Goal: Task Accomplishment & Management: Manage account settings

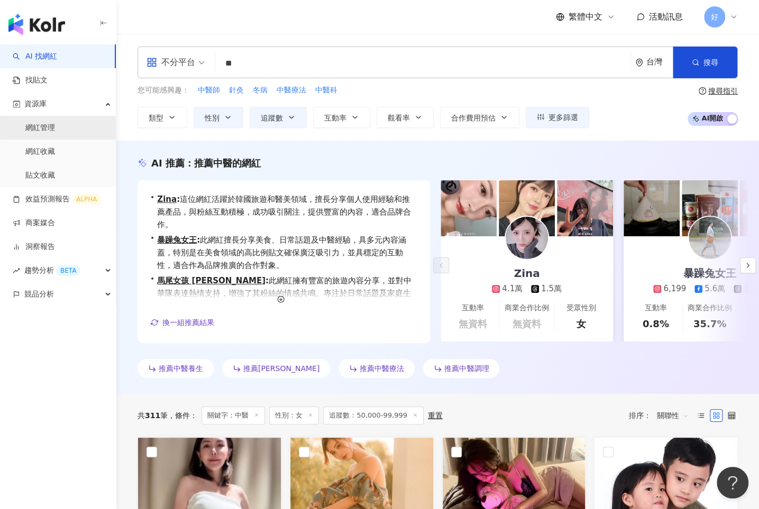
click at [44, 123] on link "網紅管理" at bounding box center [40, 128] width 30 height 11
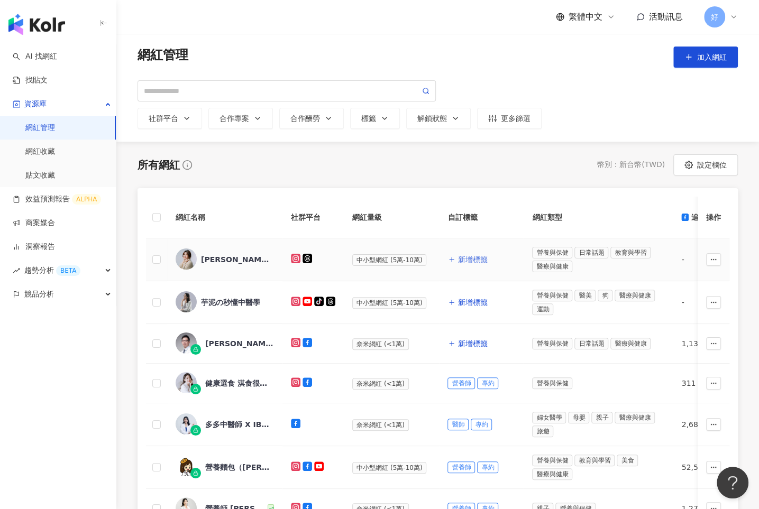
click at [467, 260] on span "新增標籤" at bounding box center [473, 260] width 30 height 8
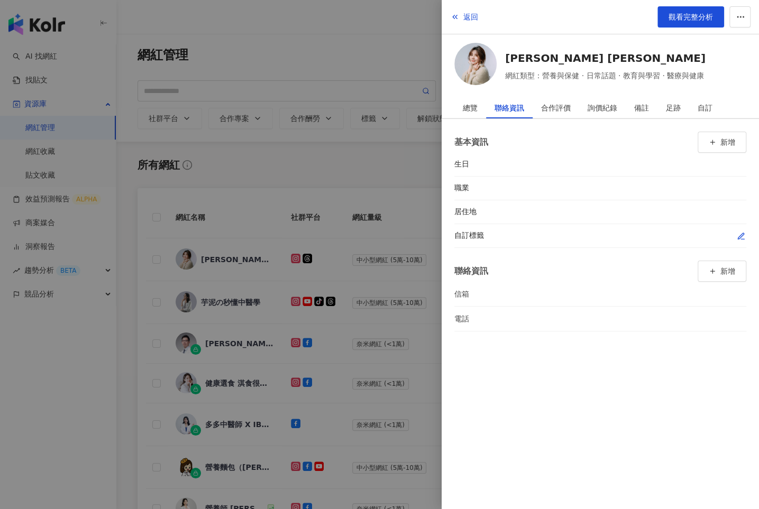
click at [741, 235] on icon "button" at bounding box center [741, 236] width 6 height 6
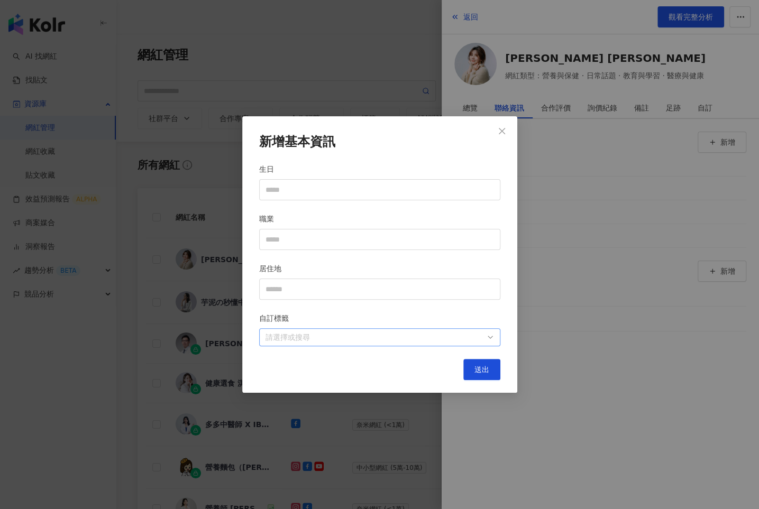
click at [399, 342] on div at bounding box center [374, 338] width 226 height 8
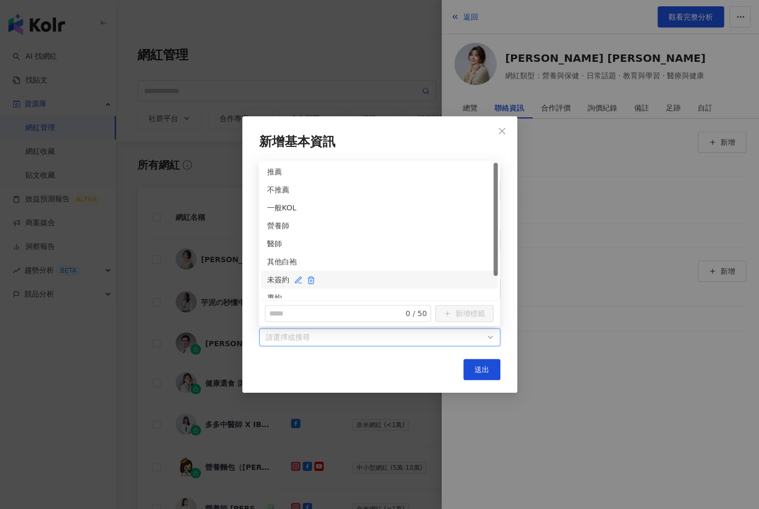
click at [277, 277] on div "未簽約" at bounding box center [379, 280] width 224 height 12
click at [272, 243] on div "醫師" at bounding box center [379, 244] width 224 height 12
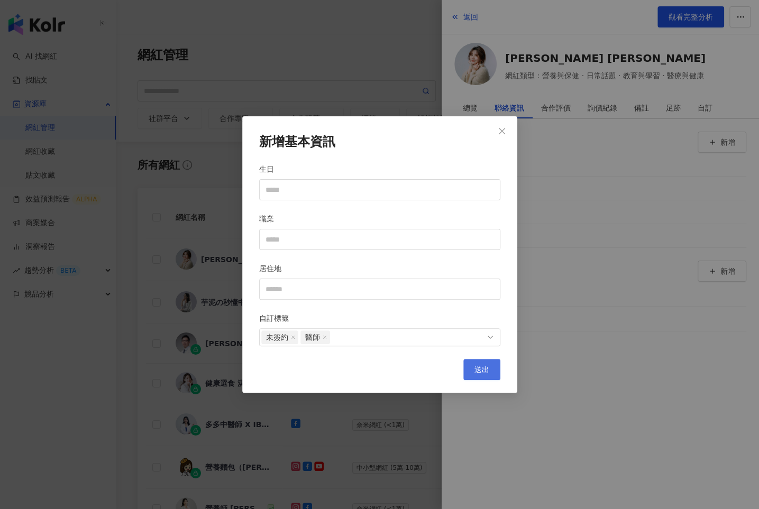
click at [479, 372] on span "送出" at bounding box center [482, 370] width 15 height 8
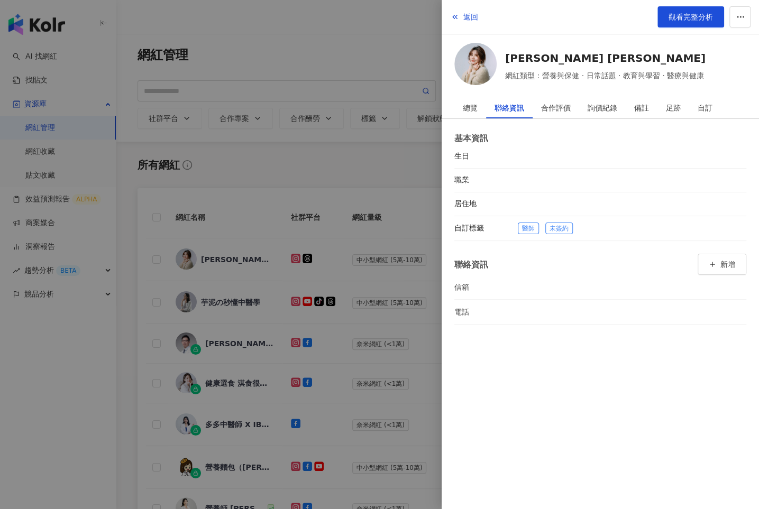
click at [369, 321] on div at bounding box center [379, 254] width 759 height 509
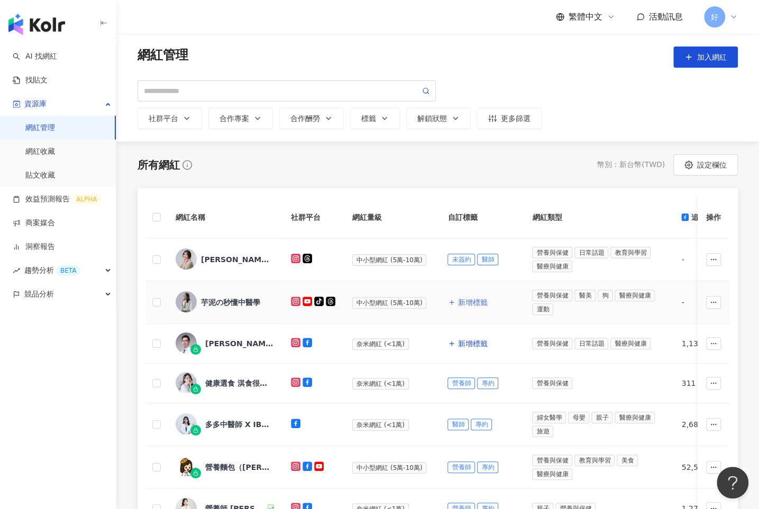
click at [466, 298] on span "新增標籤" at bounding box center [473, 302] width 30 height 8
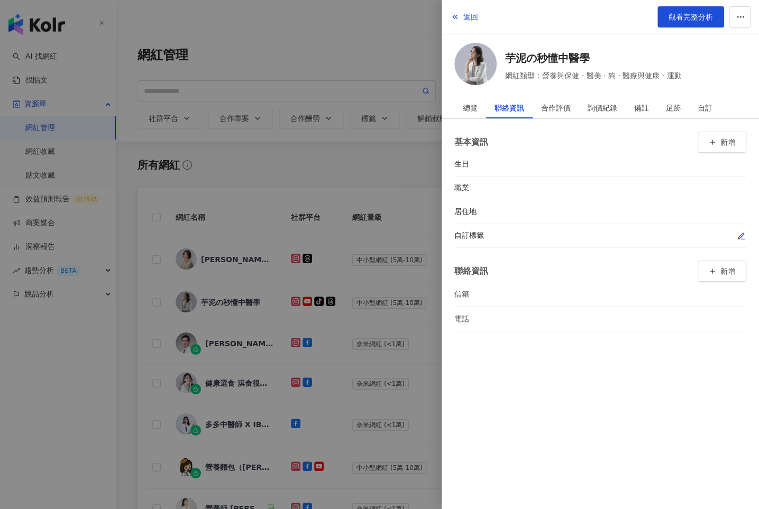
click at [741, 239] on icon "button" at bounding box center [742, 239] width 3 height 0
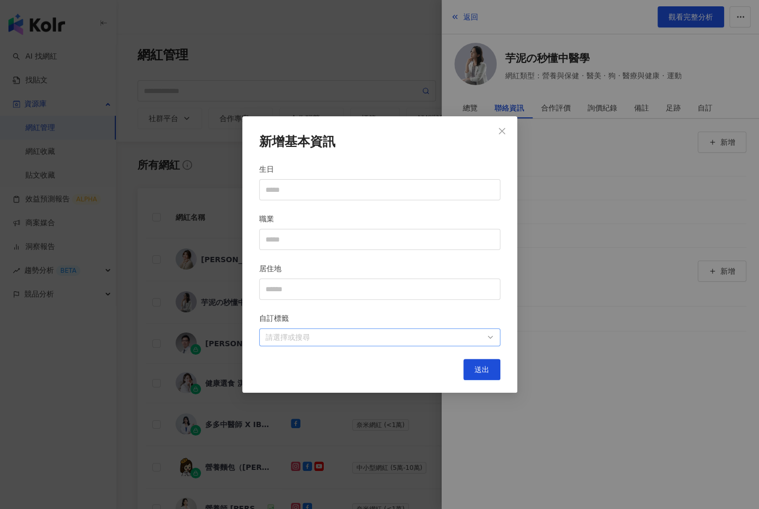
click at [471, 334] on div at bounding box center [374, 338] width 226 height 8
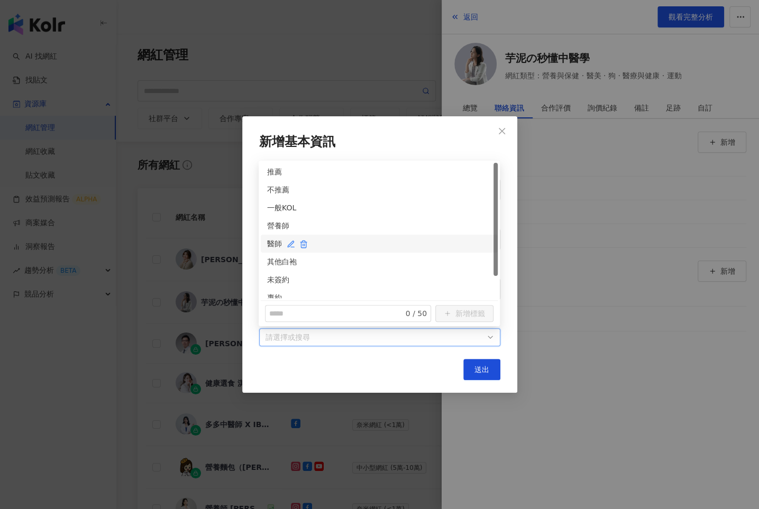
click at [277, 245] on div "醫師" at bounding box center [379, 244] width 224 height 12
click at [277, 278] on div "未簽約" at bounding box center [379, 280] width 224 height 12
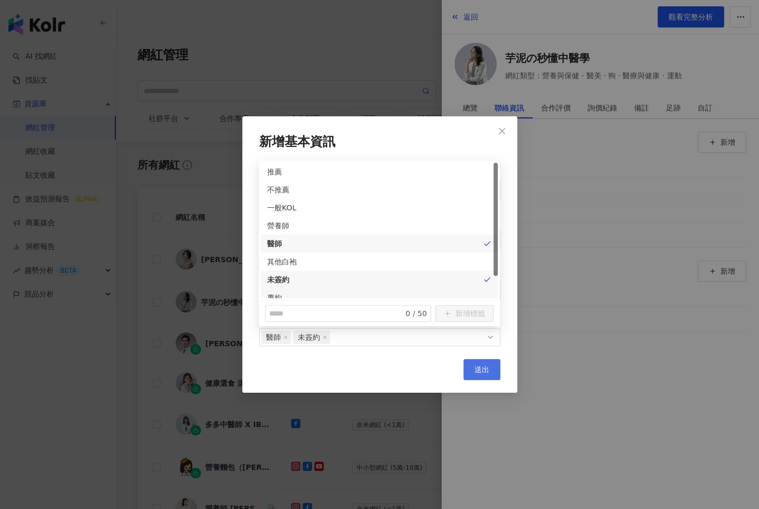
click at [484, 373] on button "送出" at bounding box center [481, 369] width 37 height 21
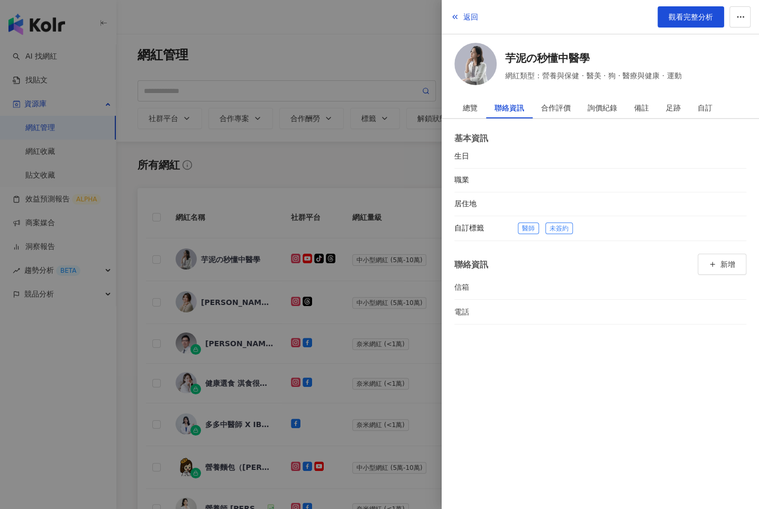
click at [330, 325] on div at bounding box center [379, 254] width 759 height 509
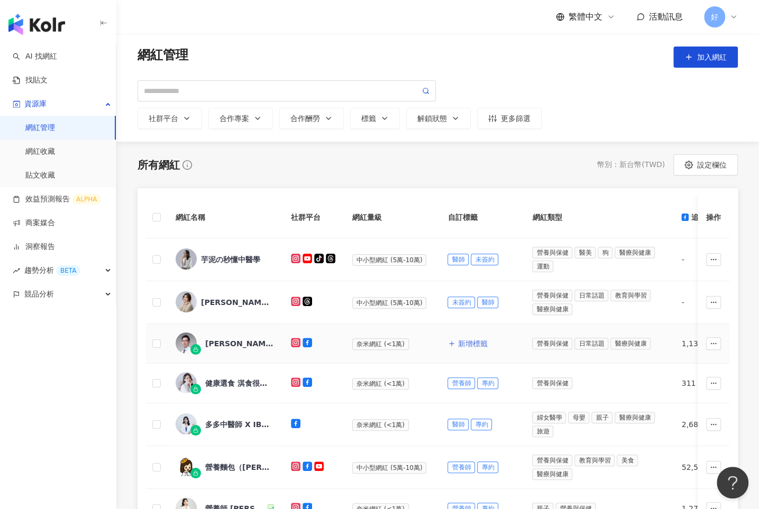
click at [471, 343] on span "新增標籤" at bounding box center [473, 344] width 30 height 8
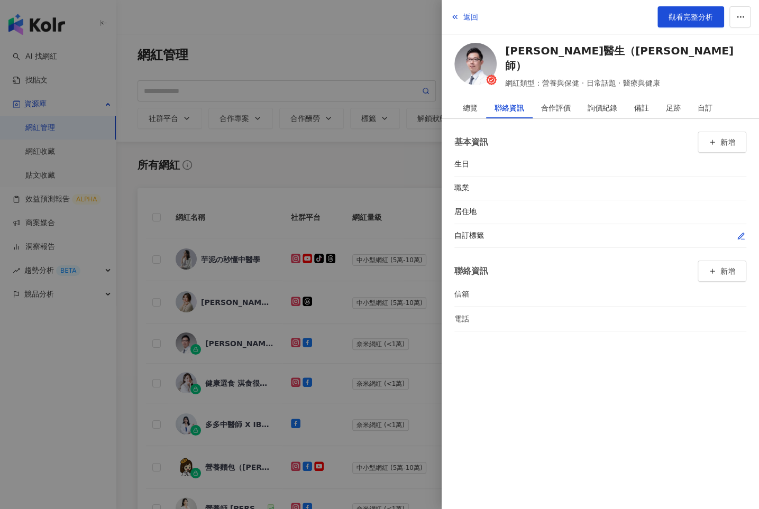
click at [739, 239] on icon "button" at bounding box center [741, 236] width 8 height 8
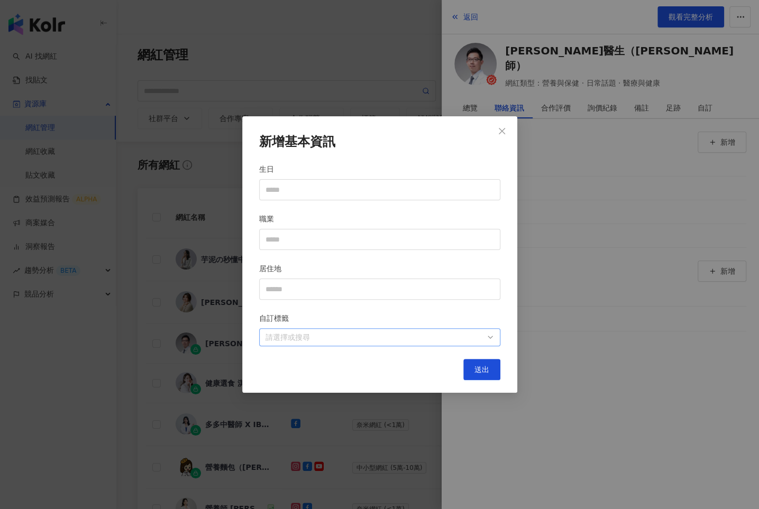
click at [469, 339] on div at bounding box center [374, 338] width 226 height 8
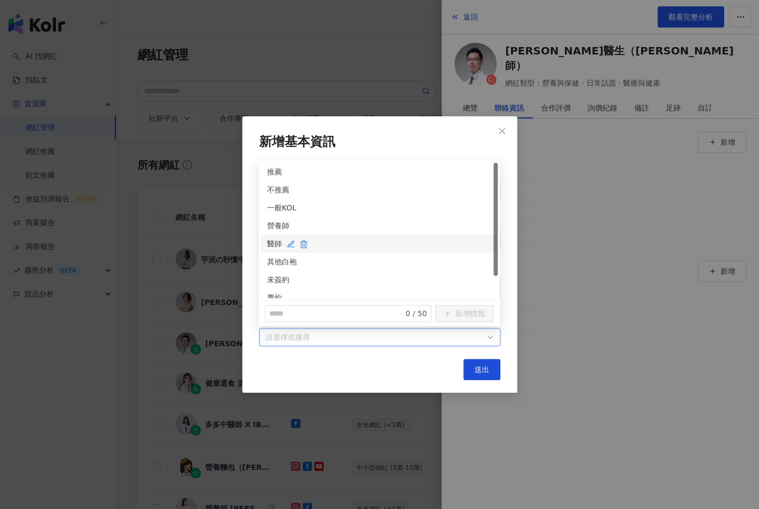
click at [270, 239] on div "醫師" at bounding box center [379, 244] width 224 height 12
click at [272, 293] on div "專約" at bounding box center [379, 298] width 224 height 12
click at [482, 366] on span "送出" at bounding box center [482, 370] width 15 height 8
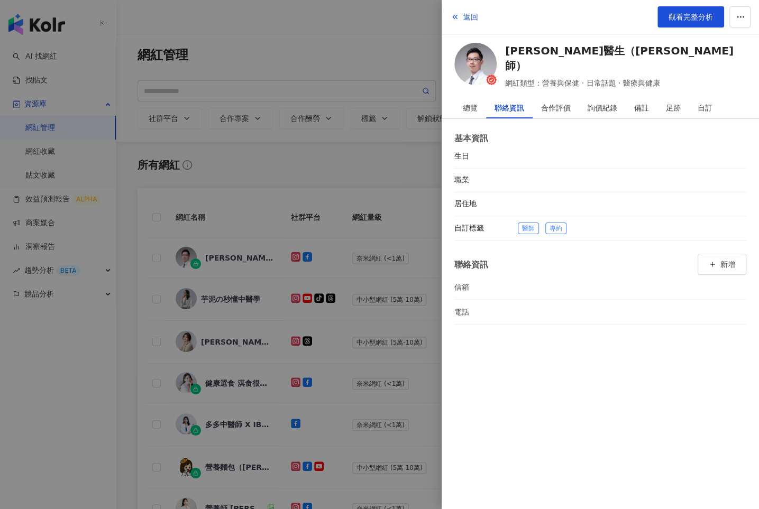
click at [380, 334] on div at bounding box center [379, 254] width 759 height 509
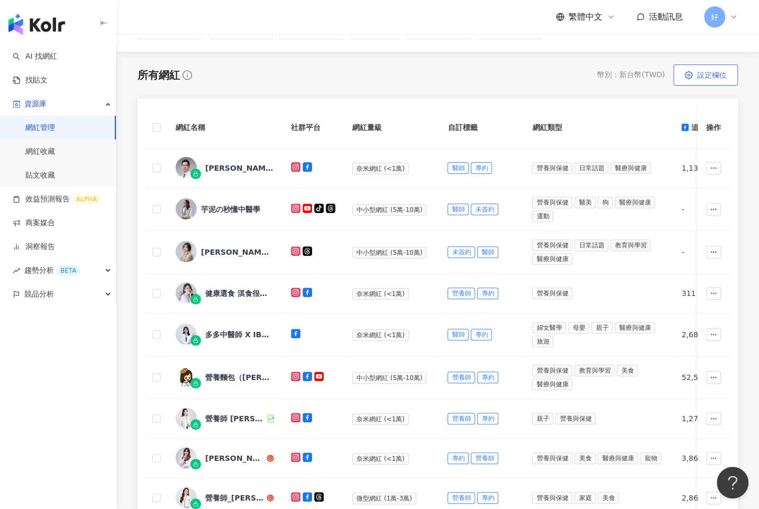
scroll to position [89, 0]
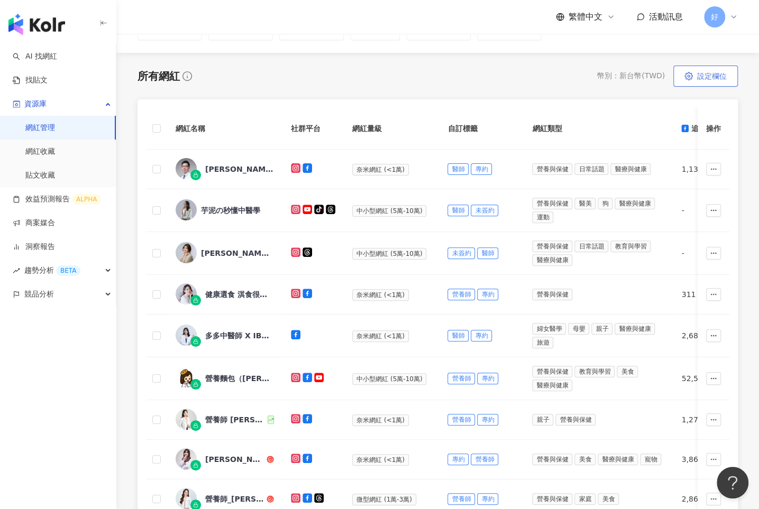
click at [710, 73] on span "設定欄位" at bounding box center [712, 76] width 30 height 8
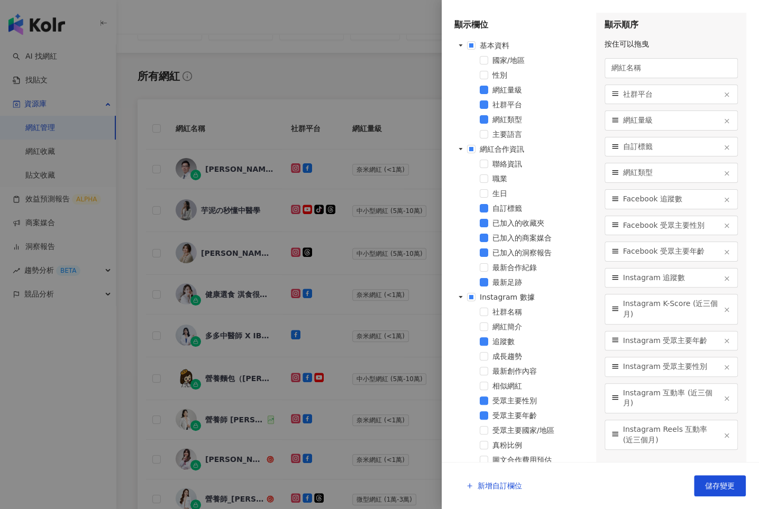
click at [380, 255] on div at bounding box center [379, 254] width 759 height 509
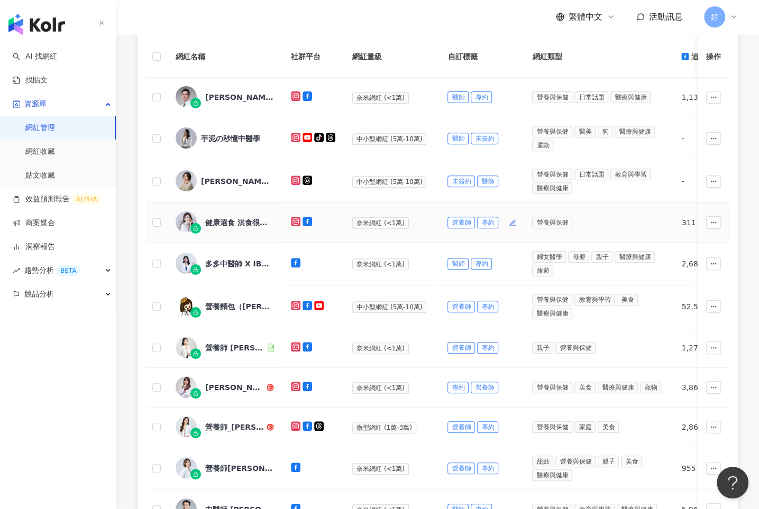
scroll to position [307, 0]
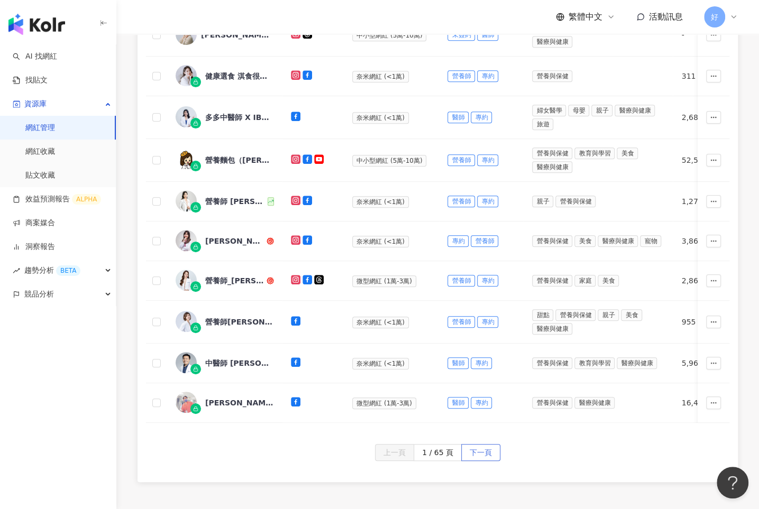
click at [477, 451] on span "下一頁" at bounding box center [481, 453] width 22 height 17
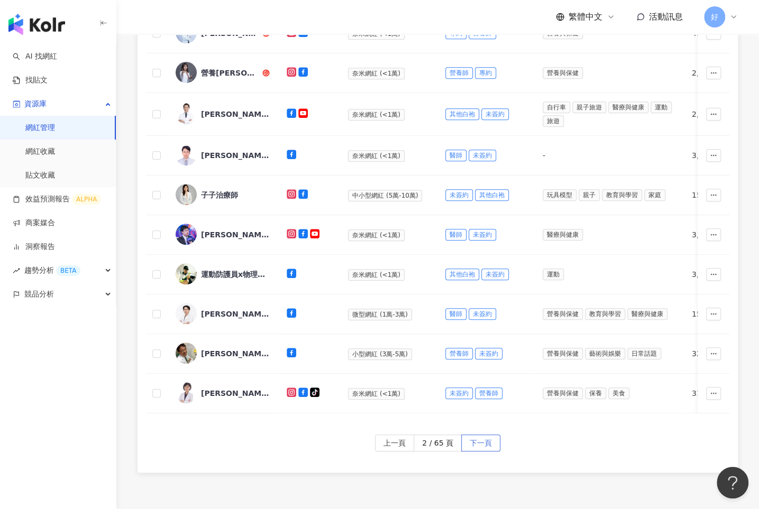
click at [478, 441] on span "下一頁" at bounding box center [481, 443] width 22 height 17
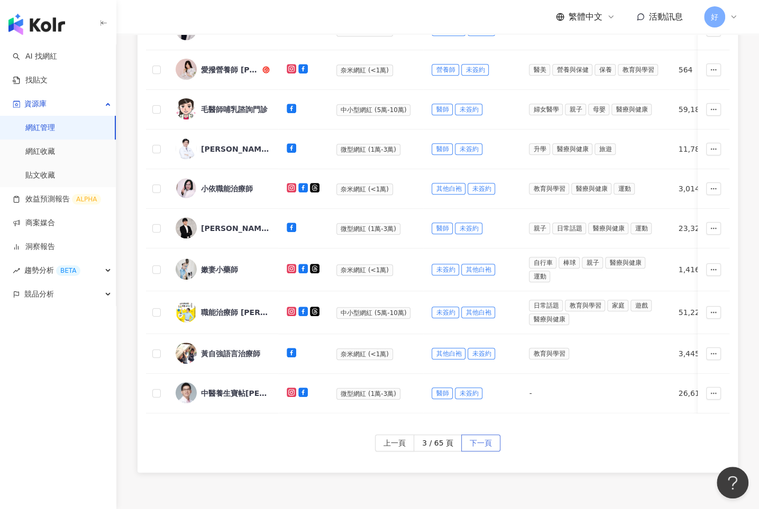
click at [478, 441] on span "下一頁" at bounding box center [481, 443] width 22 height 17
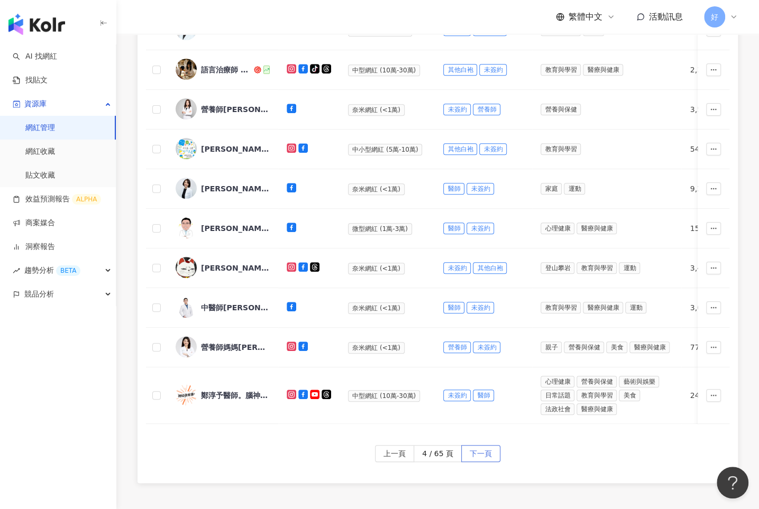
click at [478, 441] on div "網紅名稱 社群平台 網紅量級 自訂標籤 網紅類型 追蹤數 受眾主要性別 受眾主要年齡 追蹤數 K-Score 近三個月 受眾主要年齡 受眾主要性別 互動率 近…" at bounding box center [438, 163] width 600 height 564
click at [481, 454] on span "下一頁" at bounding box center [481, 454] width 22 height 17
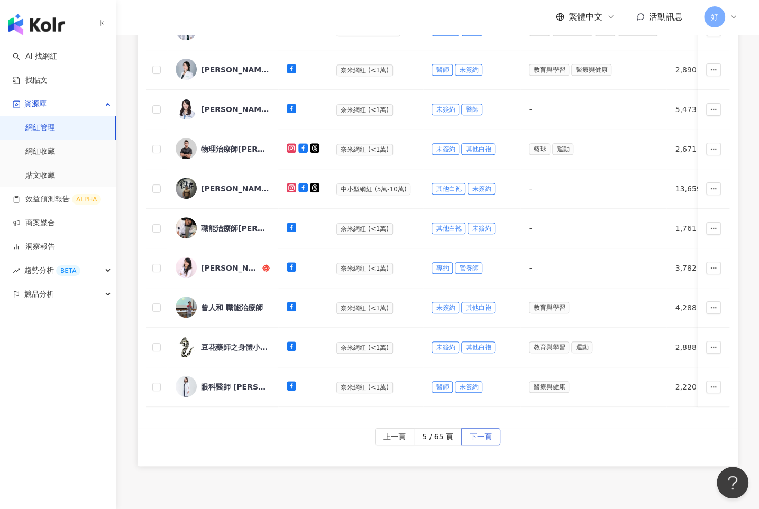
click at [481, 454] on div "上一頁 5 / 65 頁 下一頁" at bounding box center [438, 447] width 600 height 38
click at [484, 439] on span "下一頁" at bounding box center [481, 437] width 22 height 17
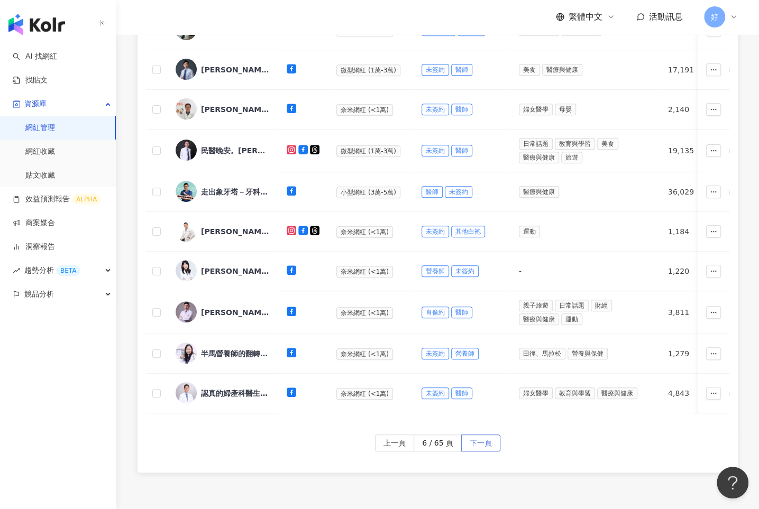
click at [484, 437] on span "下一頁" at bounding box center [481, 443] width 22 height 17
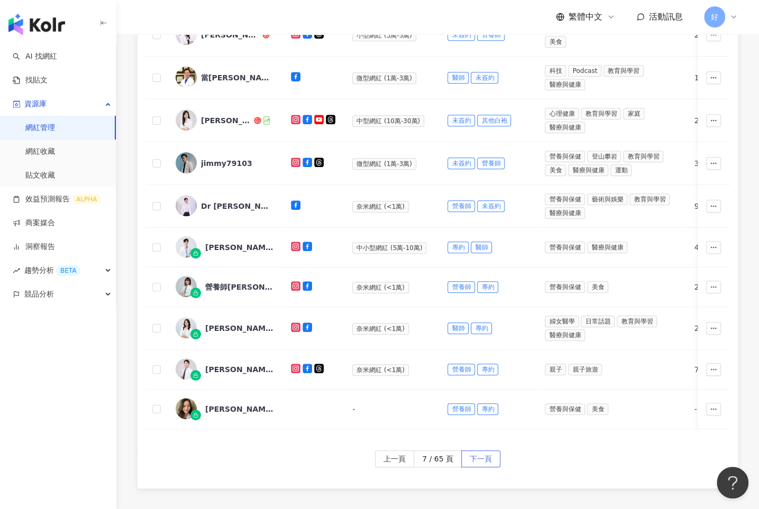
click at [479, 451] on span "下一頁" at bounding box center [481, 459] width 22 height 17
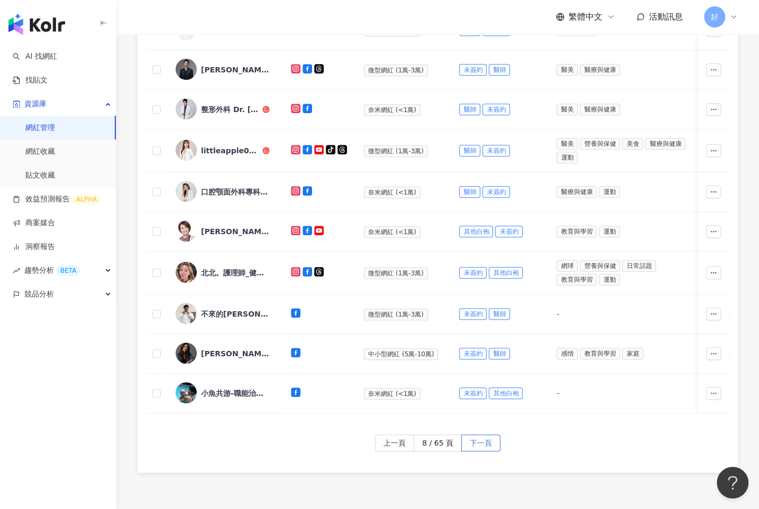
click at [479, 443] on span "下一頁" at bounding box center [481, 443] width 22 height 17
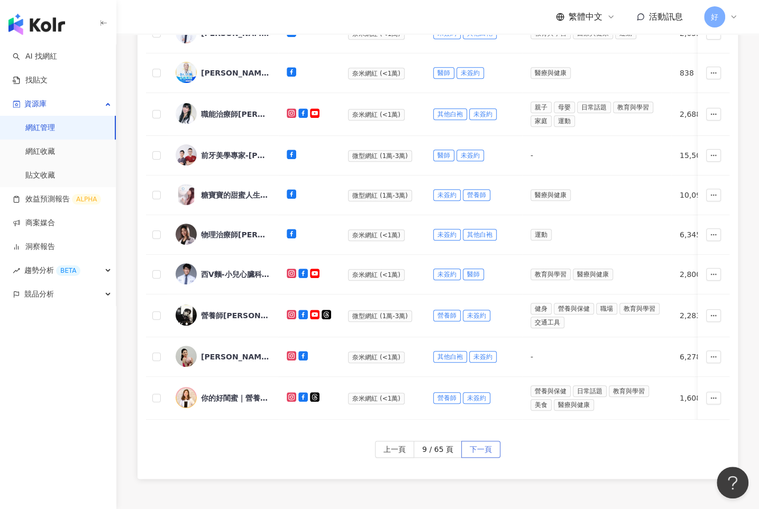
click at [479, 443] on span "下一頁" at bounding box center [481, 450] width 22 height 17
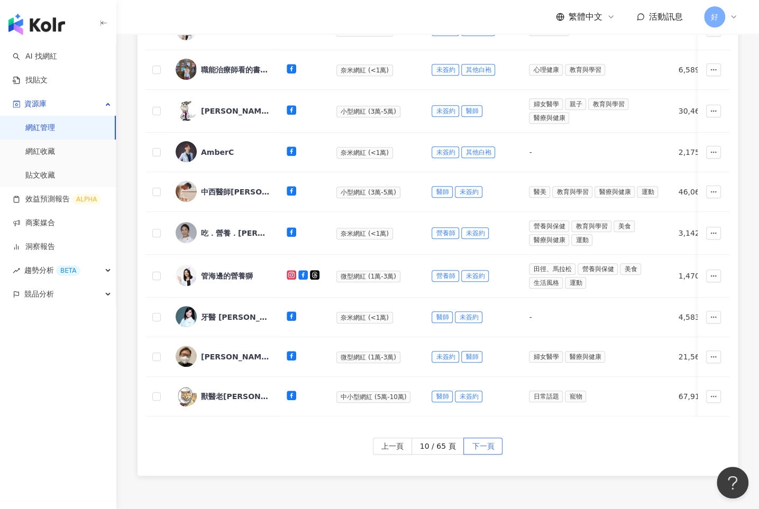
click at [479, 443] on span "下一頁" at bounding box center [483, 447] width 22 height 17
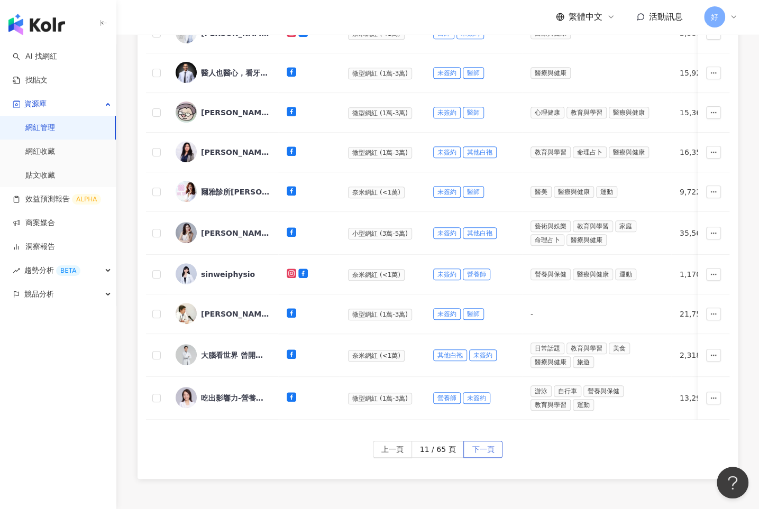
click at [479, 443] on span "下一頁" at bounding box center [483, 450] width 22 height 17
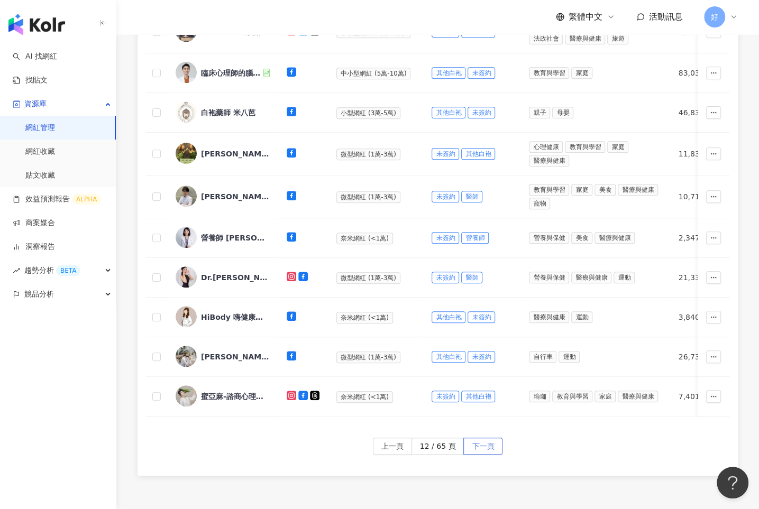
click at [479, 443] on span "下一頁" at bounding box center [483, 447] width 22 height 17
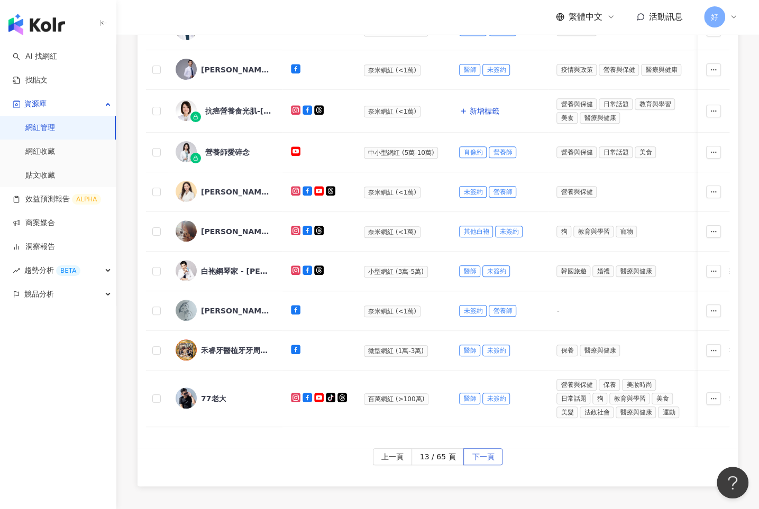
click at [481, 451] on span "下一頁" at bounding box center [483, 457] width 22 height 17
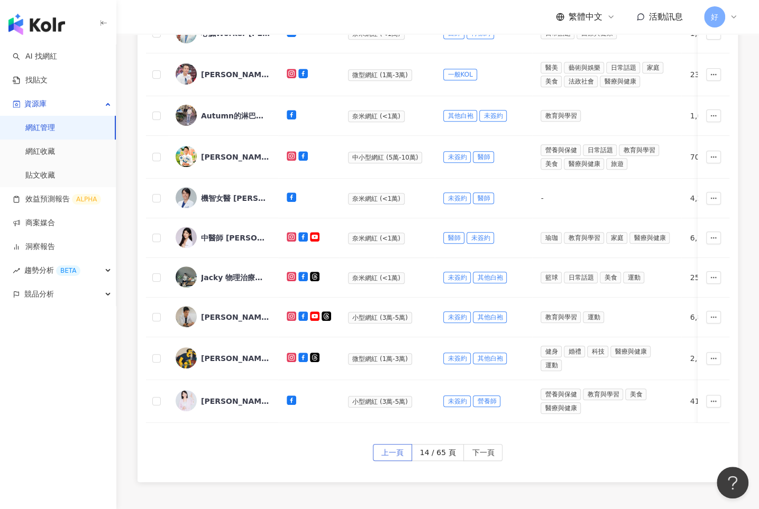
click at [394, 450] on span "上一頁" at bounding box center [392, 453] width 22 height 17
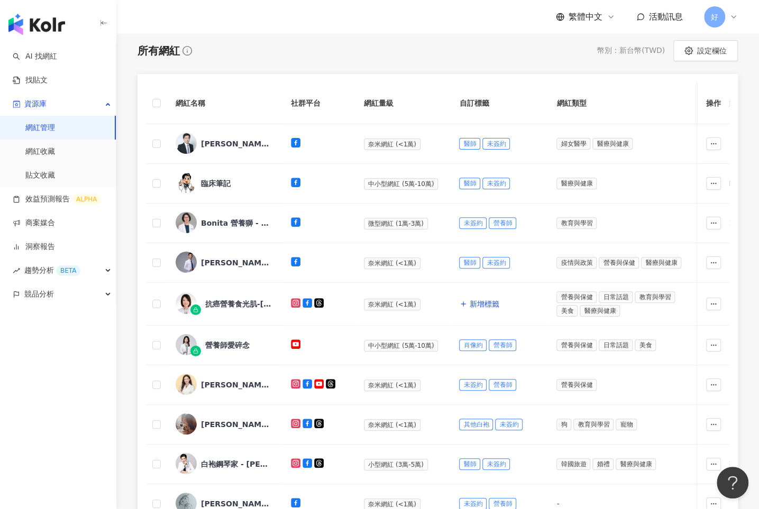
scroll to position [118, 0]
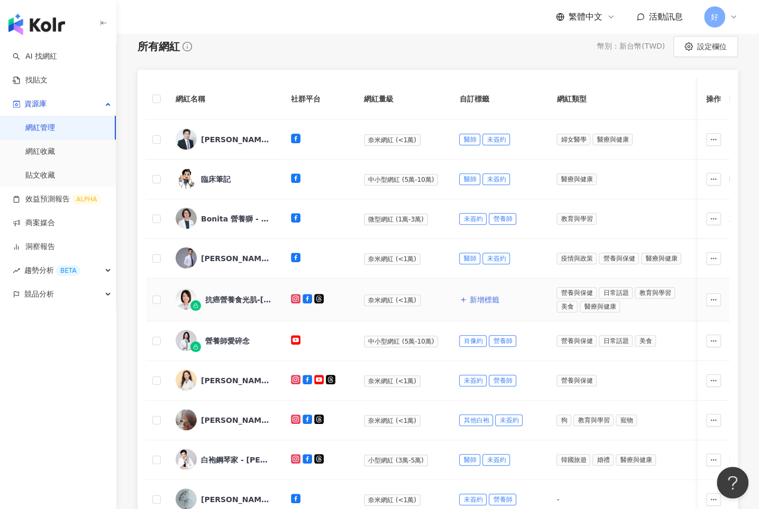
click at [481, 297] on span "新增標籤" at bounding box center [484, 300] width 30 height 8
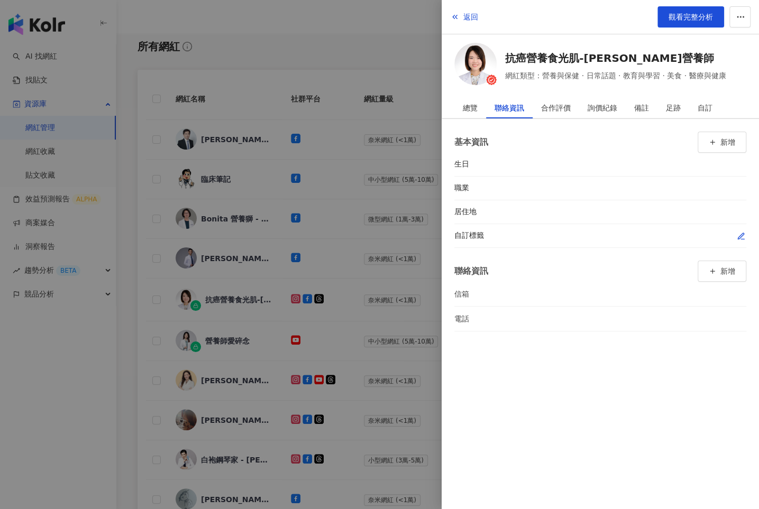
click at [738, 238] on icon "button" at bounding box center [741, 236] width 6 height 6
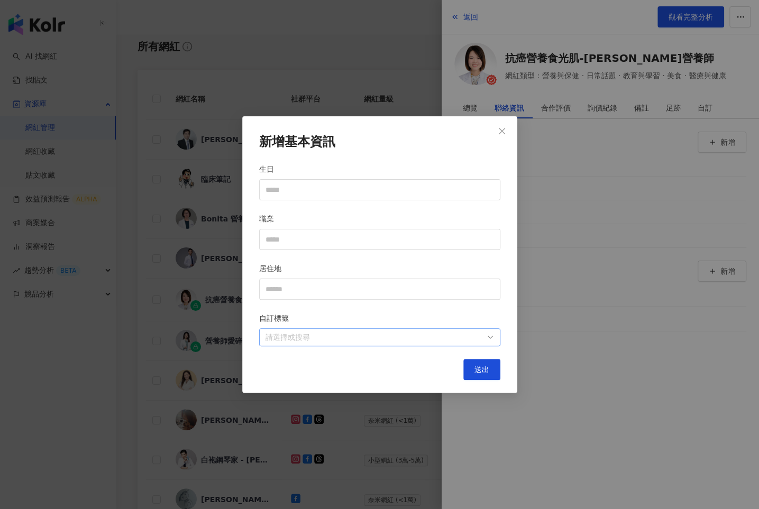
click at [398, 338] on div at bounding box center [374, 338] width 226 height 8
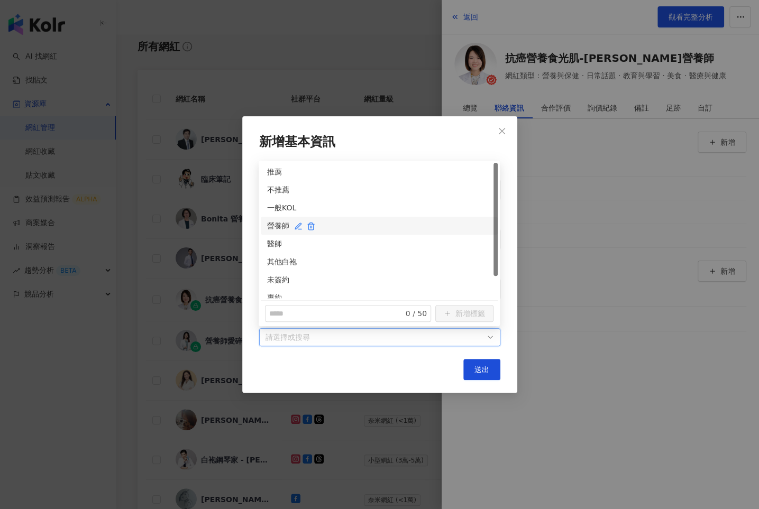
click at [273, 224] on div "營養師" at bounding box center [379, 226] width 224 height 12
click at [273, 295] on div "專約" at bounding box center [379, 298] width 224 height 12
click at [490, 362] on button "送出" at bounding box center [481, 369] width 37 height 21
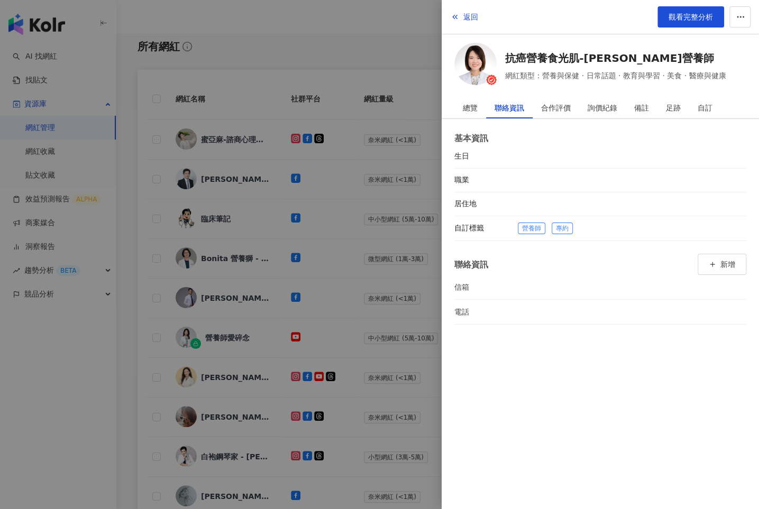
click at [393, 362] on div at bounding box center [379, 254] width 759 height 509
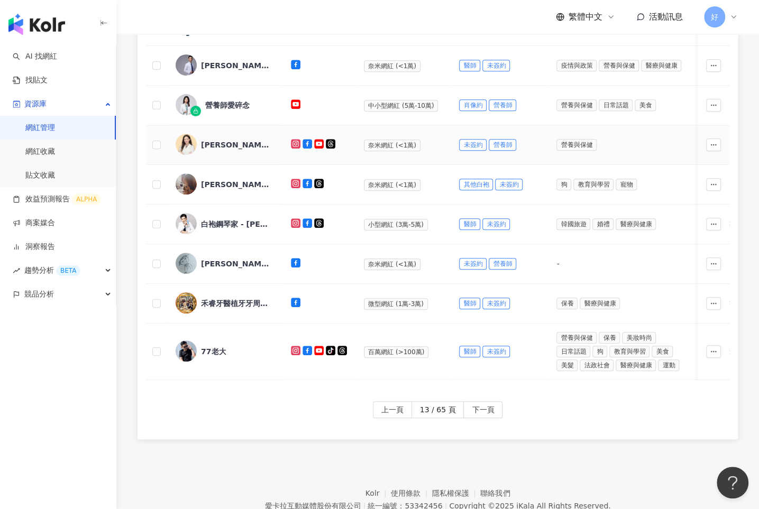
scroll to position [360, 0]
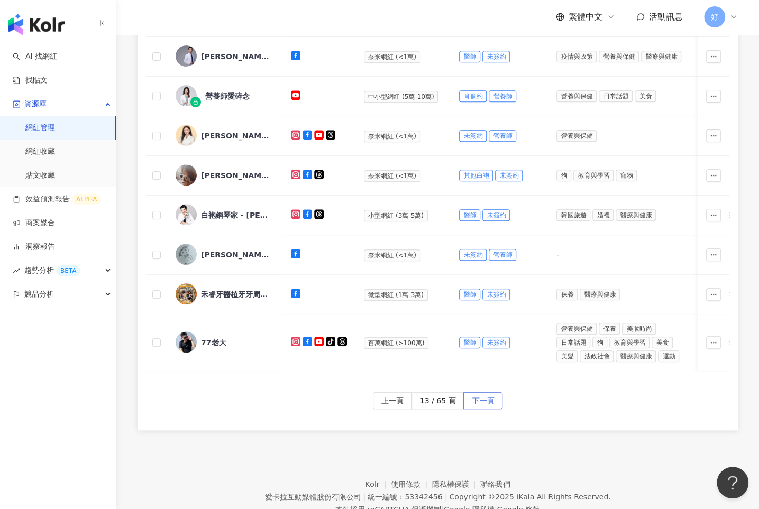
click at [480, 396] on span "下一頁" at bounding box center [483, 401] width 22 height 17
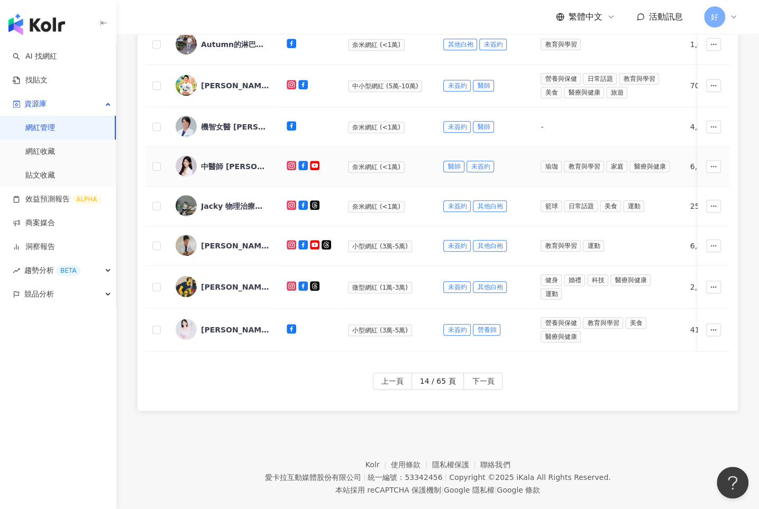
scroll to position [389, 0]
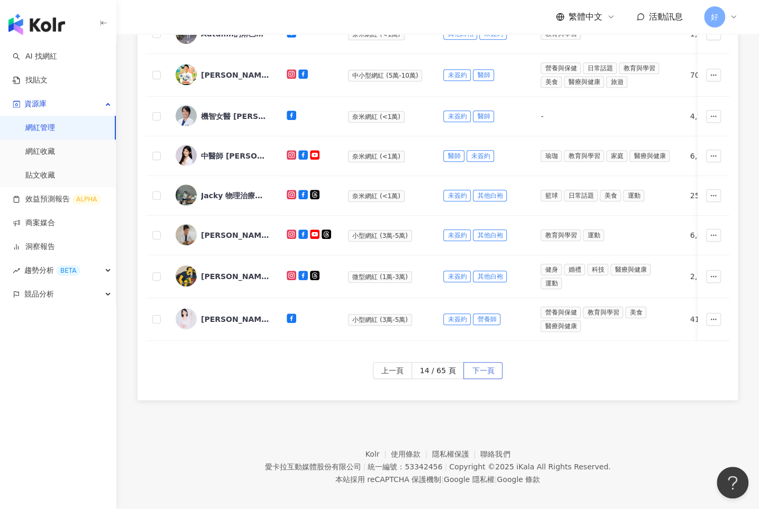
click at [486, 363] on span "下一頁" at bounding box center [483, 371] width 22 height 17
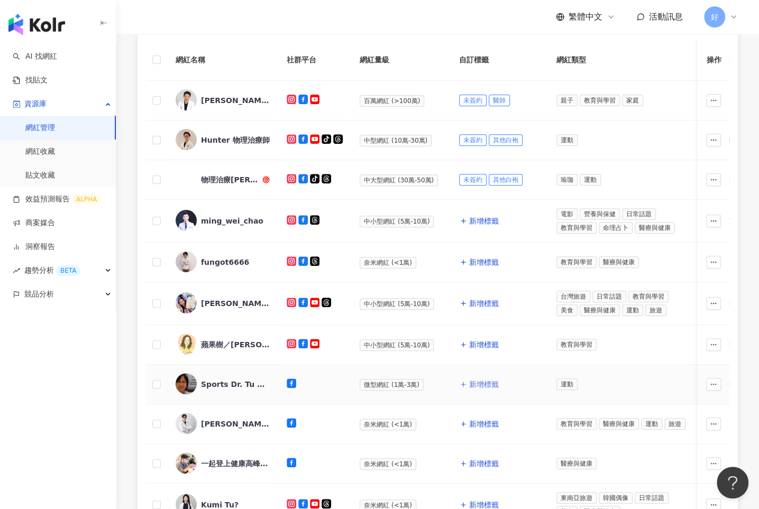
scroll to position [148, 0]
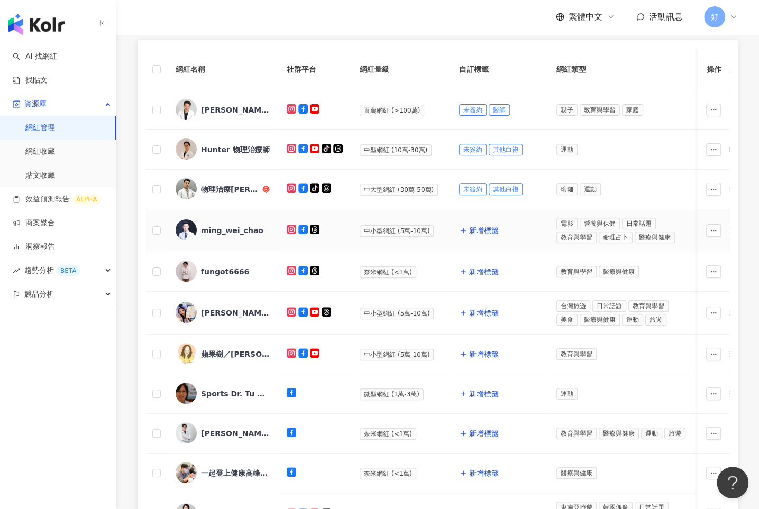
click at [233, 229] on div "ming_wei_chao" at bounding box center [232, 230] width 62 height 11
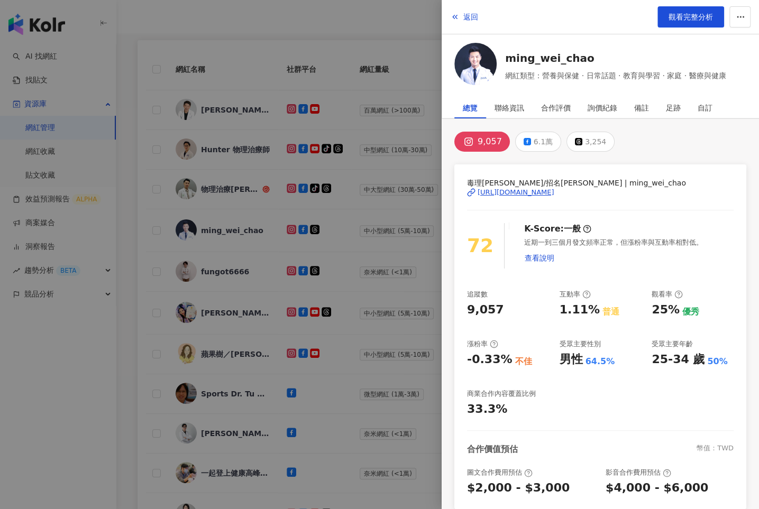
click at [377, 233] on div at bounding box center [379, 254] width 759 height 509
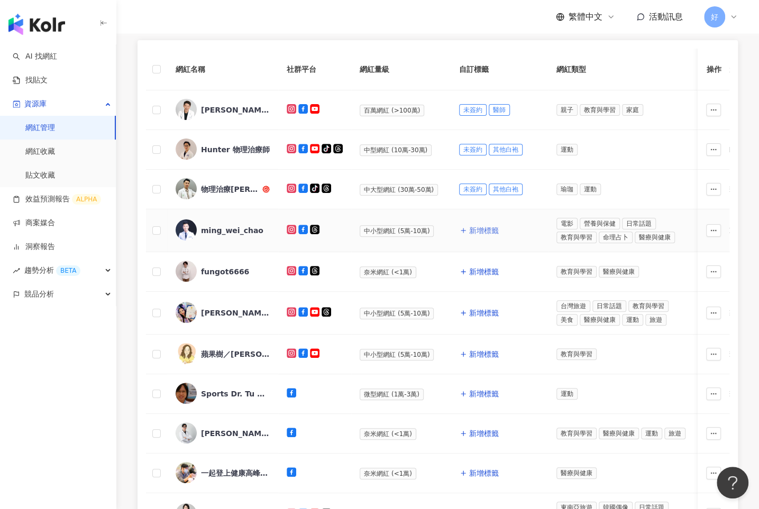
click at [477, 224] on button "新增標籤" at bounding box center [479, 230] width 40 height 21
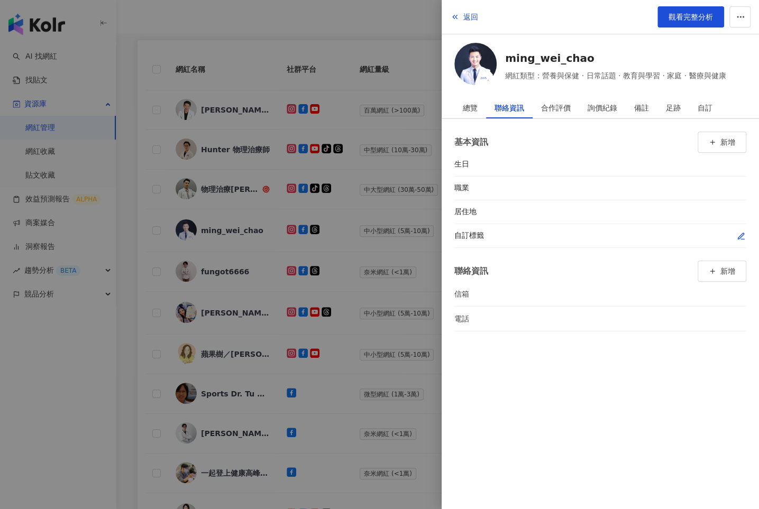
click at [739, 233] on icon "button" at bounding box center [741, 236] width 8 height 8
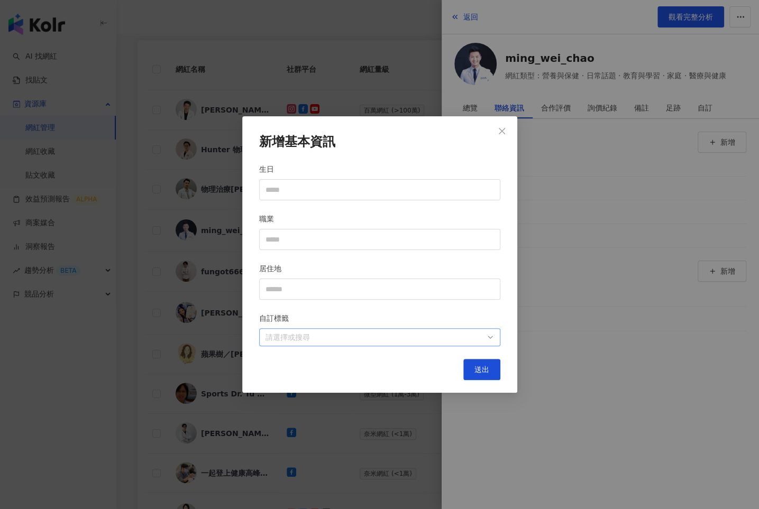
click at [372, 342] on div at bounding box center [374, 338] width 226 height 8
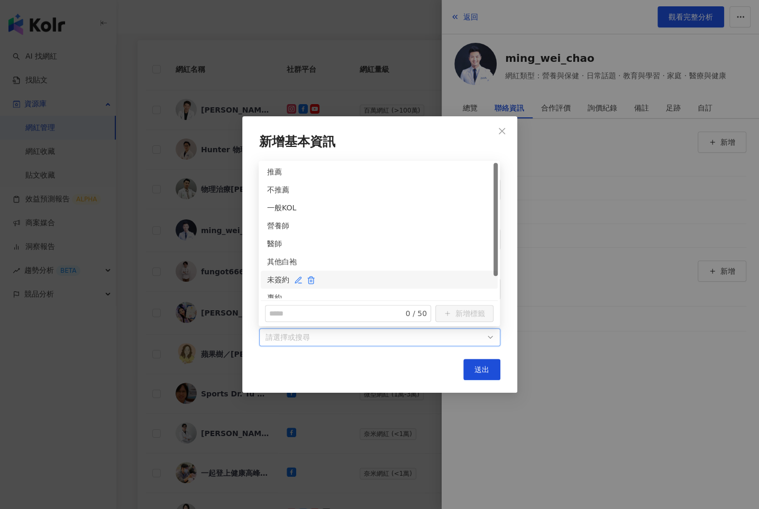
click at [271, 278] on div "未簽約" at bounding box center [379, 280] width 224 height 12
click at [272, 261] on div "其他白袍" at bounding box center [379, 262] width 224 height 12
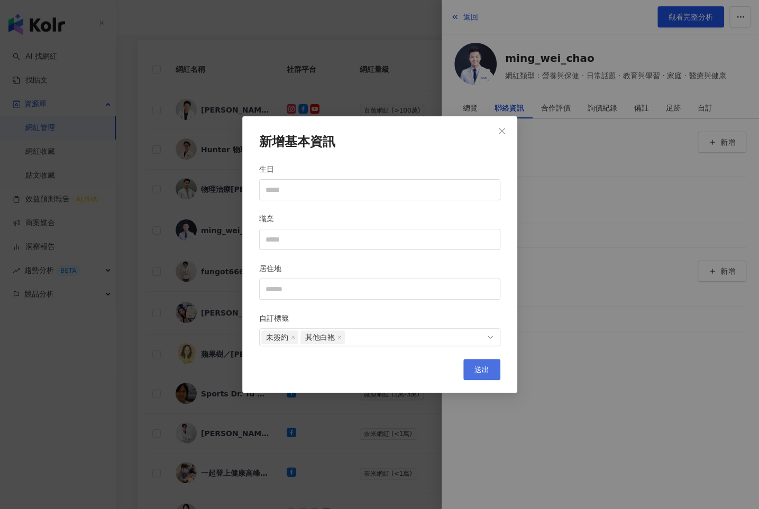
click at [485, 375] on button "送出" at bounding box center [481, 369] width 37 height 21
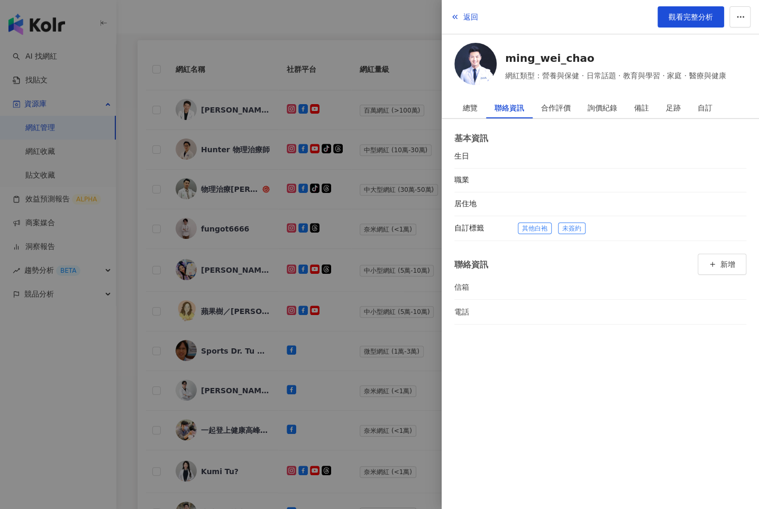
click at [382, 286] on div at bounding box center [379, 254] width 759 height 509
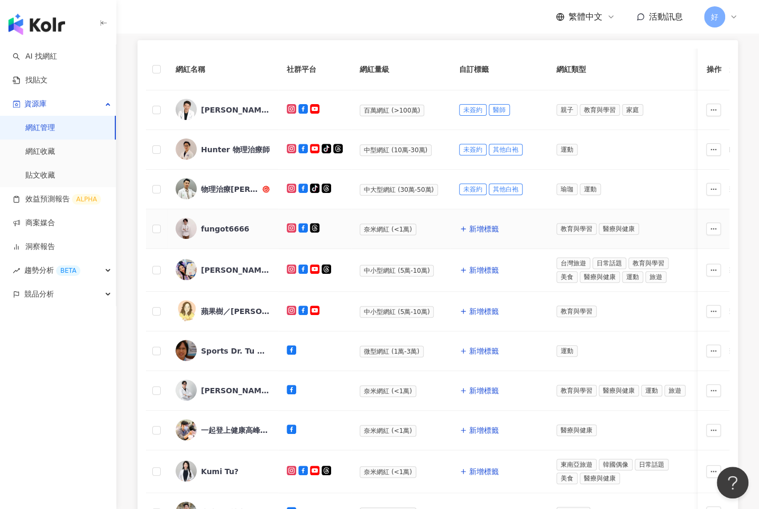
click at [209, 225] on div "fungot6666" at bounding box center [225, 229] width 48 height 11
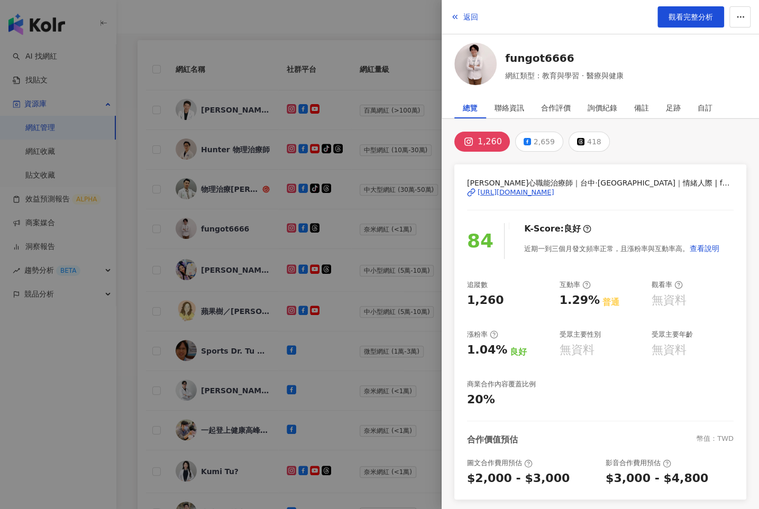
click at [364, 253] on div at bounding box center [379, 254] width 759 height 509
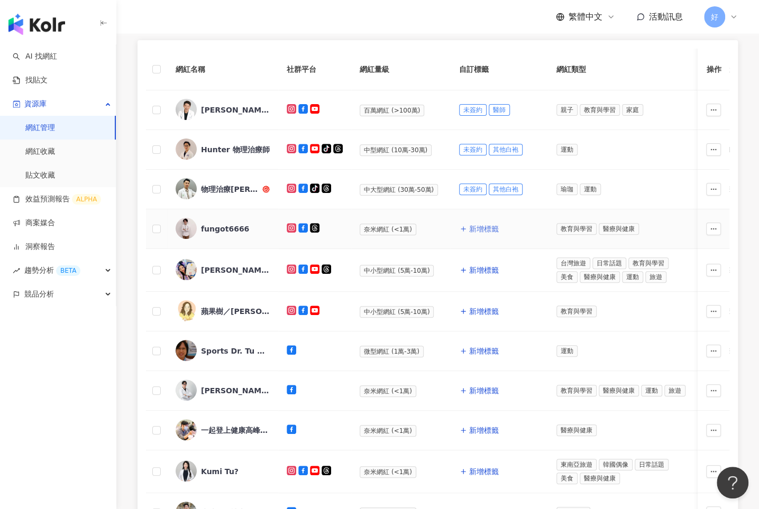
click at [477, 229] on span "新增標籤" at bounding box center [484, 229] width 30 height 8
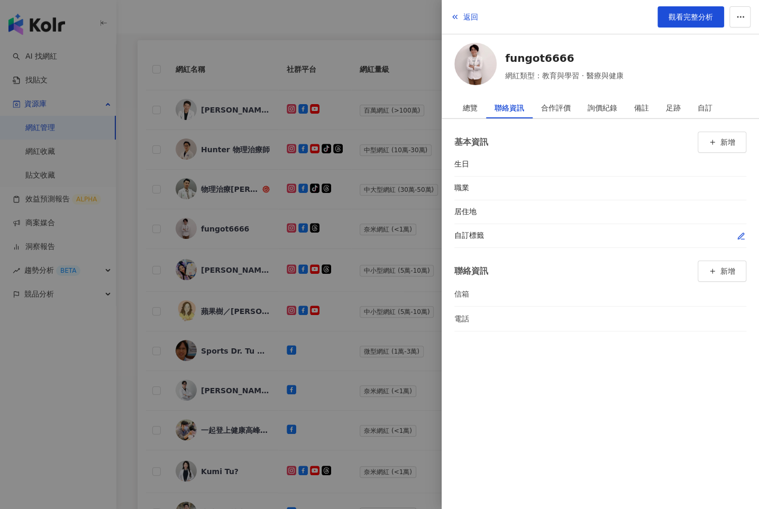
click at [738, 237] on icon "button" at bounding box center [741, 236] width 6 height 6
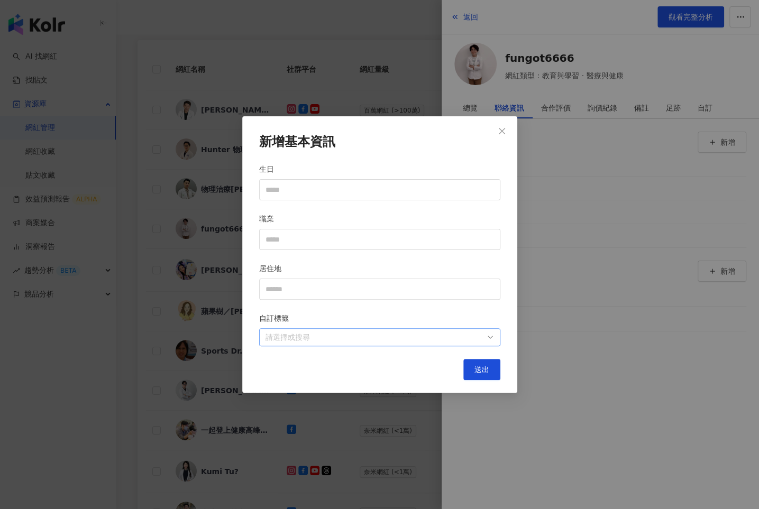
click at [431, 338] on div at bounding box center [374, 338] width 226 height 8
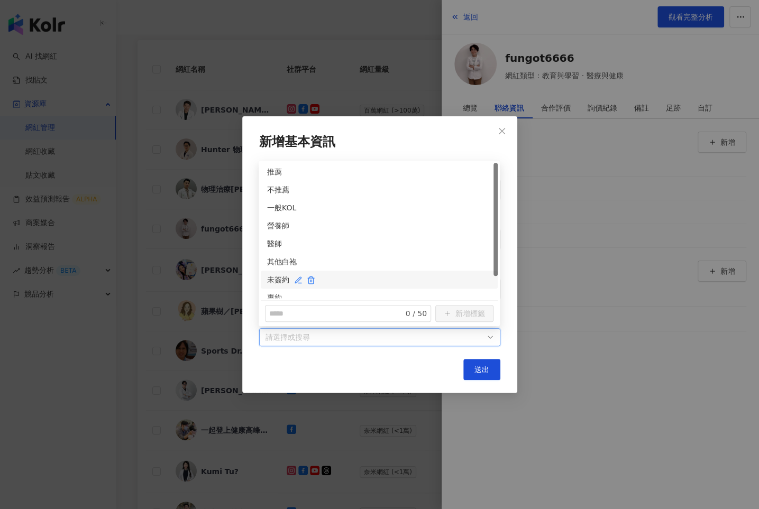
click at [280, 275] on div "未簽約" at bounding box center [379, 280] width 224 height 12
click at [280, 261] on div "其他白袍" at bounding box center [379, 262] width 224 height 12
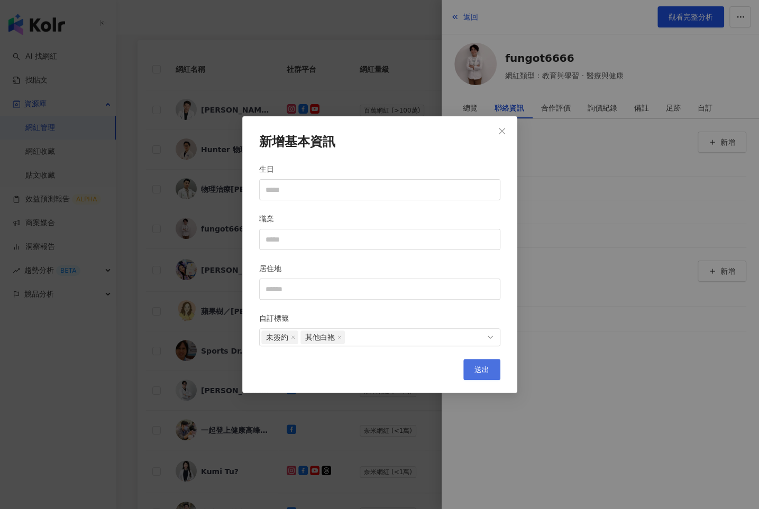
click at [475, 366] on span "送出" at bounding box center [482, 370] width 15 height 8
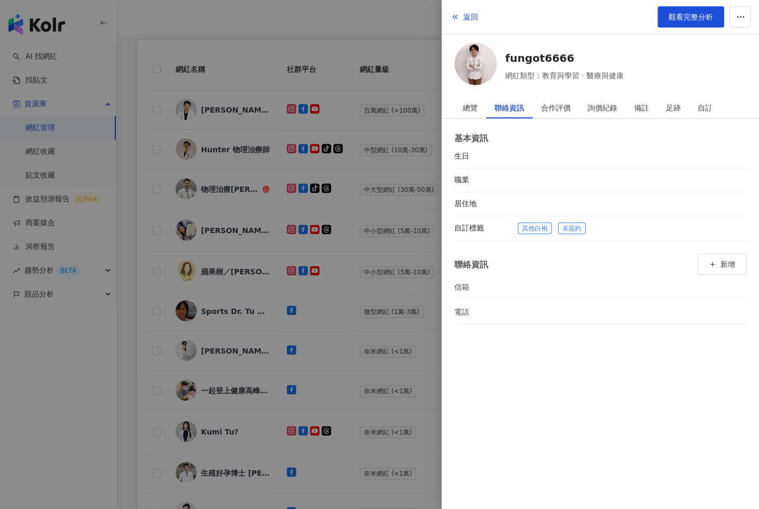
click at [352, 258] on div at bounding box center [379, 254] width 759 height 509
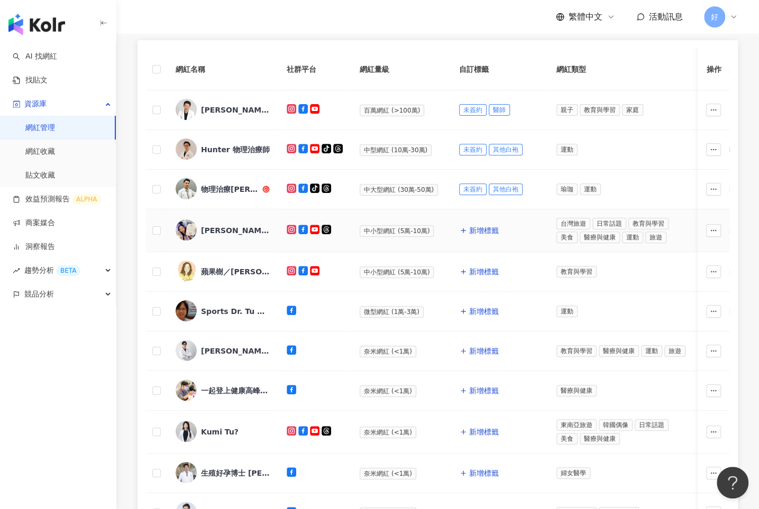
click at [211, 226] on div "[PERSON_NAME]" at bounding box center [235, 230] width 69 height 11
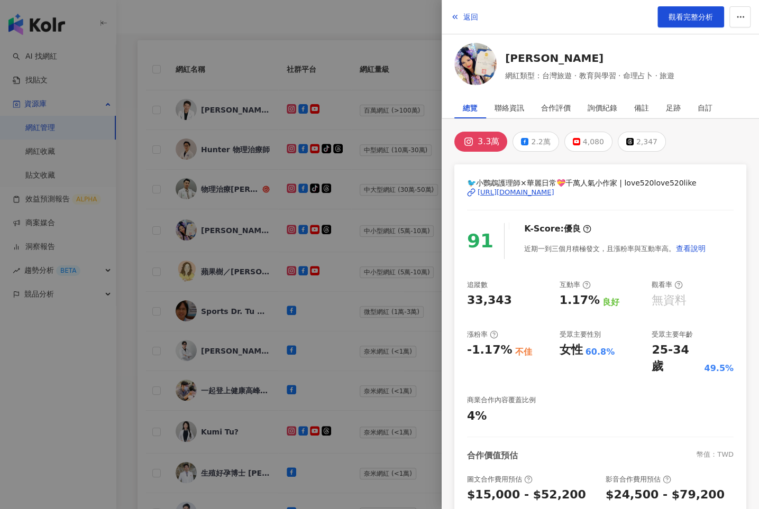
click at [391, 263] on div at bounding box center [379, 254] width 759 height 509
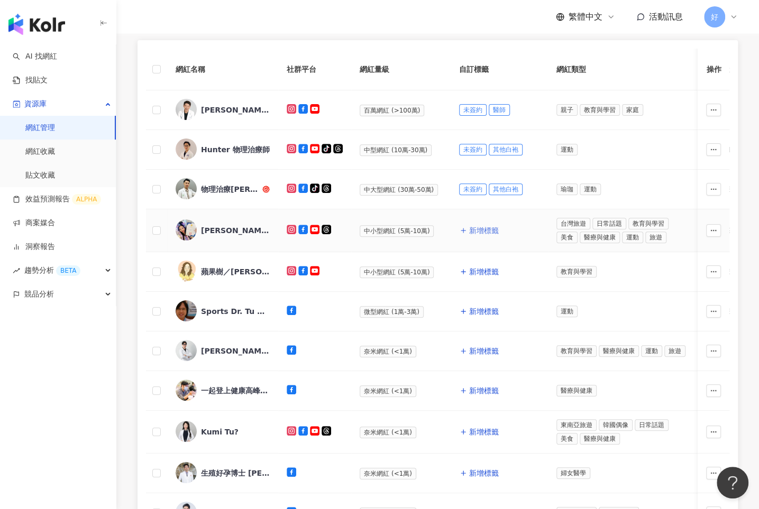
click at [479, 227] on span "新增標籤" at bounding box center [484, 230] width 30 height 8
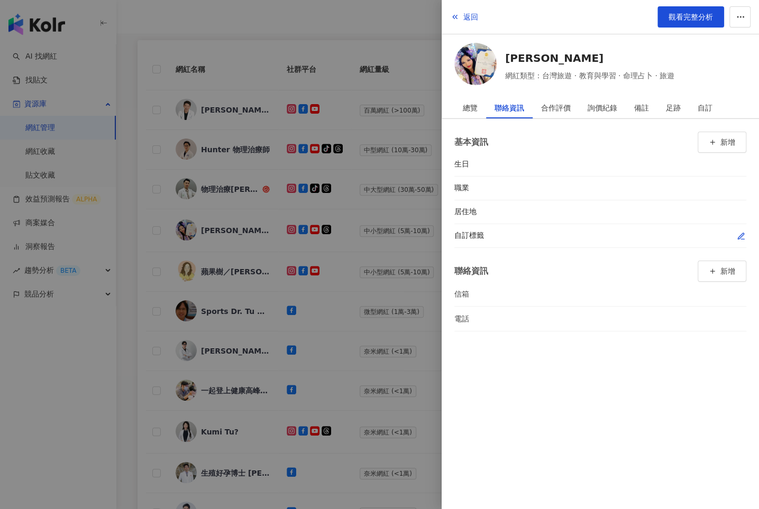
click at [743, 233] on icon "button" at bounding box center [741, 236] width 6 height 6
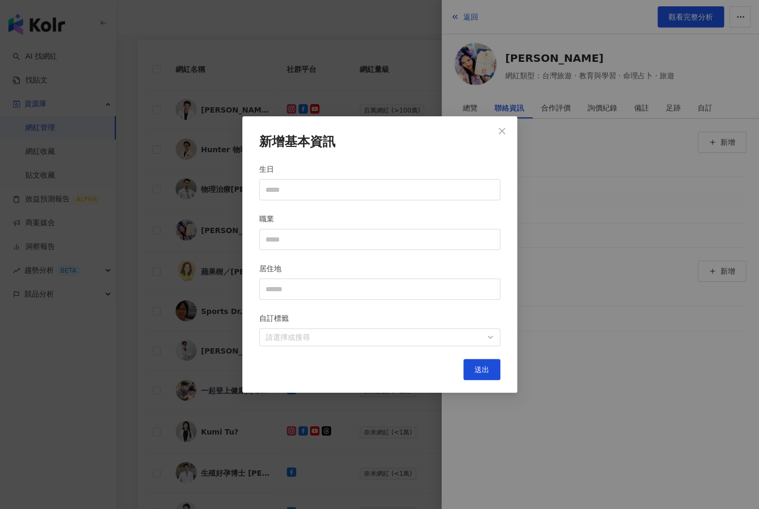
click at [485, 327] on div "自訂標籤" at bounding box center [379, 321] width 241 height 16
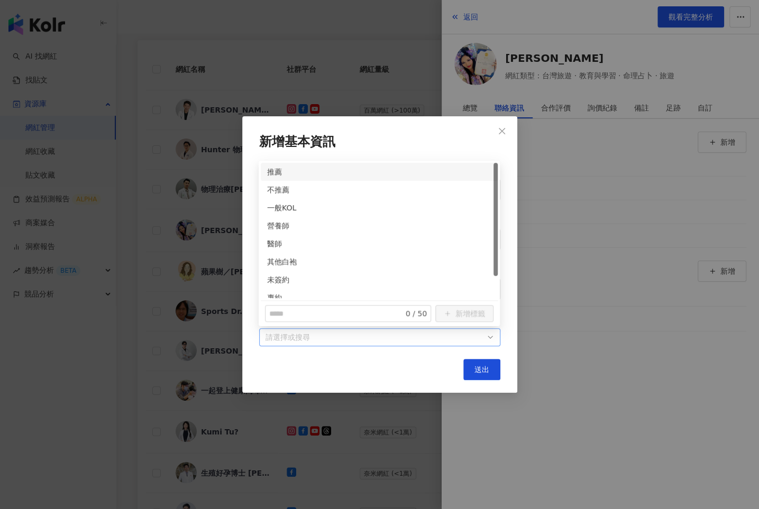
click at [485, 330] on div "請選擇或搜尋" at bounding box center [379, 338] width 241 height 18
click at [286, 260] on div "其他白袍" at bounding box center [379, 262] width 224 height 12
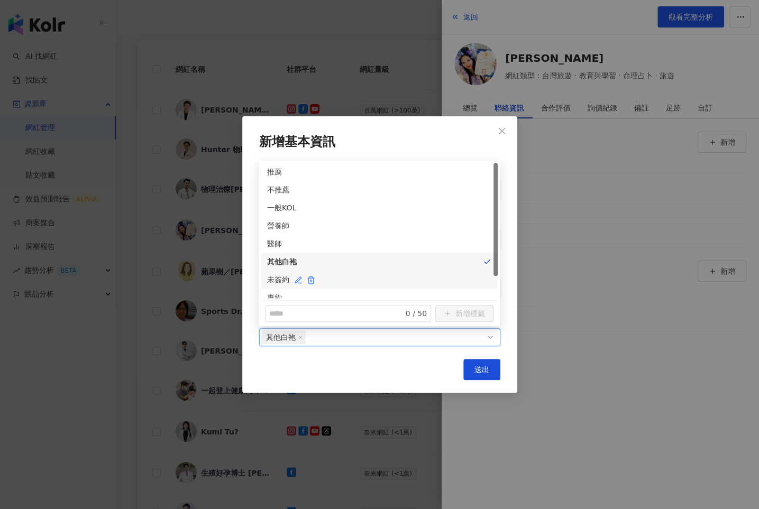
click at [283, 281] on div "未簽約" at bounding box center [379, 280] width 224 height 12
click at [487, 372] on span "送出" at bounding box center [482, 370] width 15 height 8
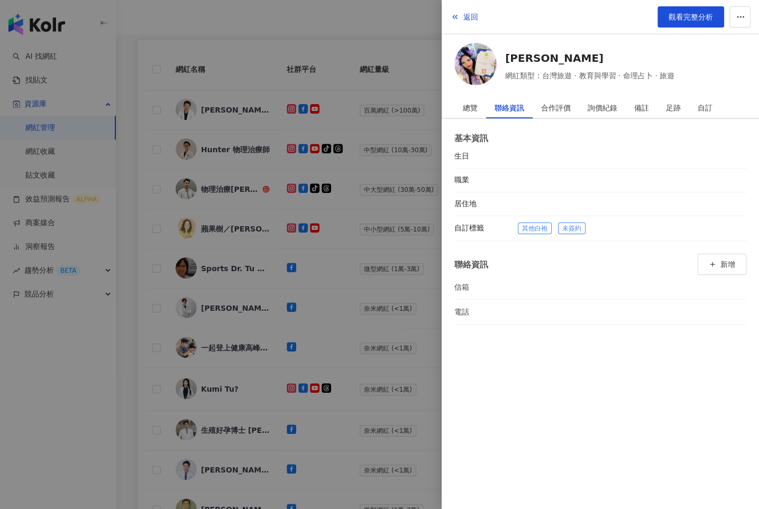
click at [332, 340] on div at bounding box center [379, 254] width 759 height 509
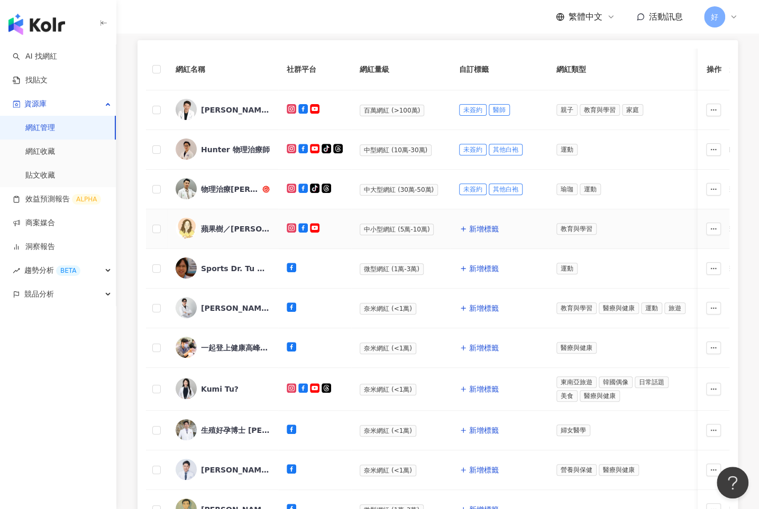
click at [246, 227] on div "蘋果樹／[PERSON_NAME]老師的語言治療室" at bounding box center [235, 229] width 69 height 11
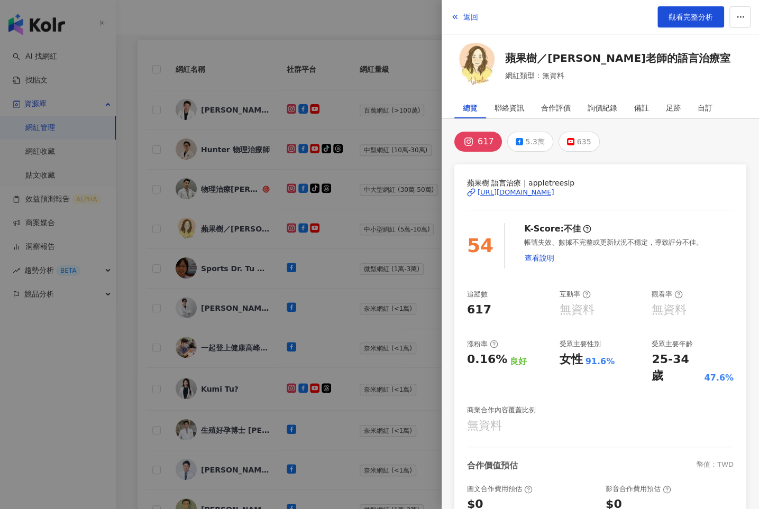
click at [291, 224] on div at bounding box center [379, 254] width 759 height 509
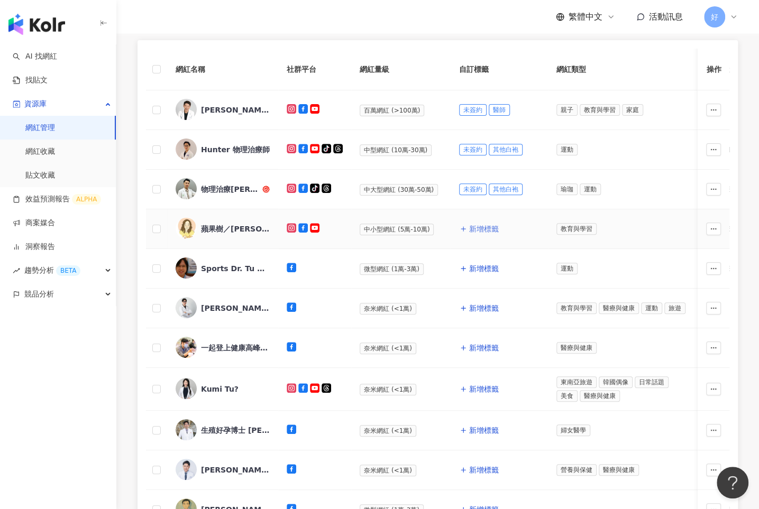
click at [486, 230] on span "新增標籤" at bounding box center [484, 229] width 30 height 8
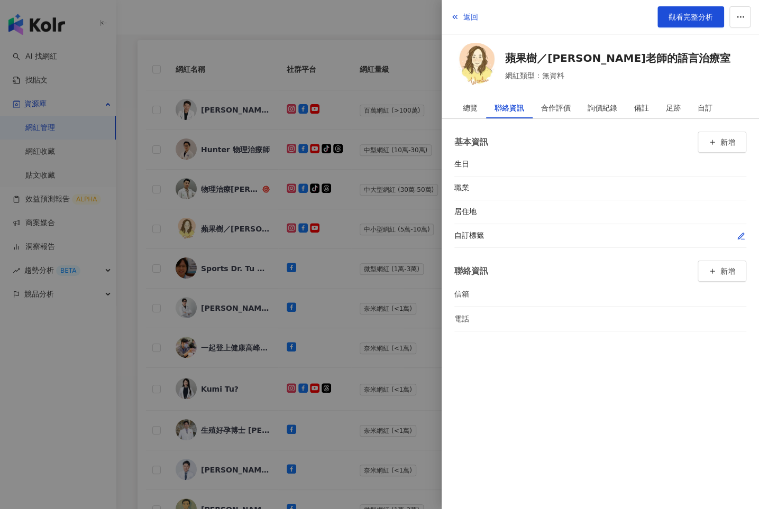
click at [745, 237] on icon "button" at bounding box center [741, 236] width 8 height 8
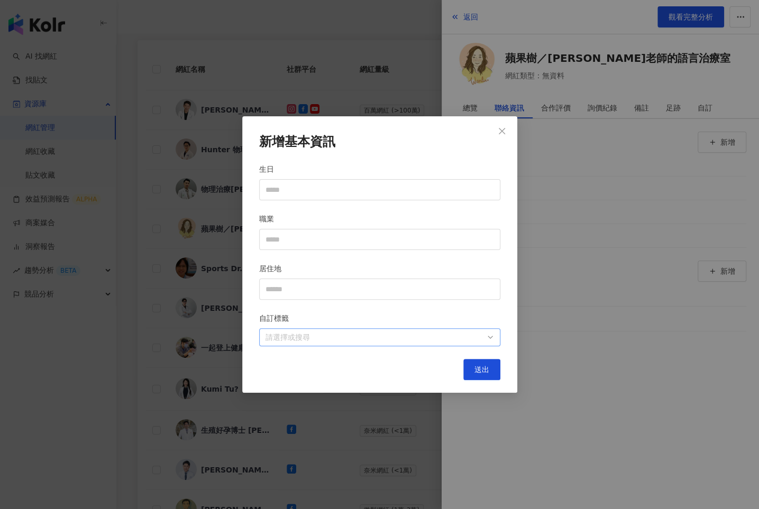
click at [453, 334] on div at bounding box center [374, 338] width 226 height 8
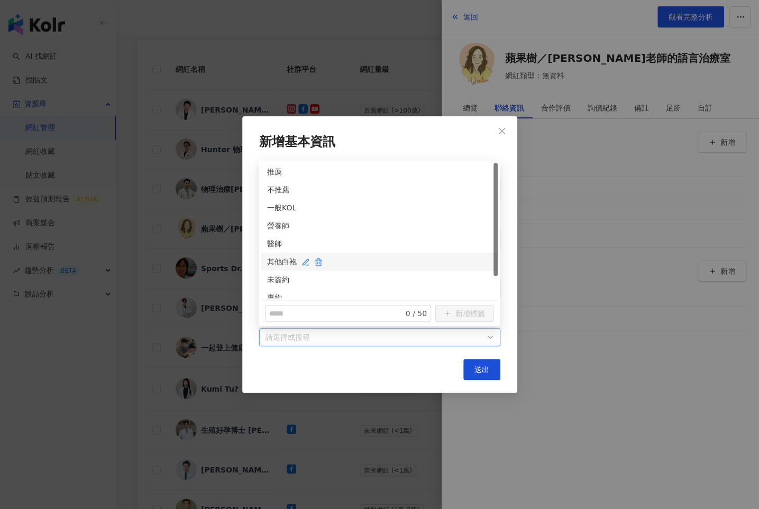
click at [270, 265] on div "其他白袍" at bounding box center [379, 262] width 224 height 12
click at [270, 284] on div "未簽約" at bounding box center [379, 280] width 224 height 12
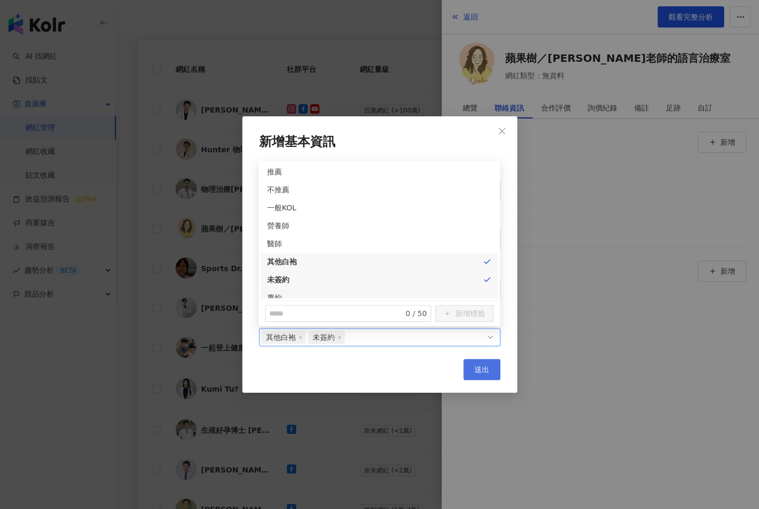
click at [471, 367] on button "送出" at bounding box center [481, 369] width 37 height 21
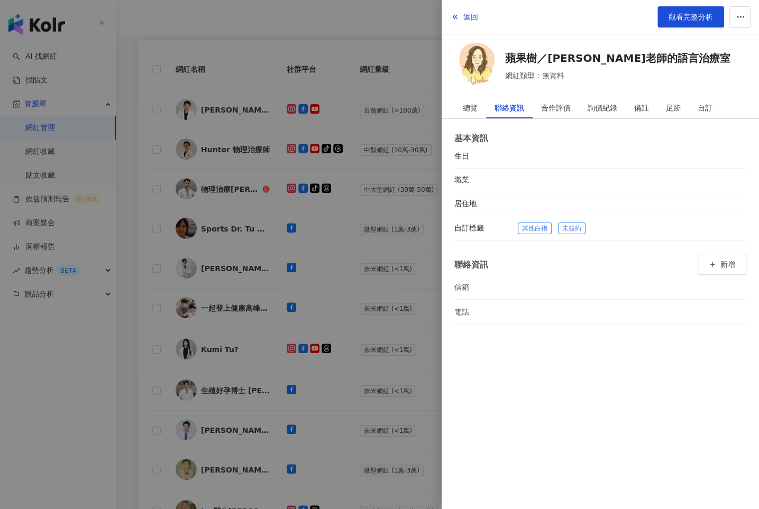
click at [281, 205] on div at bounding box center [379, 254] width 759 height 509
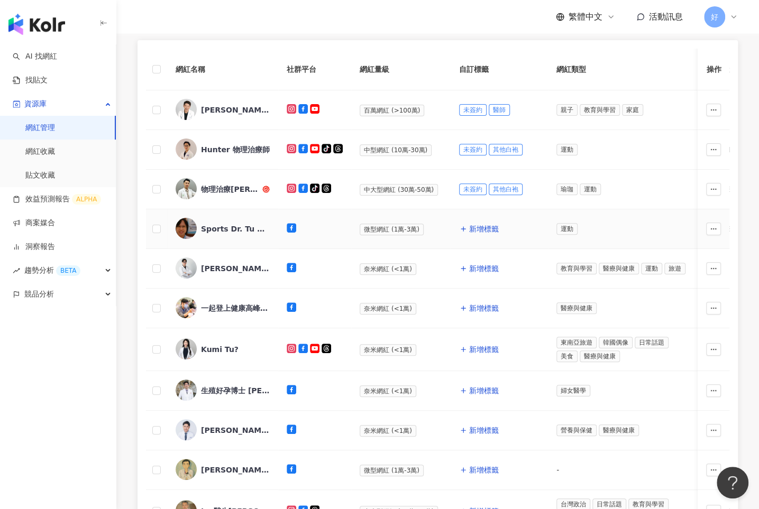
click at [235, 226] on div "Sports Dr. Tu 運動醫學-[PERSON_NAME]醫師" at bounding box center [235, 229] width 69 height 11
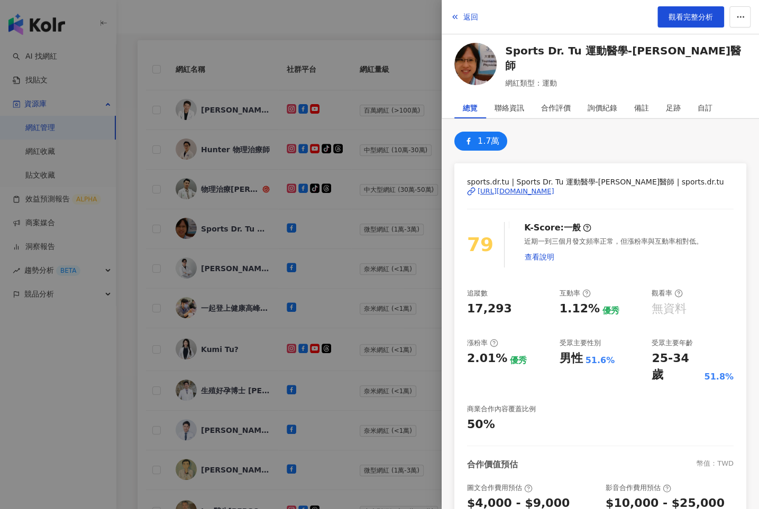
click at [318, 232] on div at bounding box center [379, 254] width 759 height 509
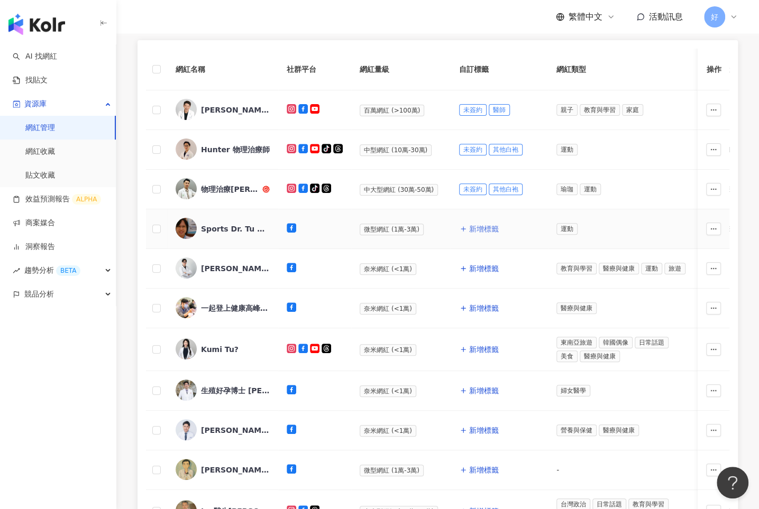
click at [482, 226] on span "新增標籤" at bounding box center [484, 229] width 30 height 8
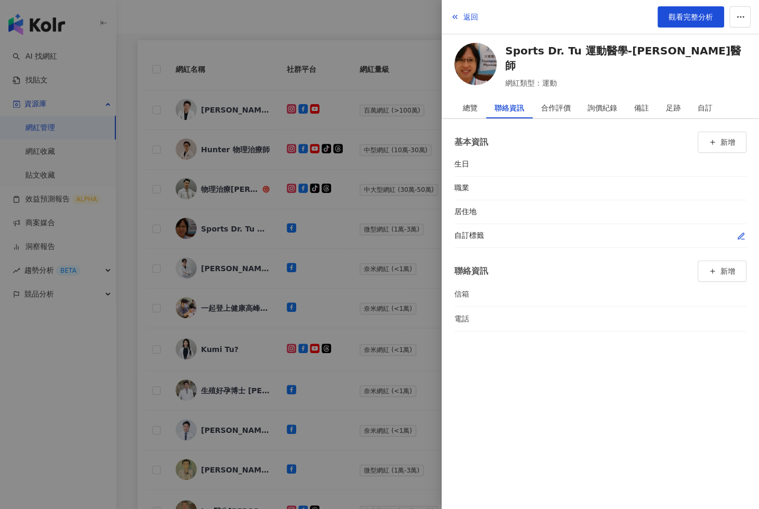
click at [737, 238] on icon "button" at bounding box center [741, 236] width 8 height 8
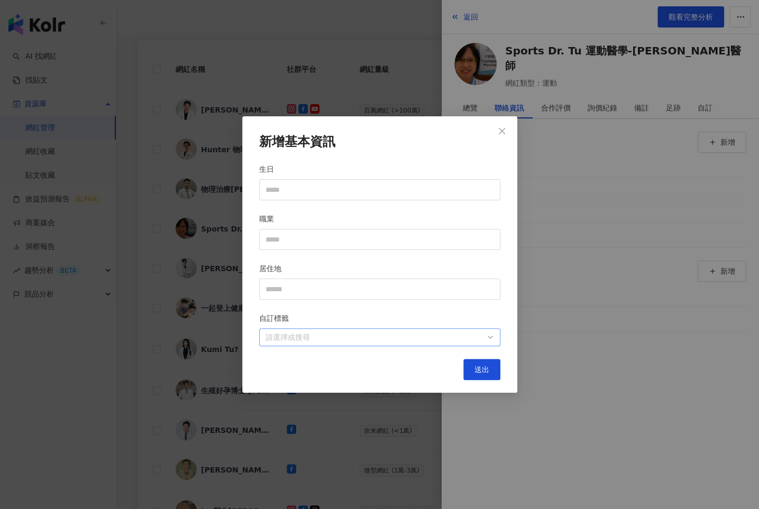
click at [461, 342] on div at bounding box center [374, 338] width 226 height 8
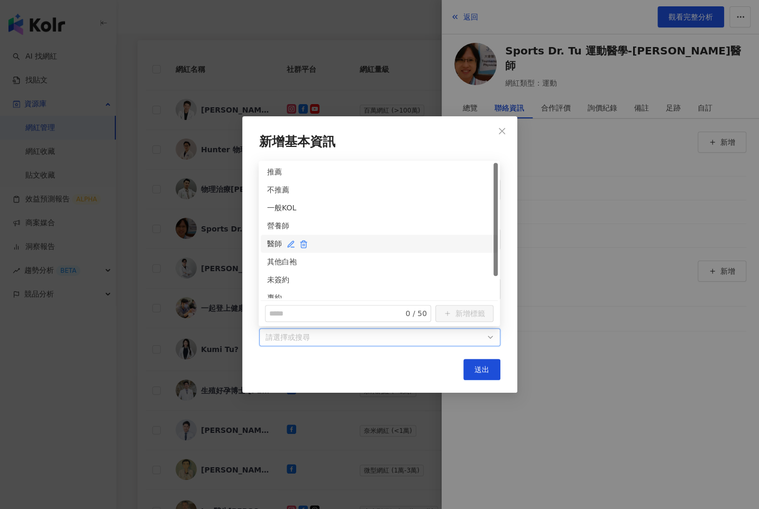
click at [272, 245] on div "醫師" at bounding box center [379, 244] width 224 height 12
click at [272, 275] on div "未簽約" at bounding box center [379, 280] width 224 height 12
click at [469, 366] on button "送出" at bounding box center [481, 369] width 37 height 21
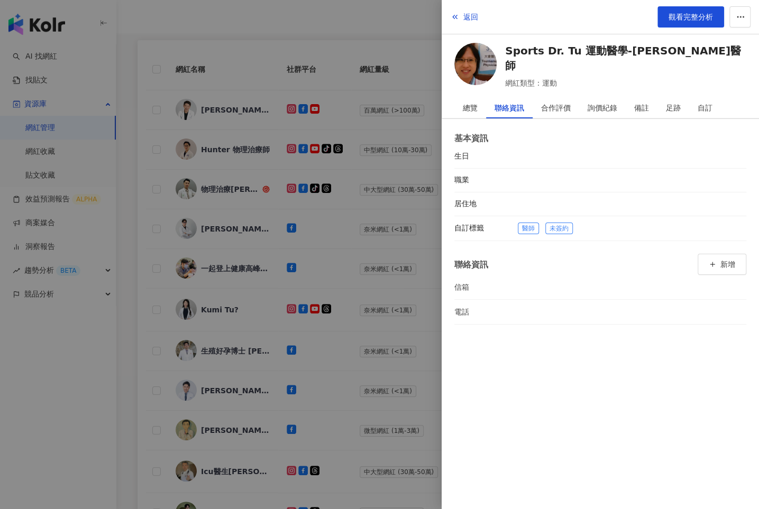
click at [323, 243] on div at bounding box center [379, 254] width 759 height 509
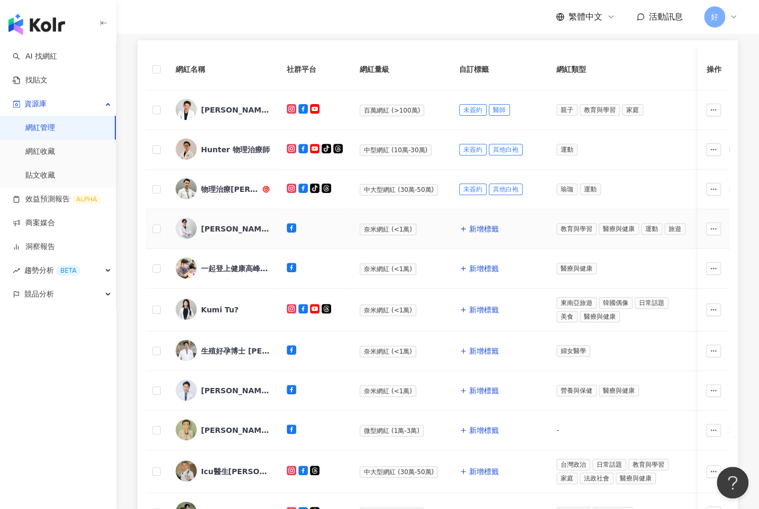
click at [208, 228] on div "[PERSON_NAME]" at bounding box center [235, 229] width 69 height 11
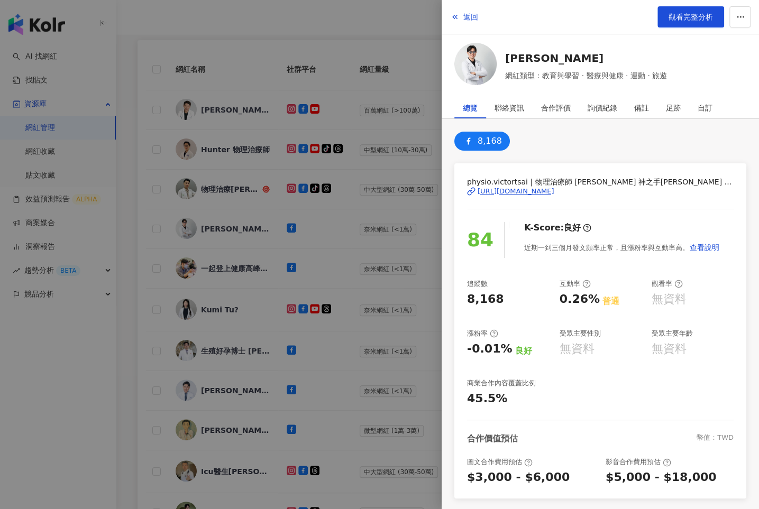
click at [351, 230] on div at bounding box center [379, 254] width 759 height 509
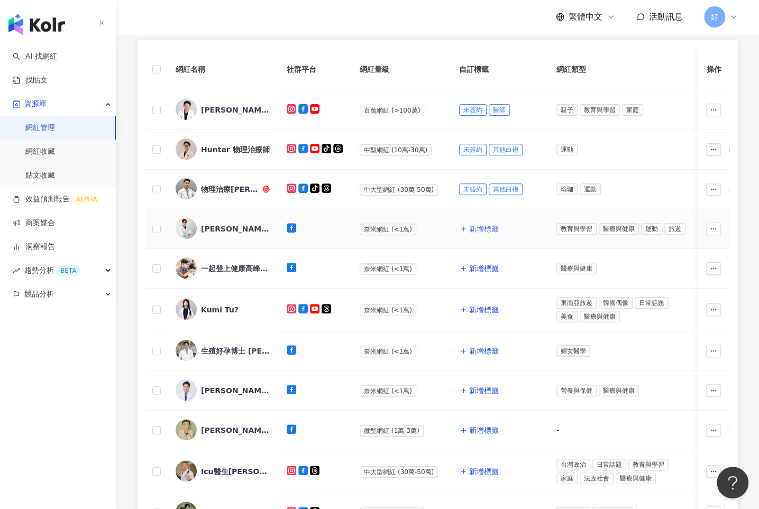
click at [483, 227] on span "新增標籤" at bounding box center [484, 229] width 30 height 8
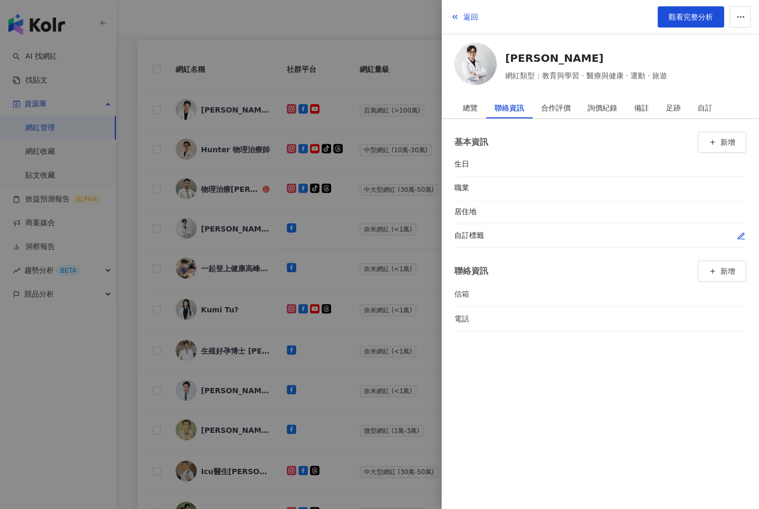
click at [741, 233] on icon "button" at bounding box center [741, 236] width 6 height 6
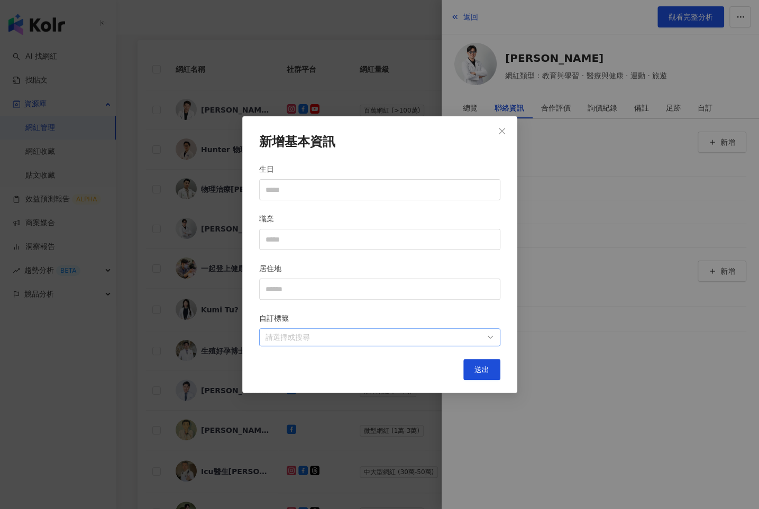
click at [430, 334] on div at bounding box center [374, 338] width 226 height 8
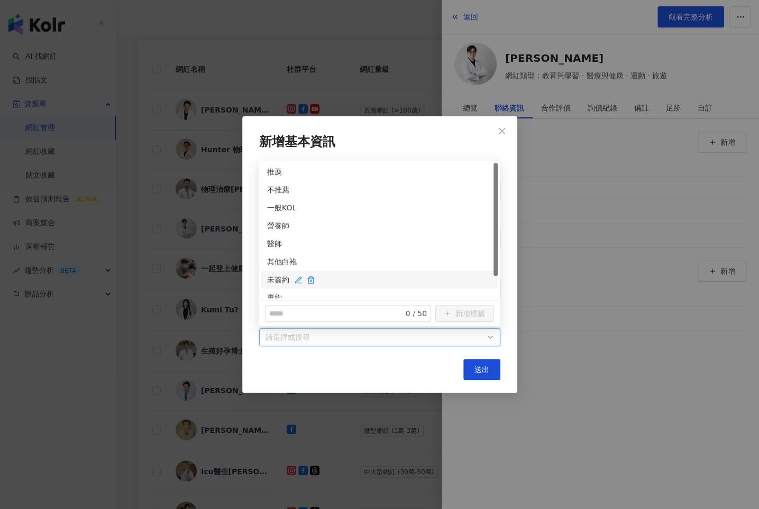
click at [271, 276] on div "未簽約" at bounding box center [379, 280] width 224 height 12
click at [271, 261] on div "其他白袍" at bounding box center [379, 262] width 224 height 12
click at [484, 363] on button "送出" at bounding box center [481, 369] width 37 height 21
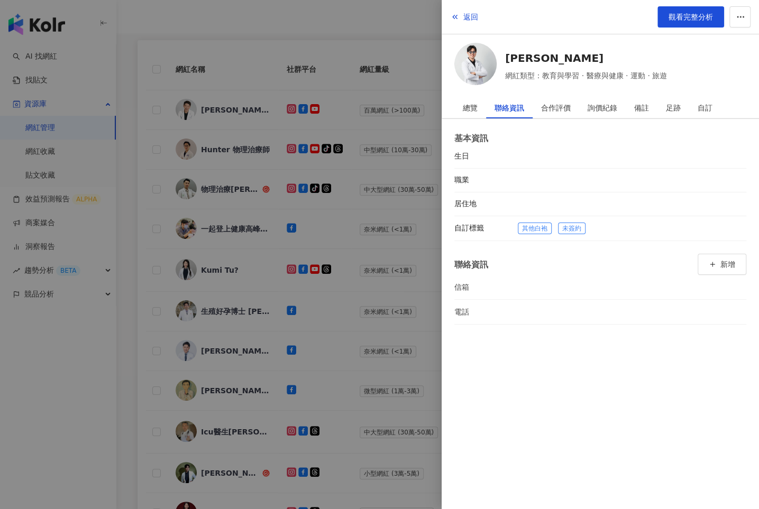
click at [380, 306] on div at bounding box center [379, 254] width 759 height 509
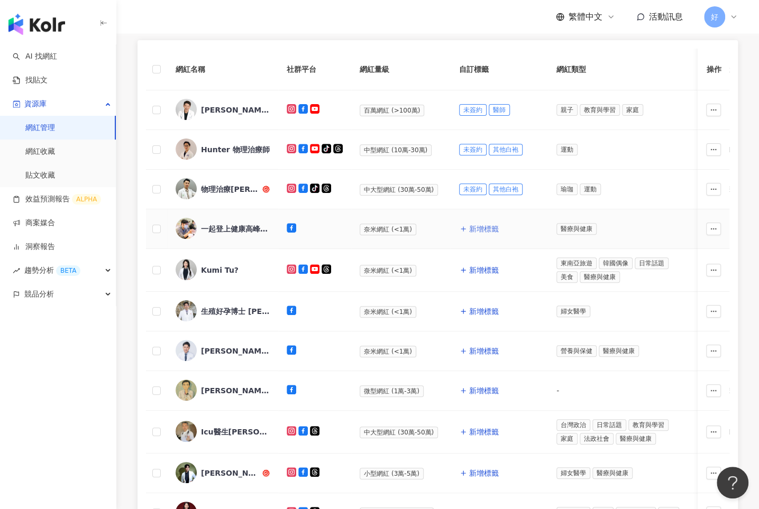
click at [468, 234] on button "新增標籤" at bounding box center [479, 228] width 40 height 21
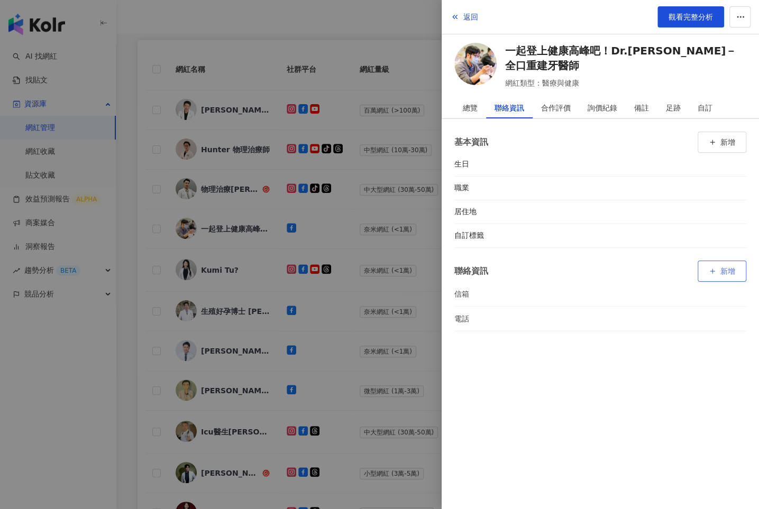
drag, startPoint x: 744, startPoint y: 208, endPoint x: 723, endPoint y: 266, distance: 61.6
click at [718, 274] on div "基本資訊 新增 生日 職業 居住地 自訂標籤 聯絡資訊 新增 信箱 電話" at bounding box center [600, 231] width 317 height 225
click at [738, 238] on icon "button" at bounding box center [741, 236] width 8 height 8
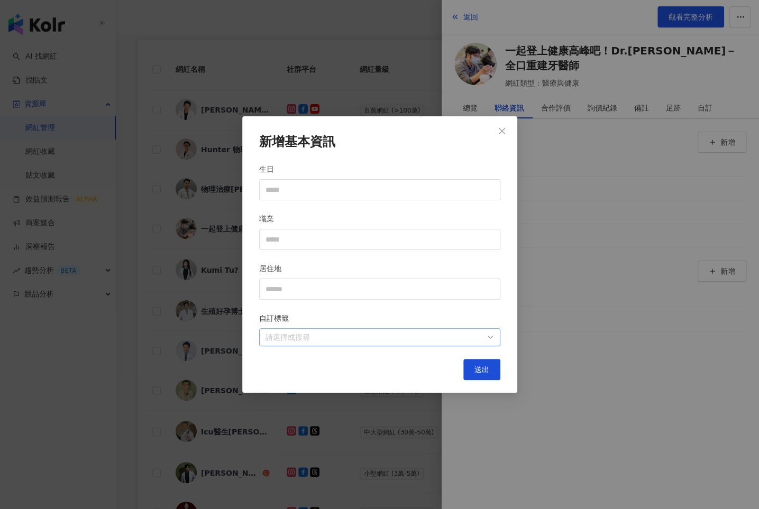
click at [475, 338] on div at bounding box center [374, 338] width 226 height 8
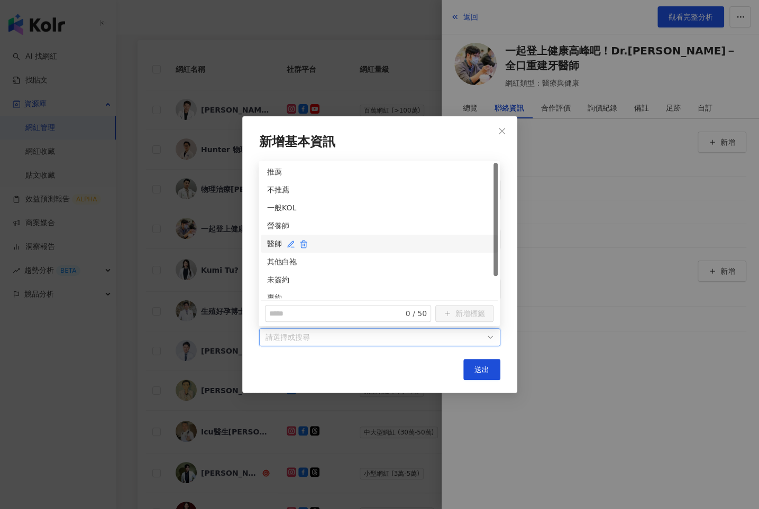
click at [270, 238] on div "醫師" at bounding box center [379, 244] width 224 height 12
click at [270, 279] on div "未簽約" at bounding box center [379, 280] width 224 height 12
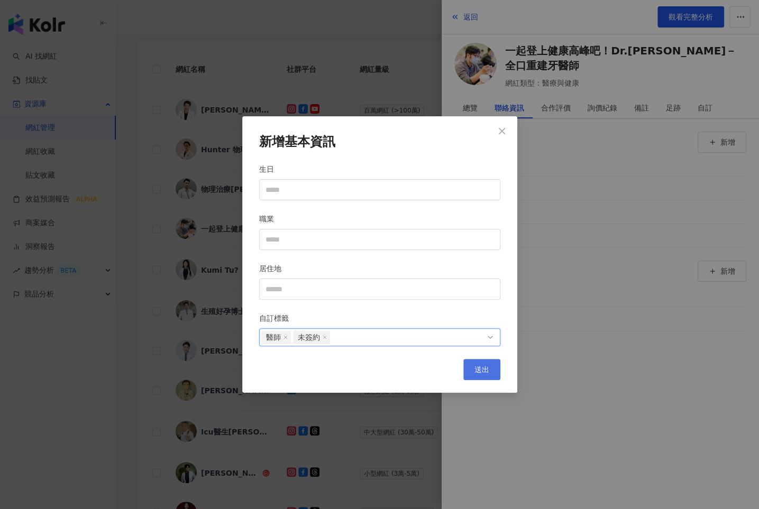
click at [490, 370] on button "送出" at bounding box center [481, 369] width 37 height 21
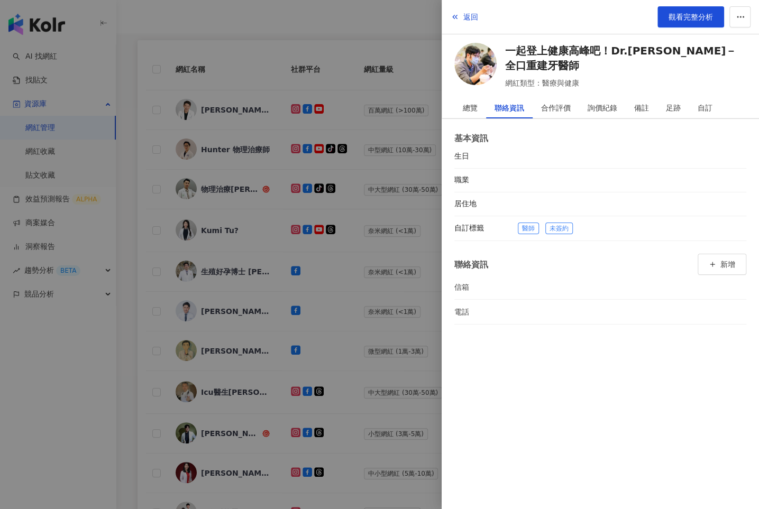
click at [337, 278] on div at bounding box center [379, 254] width 759 height 509
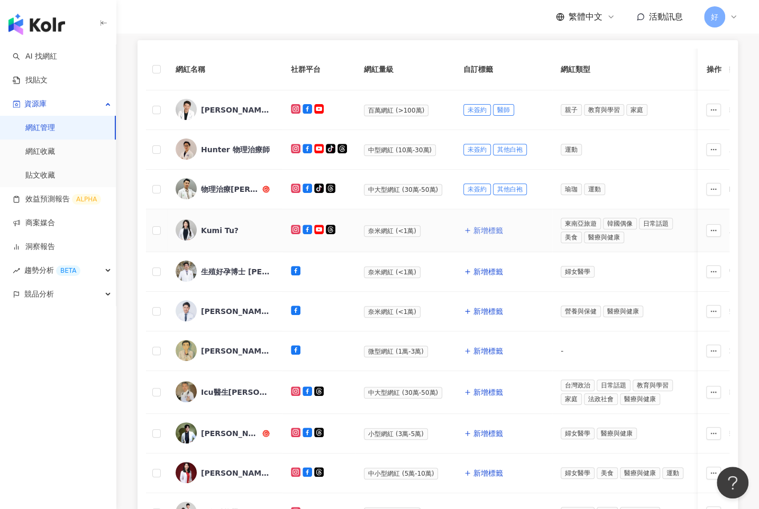
click at [480, 231] on span "新增標籤" at bounding box center [488, 230] width 30 height 8
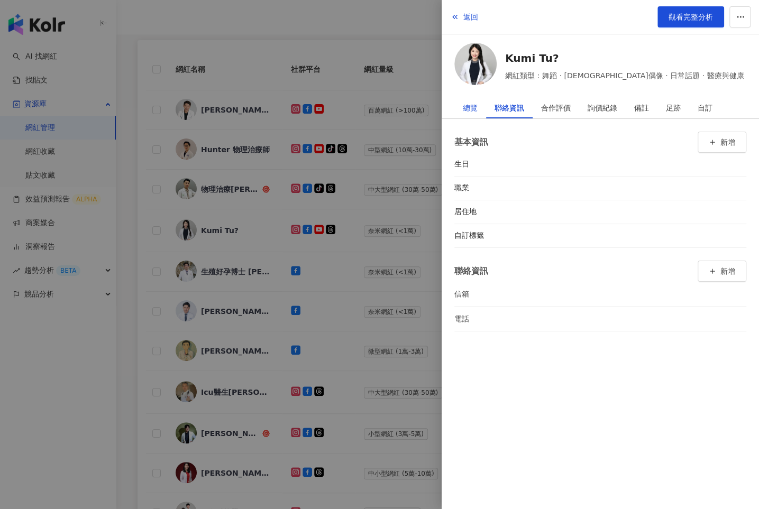
click at [466, 107] on div "總覽" at bounding box center [470, 107] width 15 height 21
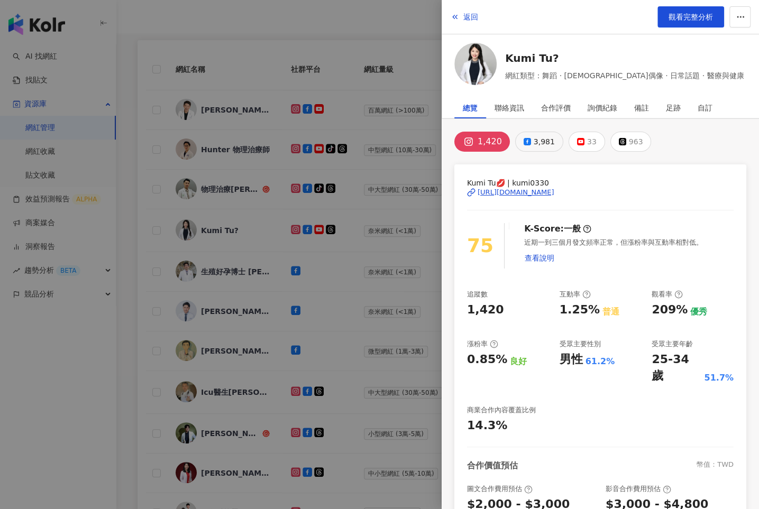
click at [529, 139] on button "3,981" at bounding box center [539, 142] width 48 height 20
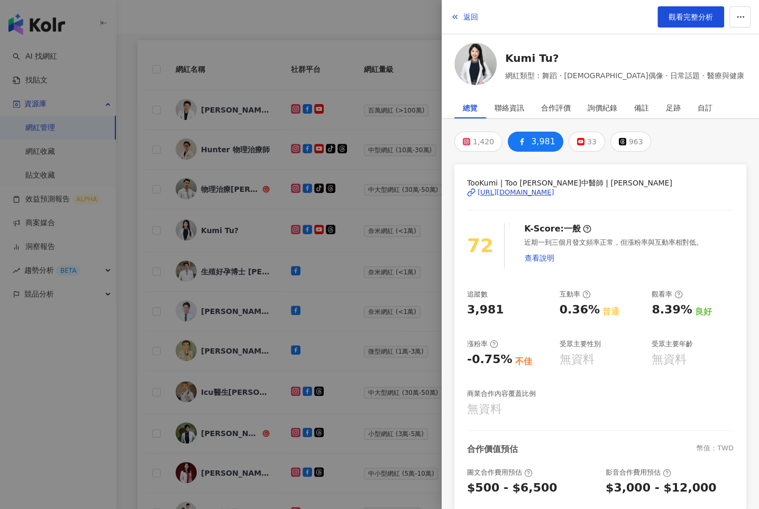
click at [387, 216] on div at bounding box center [379, 254] width 759 height 509
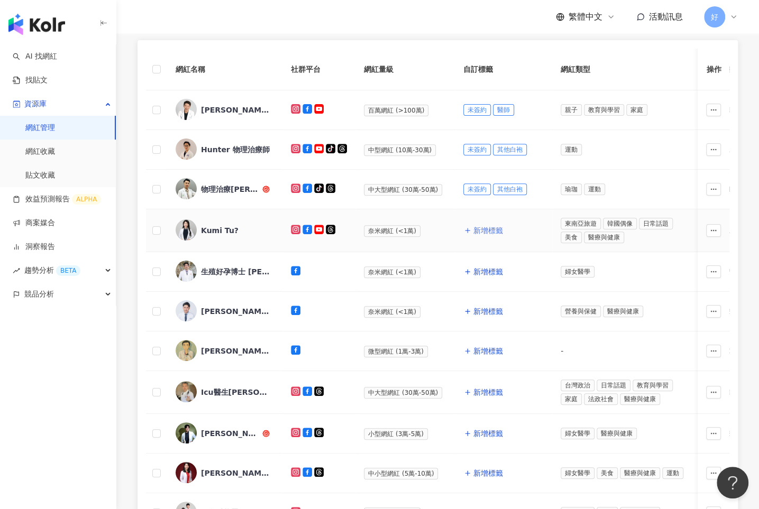
click at [487, 226] on span "新增標籤" at bounding box center [488, 230] width 30 height 8
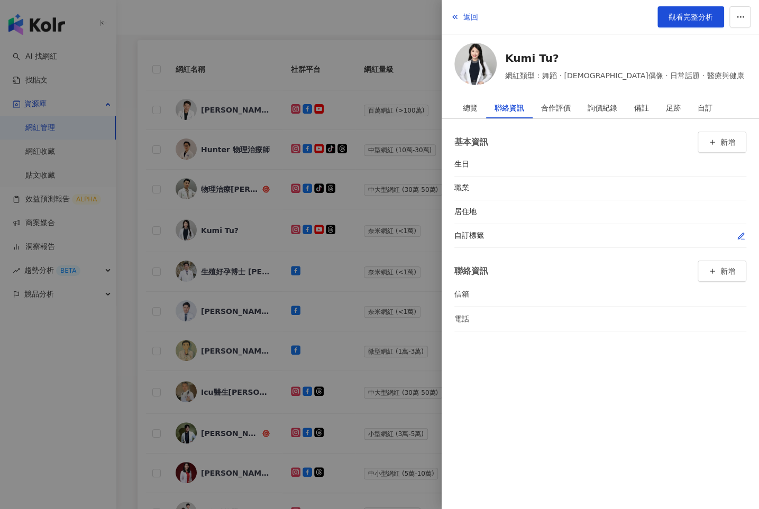
click at [742, 234] on icon "button" at bounding box center [741, 236] width 6 height 6
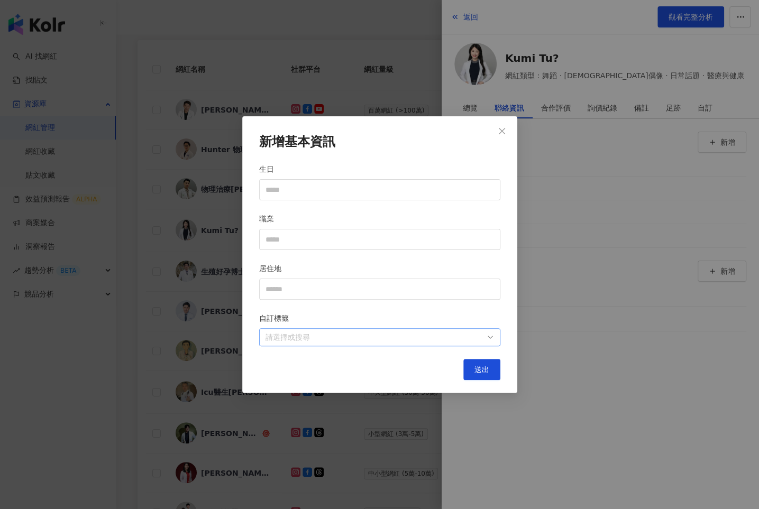
click at [345, 339] on div at bounding box center [374, 338] width 226 height 8
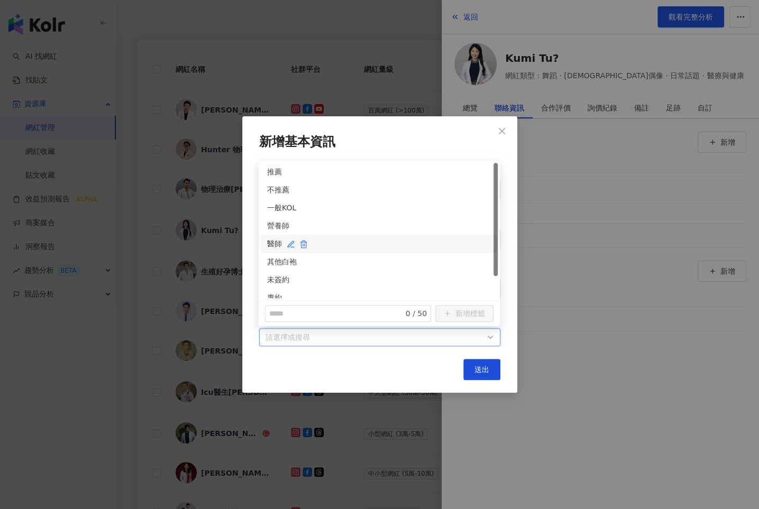
click at [271, 241] on div "醫師" at bounding box center [379, 244] width 224 height 12
click at [271, 277] on div "未簽約" at bounding box center [379, 280] width 224 height 12
click at [481, 369] on span "送出" at bounding box center [482, 370] width 15 height 8
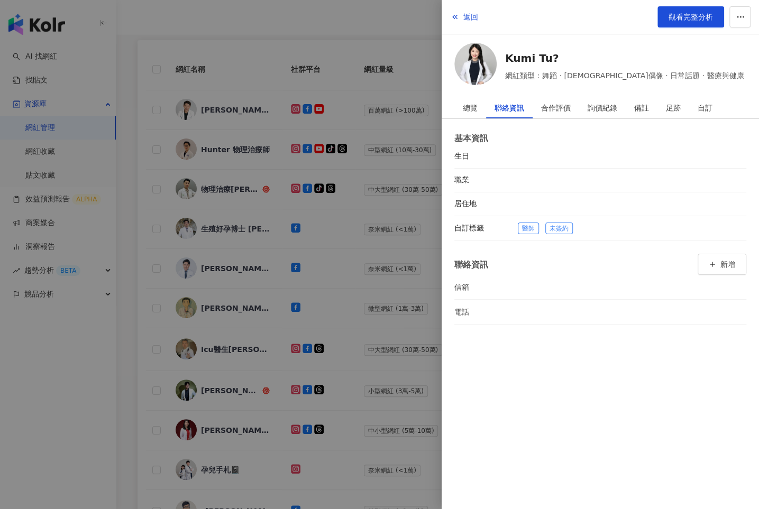
click at [348, 259] on div at bounding box center [379, 254] width 759 height 509
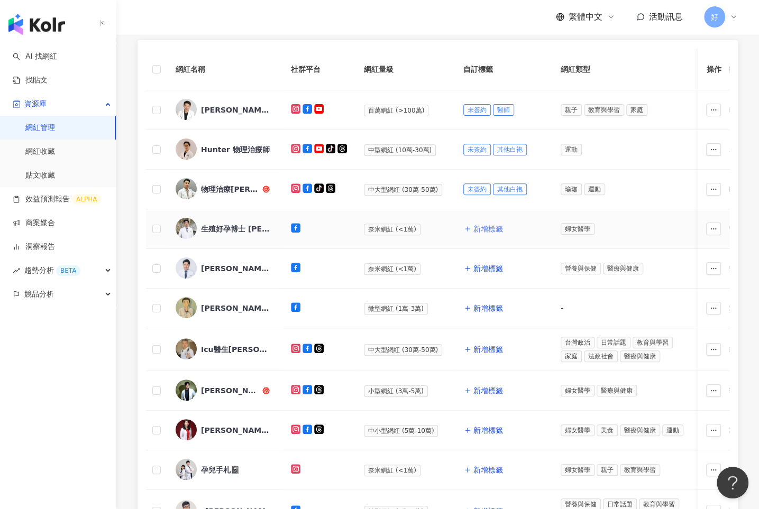
click at [473, 227] on span "新增標籤" at bounding box center [488, 229] width 30 height 8
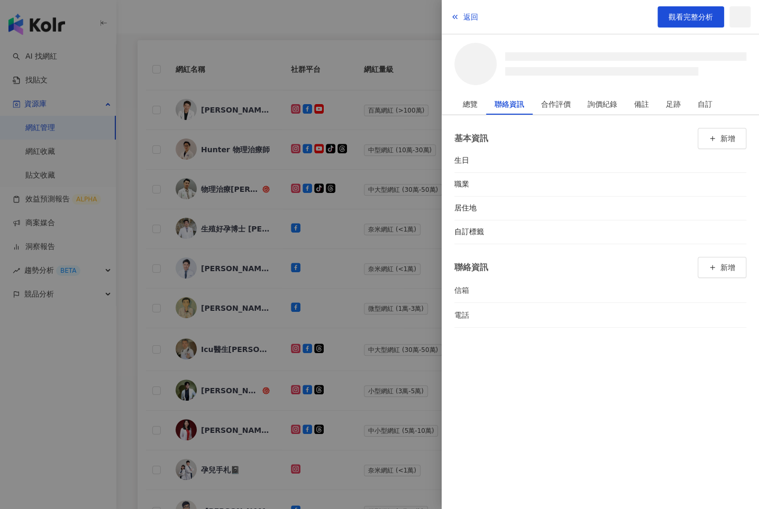
click at [747, 231] on div "基本資訊 新增 生日 職業 居住地 自訂標籤 聯絡資訊 新增 信箱 電話" at bounding box center [600, 227] width 317 height 225
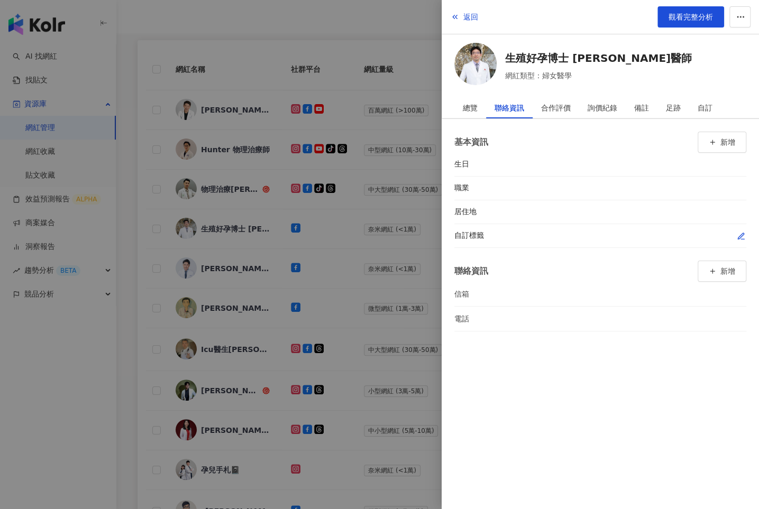
click at [740, 236] on icon "button" at bounding box center [741, 236] width 6 height 6
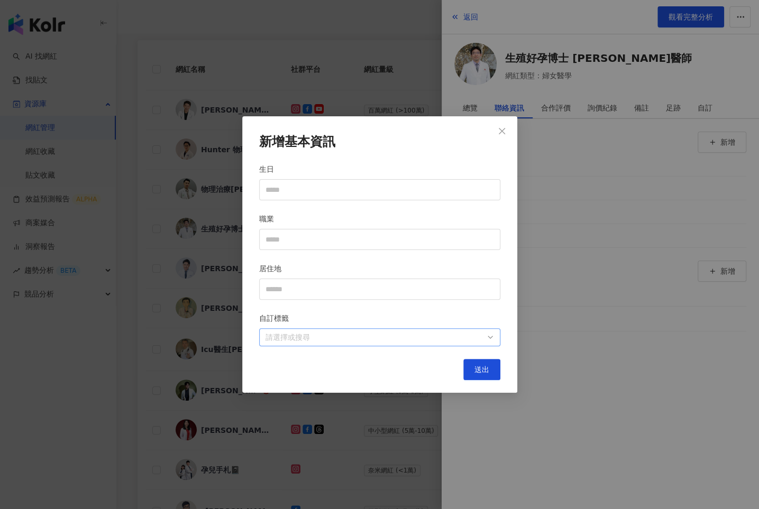
click at [472, 335] on div at bounding box center [374, 338] width 226 height 8
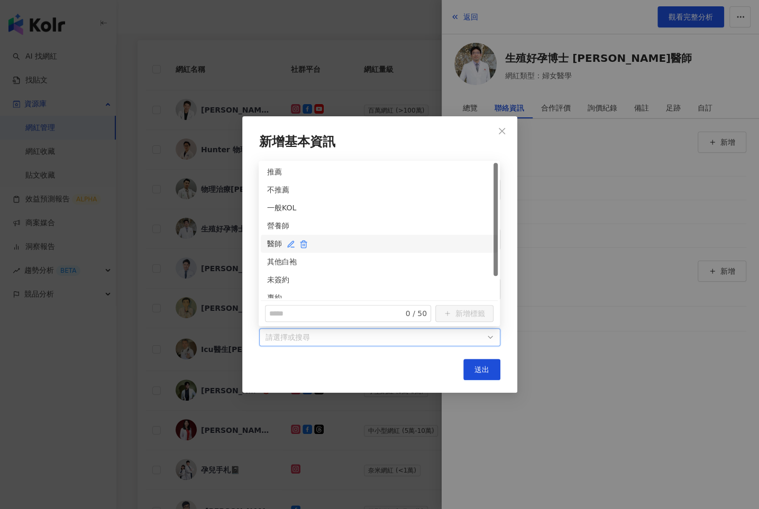
click at [270, 245] on div "醫師" at bounding box center [379, 244] width 224 height 12
click at [270, 259] on div "其他白袍" at bounding box center [379, 262] width 224 height 12
click at [270, 259] on div "其他白袍" at bounding box center [375, 262] width 216 height 12
click at [271, 272] on div "未簽約" at bounding box center [379, 280] width 237 height 18
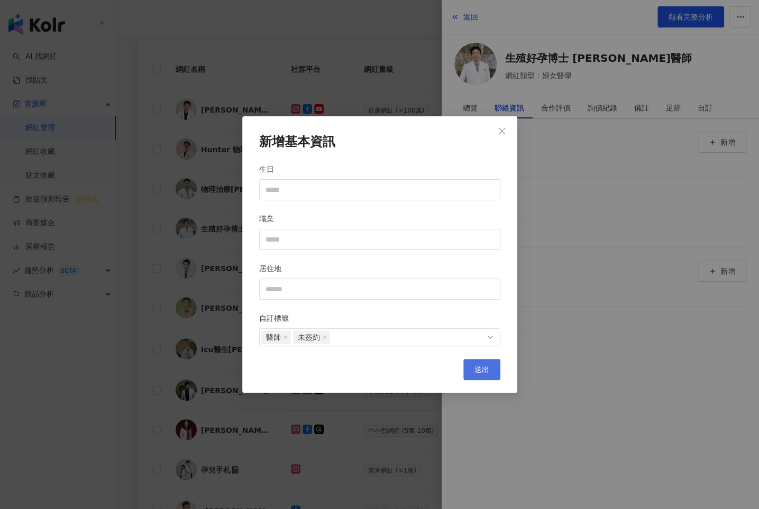
click at [475, 366] on span "送出" at bounding box center [482, 370] width 15 height 8
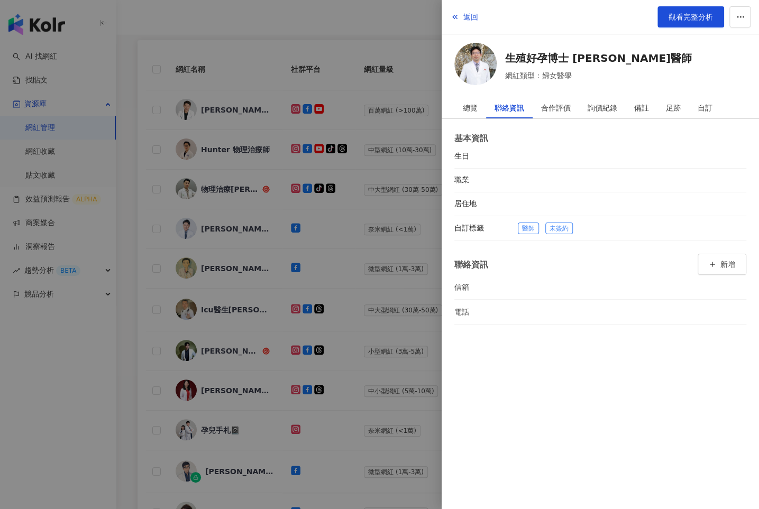
click at [368, 297] on div at bounding box center [379, 254] width 759 height 509
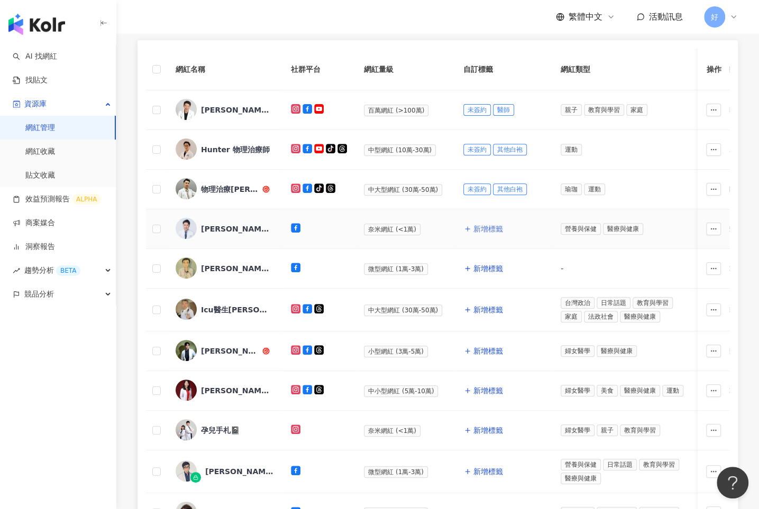
click at [470, 230] on button "新增標籤" at bounding box center [483, 228] width 40 height 21
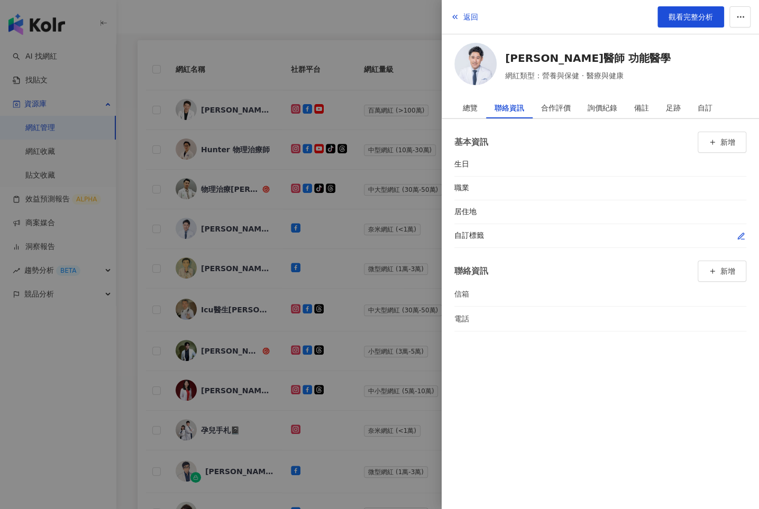
click at [743, 233] on icon "button" at bounding box center [741, 236] width 6 height 6
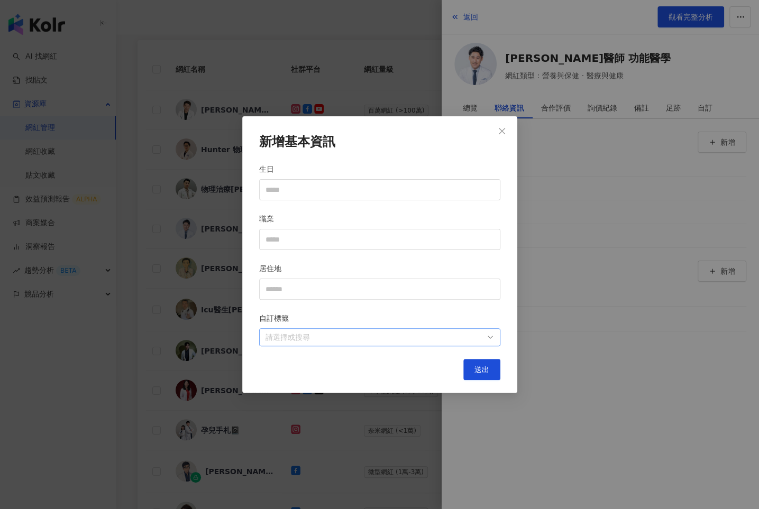
click at [441, 341] on div at bounding box center [374, 338] width 226 height 8
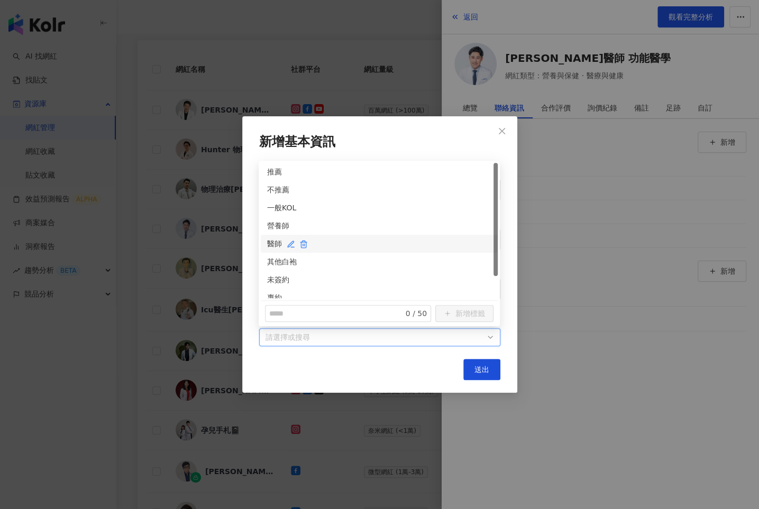
click at [273, 245] on div "醫師" at bounding box center [379, 244] width 224 height 12
click at [275, 279] on div "未簽約" at bounding box center [379, 280] width 224 height 12
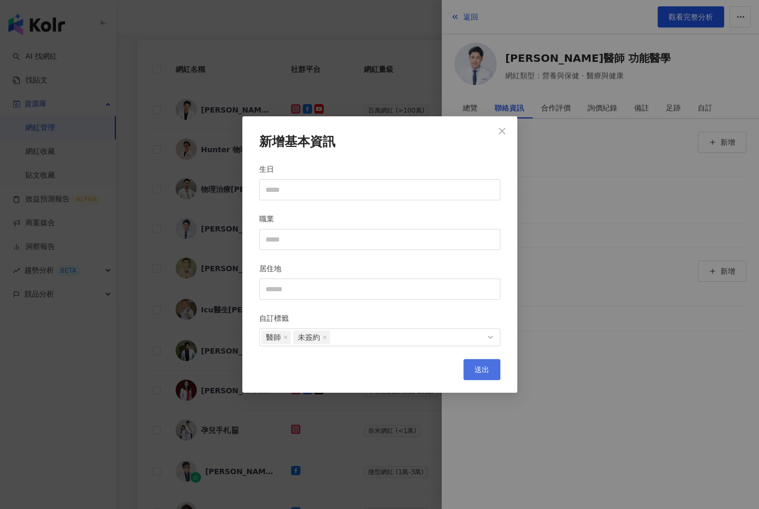
click at [473, 364] on button "送出" at bounding box center [481, 369] width 37 height 21
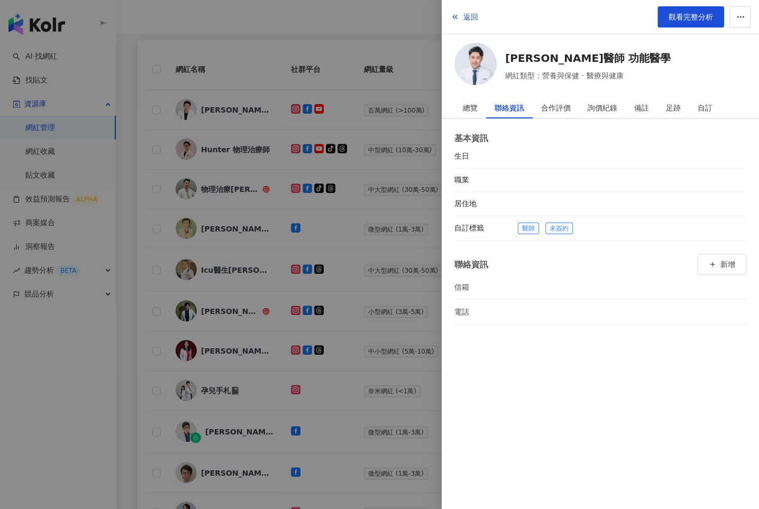
click at [296, 191] on div at bounding box center [379, 254] width 759 height 509
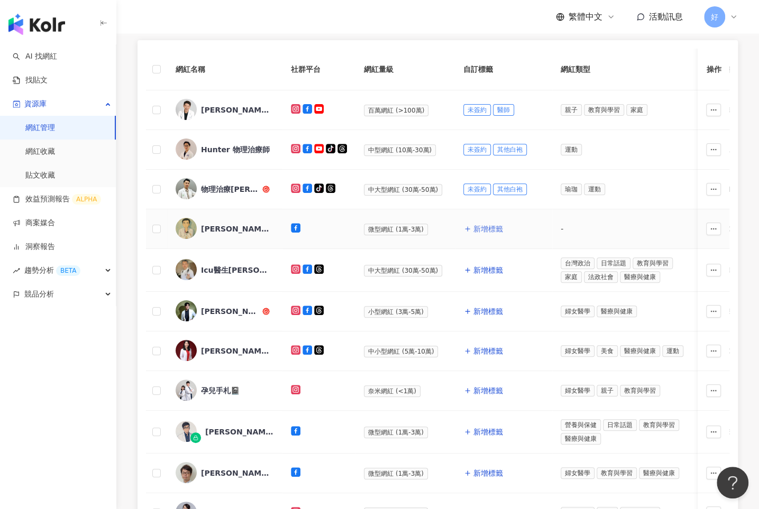
click at [468, 229] on icon "button" at bounding box center [467, 228] width 7 height 7
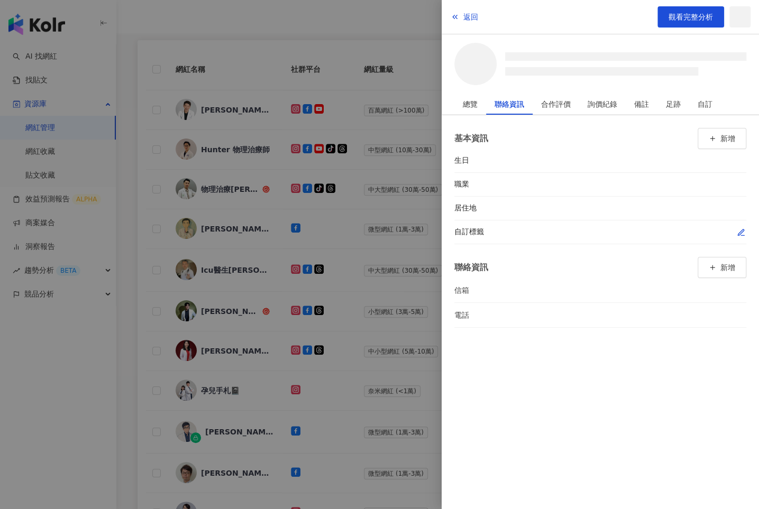
click at [738, 230] on span "button" at bounding box center [741, 232] width 8 height 11
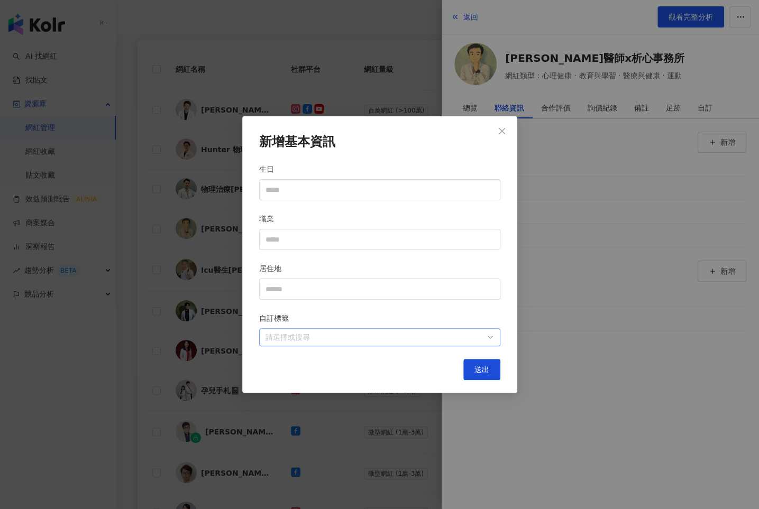
click at [470, 341] on div at bounding box center [374, 338] width 226 height 8
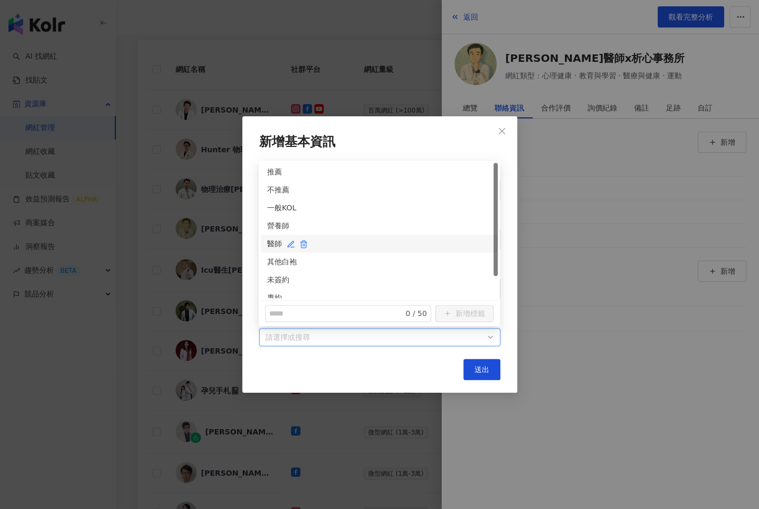
click at [275, 246] on div "醫師" at bounding box center [379, 244] width 224 height 12
click at [278, 282] on div "未簽約" at bounding box center [379, 280] width 224 height 12
click at [472, 371] on button "送出" at bounding box center [481, 369] width 37 height 21
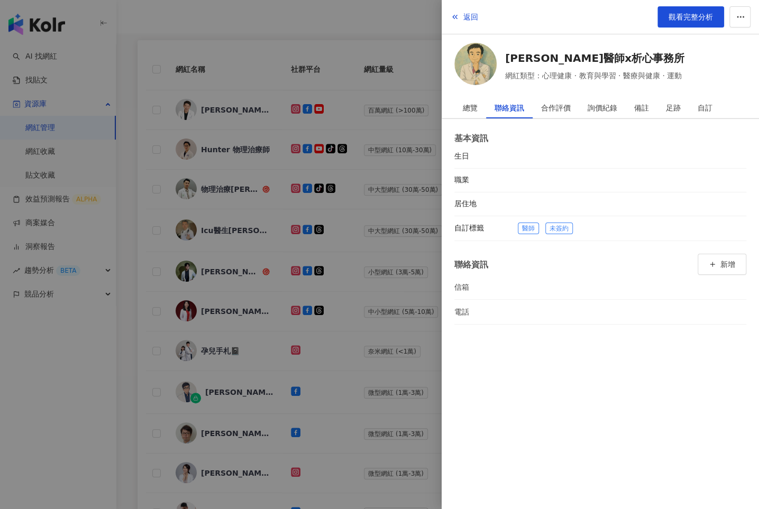
click at [390, 333] on div at bounding box center [379, 254] width 759 height 509
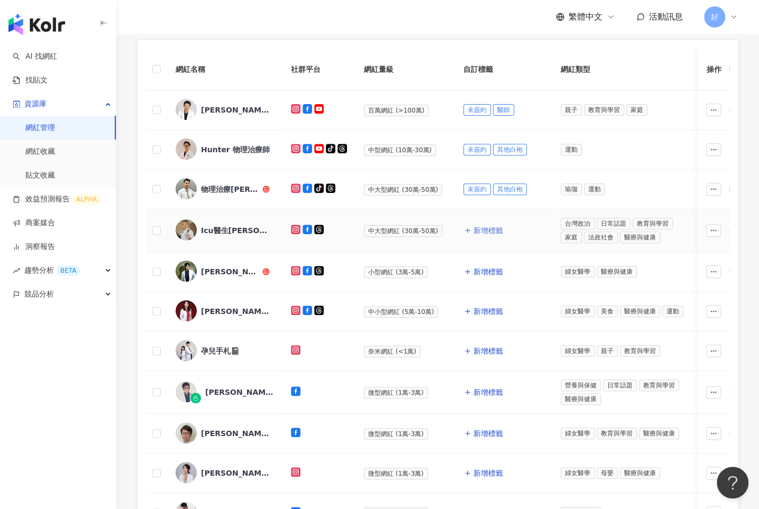
click at [480, 228] on span "新增標籤" at bounding box center [488, 230] width 30 height 8
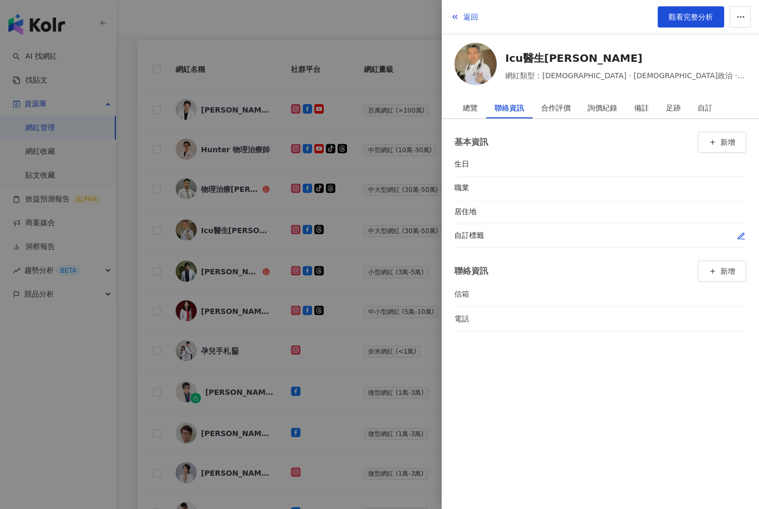
click at [744, 234] on icon "button" at bounding box center [741, 236] width 8 height 8
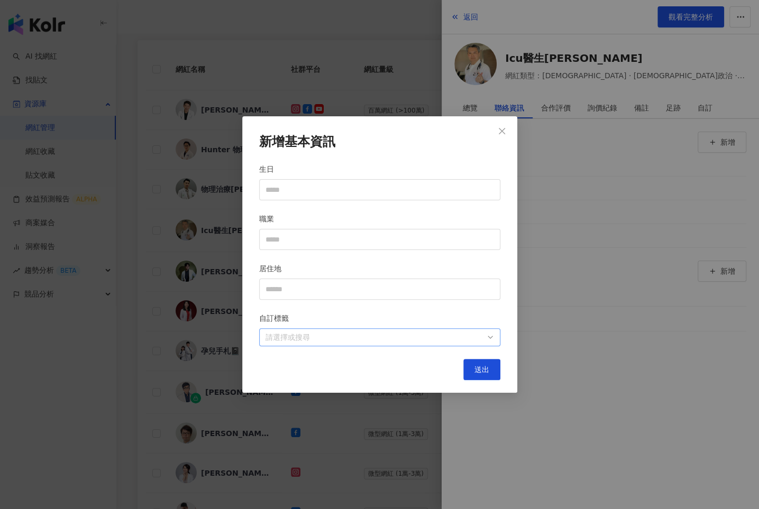
click at [465, 338] on div at bounding box center [374, 338] width 226 height 8
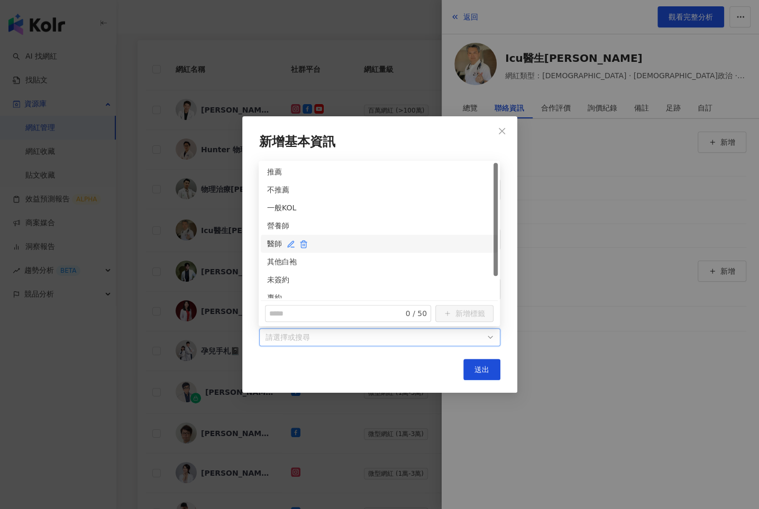
click at [269, 239] on div "醫師" at bounding box center [379, 244] width 224 height 12
click at [274, 278] on div "未簽約" at bounding box center [379, 280] width 224 height 12
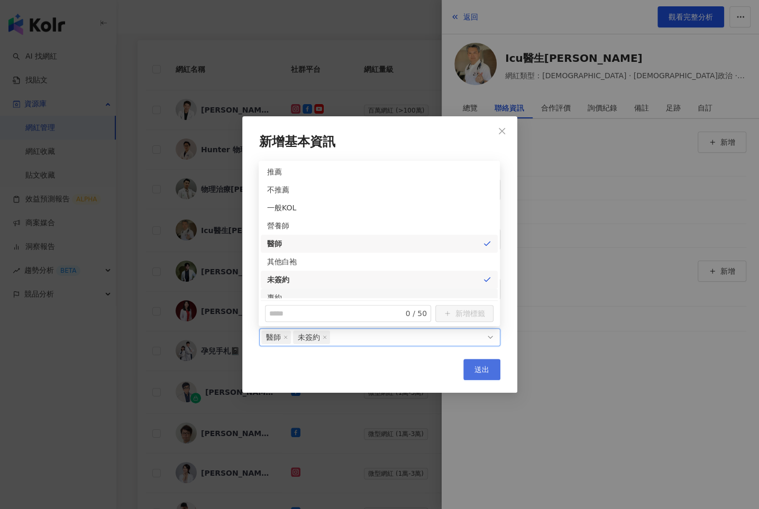
click at [478, 367] on span "送出" at bounding box center [482, 370] width 15 height 8
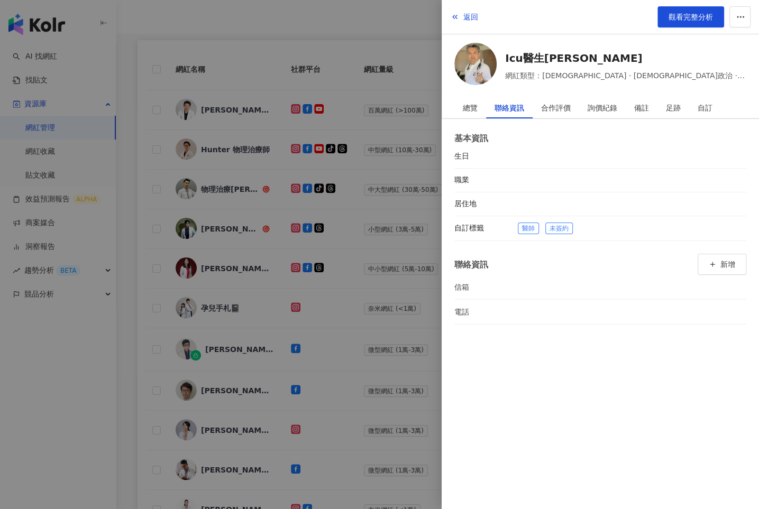
click at [381, 296] on div at bounding box center [379, 254] width 759 height 509
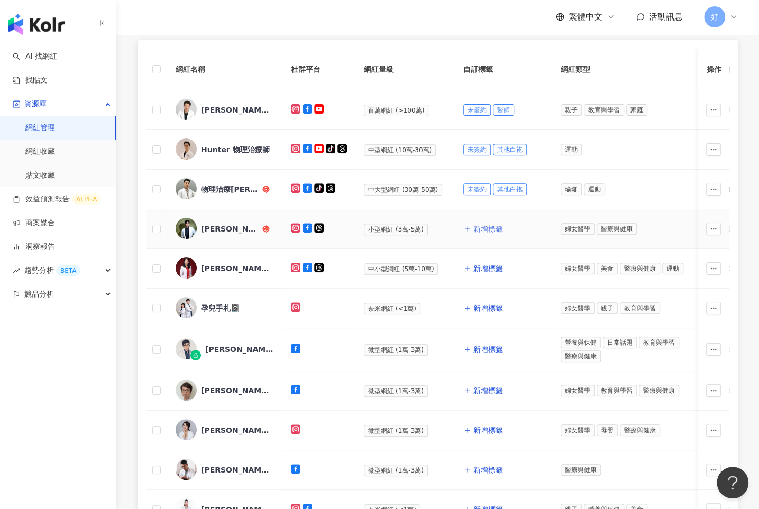
click at [480, 226] on span "新增標籤" at bounding box center [488, 229] width 30 height 8
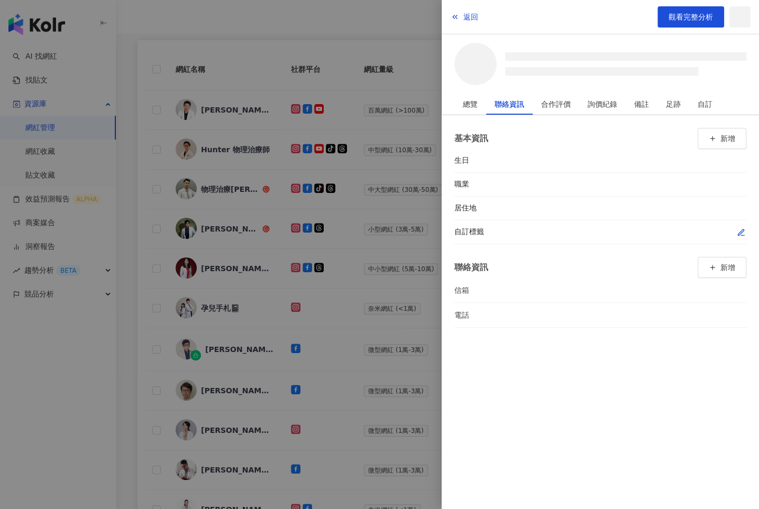
click at [744, 232] on icon "button" at bounding box center [741, 233] width 8 height 8
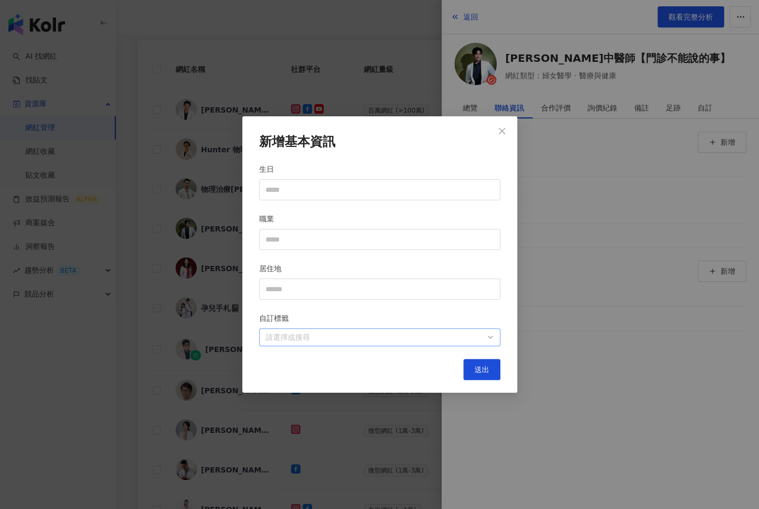
click at [467, 334] on div at bounding box center [374, 338] width 226 height 8
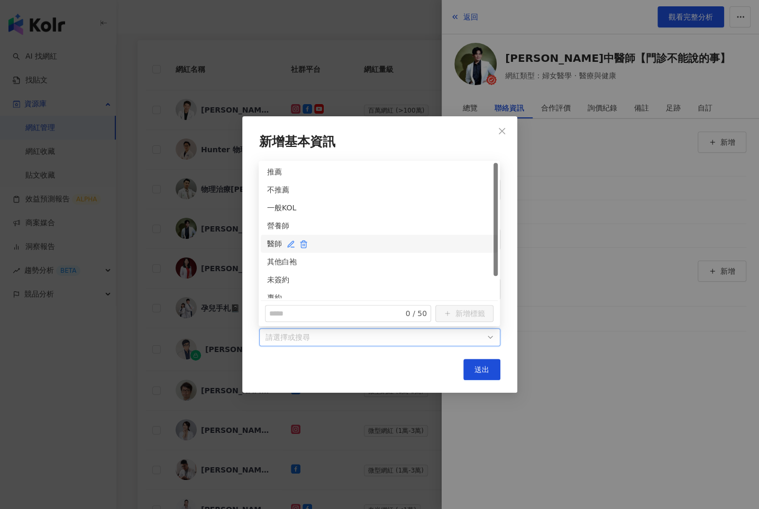
click at [273, 242] on div "醫師" at bounding box center [379, 244] width 224 height 12
click at [272, 281] on div "未簽約" at bounding box center [379, 280] width 224 height 12
click at [473, 364] on button "送出" at bounding box center [481, 369] width 37 height 21
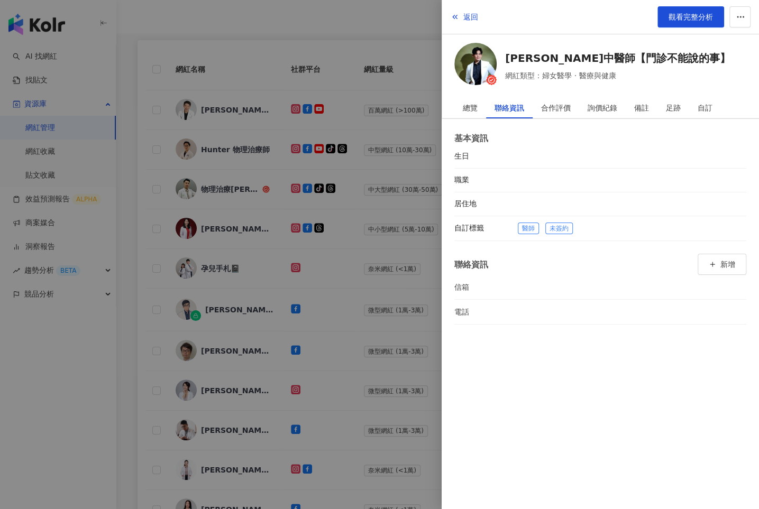
click at [376, 254] on div at bounding box center [379, 254] width 759 height 509
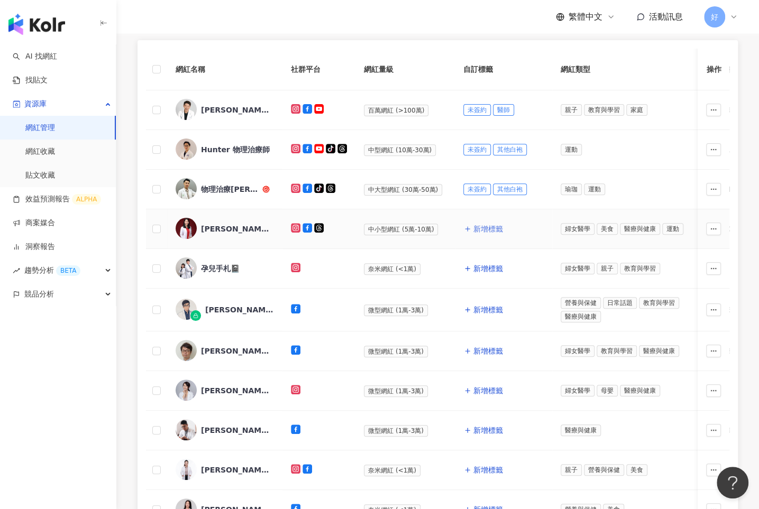
click at [486, 225] on span "新增標籤" at bounding box center [488, 229] width 30 height 8
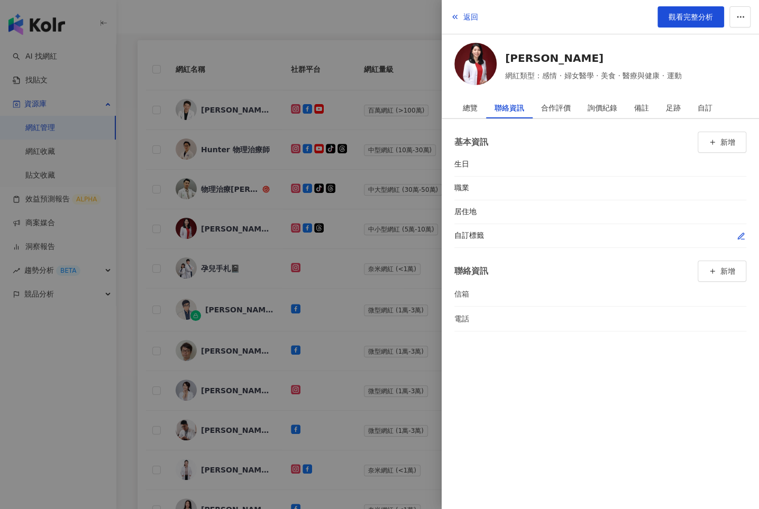
click at [739, 236] on icon "button" at bounding box center [741, 236] width 8 height 8
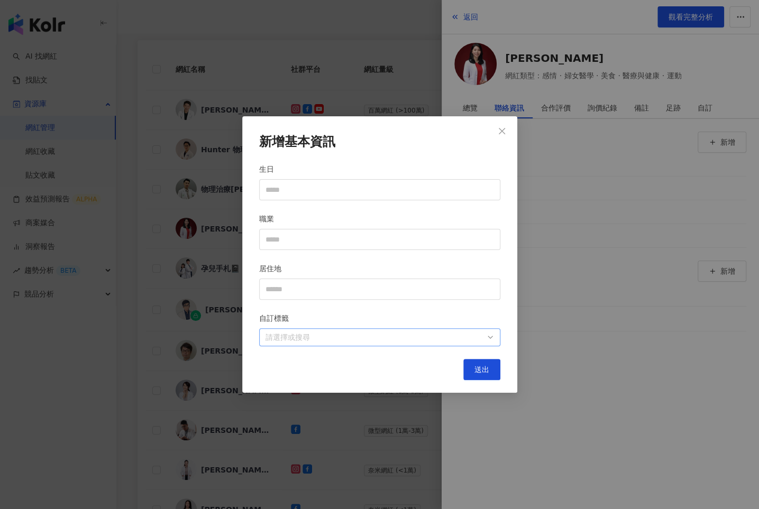
click at [452, 334] on div at bounding box center [374, 338] width 226 height 8
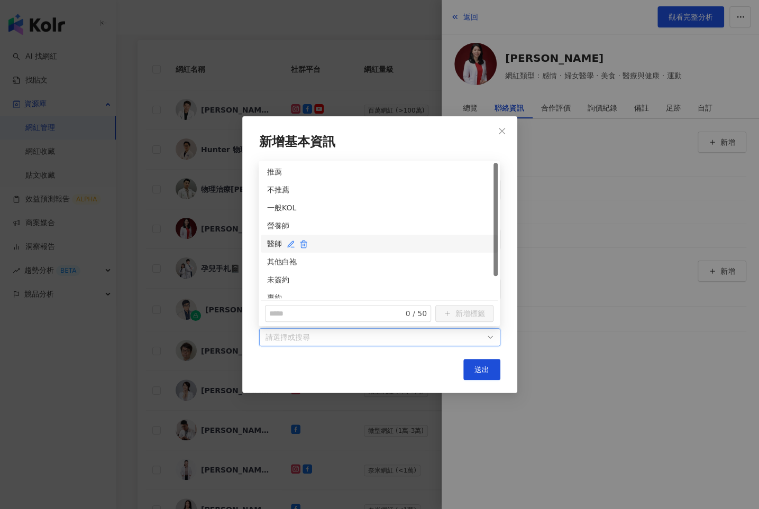
click at [279, 239] on div "醫師" at bounding box center [379, 244] width 224 height 12
click at [277, 280] on div "未簽約" at bounding box center [379, 280] width 224 height 12
click at [476, 367] on span "送出" at bounding box center [482, 370] width 15 height 8
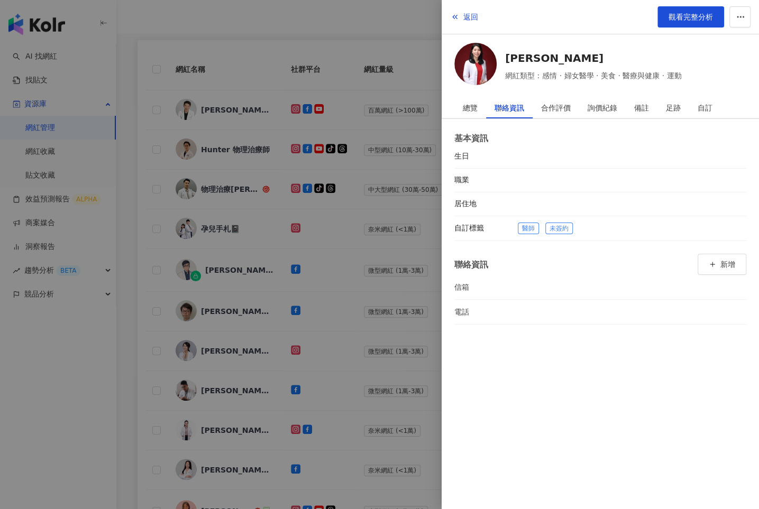
click at [400, 299] on div at bounding box center [379, 254] width 759 height 509
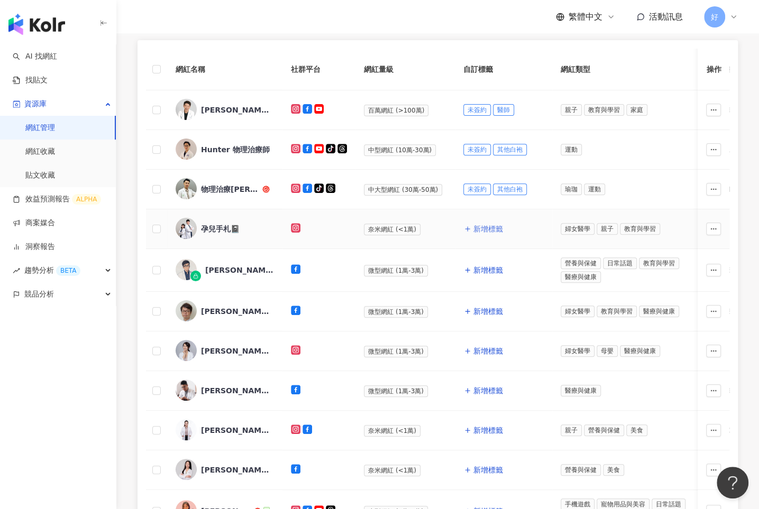
click at [477, 226] on span "新增標籤" at bounding box center [488, 229] width 30 height 8
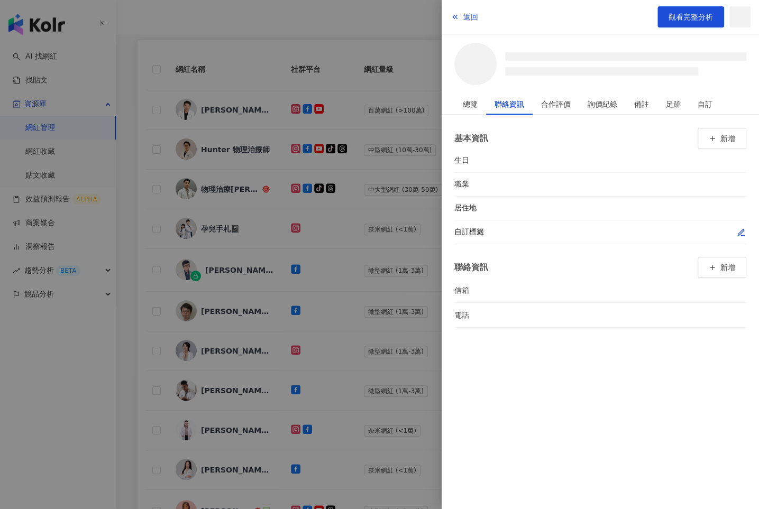
click at [743, 231] on icon "button" at bounding box center [741, 233] width 6 height 6
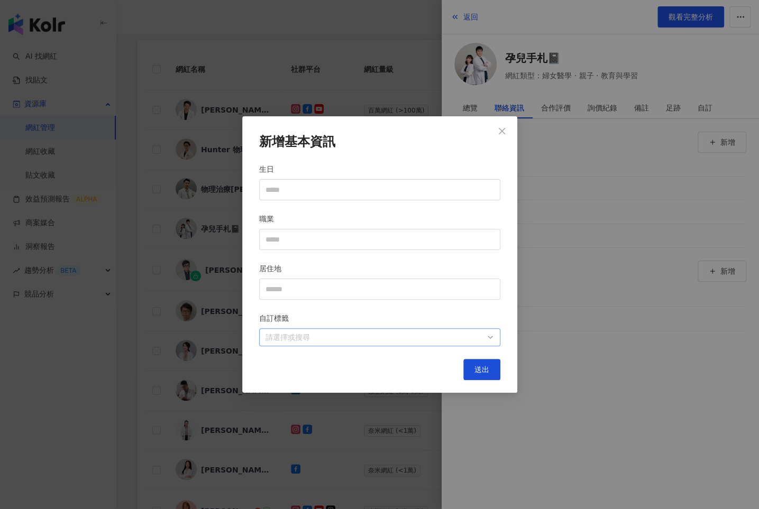
click at [488, 338] on div "請選擇或搜尋" at bounding box center [379, 338] width 241 height 18
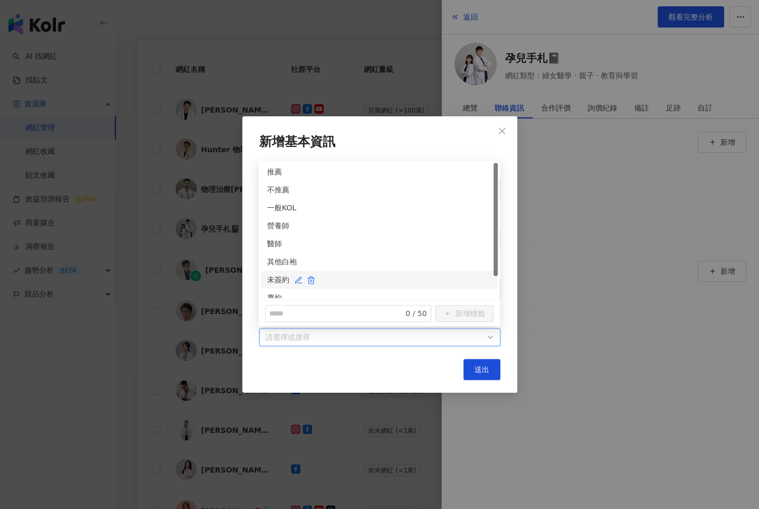
click at [281, 276] on div "未簽約" at bounding box center [379, 280] width 224 height 12
click at [281, 241] on div "醫師" at bounding box center [379, 244] width 224 height 12
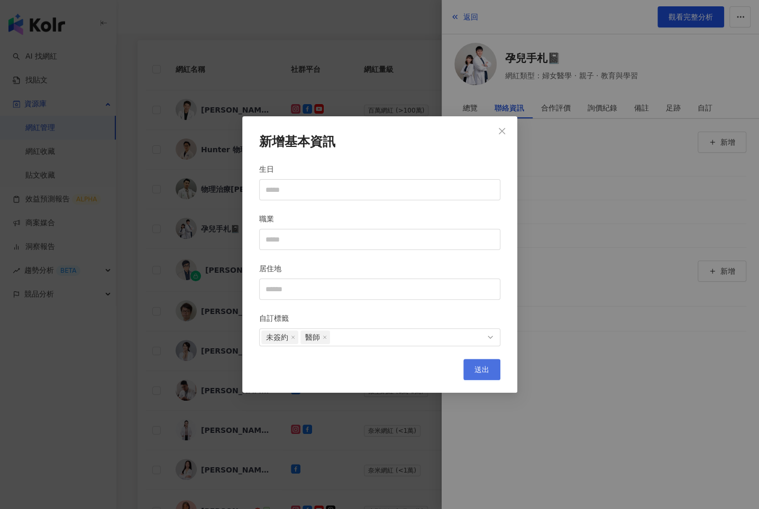
click at [478, 367] on span "送出" at bounding box center [482, 370] width 15 height 8
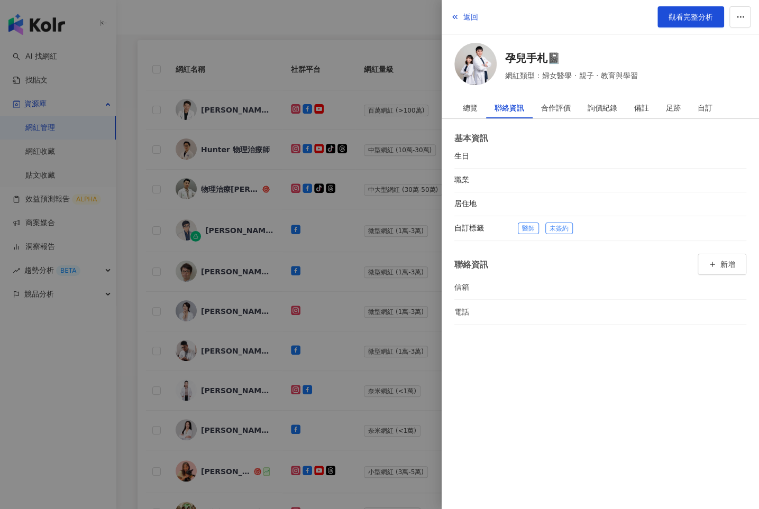
click at [363, 315] on div at bounding box center [379, 254] width 759 height 509
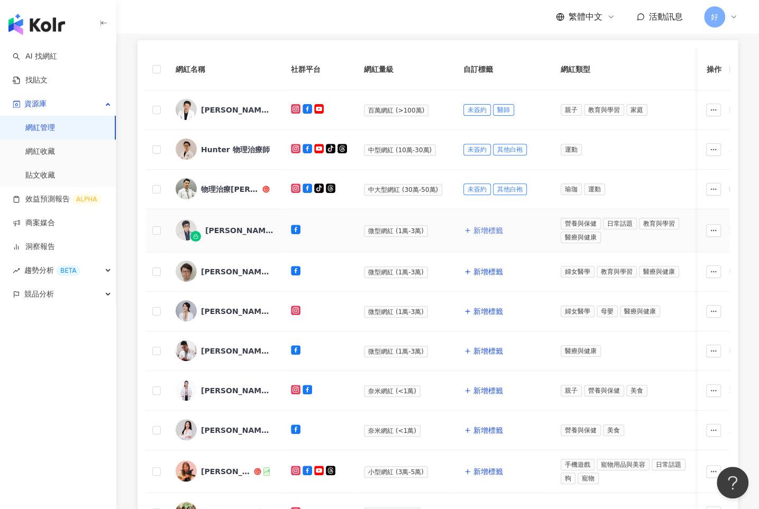
click at [485, 224] on button "新增標籤" at bounding box center [483, 230] width 40 height 21
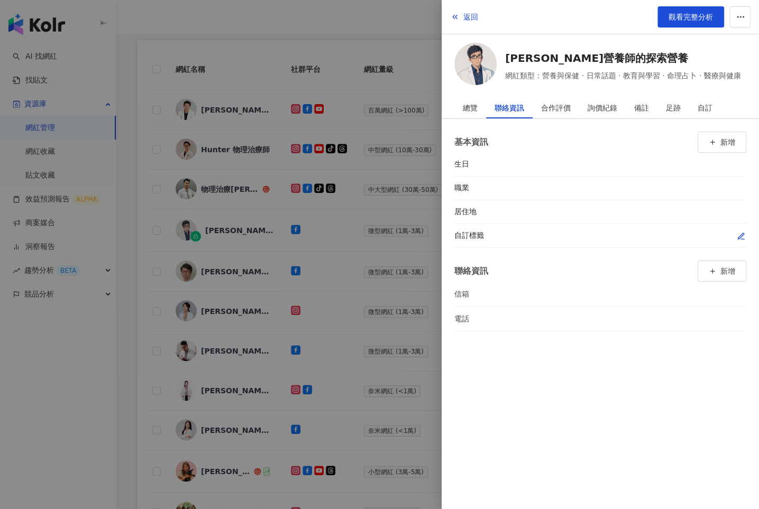
click at [741, 236] on icon "button" at bounding box center [741, 236] width 8 height 8
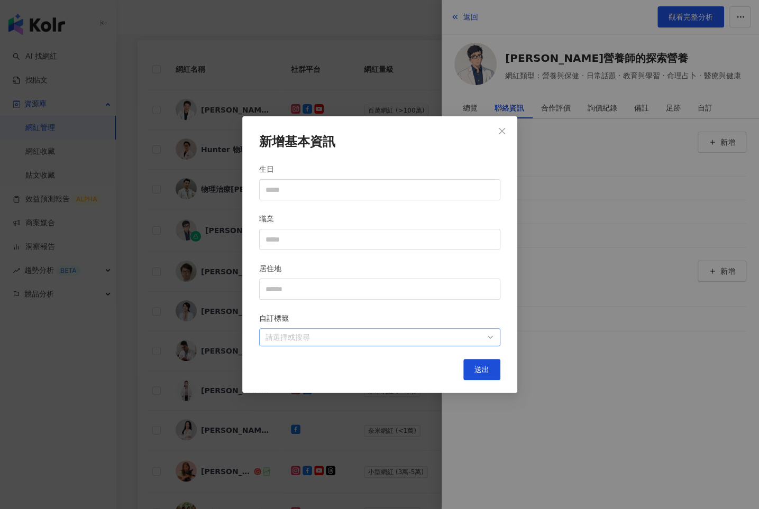
click at [451, 334] on div at bounding box center [374, 338] width 226 height 8
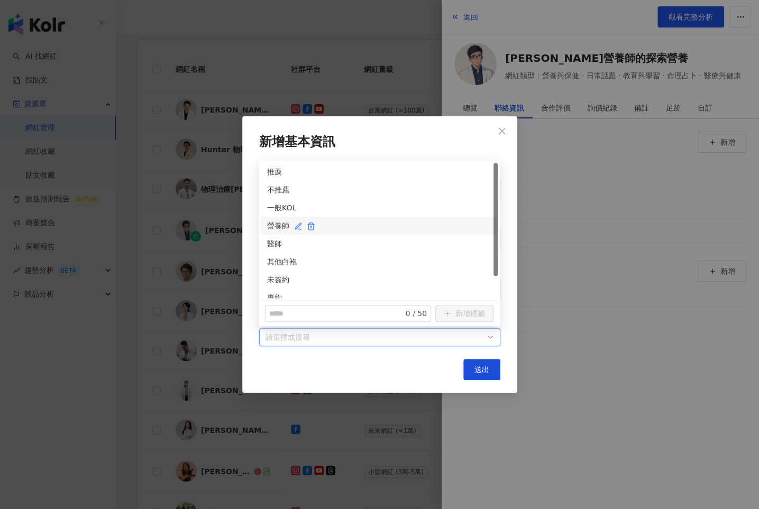
click at [272, 225] on div "營養師" at bounding box center [379, 226] width 224 height 12
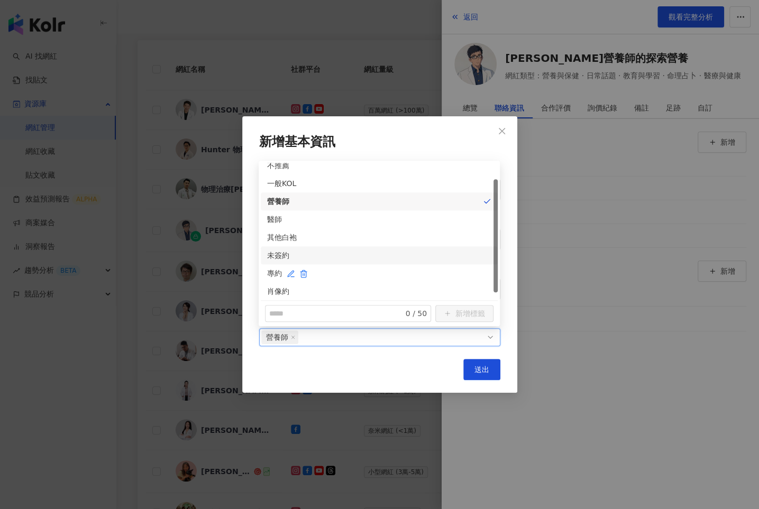
scroll to position [26, 0]
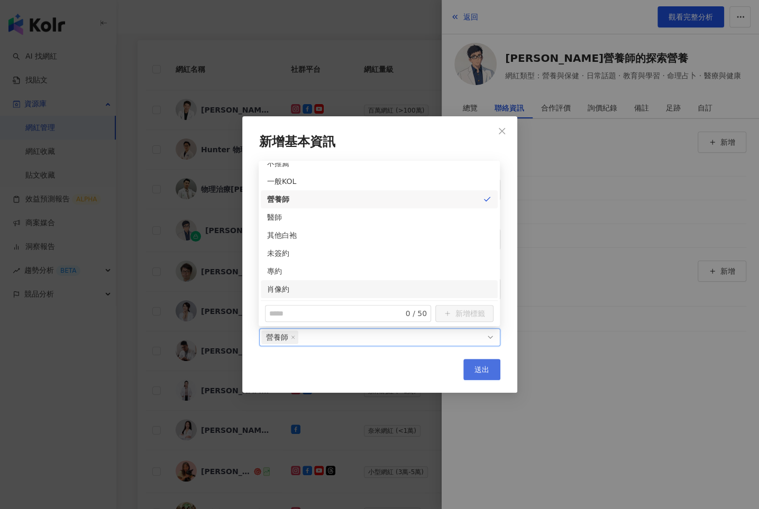
click at [486, 369] on span "送出" at bounding box center [482, 370] width 15 height 8
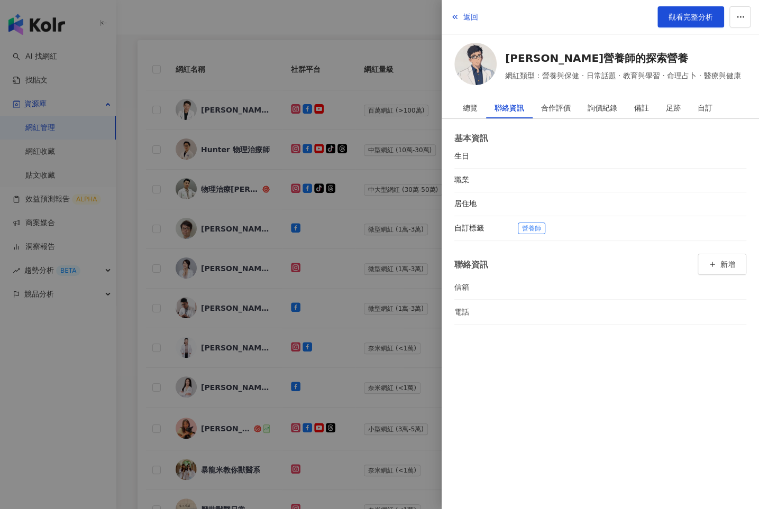
click at [390, 293] on div at bounding box center [379, 254] width 759 height 509
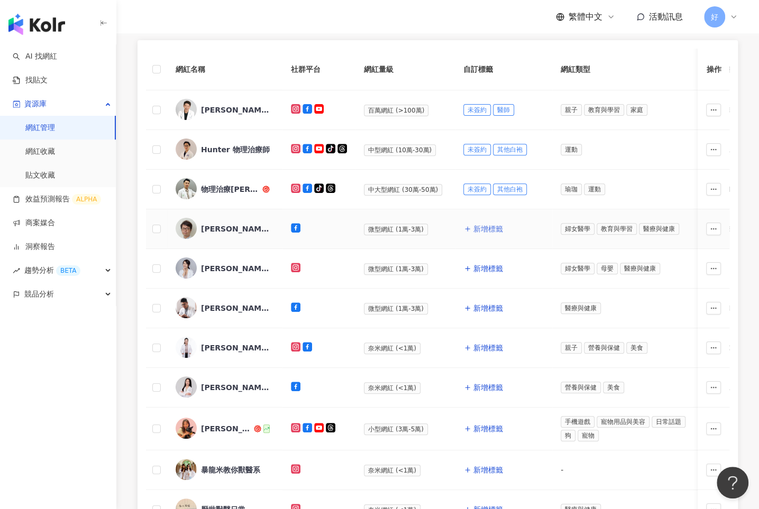
click at [478, 225] on span "新增標籤" at bounding box center [488, 229] width 30 height 8
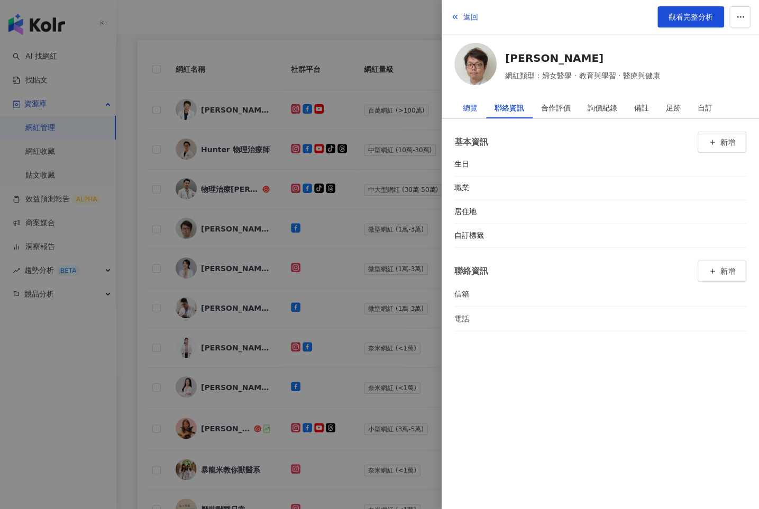
click at [470, 107] on div "總覽" at bounding box center [470, 107] width 15 height 21
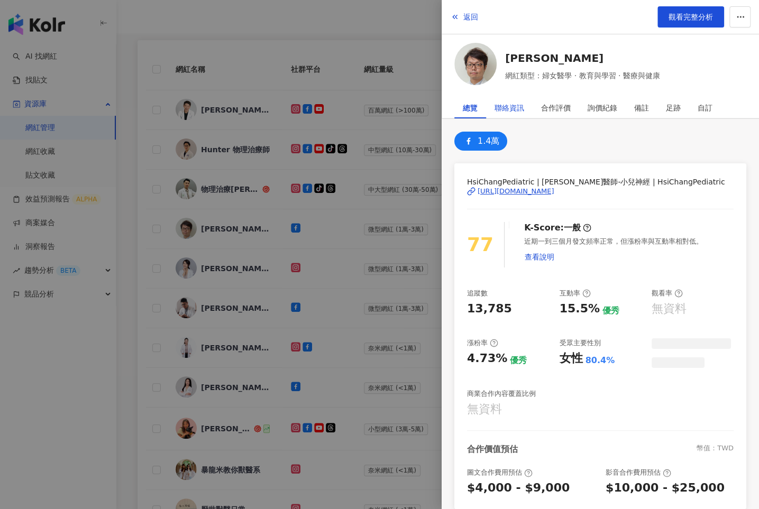
click at [504, 104] on div "聯絡資訊" at bounding box center [510, 107] width 30 height 21
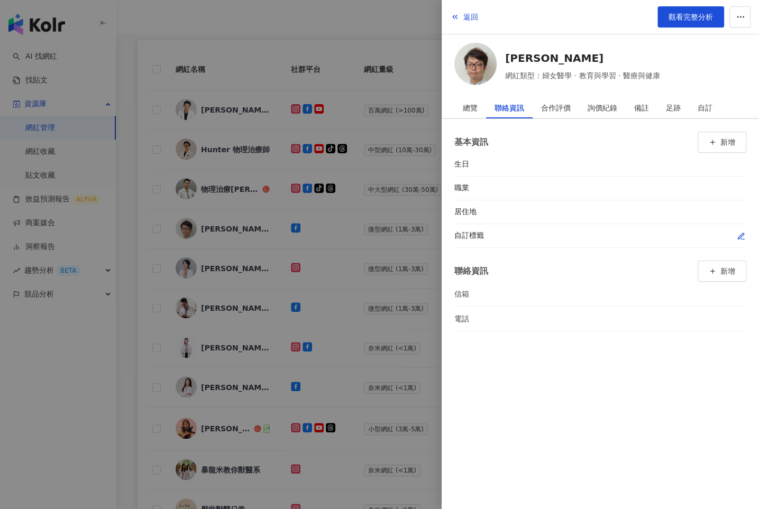
click at [738, 233] on icon "button" at bounding box center [741, 236] width 8 height 8
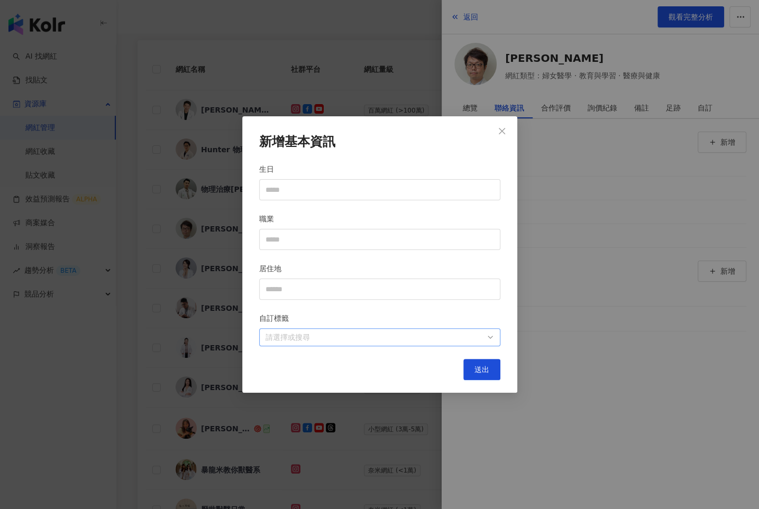
click at [409, 339] on div at bounding box center [374, 338] width 226 height 8
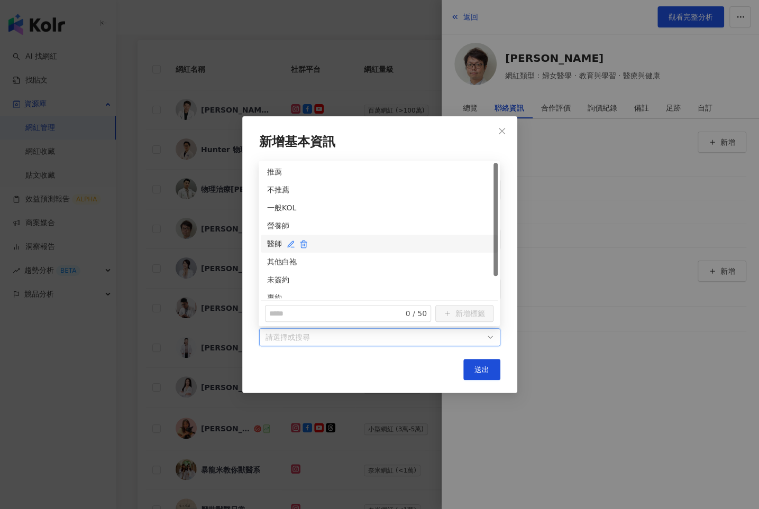
click at [276, 239] on div "醫師" at bounding box center [379, 244] width 224 height 12
click at [275, 276] on div "未簽約" at bounding box center [379, 280] width 224 height 12
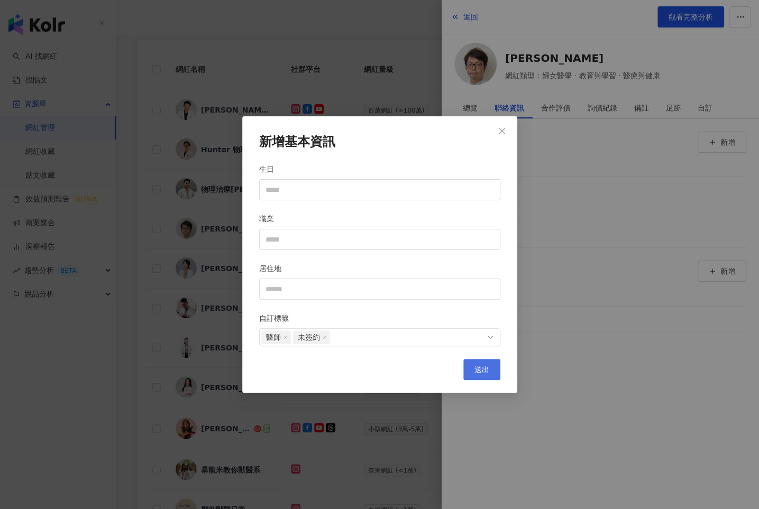
click at [475, 369] on span "送出" at bounding box center [482, 370] width 15 height 8
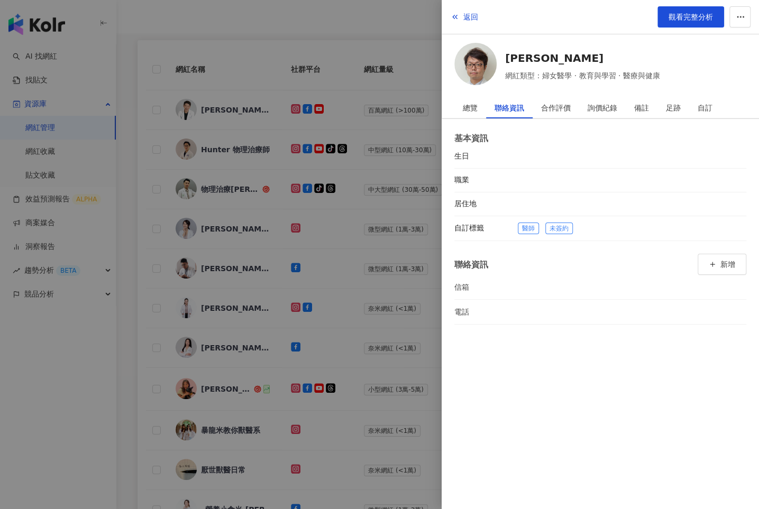
click at [396, 300] on div at bounding box center [379, 254] width 759 height 509
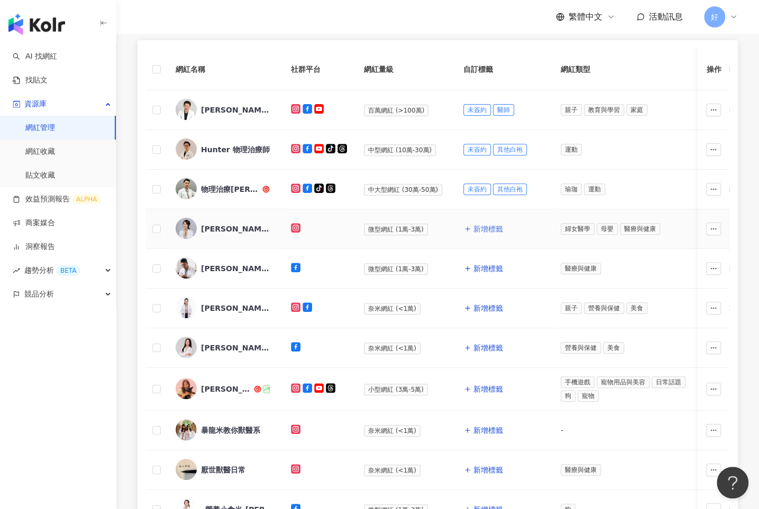
click at [485, 225] on span "新增標籤" at bounding box center [488, 229] width 30 height 8
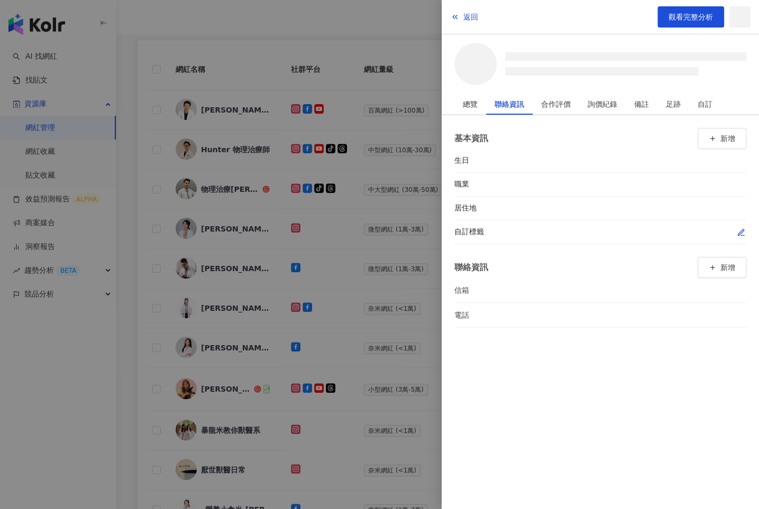
click at [743, 231] on icon "button" at bounding box center [741, 233] width 8 height 8
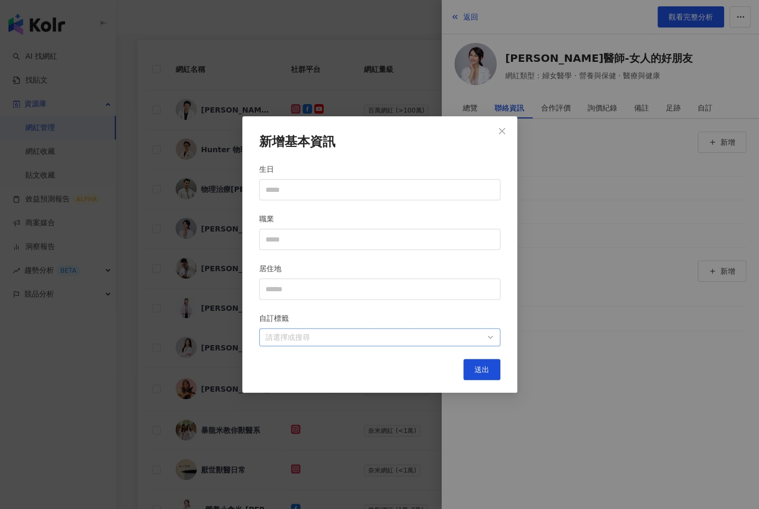
click at [468, 336] on div at bounding box center [374, 338] width 226 height 8
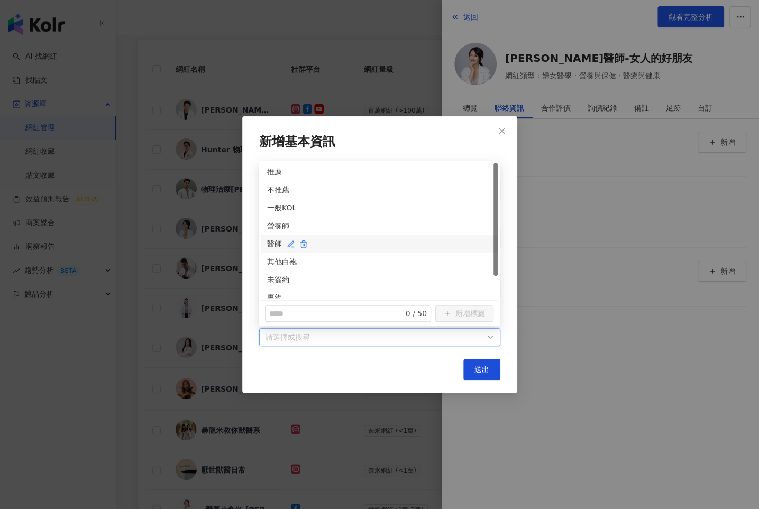
click at [276, 242] on div "醫師" at bounding box center [379, 244] width 224 height 12
click at [276, 276] on div "未簽約" at bounding box center [379, 280] width 224 height 12
click at [489, 373] on button "送出" at bounding box center [481, 369] width 37 height 21
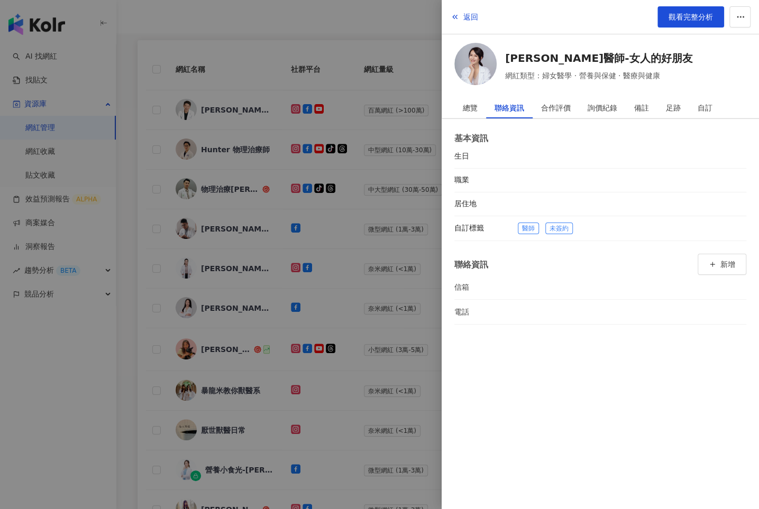
click at [402, 305] on div at bounding box center [379, 254] width 759 height 509
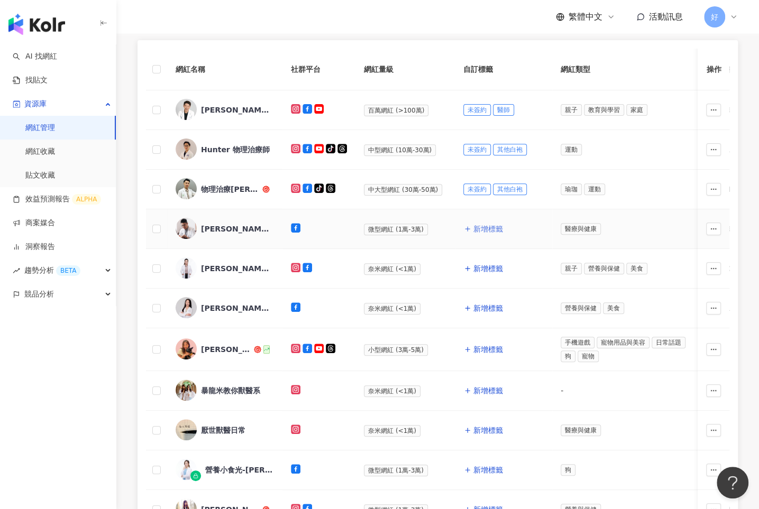
click at [490, 225] on span "新增標籤" at bounding box center [488, 229] width 30 height 8
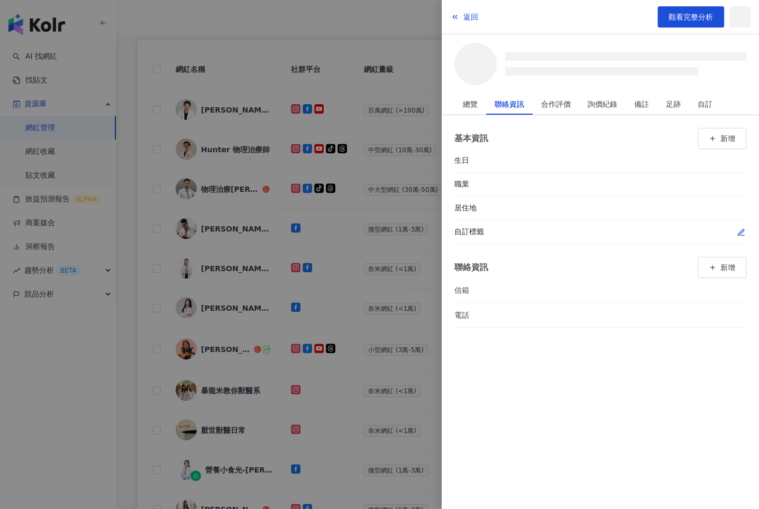
click at [745, 232] on icon "button" at bounding box center [741, 233] width 8 height 8
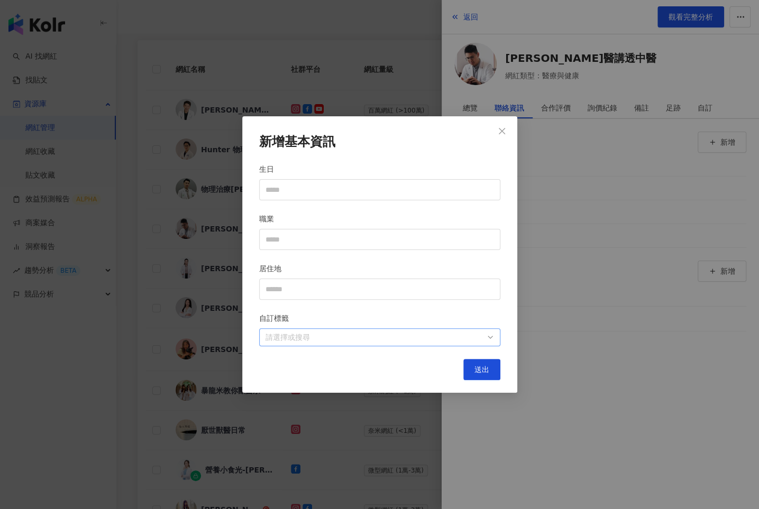
click at [471, 334] on div at bounding box center [374, 338] width 226 height 8
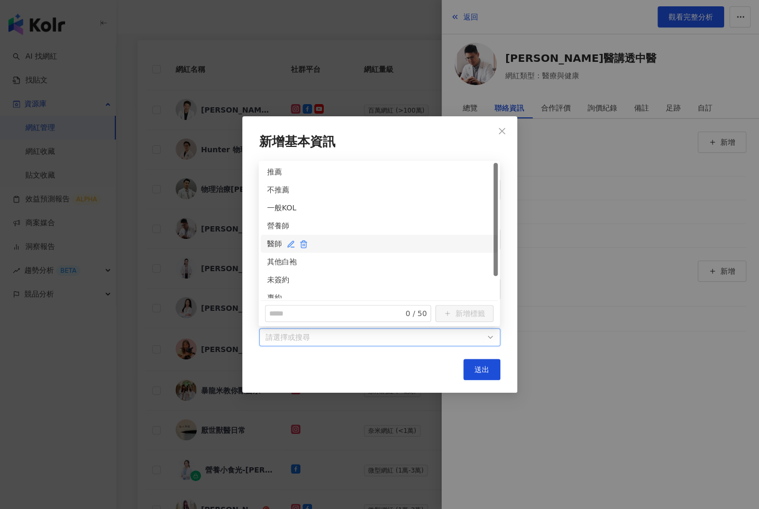
click at [274, 243] on div "醫師" at bounding box center [379, 244] width 224 height 12
click at [273, 278] on div "未簽約" at bounding box center [379, 280] width 224 height 12
click at [482, 363] on button "送出" at bounding box center [481, 369] width 37 height 21
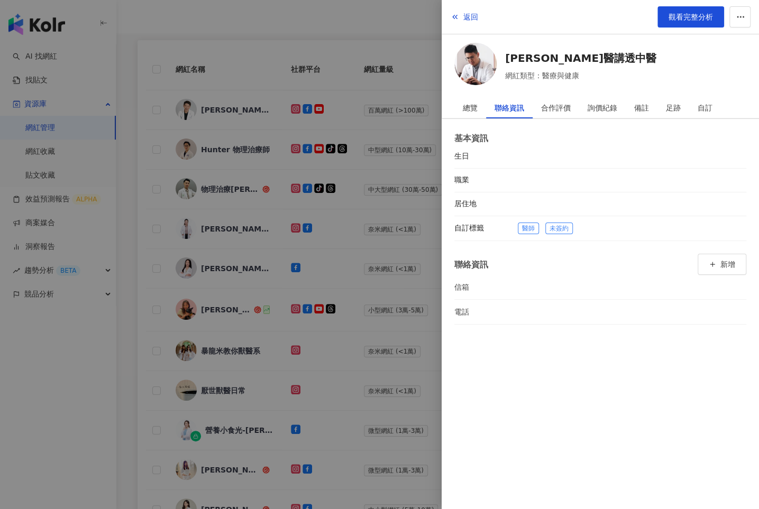
click at [399, 251] on div at bounding box center [379, 254] width 759 height 509
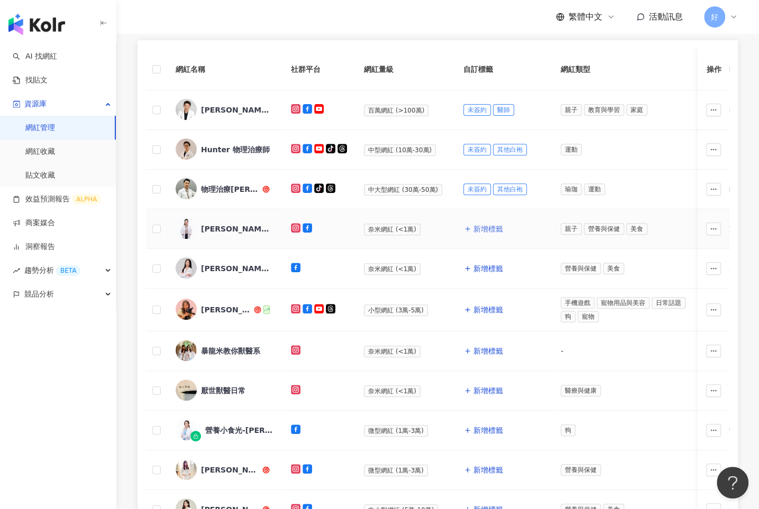
click at [476, 227] on span "新增標籤" at bounding box center [488, 229] width 30 height 8
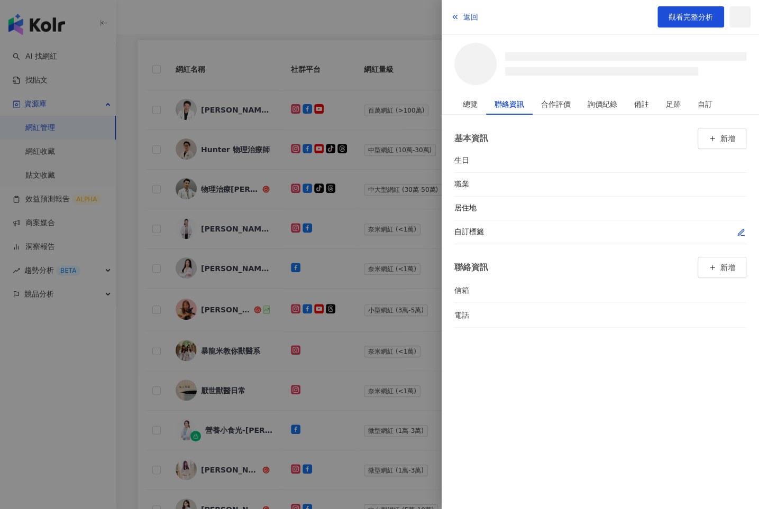
click at [742, 231] on icon "button" at bounding box center [741, 233] width 6 height 6
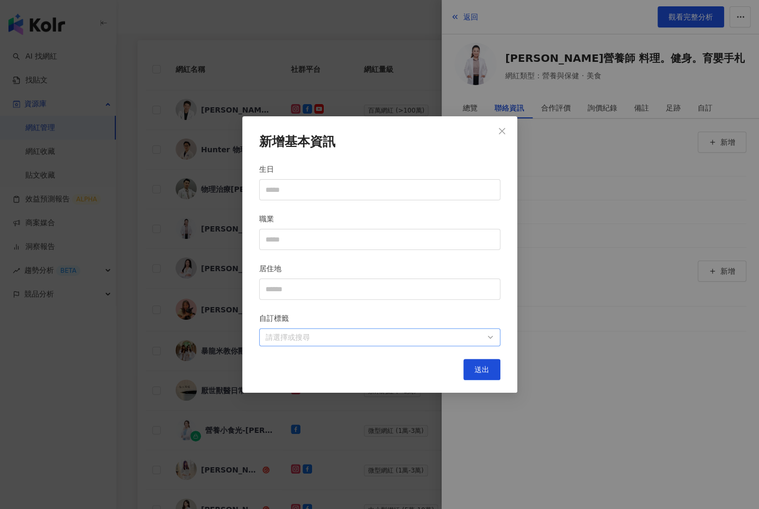
click at [486, 336] on div at bounding box center [374, 338] width 226 height 8
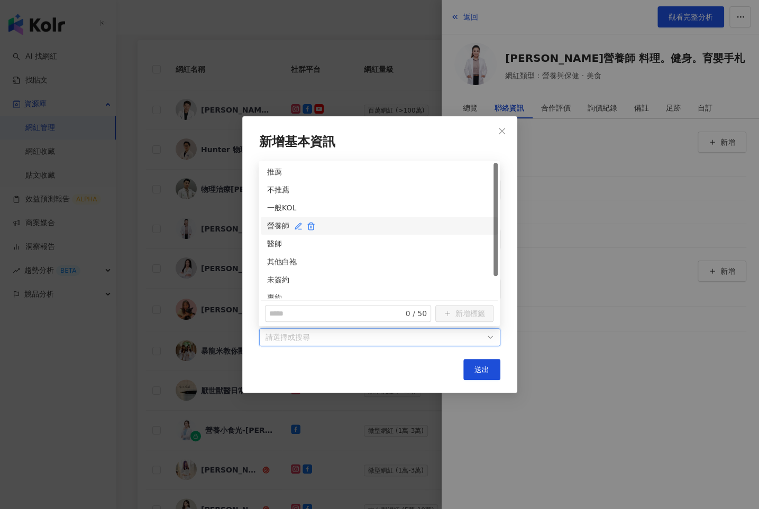
click at [288, 224] on div "營養師" at bounding box center [379, 226] width 224 height 12
click at [278, 281] on div "未簽約" at bounding box center [379, 280] width 224 height 12
click at [478, 369] on span "送出" at bounding box center [482, 370] width 15 height 8
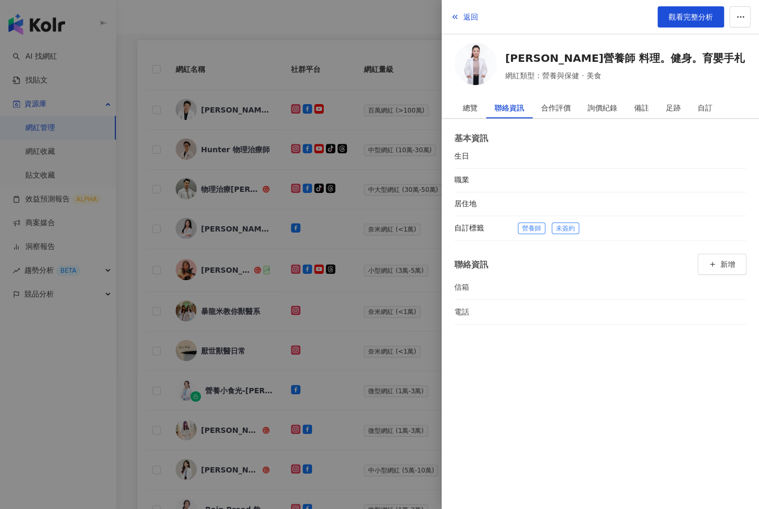
click at [402, 326] on div at bounding box center [379, 254] width 759 height 509
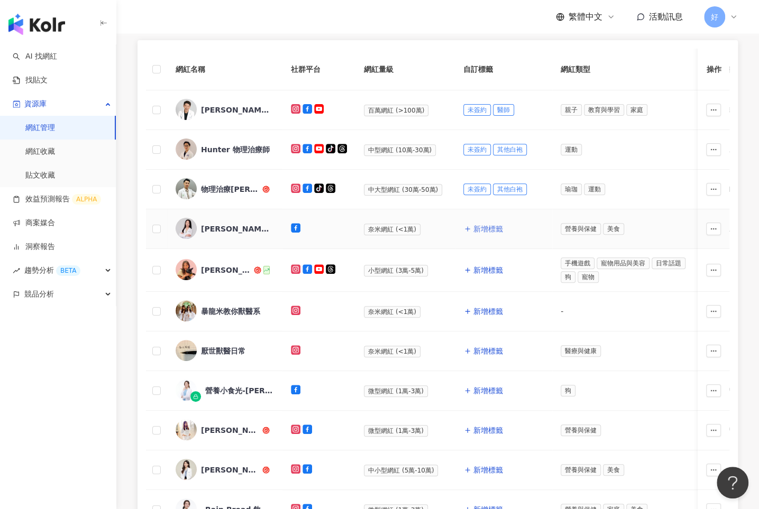
click at [481, 226] on span "新增標籤" at bounding box center [488, 229] width 30 height 8
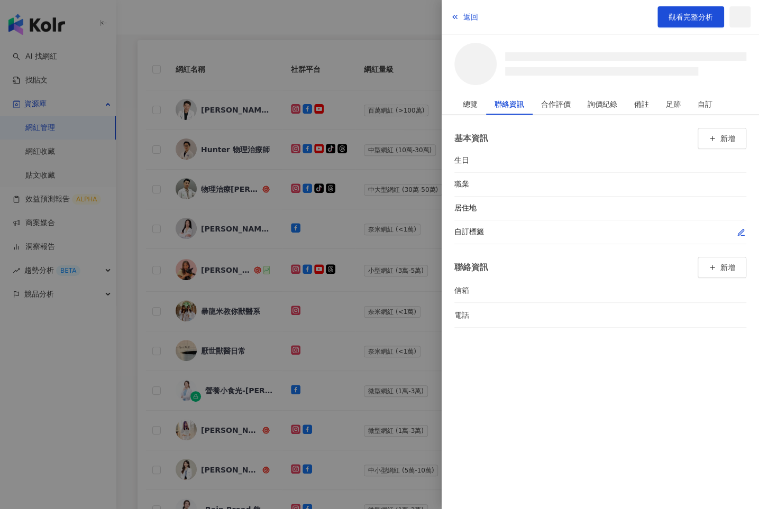
click at [742, 232] on icon "button" at bounding box center [741, 233] width 8 height 8
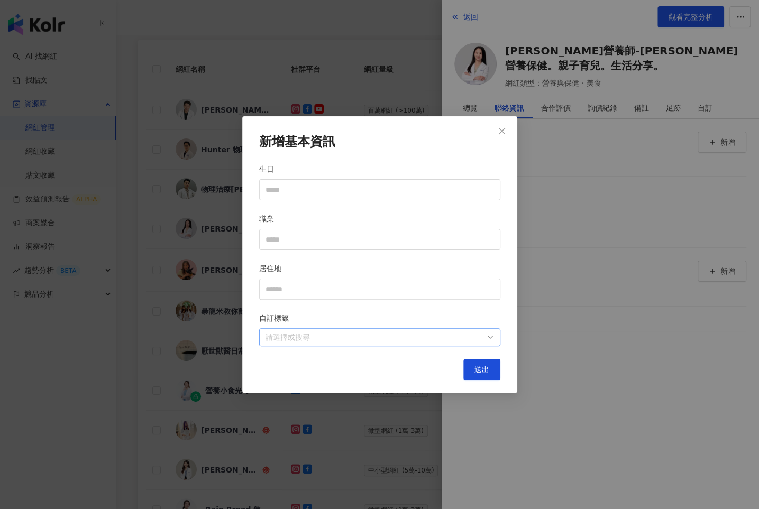
click at [457, 335] on div at bounding box center [374, 338] width 226 height 8
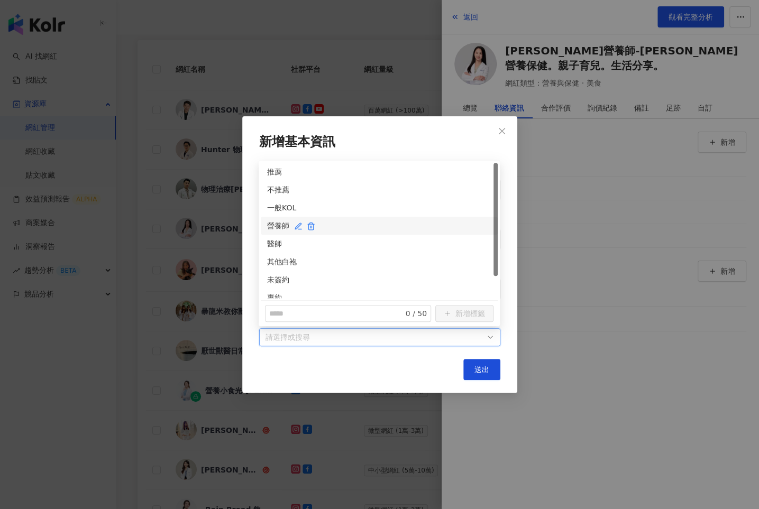
click at [271, 222] on div "營養師" at bounding box center [379, 226] width 224 height 12
click at [272, 279] on div "未簽約" at bounding box center [379, 280] width 224 height 12
click at [484, 368] on span "送出" at bounding box center [482, 370] width 15 height 8
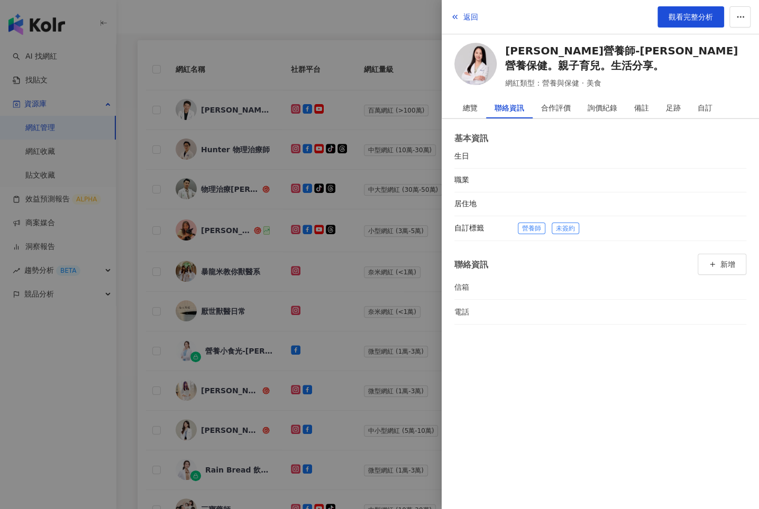
click at [343, 304] on div at bounding box center [379, 254] width 759 height 509
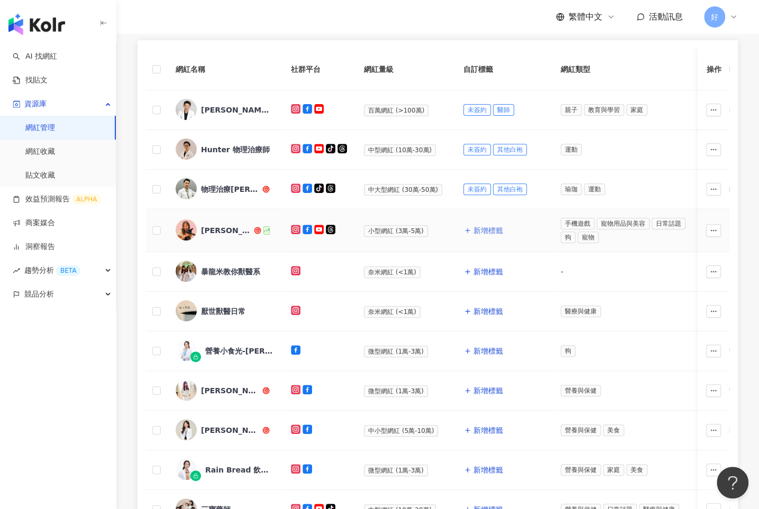
click at [474, 229] on span "新增標籤" at bounding box center [488, 230] width 30 height 8
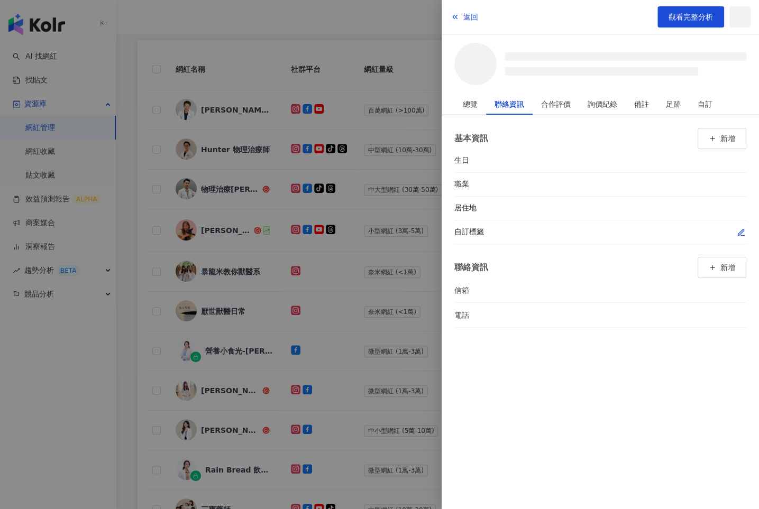
click at [742, 233] on icon "button" at bounding box center [741, 233] width 8 height 8
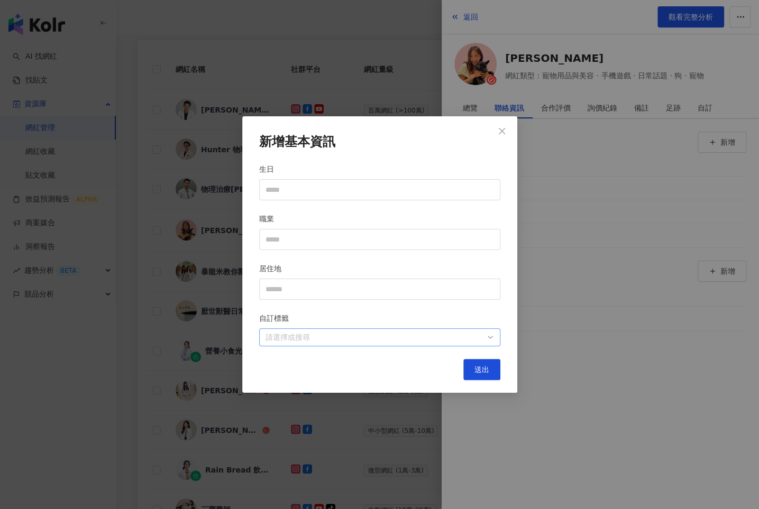
click at [418, 340] on div at bounding box center [374, 338] width 226 height 8
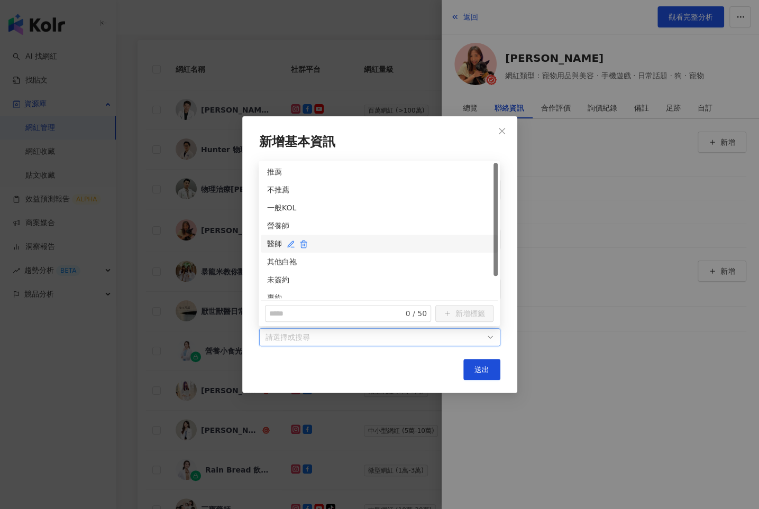
click at [269, 242] on div "醫師" at bounding box center [379, 244] width 224 height 12
click at [275, 280] on div "未簽約" at bounding box center [379, 280] width 224 height 12
click at [479, 368] on span "送出" at bounding box center [482, 370] width 15 height 8
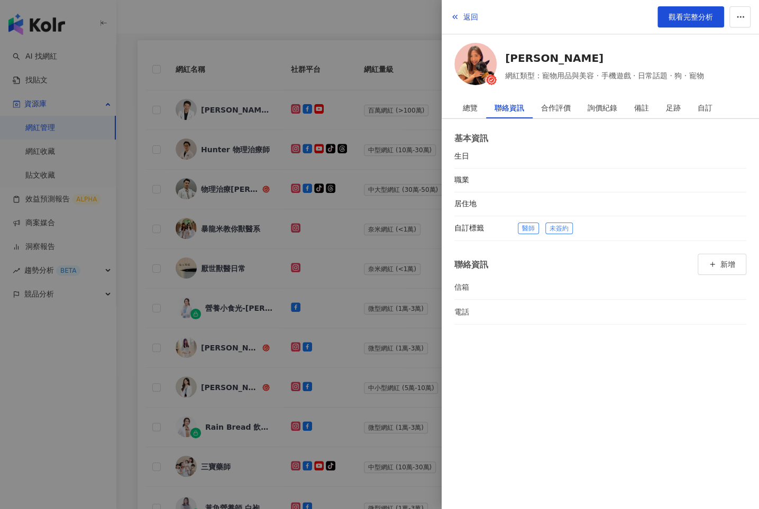
click at [395, 254] on div at bounding box center [379, 254] width 759 height 509
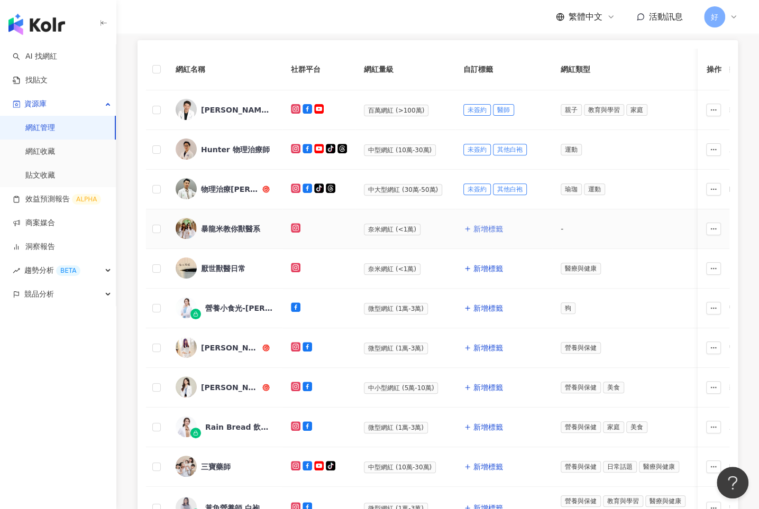
click at [482, 223] on button "新增標籤" at bounding box center [483, 228] width 40 height 21
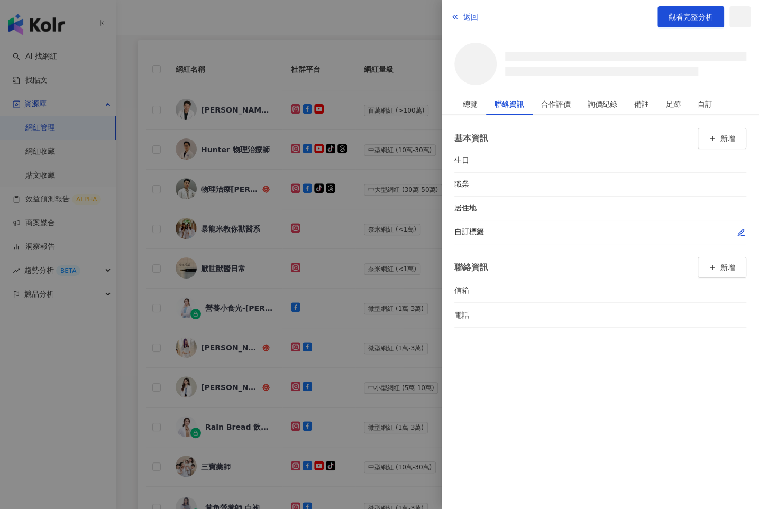
click at [742, 230] on span "button" at bounding box center [741, 232] width 8 height 11
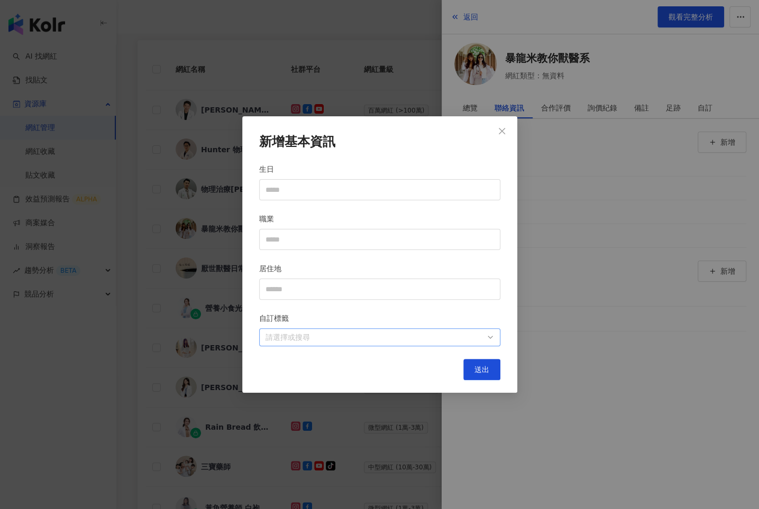
click at [457, 334] on div at bounding box center [374, 338] width 226 height 8
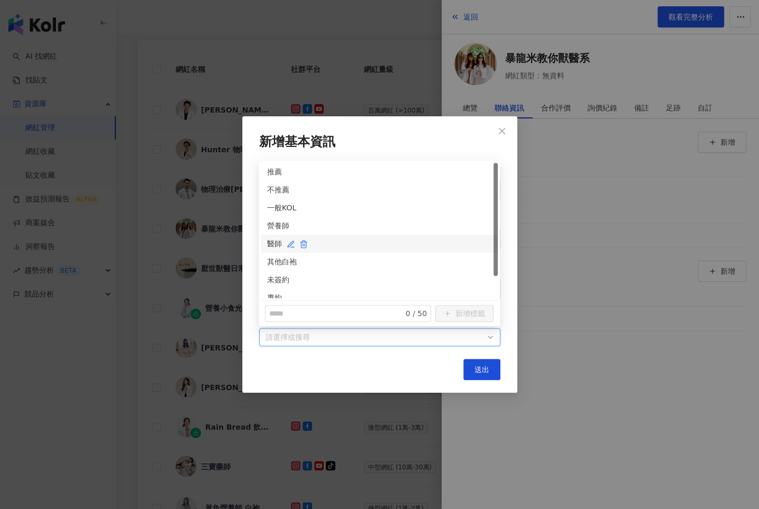
click at [270, 243] on div "醫師" at bounding box center [379, 244] width 224 height 12
click at [273, 277] on div "未簽約" at bounding box center [379, 280] width 224 height 12
click at [428, 245] on div "醫師" at bounding box center [375, 244] width 216 height 12
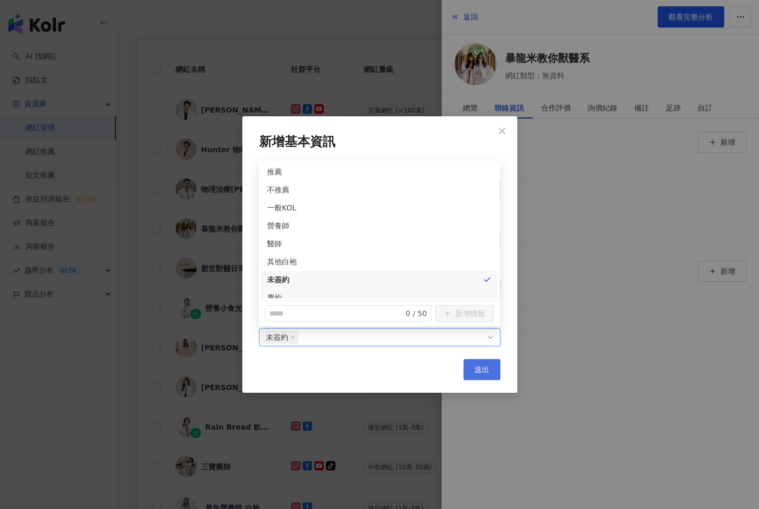
click at [479, 373] on span "送出" at bounding box center [482, 370] width 15 height 8
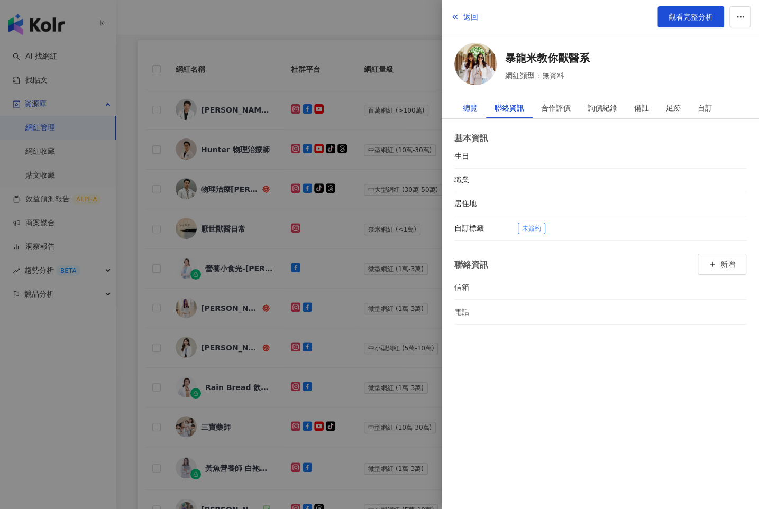
click at [473, 106] on div "總覽" at bounding box center [470, 107] width 15 height 21
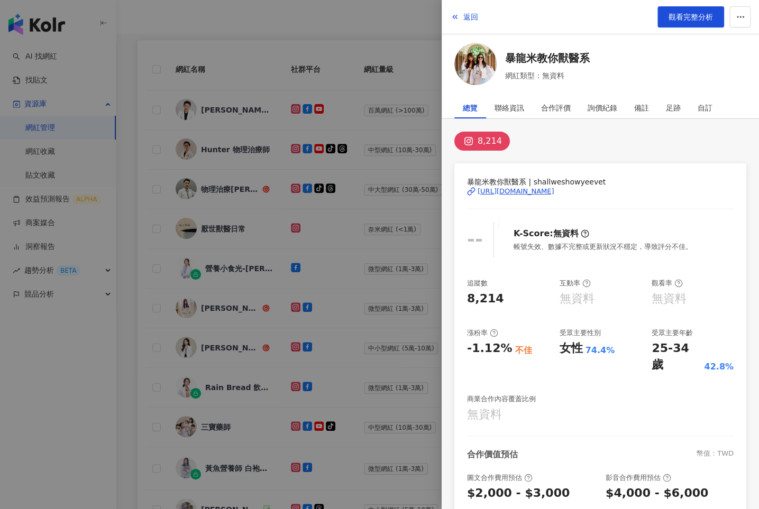
click at [372, 220] on div at bounding box center [379, 254] width 759 height 509
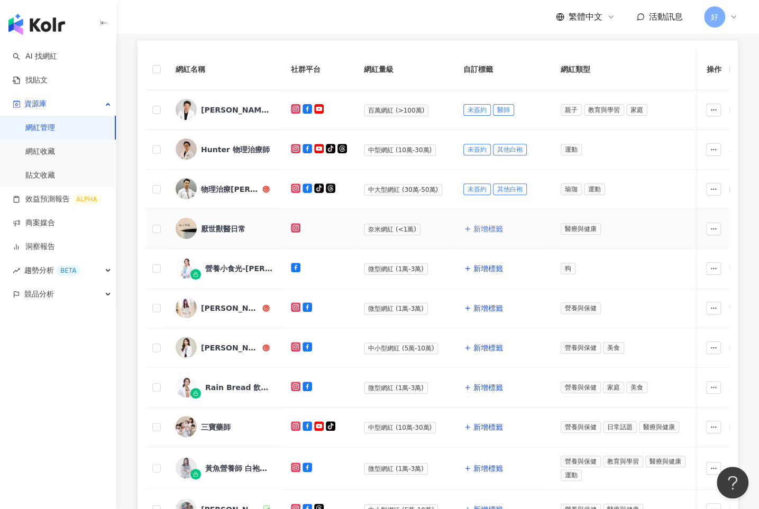
click at [481, 227] on span "新增標籤" at bounding box center [488, 229] width 30 height 8
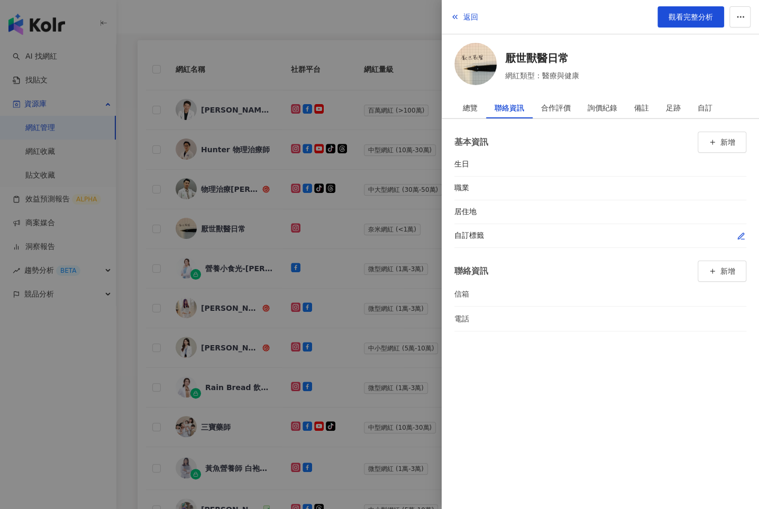
click at [740, 232] on icon "button" at bounding box center [741, 236] width 8 height 8
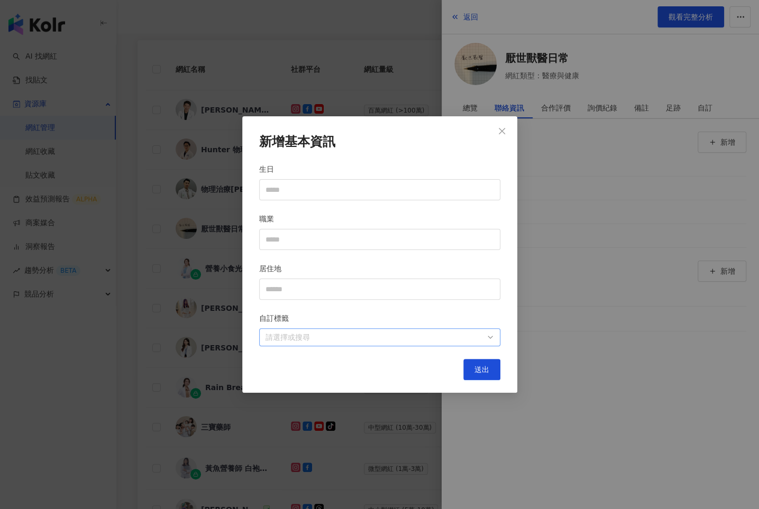
click at [473, 336] on div at bounding box center [374, 338] width 226 height 8
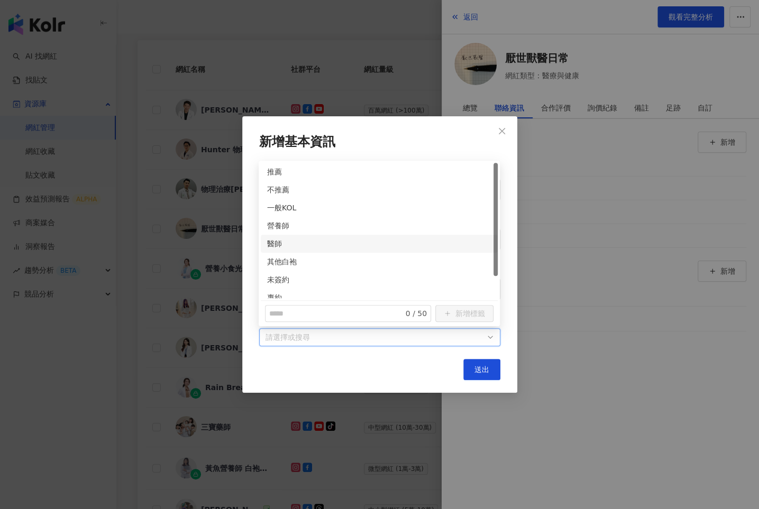
click at [264, 244] on div "醫師" at bounding box center [379, 244] width 237 height 18
click at [281, 275] on div "未簽約" at bounding box center [379, 280] width 224 height 12
click at [472, 364] on button "送出" at bounding box center [481, 369] width 37 height 21
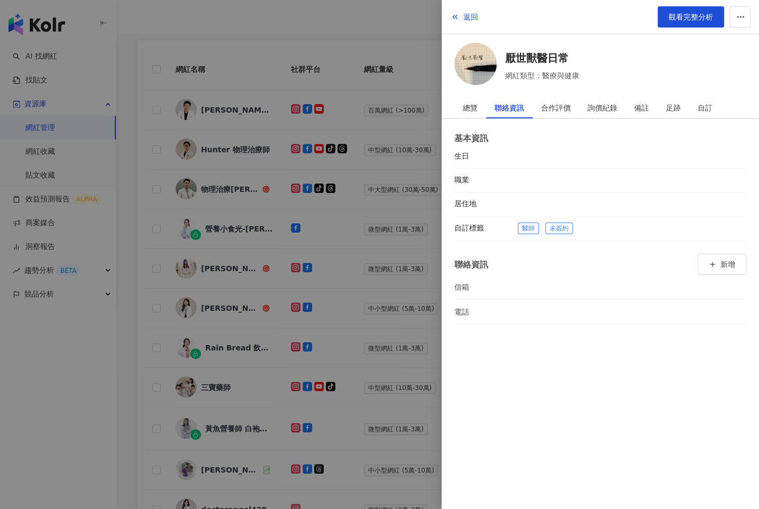
click at [389, 245] on div at bounding box center [379, 254] width 759 height 509
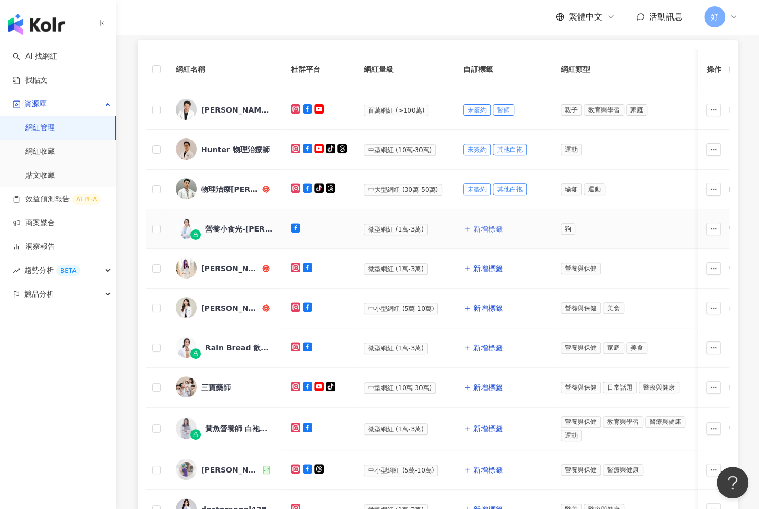
click at [480, 227] on span "新增標籤" at bounding box center [488, 229] width 30 height 8
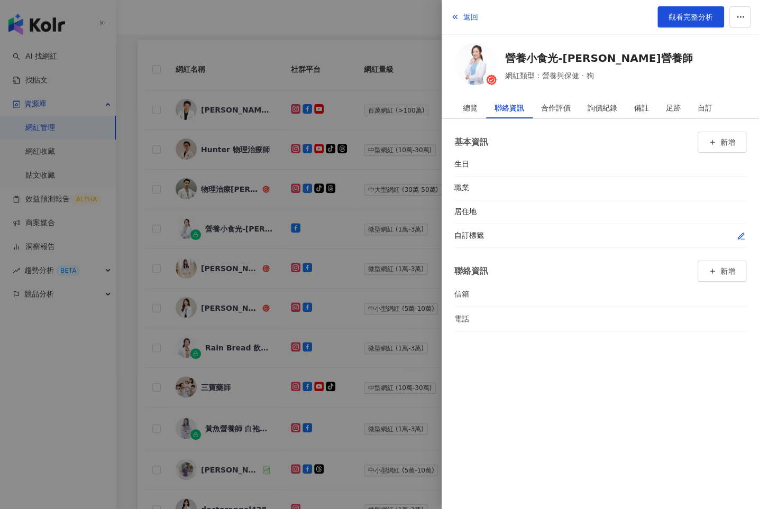
click at [744, 234] on icon "button" at bounding box center [741, 236] width 8 height 8
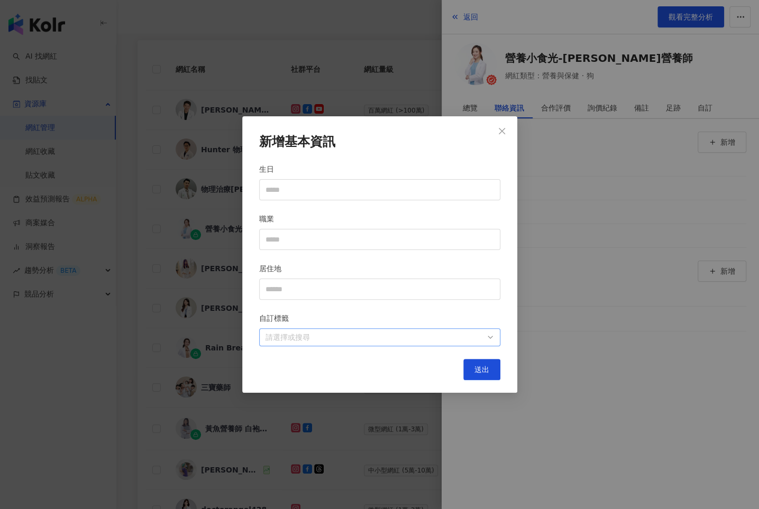
click at [444, 341] on div at bounding box center [374, 338] width 226 height 8
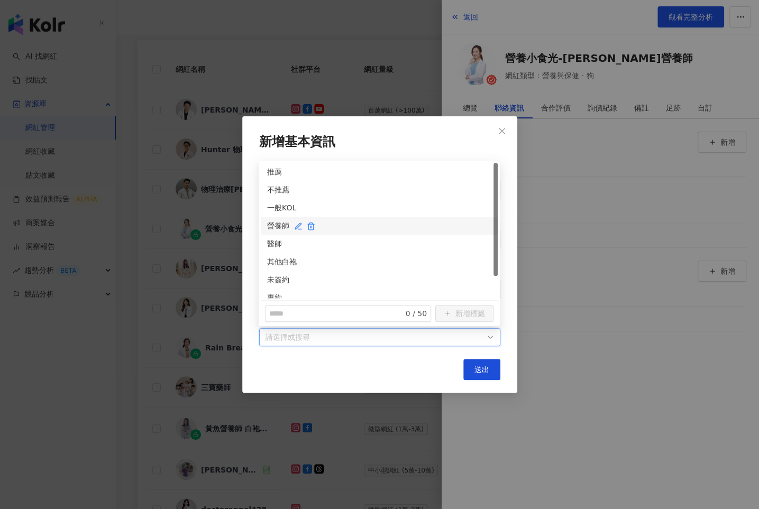
click at [267, 227] on div "營養師" at bounding box center [379, 226] width 224 height 12
click at [269, 292] on div "專約" at bounding box center [379, 298] width 224 height 12
click at [479, 364] on button "送出" at bounding box center [481, 369] width 37 height 21
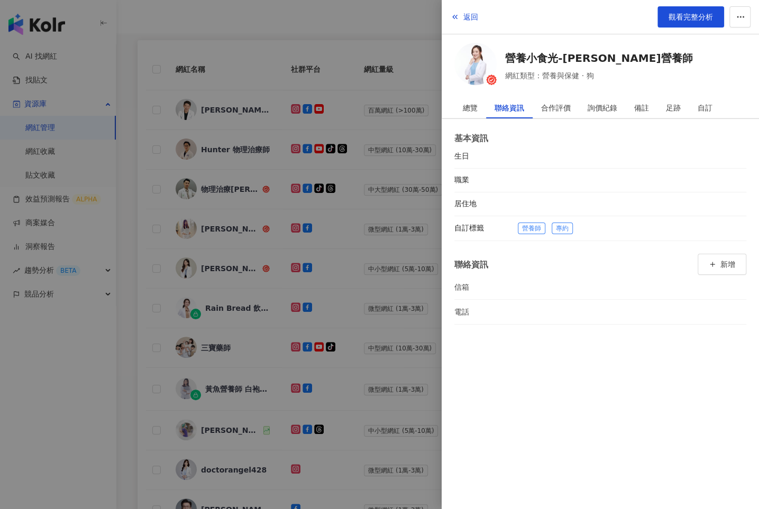
click at [398, 250] on div at bounding box center [379, 254] width 759 height 509
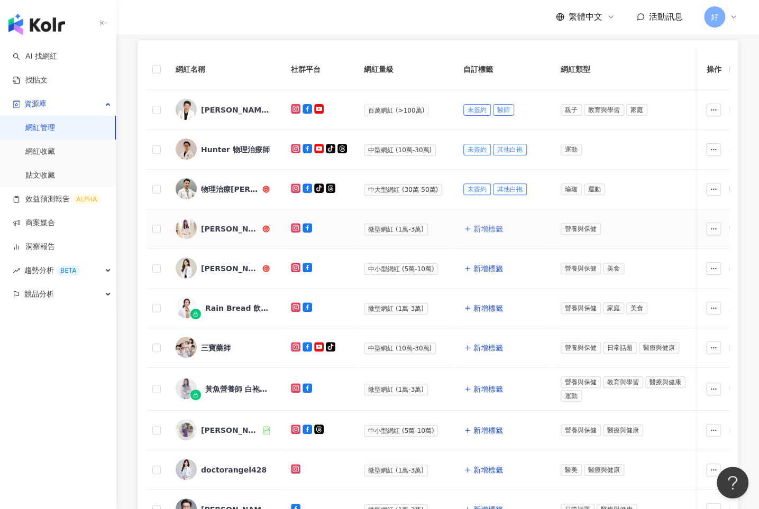
click at [481, 226] on span "新增標籤" at bounding box center [488, 229] width 30 height 8
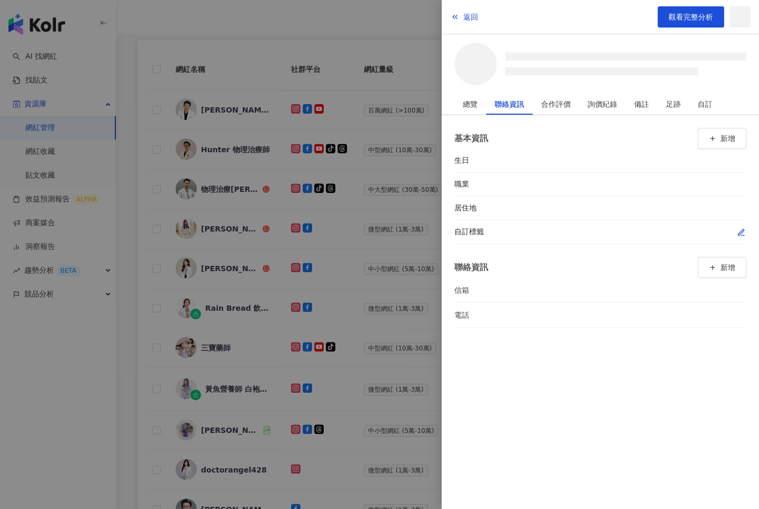
click at [744, 229] on icon "button" at bounding box center [741, 233] width 8 height 8
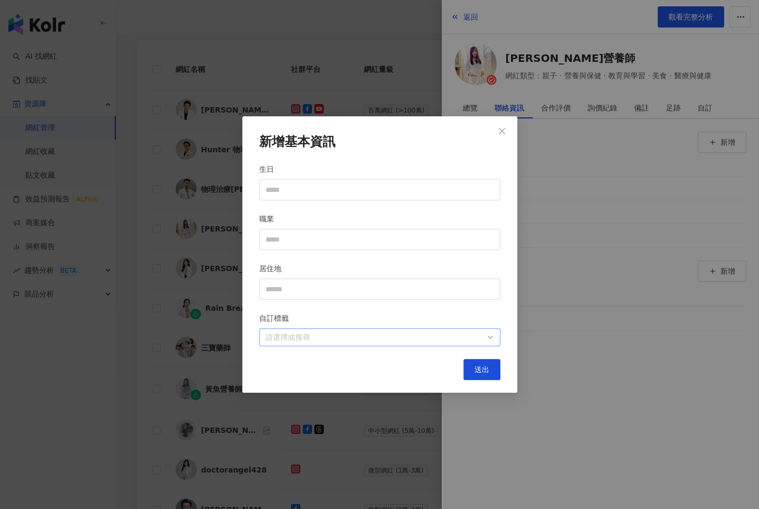
click at [413, 334] on div at bounding box center [374, 338] width 226 height 8
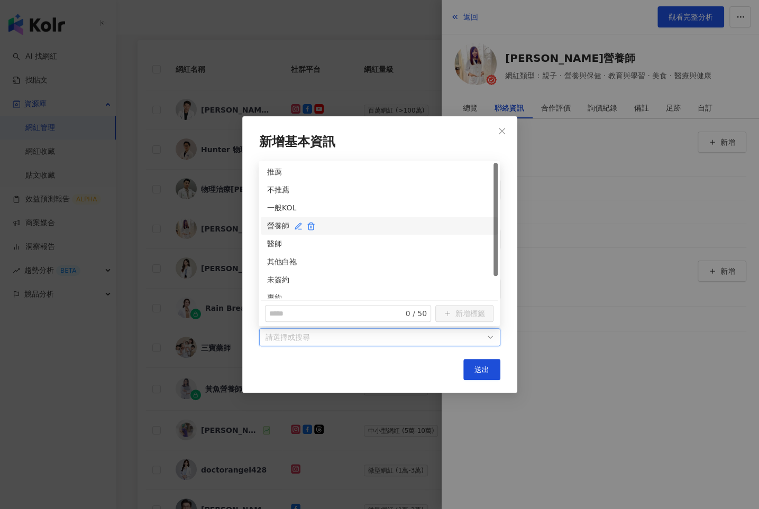
click at [271, 220] on div "營養師" at bounding box center [379, 226] width 237 height 18
click at [271, 290] on div "專約" at bounding box center [379, 298] width 237 height 18
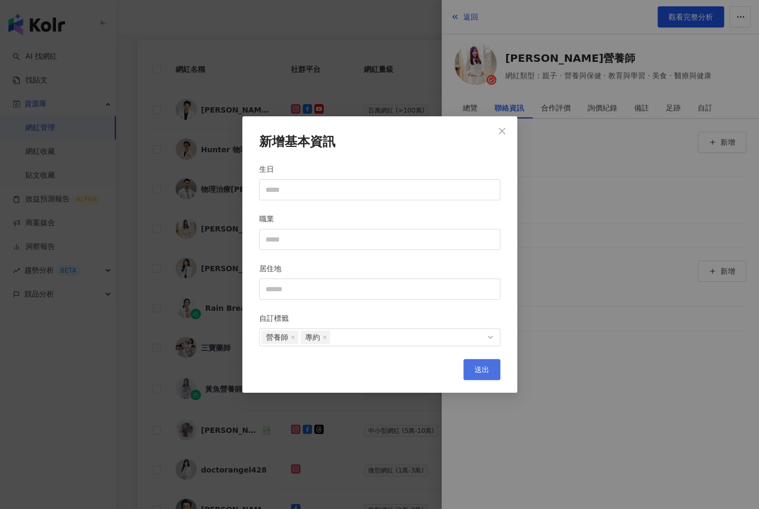
click at [493, 366] on button "送出" at bounding box center [481, 369] width 37 height 21
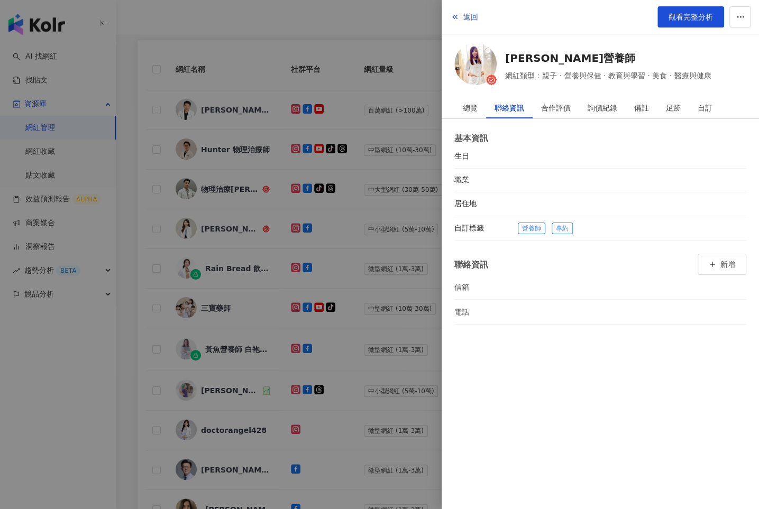
click at [386, 305] on div at bounding box center [379, 254] width 759 height 509
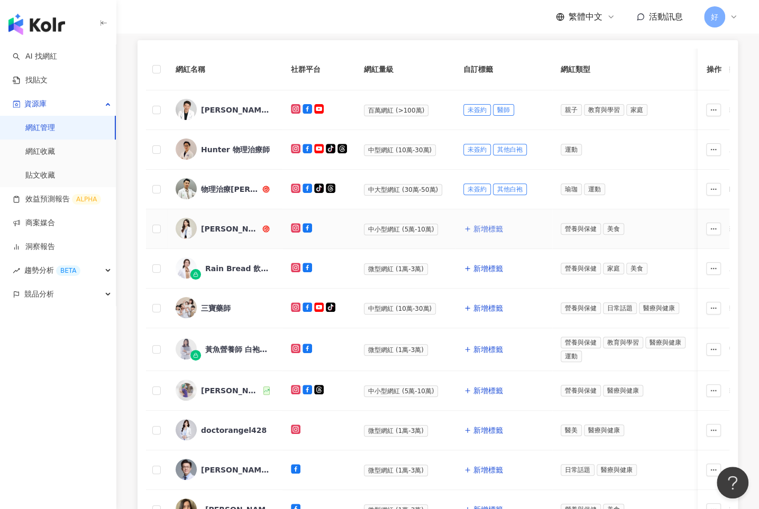
click at [480, 228] on span "新增標籤" at bounding box center [488, 229] width 30 height 8
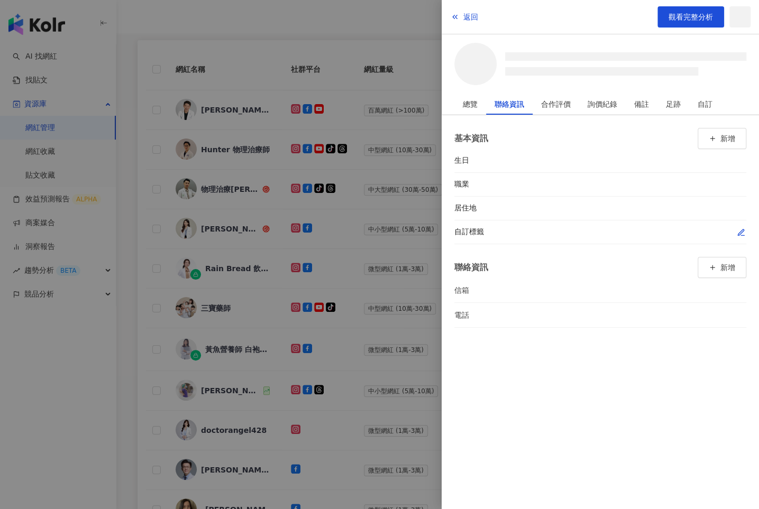
click at [740, 232] on icon "button" at bounding box center [741, 233] width 8 height 8
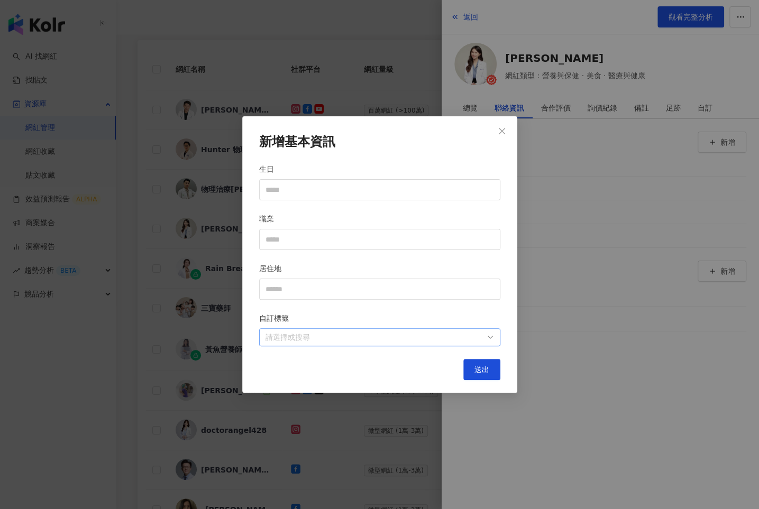
click at [441, 330] on div "請選擇或搜尋" at bounding box center [379, 338] width 241 height 18
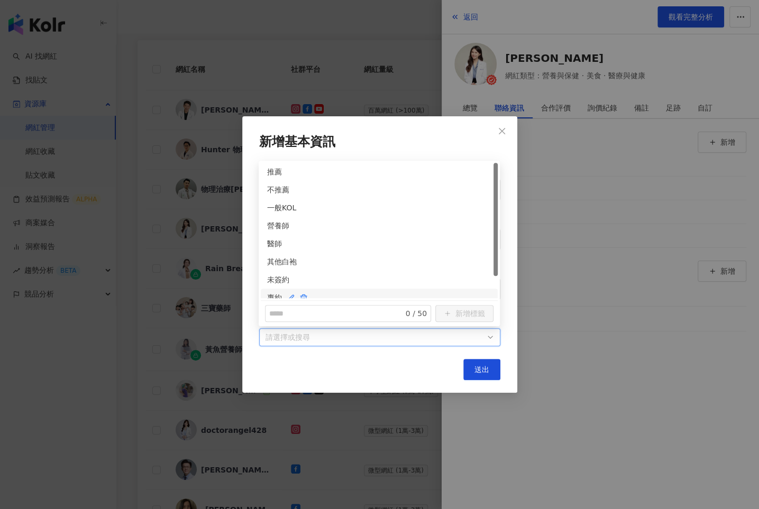
click at [272, 293] on div "專約" at bounding box center [379, 298] width 224 height 12
click at [275, 222] on div "營養師" at bounding box center [379, 226] width 224 height 12
click at [487, 372] on span "送出" at bounding box center [482, 370] width 15 height 8
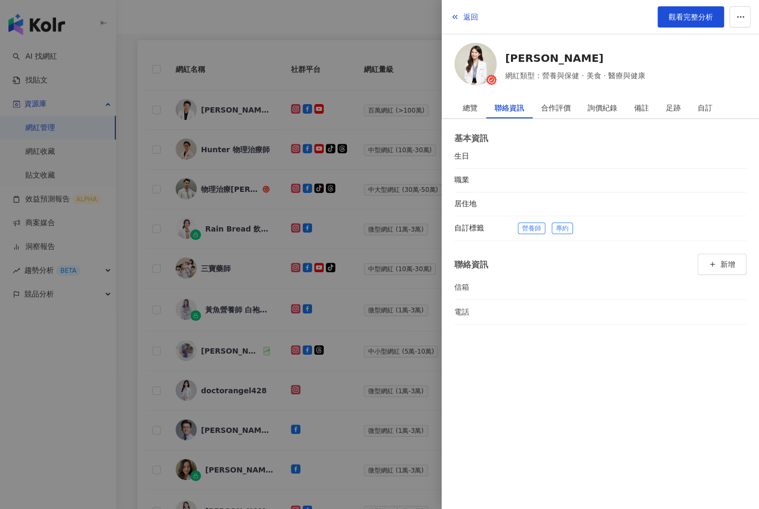
click at [414, 330] on div at bounding box center [379, 254] width 759 height 509
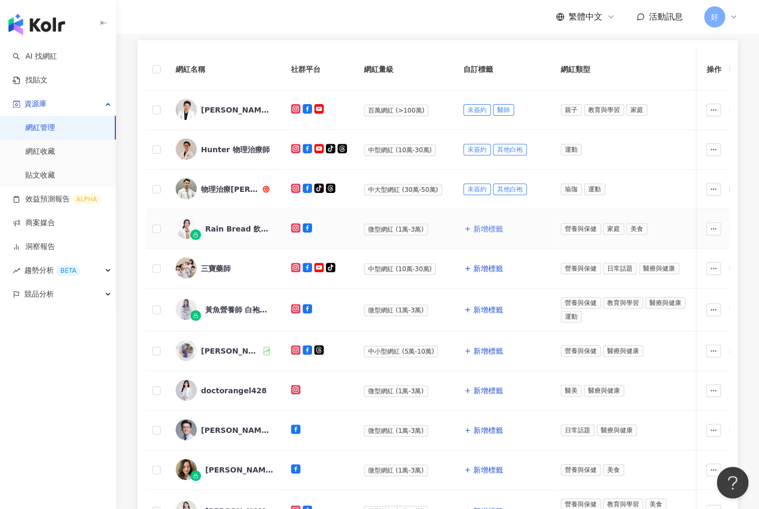
click at [480, 230] on span "新增標籤" at bounding box center [488, 229] width 30 height 8
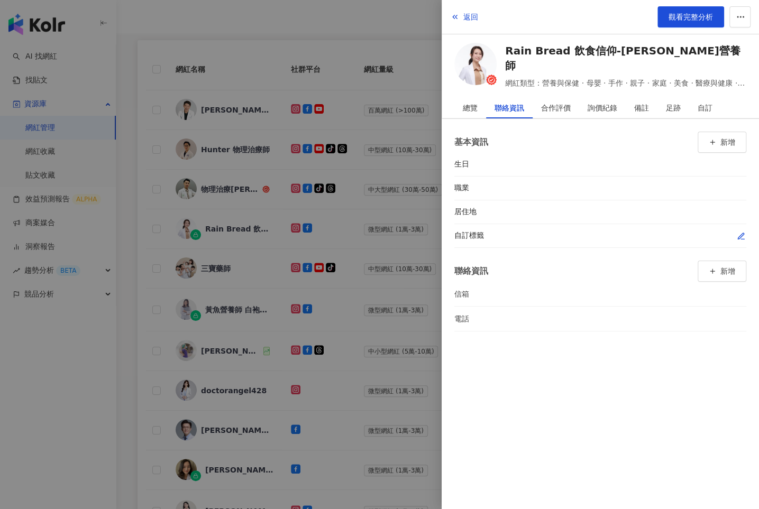
click at [743, 233] on icon "button" at bounding box center [741, 236] width 6 height 6
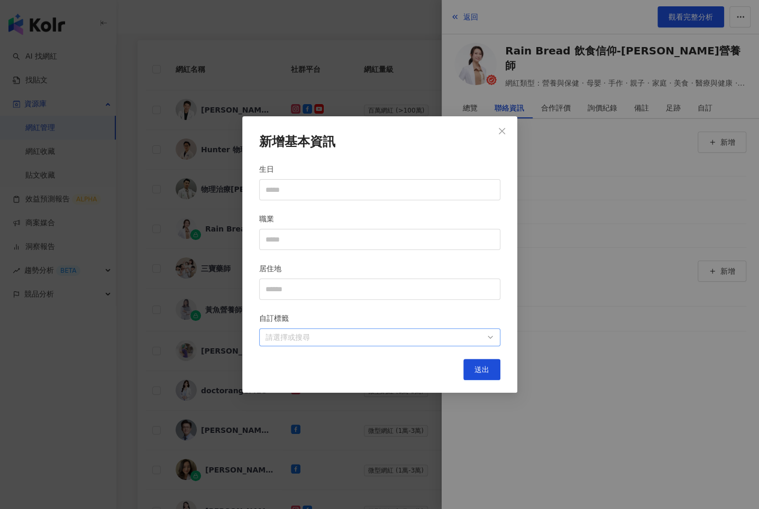
click at [468, 336] on div at bounding box center [374, 338] width 226 height 8
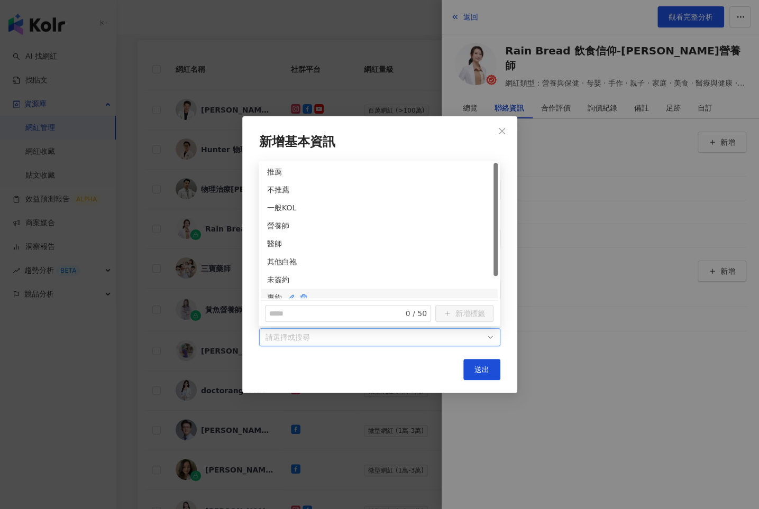
click at [276, 292] on div "專約" at bounding box center [379, 298] width 224 height 12
click at [274, 224] on div "營養師" at bounding box center [379, 226] width 224 height 12
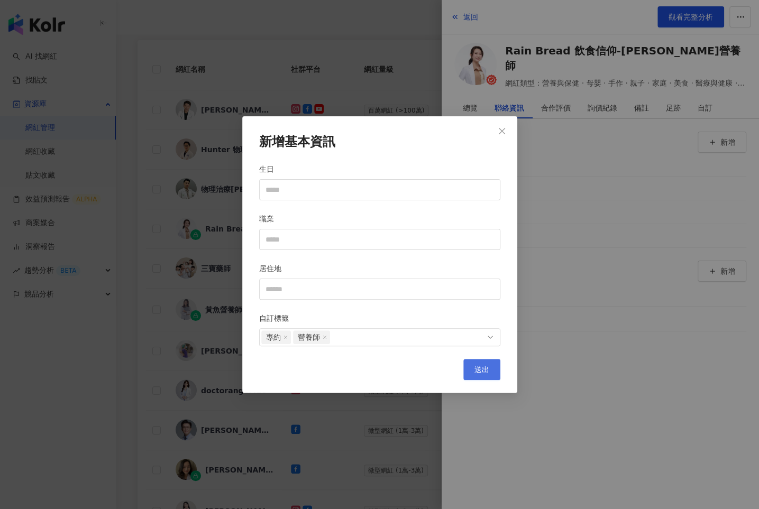
click at [486, 363] on button "送出" at bounding box center [481, 369] width 37 height 21
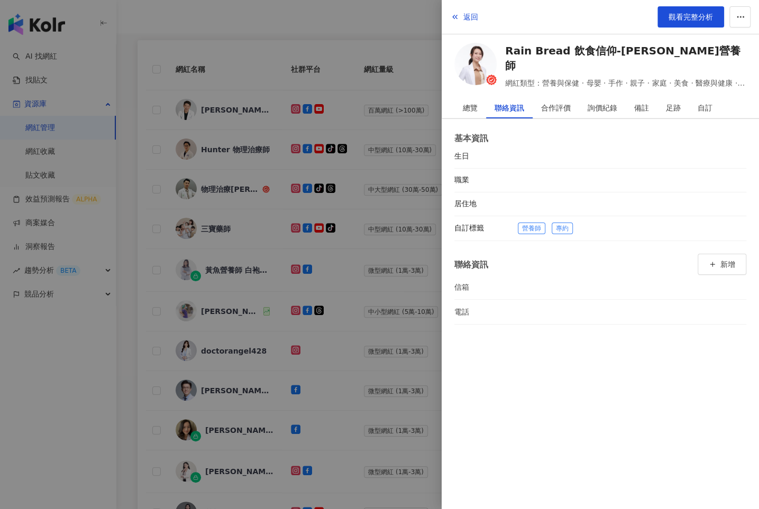
click at [386, 284] on div at bounding box center [379, 254] width 759 height 509
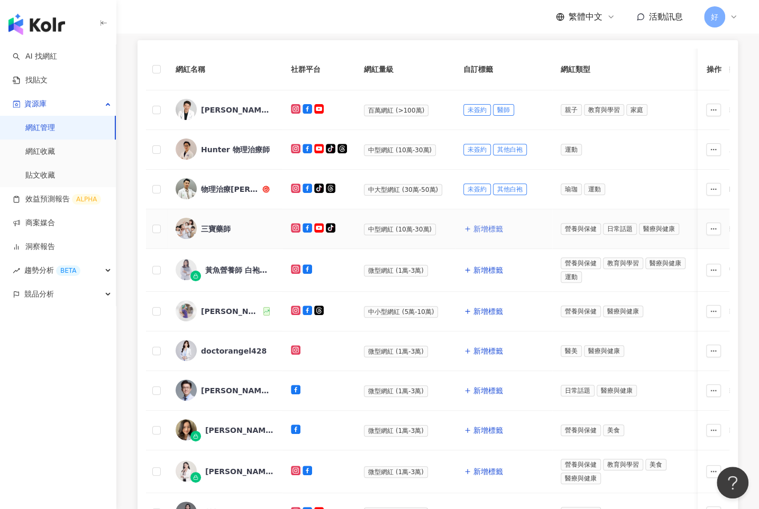
click at [479, 227] on span "新增標籤" at bounding box center [488, 229] width 30 height 8
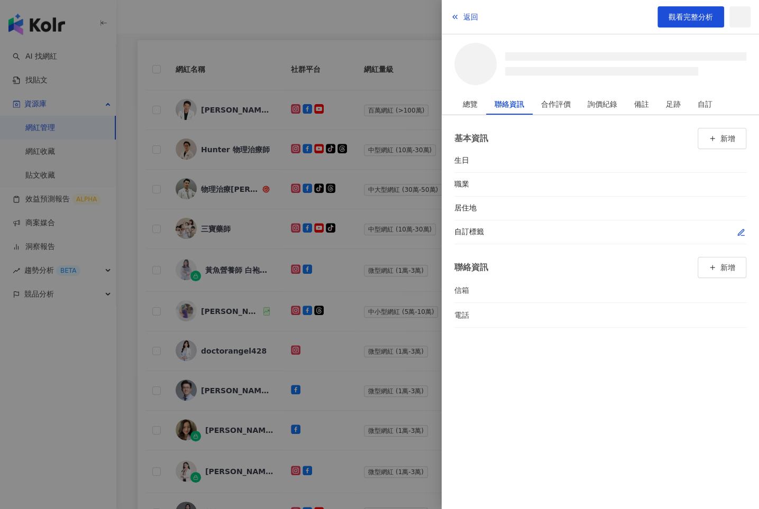
click at [740, 230] on span "button" at bounding box center [741, 232] width 8 height 11
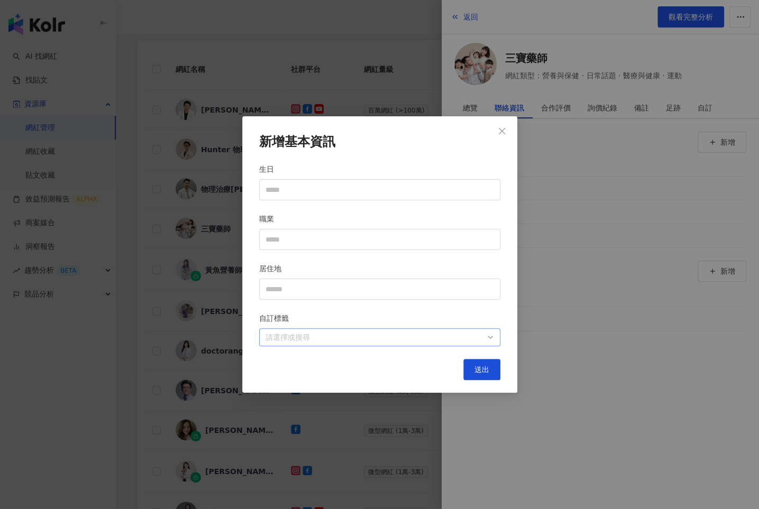
click at [468, 340] on div at bounding box center [374, 338] width 226 height 8
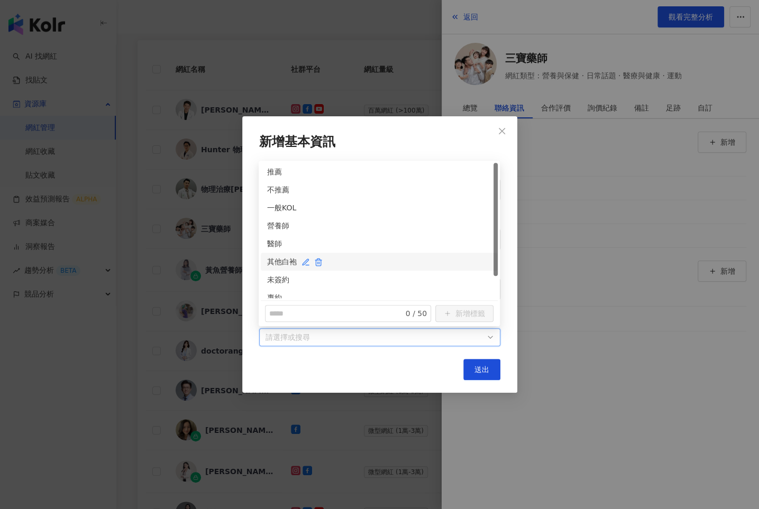
click at [281, 261] on div "其他白袍" at bounding box center [379, 262] width 224 height 12
click at [278, 278] on div "未簽約" at bounding box center [379, 280] width 224 height 12
click at [489, 370] on button "送出" at bounding box center [481, 369] width 37 height 21
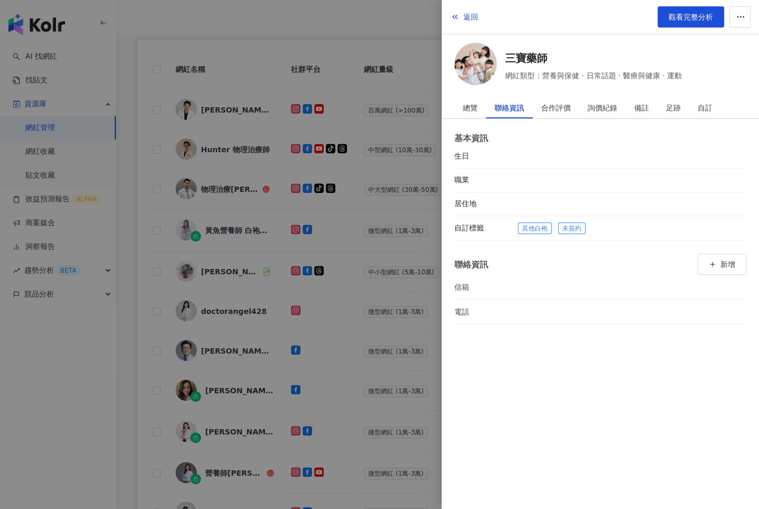
click at [407, 333] on div at bounding box center [379, 254] width 759 height 509
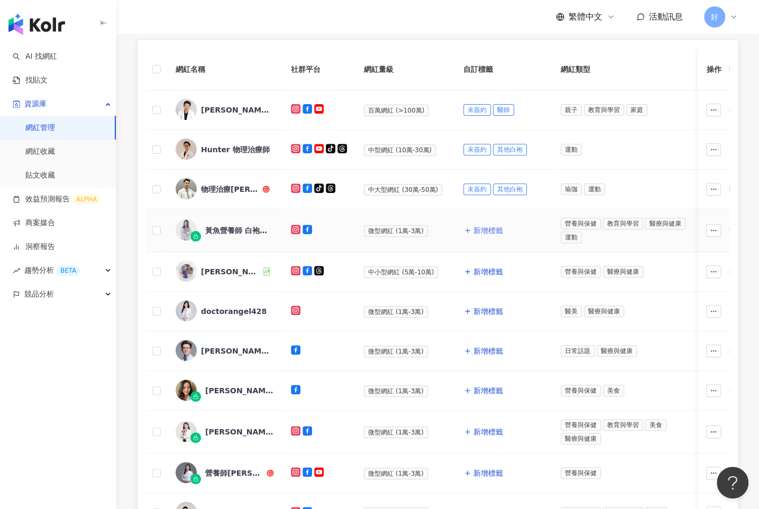
click at [484, 231] on span "新增標籤" at bounding box center [488, 230] width 30 height 8
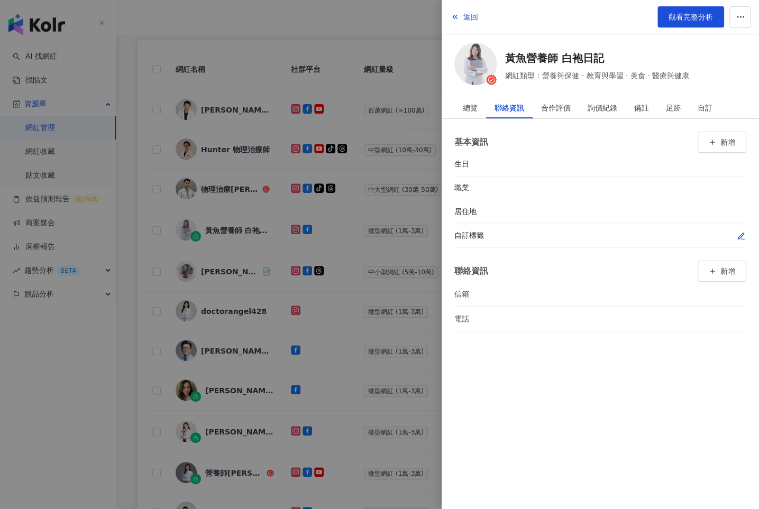
click at [743, 232] on icon "button" at bounding box center [741, 236] width 8 height 8
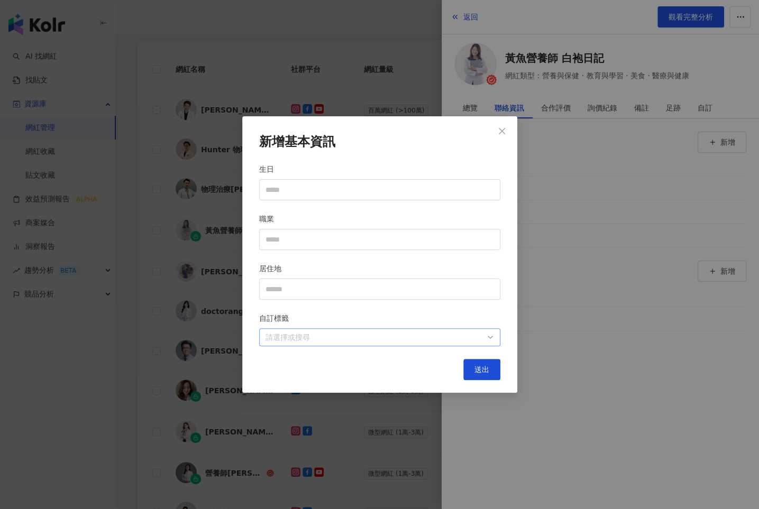
click at [470, 335] on div at bounding box center [374, 338] width 226 height 8
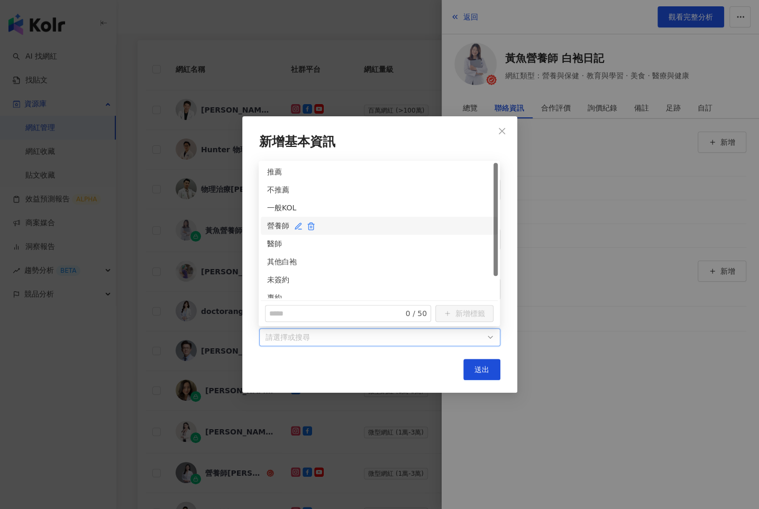
click at [284, 226] on div "營養師" at bounding box center [379, 226] width 224 height 12
click at [287, 294] on icon "button" at bounding box center [291, 298] width 8 height 8
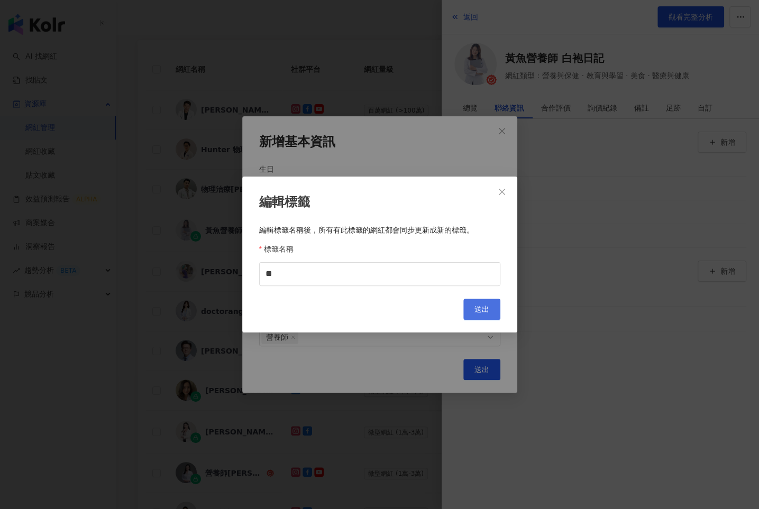
click at [465, 307] on button "送出" at bounding box center [481, 309] width 37 height 21
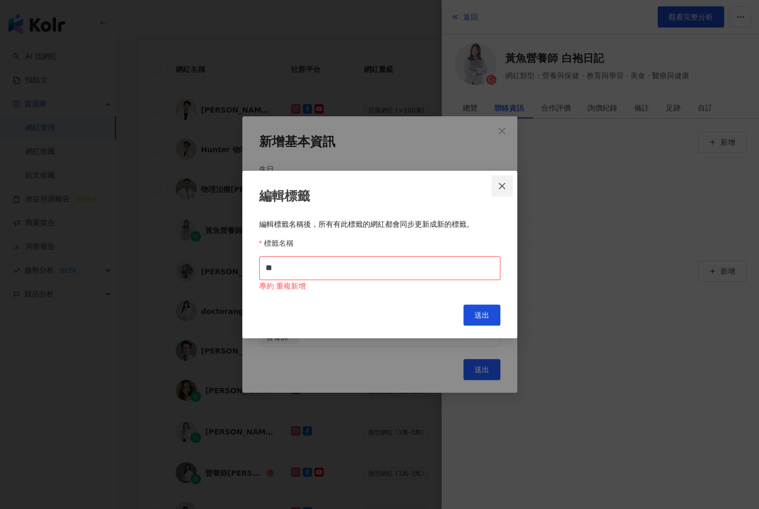
click at [501, 182] on icon "close" at bounding box center [502, 186] width 8 height 8
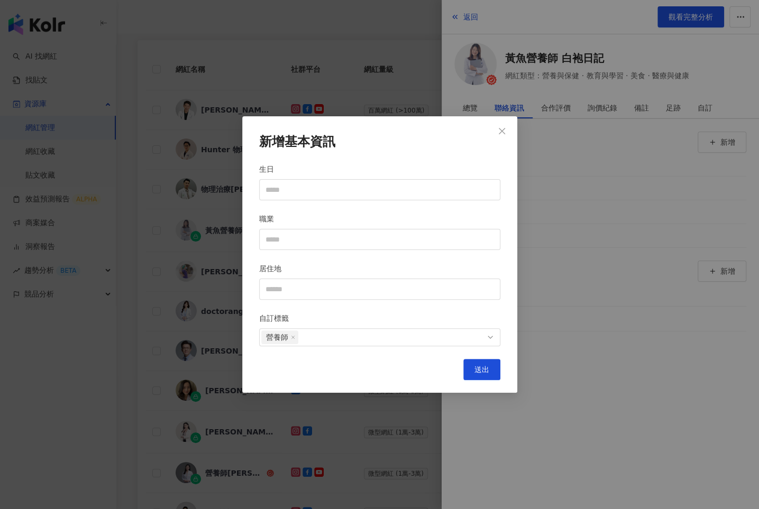
click at [406, 346] on div "新增基本資訊 生日 職業 居住地 自訂標籤 營養師 送出" at bounding box center [379, 254] width 275 height 277
drag, startPoint x: 491, startPoint y: 337, endPoint x: 431, endPoint y: 333, distance: 61.0
click at [486, 335] on div at bounding box center [374, 338] width 226 height 8
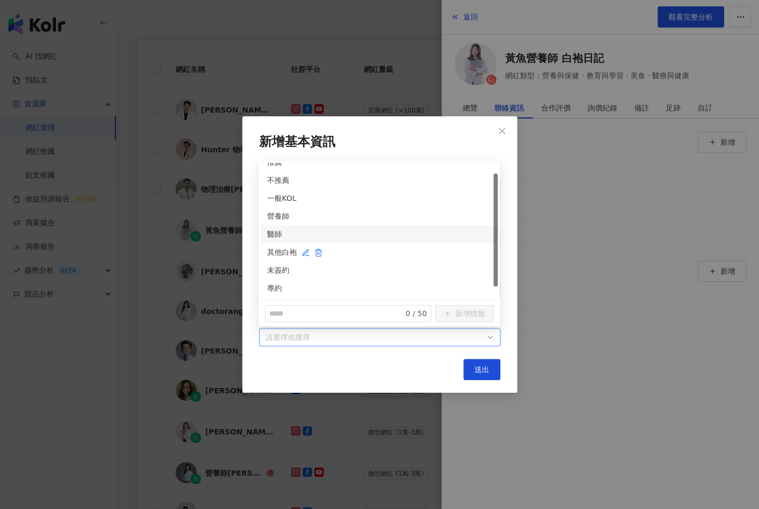
scroll to position [13, 0]
click at [267, 207] on div "營養師" at bounding box center [379, 213] width 224 height 12
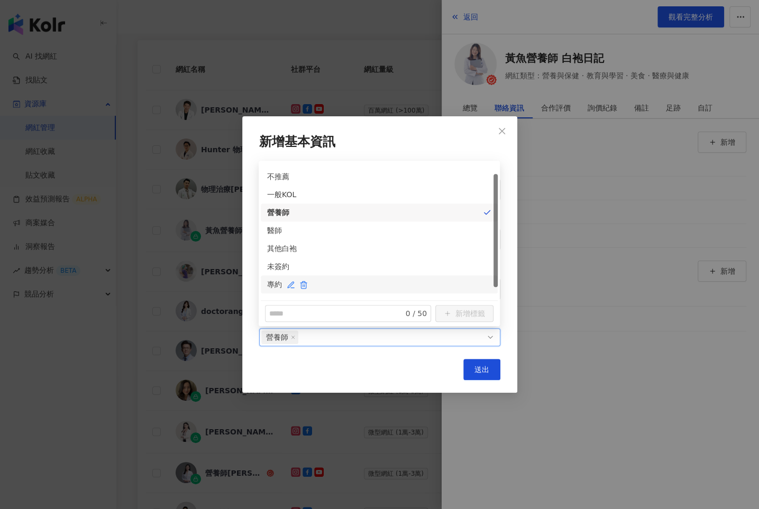
click at [271, 282] on div "專約" at bounding box center [379, 285] width 224 height 12
click at [478, 368] on span "送出" at bounding box center [482, 370] width 15 height 8
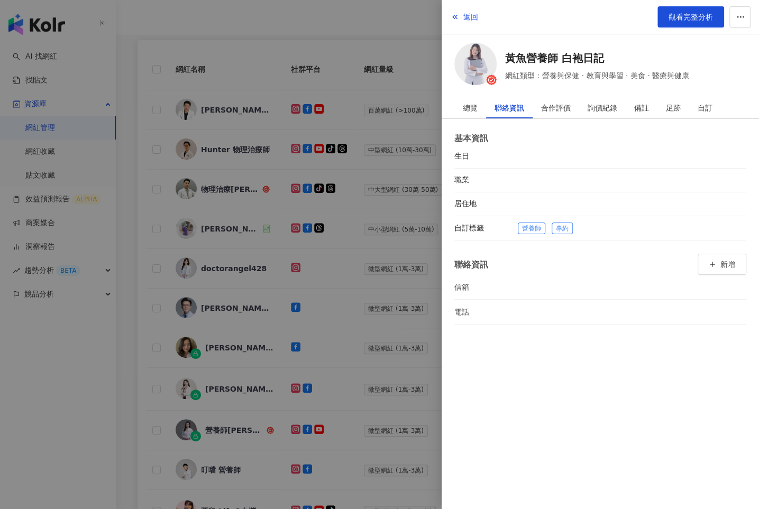
click at [382, 285] on div at bounding box center [379, 254] width 759 height 509
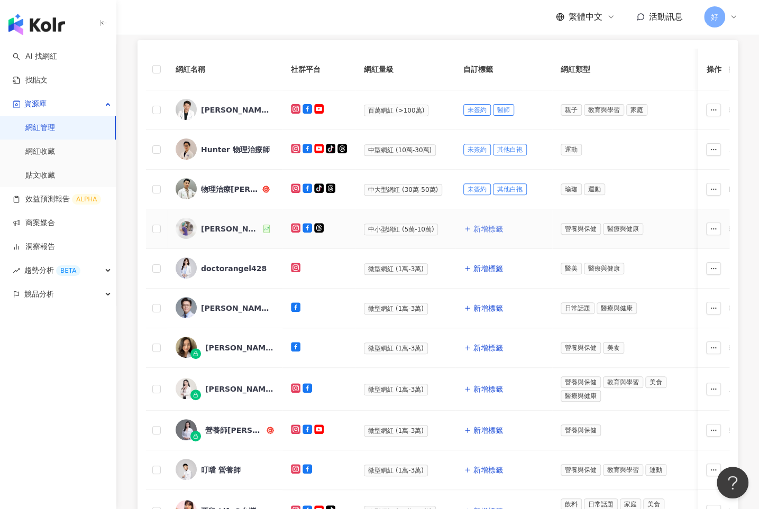
click at [476, 225] on span "新增標籤" at bounding box center [488, 229] width 30 height 8
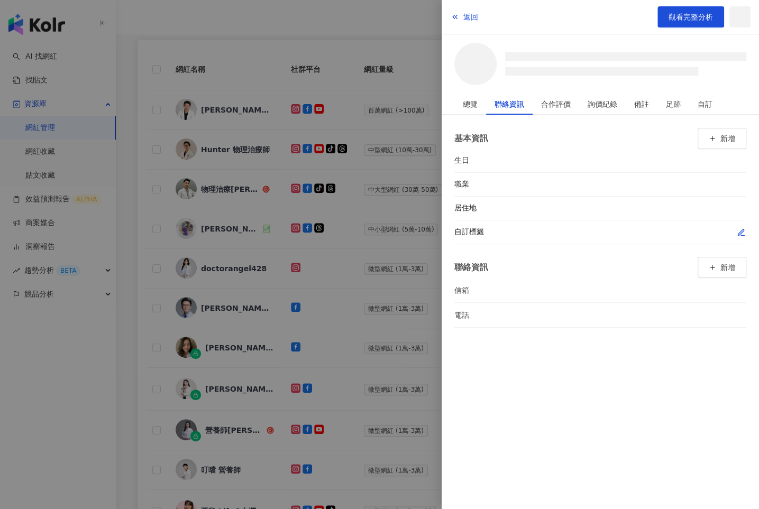
click at [737, 232] on icon "button" at bounding box center [741, 233] width 8 height 8
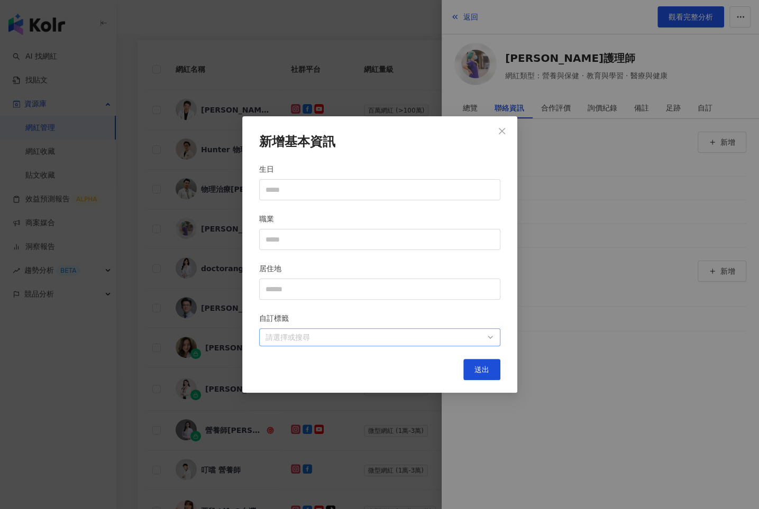
click at [464, 334] on div at bounding box center [374, 338] width 226 height 8
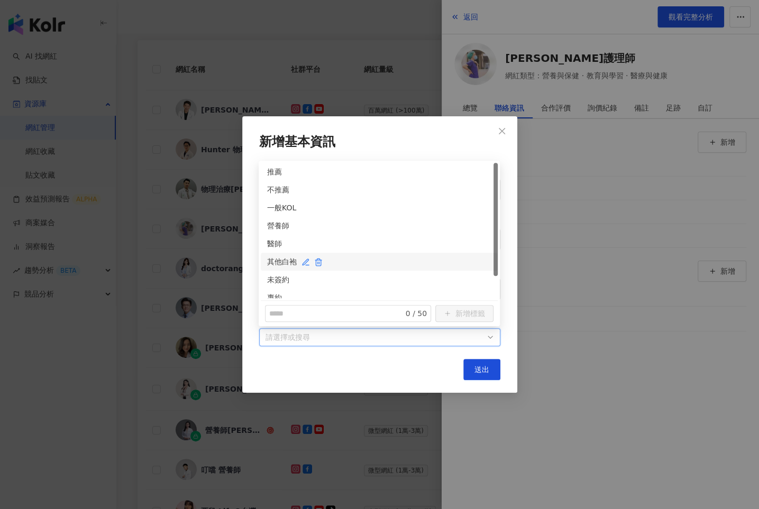
click at [275, 265] on div "其他白袍" at bounding box center [379, 262] width 224 height 12
click at [275, 282] on div "未簽約" at bounding box center [379, 280] width 224 height 12
click at [469, 367] on button "送出" at bounding box center [481, 369] width 37 height 21
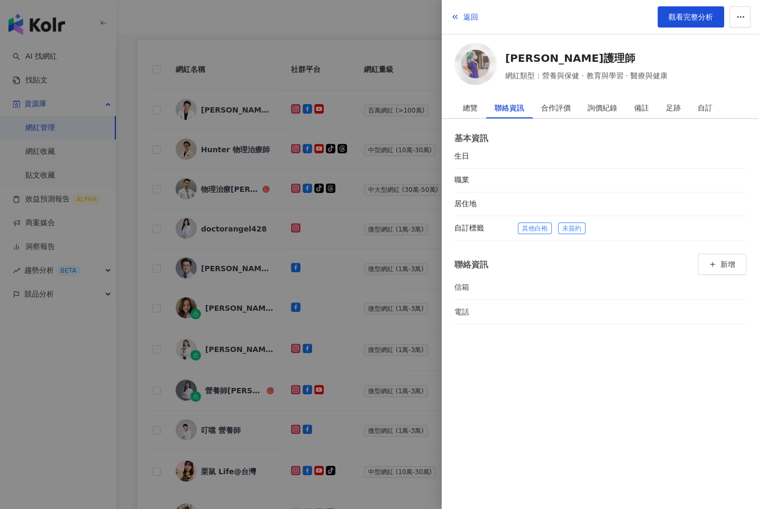
click at [368, 233] on div at bounding box center [379, 254] width 759 height 509
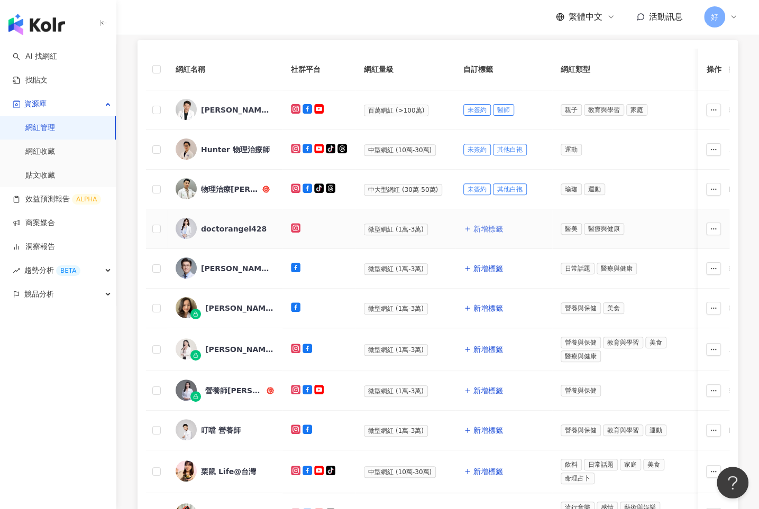
click at [475, 228] on span "新增標籤" at bounding box center [488, 229] width 30 height 8
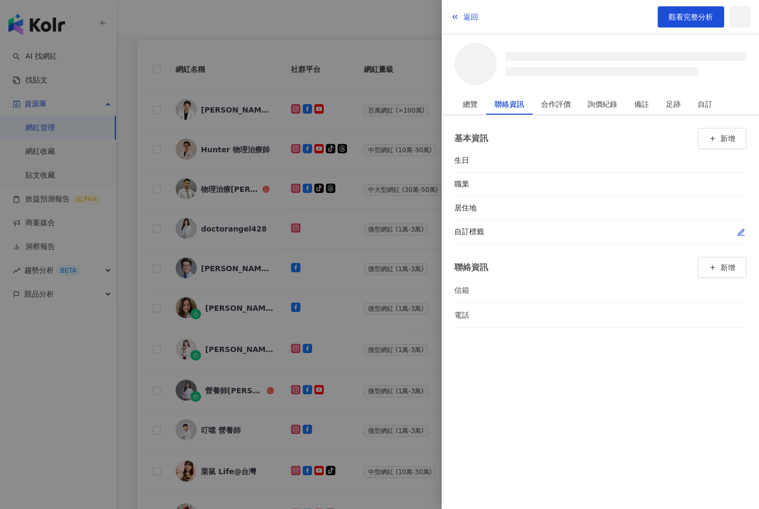
click at [740, 230] on icon "button" at bounding box center [741, 233] width 8 height 8
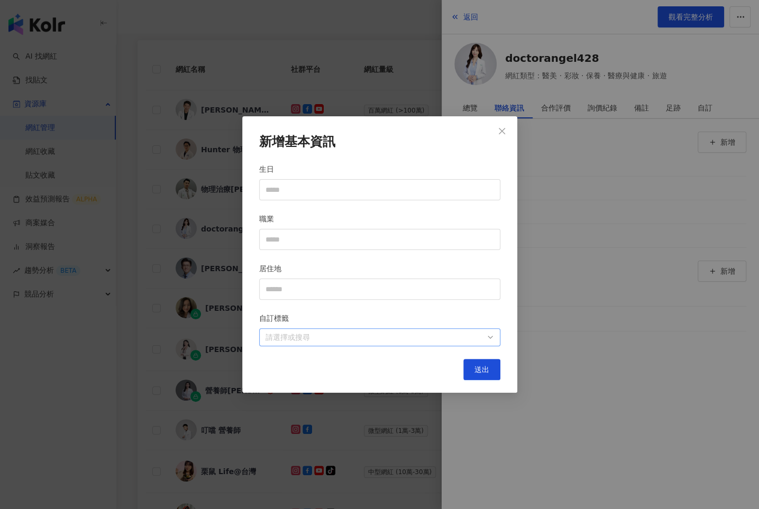
click at [468, 341] on div at bounding box center [374, 338] width 226 height 8
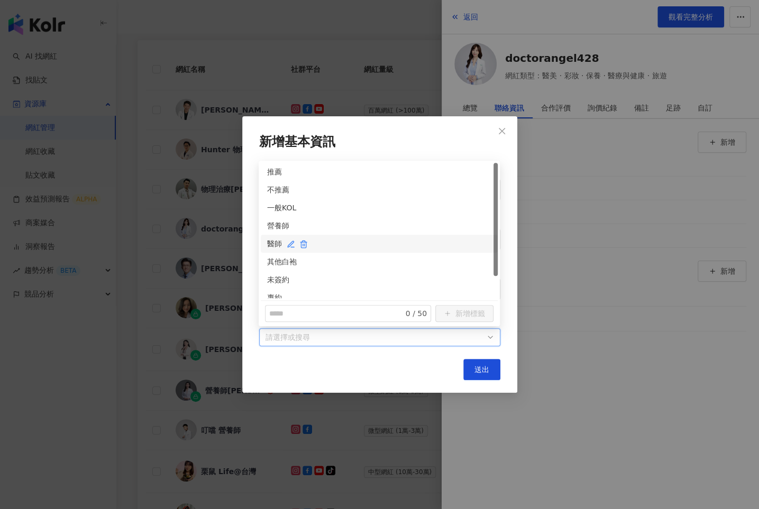
click at [273, 245] on div "醫師" at bounding box center [379, 244] width 224 height 12
click at [272, 247] on div "未簽約" at bounding box center [379, 253] width 237 height 18
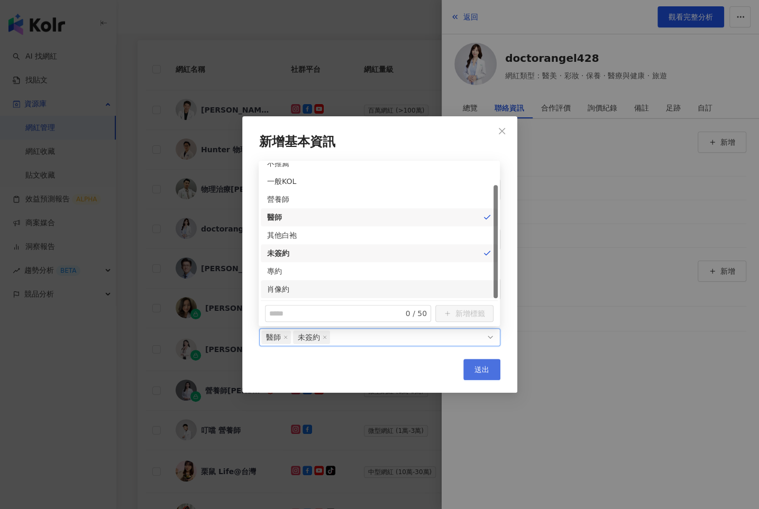
click at [494, 371] on button "送出" at bounding box center [481, 369] width 37 height 21
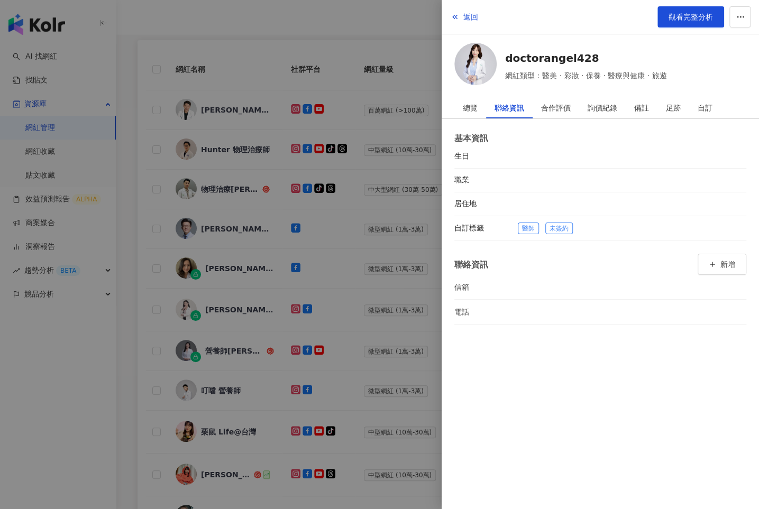
click at [377, 313] on div at bounding box center [379, 254] width 759 height 509
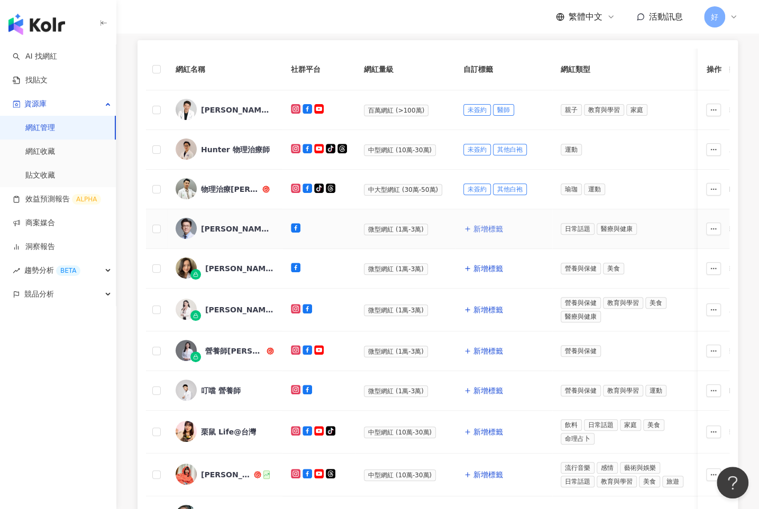
click at [479, 227] on span "新增標籤" at bounding box center [488, 229] width 30 height 8
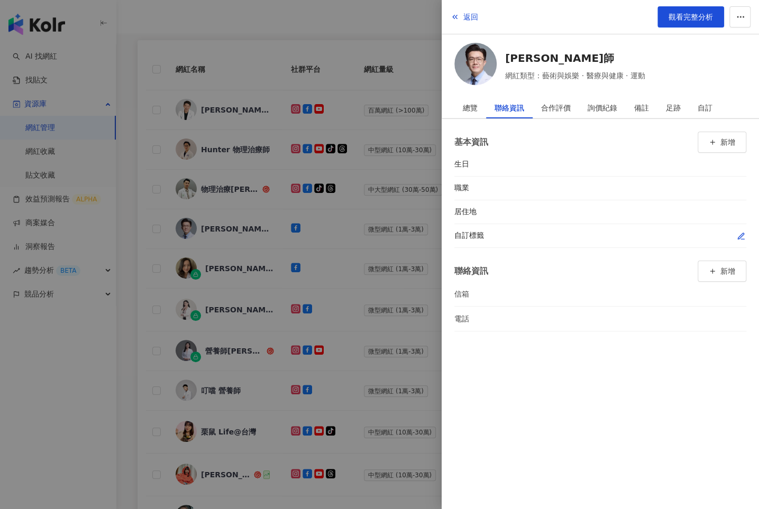
click at [743, 231] on button "button" at bounding box center [741, 236] width 11 height 11
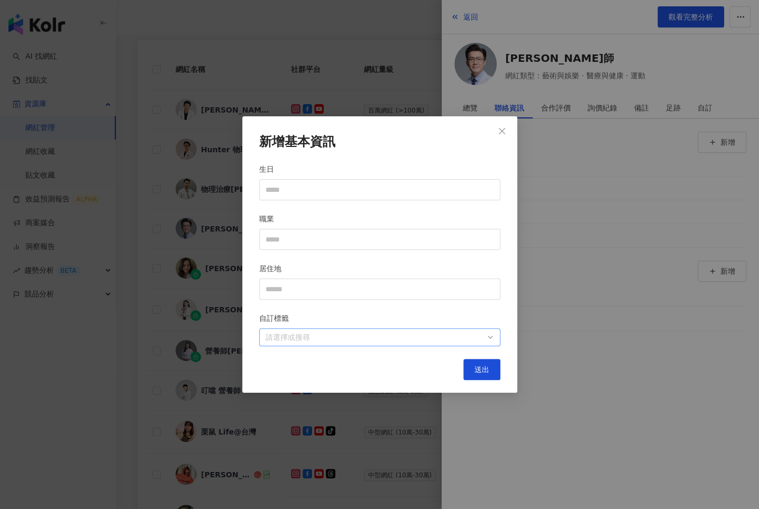
click at [444, 335] on div at bounding box center [374, 338] width 226 height 8
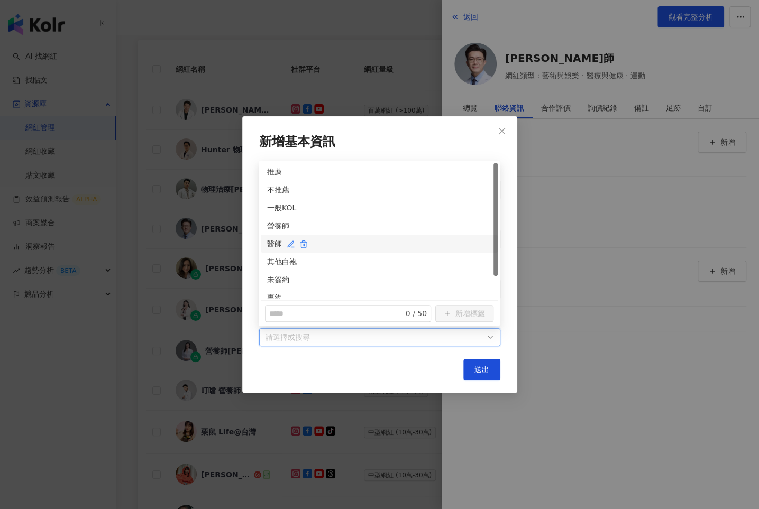
click at [269, 240] on div "醫師" at bounding box center [379, 244] width 224 height 12
click at [277, 276] on div "未簽約" at bounding box center [379, 280] width 224 height 12
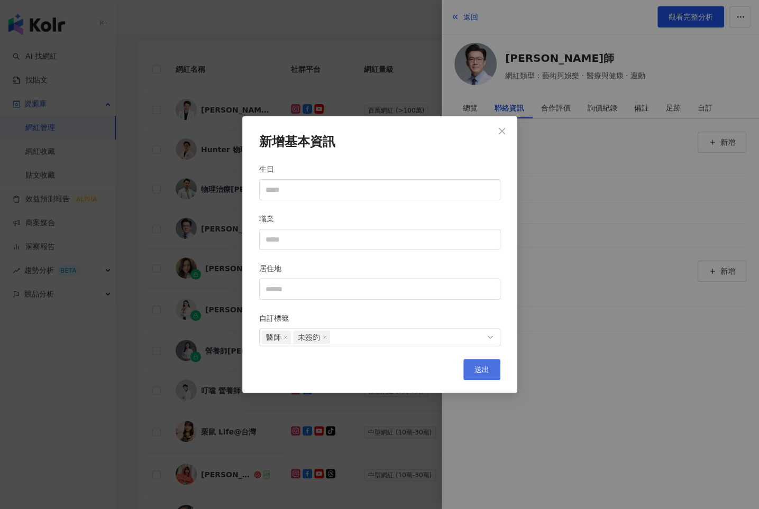
click at [484, 366] on span "送出" at bounding box center [482, 370] width 15 height 8
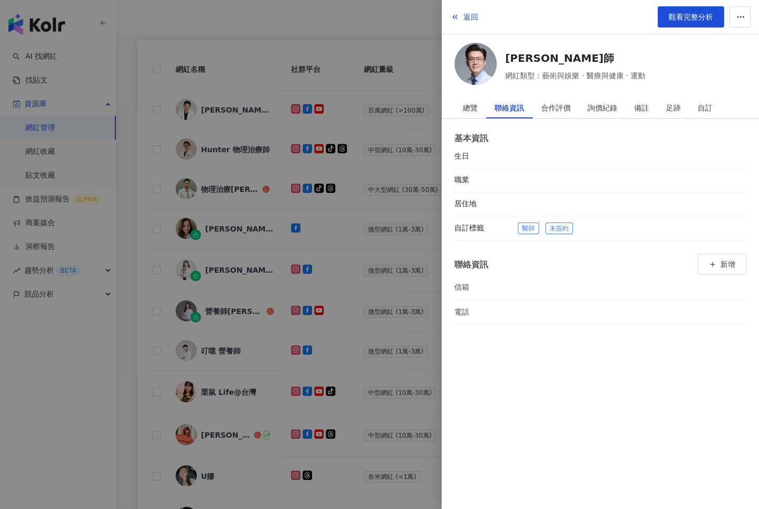
click at [352, 282] on div at bounding box center [379, 254] width 759 height 509
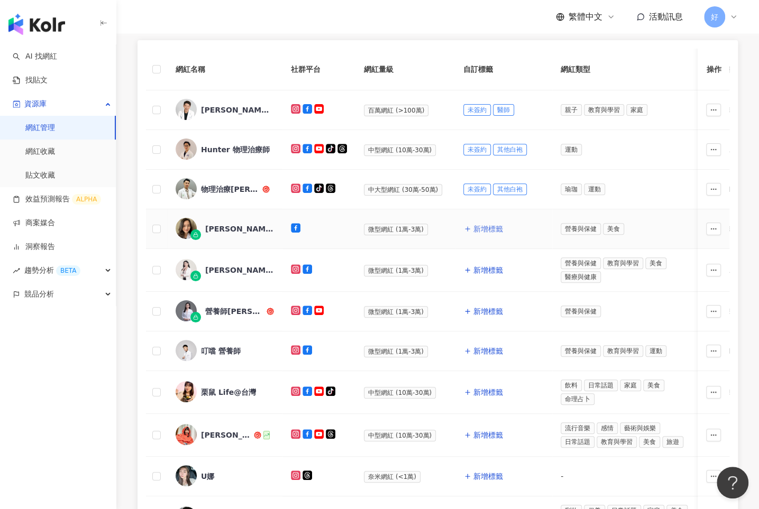
click at [479, 226] on span "新增標籤" at bounding box center [488, 229] width 30 height 8
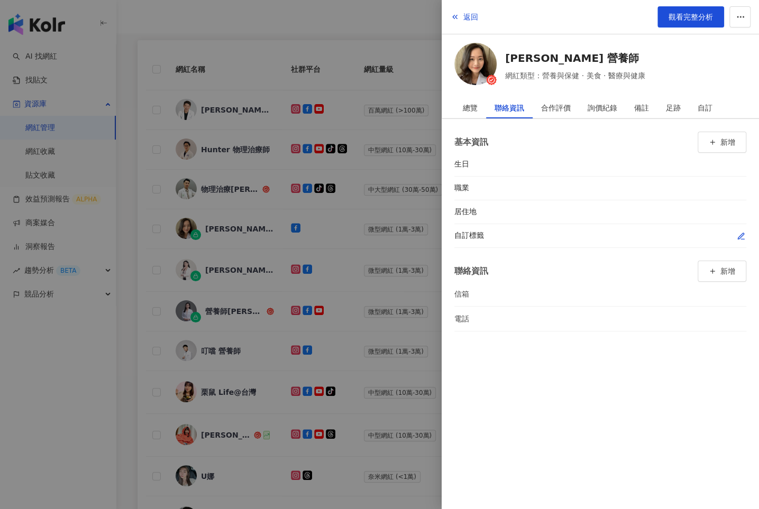
click at [740, 234] on icon "button" at bounding box center [741, 236] width 6 height 6
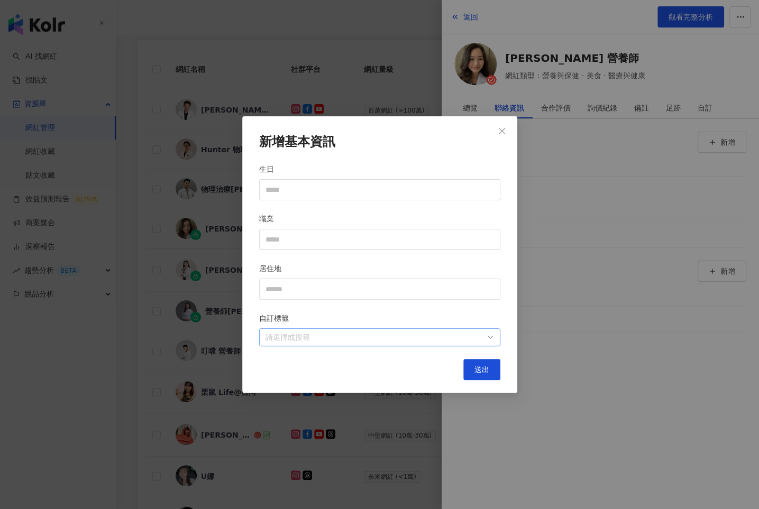
click at [443, 345] on div "請選擇或搜尋" at bounding box center [379, 338] width 241 height 18
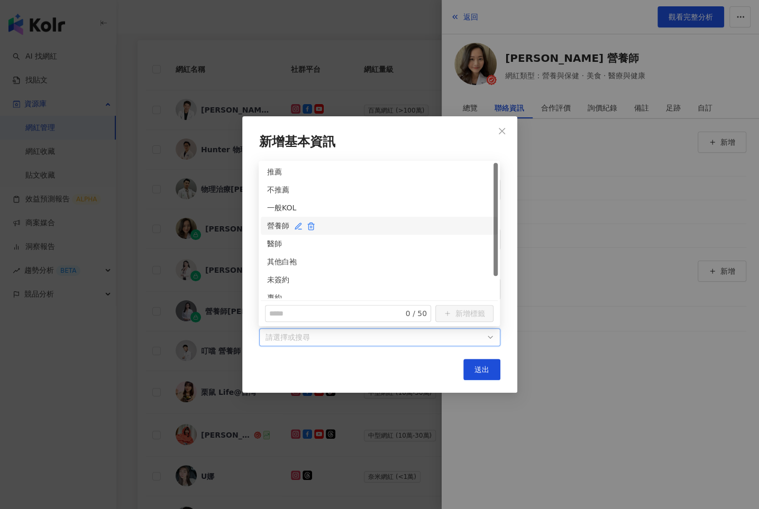
click at [270, 227] on div "營養師" at bounding box center [379, 226] width 224 height 12
click at [274, 289] on div "專約" at bounding box center [379, 298] width 237 height 18
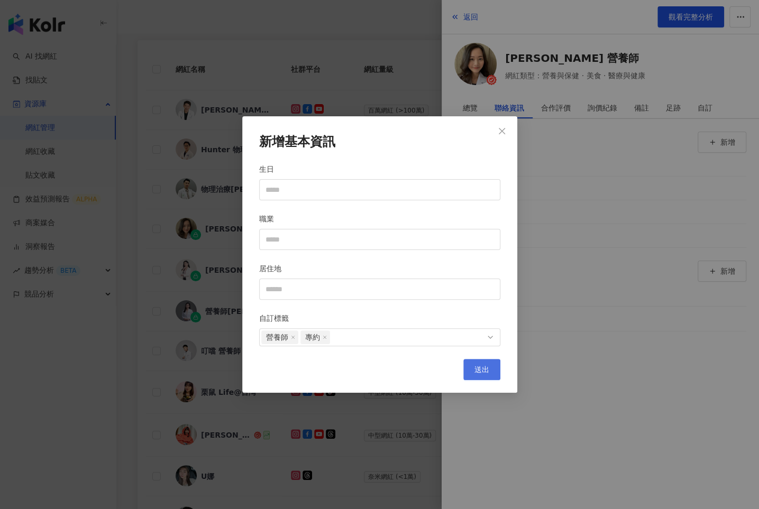
click at [471, 365] on button "送出" at bounding box center [481, 369] width 37 height 21
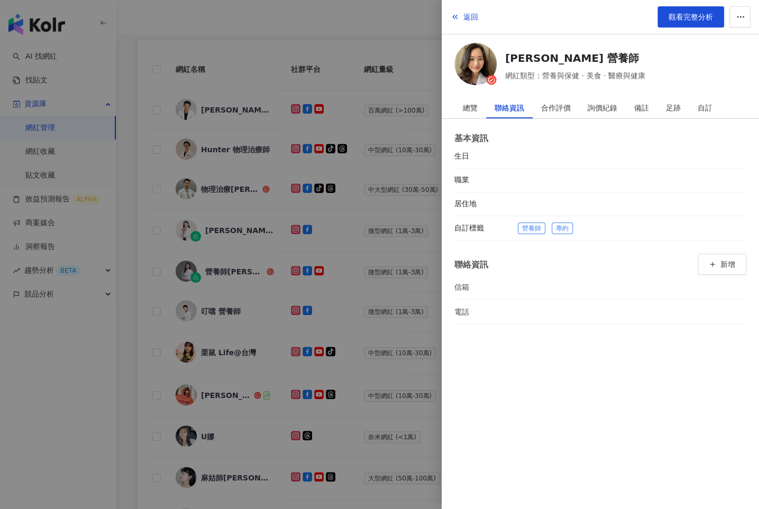
click at [369, 234] on div at bounding box center [379, 254] width 759 height 509
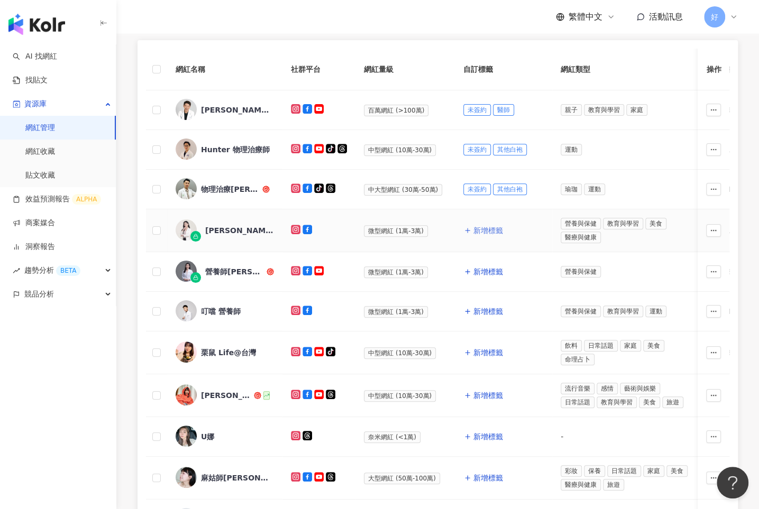
click at [476, 227] on span "新增標籤" at bounding box center [488, 230] width 30 height 8
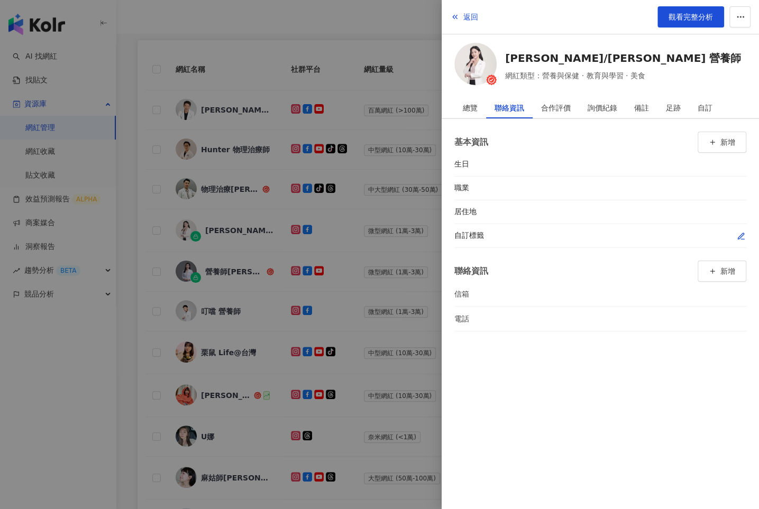
click at [740, 236] on icon "button" at bounding box center [741, 236] width 6 height 6
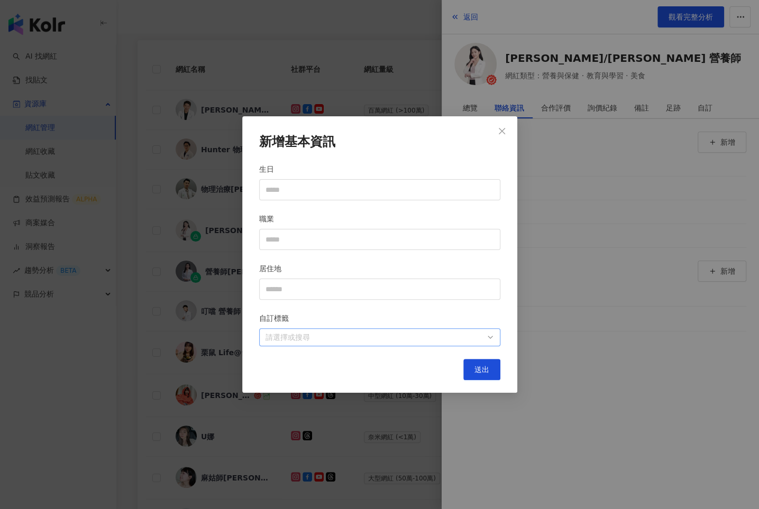
click at [482, 334] on div at bounding box center [374, 338] width 226 height 8
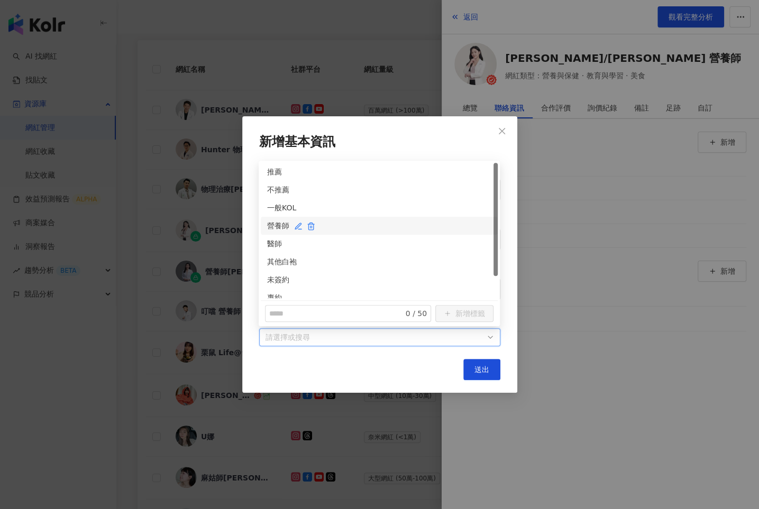
click at [268, 229] on div "營養師" at bounding box center [379, 226] width 224 height 12
click at [273, 290] on div "專約" at bounding box center [379, 298] width 237 height 18
click at [481, 368] on span "送出" at bounding box center [482, 370] width 15 height 8
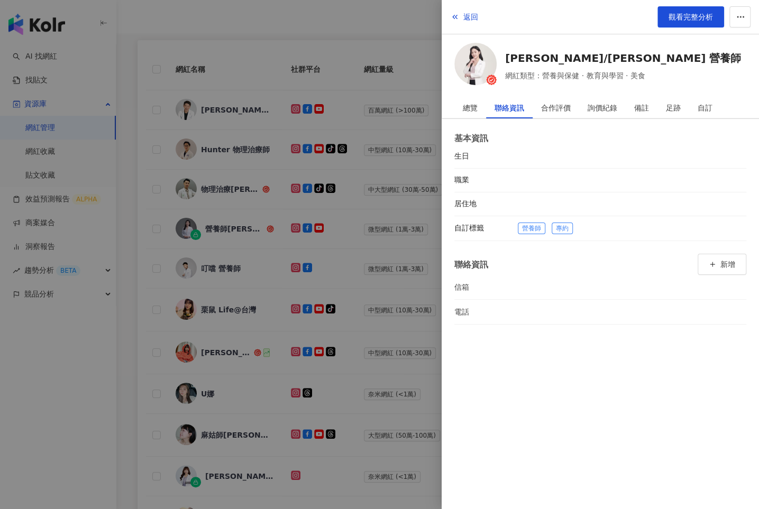
click at [377, 287] on div at bounding box center [379, 254] width 759 height 509
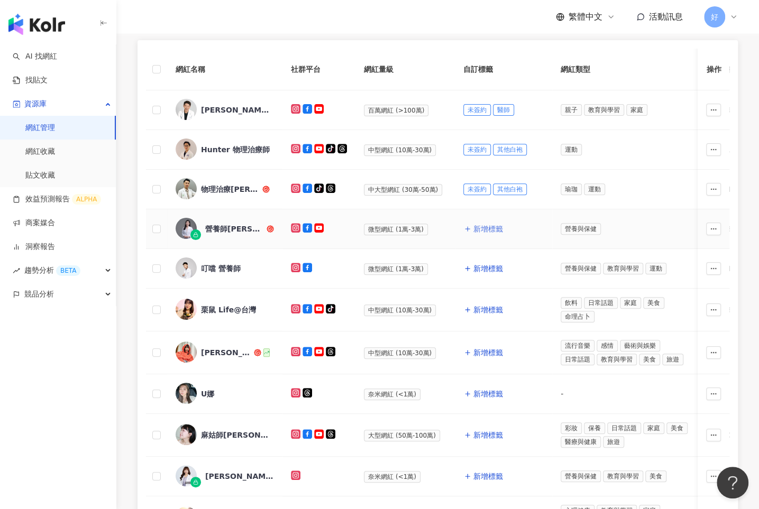
click at [479, 227] on span "新增標籤" at bounding box center [488, 229] width 30 height 8
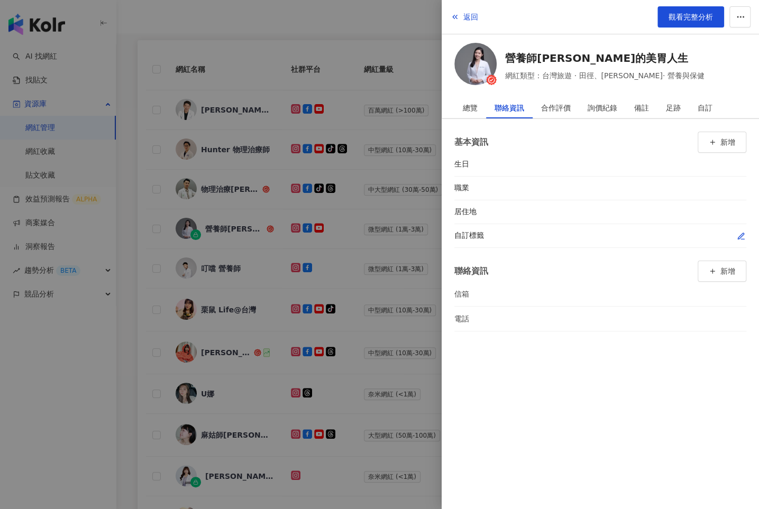
click at [737, 232] on icon "button" at bounding box center [741, 236] width 8 height 8
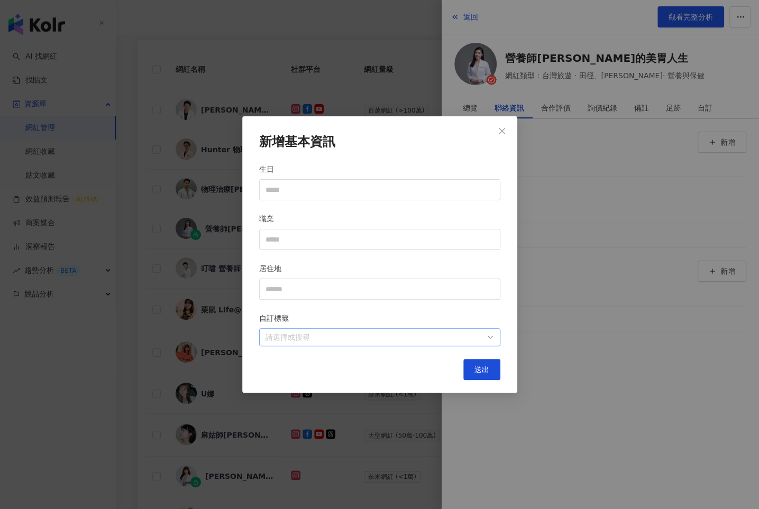
click at [388, 338] on div at bounding box center [374, 338] width 226 height 8
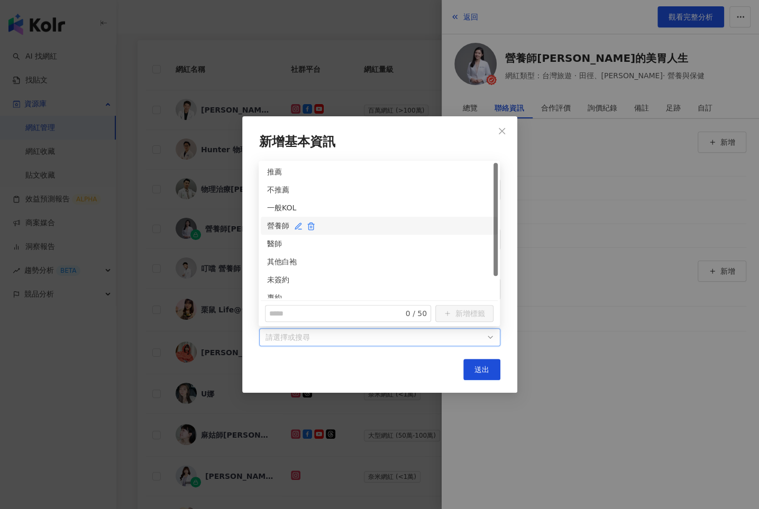
click at [269, 228] on div "營養師" at bounding box center [379, 226] width 224 height 12
click at [270, 292] on div "專約" at bounding box center [379, 298] width 224 height 12
click at [475, 367] on span "送出" at bounding box center [482, 370] width 15 height 8
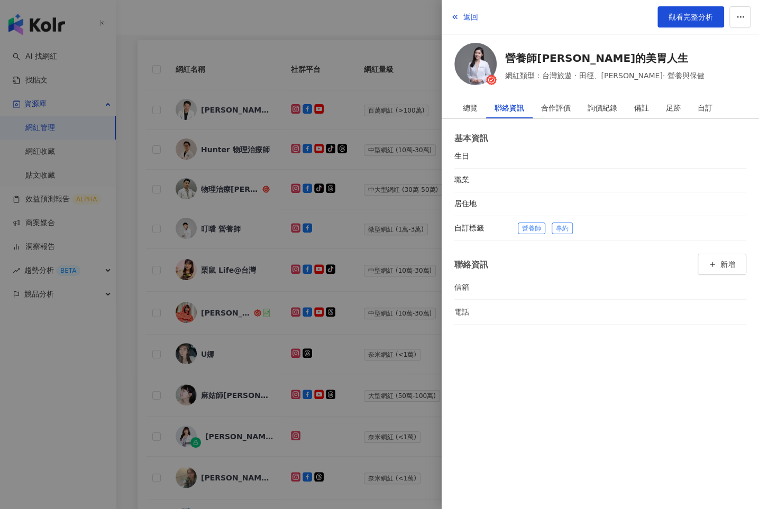
click at [388, 303] on div at bounding box center [379, 254] width 759 height 509
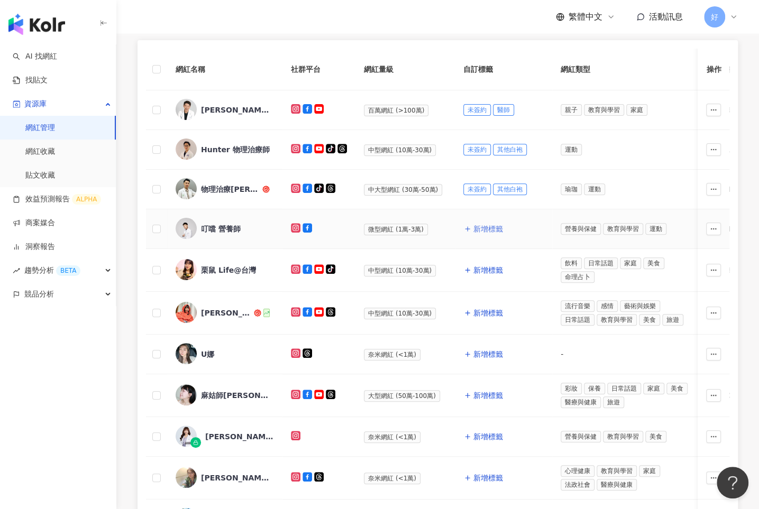
click at [482, 226] on span "新增標籤" at bounding box center [488, 229] width 30 height 8
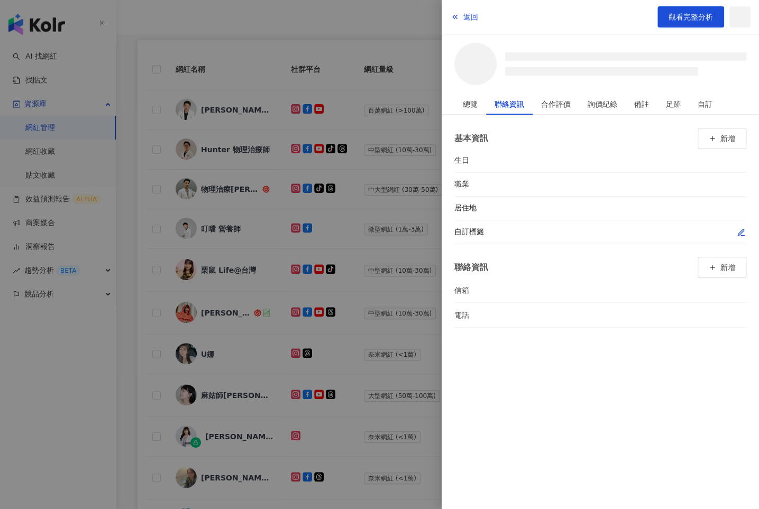
click at [740, 231] on icon "button" at bounding box center [741, 233] width 6 height 6
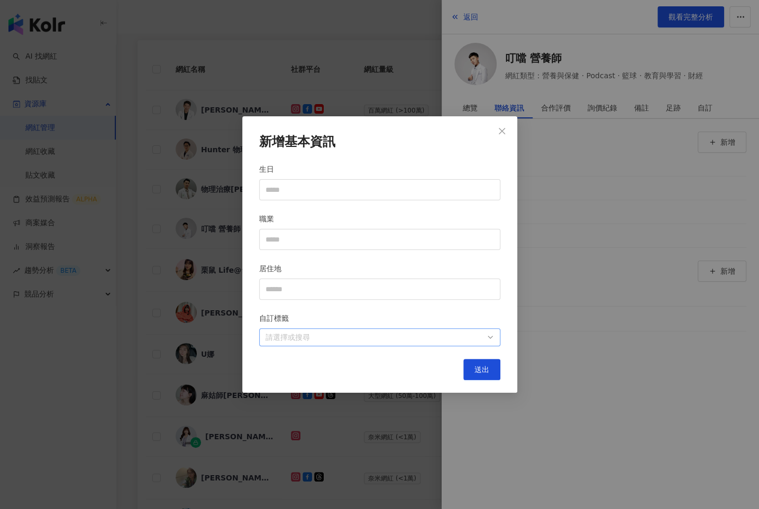
click at [336, 336] on div at bounding box center [374, 338] width 226 height 8
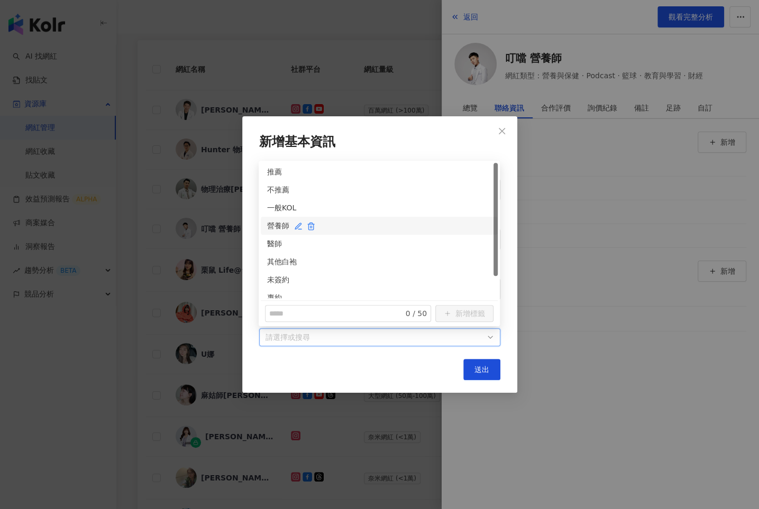
click at [272, 226] on div "營養師" at bounding box center [379, 226] width 224 height 12
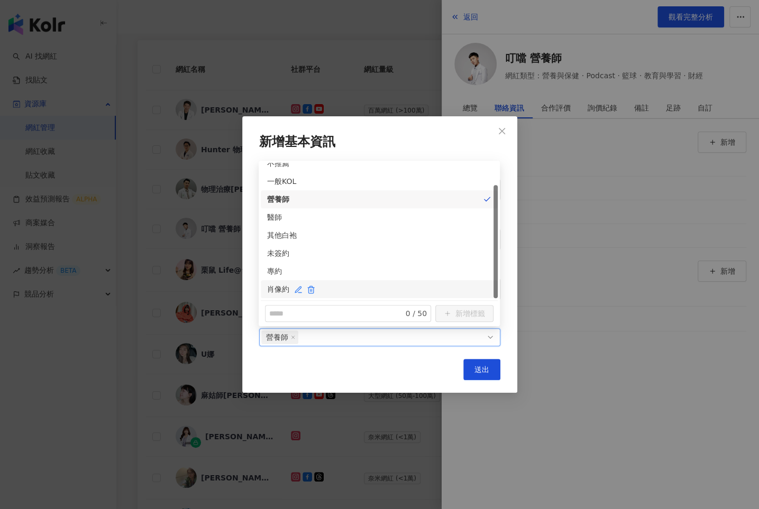
click at [270, 288] on div "肖像約" at bounding box center [379, 290] width 224 height 12
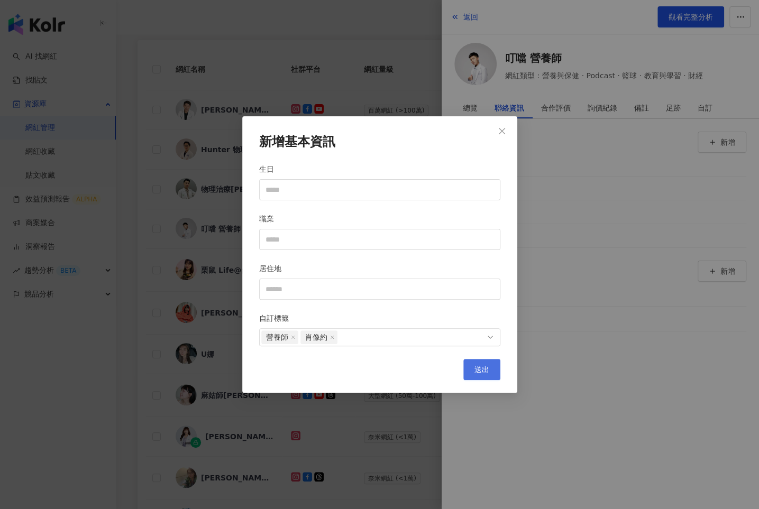
click at [483, 370] on span "送出" at bounding box center [482, 370] width 15 height 8
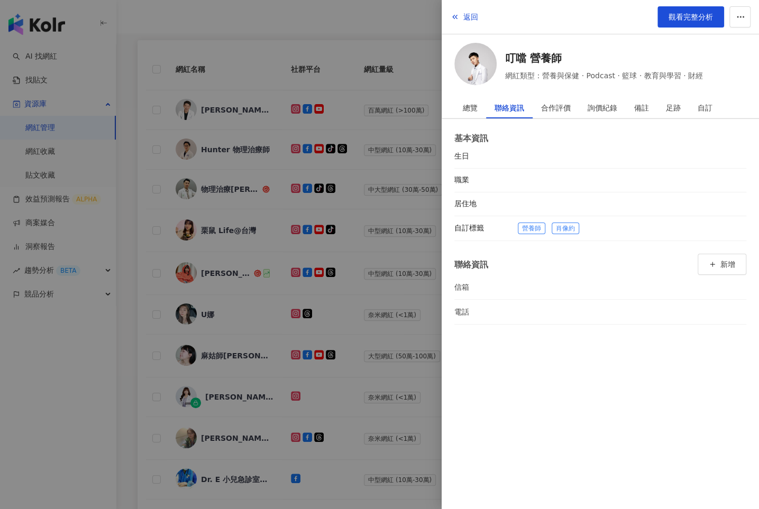
click at [399, 234] on div at bounding box center [379, 254] width 759 height 509
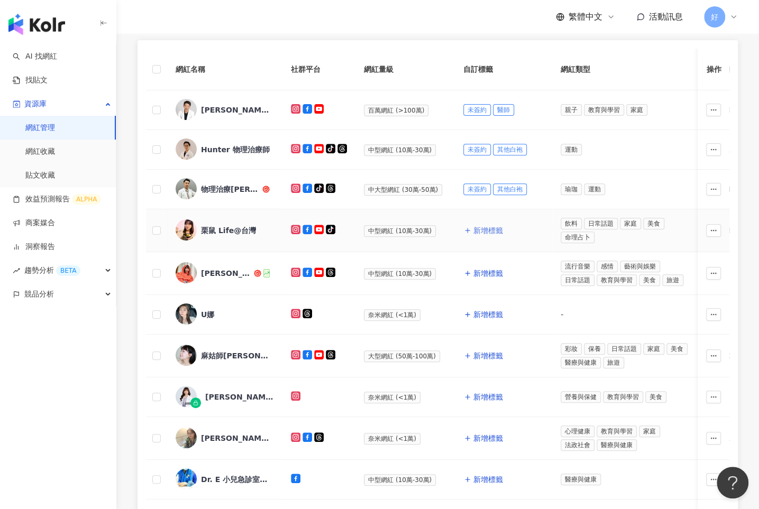
click at [479, 227] on span "新增標籤" at bounding box center [488, 230] width 30 height 8
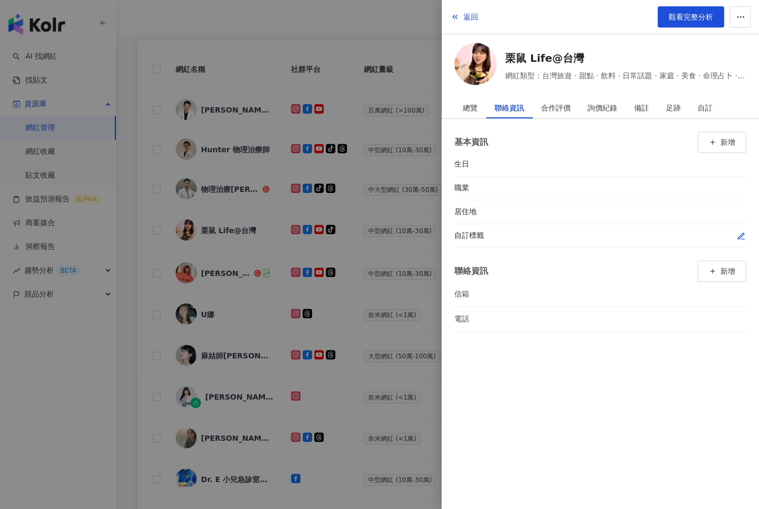
click at [738, 232] on icon "button" at bounding box center [741, 236] width 8 height 8
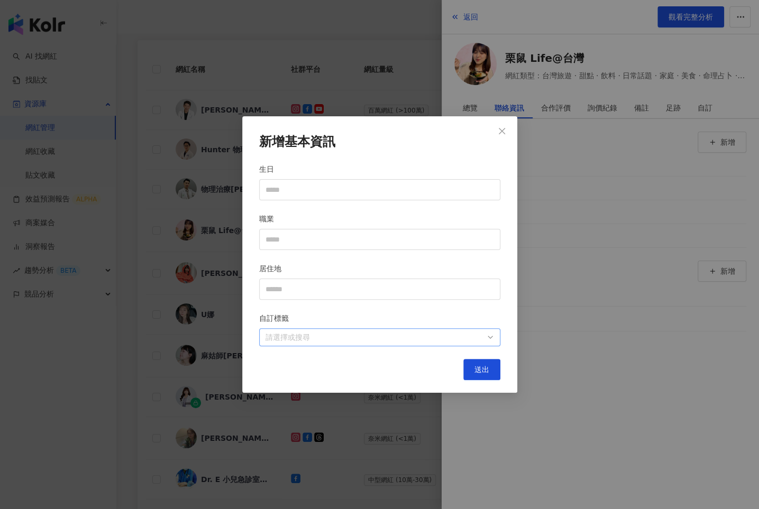
click at [480, 334] on div at bounding box center [374, 338] width 226 height 8
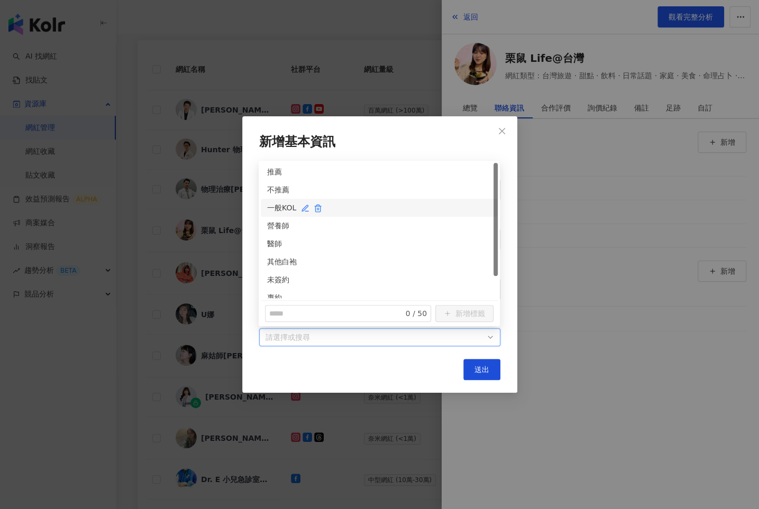
click at [274, 210] on div "一般KOL" at bounding box center [379, 208] width 224 height 12
click at [484, 368] on span "送出" at bounding box center [482, 370] width 15 height 8
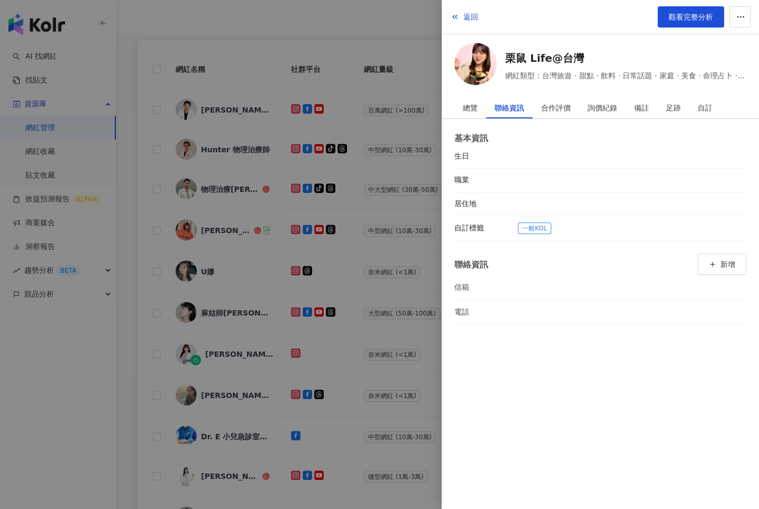
click at [399, 260] on div at bounding box center [379, 254] width 759 height 509
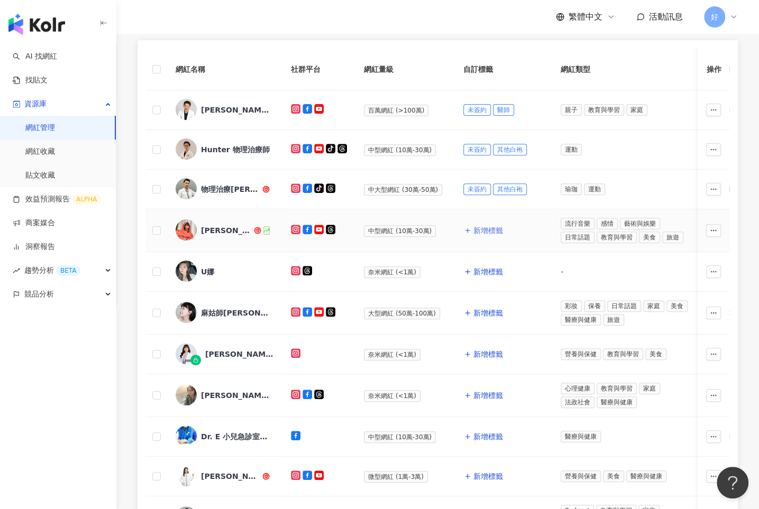
click at [488, 227] on span "新增標籤" at bounding box center [488, 230] width 30 height 8
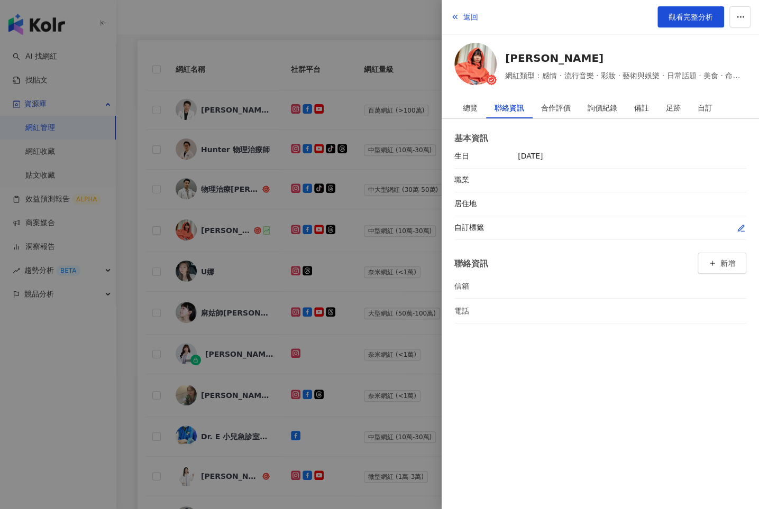
click at [739, 224] on icon "button" at bounding box center [741, 228] width 8 height 8
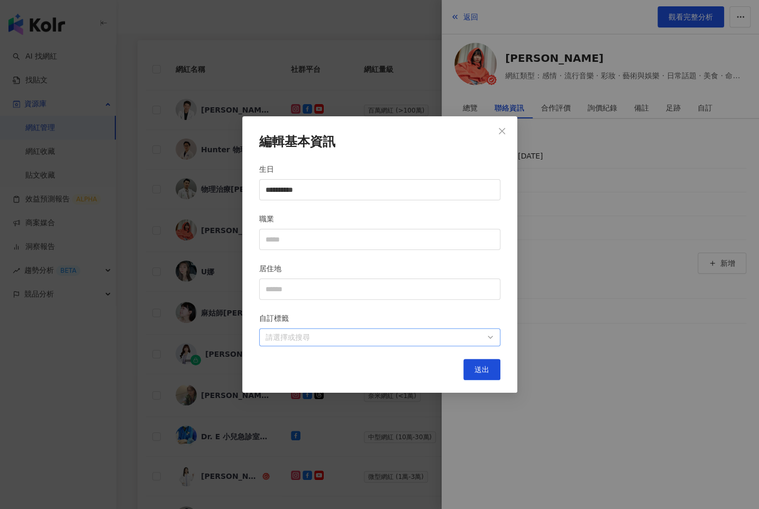
click at [471, 334] on div at bounding box center [374, 338] width 226 height 8
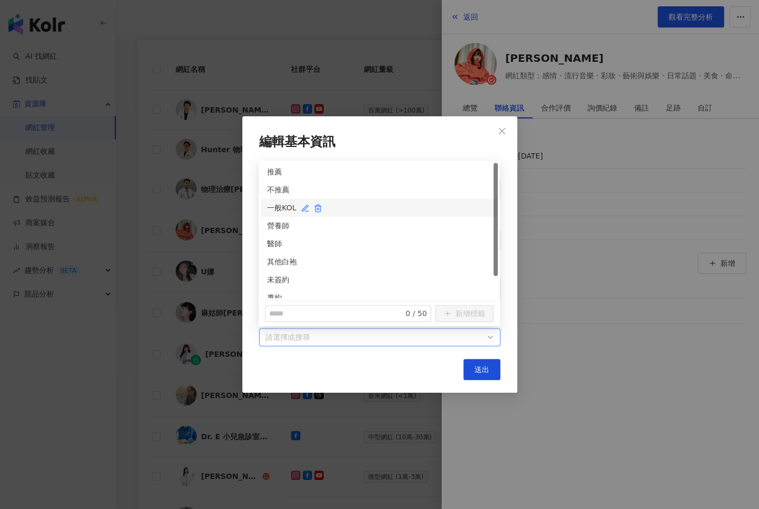
click at [281, 207] on div "一般KOL" at bounding box center [379, 208] width 224 height 12
click at [475, 366] on span "送出" at bounding box center [482, 370] width 15 height 8
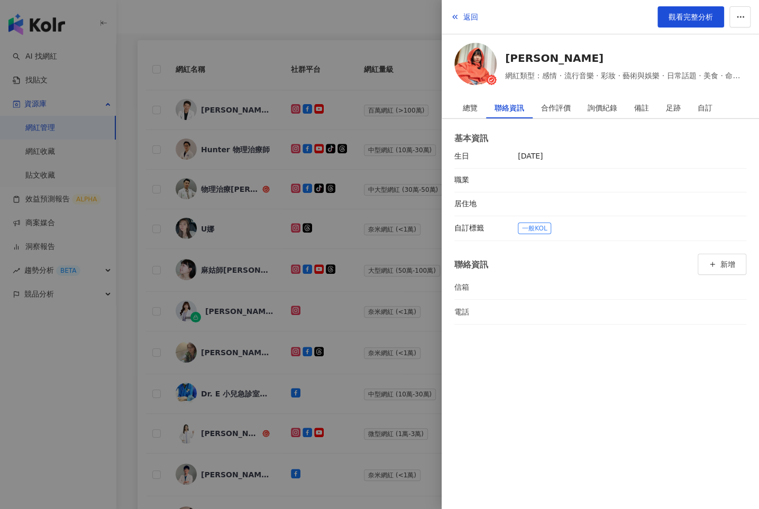
click at [382, 262] on div at bounding box center [379, 254] width 759 height 509
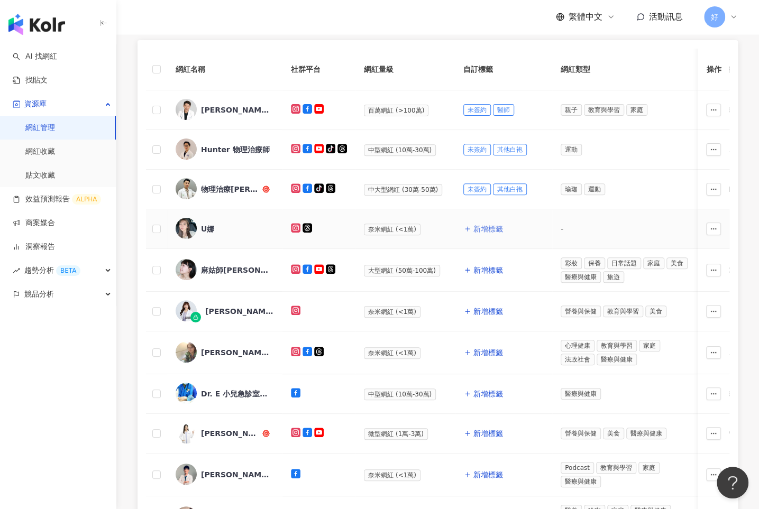
click at [478, 229] on span "新增標籤" at bounding box center [488, 229] width 30 height 8
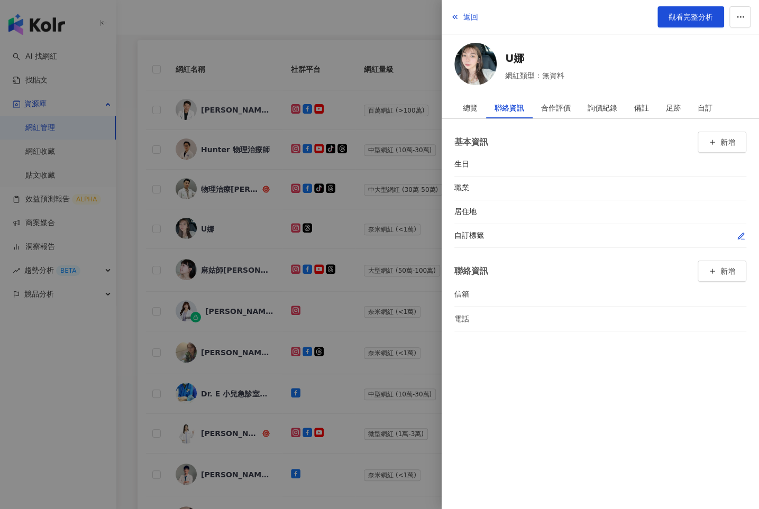
click at [739, 236] on icon "button" at bounding box center [741, 236] width 6 height 6
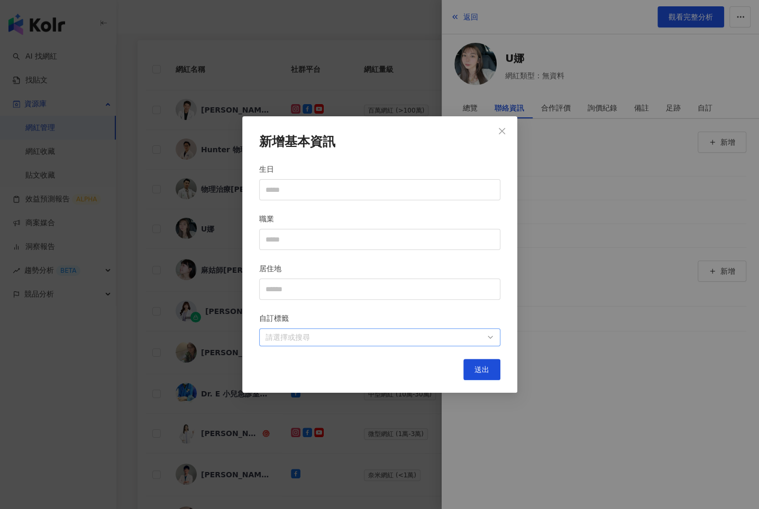
click at [402, 334] on div at bounding box center [374, 338] width 226 height 8
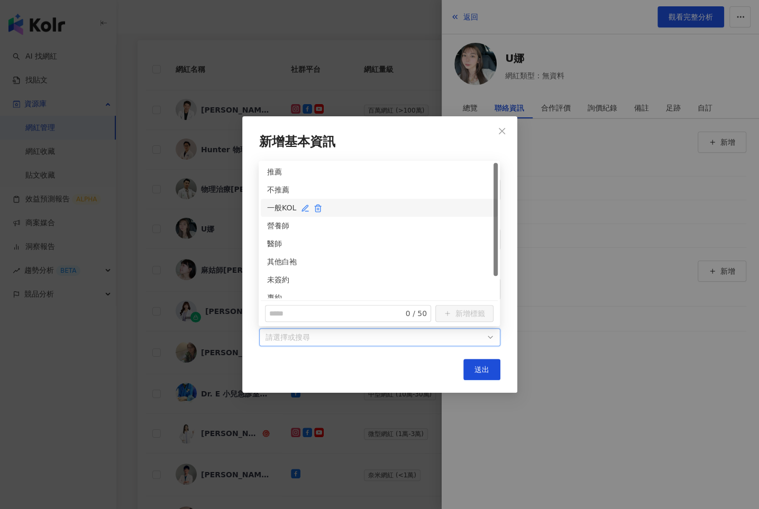
click at [278, 208] on div "一般KOL" at bounding box center [379, 208] width 224 height 12
click at [475, 367] on span "送出" at bounding box center [482, 370] width 15 height 8
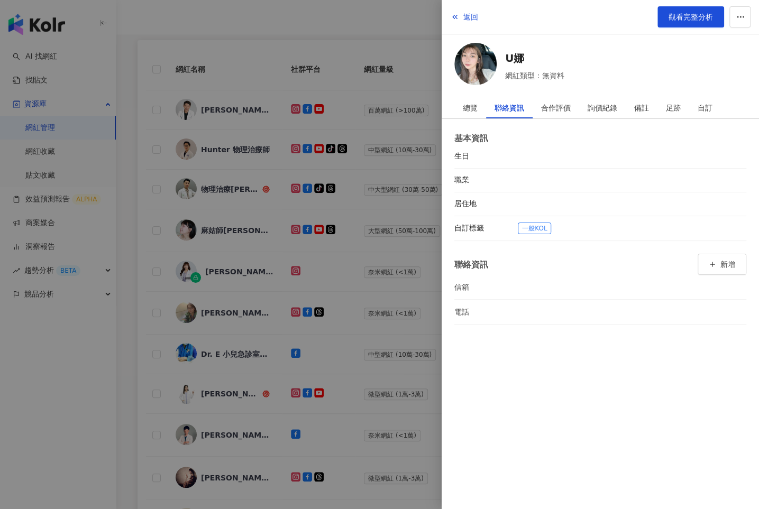
click at [387, 271] on div at bounding box center [379, 254] width 759 height 509
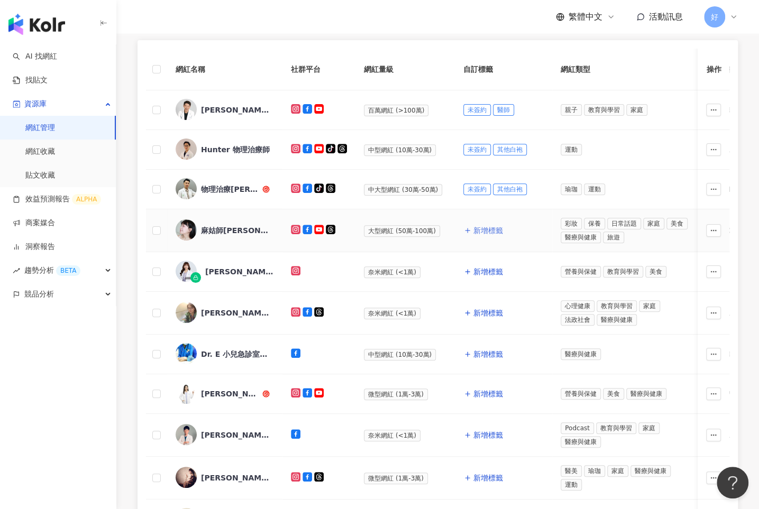
click at [479, 230] on span "新增標籤" at bounding box center [488, 230] width 30 height 8
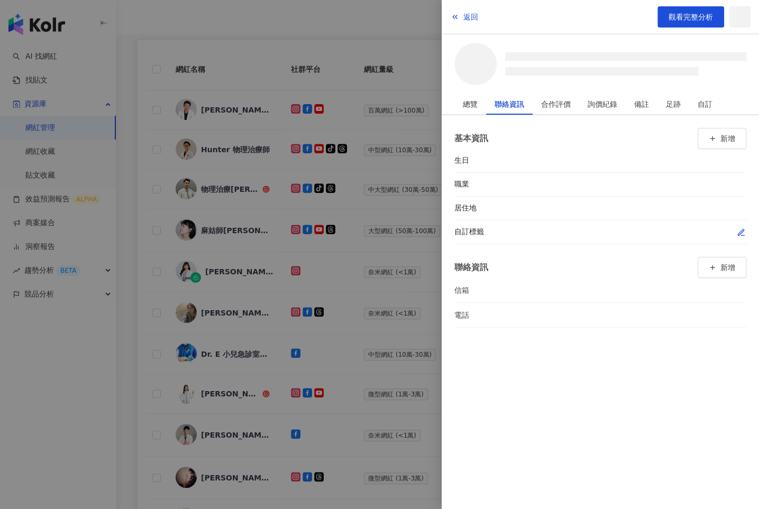
click at [743, 229] on button "button" at bounding box center [741, 232] width 11 height 11
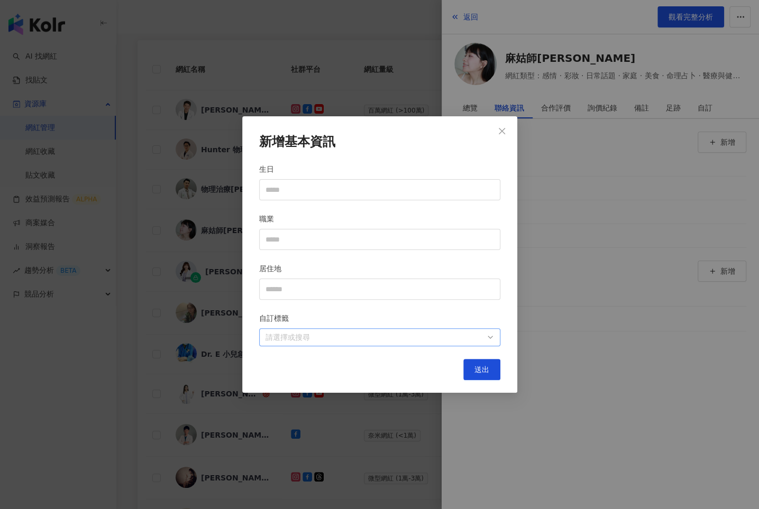
click at [461, 334] on div at bounding box center [374, 338] width 226 height 8
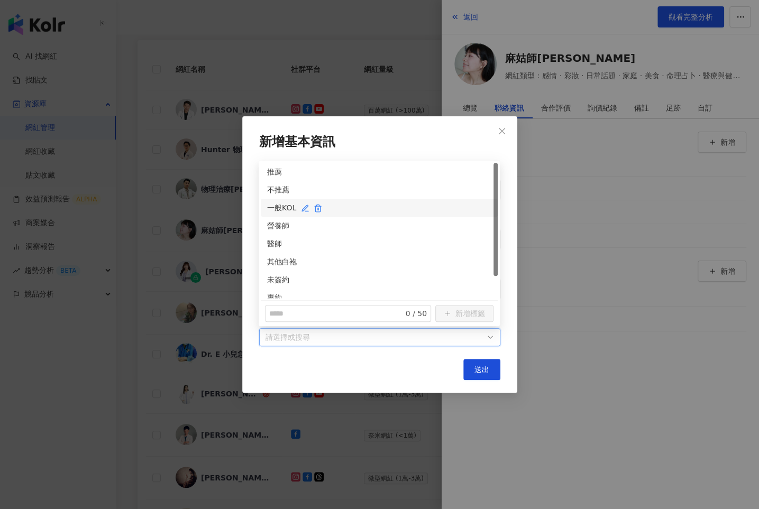
click at [285, 211] on div "一般KOL" at bounding box center [379, 208] width 224 height 12
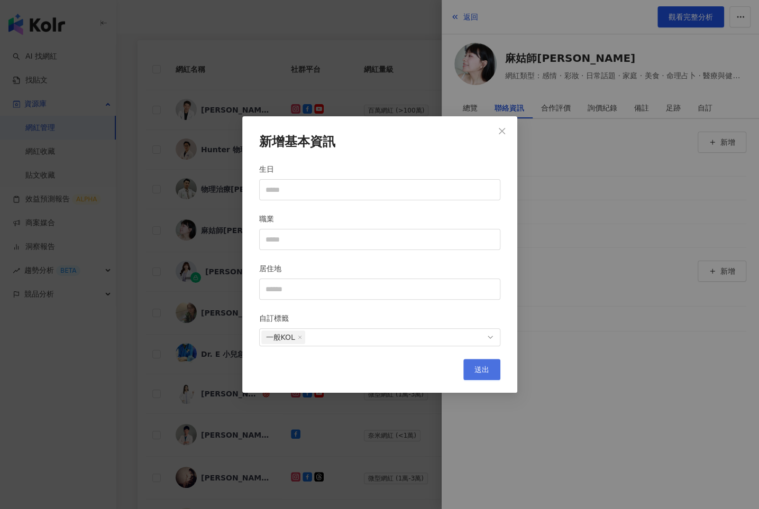
click at [487, 368] on span "送出" at bounding box center [482, 370] width 15 height 8
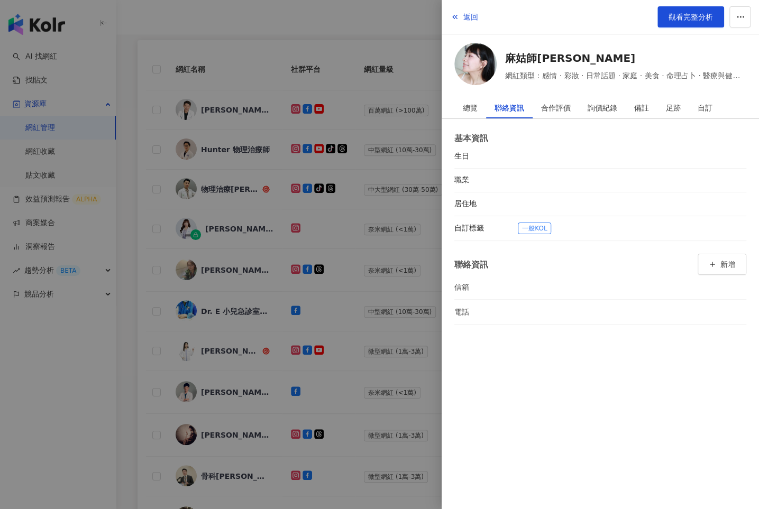
click at [353, 317] on div at bounding box center [379, 254] width 759 height 509
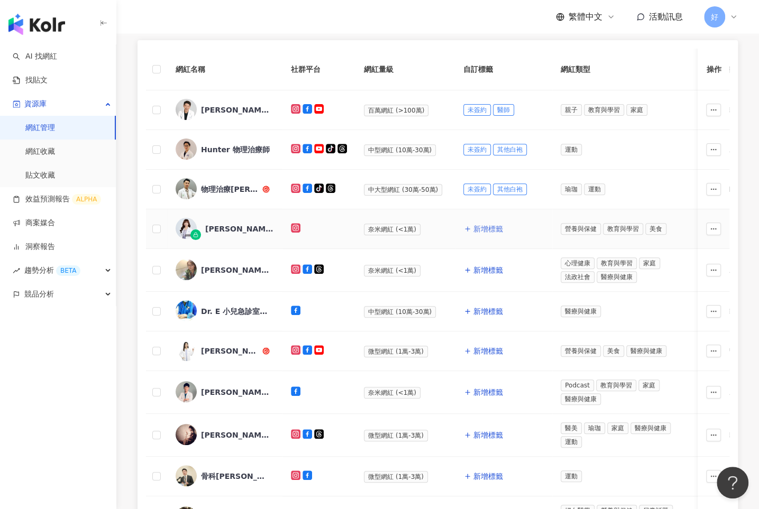
click at [482, 225] on span "新增標籤" at bounding box center [488, 229] width 30 height 8
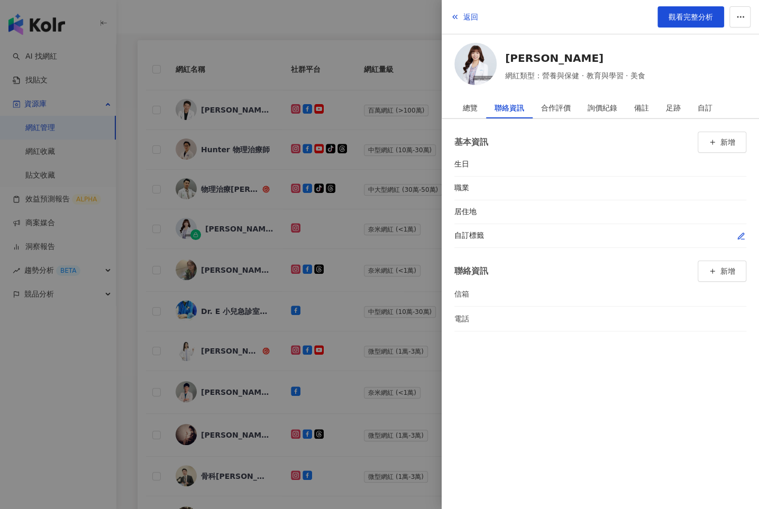
click at [743, 233] on icon "button" at bounding box center [741, 236] width 6 height 6
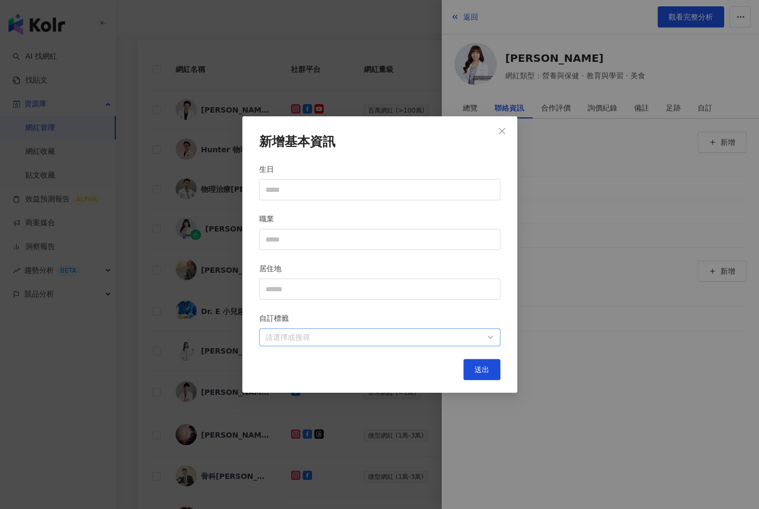
click at [416, 339] on div at bounding box center [374, 338] width 226 height 8
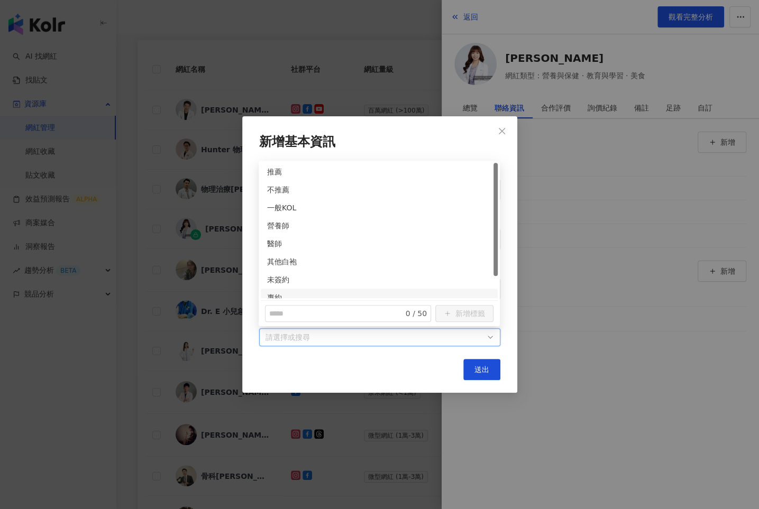
click at [272, 291] on div "專約" at bounding box center [379, 298] width 237 height 18
click at [276, 229] on div "營養師" at bounding box center [379, 226] width 224 height 12
click at [480, 373] on button "送出" at bounding box center [481, 369] width 37 height 21
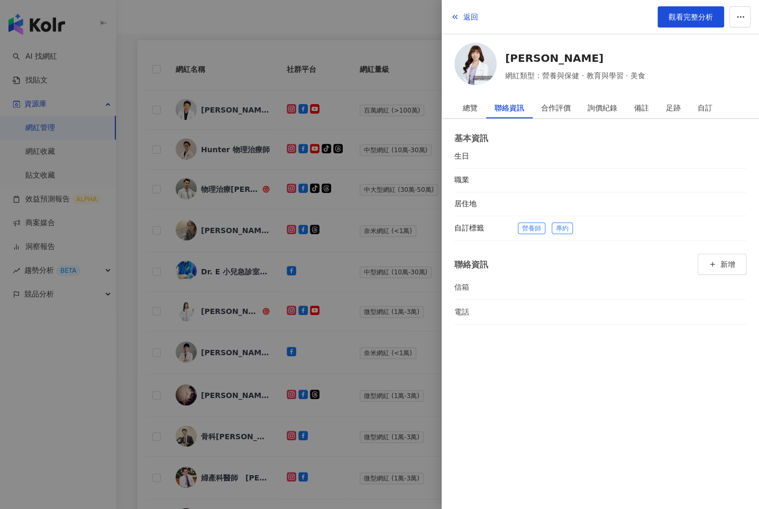
click at [406, 298] on div at bounding box center [379, 254] width 759 height 509
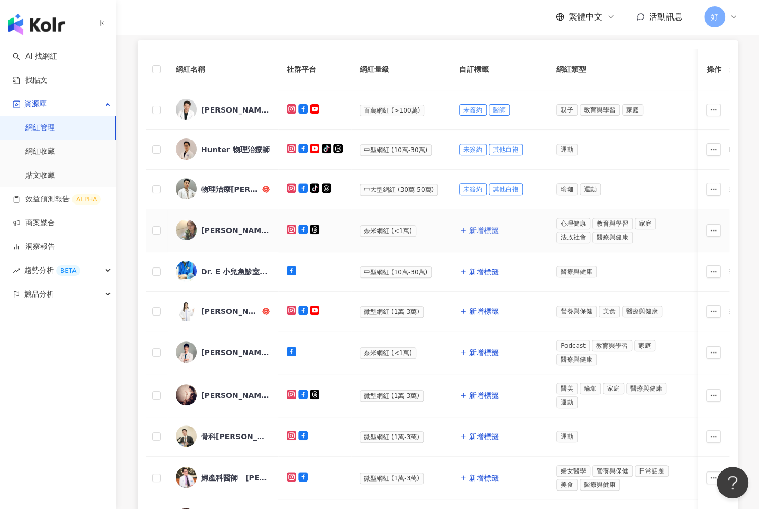
click at [475, 226] on span "新增標籤" at bounding box center [484, 230] width 30 height 8
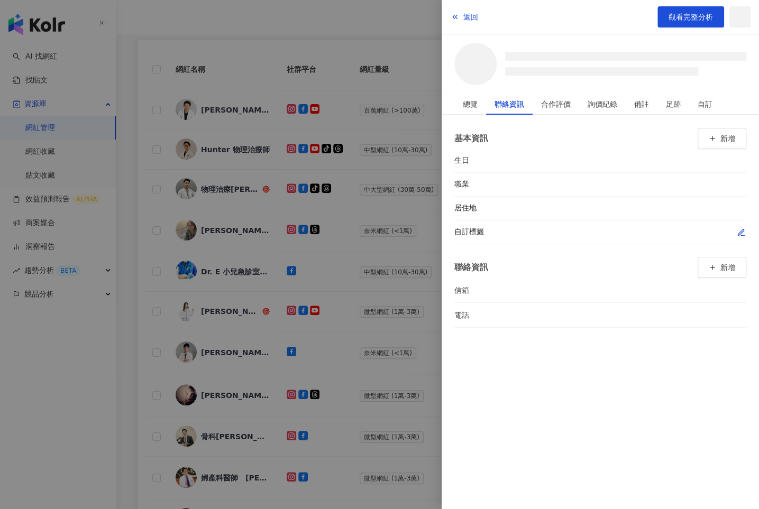
click at [742, 231] on icon "button" at bounding box center [741, 233] width 6 height 6
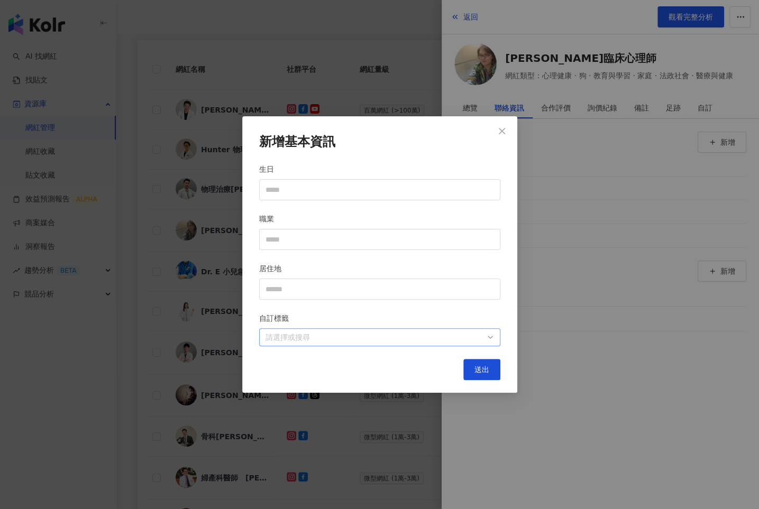
click at [476, 334] on div at bounding box center [374, 338] width 226 height 8
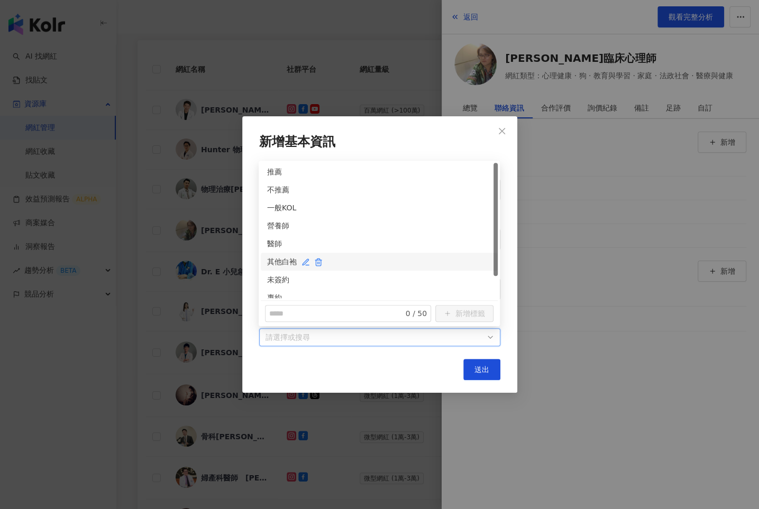
click at [272, 260] on div "其他白袍" at bounding box center [379, 262] width 224 height 12
click at [272, 278] on div "未簽約" at bounding box center [379, 280] width 224 height 12
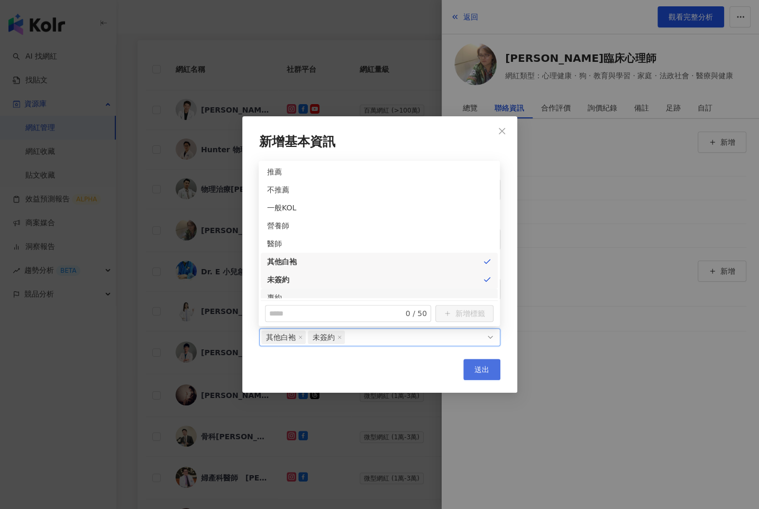
click at [472, 366] on button "送出" at bounding box center [481, 369] width 37 height 21
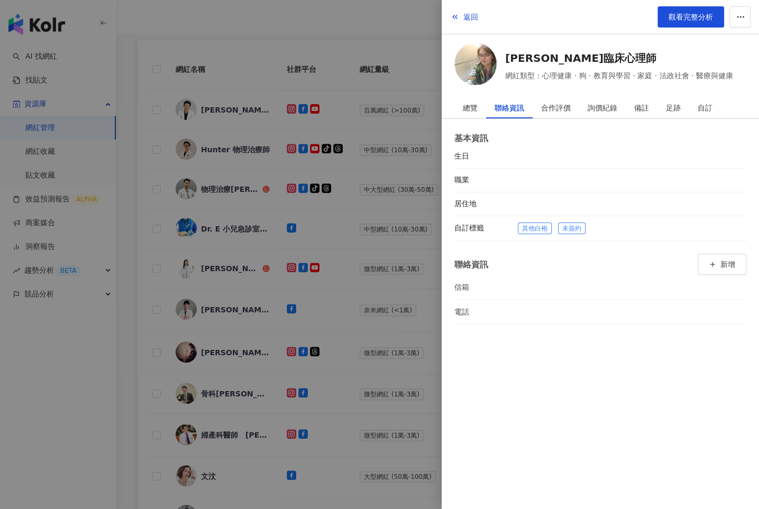
click at [389, 279] on div at bounding box center [379, 254] width 759 height 509
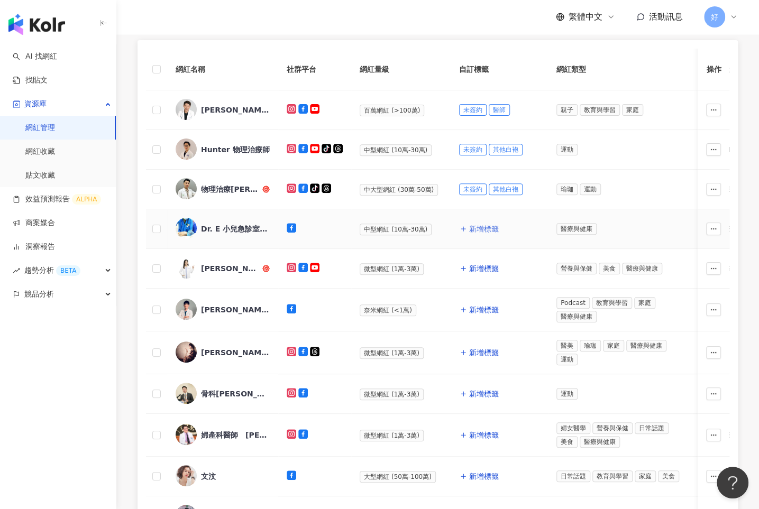
click at [475, 227] on span "新增標籤" at bounding box center [484, 229] width 30 height 8
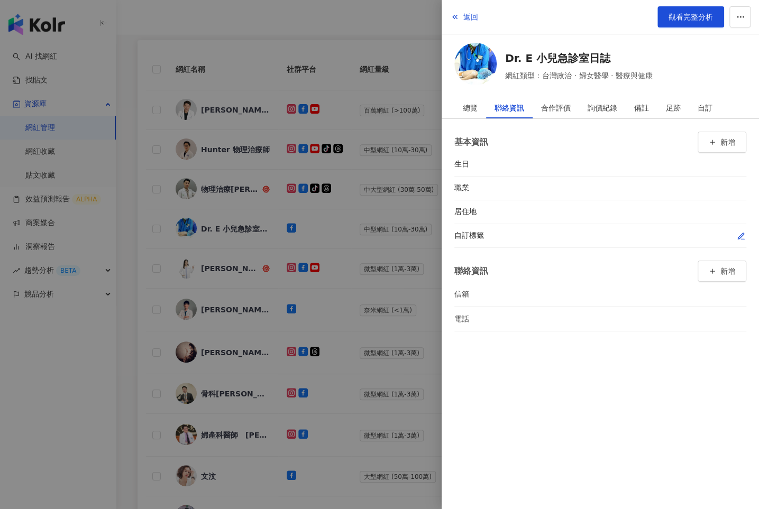
click at [738, 232] on icon "button" at bounding box center [741, 236] width 8 height 8
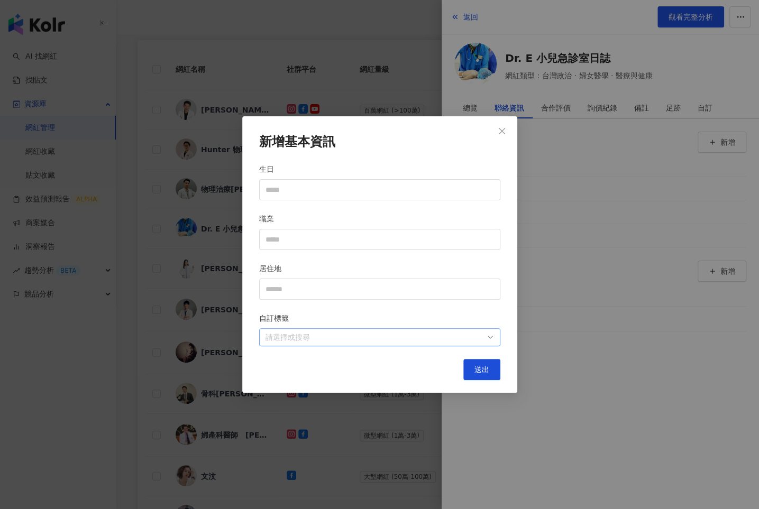
click at [468, 339] on div at bounding box center [374, 338] width 226 height 8
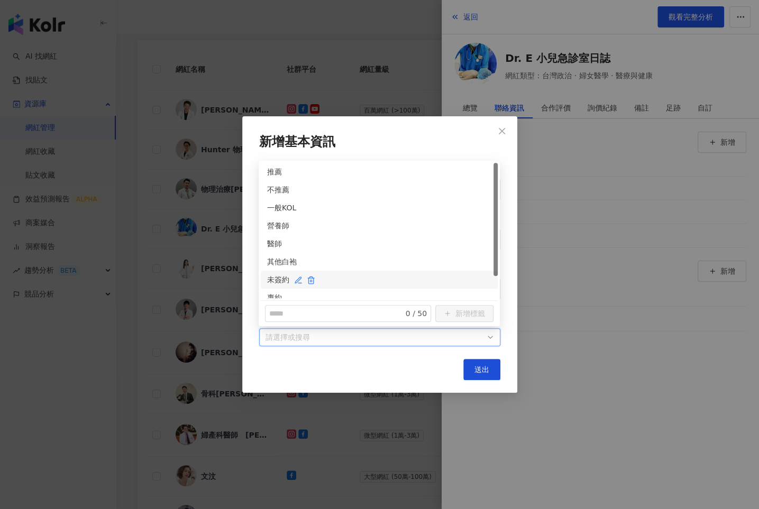
click at [270, 276] on div "未簽約" at bounding box center [379, 280] width 224 height 12
click at [270, 247] on div "醫師" at bounding box center [379, 244] width 224 height 12
click at [485, 371] on span "送出" at bounding box center [482, 370] width 15 height 8
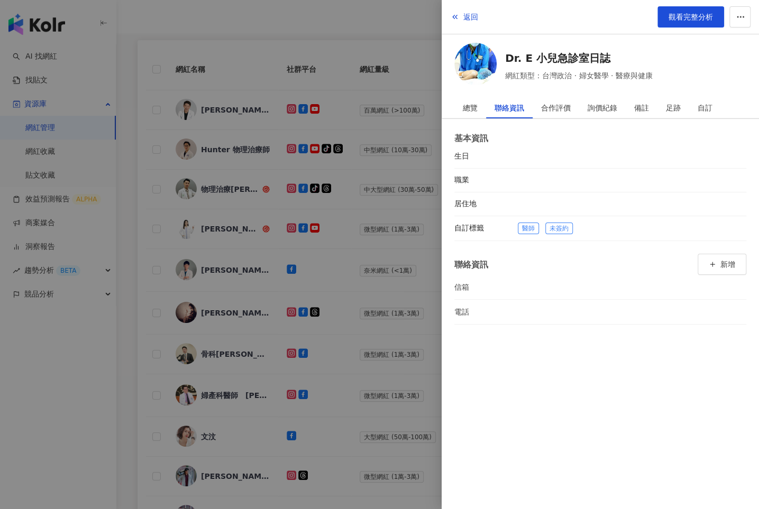
click at [375, 277] on div at bounding box center [379, 254] width 759 height 509
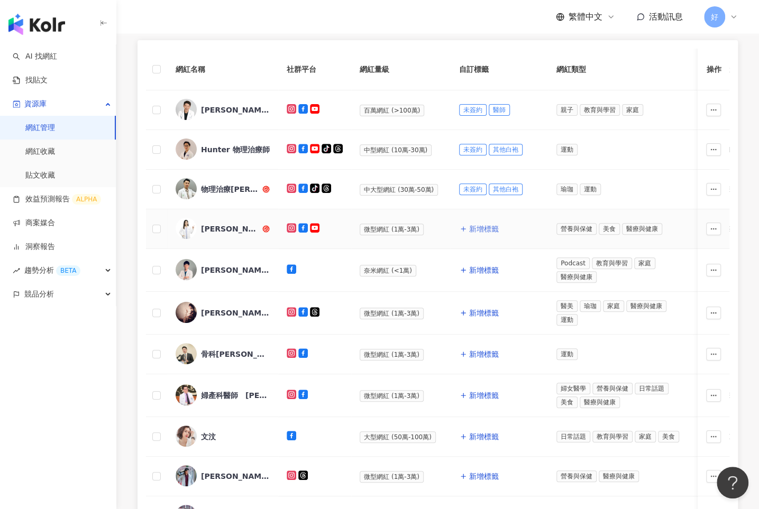
click at [476, 225] on span "新增標籤" at bounding box center [484, 229] width 30 height 8
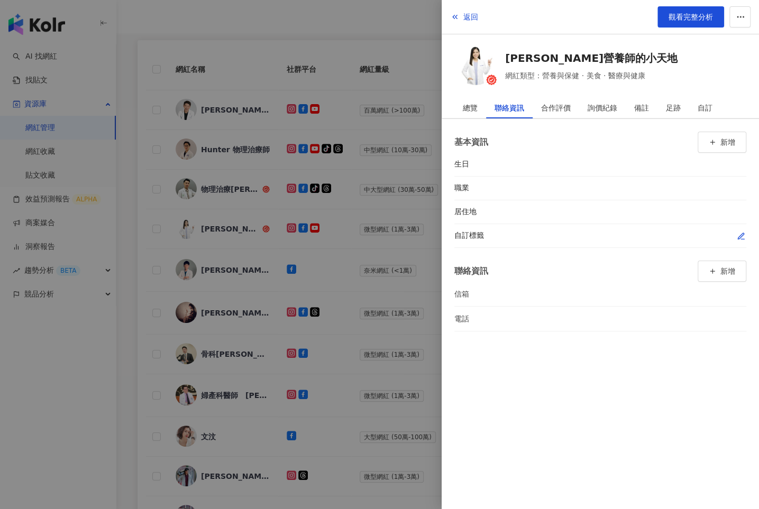
click at [740, 231] on button "button" at bounding box center [741, 236] width 11 height 11
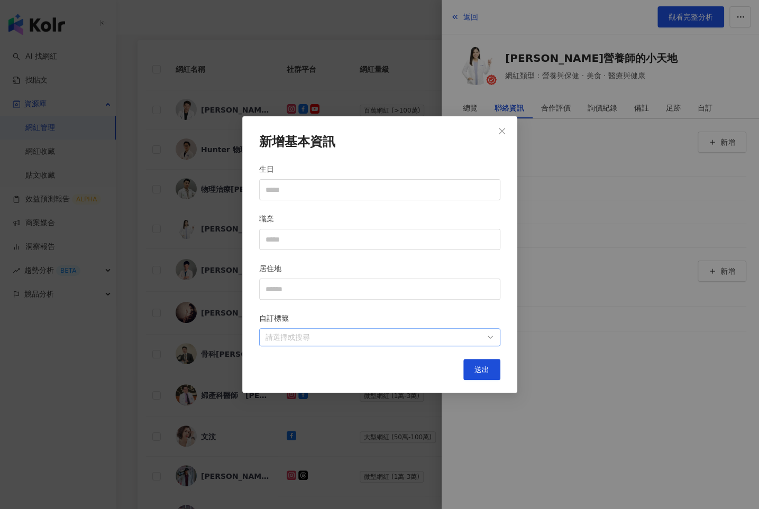
click at [425, 337] on div at bounding box center [374, 338] width 226 height 8
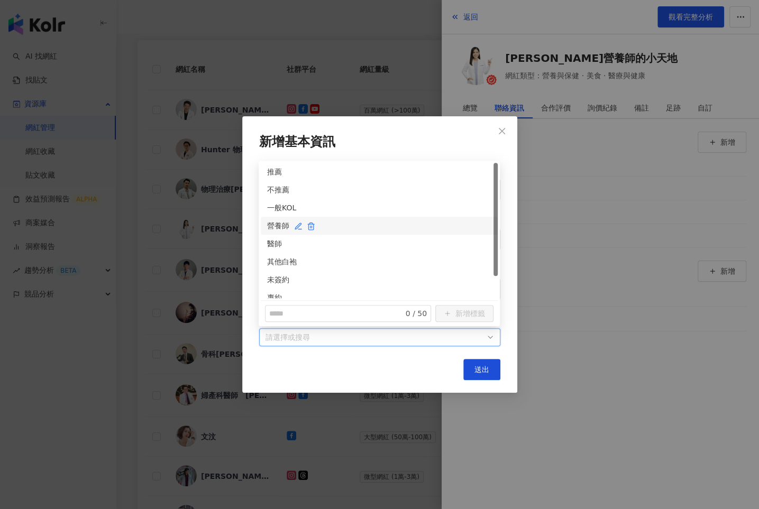
click at [277, 224] on div "營養師" at bounding box center [379, 226] width 224 height 12
click at [289, 279] on div "未簽約" at bounding box center [379, 280] width 224 height 12
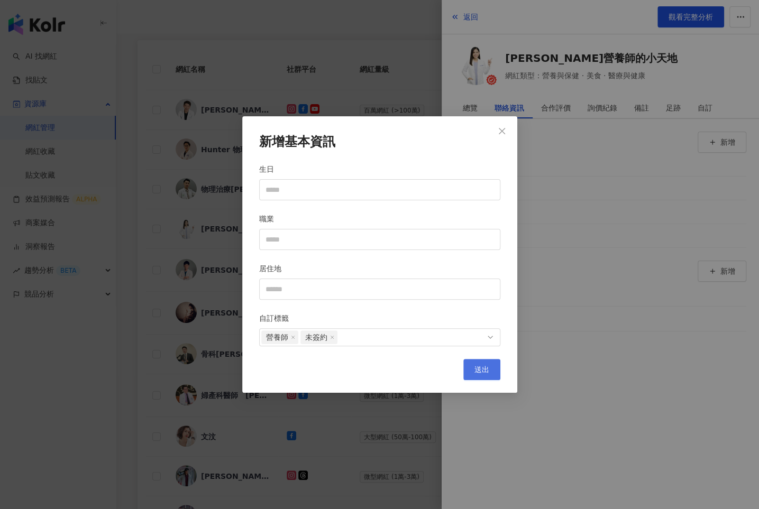
click at [472, 370] on button "送出" at bounding box center [481, 369] width 37 height 21
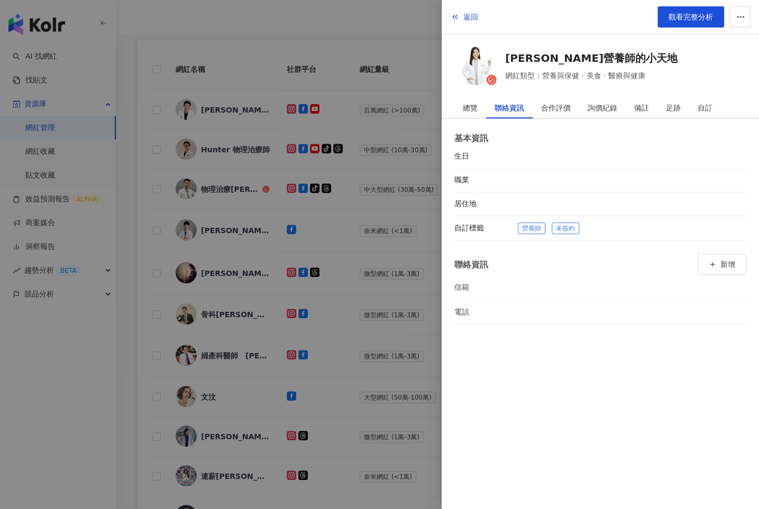
click at [351, 270] on div at bounding box center [379, 254] width 759 height 509
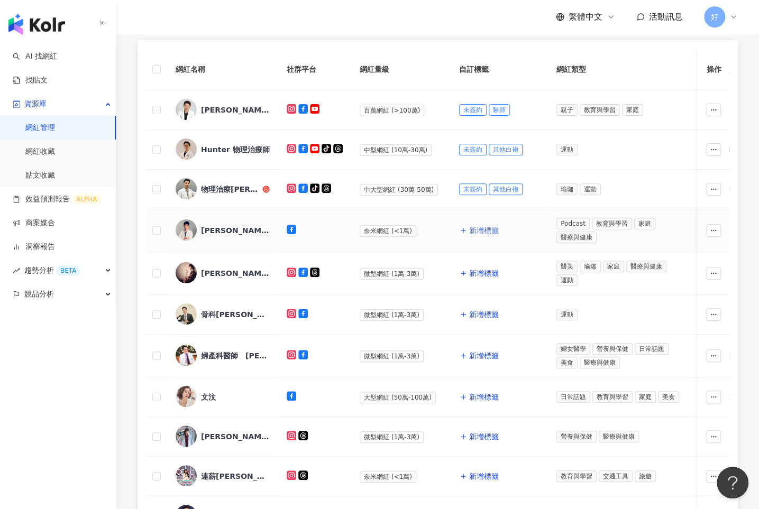
click at [482, 224] on button "新增標籤" at bounding box center [479, 230] width 40 height 21
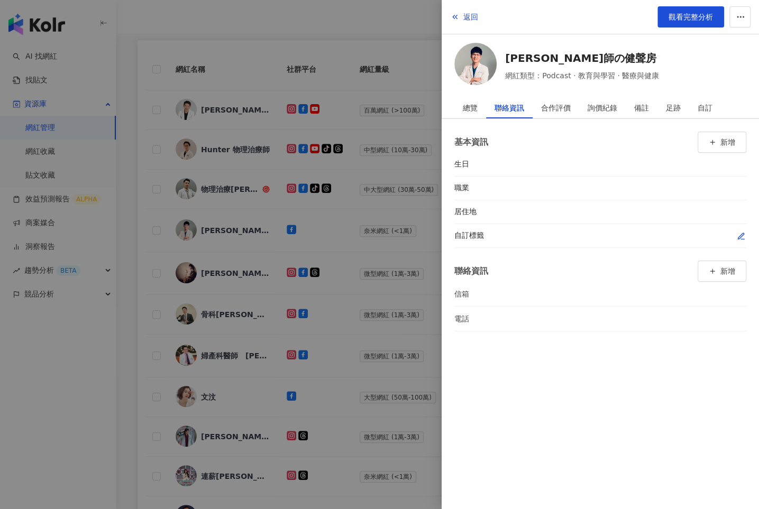
click at [737, 234] on icon "button" at bounding box center [741, 236] width 8 height 8
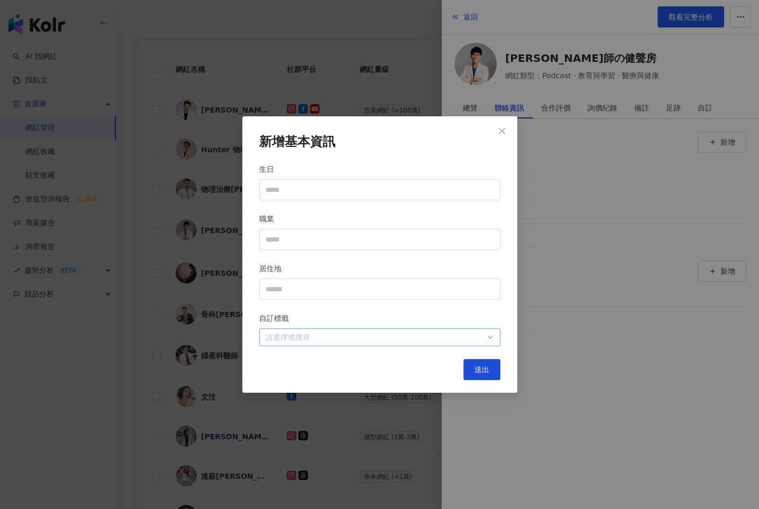
click at [469, 338] on div at bounding box center [374, 338] width 226 height 8
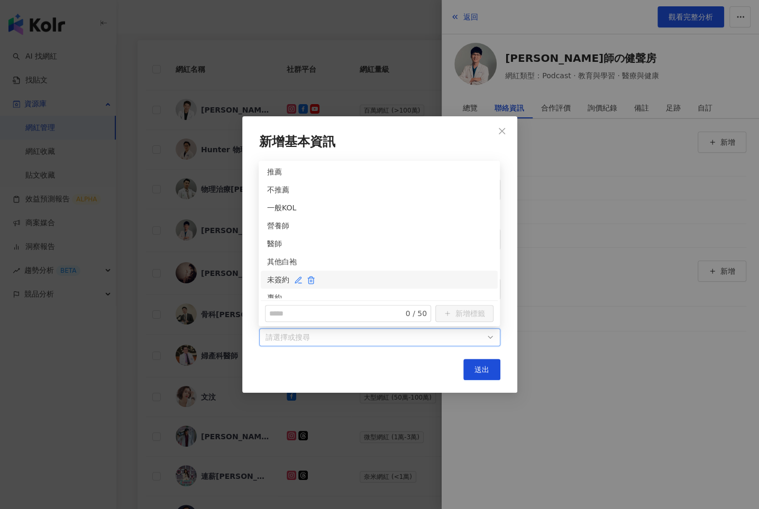
click at [276, 282] on div "未簽約" at bounding box center [379, 280] width 224 height 12
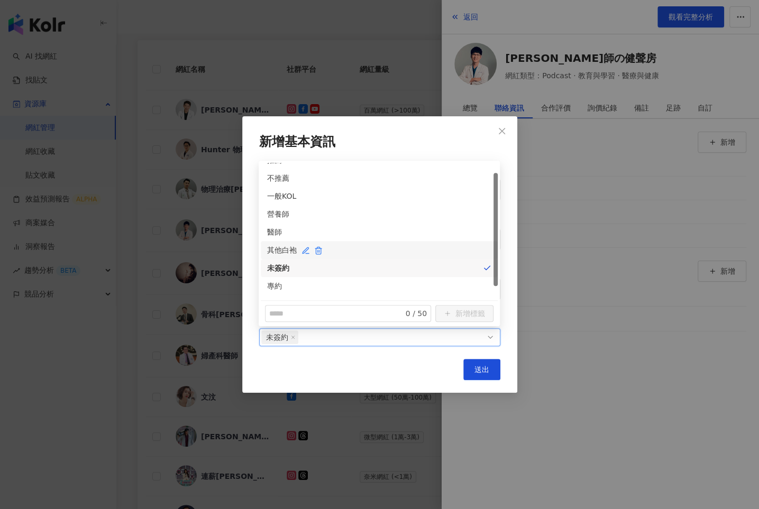
click at [274, 252] on div "其他白袍" at bounding box center [379, 250] width 224 height 12
click at [480, 366] on span "送出" at bounding box center [482, 370] width 15 height 8
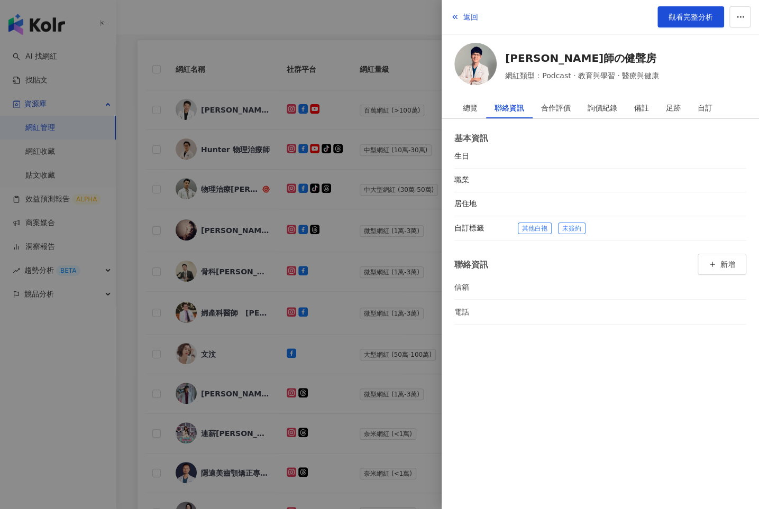
click at [364, 304] on div at bounding box center [379, 254] width 759 height 509
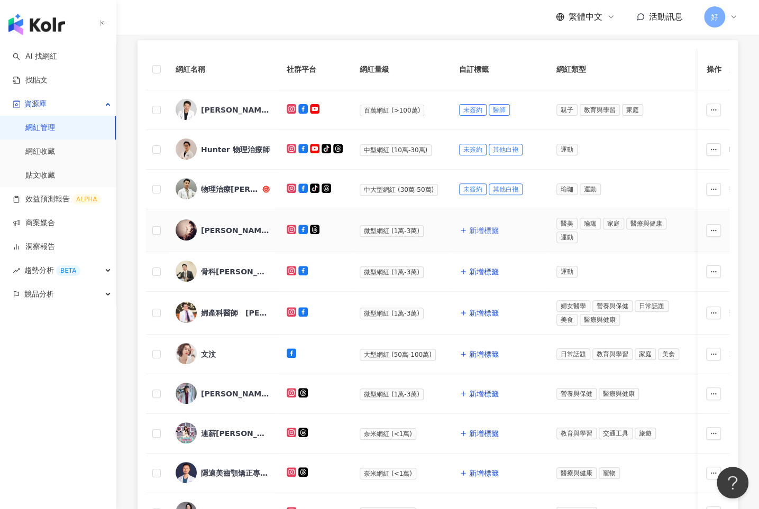
click at [477, 231] on span "新增標籤" at bounding box center [484, 230] width 30 height 8
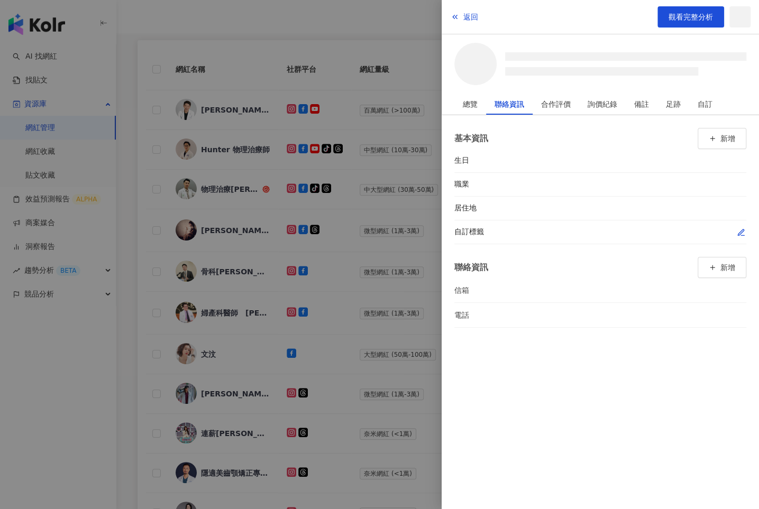
click at [736, 234] on button "button" at bounding box center [741, 232] width 11 height 11
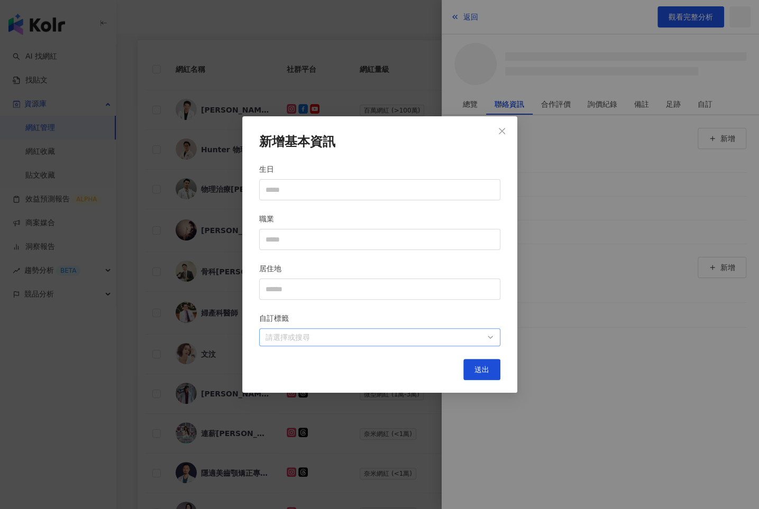
click at [441, 335] on div at bounding box center [374, 338] width 226 height 8
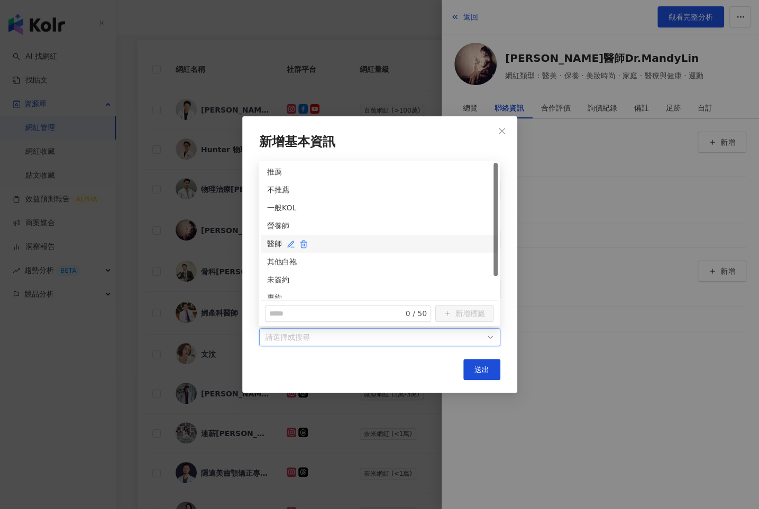
click at [276, 243] on div "醫師" at bounding box center [379, 244] width 224 height 12
click at [275, 275] on div "未簽約" at bounding box center [379, 280] width 224 height 12
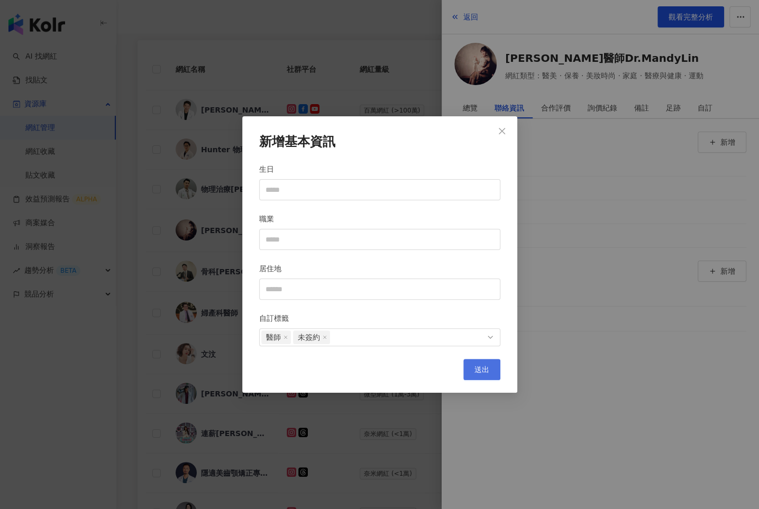
click at [481, 362] on button "送出" at bounding box center [481, 369] width 37 height 21
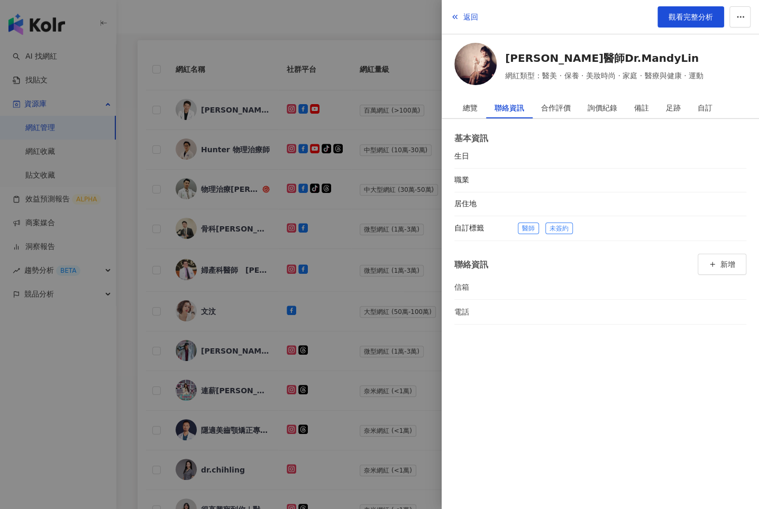
click at [337, 343] on div at bounding box center [379, 254] width 759 height 509
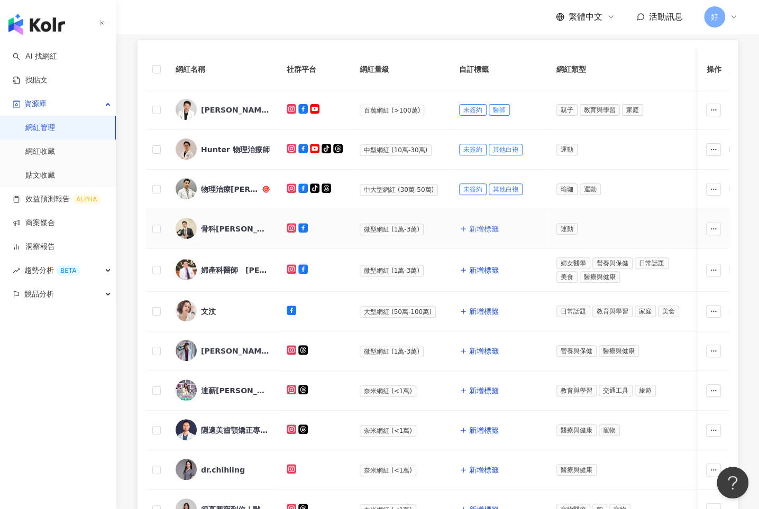
click at [466, 231] on button "新增標籤" at bounding box center [479, 228] width 40 height 21
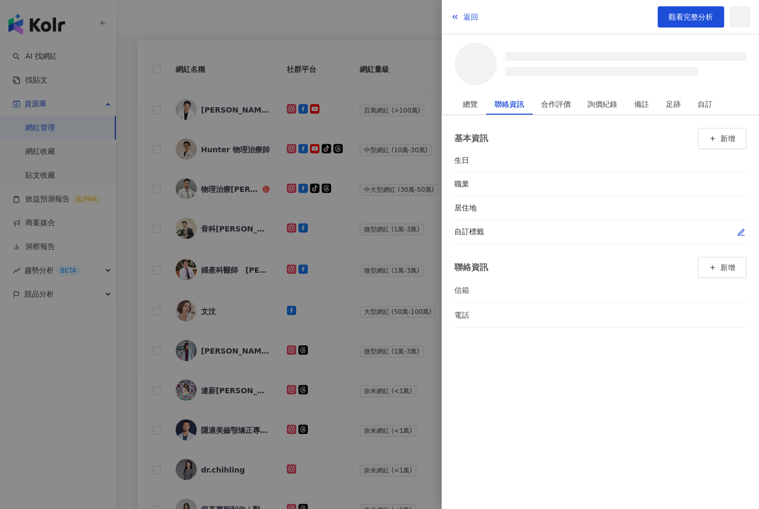
click at [741, 233] on icon "button" at bounding box center [741, 233] width 8 height 8
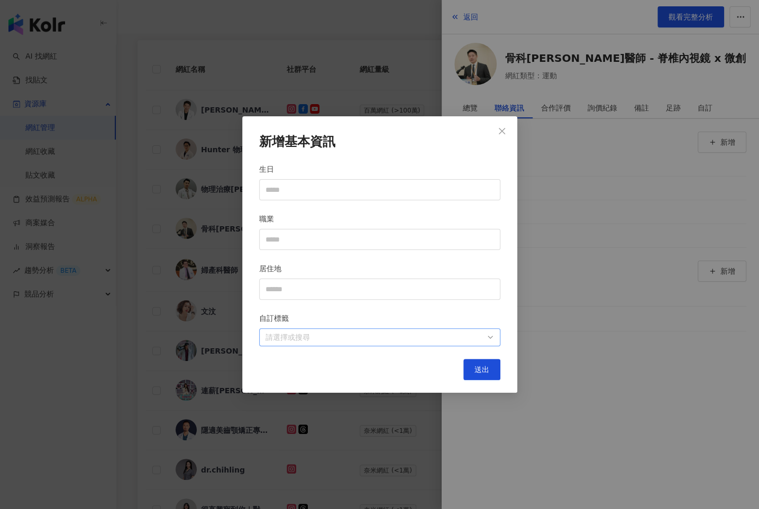
click at [452, 329] on div "請選擇或搜尋" at bounding box center [379, 338] width 241 height 18
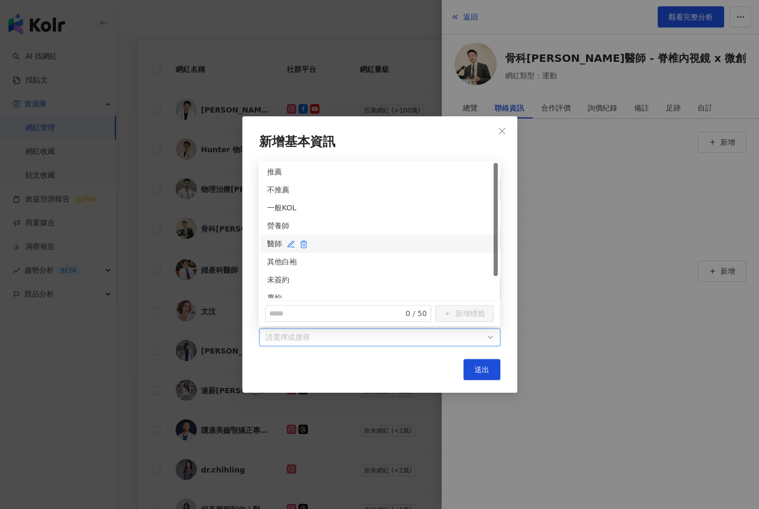
click at [273, 245] on div "醫師" at bounding box center [379, 244] width 224 height 12
click at [274, 278] on div "未簽約" at bounding box center [379, 280] width 224 height 12
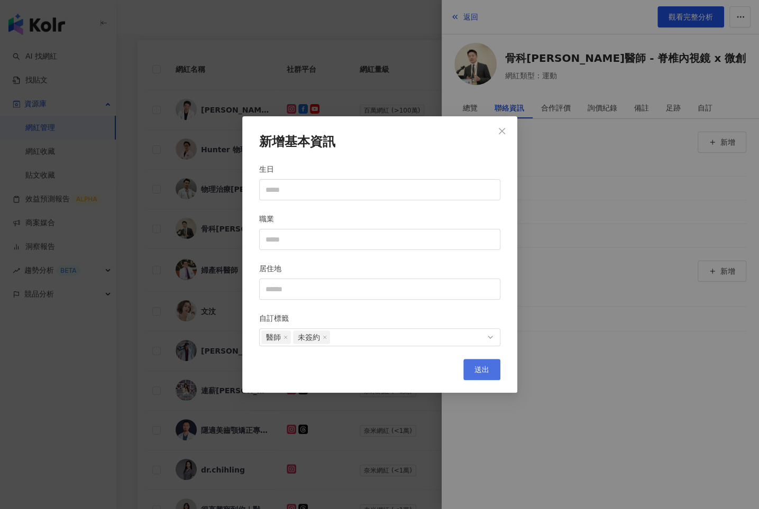
click at [481, 367] on span "送出" at bounding box center [482, 370] width 15 height 8
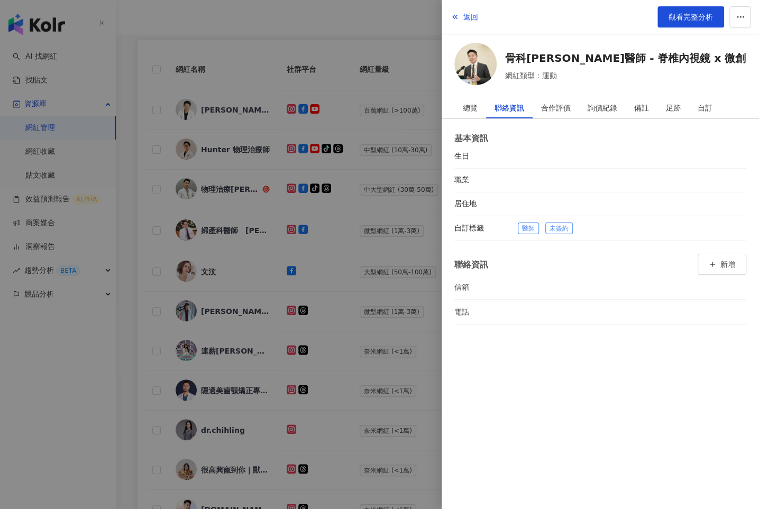
click at [361, 297] on div at bounding box center [379, 254] width 759 height 509
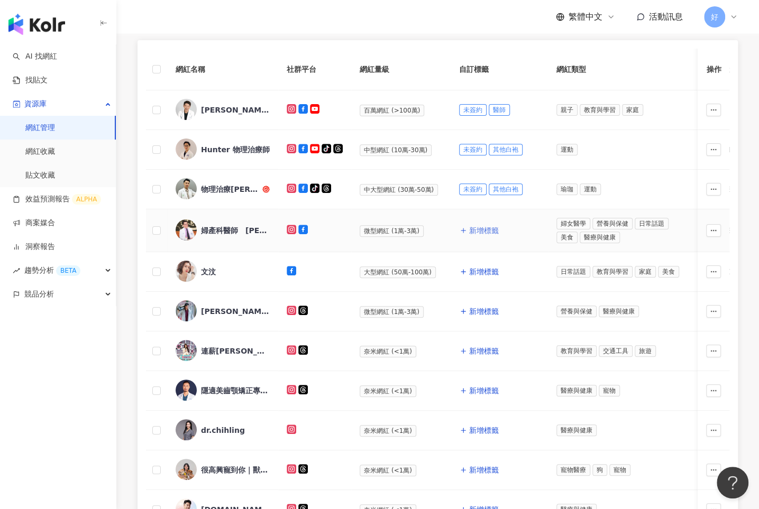
click at [473, 226] on span "新增標籤" at bounding box center [484, 230] width 30 height 8
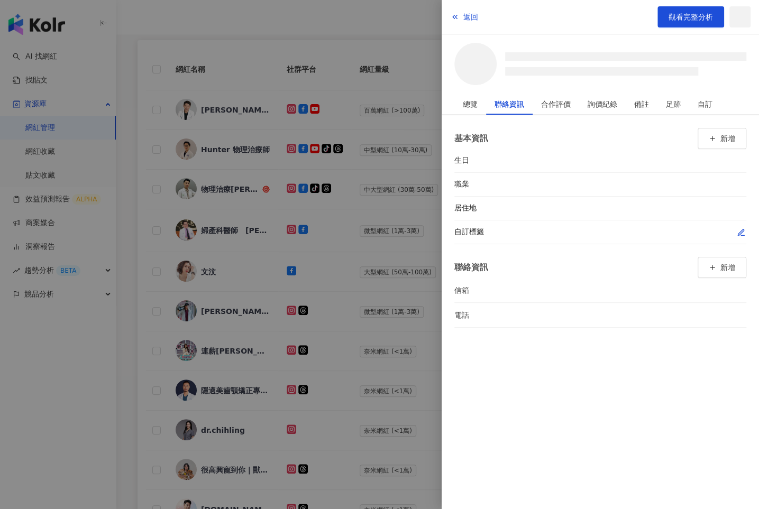
click at [739, 232] on icon "button" at bounding box center [741, 233] width 6 height 6
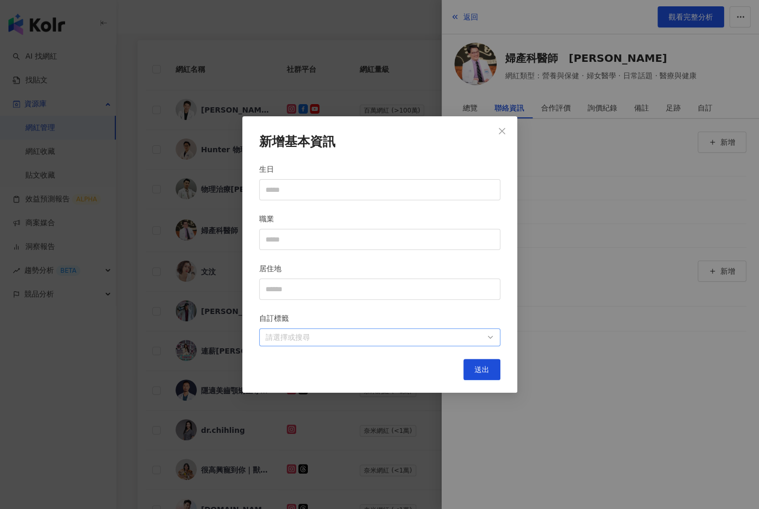
click at [458, 341] on div at bounding box center [374, 338] width 226 height 8
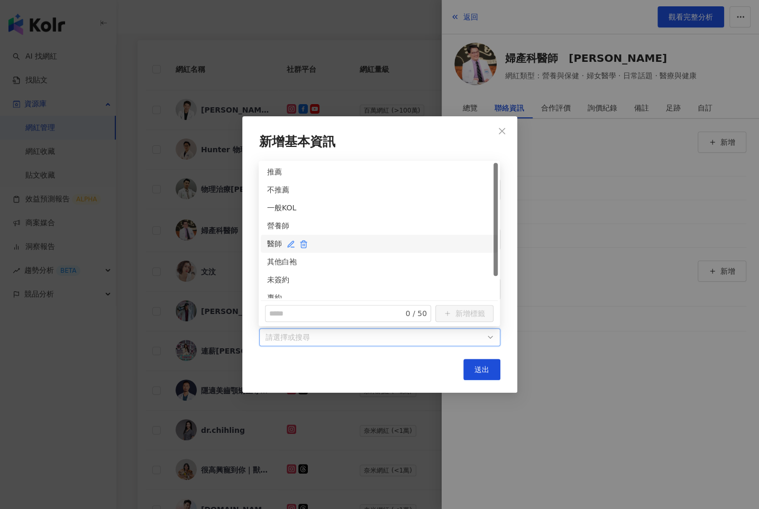
click at [271, 240] on div "醫師" at bounding box center [379, 244] width 224 height 12
click at [279, 283] on div "未簽約" at bounding box center [379, 280] width 224 height 12
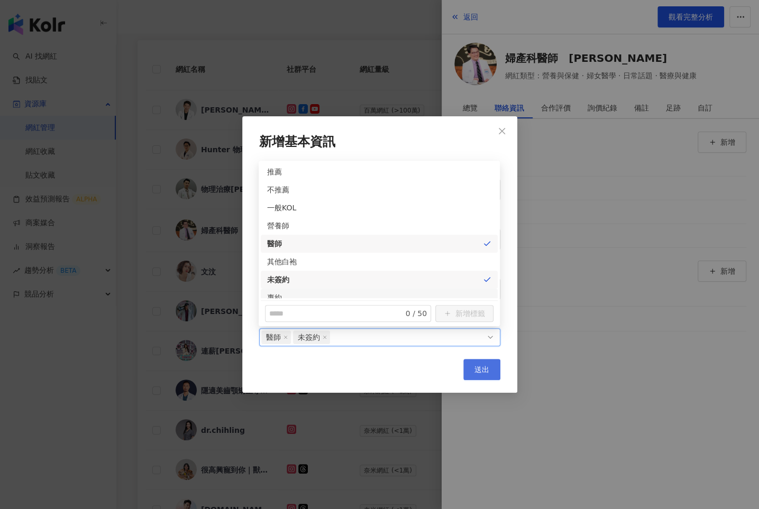
click at [489, 370] on button "送出" at bounding box center [481, 369] width 37 height 21
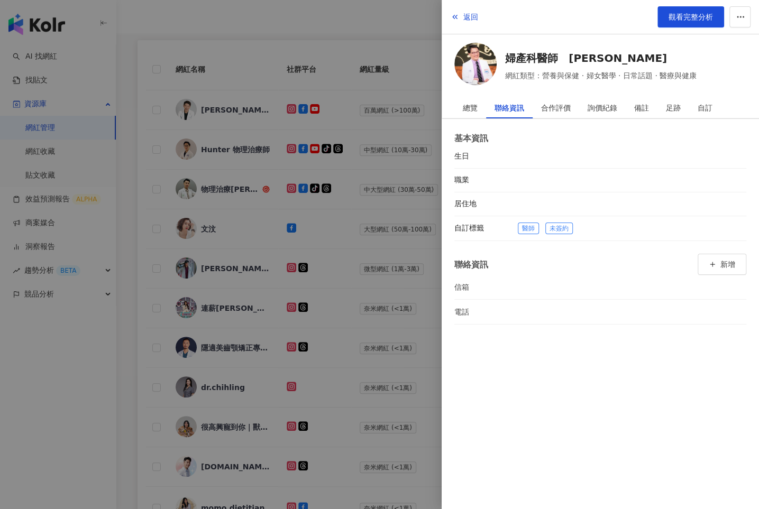
click at [344, 261] on div at bounding box center [379, 254] width 759 height 509
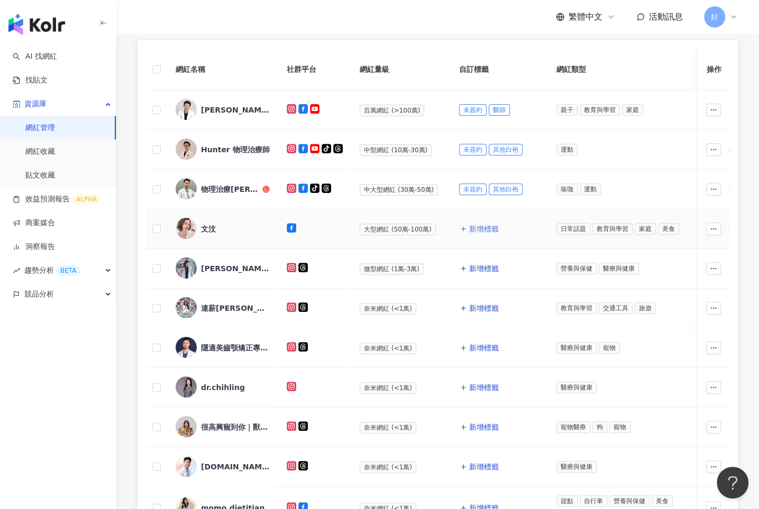
click at [469, 226] on span "新增標籤" at bounding box center [484, 229] width 30 height 8
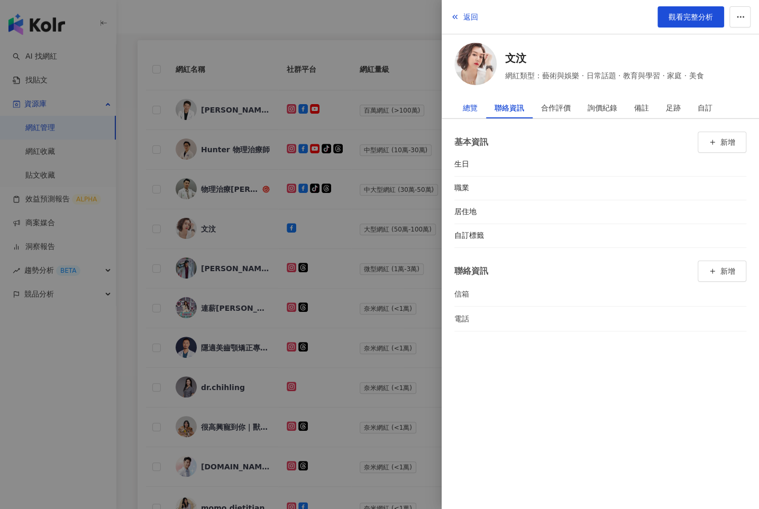
click at [465, 103] on div "總覽" at bounding box center [470, 107] width 15 height 21
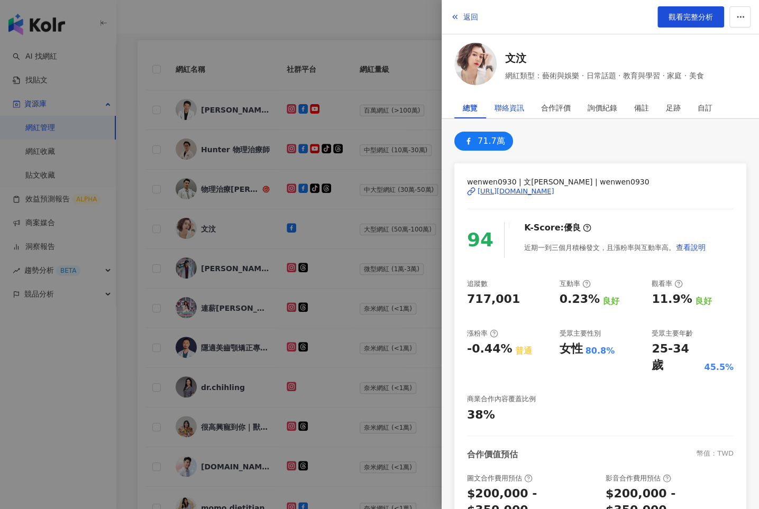
click at [500, 103] on div "聯絡資訊" at bounding box center [510, 107] width 30 height 21
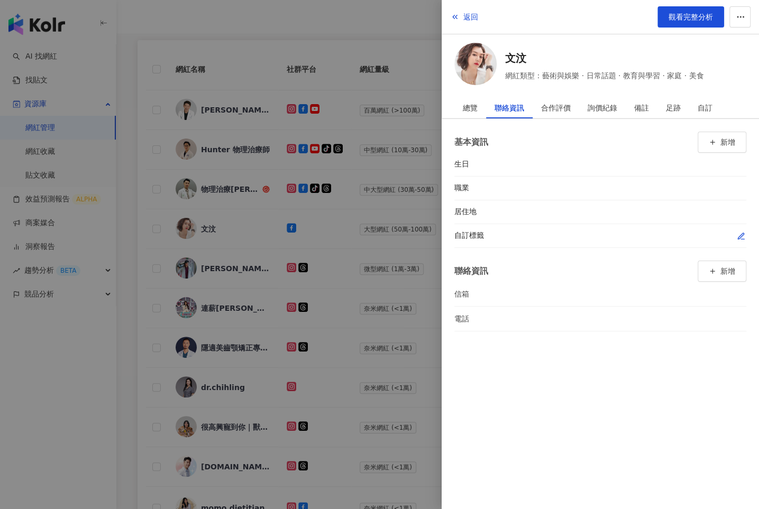
click at [736, 235] on button "button" at bounding box center [741, 236] width 11 height 11
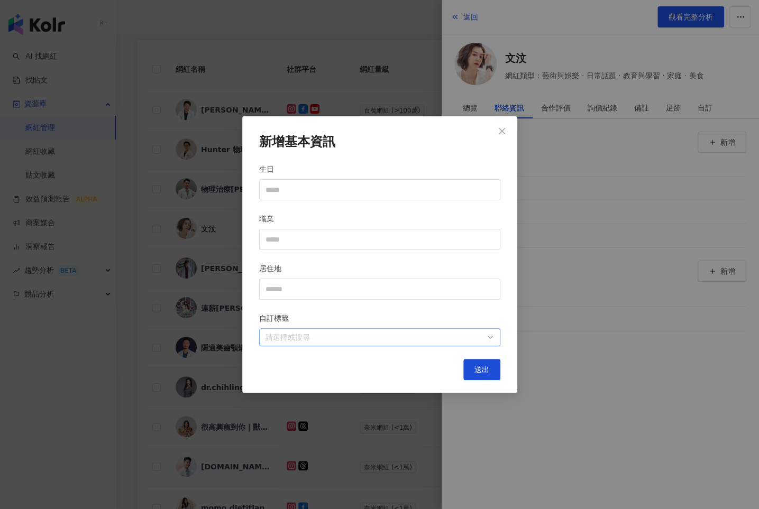
click at [388, 339] on div at bounding box center [374, 338] width 226 height 8
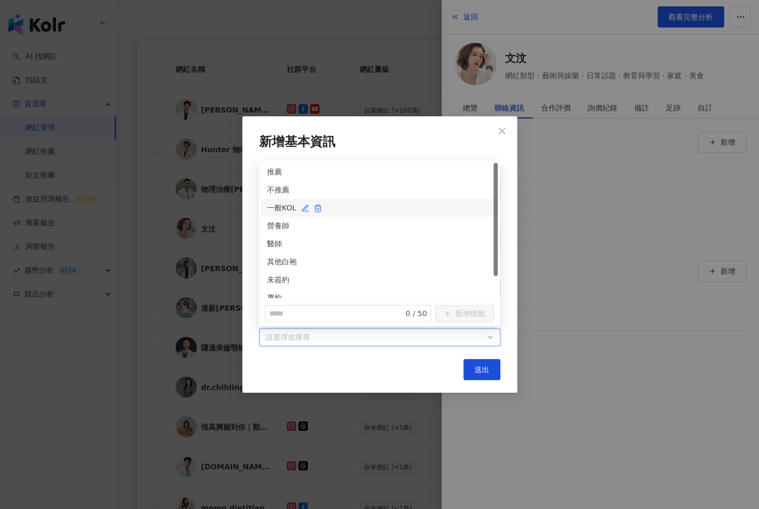
click at [278, 203] on div "一般KOL" at bounding box center [379, 208] width 224 height 12
click at [482, 368] on span "送出" at bounding box center [482, 370] width 15 height 8
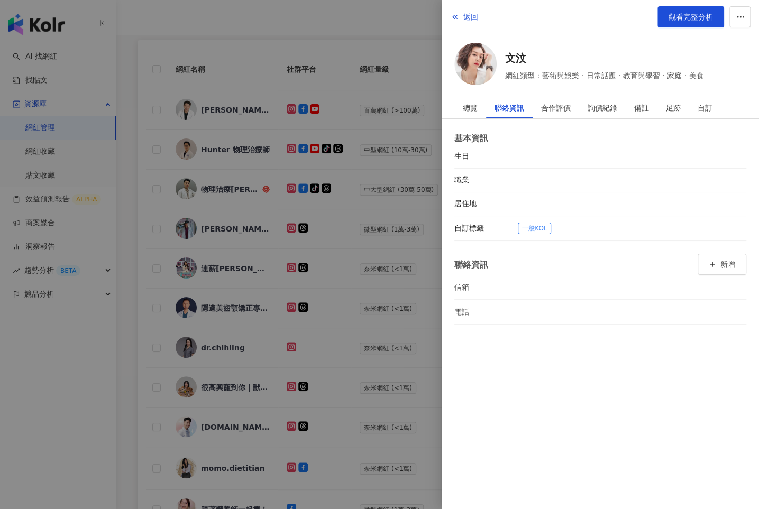
click at [311, 242] on div at bounding box center [379, 254] width 759 height 509
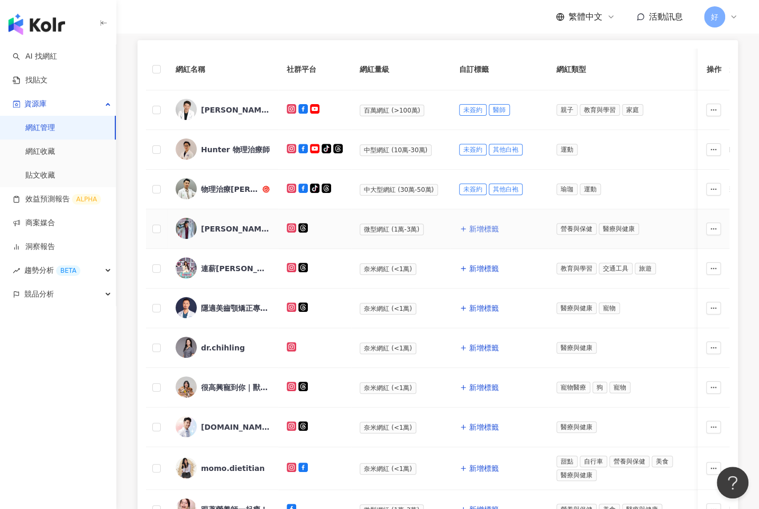
click at [471, 225] on span "新增標籤" at bounding box center [484, 229] width 30 height 8
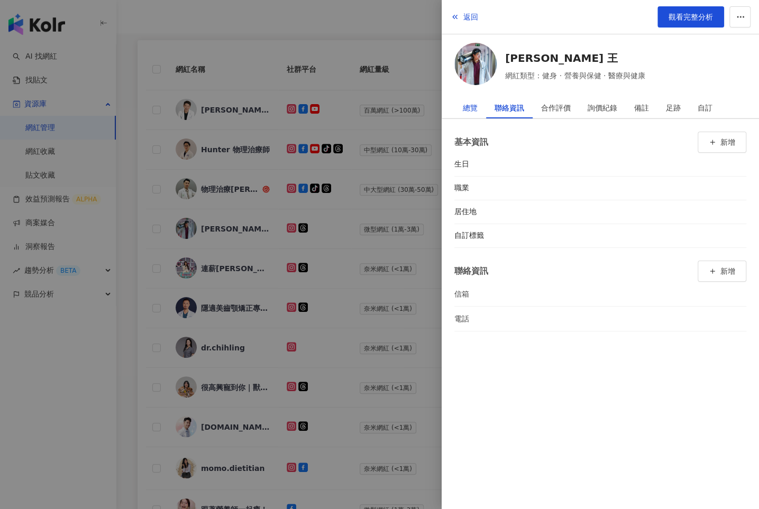
click at [464, 104] on div "總覽" at bounding box center [470, 107] width 15 height 21
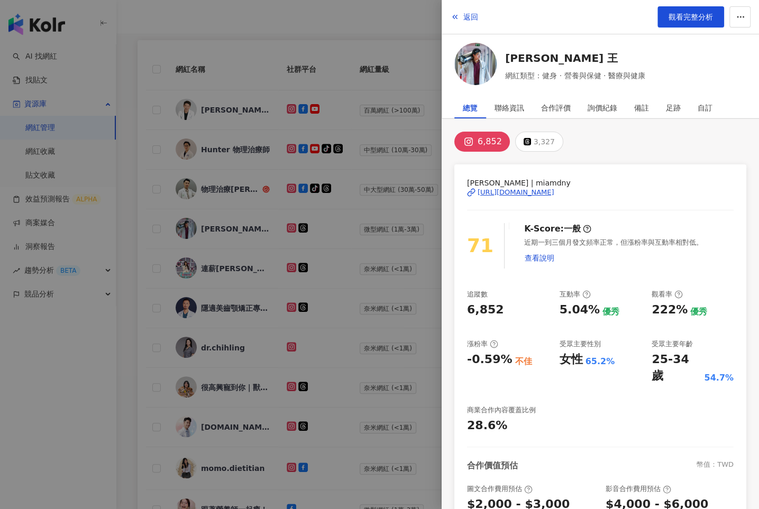
click at [518, 189] on div "[URL][DOMAIN_NAME]" at bounding box center [516, 193] width 77 height 10
click at [510, 107] on div "聯絡資訊" at bounding box center [510, 107] width 30 height 21
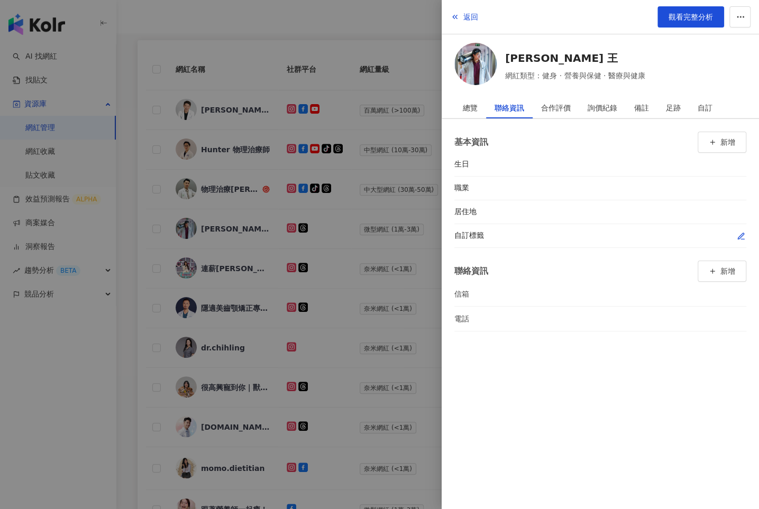
click at [737, 235] on icon "button" at bounding box center [741, 236] width 8 height 8
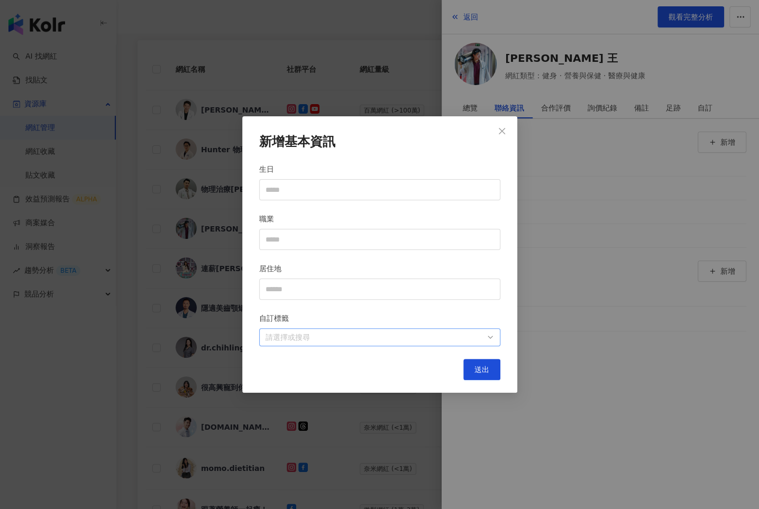
click at [354, 339] on div at bounding box center [374, 338] width 226 height 8
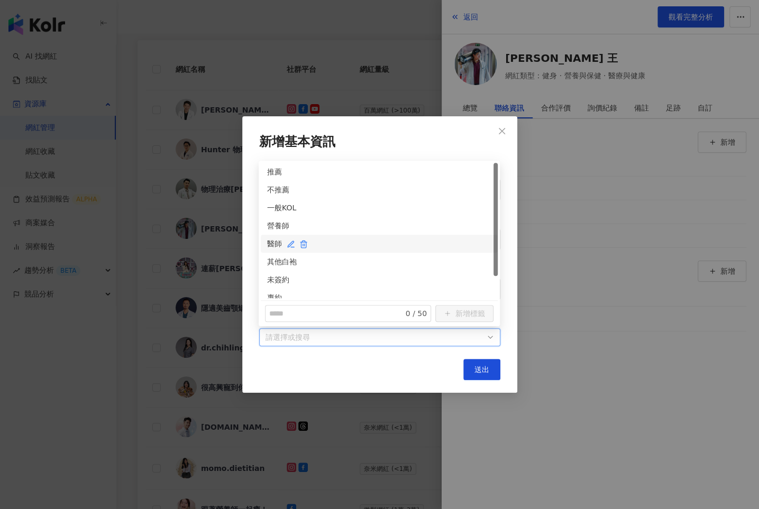
click at [271, 244] on div "醫師" at bounding box center [379, 244] width 224 height 12
click at [271, 282] on div "未簽約" at bounding box center [379, 280] width 224 height 12
click at [470, 366] on button "送出" at bounding box center [481, 369] width 37 height 21
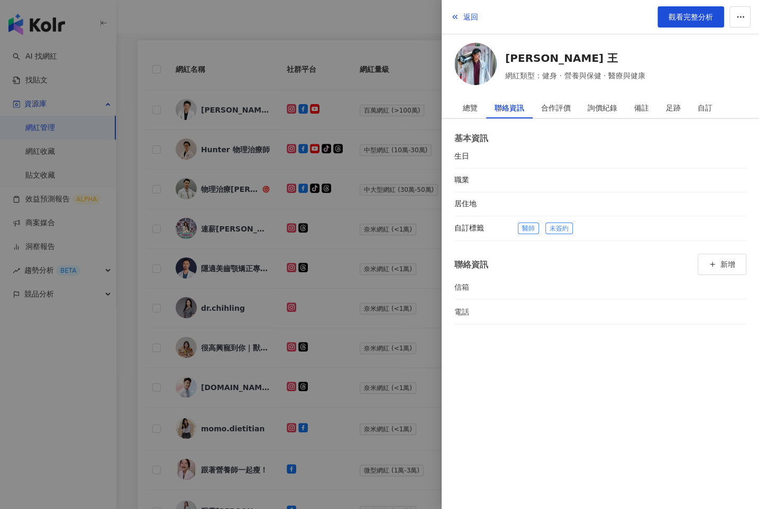
click at [364, 239] on div at bounding box center [379, 254] width 759 height 509
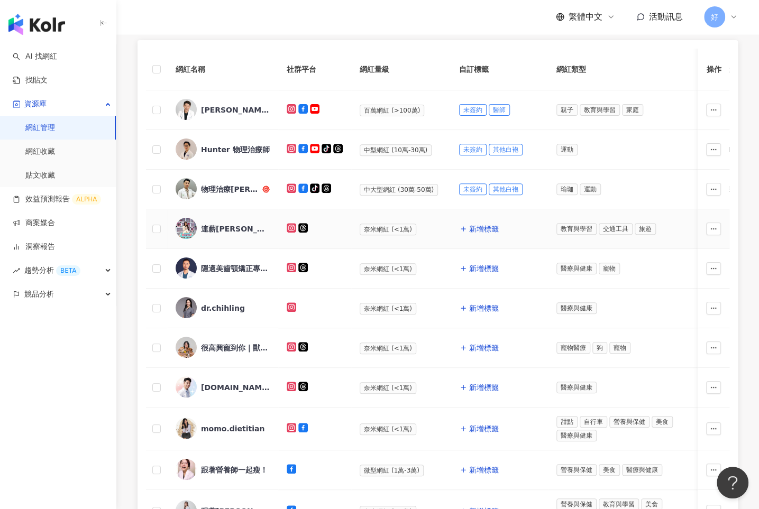
click at [207, 224] on div "連薪[PERSON_NAME]" at bounding box center [235, 229] width 69 height 11
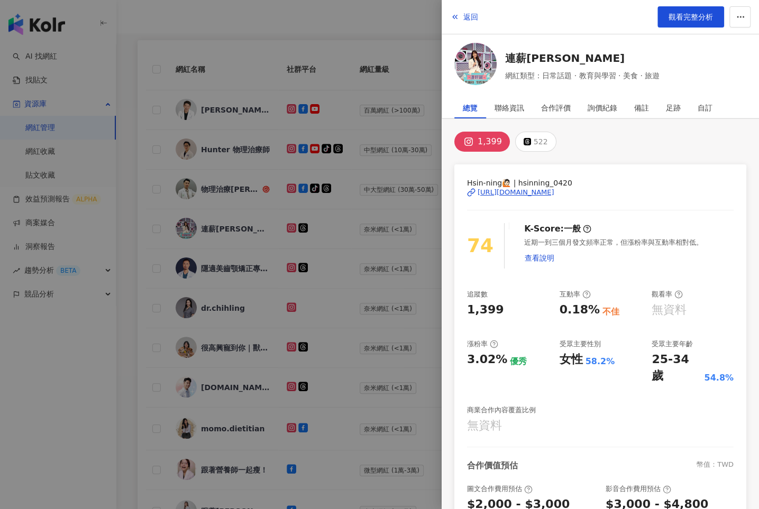
click at [515, 192] on div "[URL][DOMAIN_NAME]" at bounding box center [516, 193] width 77 height 10
click at [515, 113] on div "聯絡資訊" at bounding box center [510, 107] width 30 height 21
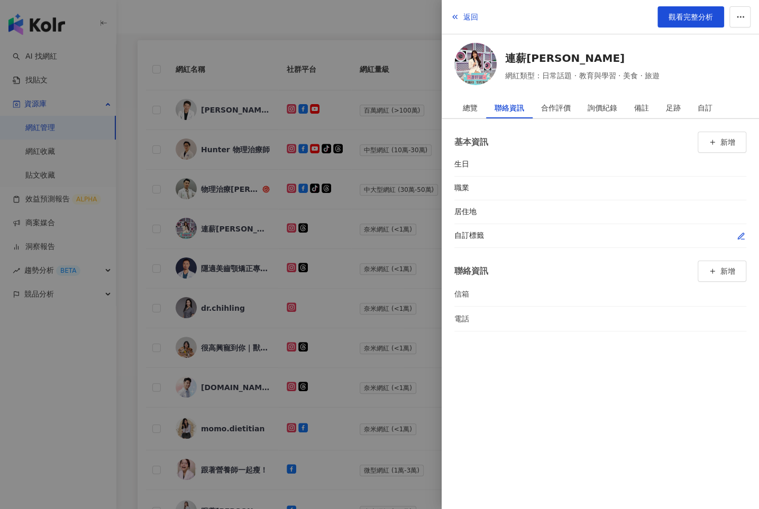
click at [740, 236] on icon "button" at bounding box center [741, 236] width 8 height 8
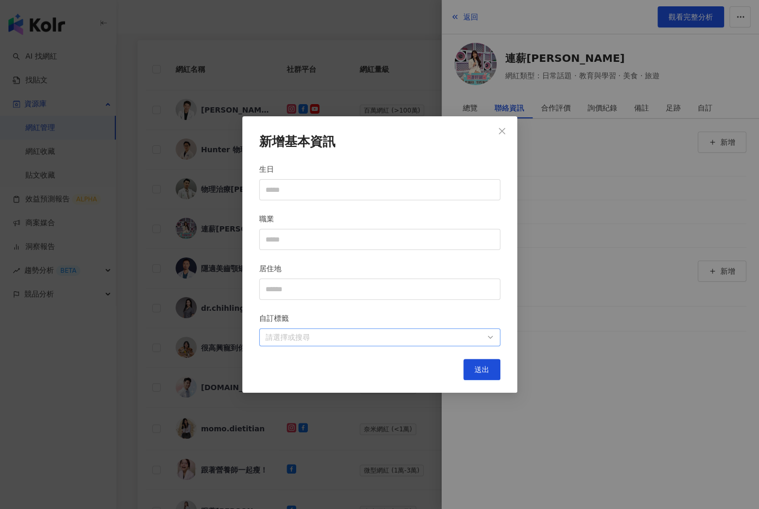
click at [487, 334] on div "請選擇或搜尋" at bounding box center [379, 338] width 241 height 18
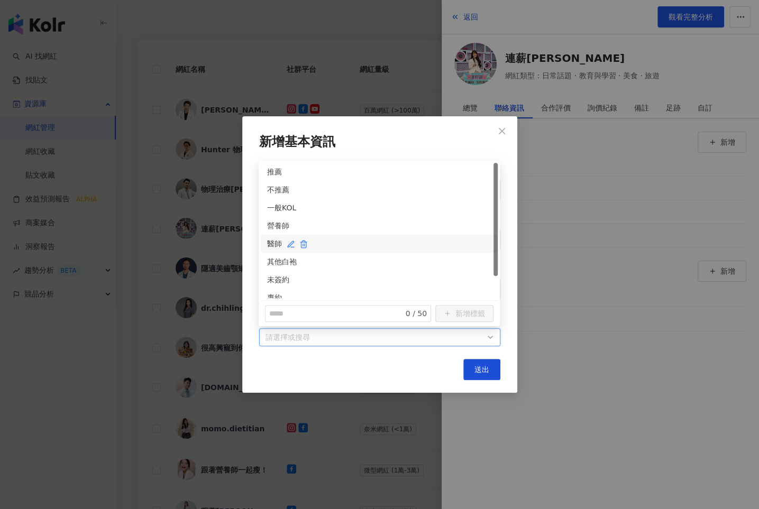
click at [269, 245] on div "醫師" at bounding box center [379, 244] width 224 height 12
click at [269, 276] on div "未簽約" at bounding box center [379, 280] width 224 height 12
click at [488, 368] on span "送出" at bounding box center [482, 370] width 15 height 8
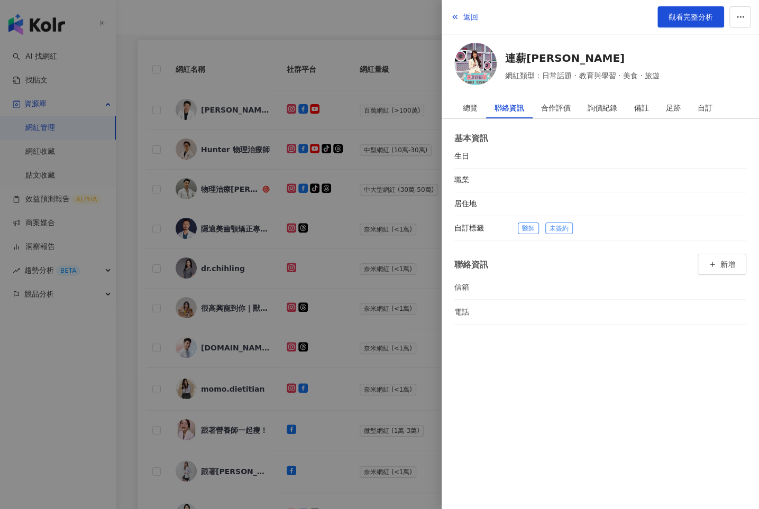
click at [351, 289] on div at bounding box center [379, 254] width 759 height 509
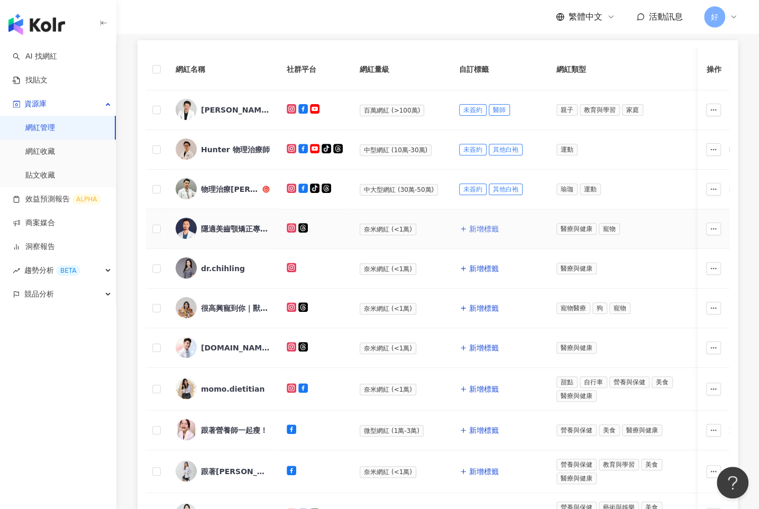
click at [469, 226] on span "新增標籤" at bounding box center [484, 229] width 30 height 8
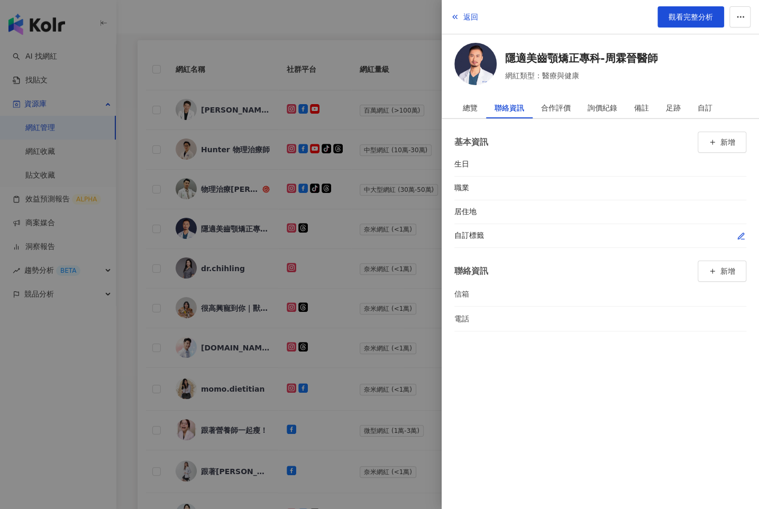
click at [738, 232] on icon "button" at bounding box center [741, 236] width 8 height 8
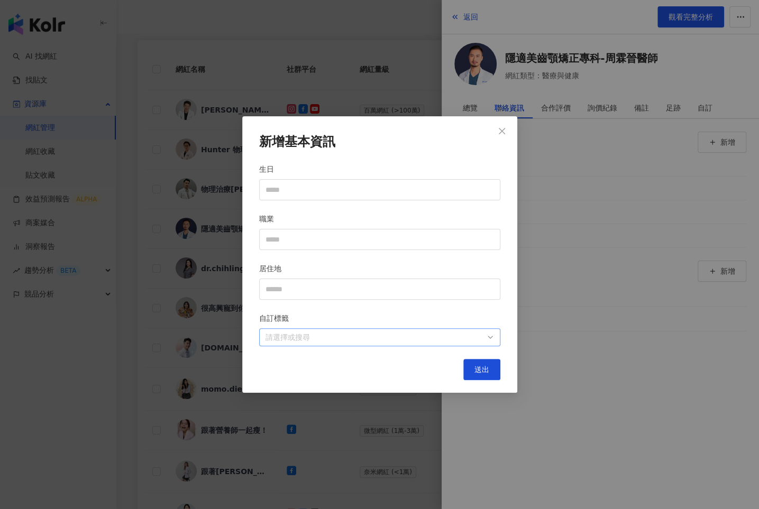
click at [480, 334] on div at bounding box center [374, 338] width 226 height 8
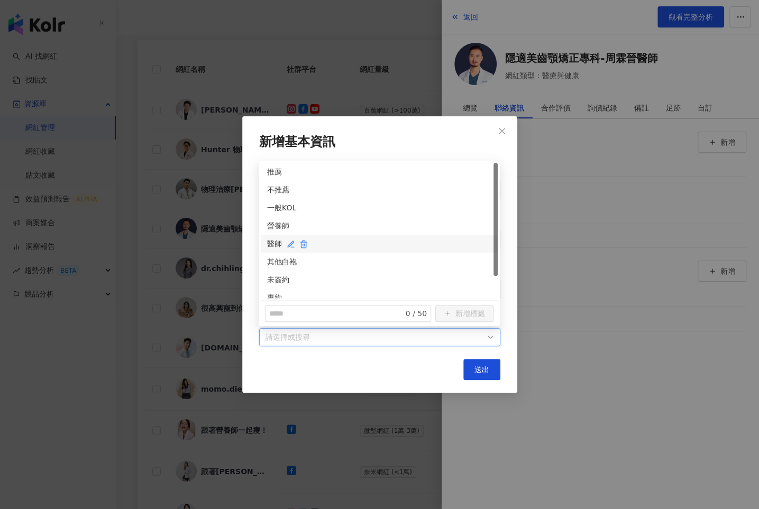
click at [268, 244] on div "醫師" at bounding box center [379, 244] width 224 height 12
click at [280, 276] on div "未簽約" at bounding box center [379, 280] width 224 height 12
click at [482, 370] on span "送出" at bounding box center [482, 370] width 15 height 8
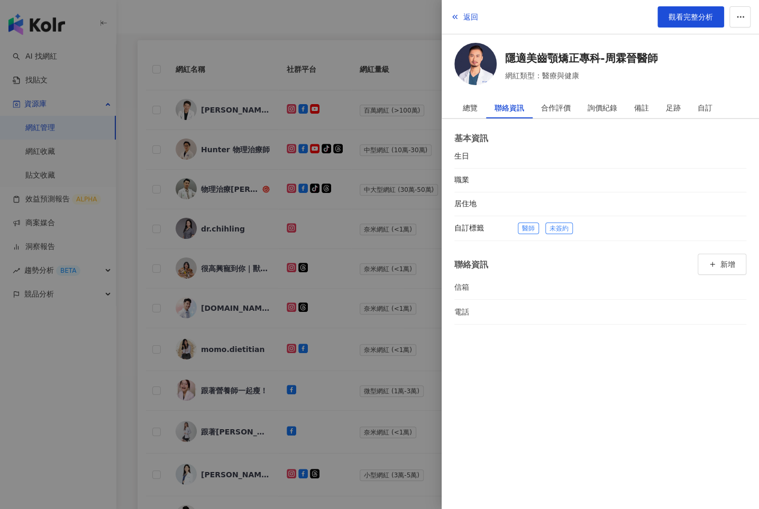
click at [336, 242] on div at bounding box center [379, 254] width 759 height 509
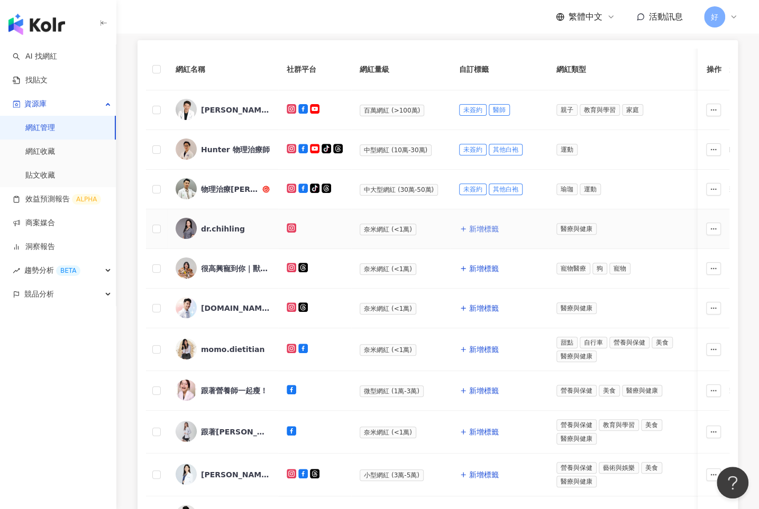
click at [472, 231] on span "新增標籤" at bounding box center [484, 229] width 30 height 8
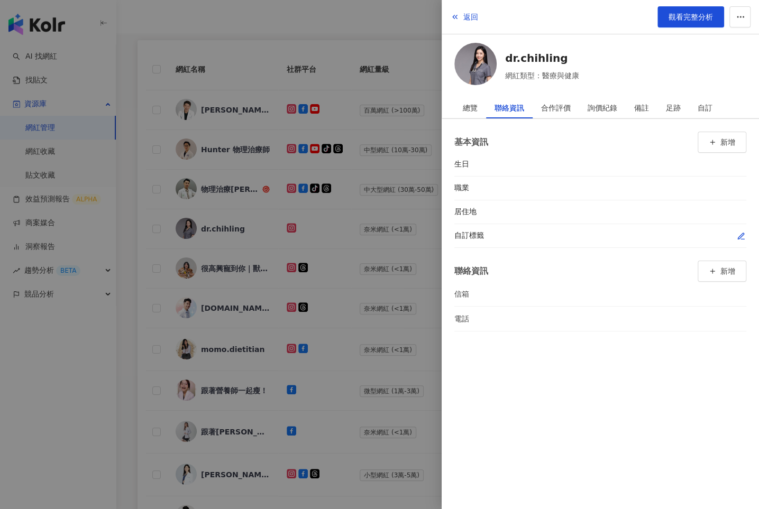
click at [740, 234] on icon "button" at bounding box center [741, 236] width 6 height 6
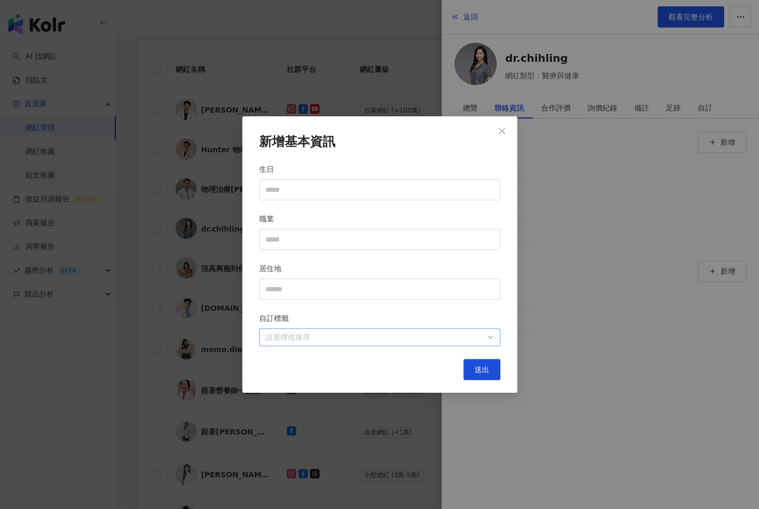
click at [452, 334] on div at bounding box center [374, 338] width 226 height 8
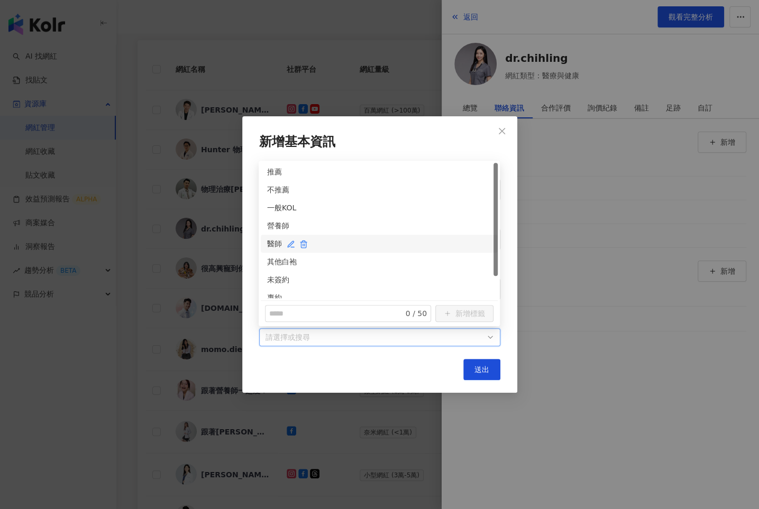
click at [272, 243] on div "醫師" at bounding box center [379, 244] width 224 height 12
click at [272, 273] on div "未簽約" at bounding box center [379, 280] width 237 height 18
click at [476, 362] on button "送出" at bounding box center [481, 369] width 37 height 21
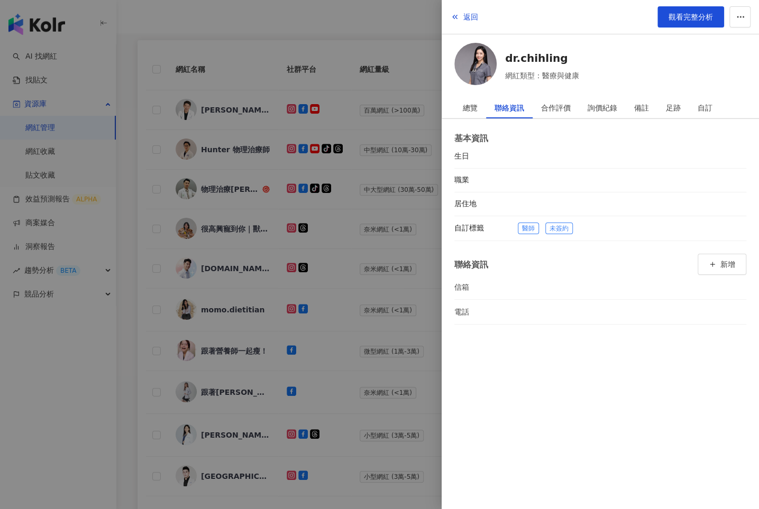
click at [312, 236] on div at bounding box center [379, 254] width 759 height 509
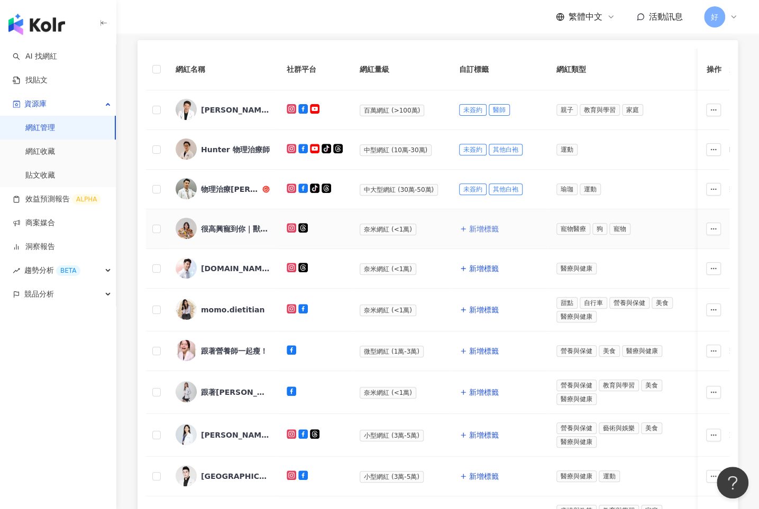
click at [480, 225] on span "新增標籤" at bounding box center [484, 229] width 30 height 8
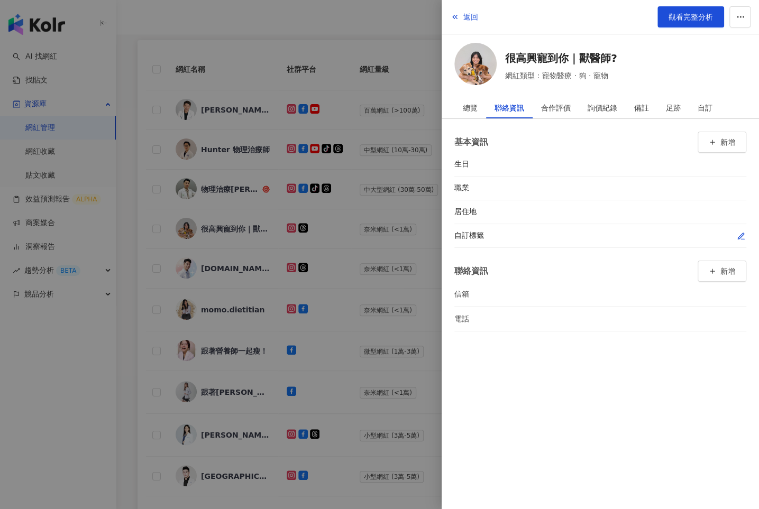
click at [733, 231] on div at bounding box center [632, 236] width 229 height 11
click at [735, 233] on div at bounding box center [632, 236] width 229 height 11
click at [737, 235] on icon "button" at bounding box center [741, 236] width 8 height 8
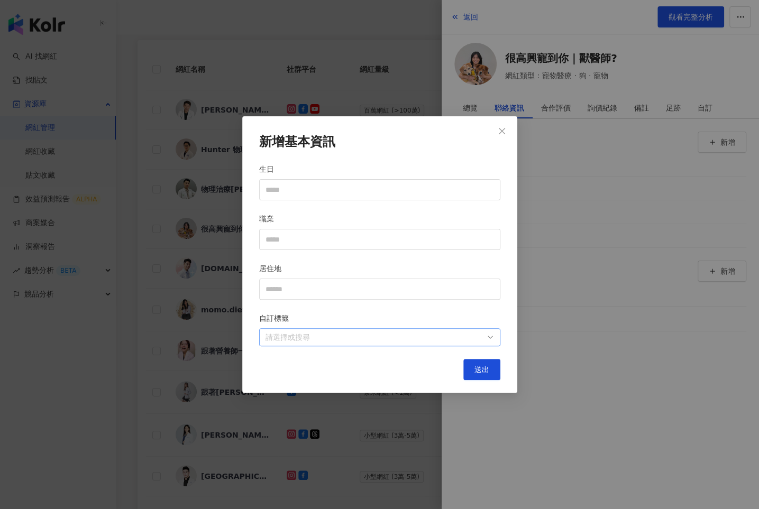
click at [475, 334] on div at bounding box center [374, 338] width 226 height 8
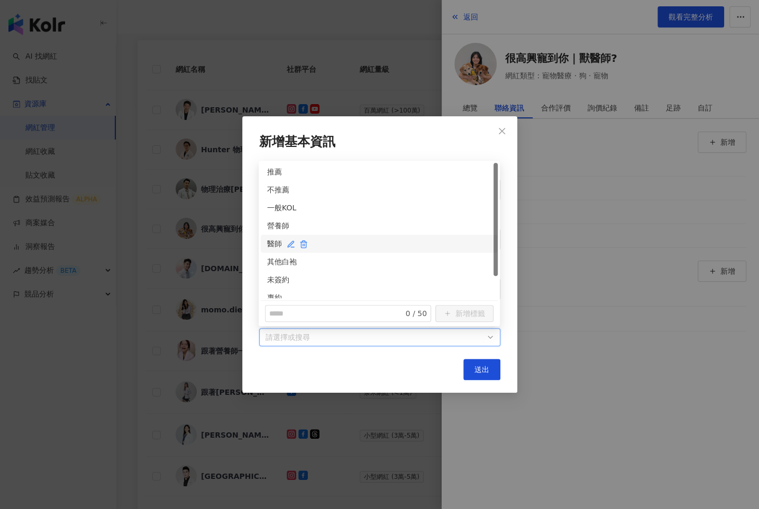
click at [270, 240] on div "醫師" at bounding box center [379, 244] width 224 height 12
click at [281, 282] on div "未簽約" at bounding box center [379, 280] width 224 height 12
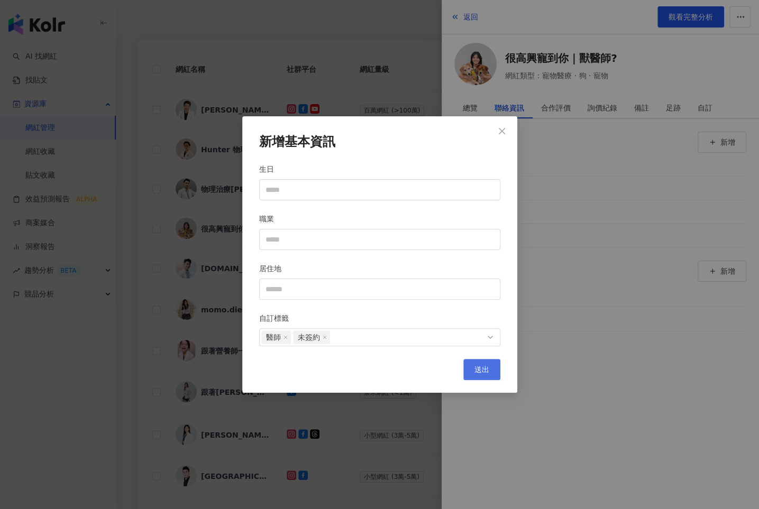
click at [477, 368] on span "送出" at bounding box center [482, 370] width 15 height 8
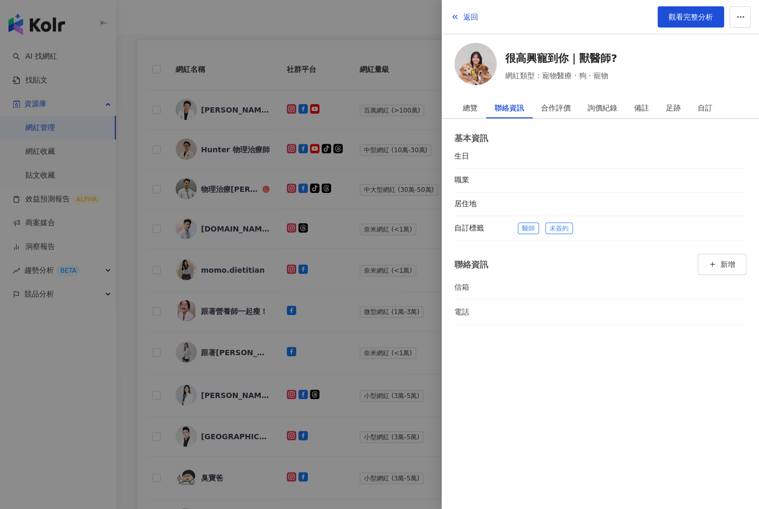
click at [335, 295] on div at bounding box center [379, 254] width 759 height 509
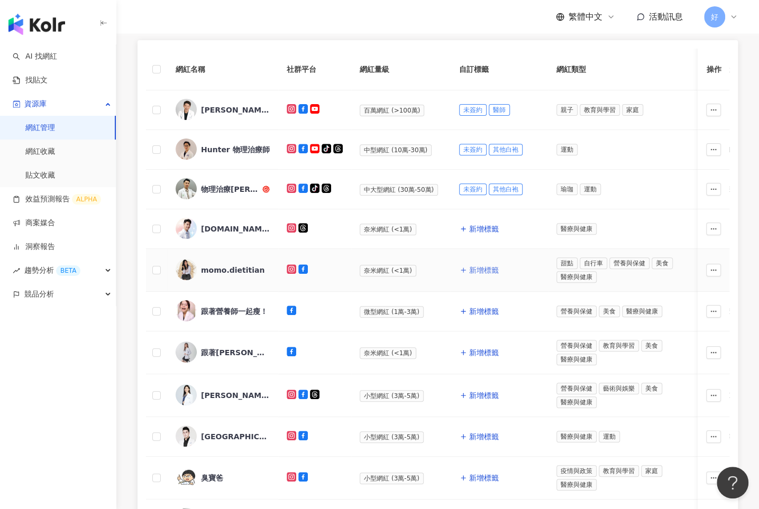
click at [466, 266] on button "新增標籤" at bounding box center [479, 270] width 40 height 21
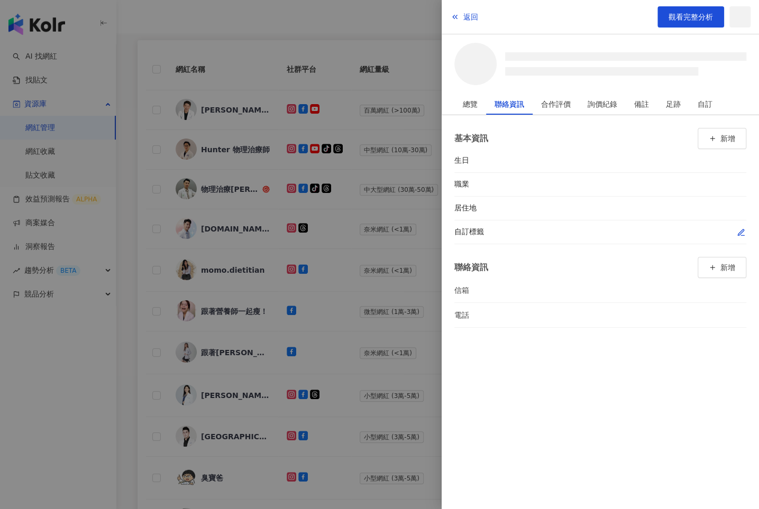
click at [736, 230] on button "button" at bounding box center [741, 232] width 11 height 11
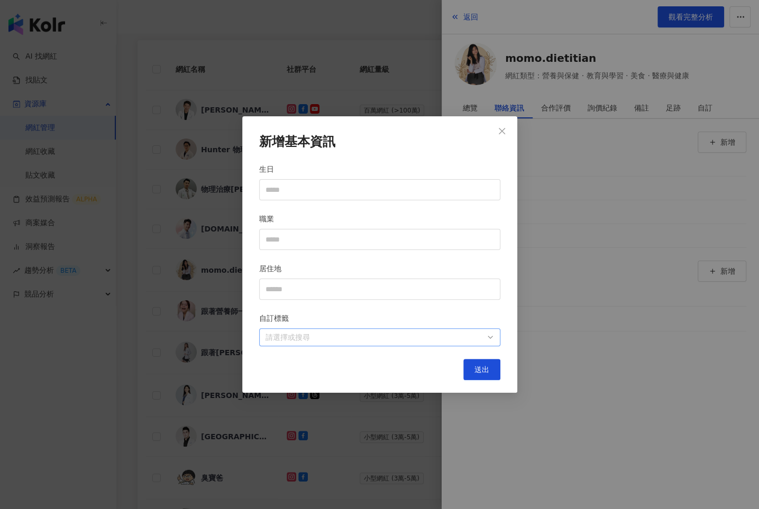
click at [443, 336] on div at bounding box center [374, 338] width 226 height 8
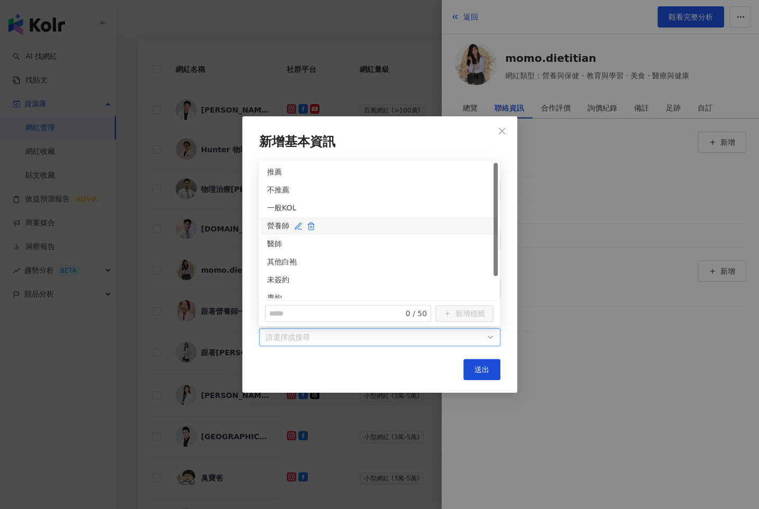
click at [270, 224] on div "營養師" at bounding box center [379, 226] width 224 height 12
click at [270, 277] on div "未簽約" at bounding box center [379, 280] width 224 height 12
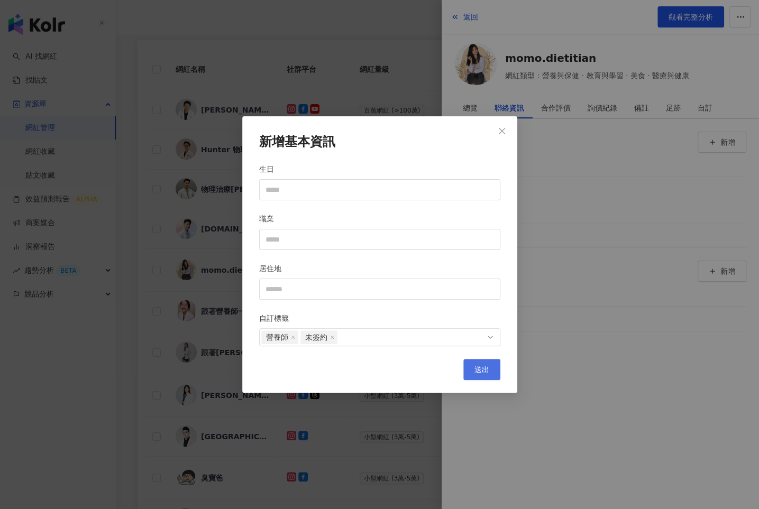
click at [476, 374] on button "送出" at bounding box center [481, 369] width 37 height 21
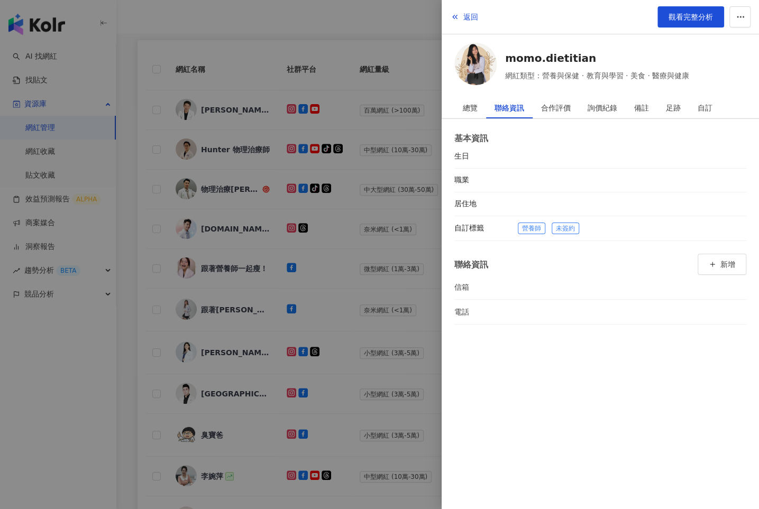
click at [388, 300] on div at bounding box center [379, 254] width 759 height 509
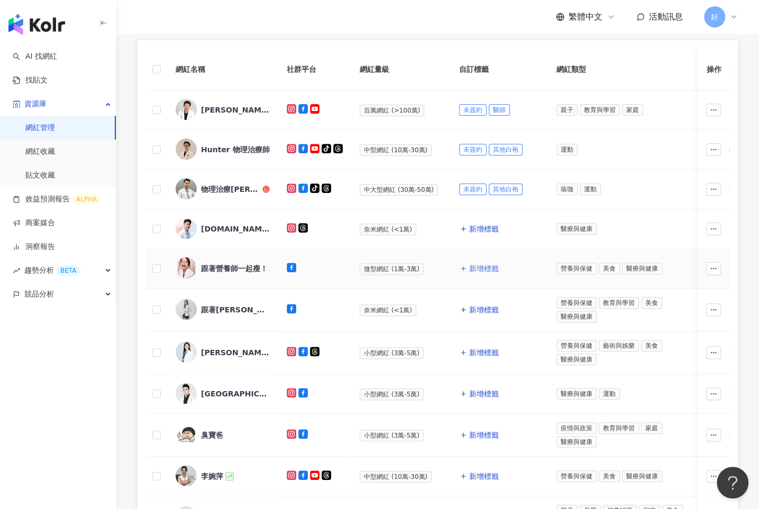
click at [475, 265] on span "新增標籤" at bounding box center [484, 269] width 30 height 8
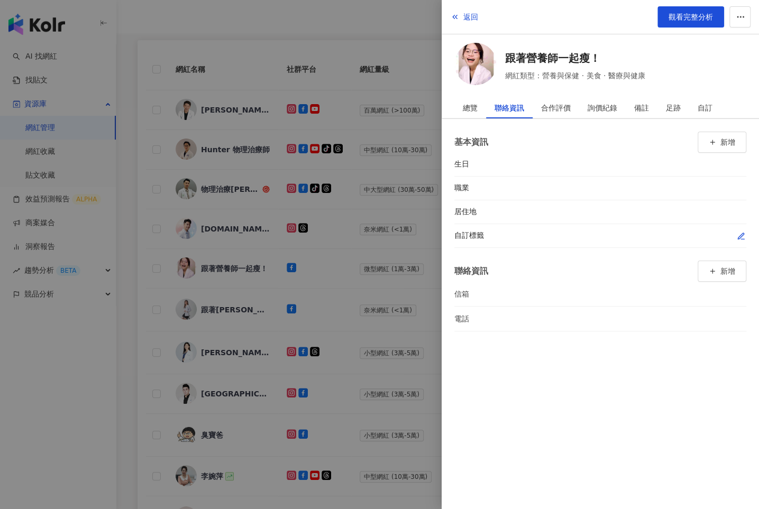
click at [741, 234] on icon "button" at bounding box center [741, 236] width 6 height 6
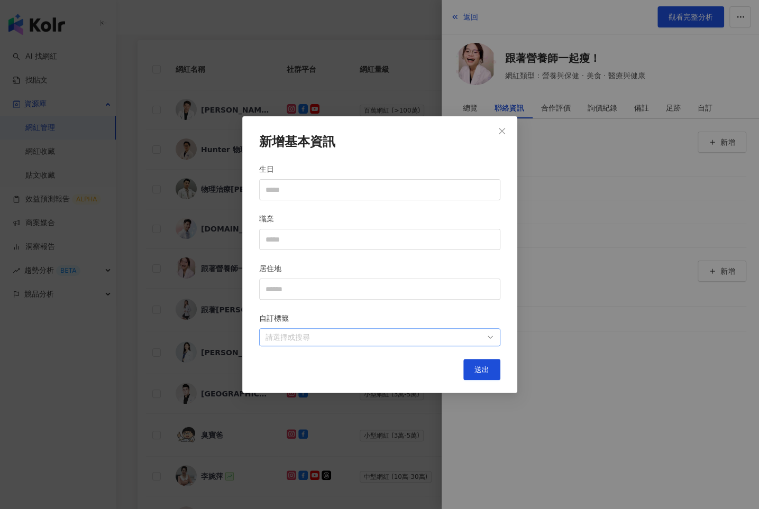
click at [490, 332] on div "請選擇或搜尋" at bounding box center [379, 338] width 241 height 18
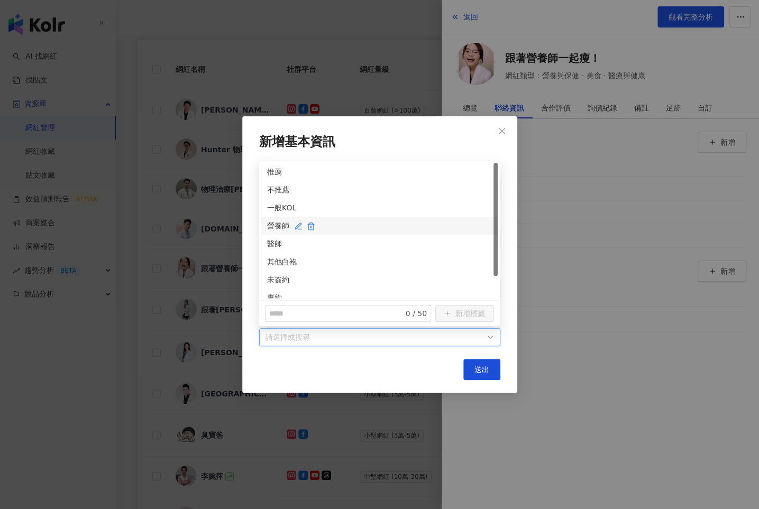
click at [278, 220] on div "營養師" at bounding box center [379, 226] width 224 height 12
click at [278, 275] on div "未簽約" at bounding box center [379, 280] width 224 height 12
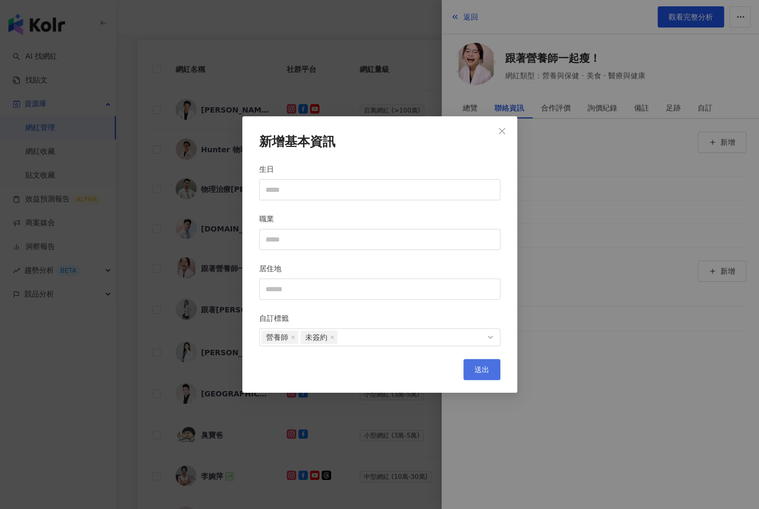
click at [490, 362] on button "送出" at bounding box center [481, 369] width 37 height 21
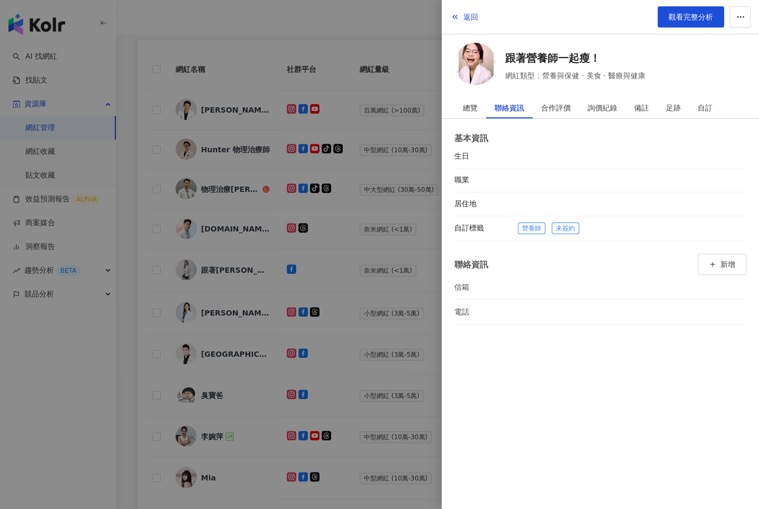
click at [384, 307] on div at bounding box center [379, 254] width 759 height 509
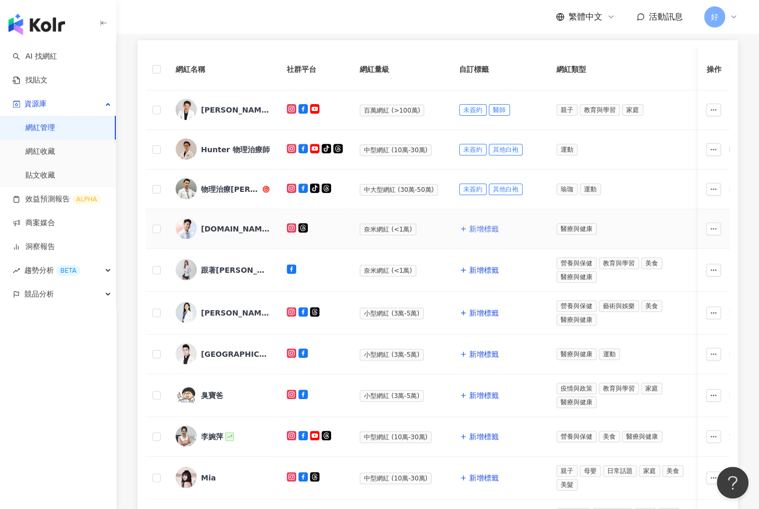
click at [477, 228] on span "新增標籤" at bounding box center [484, 229] width 30 height 8
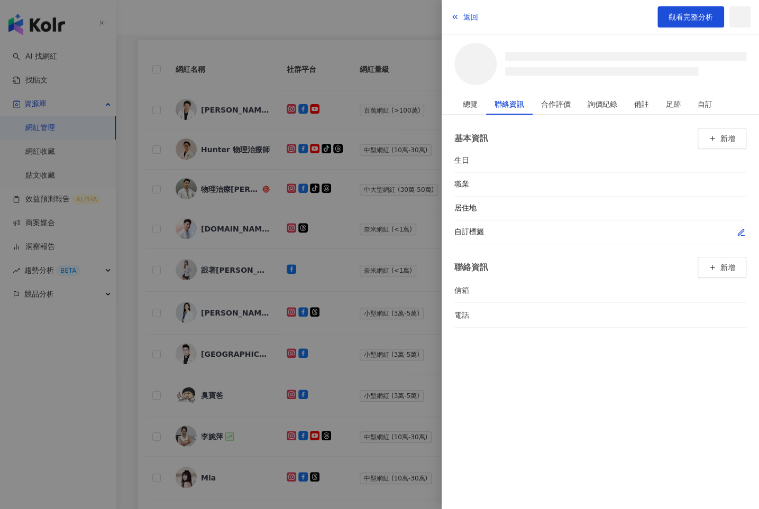
click at [744, 229] on button "button" at bounding box center [741, 232] width 11 height 11
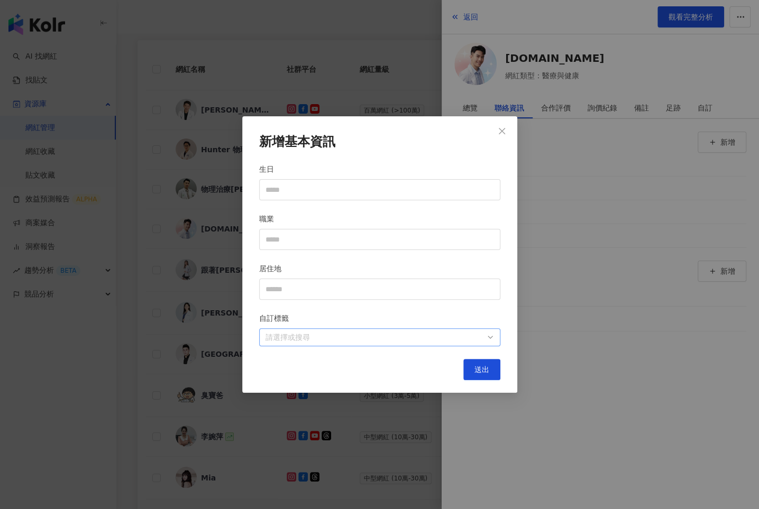
click at [451, 335] on div at bounding box center [374, 338] width 226 height 8
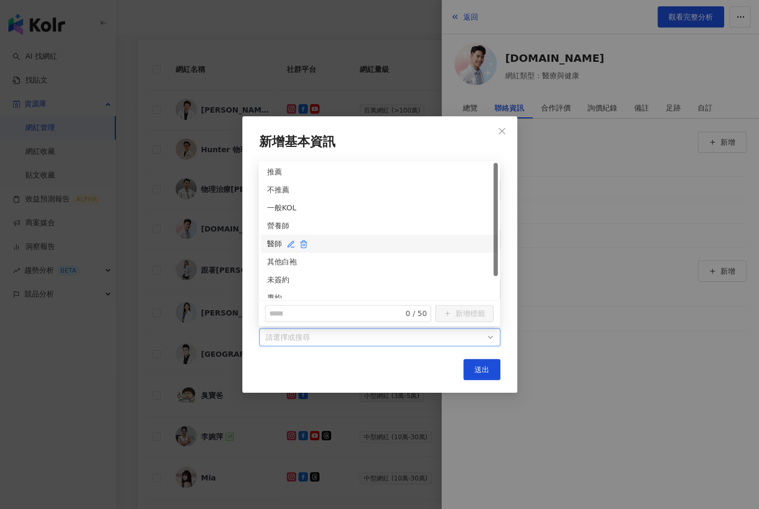
click at [277, 242] on div "醫師" at bounding box center [379, 244] width 224 height 12
click at [277, 279] on div "未簽約" at bounding box center [379, 280] width 224 height 12
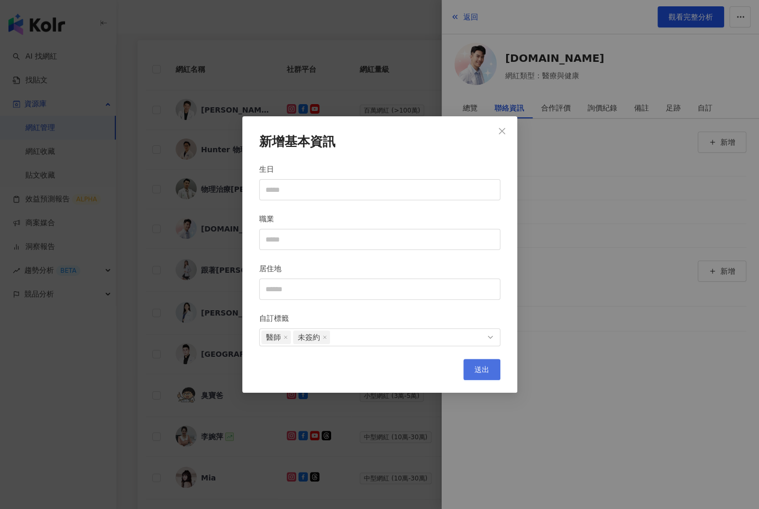
click at [470, 366] on button "送出" at bounding box center [481, 369] width 37 height 21
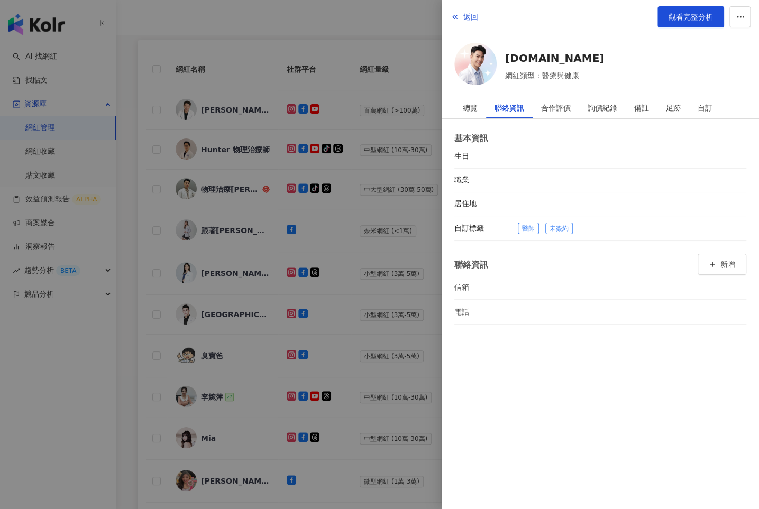
click at [302, 286] on div at bounding box center [379, 254] width 759 height 509
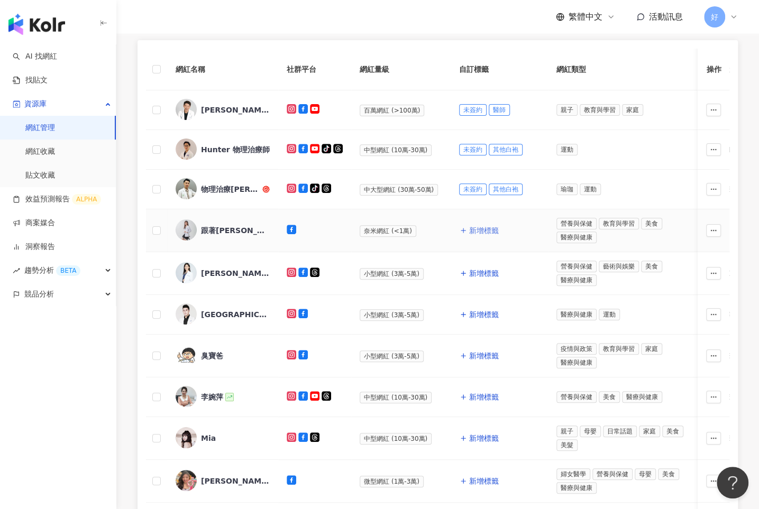
click at [469, 228] on span "新增標籤" at bounding box center [484, 230] width 30 height 8
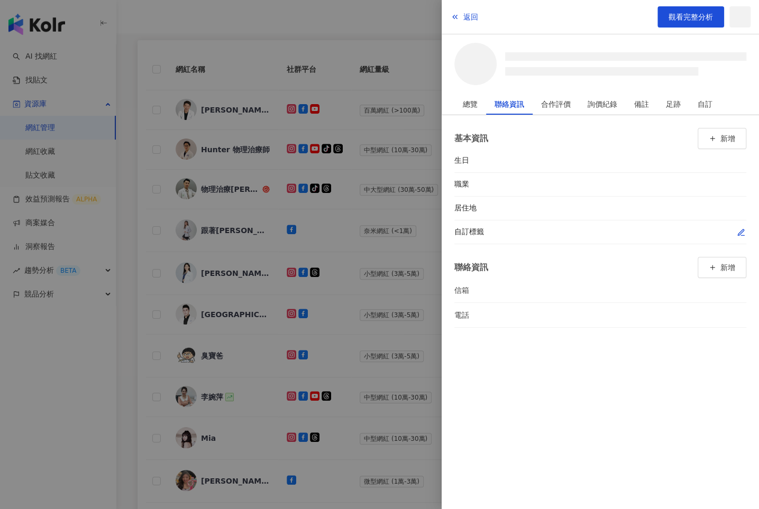
click at [744, 231] on icon "button" at bounding box center [741, 233] width 8 height 8
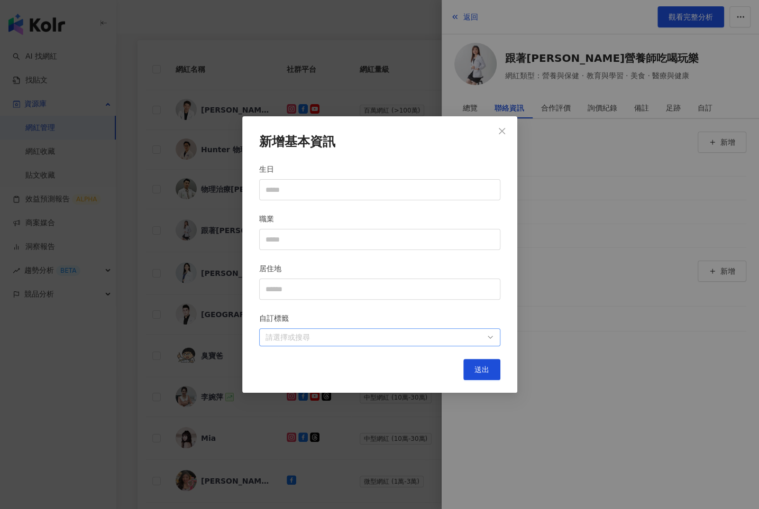
click at [441, 341] on div at bounding box center [374, 338] width 226 height 8
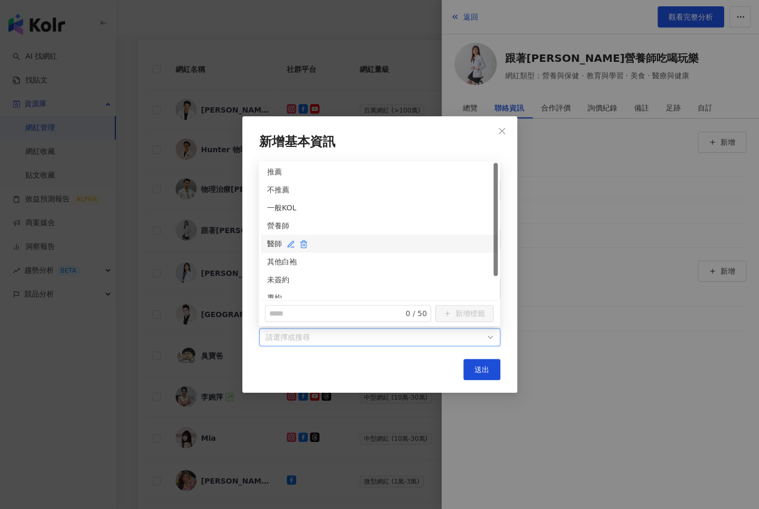
click at [272, 246] on div "醫師" at bounding box center [379, 244] width 224 height 12
click at [272, 283] on div "未簽約" at bounding box center [379, 280] width 224 height 12
click at [272, 243] on div "醫師" at bounding box center [375, 244] width 216 height 12
click at [272, 225] on div "營養師" at bounding box center [379, 226] width 224 height 12
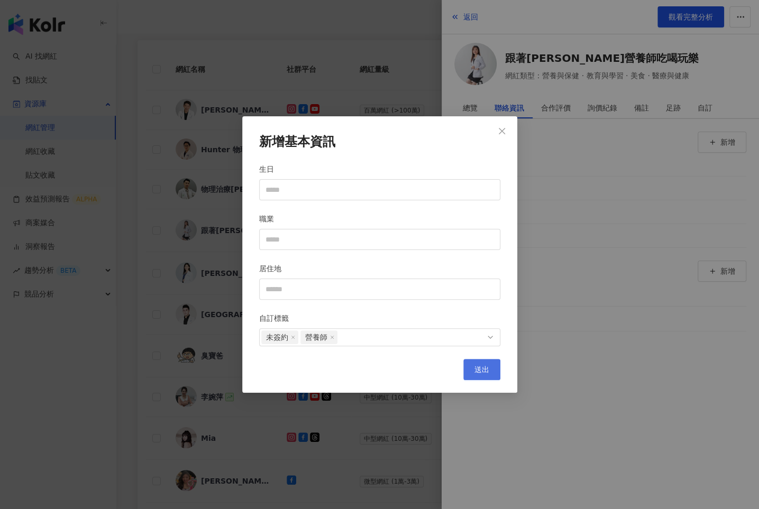
click at [478, 371] on span "送出" at bounding box center [482, 370] width 15 height 8
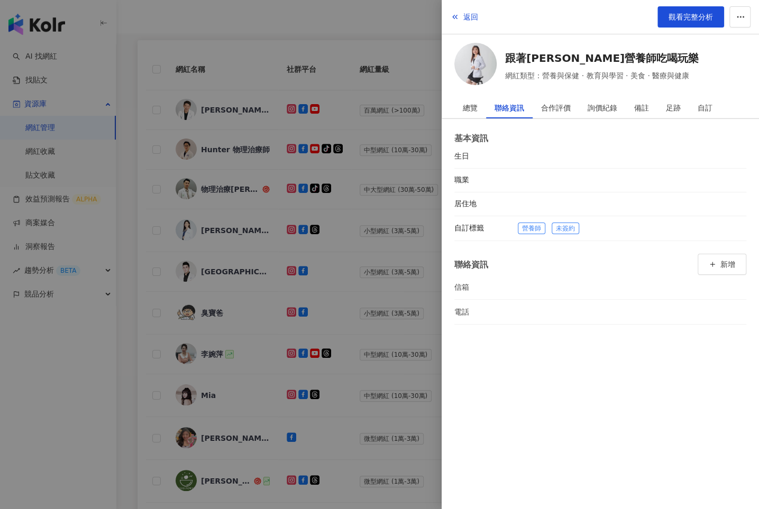
click at [323, 286] on div at bounding box center [379, 254] width 759 height 509
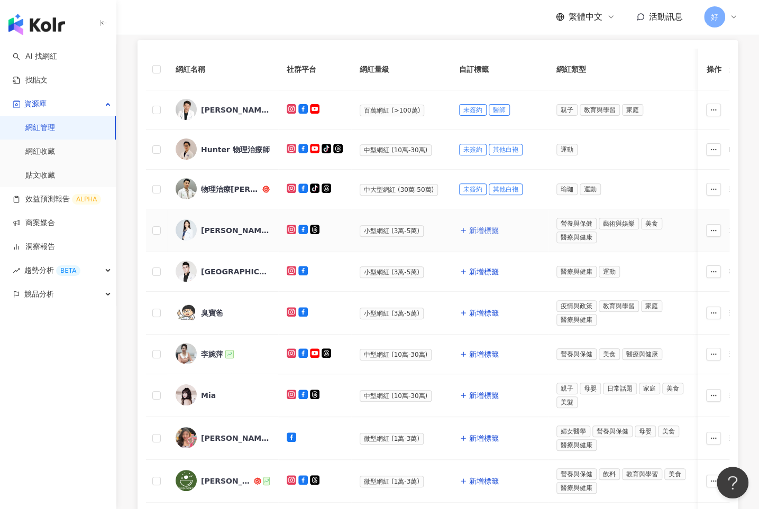
click at [471, 228] on span "新增標籤" at bounding box center [484, 230] width 30 height 8
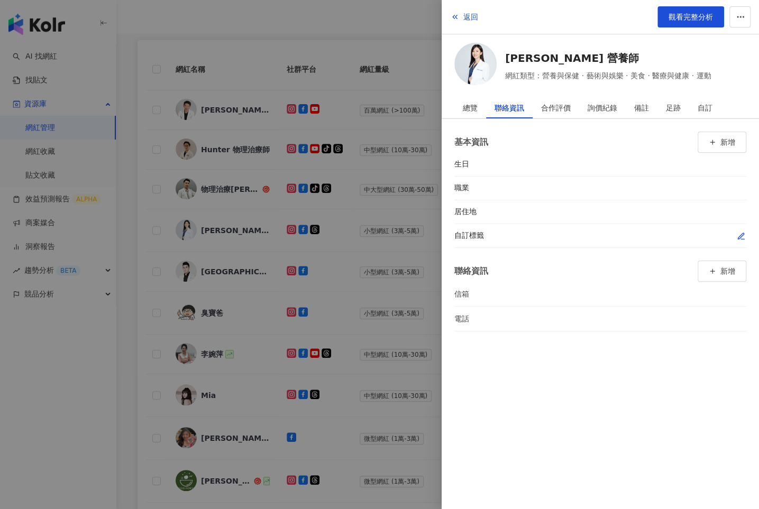
click at [744, 234] on icon "button" at bounding box center [741, 236] width 8 height 8
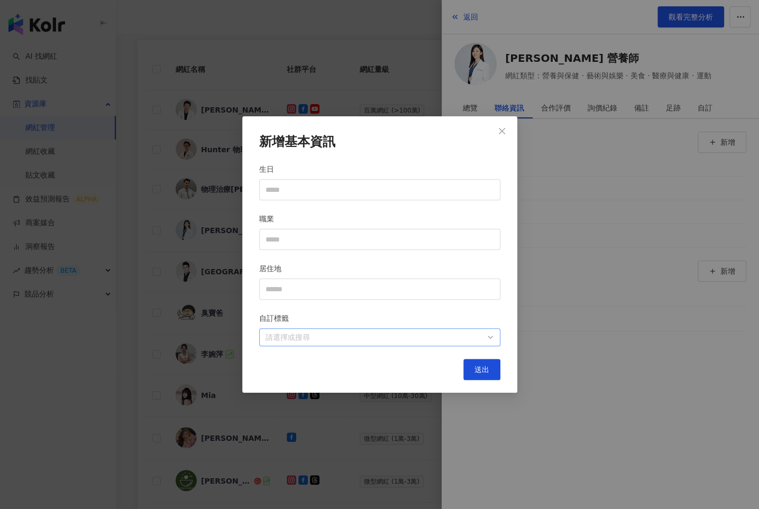
click at [472, 340] on div at bounding box center [374, 338] width 226 height 8
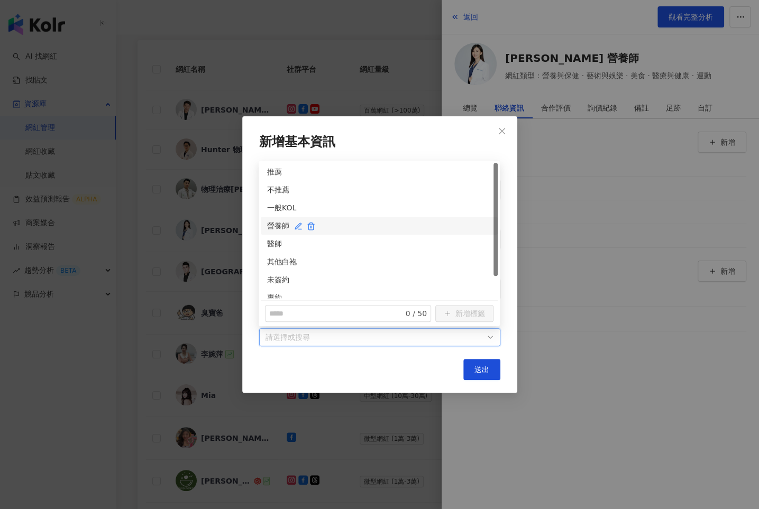
click at [280, 229] on div "營養師" at bounding box center [379, 226] width 224 height 12
click at [277, 277] on div "未簽約" at bounding box center [379, 280] width 224 height 12
click at [481, 366] on span "送出" at bounding box center [482, 370] width 15 height 8
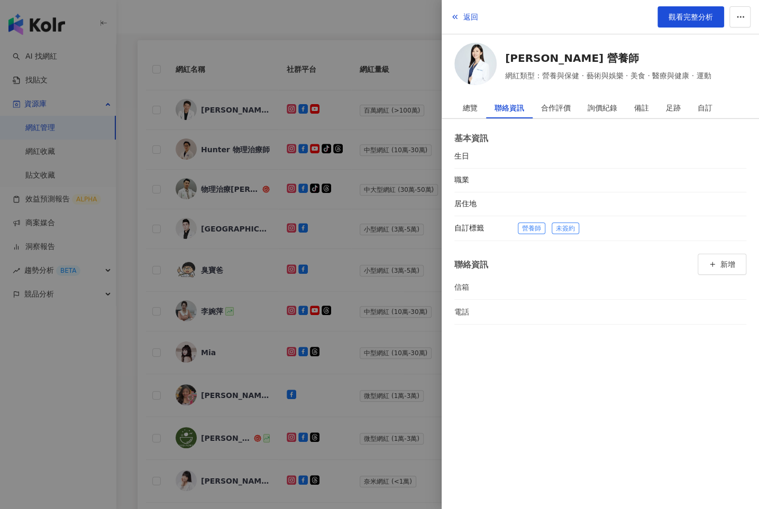
click at [385, 298] on div at bounding box center [379, 254] width 759 height 509
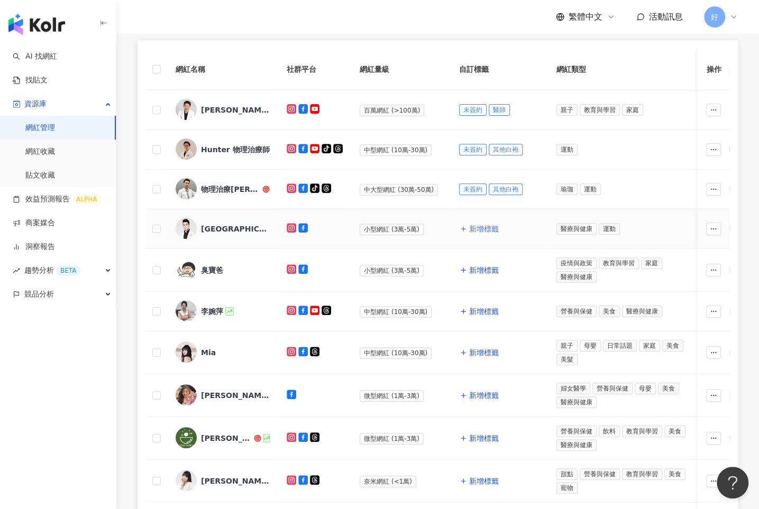
click at [474, 231] on span "新增標籤" at bounding box center [484, 229] width 30 height 8
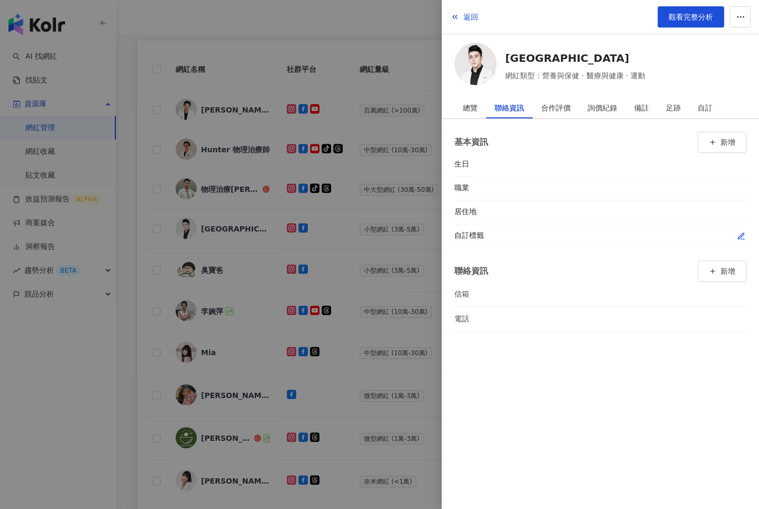
click at [740, 234] on icon "button" at bounding box center [741, 236] width 6 height 6
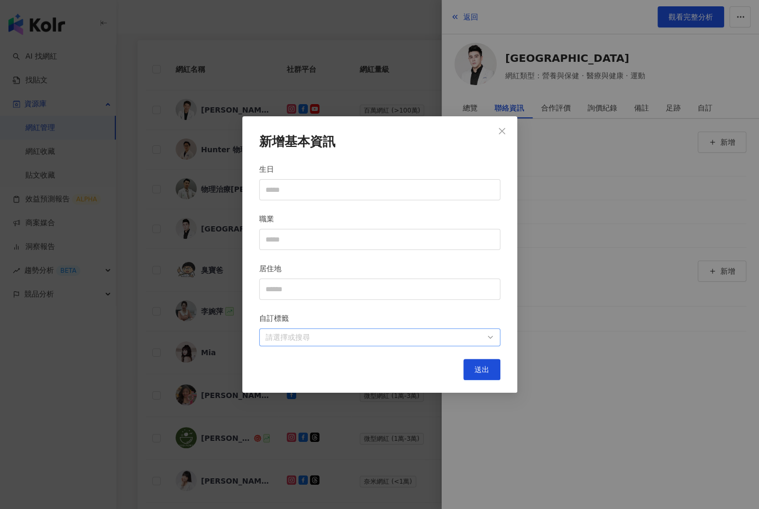
click at [455, 342] on div at bounding box center [374, 338] width 226 height 8
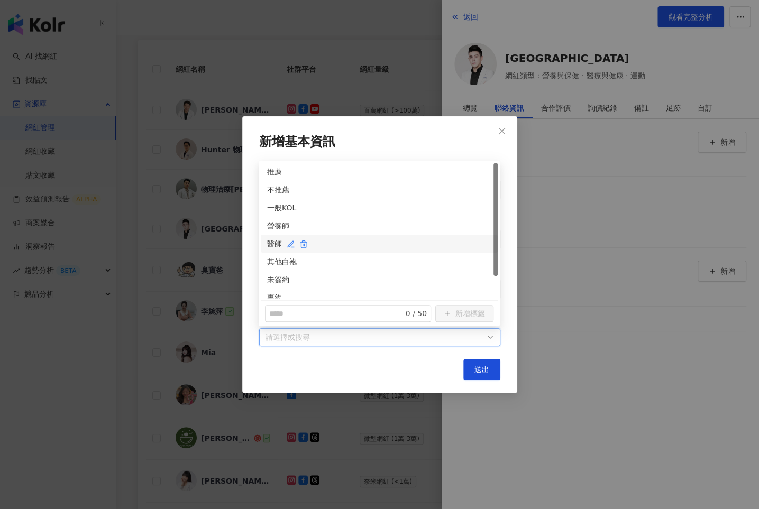
click at [271, 242] on div "醫師" at bounding box center [379, 244] width 224 height 12
click at [271, 275] on div "未簽約" at bounding box center [379, 280] width 224 height 12
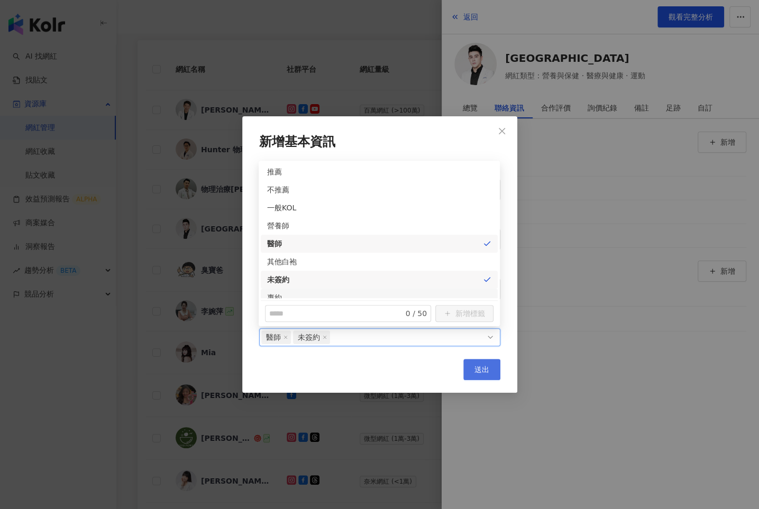
click at [489, 367] on span "送出" at bounding box center [482, 370] width 15 height 8
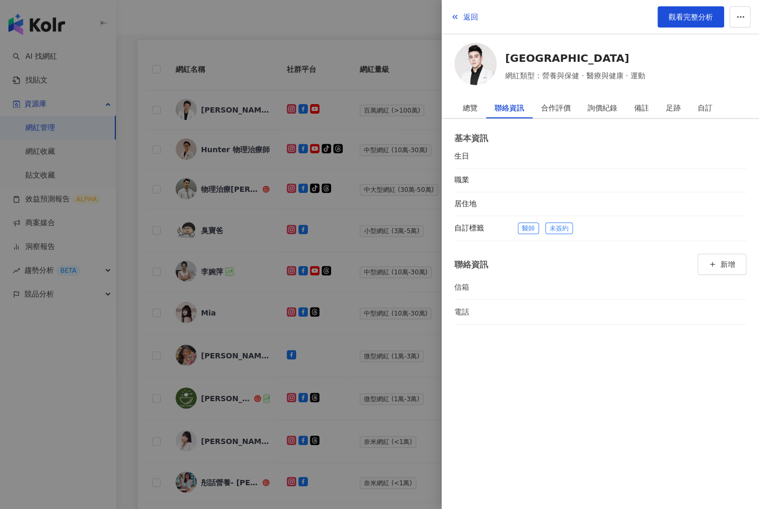
click at [379, 265] on div at bounding box center [379, 254] width 759 height 509
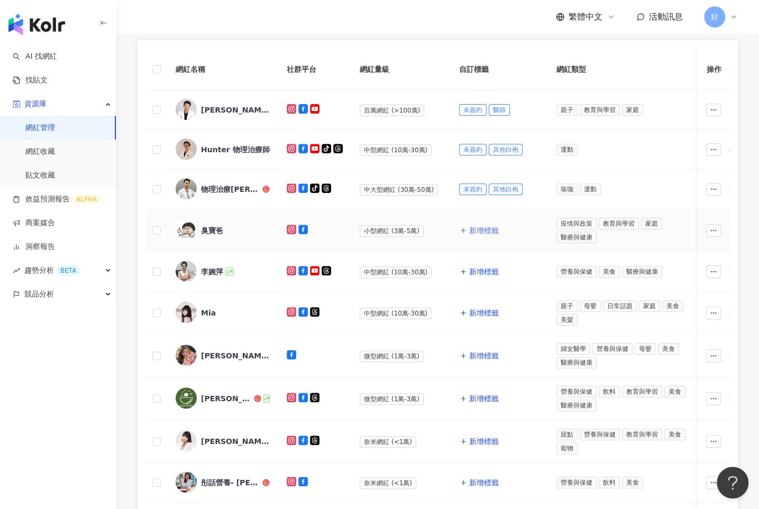
click at [470, 230] on span "新增標籤" at bounding box center [484, 230] width 30 height 8
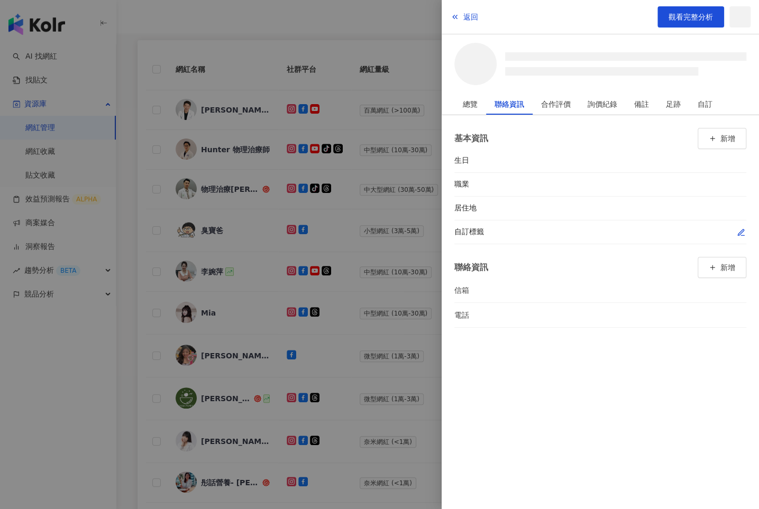
click at [738, 229] on button "button" at bounding box center [741, 232] width 11 height 11
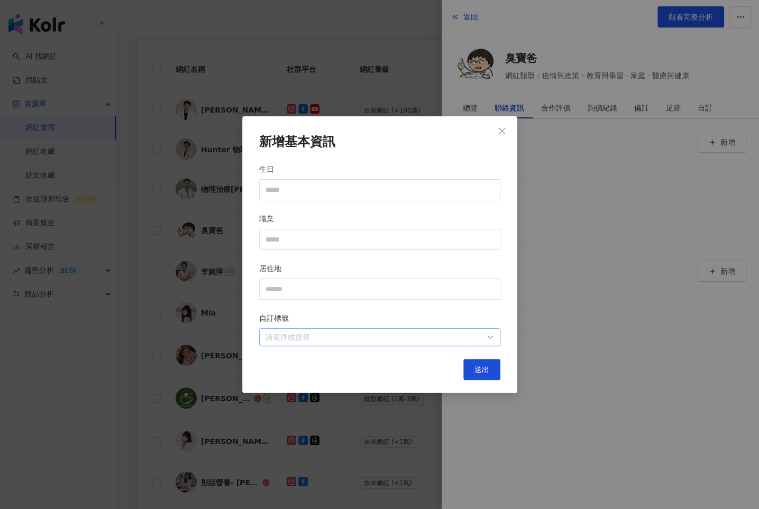
click at [470, 339] on div at bounding box center [374, 338] width 226 height 8
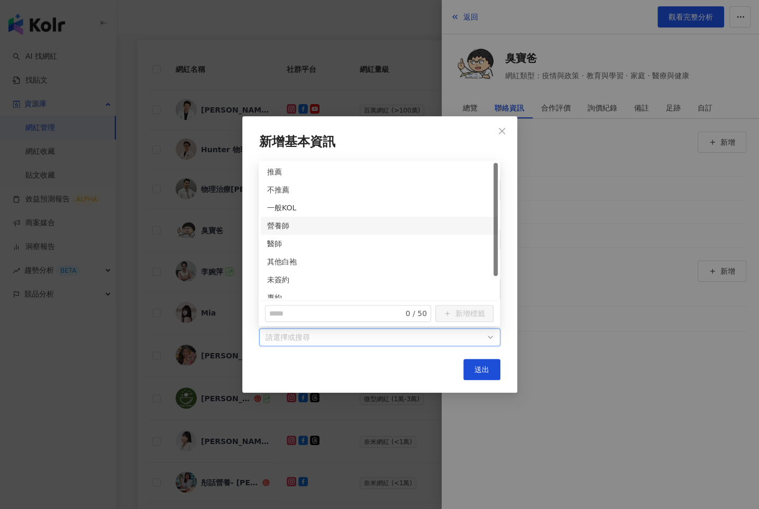
click at [273, 239] on div "醫師" at bounding box center [379, 244] width 224 height 12
click at [273, 276] on div "未簽約" at bounding box center [379, 280] width 224 height 12
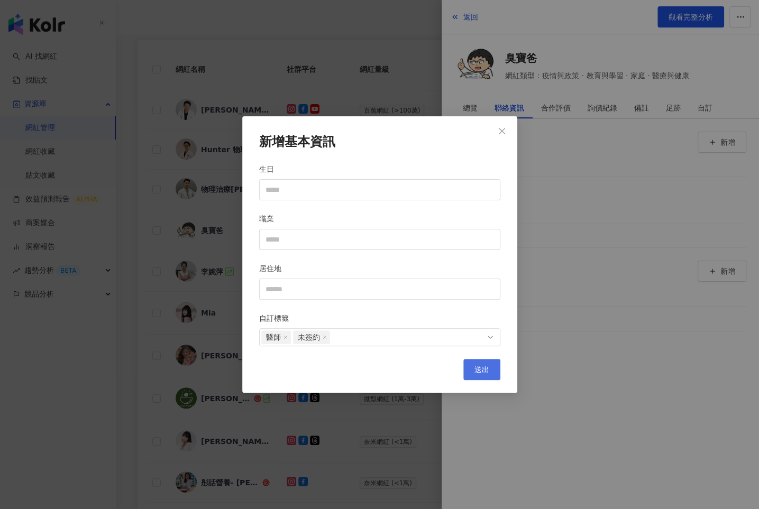
click at [480, 372] on span "送出" at bounding box center [482, 370] width 15 height 8
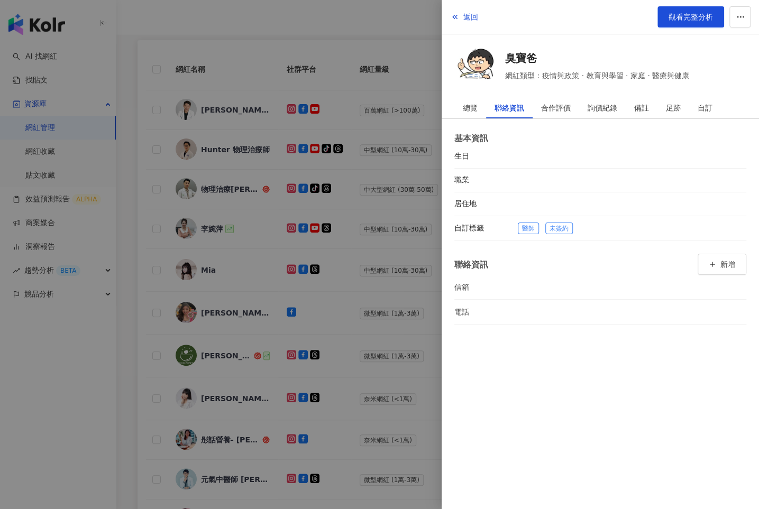
click at [358, 303] on div at bounding box center [379, 254] width 759 height 509
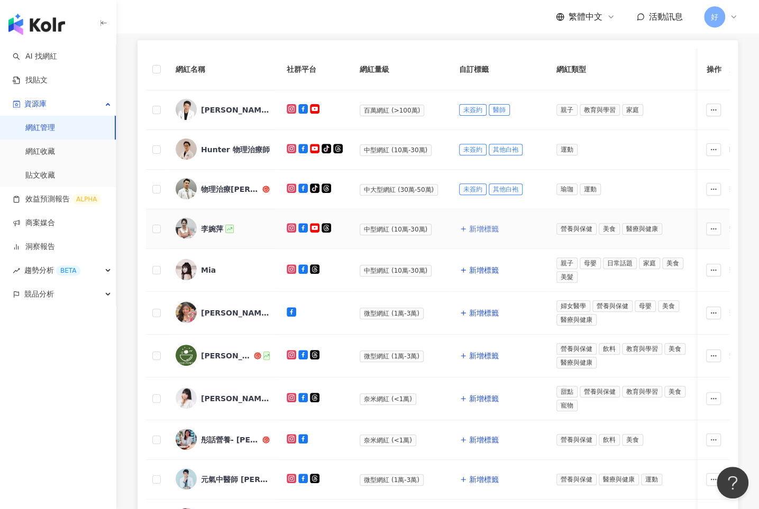
click at [478, 225] on span "新增標籤" at bounding box center [484, 229] width 30 height 8
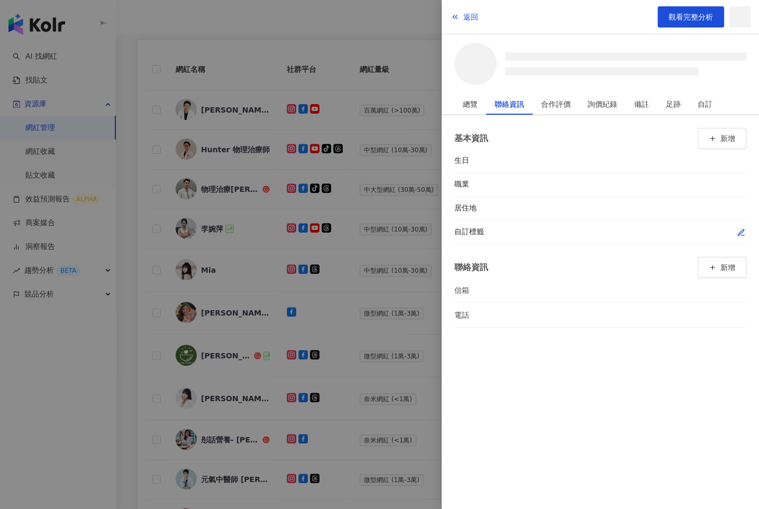
click at [741, 233] on icon "button" at bounding box center [741, 233] width 8 height 8
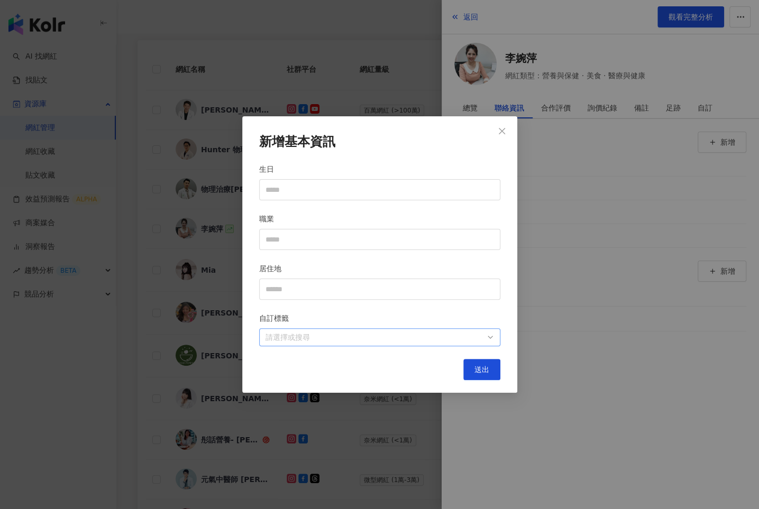
click at [494, 337] on div "請選擇或搜尋" at bounding box center [379, 338] width 241 height 18
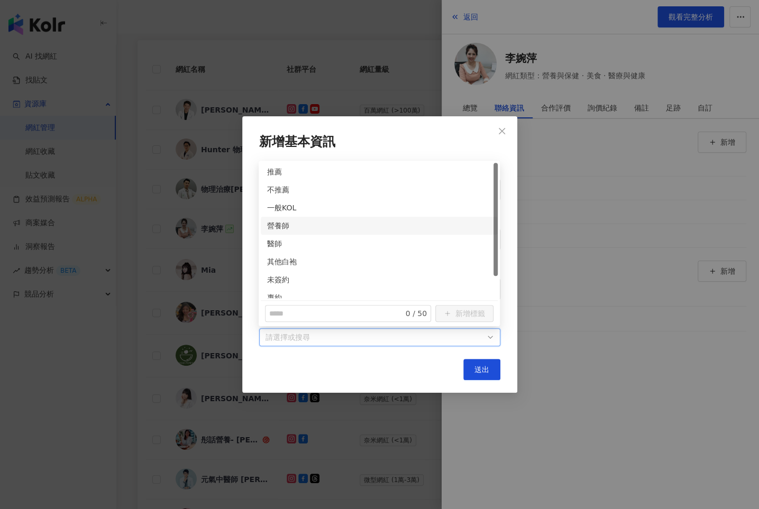
click at [269, 226] on div "營養師" at bounding box center [379, 226] width 224 height 12
click at [270, 275] on div "未簽約" at bounding box center [379, 280] width 224 height 12
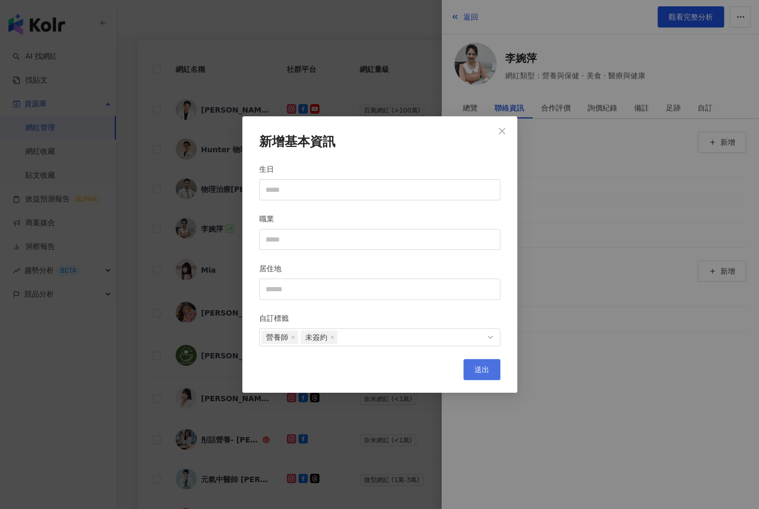
click at [484, 366] on span "送出" at bounding box center [482, 370] width 15 height 8
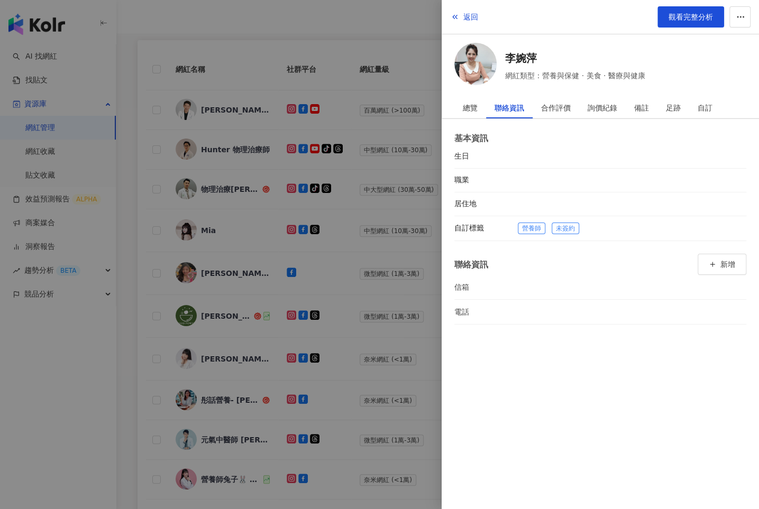
click at [390, 302] on div at bounding box center [379, 254] width 759 height 509
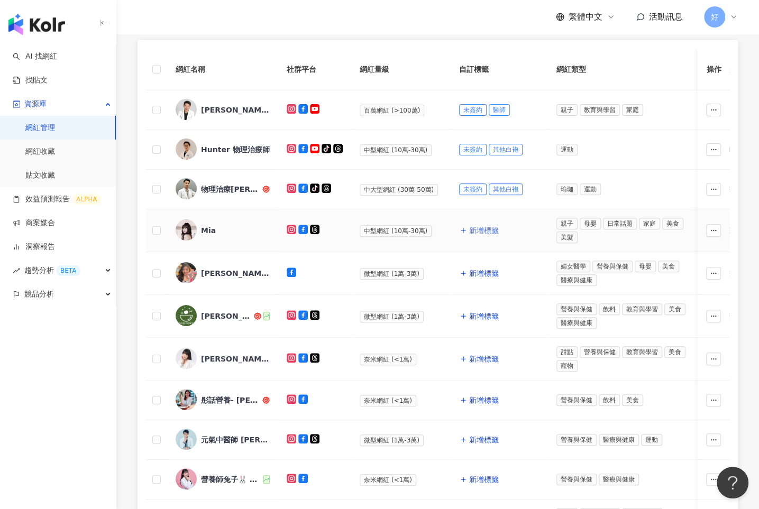
click at [470, 226] on span "新增標籤" at bounding box center [484, 230] width 30 height 8
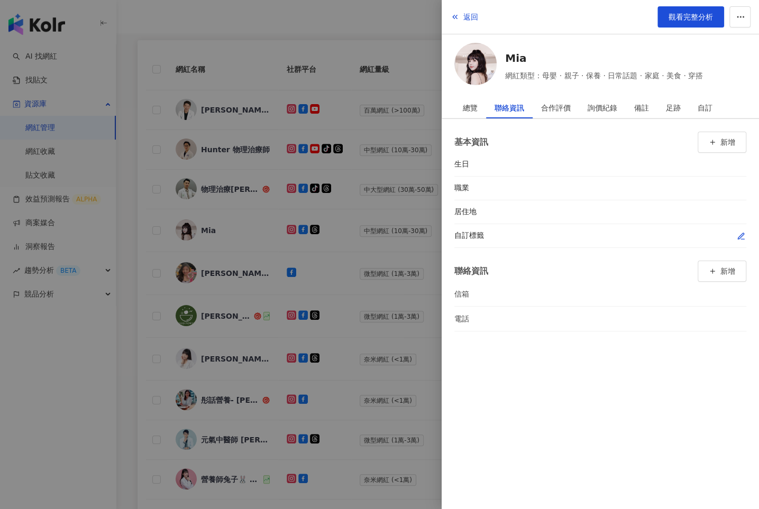
click at [739, 232] on icon "button" at bounding box center [741, 236] width 8 height 8
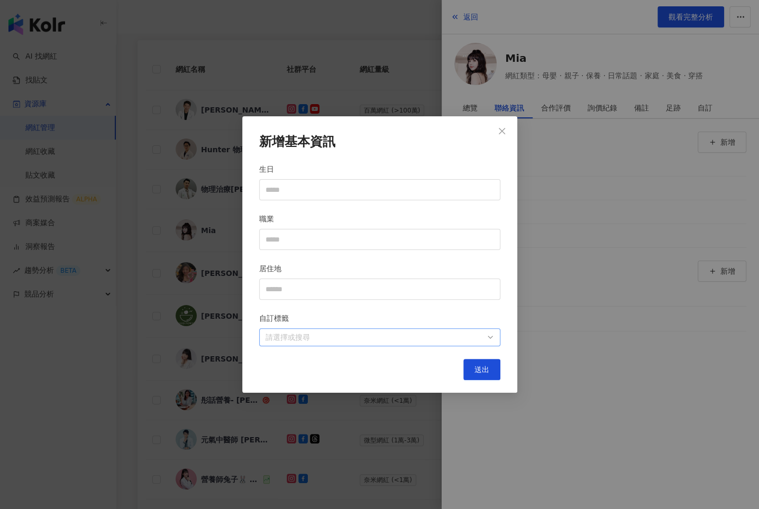
click at [354, 330] on div "請選擇或搜尋" at bounding box center [379, 338] width 241 height 18
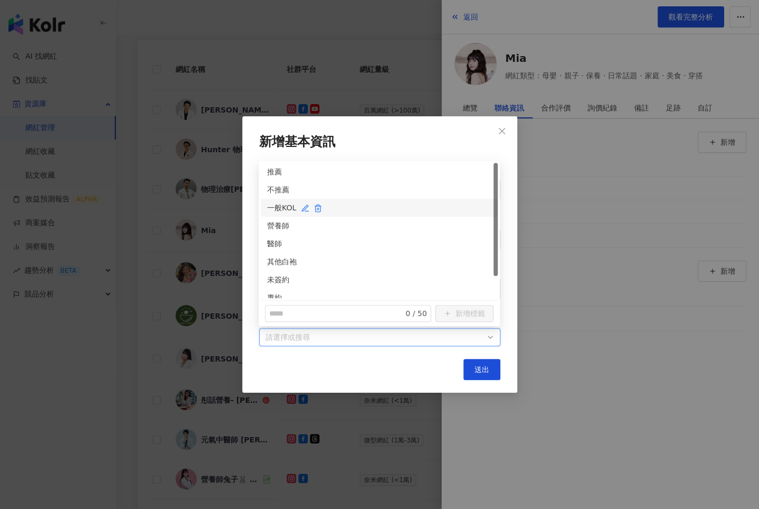
click at [279, 208] on div "一般KOL" at bounding box center [379, 208] width 224 height 12
click at [491, 375] on button "送出" at bounding box center [481, 369] width 37 height 21
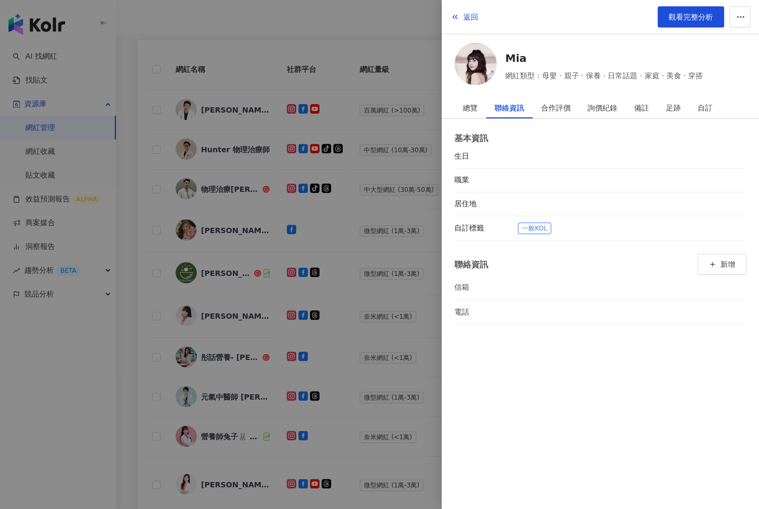
click at [327, 333] on div at bounding box center [379, 254] width 759 height 509
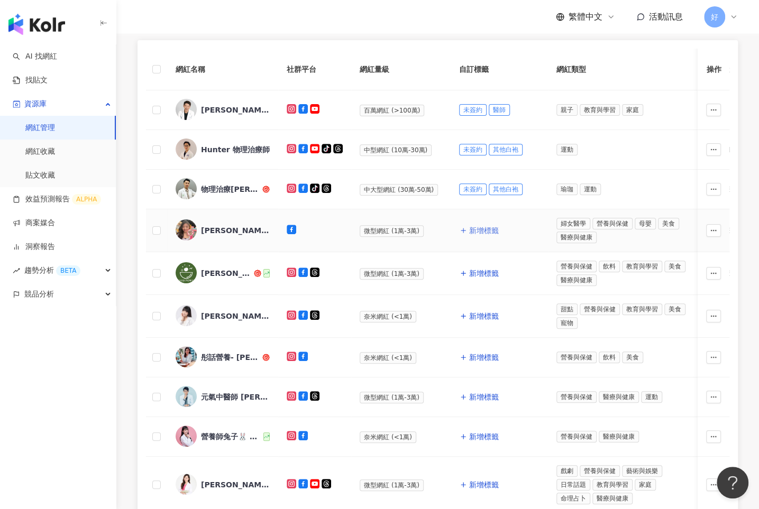
click at [477, 229] on span "新增標籤" at bounding box center [484, 230] width 30 height 8
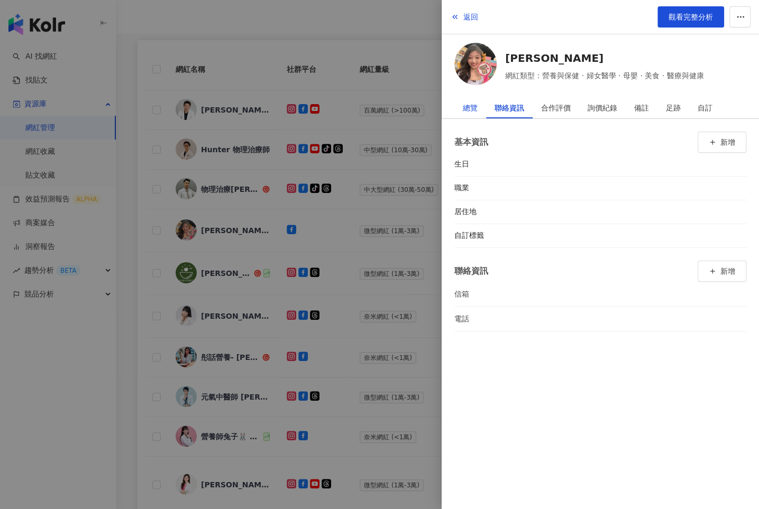
click at [473, 105] on div "總覽" at bounding box center [470, 107] width 15 height 21
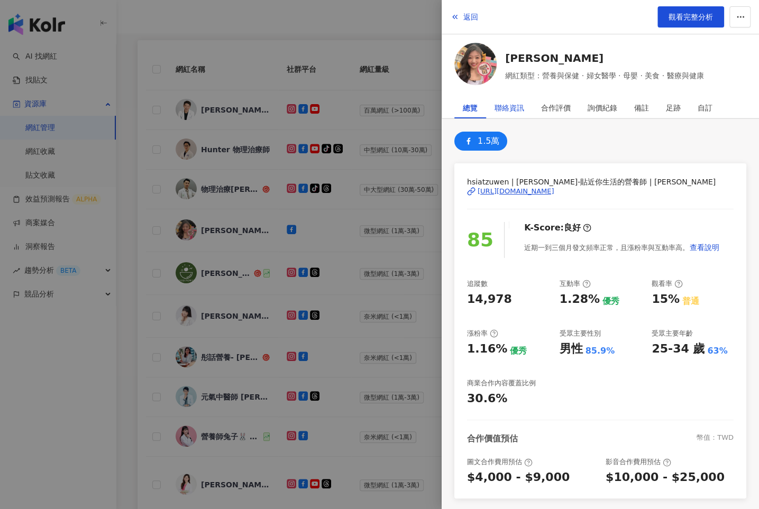
click at [507, 106] on div "聯絡資訊" at bounding box center [510, 107] width 30 height 21
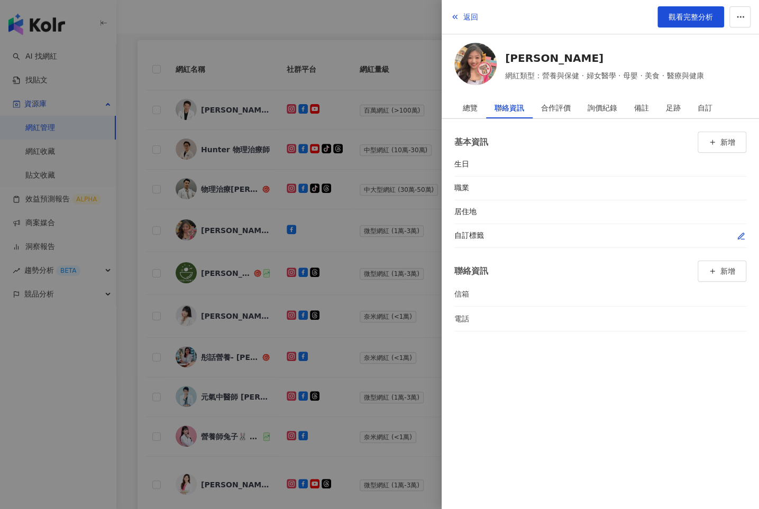
click at [743, 236] on icon "button" at bounding box center [741, 236] width 8 height 8
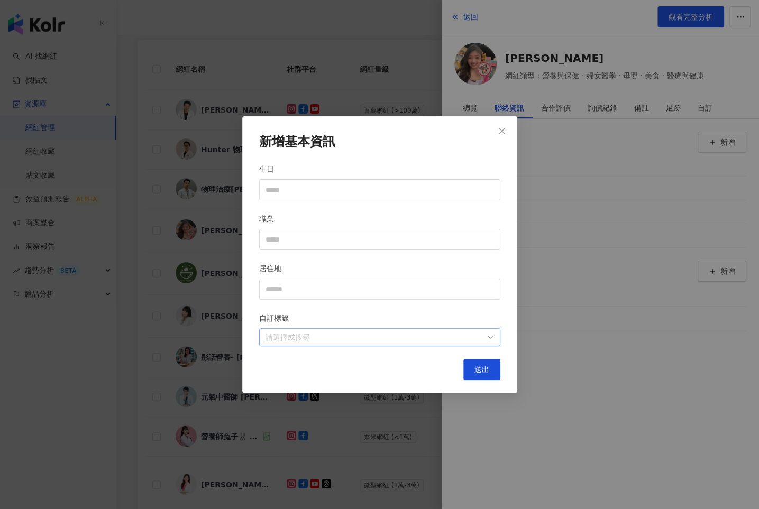
click at [479, 334] on div at bounding box center [374, 338] width 226 height 8
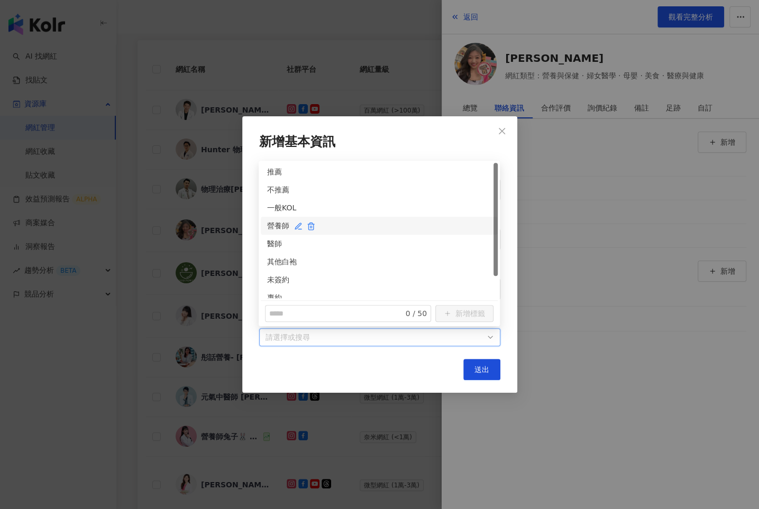
click at [270, 226] on div "營養師" at bounding box center [379, 226] width 224 height 12
click at [272, 279] on div "未簽約" at bounding box center [379, 280] width 224 height 12
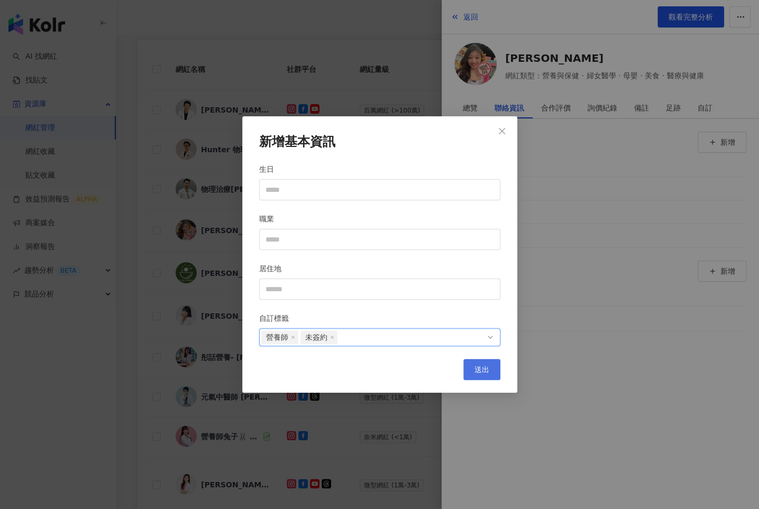
click at [471, 366] on button "送出" at bounding box center [481, 369] width 37 height 21
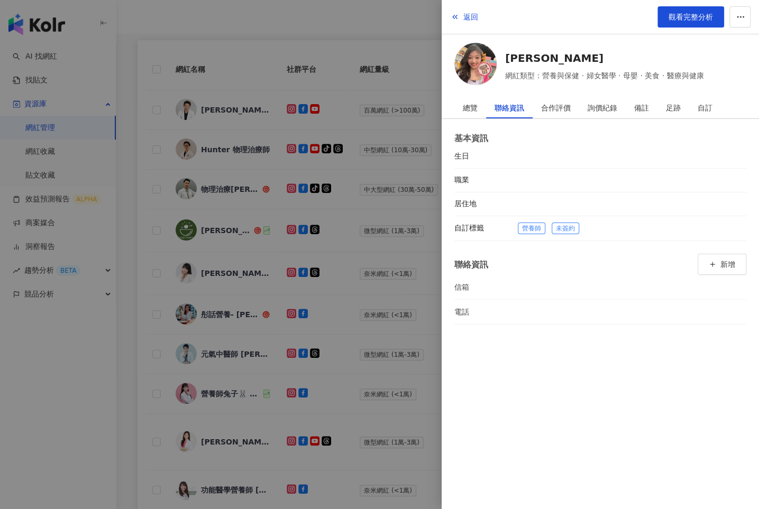
click at [311, 269] on div at bounding box center [379, 254] width 759 height 509
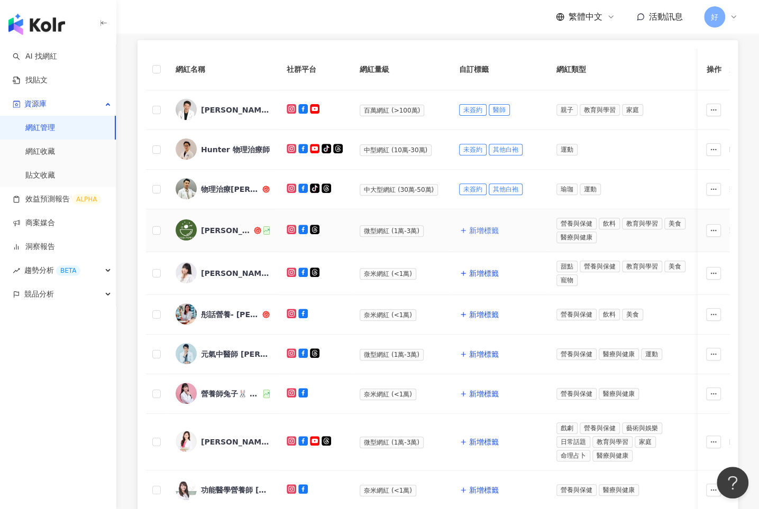
click at [476, 229] on span "新增標籤" at bounding box center [484, 230] width 30 height 8
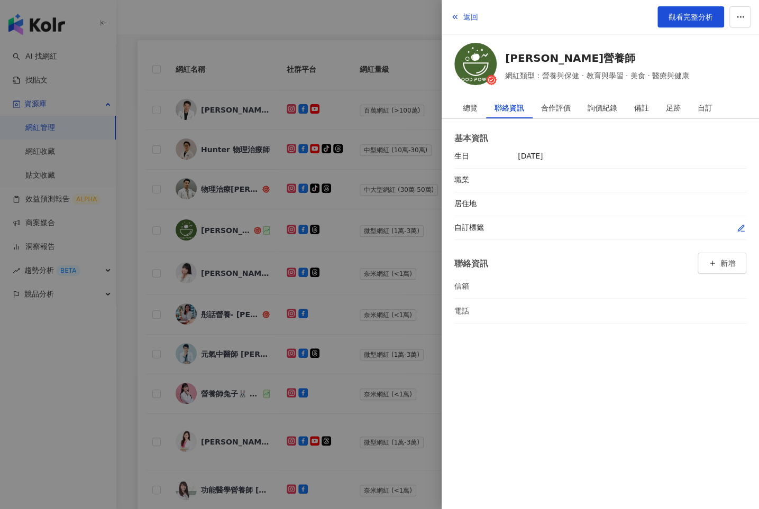
click at [745, 224] on button "button" at bounding box center [741, 228] width 11 height 11
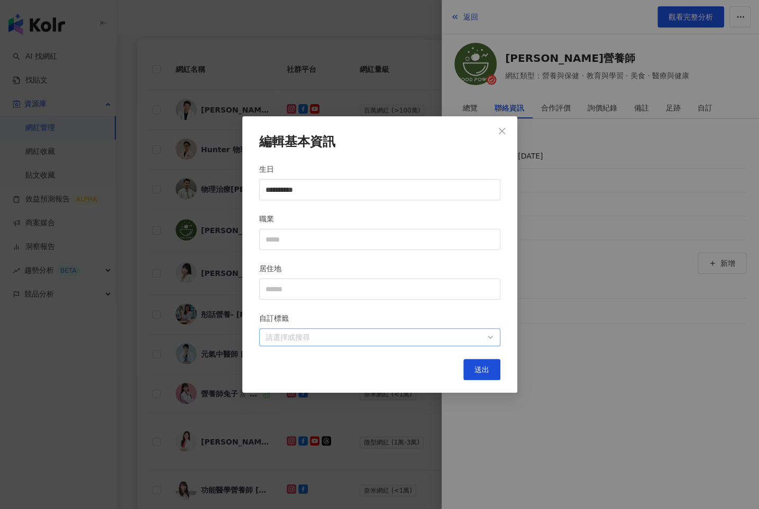
click at [455, 343] on div "請選擇或搜尋" at bounding box center [379, 338] width 241 height 18
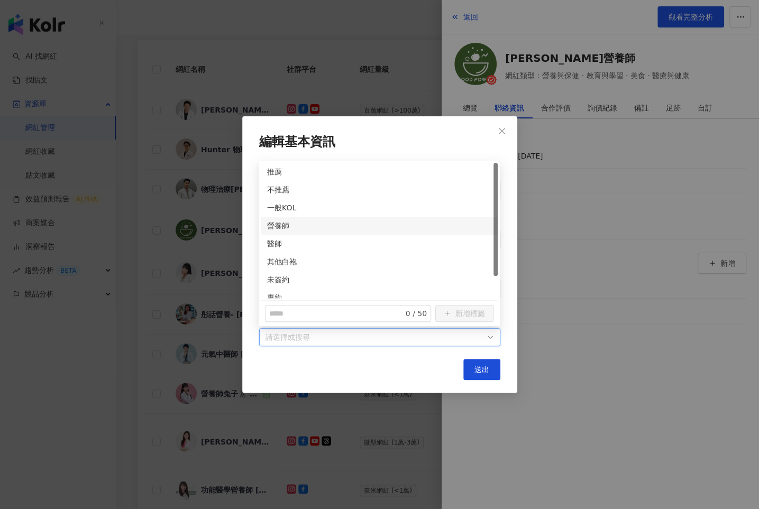
click at [272, 229] on div "營養師" at bounding box center [379, 226] width 224 height 12
click at [275, 275] on div "未簽約" at bounding box center [379, 280] width 224 height 12
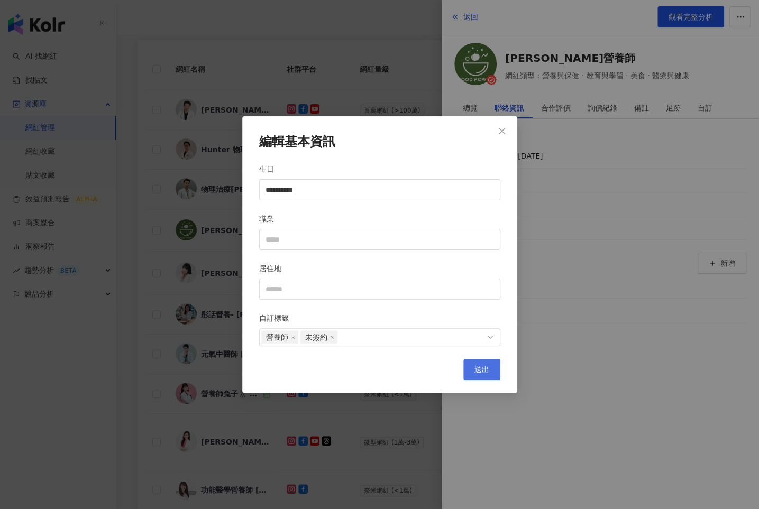
click at [495, 372] on button "送出" at bounding box center [481, 369] width 37 height 21
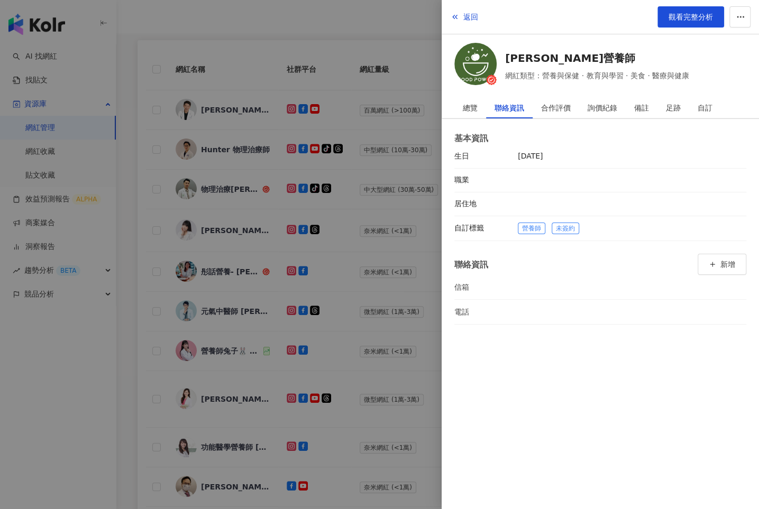
click at [386, 316] on div at bounding box center [379, 254] width 759 height 509
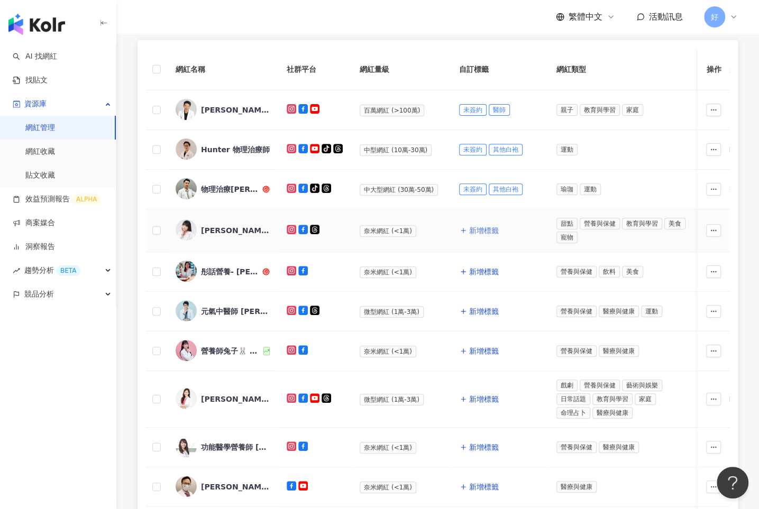
click at [482, 231] on span "新增標籤" at bounding box center [484, 230] width 30 height 8
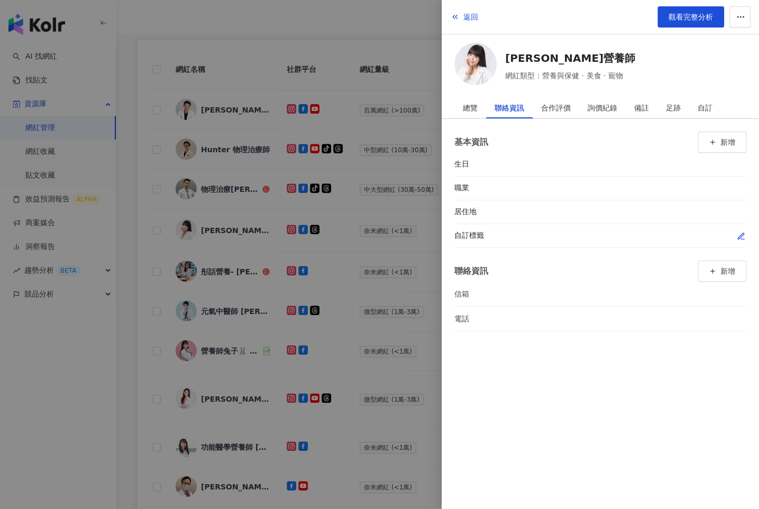
click at [741, 234] on icon "button" at bounding box center [741, 236] width 6 height 6
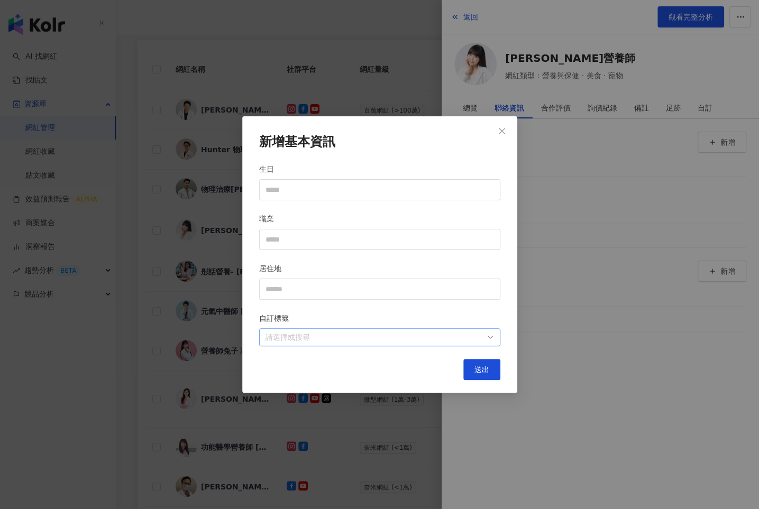
click at [478, 339] on div at bounding box center [374, 338] width 226 height 8
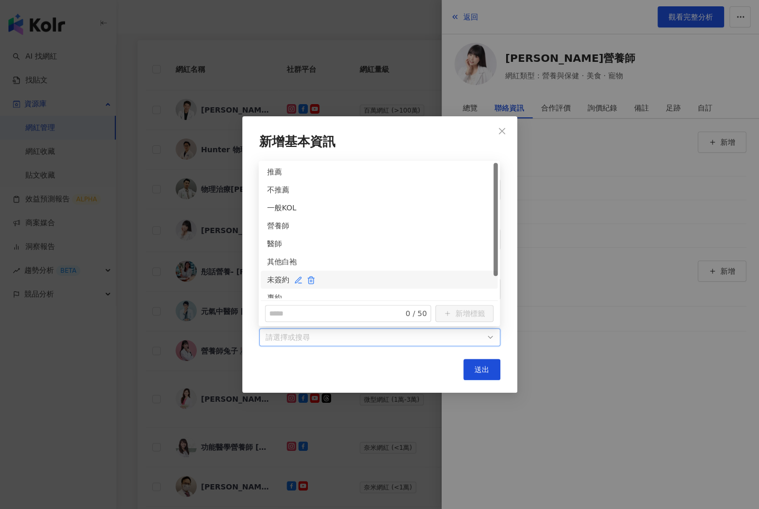
click at [275, 277] on div "未簽約" at bounding box center [379, 280] width 224 height 12
click at [278, 227] on div "營養師" at bounding box center [379, 226] width 224 height 12
click at [490, 368] on button "送出" at bounding box center [481, 369] width 37 height 21
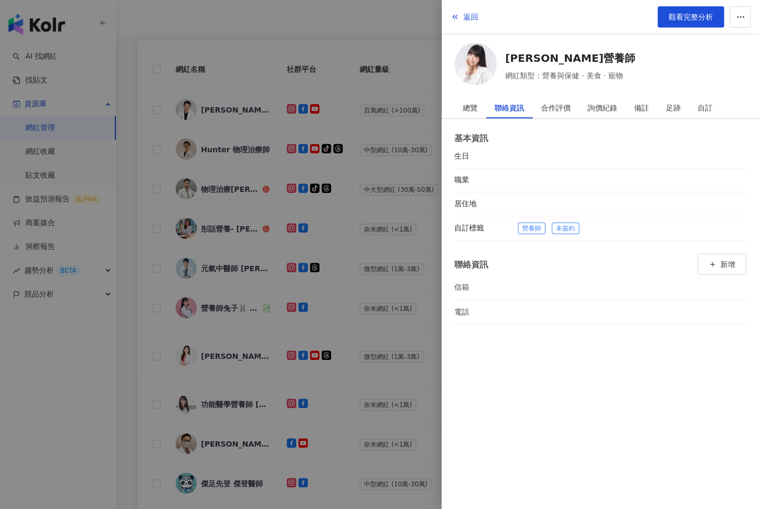
click at [393, 345] on div at bounding box center [379, 254] width 759 height 509
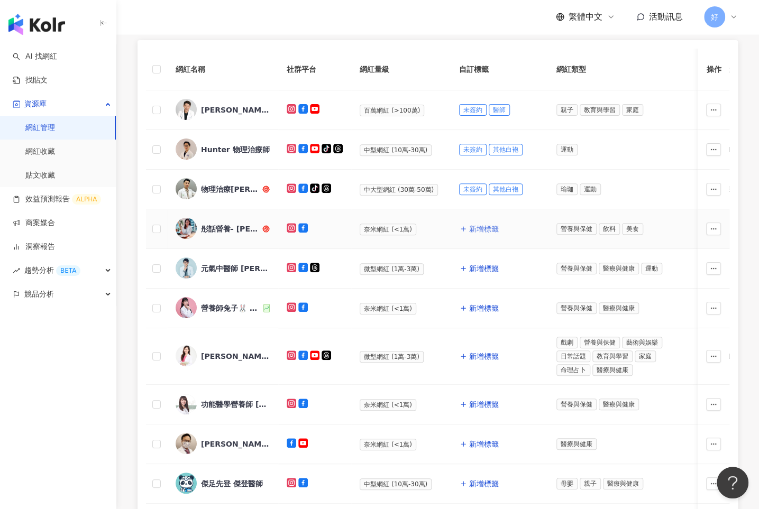
click at [476, 225] on span "新增標籤" at bounding box center [484, 229] width 30 height 8
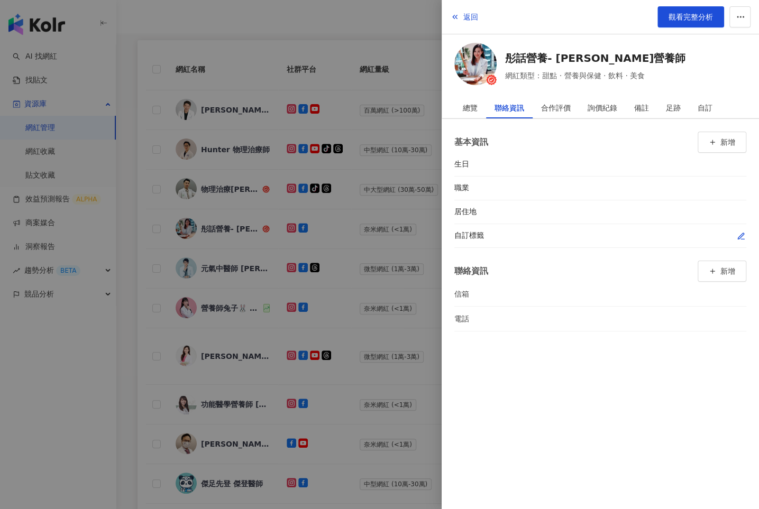
click at [738, 234] on icon "button" at bounding box center [741, 236] width 8 height 8
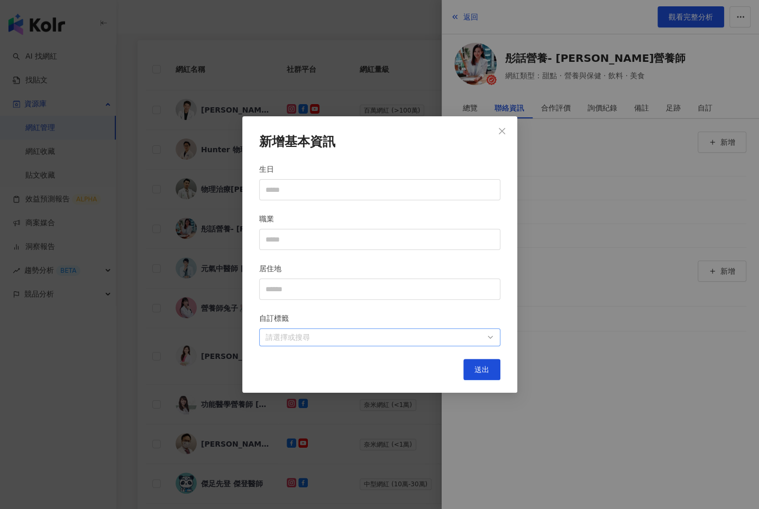
click at [469, 337] on div at bounding box center [374, 338] width 226 height 8
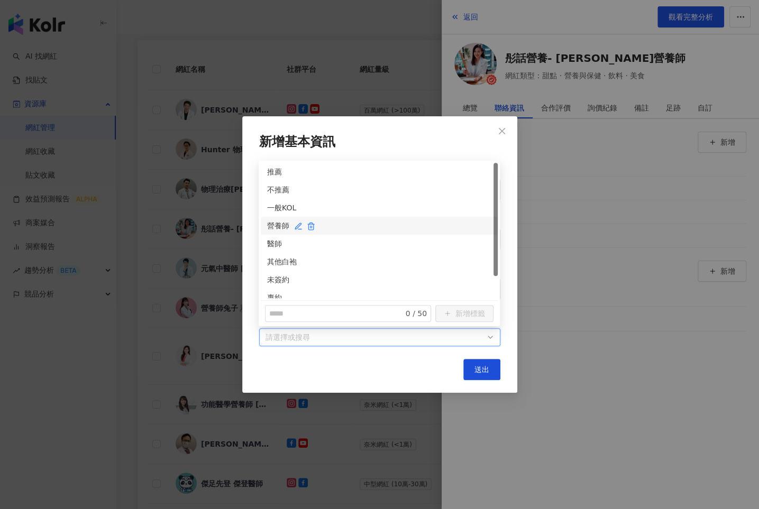
click at [277, 225] on div "營養師" at bounding box center [379, 226] width 224 height 12
click at [278, 277] on div "未簽約" at bounding box center [379, 280] width 224 height 12
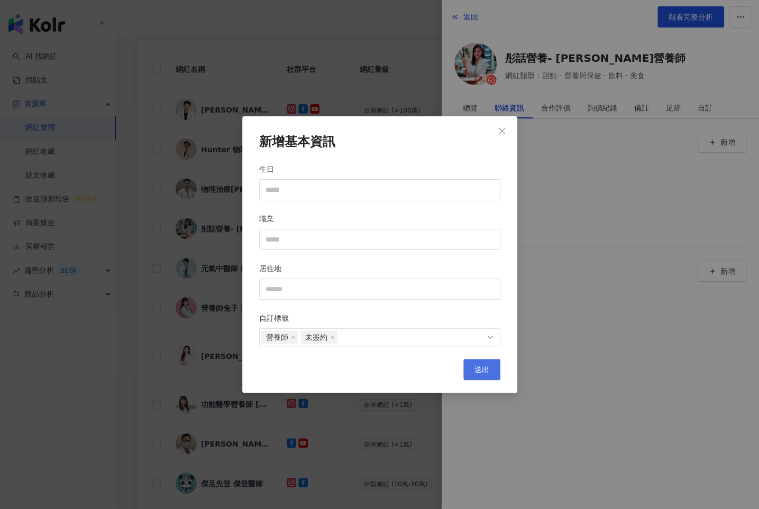
click at [493, 361] on button "送出" at bounding box center [481, 369] width 37 height 21
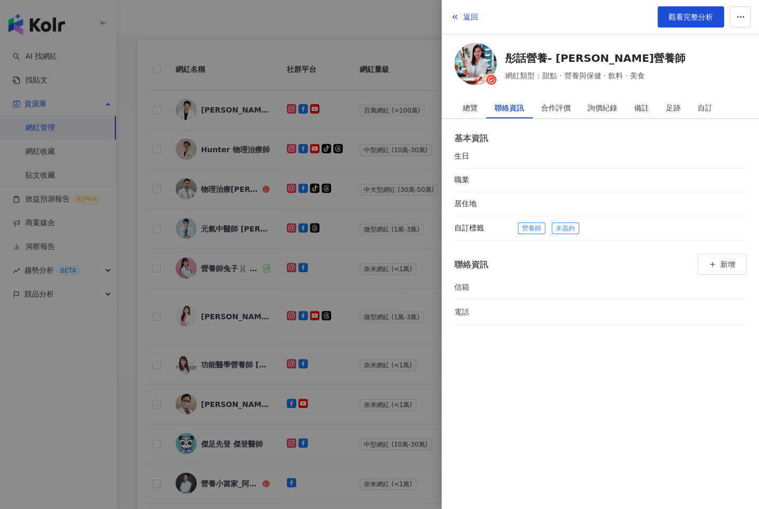
click at [400, 333] on div at bounding box center [379, 254] width 759 height 509
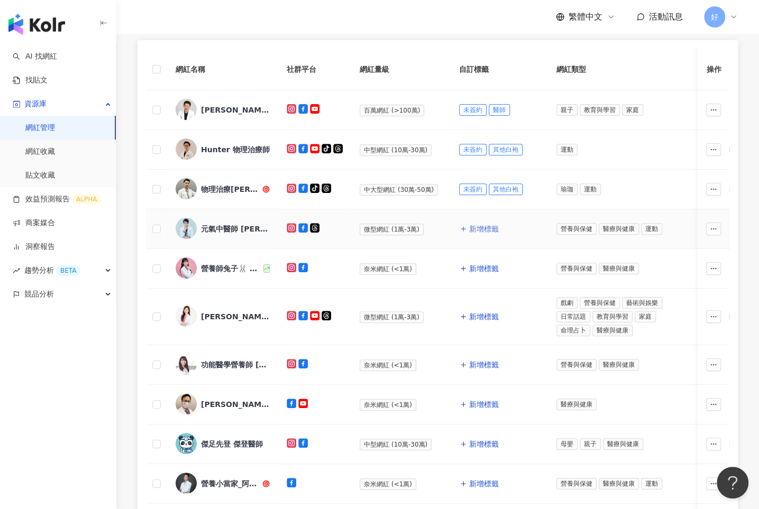
click at [483, 227] on span "新增標籤" at bounding box center [484, 229] width 30 height 8
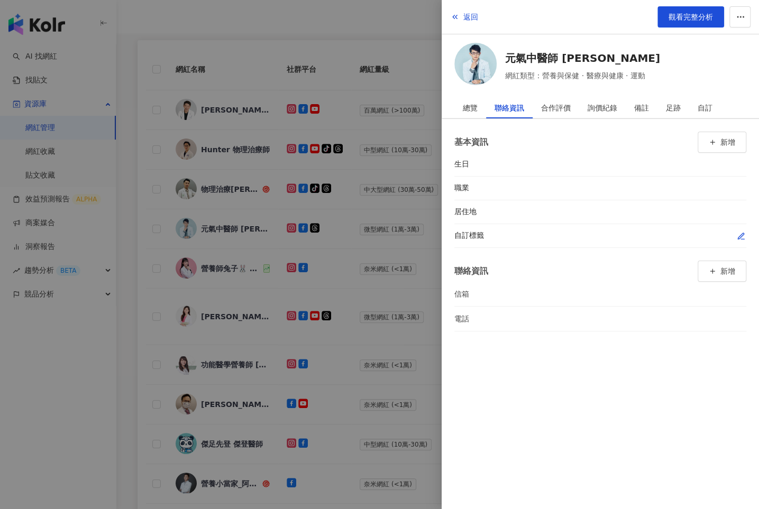
click at [740, 234] on icon "button" at bounding box center [741, 236] width 8 height 8
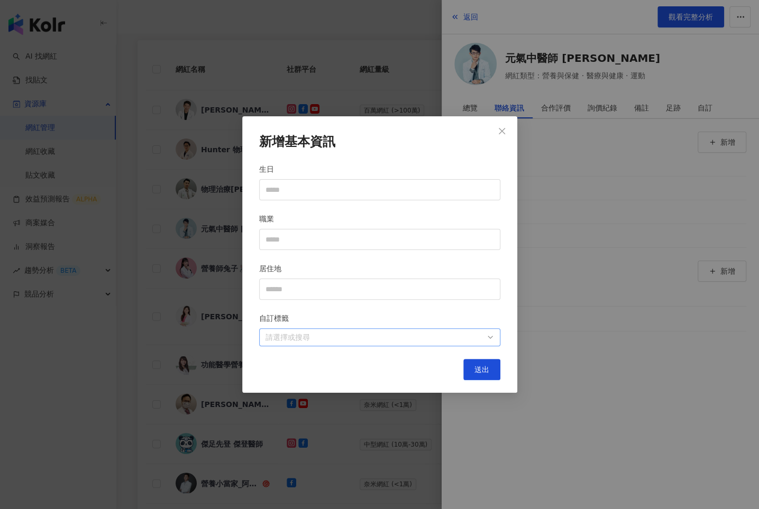
click at [476, 336] on div at bounding box center [374, 338] width 226 height 8
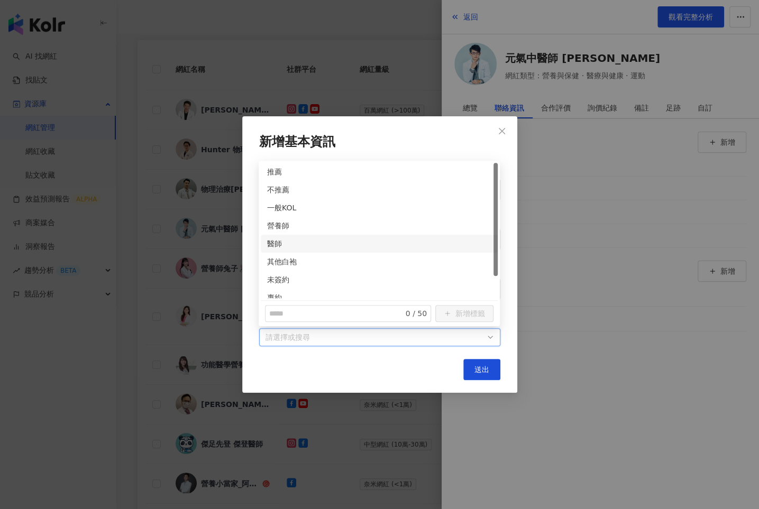
click at [276, 246] on div "醫師" at bounding box center [379, 244] width 224 height 12
click at [276, 277] on div "未簽約" at bounding box center [379, 280] width 224 height 12
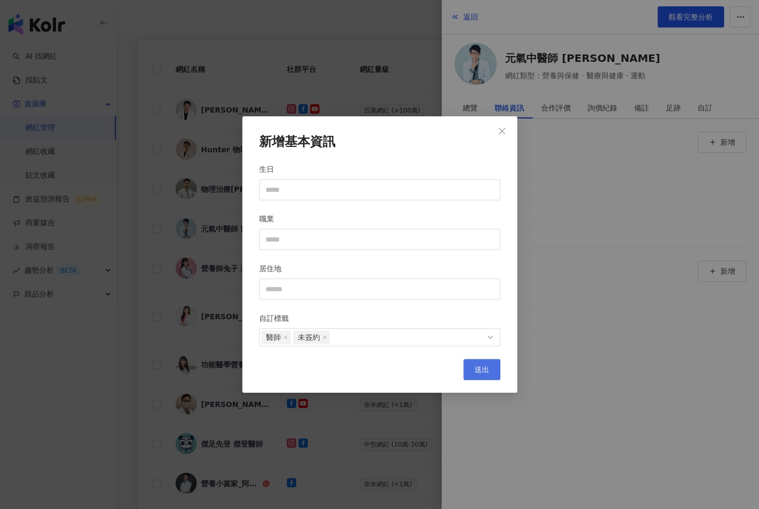
click at [471, 364] on button "送出" at bounding box center [481, 369] width 37 height 21
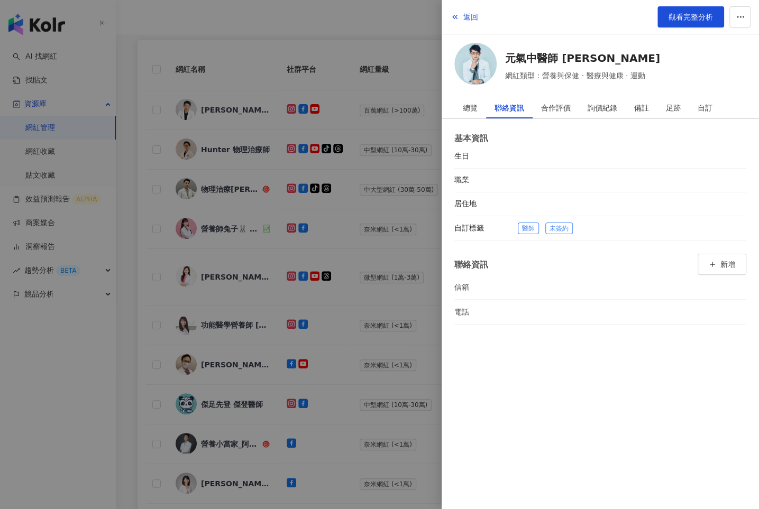
click at [405, 300] on div at bounding box center [379, 254] width 759 height 509
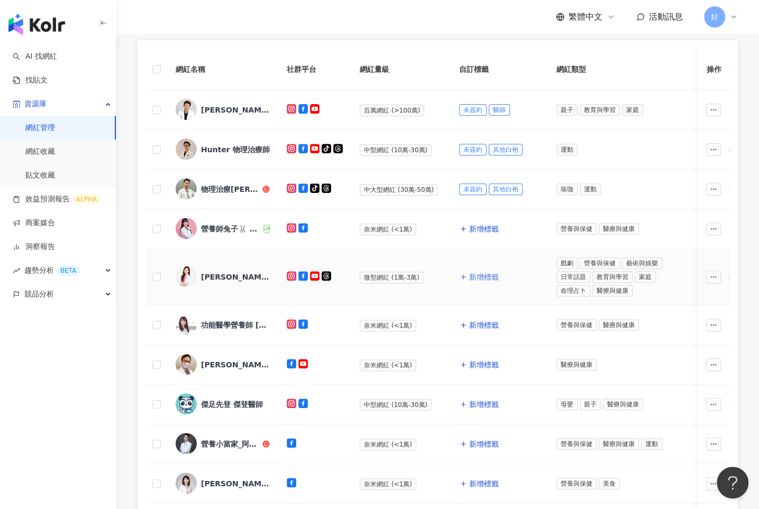
click at [469, 273] on span "新增標籤" at bounding box center [484, 277] width 30 height 8
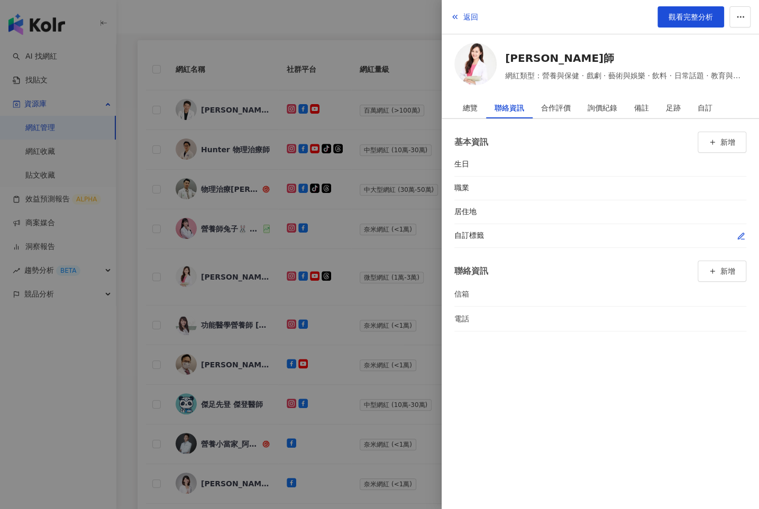
click at [745, 231] on button "button" at bounding box center [741, 236] width 11 height 11
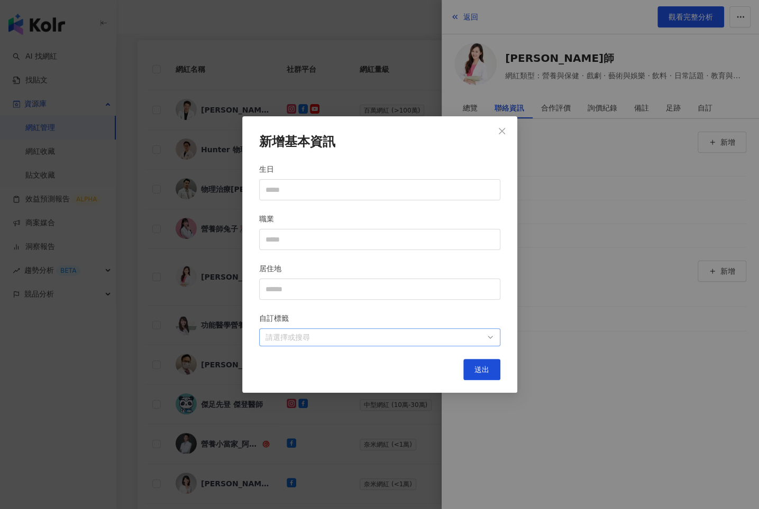
click at [474, 334] on div at bounding box center [374, 338] width 226 height 8
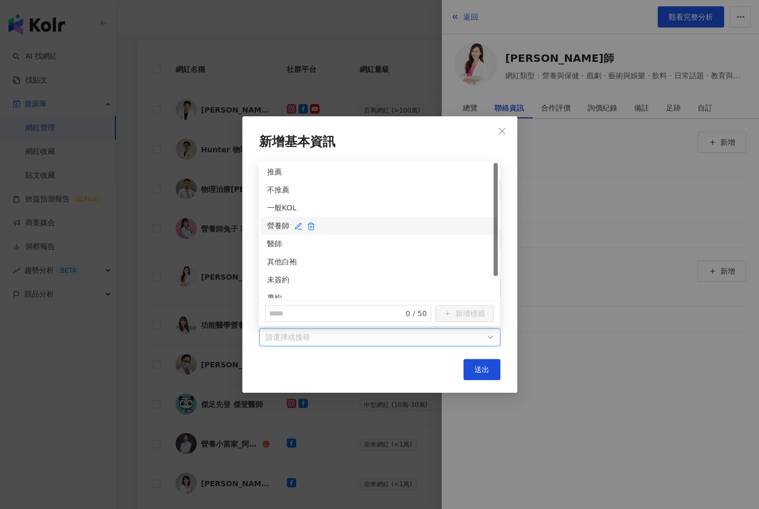
click at [269, 229] on div "營養師" at bounding box center [379, 226] width 224 height 12
click at [272, 278] on div "未簽約" at bounding box center [379, 280] width 224 height 12
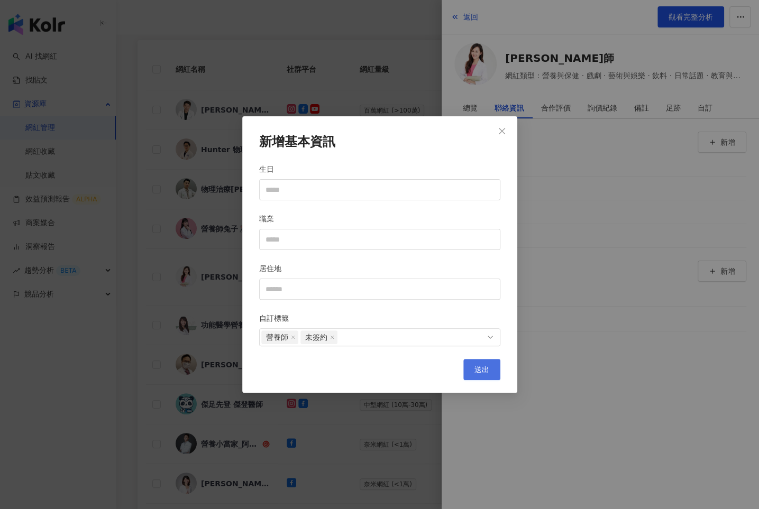
click at [475, 369] on span "送出" at bounding box center [482, 370] width 15 height 8
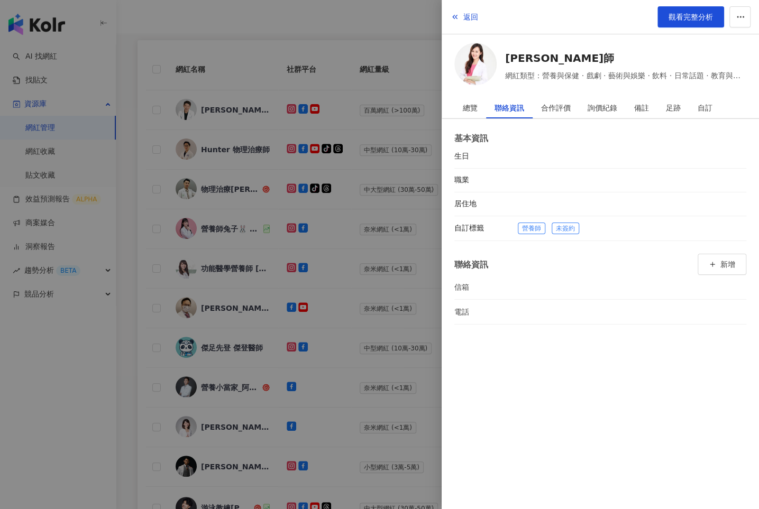
click at [412, 280] on div at bounding box center [379, 254] width 759 height 509
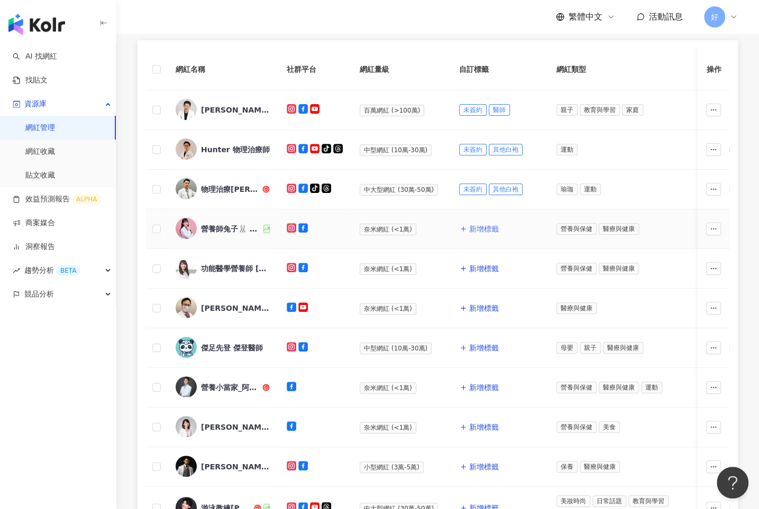
click at [464, 228] on button "新增標籤" at bounding box center [479, 228] width 40 height 21
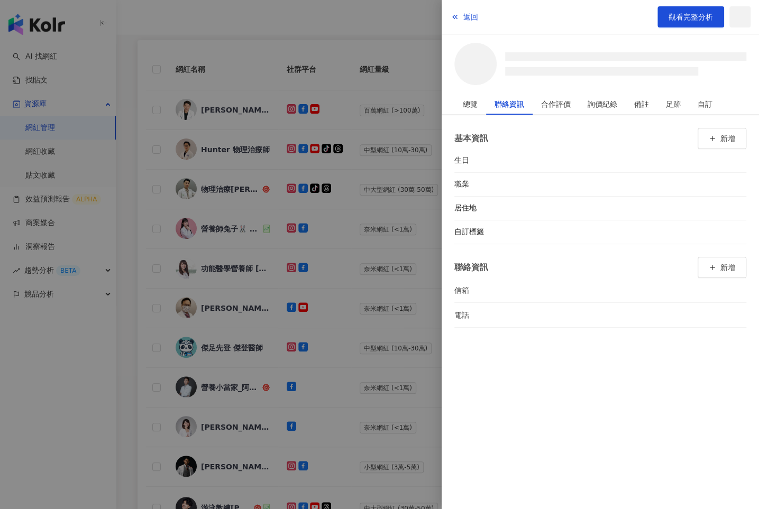
click at [747, 231] on div "基本資訊 新增 生日 職業 居住地 自訂標籤 聯絡資訊 新增 信箱 電話" at bounding box center [600, 227] width 317 height 225
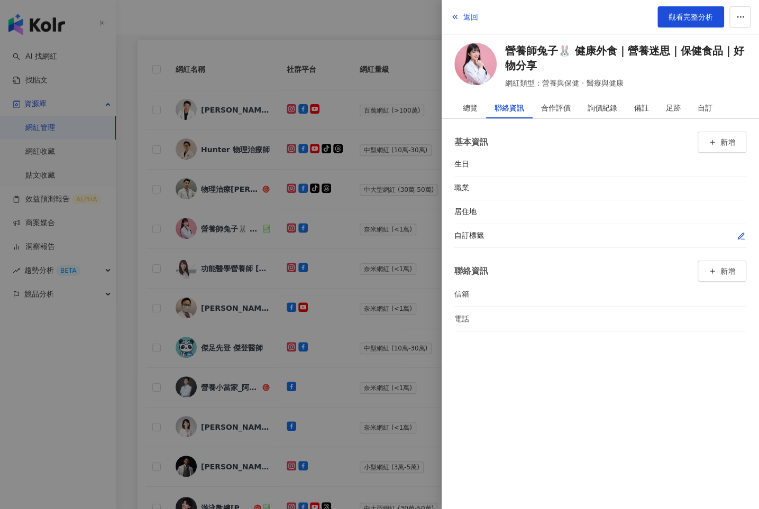
click at [739, 232] on icon "button" at bounding box center [741, 236] width 8 height 8
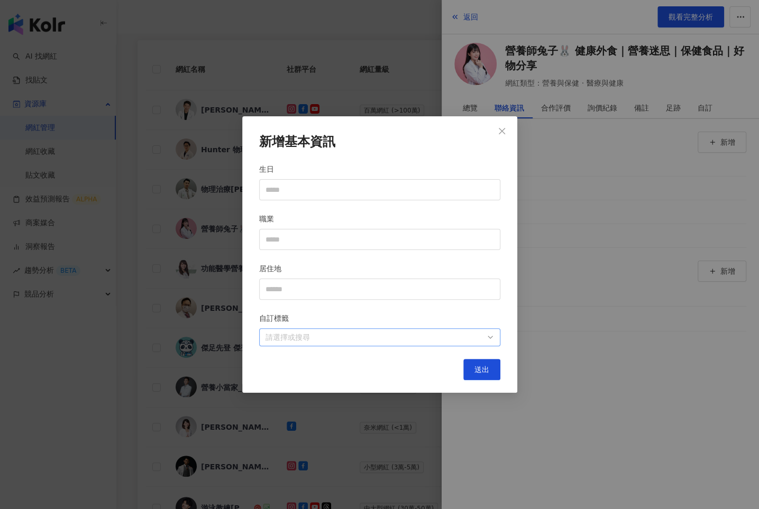
click at [478, 336] on div at bounding box center [374, 338] width 226 height 8
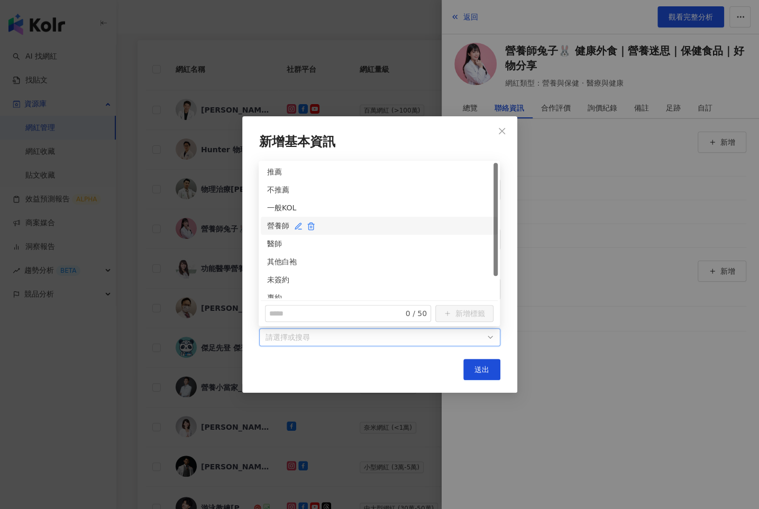
click at [269, 223] on div "營養師" at bounding box center [379, 226] width 224 height 12
click at [276, 275] on div "未簽約" at bounding box center [379, 280] width 224 height 12
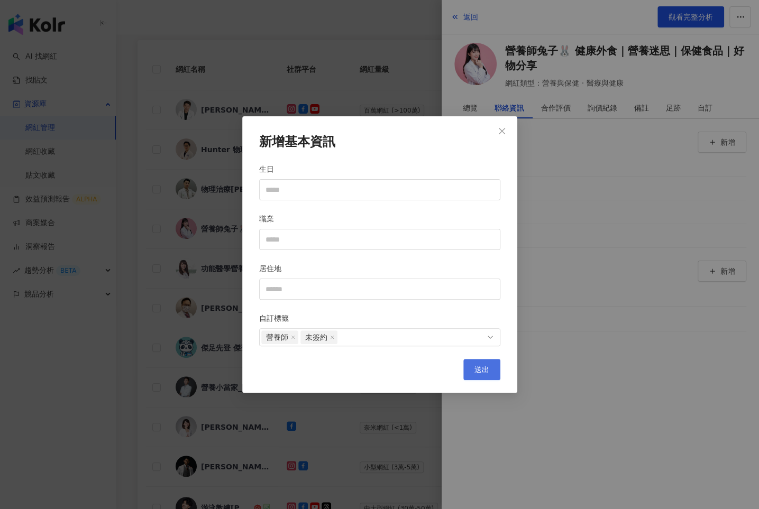
click at [467, 366] on button "送出" at bounding box center [481, 369] width 37 height 21
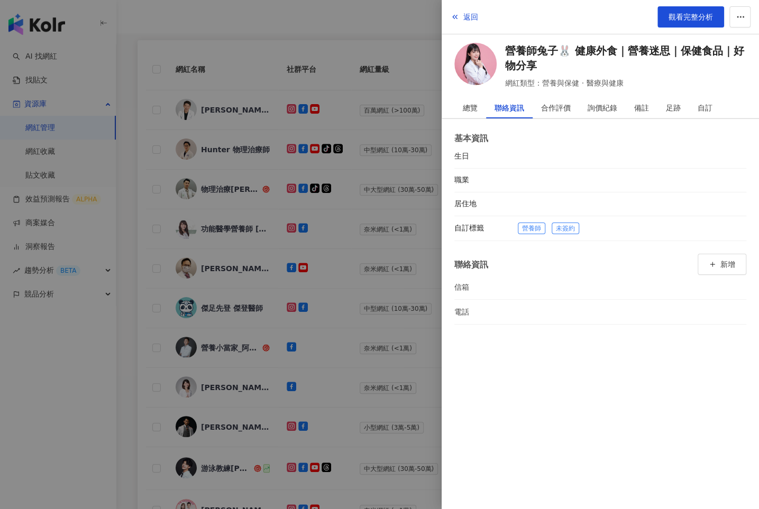
click at [402, 257] on div at bounding box center [379, 254] width 759 height 509
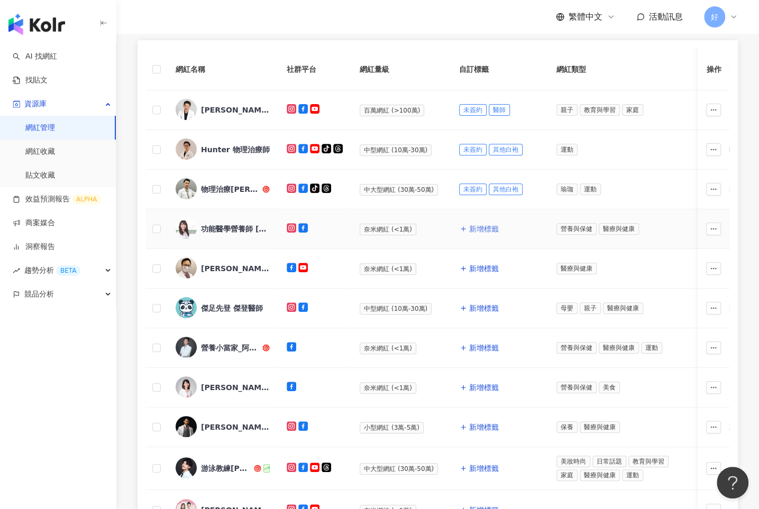
click at [470, 225] on span "新增標籤" at bounding box center [484, 229] width 30 height 8
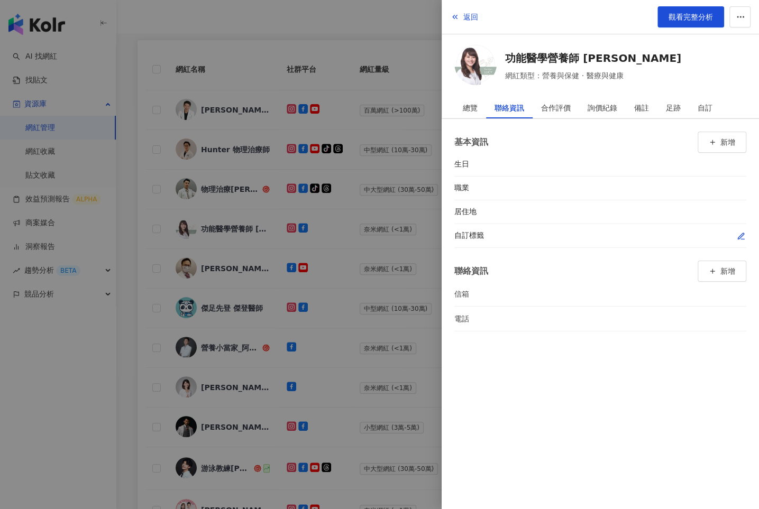
click at [742, 233] on icon "button" at bounding box center [741, 236] width 6 height 6
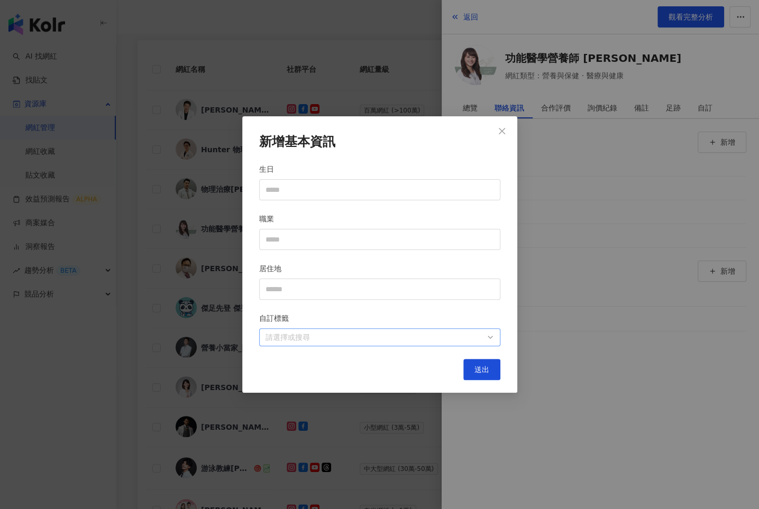
click at [482, 334] on div at bounding box center [374, 338] width 226 height 8
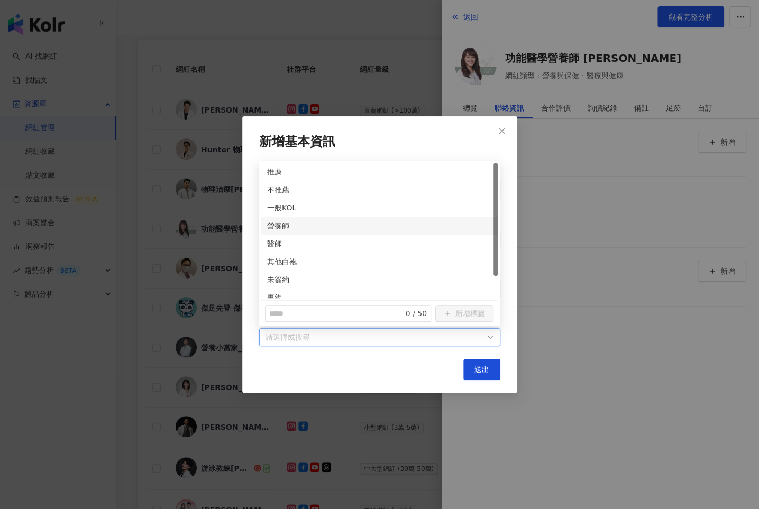
click at [269, 224] on div "營養師" at bounding box center [379, 226] width 224 height 12
click at [273, 272] on div "未簽約" at bounding box center [379, 280] width 237 height 18
click at [473, 366] on button "送出" at bounding box center [481, 369] width 37 height 21
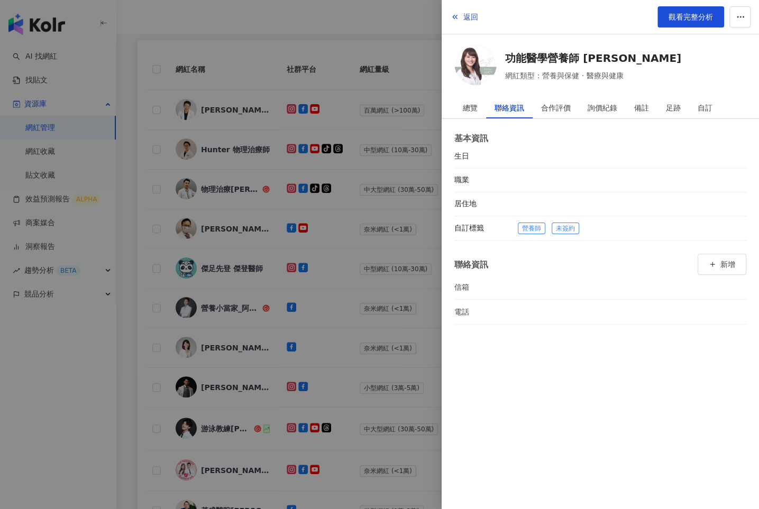
click at [422, 355] on div at bounding box center [379, 254] width 759 height 509
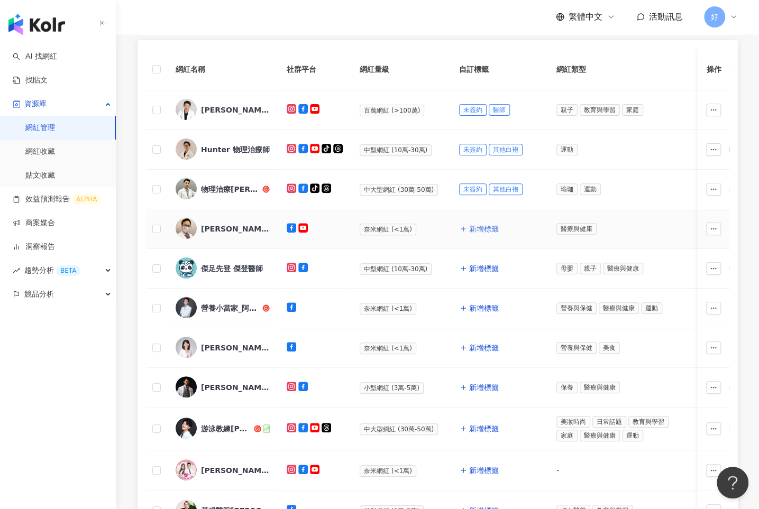
click at [488, 225] on span "新增標籤" at bounding box center [484, 229] width 30 height 8
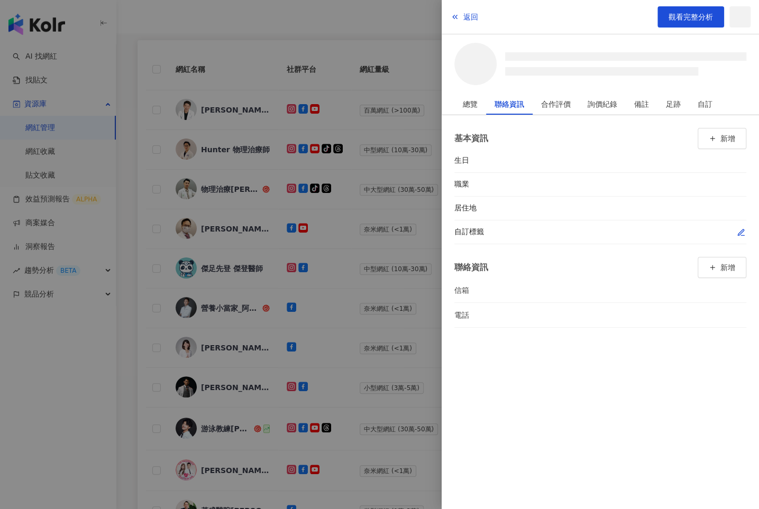
click at [744, 232] on icon "button" at bounding box center [741, 233] width 8 height 8
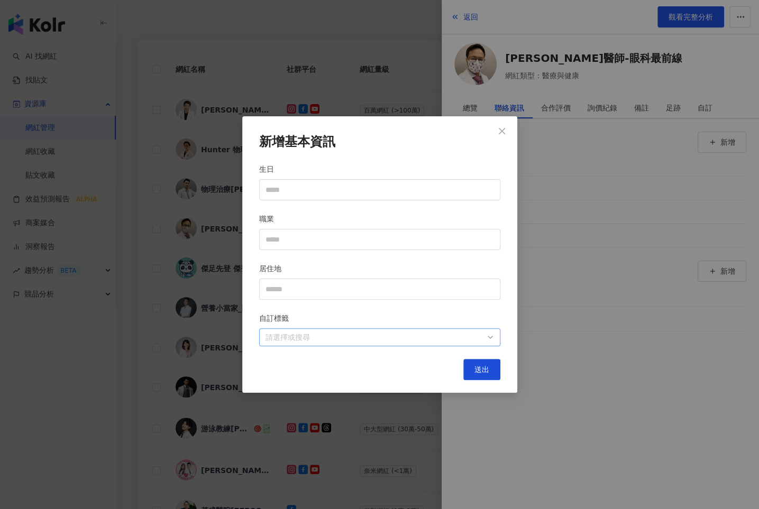
click at [486, 338] on div at bounding box center [374, 338] width 226 height 8
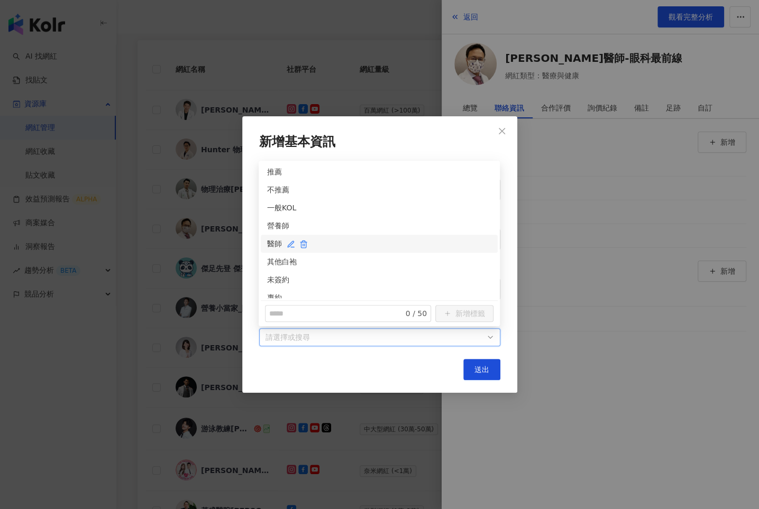
click at [275, 240] on div "醫師" at bounding box center [379, 244] width 224 height 12
click at [273, 248] on div "未簽約" at bounding box center [379, 254] width 224 height 12
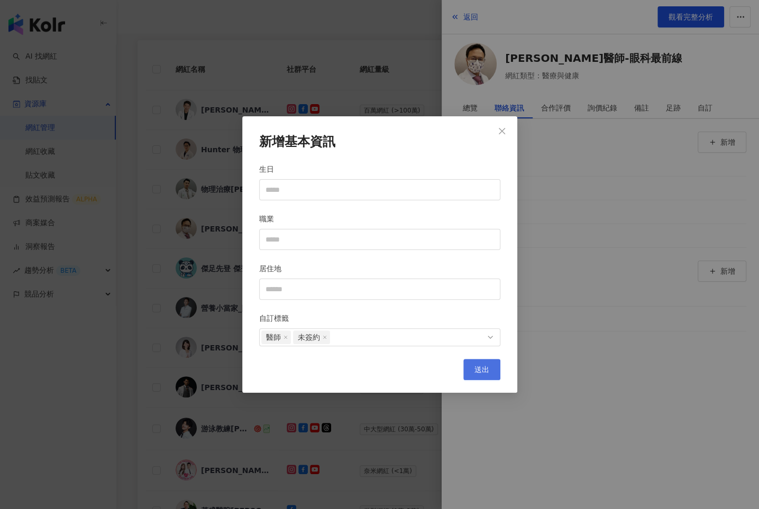
click at [484, 369] on span "送出" at bounding box center [482, 370] width 15 height 8
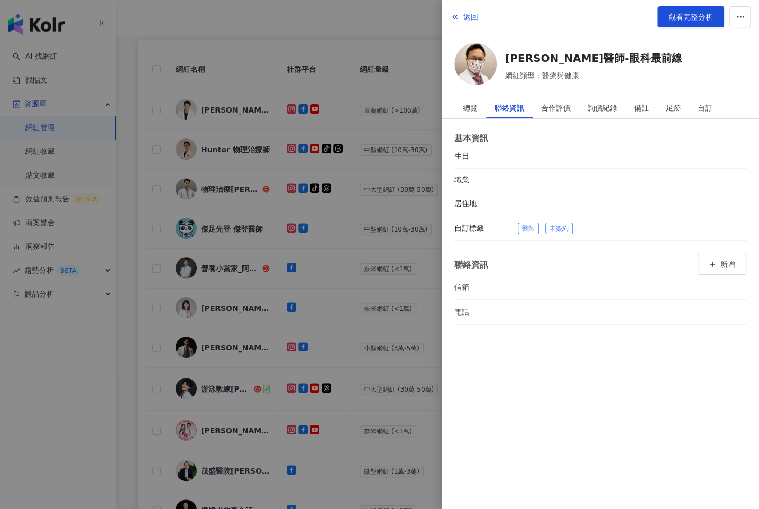
click at [296, 146] on div at bounding box center [379, 254] width 759 height 509
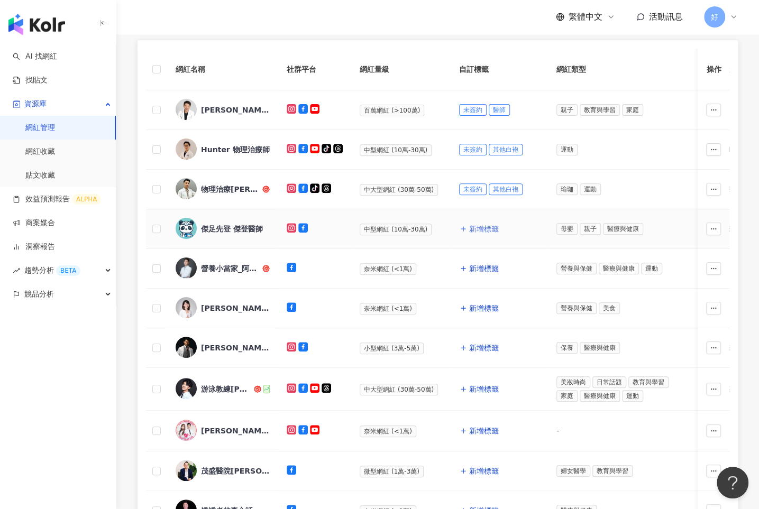
click at [475, 227] on span "新增標籤" at bounding box center [484, 229] width 30 height 8
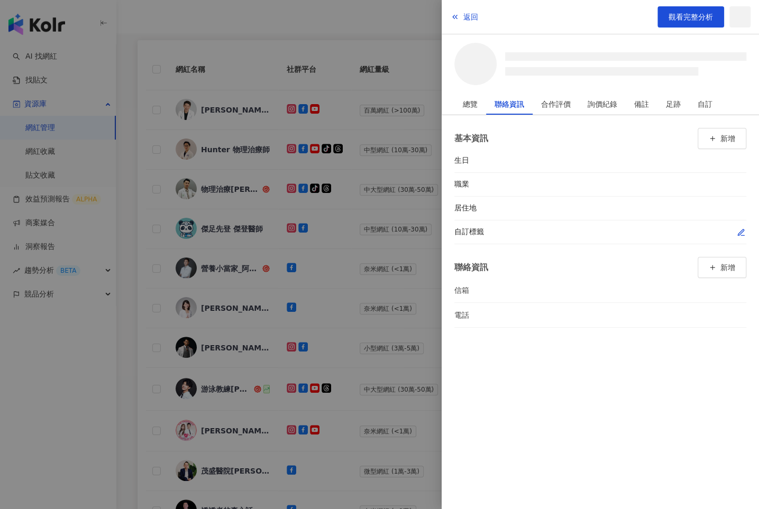
click at [738, 232] on icon "button" at bounding box center [741, 233] width 8 height 8
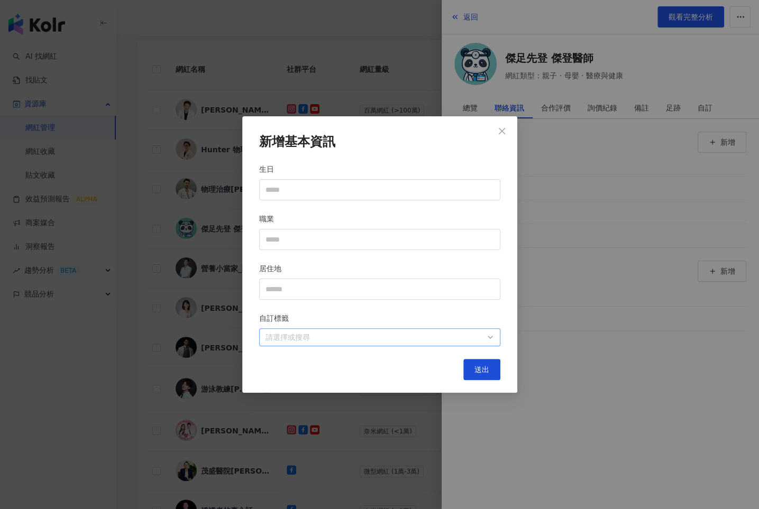
click at [460, 336] on div at bounding box center [374, 338] width 226 height 8
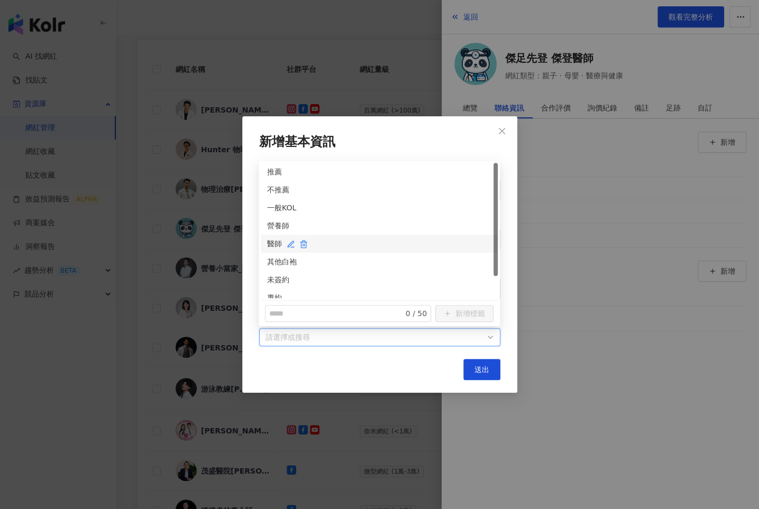
click at [270, 240] on div "醫師" at bounding box center [379, 244] width 224 height 12
click at [271, 278] on div "未簽約" at bounding box center [379, 280] width 224 height 12
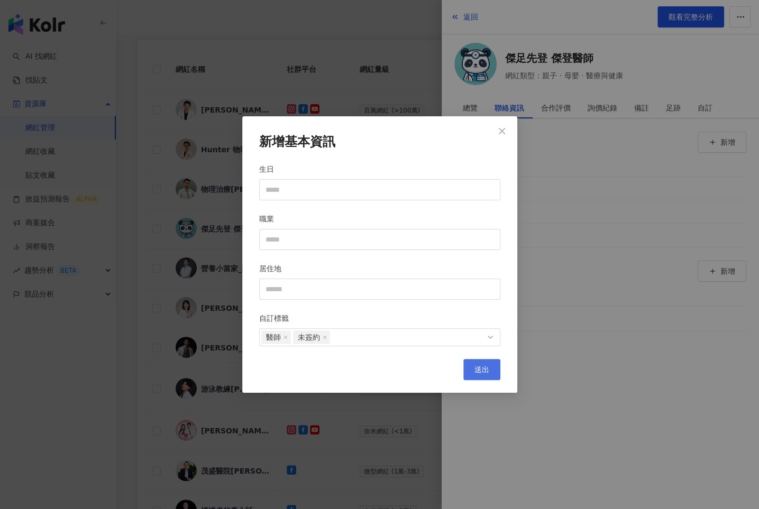
click at [475, 372] on span "送出" at bounding box center [482, 370] width 15 height 8
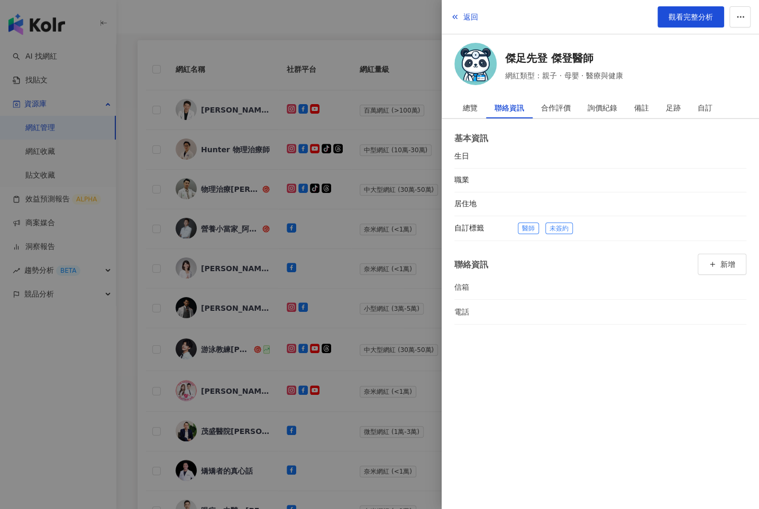
click at [409, 336] on div at bounding box center [379, 254] width 759 height 509
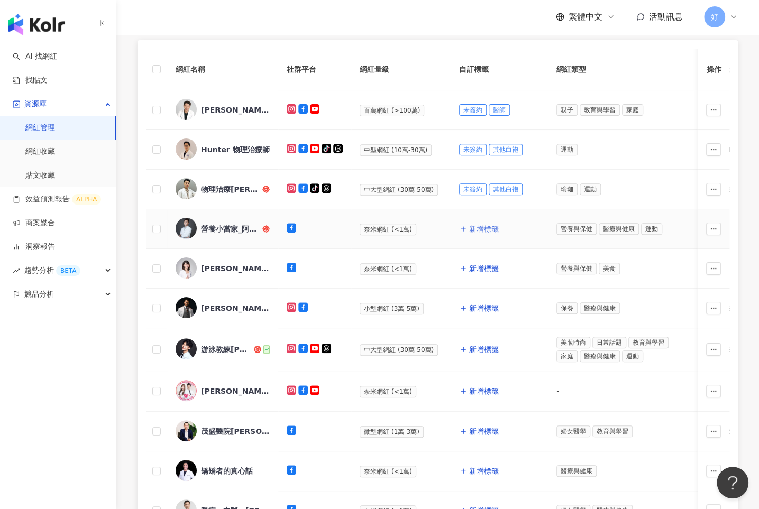
click at [486, 229] on span "新增標籤" at bounding box center [484, 229] width 30 height 8
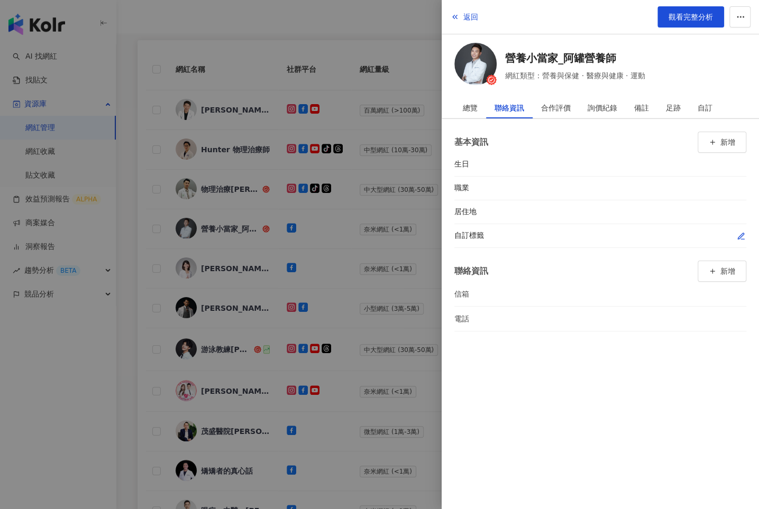
click at [742, 227] on div "自訂標籤" at bounding box center [600, 236] width 292 height 24
click at [739, 235] on icon "button" at bounding box center [741, 236] width 8 height 8
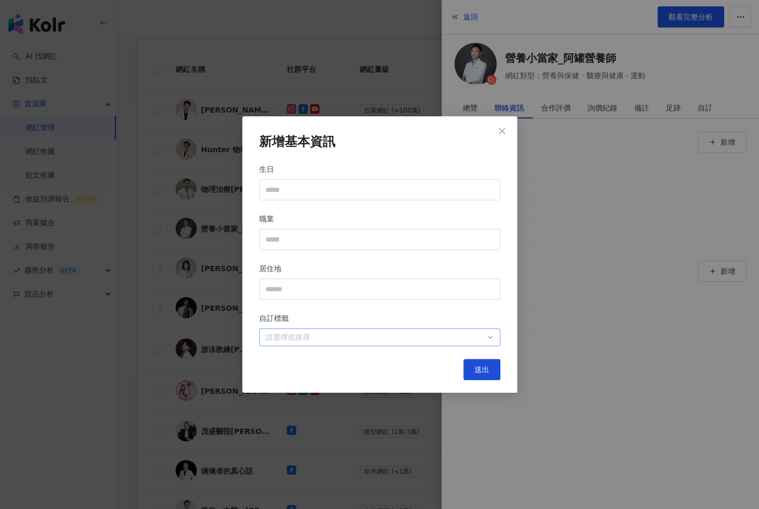
click at [482, 335] on div at bounding box center [374, 338] width 226 height 8
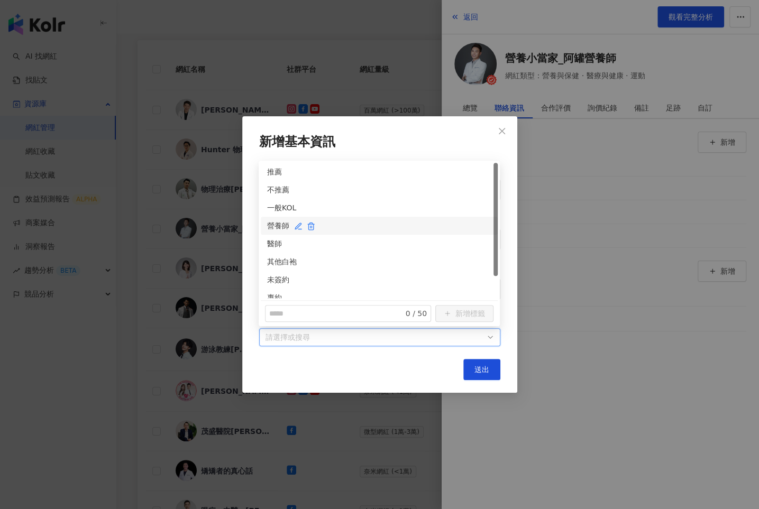
click at [272, 224] on div "營養師" at bounding box center [379, 226] width 224 height 12
click at [272, 275] on div "未簽約" at bounding box center [379, 280] width 224 height 12
click at [480, 364] on button "送出" at bounding box center [481, 369] width 37 height 21
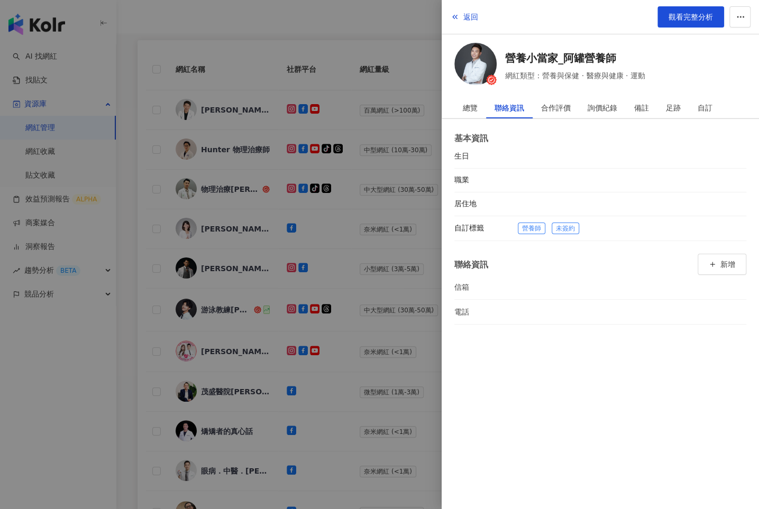
click at [385, 285] on div at bounding box center [379, 254] width 759 height 509
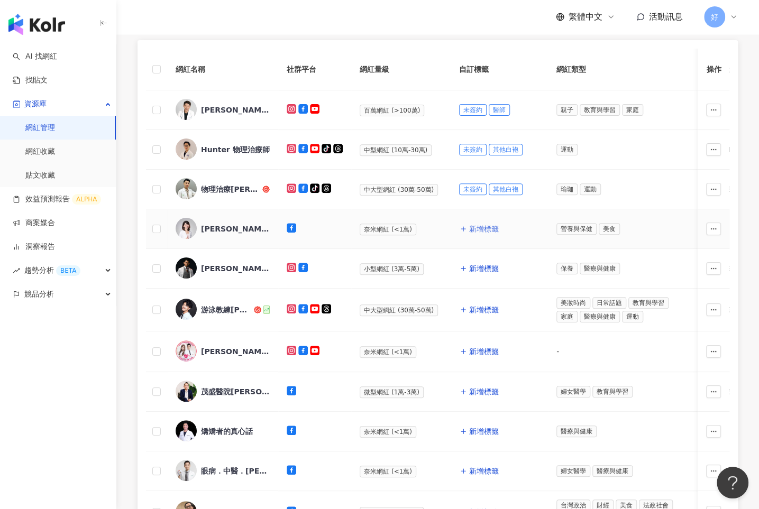
click at [477, 230] on span "新增標籤" at bounding box center [484, 229] width 30 height 8
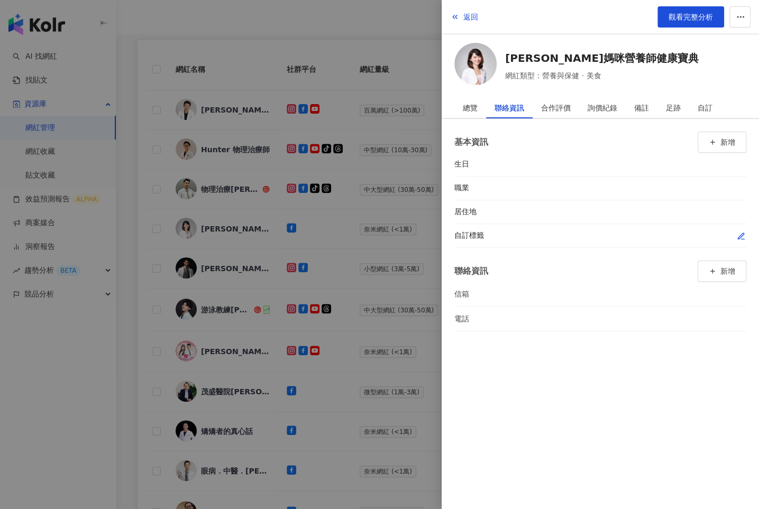
click at [741, 236] on icon "button" at bounding box center [741, 236] width 6 height 6
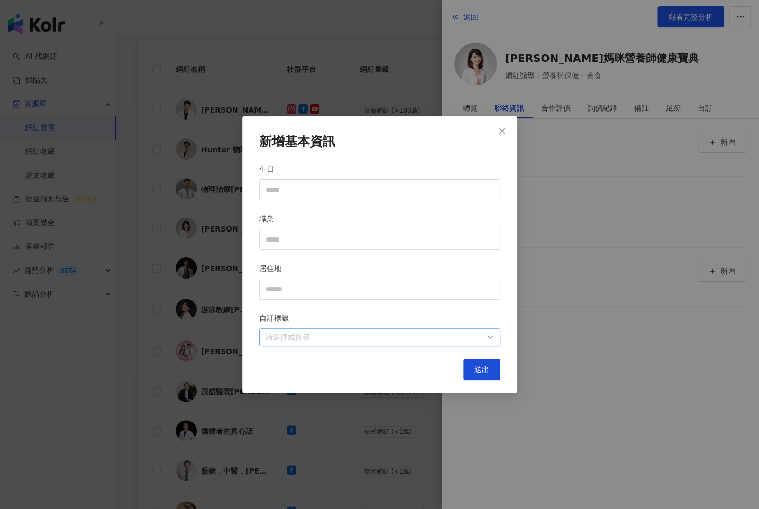
click at [422, 338] on div at bounding box center [374, 338] width 226 height 8
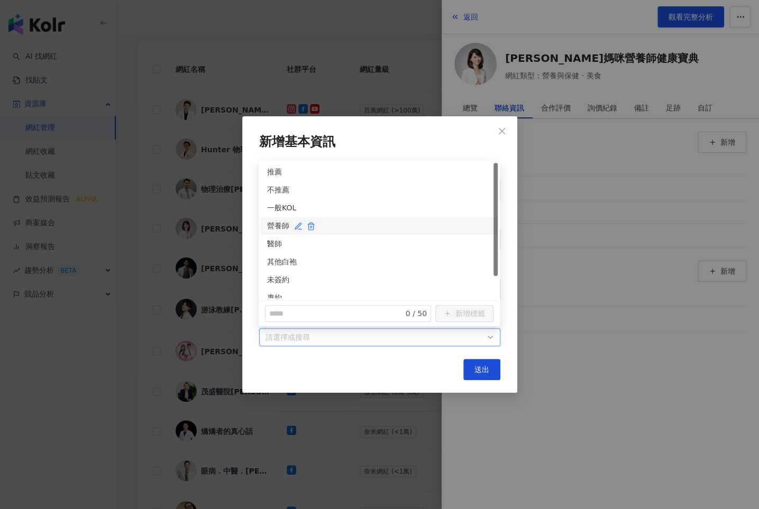
click at [275, 225] on div "營養師" at bounding box center [379, 226] width 224 height 12
click at [275, 278] on div "未簽約" at bounding box center [379, 280] width 224 height 12
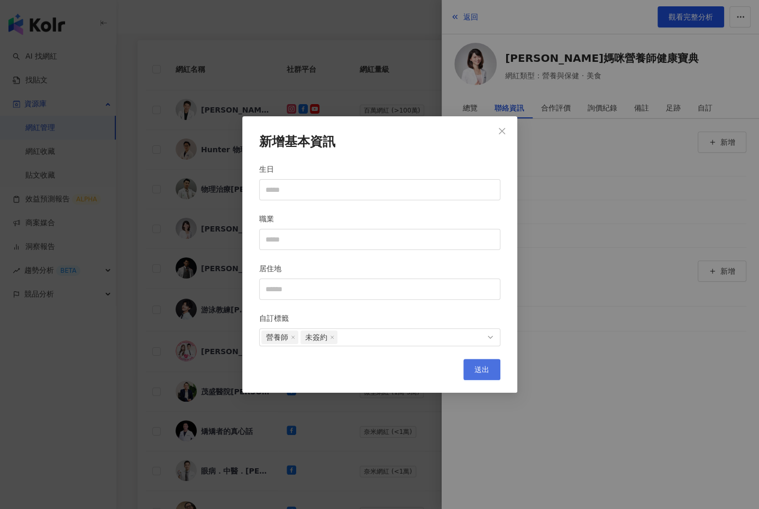
click at [475, 370] on span "送出" at bounding box center [482, 370] width 15 height 8
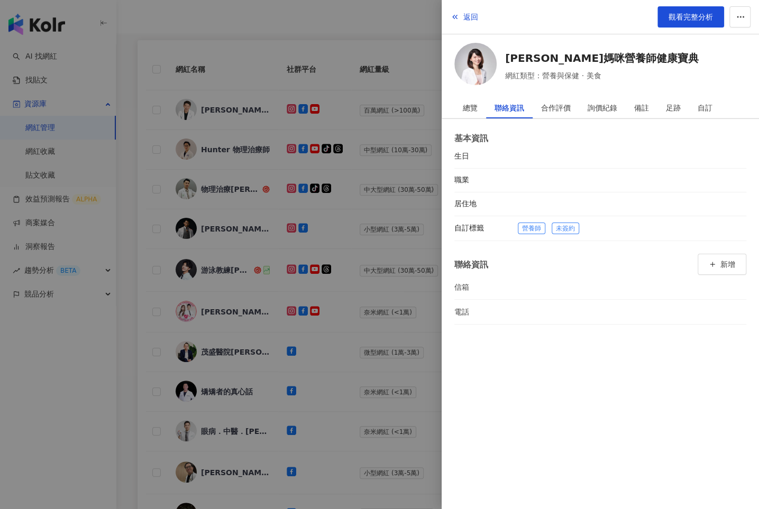
click at [386, 270] on div at bounding box center [379, 254] width 759 height 509
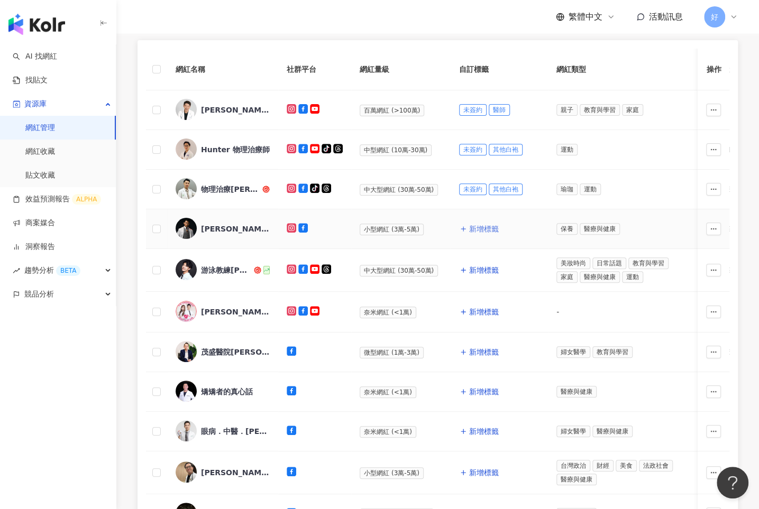
click at [477, 225] on span "新增標籤" at bounding box center [484, 229] width 30 height 8
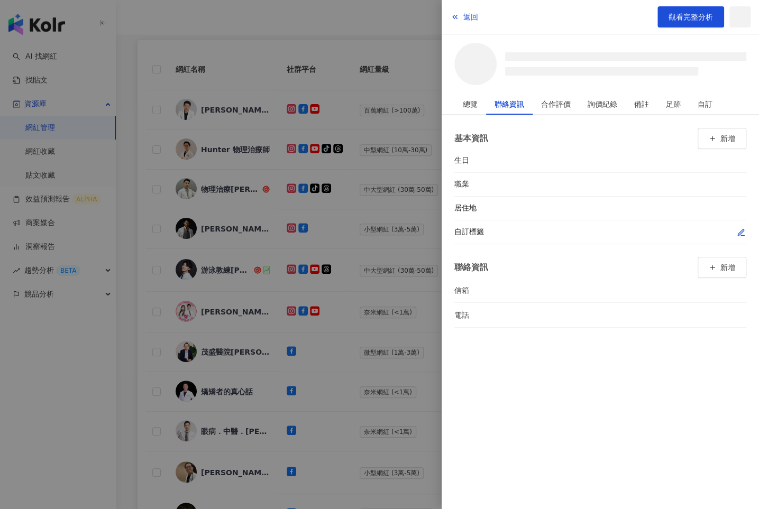
click at [741, 232] on icon "button" at bounding box center [741, 233] width 8 height 8
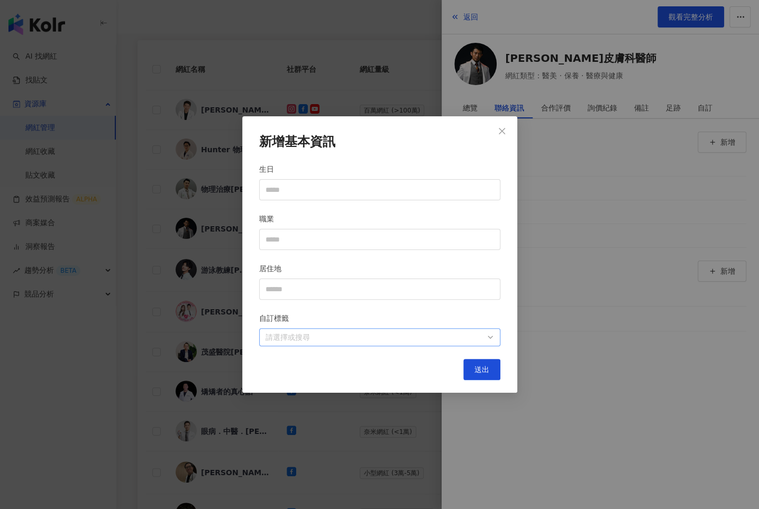
click at [447, 341] on div at bounding box center [374, 338] width 226 height 8
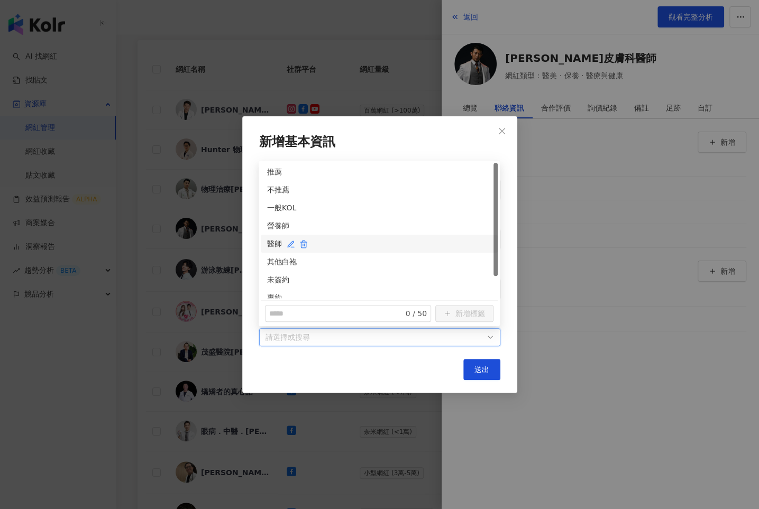
click at [275, 241] on div "醫師" at bounding box center [379, 244] width 224 height 12
click at [275, 280] on div "未簽約" at bounding box center [379, 280] width 224 height 12
click at [476, 370] on span "送出" at bounding box center [482, 370] width 15 height 8
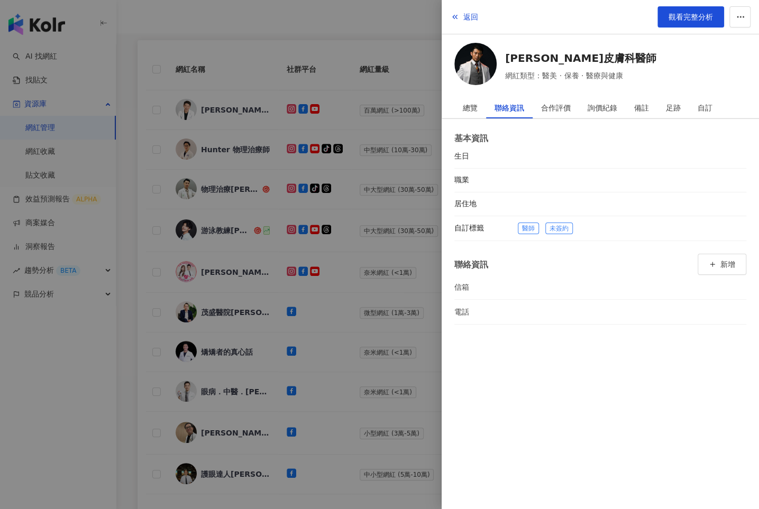
click at [390, 318] on div at bounding box center [379, 254] width 759 height 509
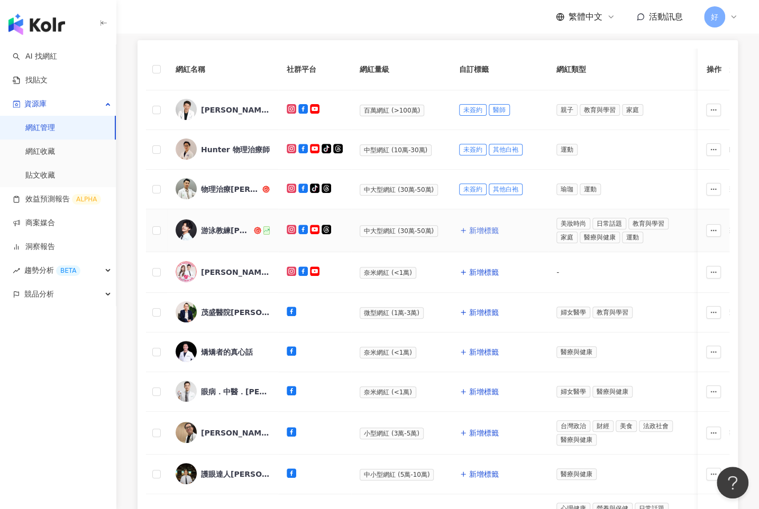
click at [483, 226] on span "新增標籤" at bounding box center [484, 230] width 30 height 8
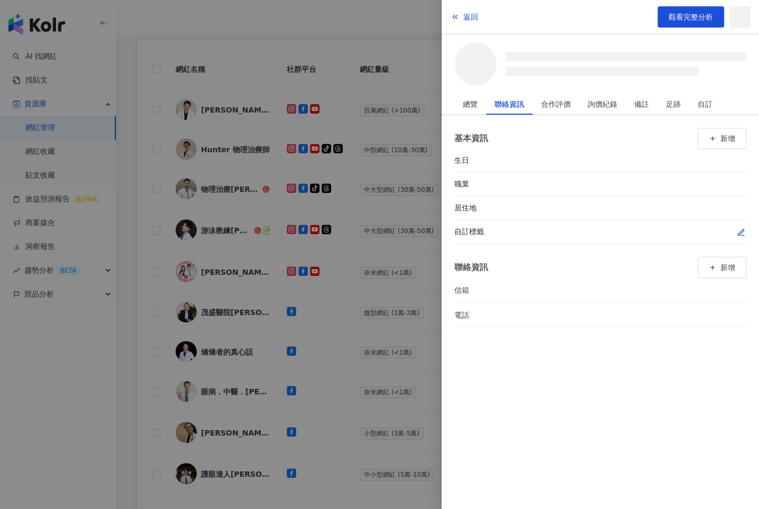
click at [738, 232] on icon "button" at bounding box center [741, 233] width 8 height 8
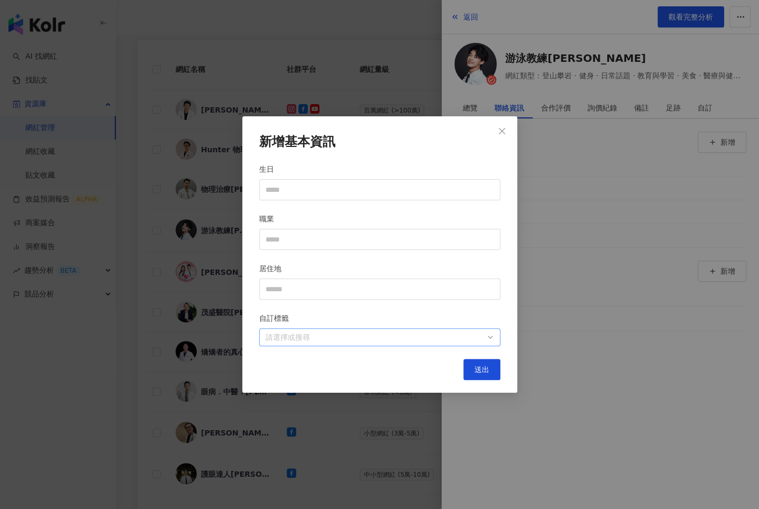
click at [467, 337] on div at bounding box center [374, 338] width 226 height 8
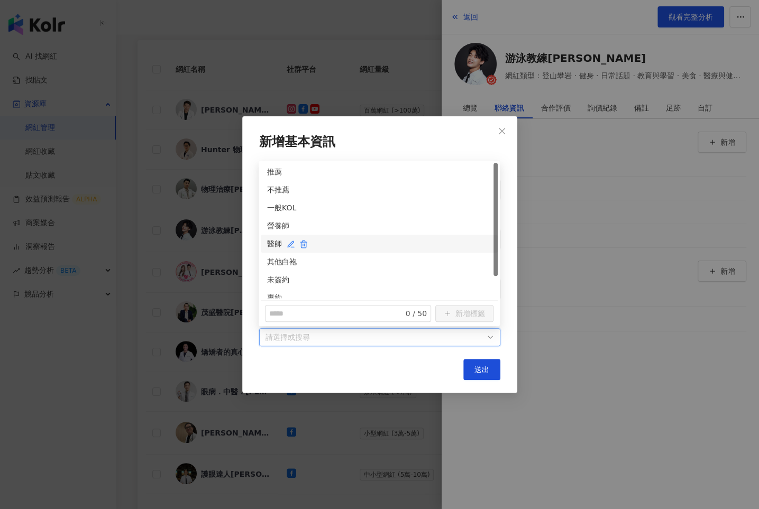
click at [269, 242] on div "醫師" at bounding box center [379, 244] width 224 height 12
click at [275, 277] on div "未簽約" at bounding box center [379, 280] width 224 height 12
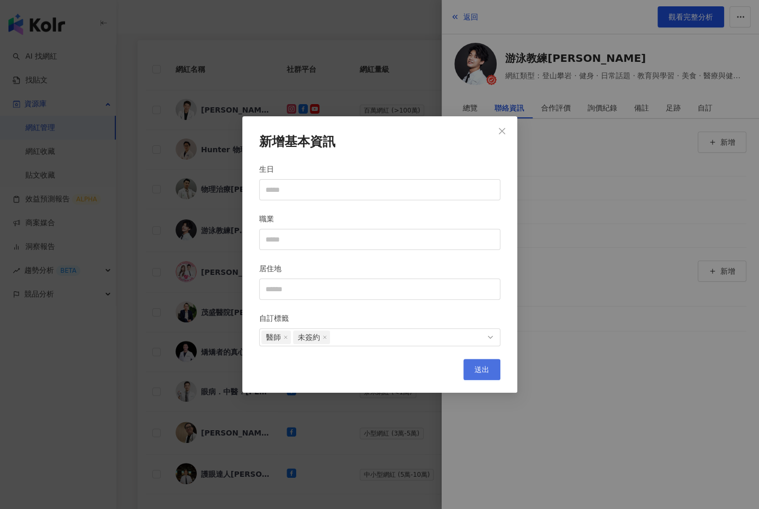
click at [477, 366] on span "送出" at bounding box center [482, 370] width 15 height 8
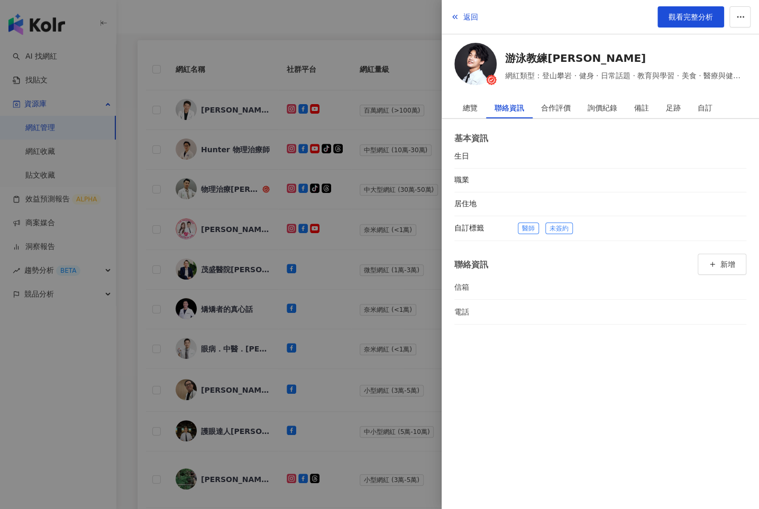
click at [385, 299] on div at bounding box center [379, 254] width 759 height 509
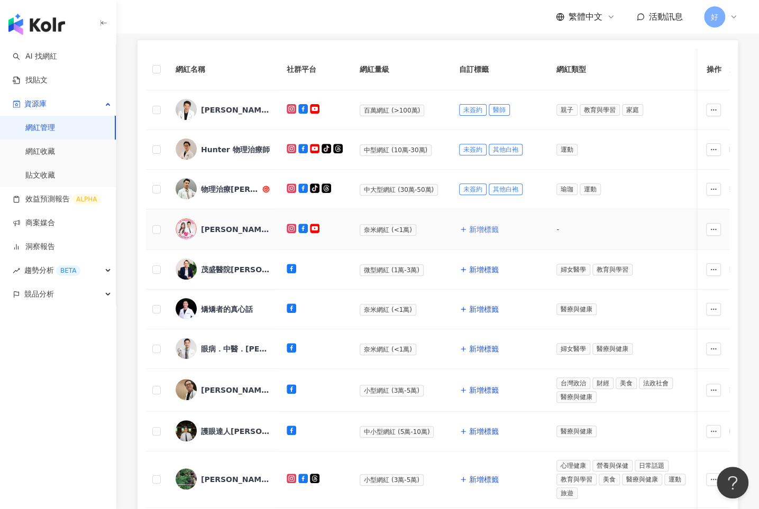
click at [481, 223] on button "新增標籤" at bounding box center [479, 229] width 40 height 21
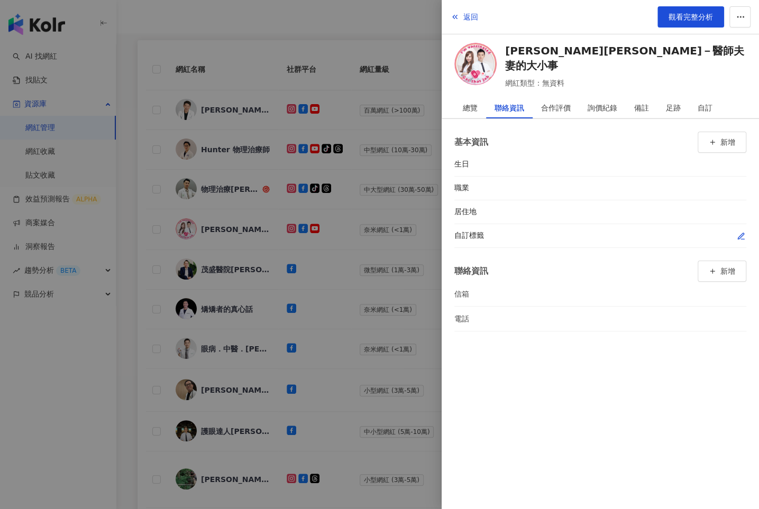
click at [743, 233] on icon "button" at bounding box center [741, 236] width 6 height 6
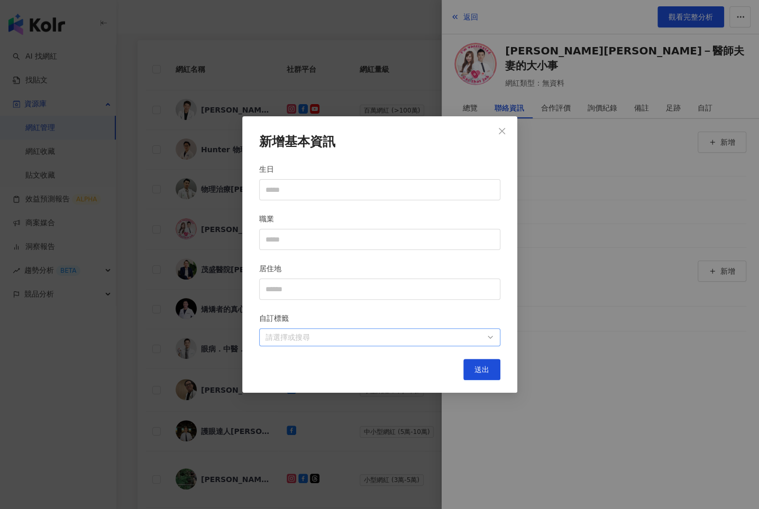
click at [415, 344] on div "請選擇或搜尋" at bounding box center [379, 338] width 241 height 18
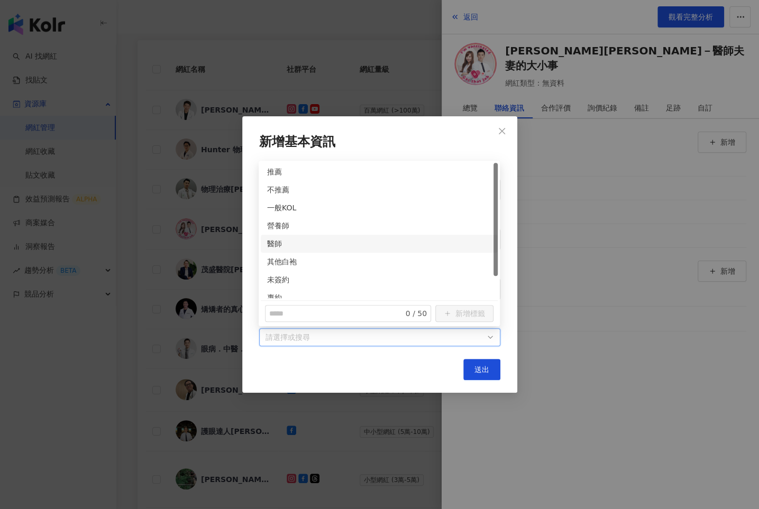
click at [269, 238] on div "醫師" at bounding box center [379, 244] width 224 height 12
click at [269, 279] on div "未簽約" at bounding box center [379, 280] width 224 height 12
click at [483, 371] on span "送出" at bounding box center [482, 370] width 15 height 8
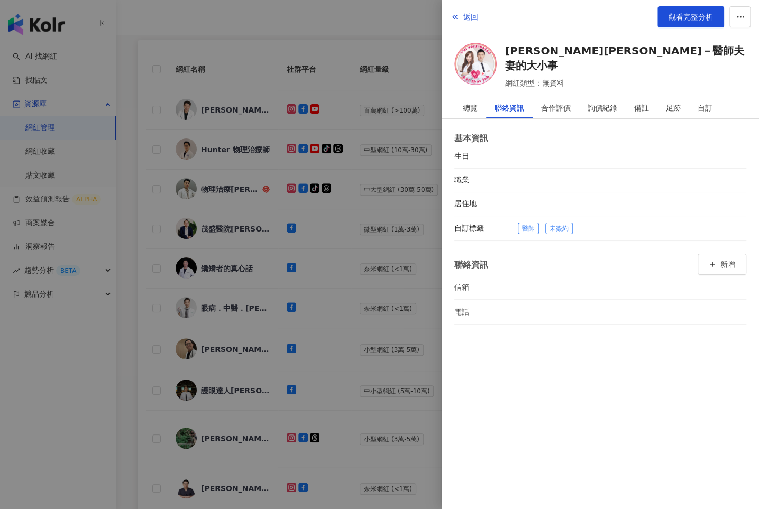
click at [398, 323] on div at bounding box center [379, 254] width 759 height 509
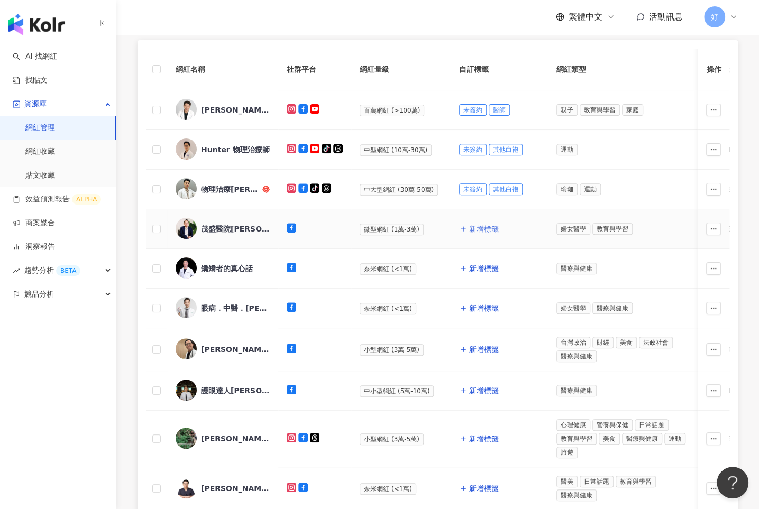
click at [484, 226] on span "新增標籤" at bounding box center [484, 229] width 30 height 8
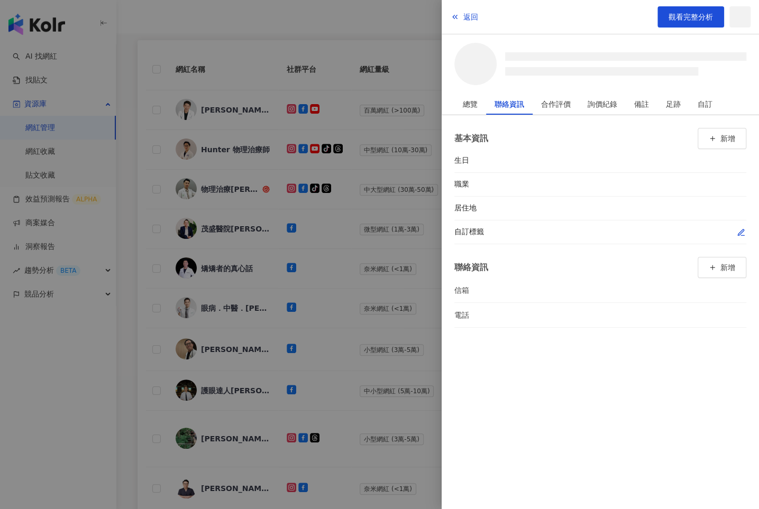
click at [737, 234] on icon "button" at bounding box center [741, 233] width 8 height 8
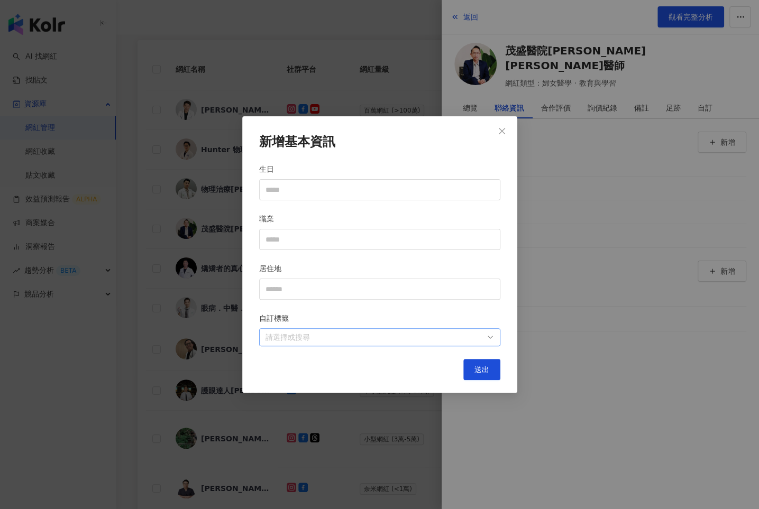
click at [426, 334] on div at bounding box center [374, 338] width 226 height 8
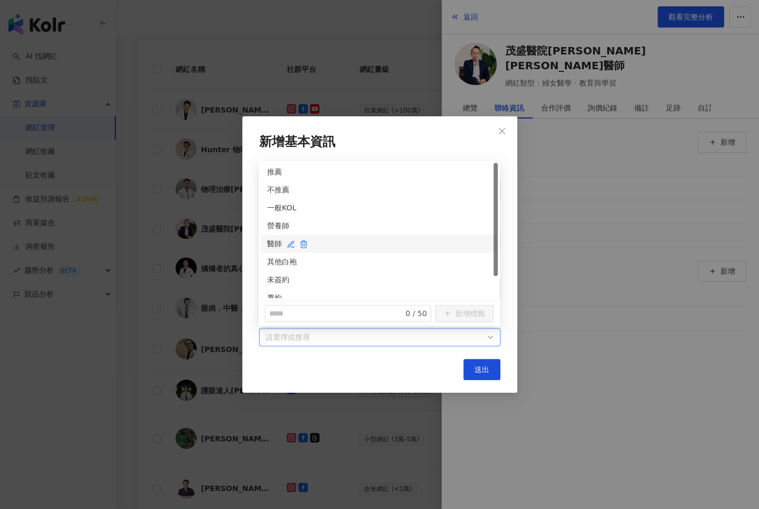
click at [272, 242] on div "醫師" at bounding box center [379, 244] width 224 height 12
click at [272, 274] on div "未簽約" at bounding box center [379, 280] width 224 height 12
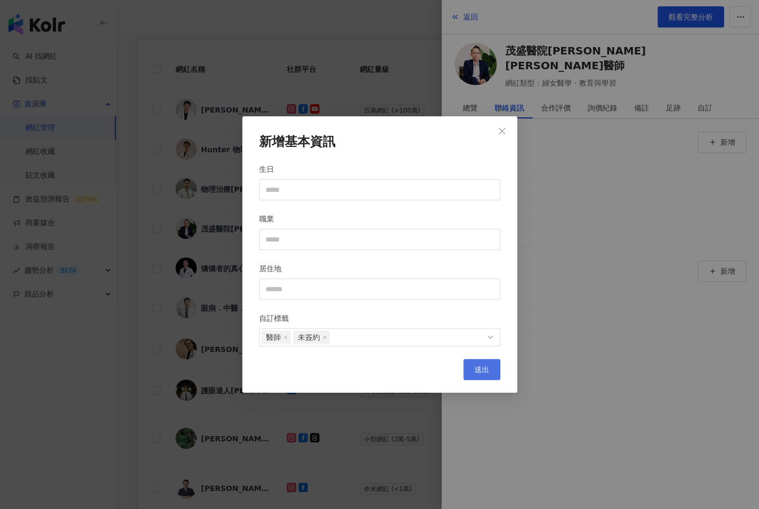
click at [472, 364] on button "送出" at bounding box center [481, 369] width 37 height 21
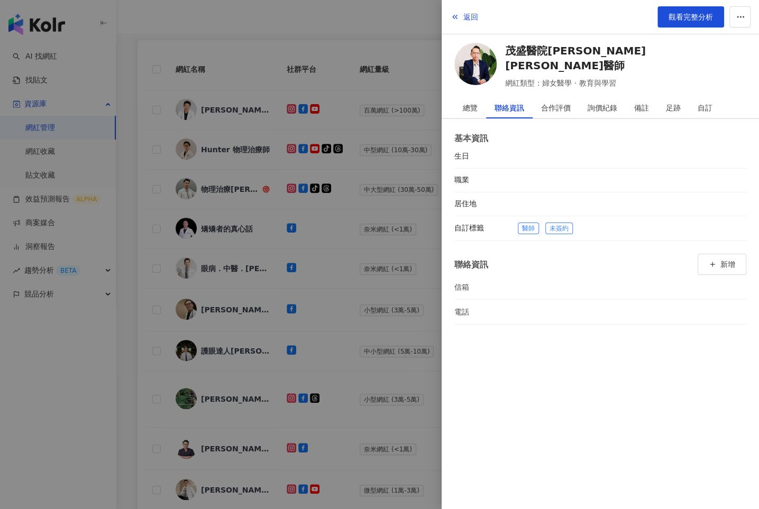
click at [376, 252] on div at bounding box center [379, 254] width 759 height 509
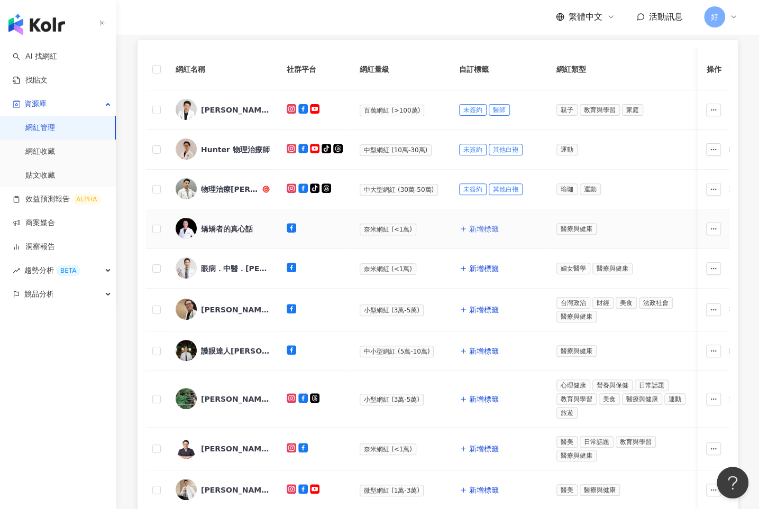
click at [481, 228] on span "新增標籤" at bounding box center [484, 229] width 30 height 8
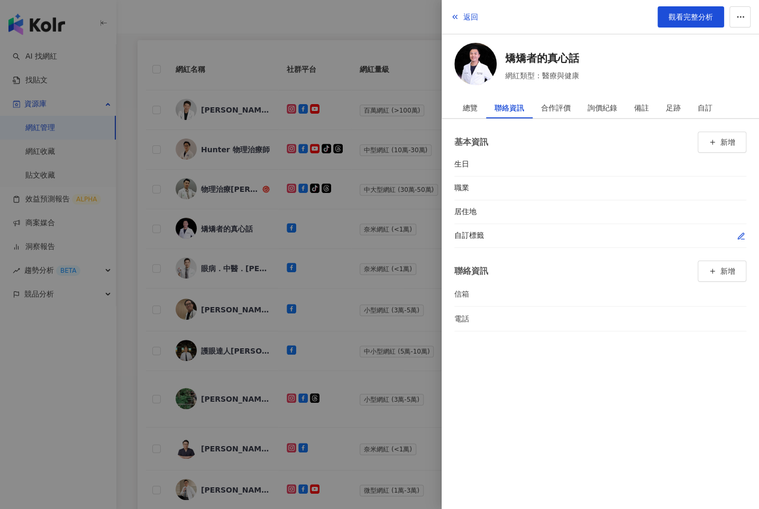
click at [743, 233] on icon "button" at bounding box center [741, 236] width 6 height 6
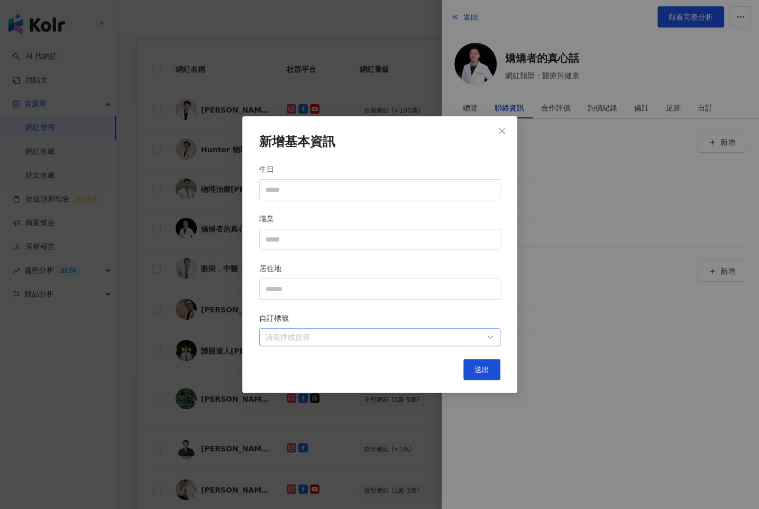
click at [468, 338] on div at bounding box center [374, 338] width 226 height 8
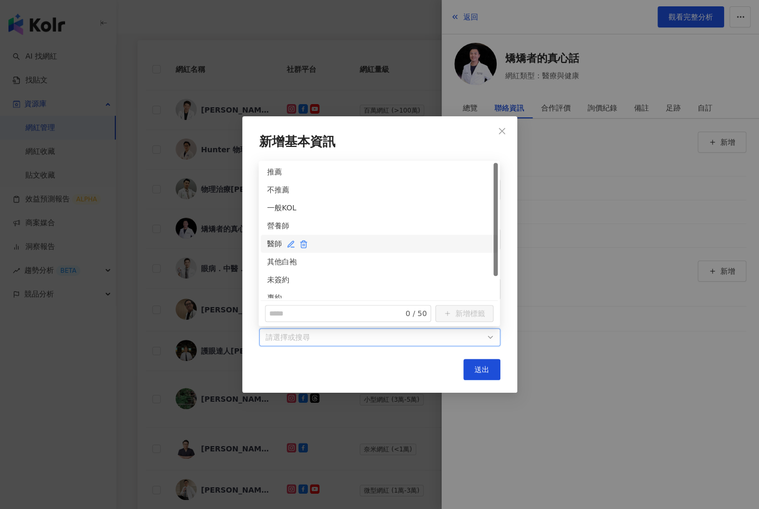
click at [279, 242] on div "醫師" at bounding box center [379, 244] width 224 height 12
click at [278, 279] on div "未簽約" at bounding box center [379, 280] width 224 height 12
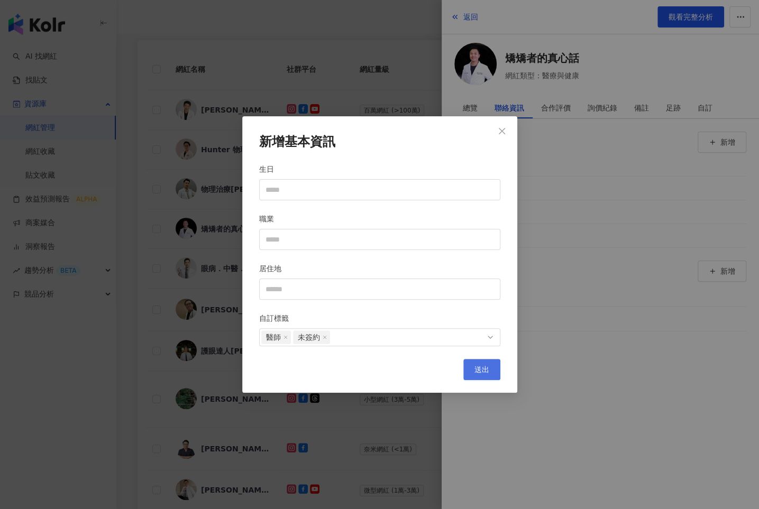
click at [475, 370] on span "送出" at bounding box center [482, 370] width 15 height 8
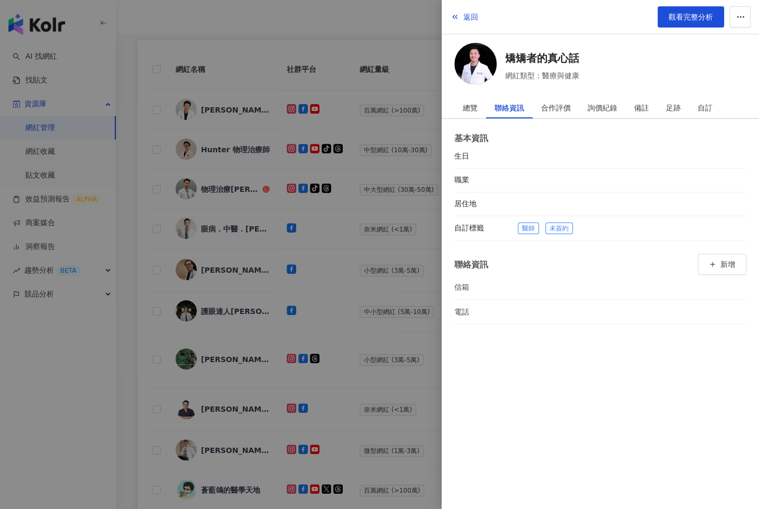
click at [393, 273] on div at bounding box center [379, 254] width 759 height 509
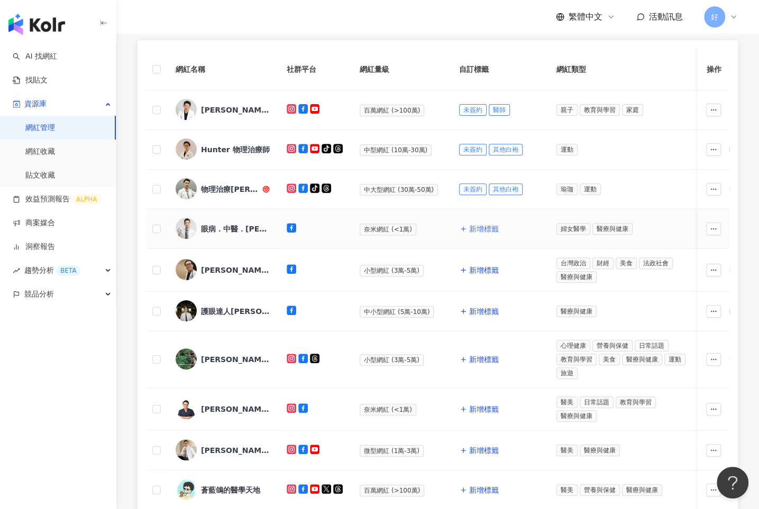
click at [487, 225] on span "新增標籤" at bounding box center [484, 229] width 30 height 8
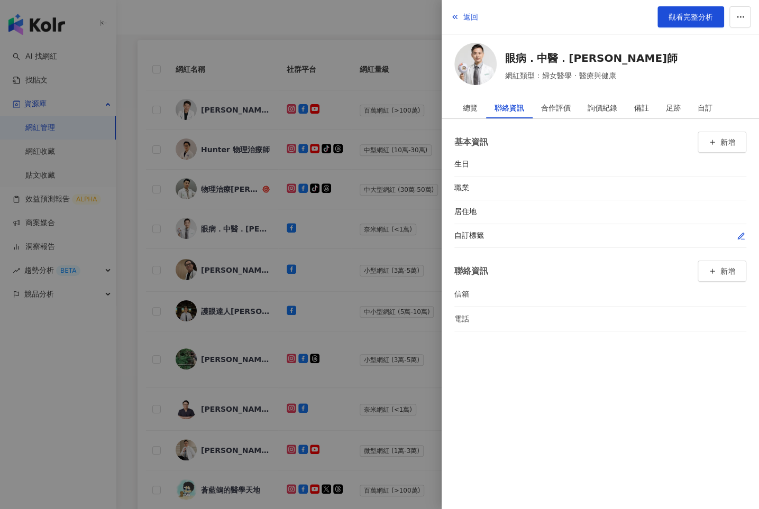
click at [740, 232] on icon "button" at bounding box center [741, 236] width 8 height 8
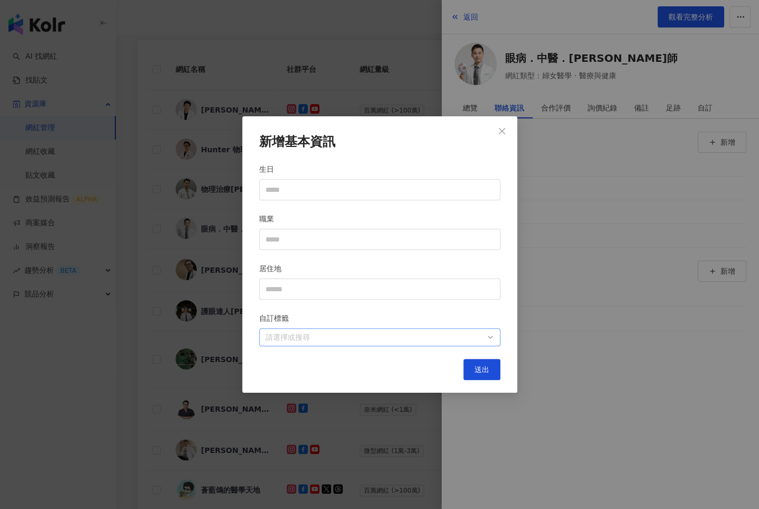
click at [451, 339] on div at bounding box center [374, 338] width 226 height 8
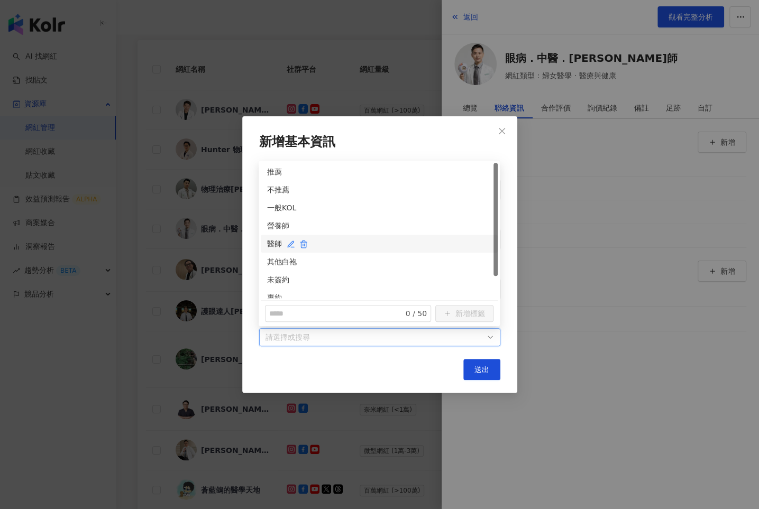
click at [277, 241] on div "醫師" at bounding box center [379, 244] width 224 height 12
click at [276, 279] on div "未簽約" at bounding box center [379, 280] width 224 height 12
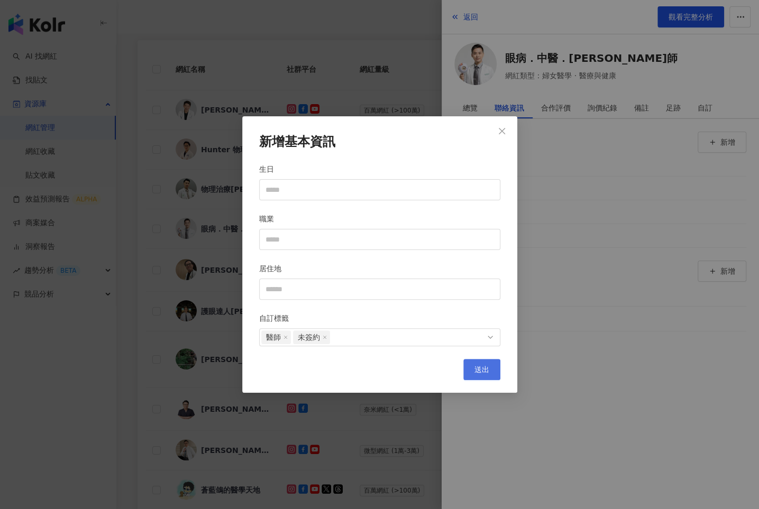
click at [495, 364] on button "送出" at bounding box center [481, 369] width 37 height 21
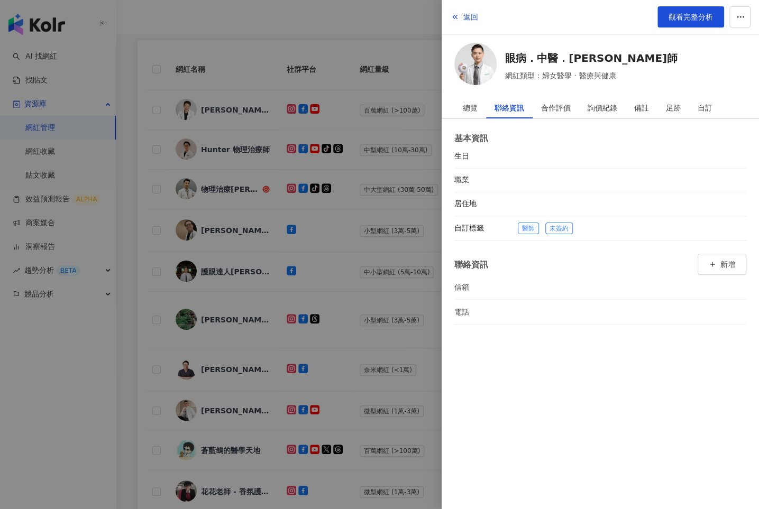
click at [406, 352] on div at bounding box center [379, 254] width 759 height 509
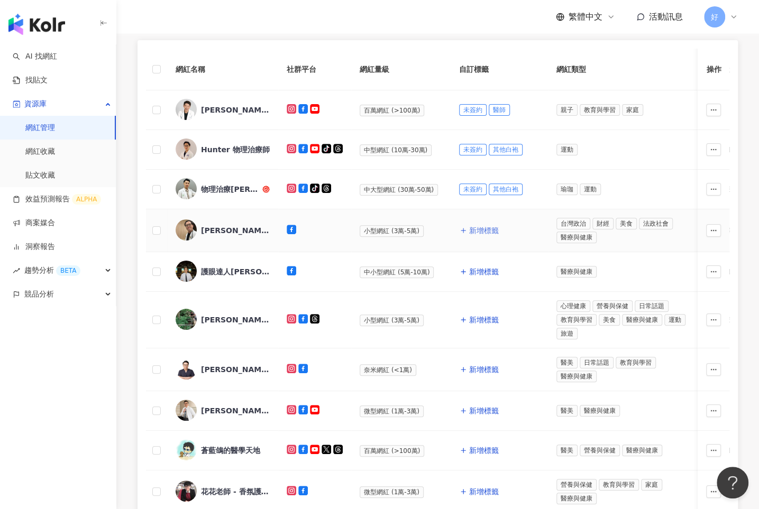
click at [480, 228] on span "新增標籤" at bounding box center [484, 230] width 30 height 8
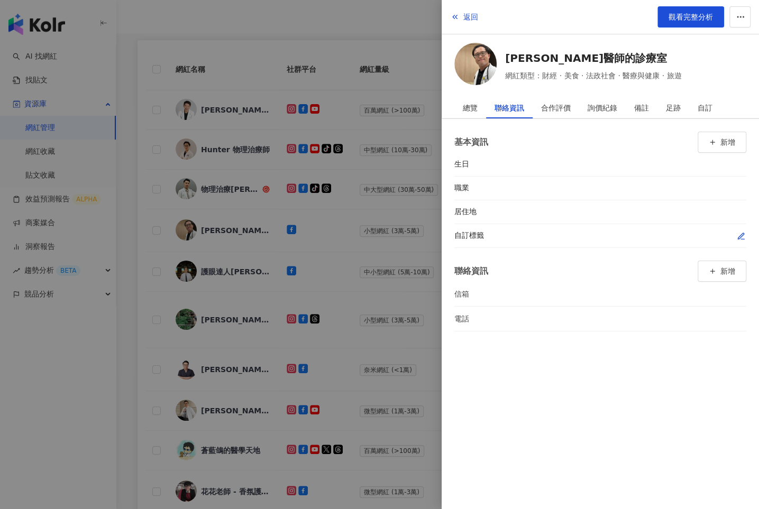
click at [740, 232] on icon "button" at bounding box center [741, 236] width 8 height 8
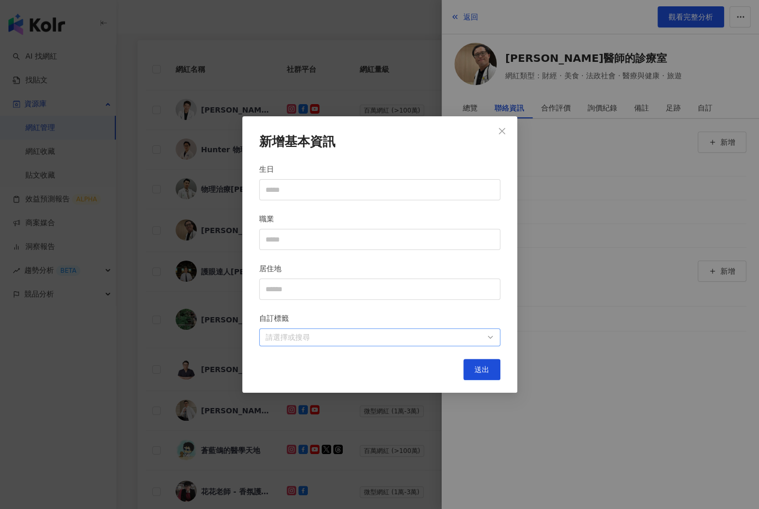
click at [443, 342] on div at bounding box center [374, 338] width 226 height 8
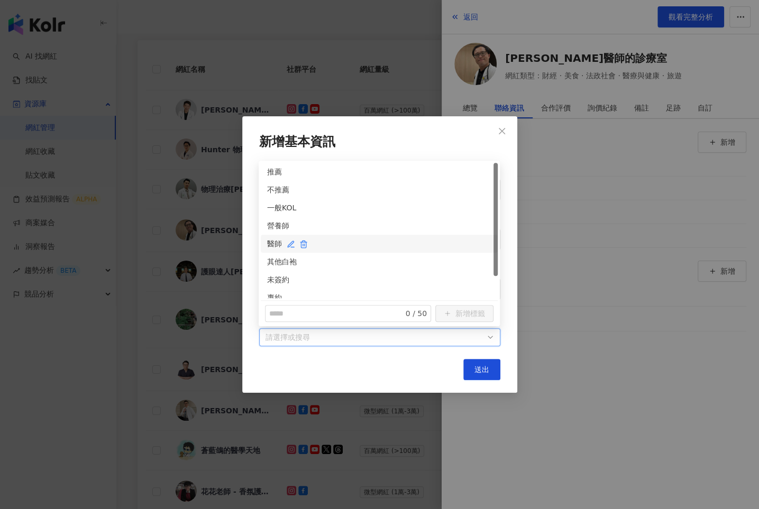
click at [272, 241] on div "醫師" at bounding box center [379, 244] width 224 height 12
click at [272, 283] on div "未簽約" at bounding box center [379, 280] width 224 height 12
click at [479, 372] on span "送出" at bounding box center [482, 370] width 15 height 8
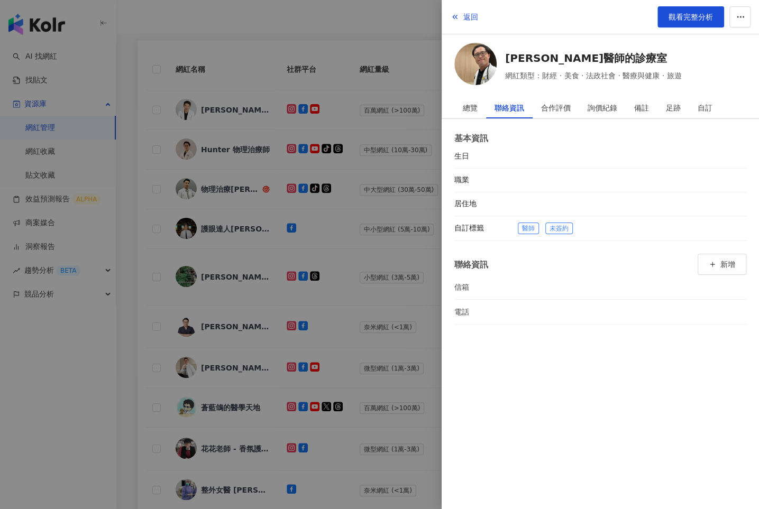
click at [405, 287] on div at bounding box center [379, 254] width 759 height 509
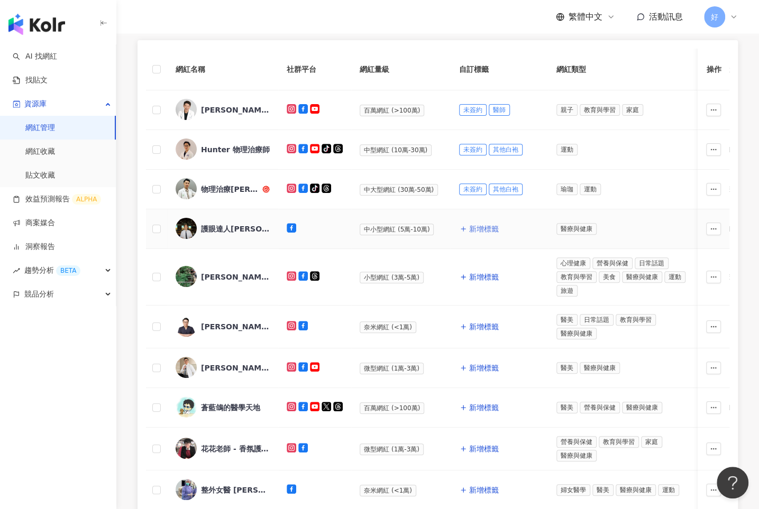
click at [473, 225] on span "新增標籤" at bounding box center [484, 229] width 30 height 8
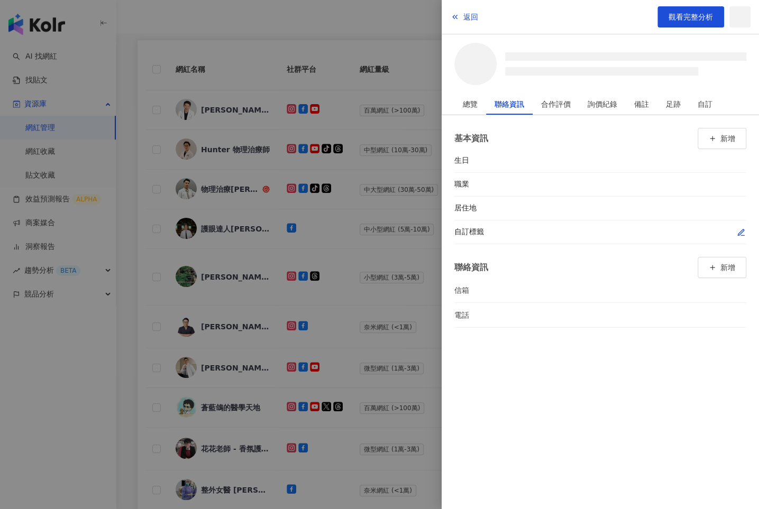
click at [737, 232] on icon "button" at bounding box center [741, 233] width 8 height 8
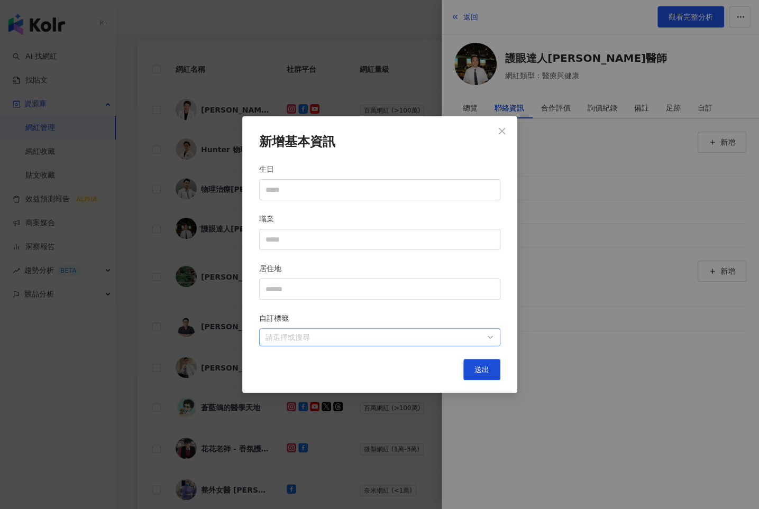
click at [452, 334] on div at bounding box center [374, 338] width 226 height 8
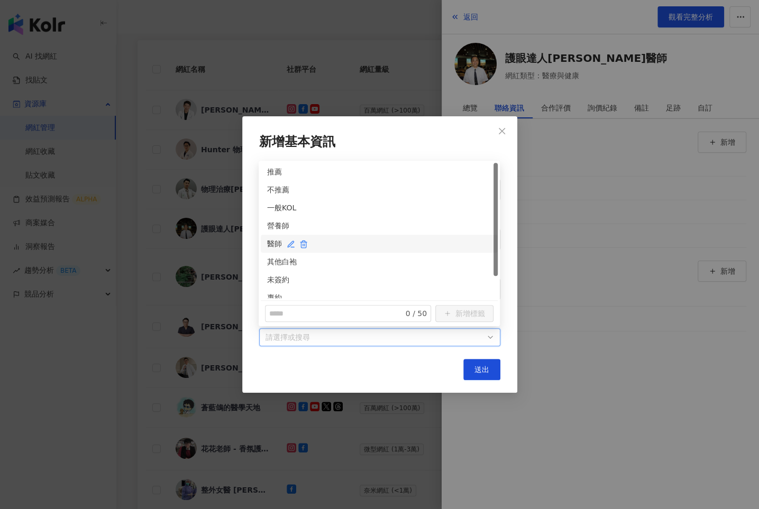
click at [278, 242] on div "醫師" at bounding box center [379, 244] width 224 height 12
click at [276, 278] on div "未簽約" at bounding box center [379, 280] width 224 height 12
click at [479, 368] on span "送出" at bounding box center [482, 370] width 15 height 8
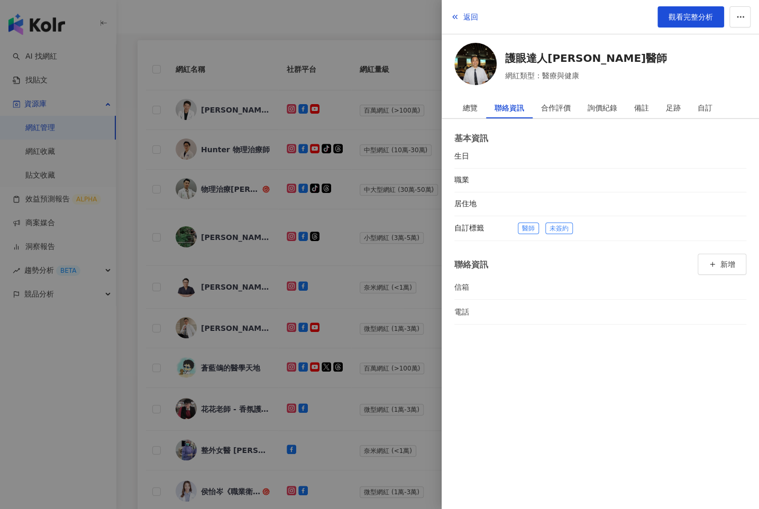
click at [382, 261] on div at bounding box center [379, 254] width 759 height 509
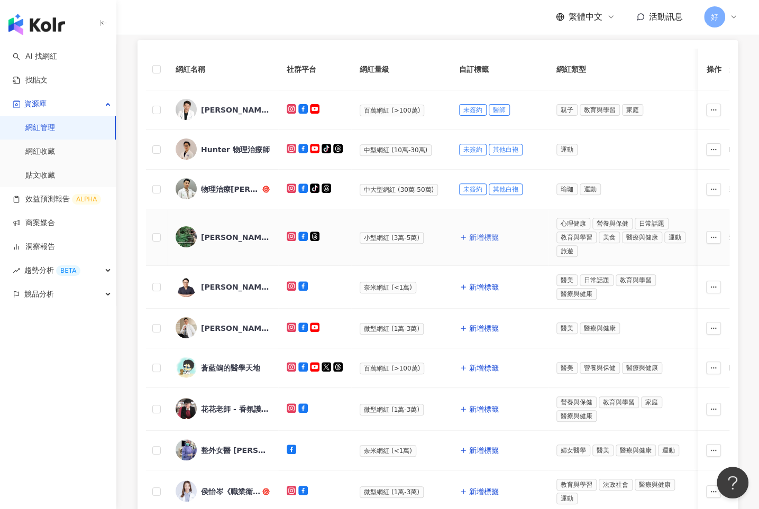
click at [477, 236] on span "新增標籤" at bounding box center [484, 237] width 30 height 8
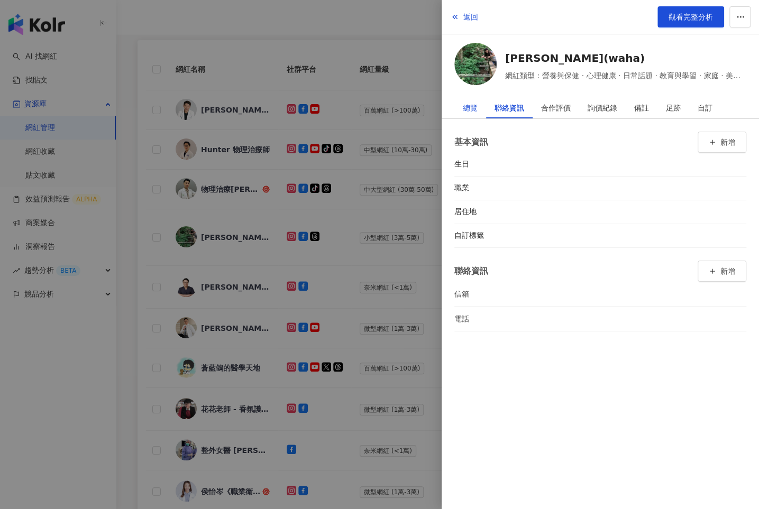
click at [469, 106] on div "總覽" at bounding box center [470, 107] width 15 height 21
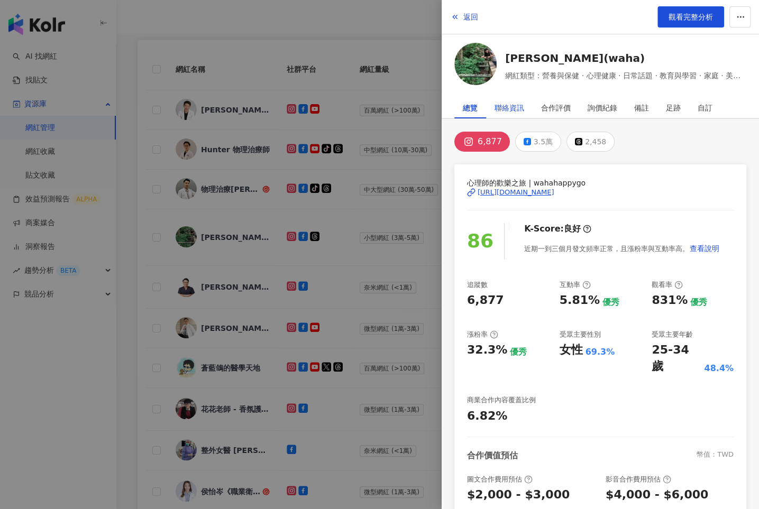
click at [506, 106] on div "聯絡資訊" at bounding box center [510, 107] width 30 height 21
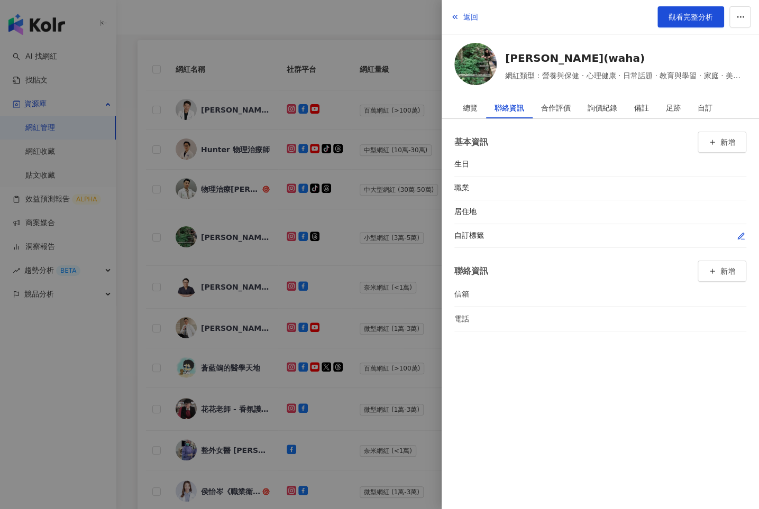
click at [740, 231] on span "button" at bounding box center [741, 236] width 8 height 11
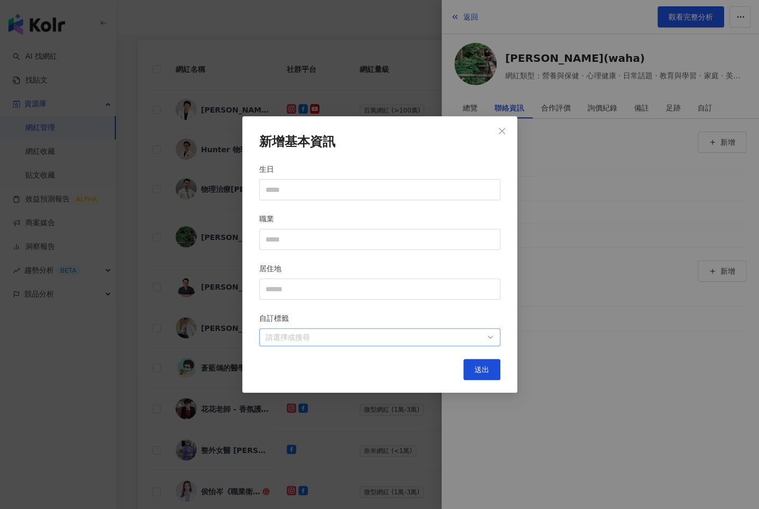
click at [477, 338] on div at bounding box center [374, 338] width 226 height 8
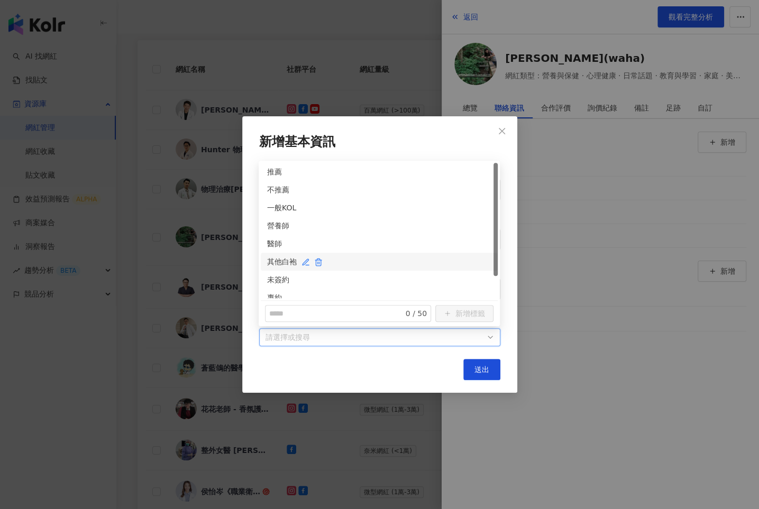
click at [275, 260] on div "其他白袍" at bounding box center [379, 262] width 224 height 12
click at [274, 281] on div "未簽約" at bounding box center [379, 280] width 224 height 12
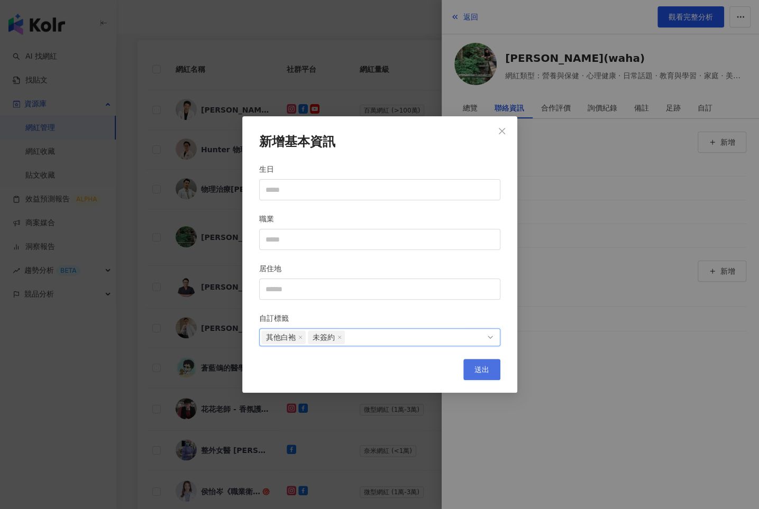
click at [485, 371] on span "送出" at bounding box center [482, 370] width 15 height 8
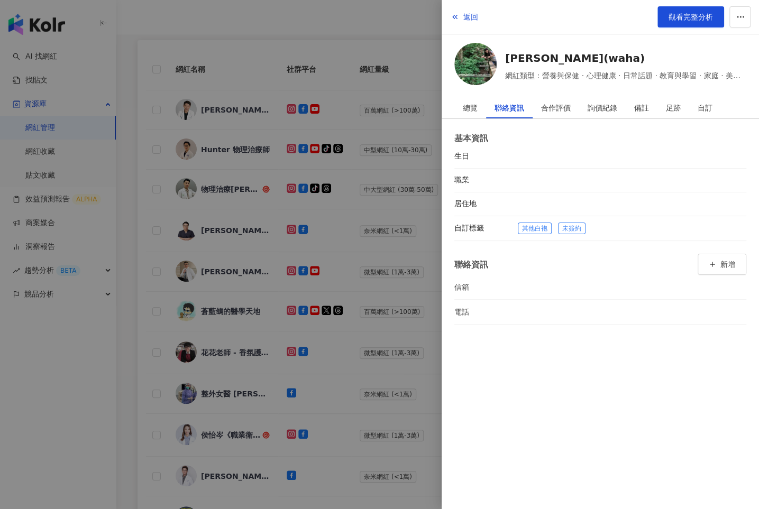
click at [348, 293] on div at bounding box center [379, 254] width 759 height 509
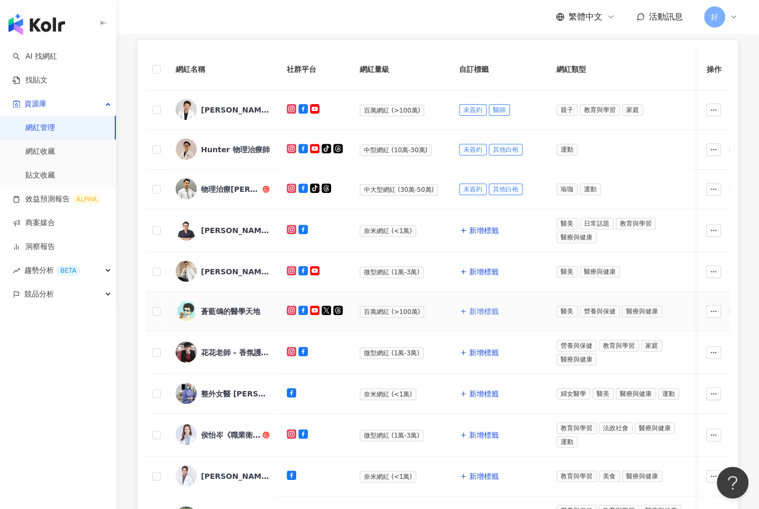
click at [488, 308] on span "新增標籤" at bounding box center [484, 311] width 30 height 8
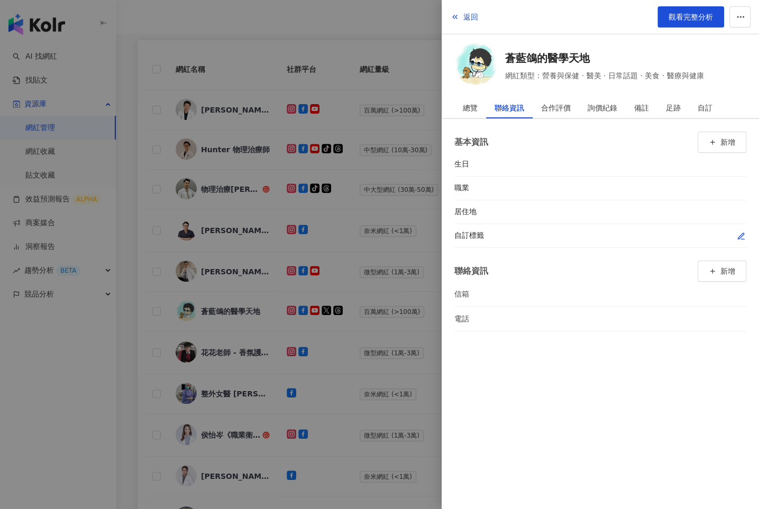
click at [736, 232] on button "button" at bounding box center [741, 236] width 11 height 11
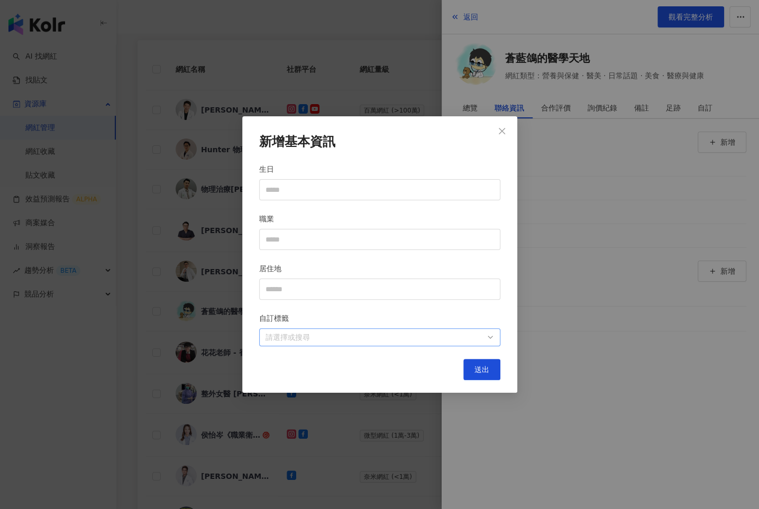
click at [457, 339] on div at bounding box center [374, 338] width 226 height 8
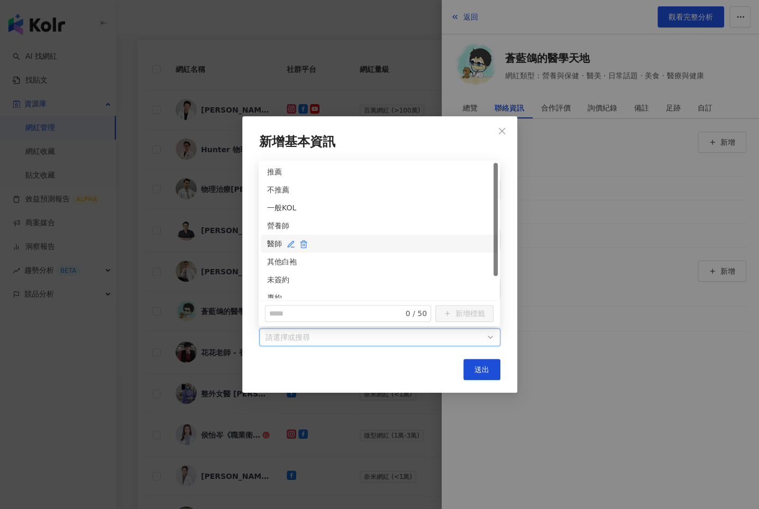
click at [278, 245] on div "醫師" at bounding box center [379, 244] width 224 height 12
click at [278, 274] on div "未簽約" at bounding box center [379, 280] width 224 height 12
click at [473, 376] on button "送出" at bounding box center [481, 369] width 37 height 21
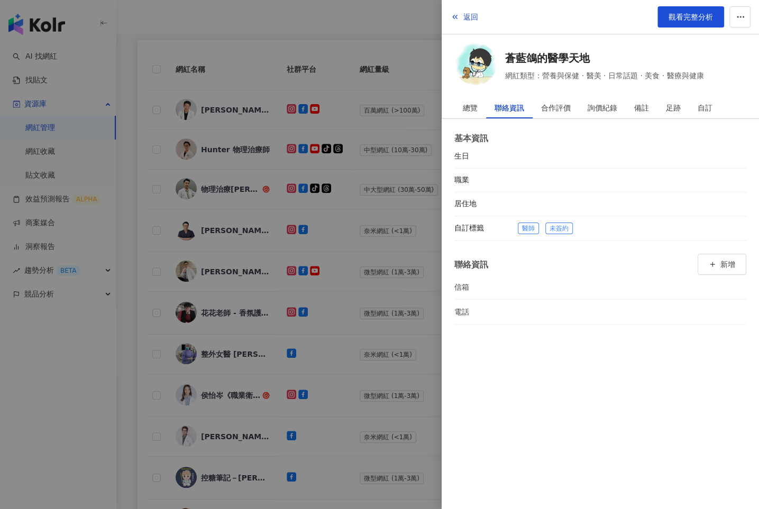
click at [402, 324] on div at bounding box center [379, 254] width 759 height 509
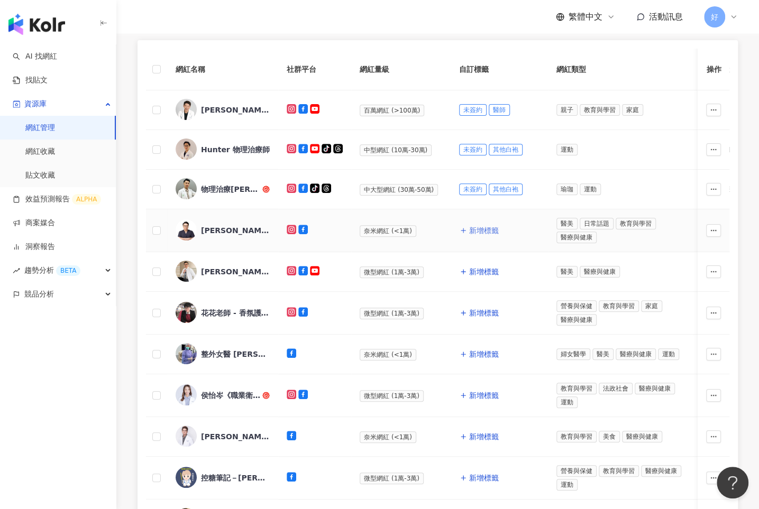
click at [473, 228] on span "新增標籤" at bounding box center [484, 230] width 30 height 8
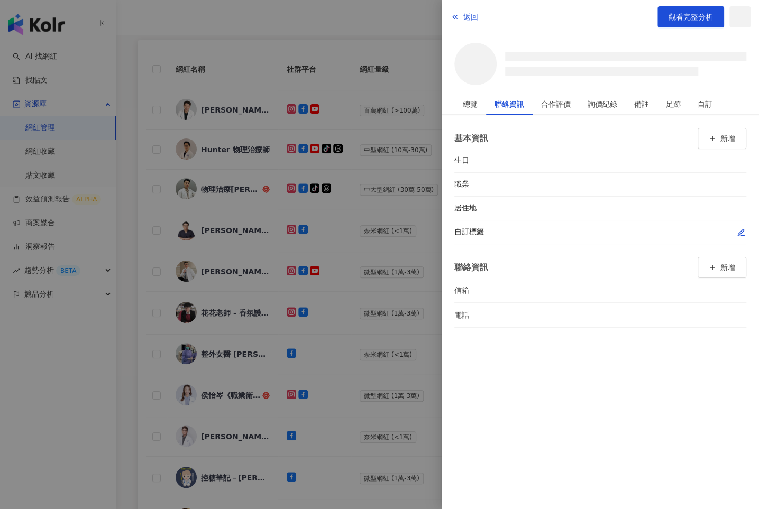
click at [743, 231] on icon "button" at bounding box center [741, 233] width 8 height 8
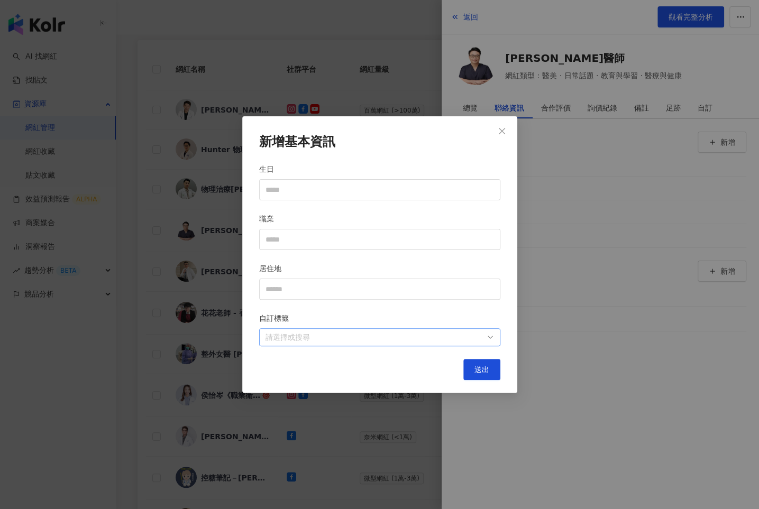
click at [456, 341] on div at bounding box center [374, 338] width 226 height 8
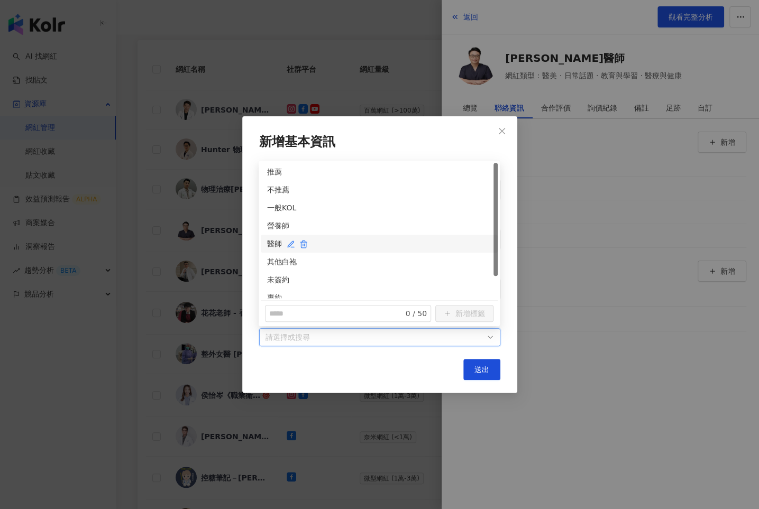
click at [274, 245] on div "醫師" at bounding box center [379, 244] width 224 height 12
click at [274, 281] on div "未簽約" at bounding box center [379, 280] width 224 height 12
click at [488, 371] on span "送出" at bounding box center [482, 370] width 15 height 8
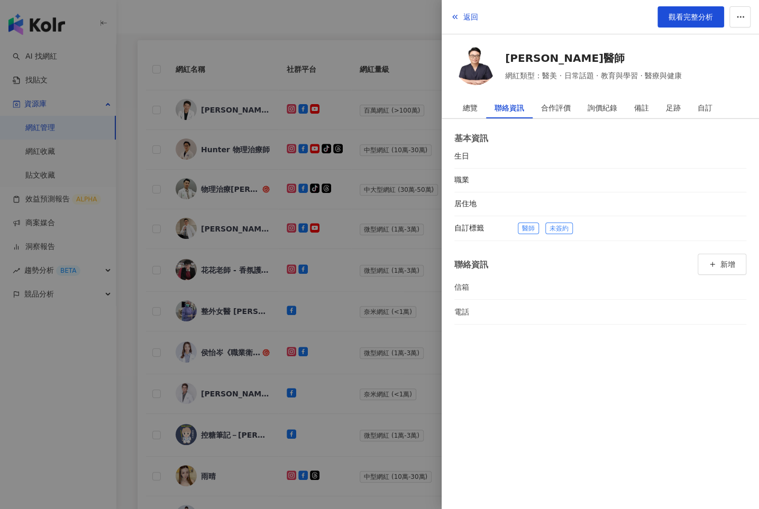
click at [421, 320] on div at bounding box center [379, 254] width 759 height 509
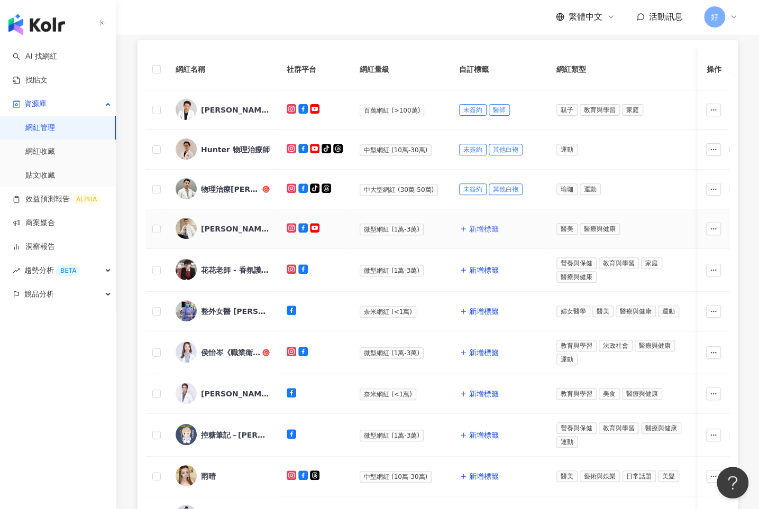
click at [472, 227] on span "新增標籤" at bounding box center [484, 229] width 30 height 8
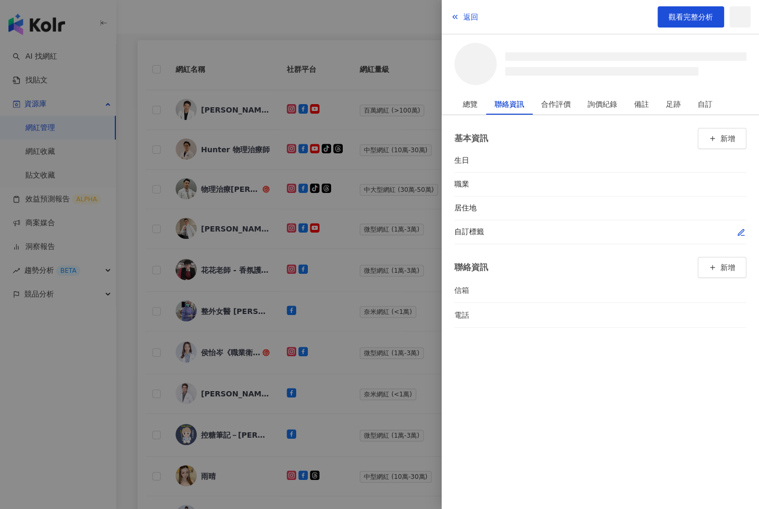
click at [741, 232] on icon "button" at bounding box center [741, 233] width 8 height 8
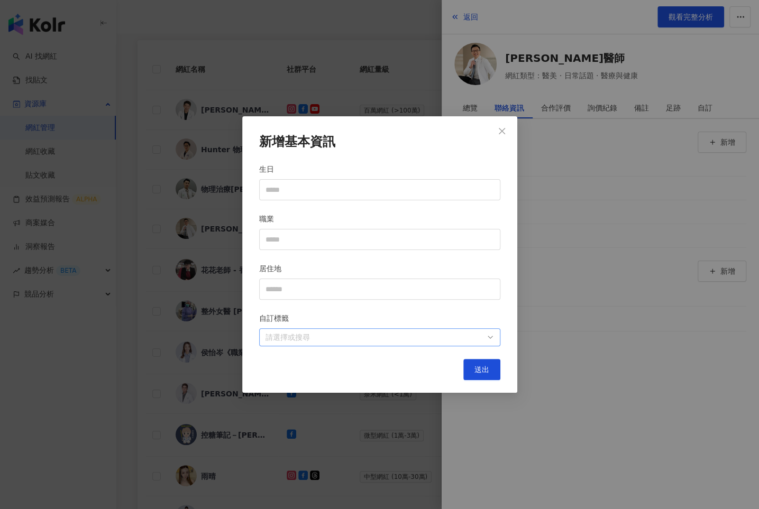
click at [475, 334] on div at bounding box center [374, 338] width 226 height 8
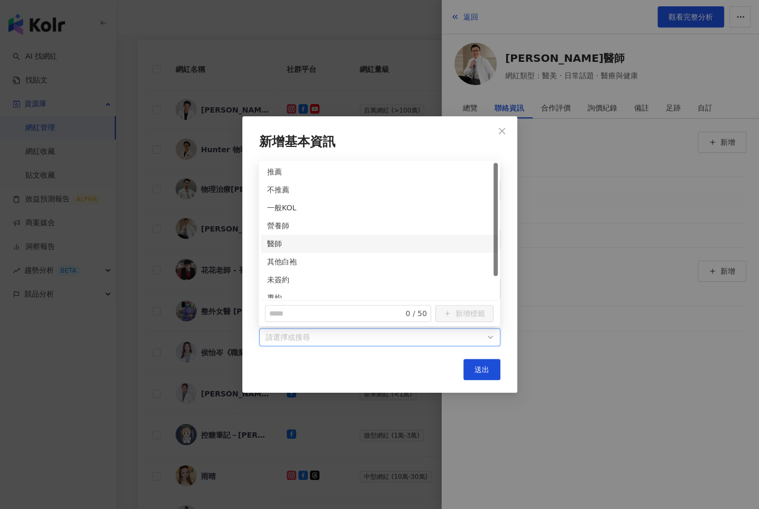
click at [266, 244] on div "醫師" at bounding box center [379, 244] width 237 height 18
click at [271, 277] on div "未簽約" at bounding box center [379, 280] width 224 height 12
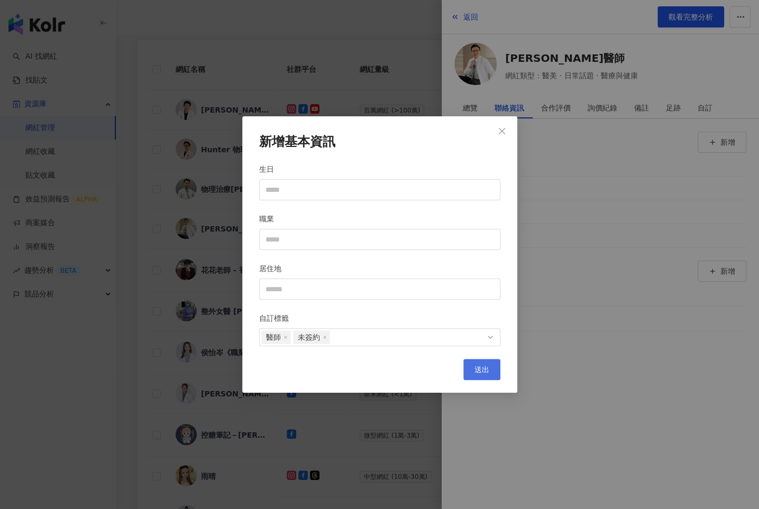
click at [476, 359] on button "送出" at bounding box center [481, 369] width 37 height 21
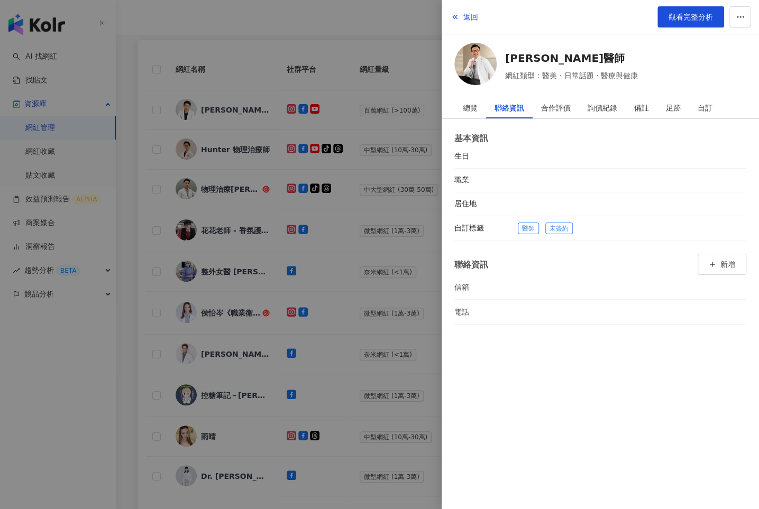
click at [391, 311] on div at bounding box center [379, 254] width 759 height 509
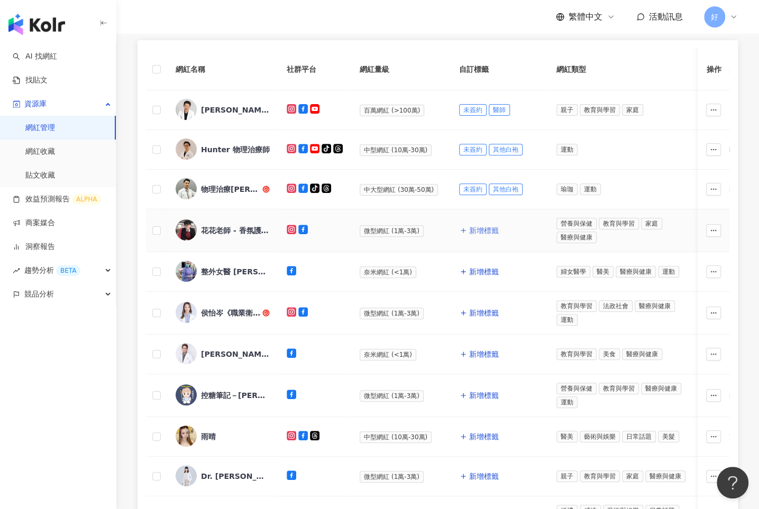
click at [477, 230] on span "新增標籤" at bounding box center [484, 230] width 30 height 8
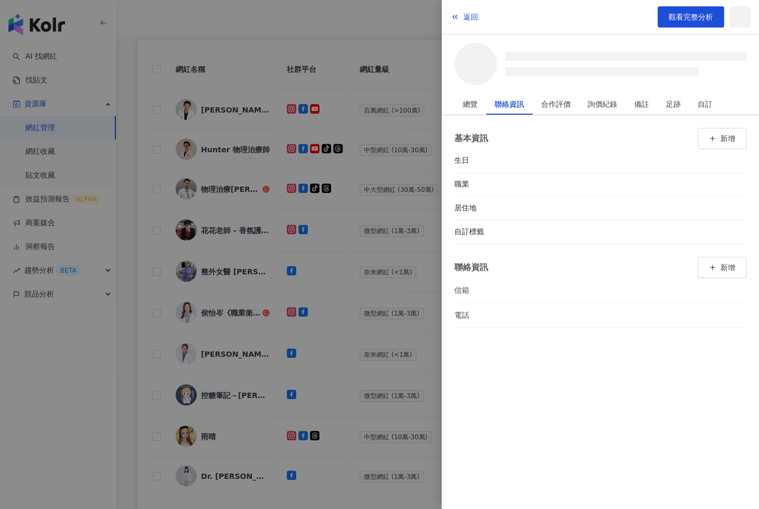
click at [746, 231] on div "基本資訊 新增 生日 職業 居住地 自訂標籤 聯絡資訊 新增 信箱 電話" at bounding box center [600, 227] width 317 height 225
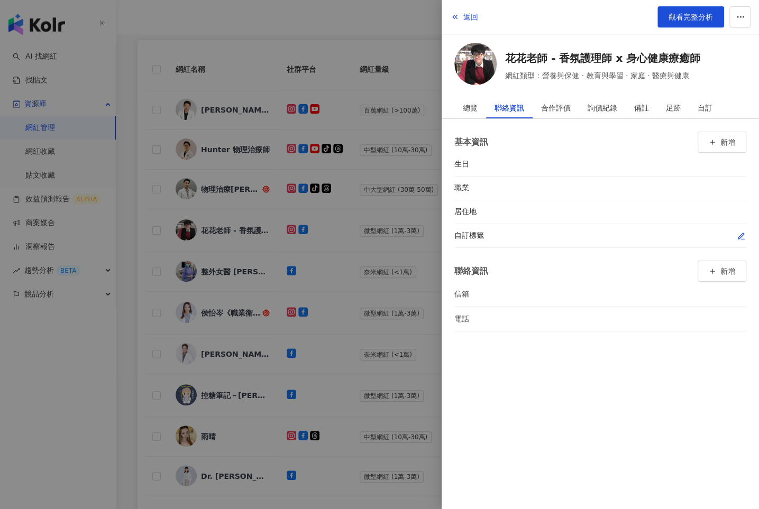
click at [740, 232] on icon "button" at bounding box center [741, 236] width 8 height 8
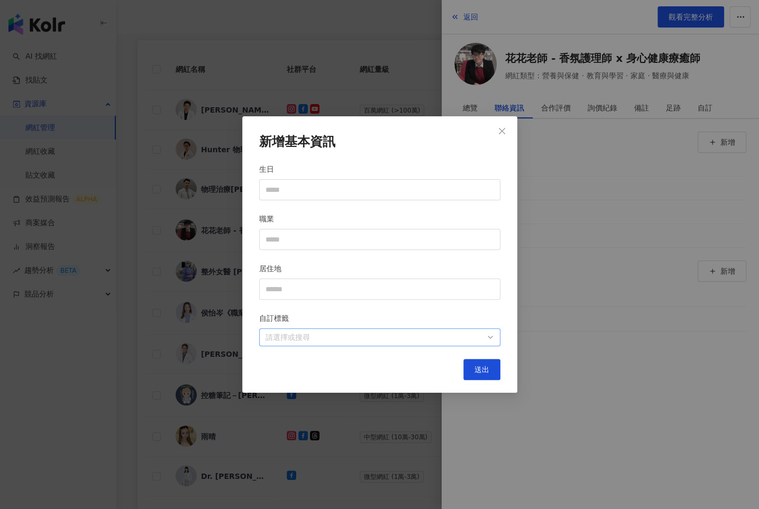
click at [476, 337] on div at bounding box center [374, 338] width 226 height 8
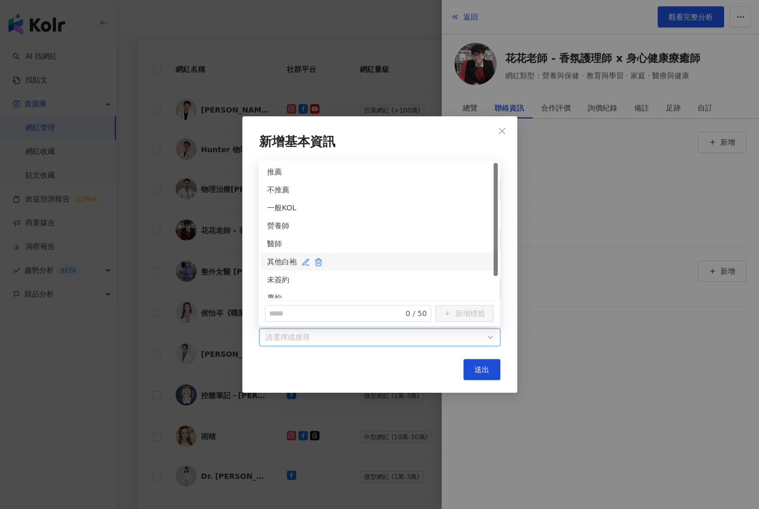
click at [277, 263] on div "其他白袍" at bounding box center [379, 262] width 224 height 12
click at [276, 280] on div "未簽約" at bounding box center [379, 280] width 224 height 12
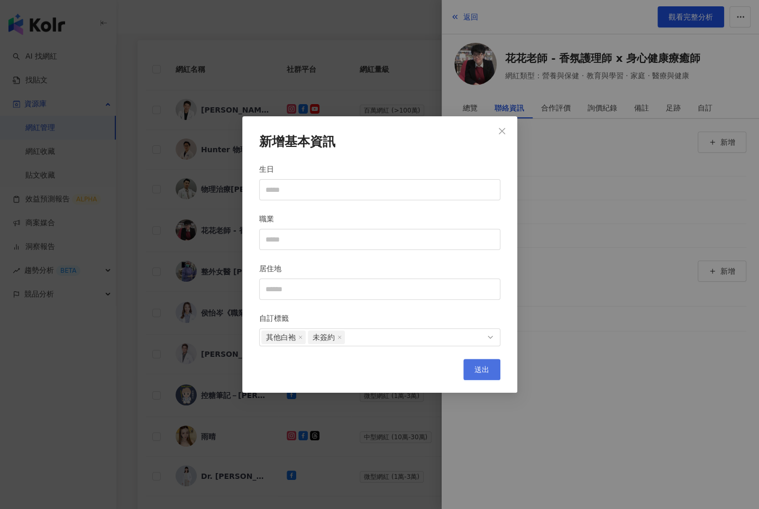
click at [472, 369] on button "送出" at bounding box center [481, 369] width 37 height 21
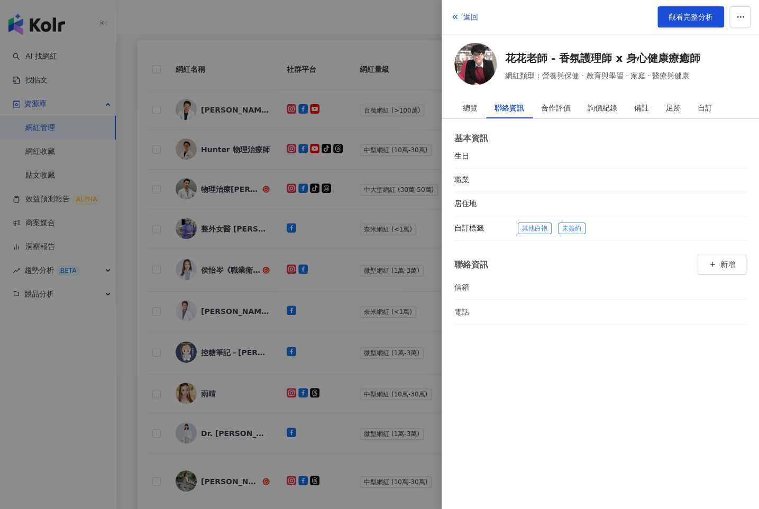
click at [373, 303] on div at bounding box center [379, 254] width 759 height 509
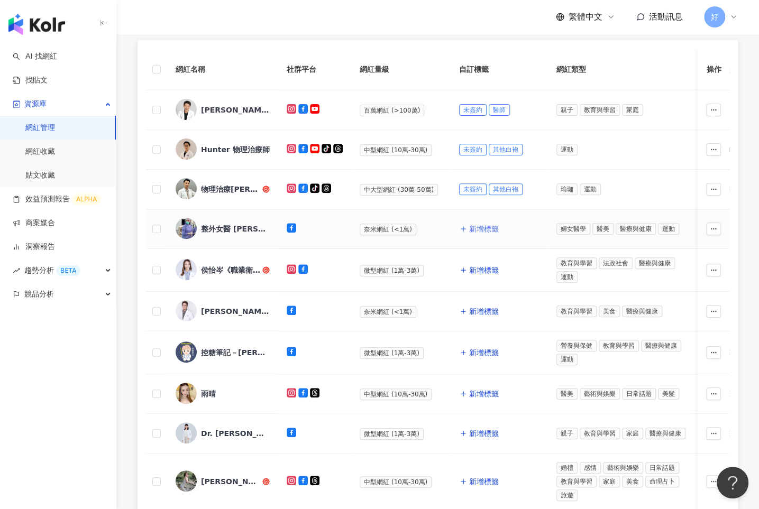
click at [479, 226] on span "新增標籤" at bounding box center [484, 229] width 30 height 8
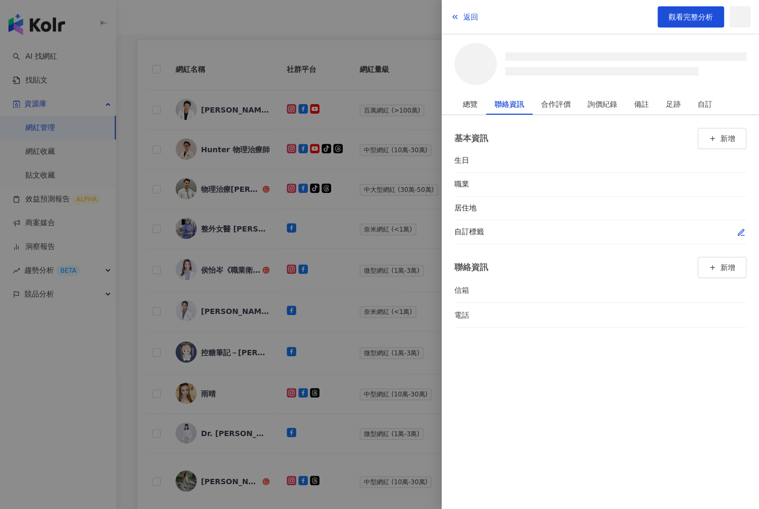
click at [737, 238] on div "自訂標籤" at bounding box center [600, 233] width 292 height 24
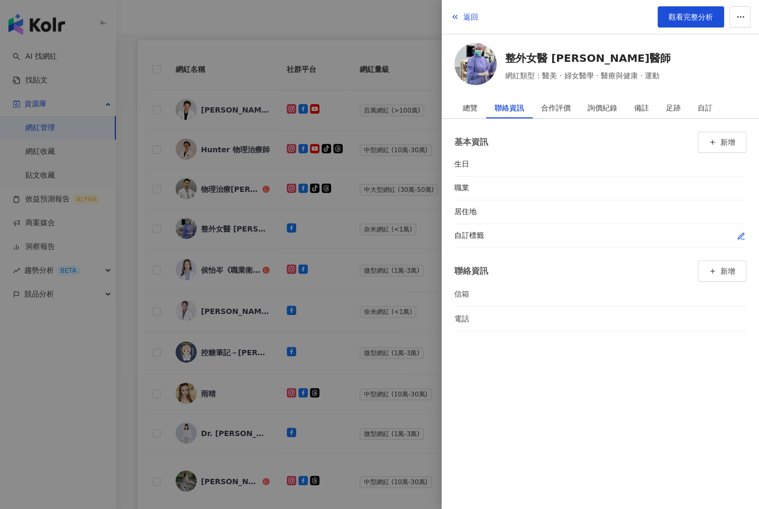
click at [737, 232] on icon "button" at bounding box center [741, 236] width 8 height 8
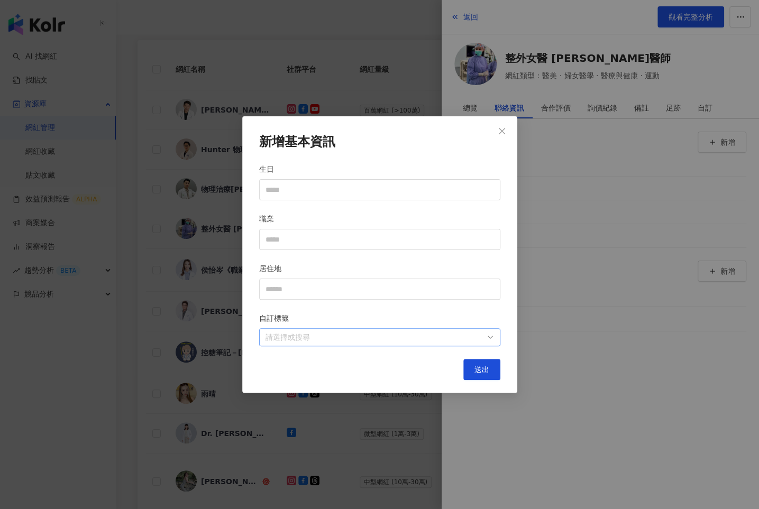
click at [428, 330] on div "請選擇或搜尋" at bounding box center [379, 338] width 241 height 18
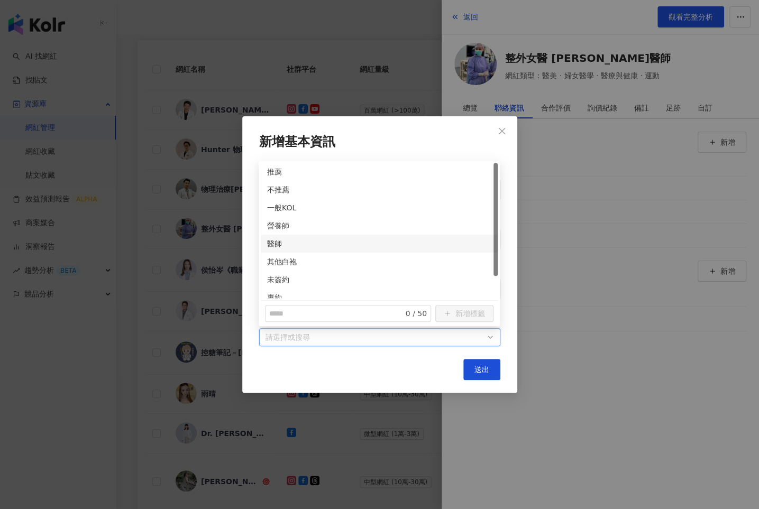
click at [267, 235] on div "醫師" at bounding box center [379, 244] width 237 height 18
click at [280, 277] on div "未簽約" at bounding box center [379, 280] width 224 height 12
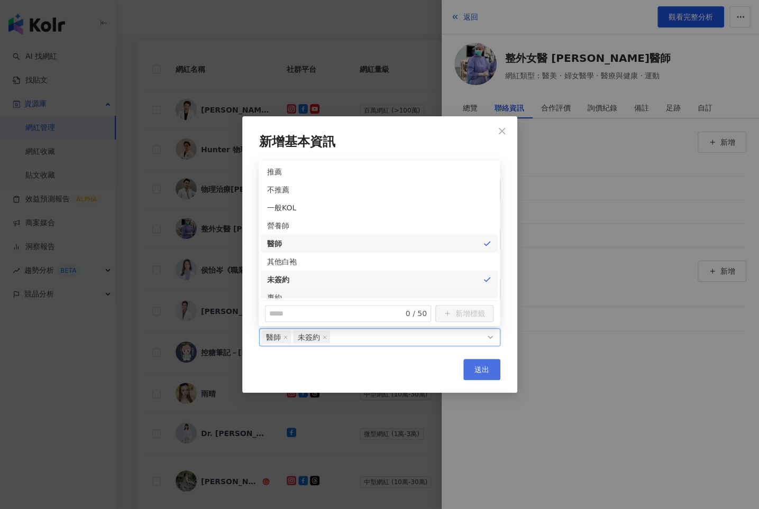
click at [472, 363] on button "送出" at bounding box center [481, 369] width 37 height 21
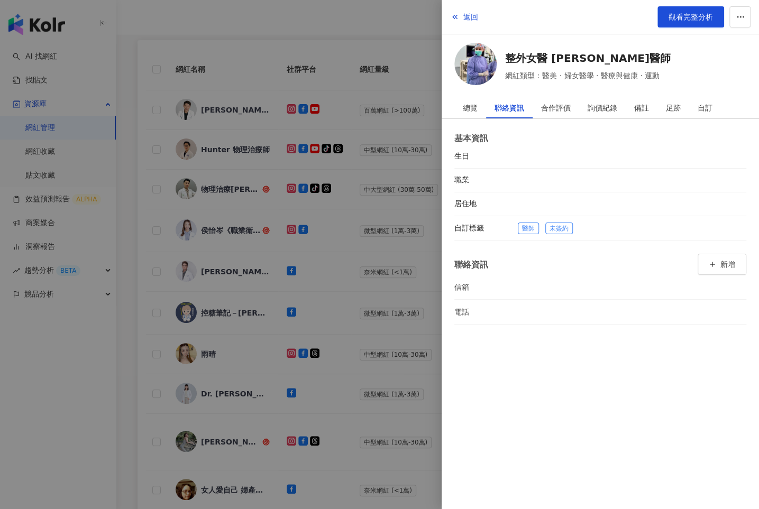
click at [379, 285] on div at bounding box center [379, 254] width 759 height 509
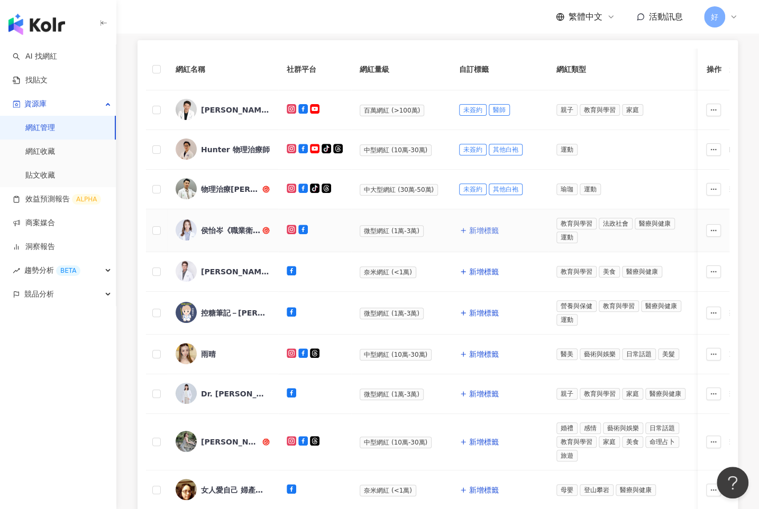
click at [472, 229] on span "新增標籤" at bounding box center [484, 230] width 30 height 8
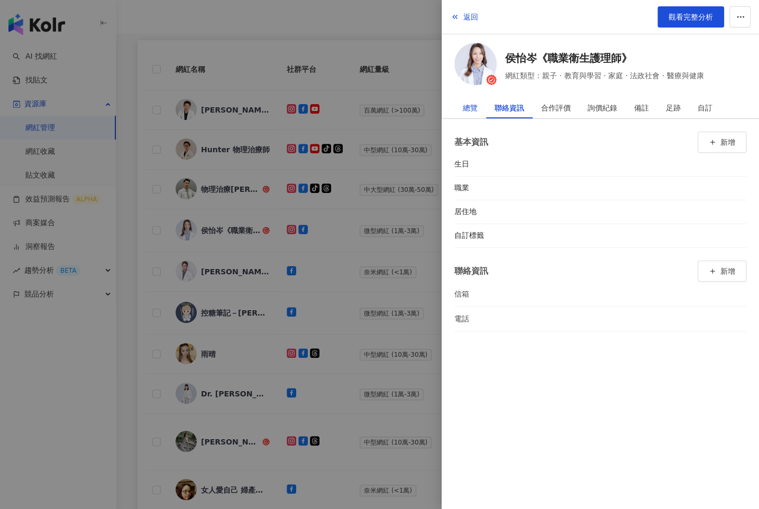
click at [473, 103] on div "總覽" at bounding box center [470, 107] width 15 height 21
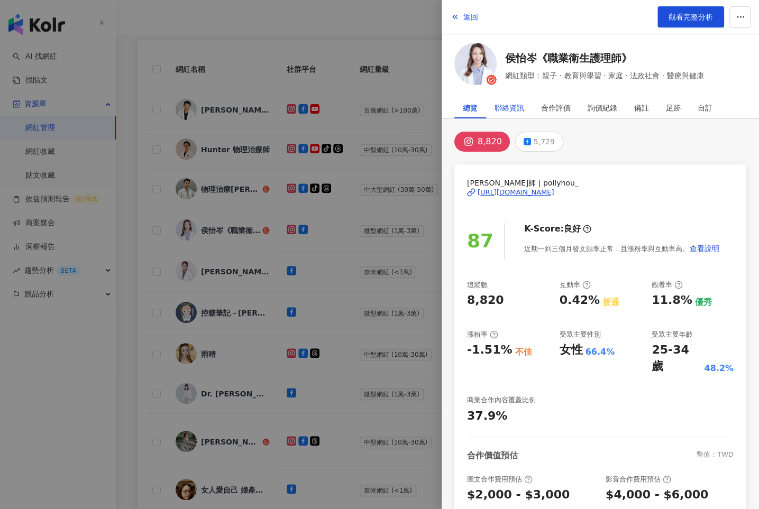
click at [497, 109] on div "聯絡資訊" at bounding box center [510, 107] width 30 height 21
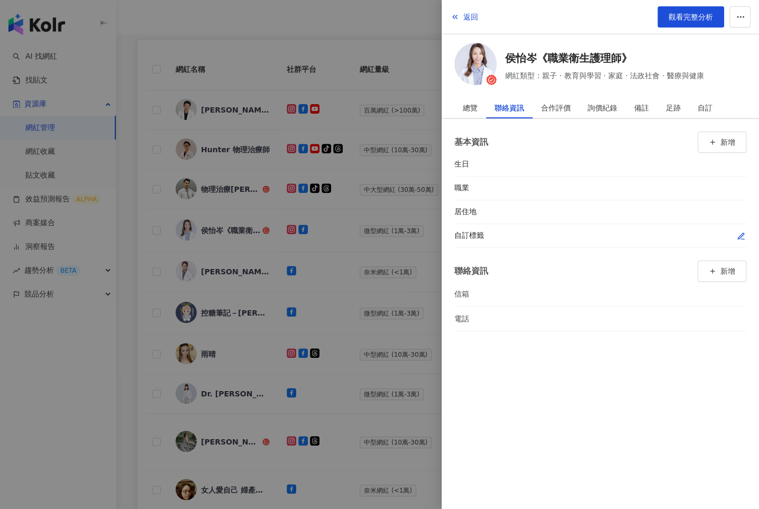
click at [740, 236] on icon "button" at bounding box center [741, 236] width 6 height 6
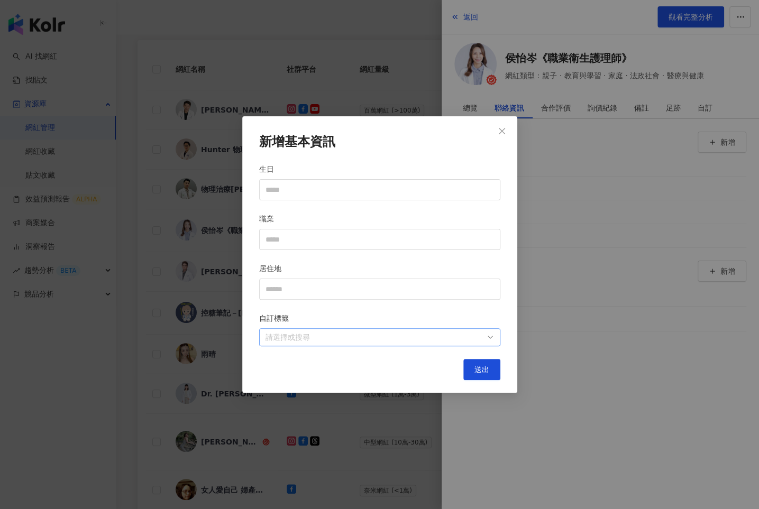
click at [436, 340] on div at bounding box center [374, 338] width 226 height 8
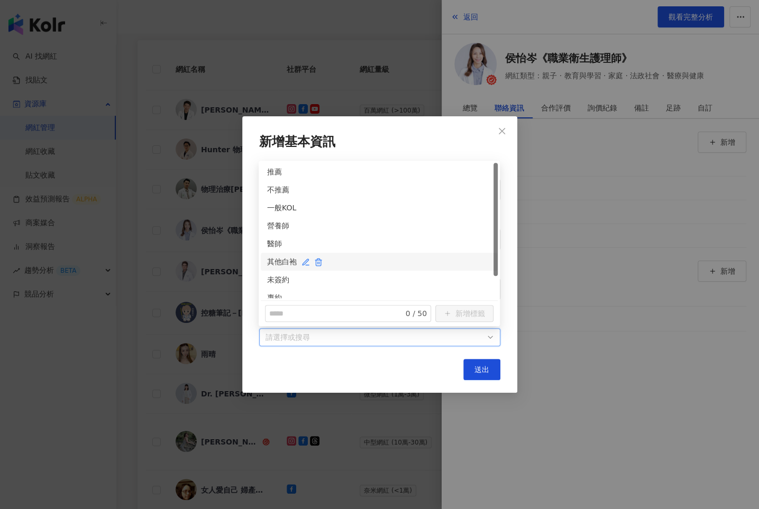
click at [269, 259] on div "其他白袍" at bounding box center [379, 262] width 224 height 12
click at [267, 283] on div "未簽約" at bounding box center [379, 280] width 224 height 12
click at [487, 377] on button "送出" at bounding box center [481, 369] width 37 height 21
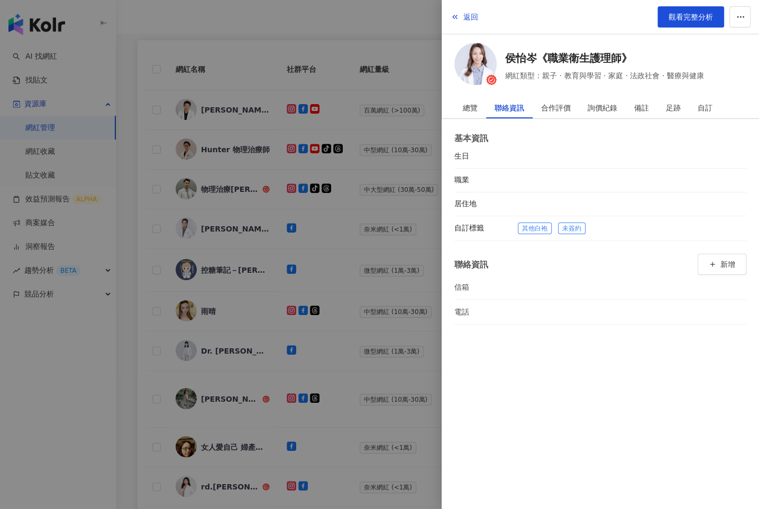
click at [397, 299] on div at bounding box center [379, 254] width 759 height 509
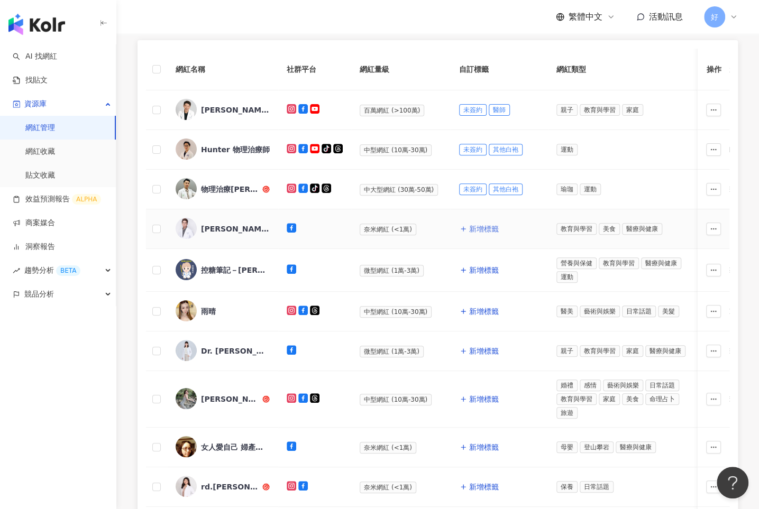
click at [470, 226] on span "新增標籤" at bounding box center [484, 229] width 30 height 8
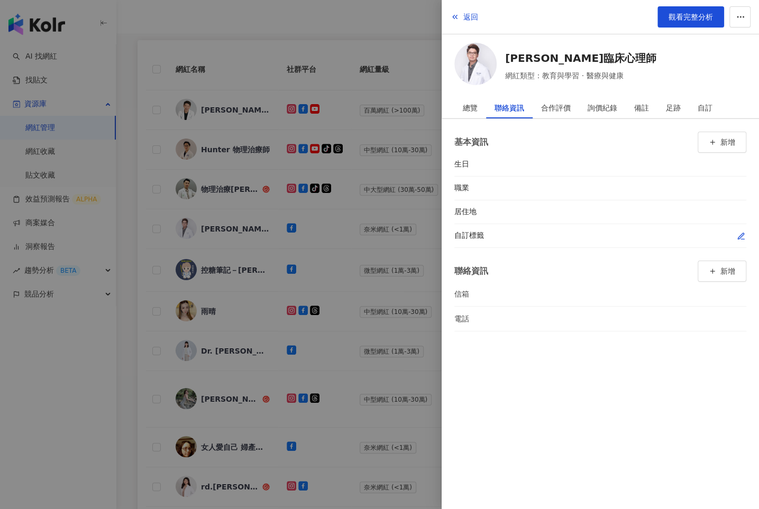
click at [736, 233] on button "button" at bounding box center [741, 236] width 11 height 11
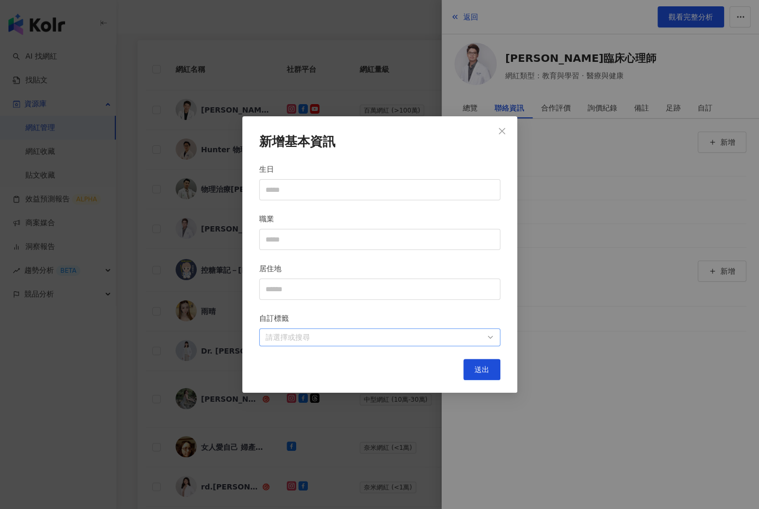
click at [447, 335] on div at bounding box center [374, 338] width 226 height 8
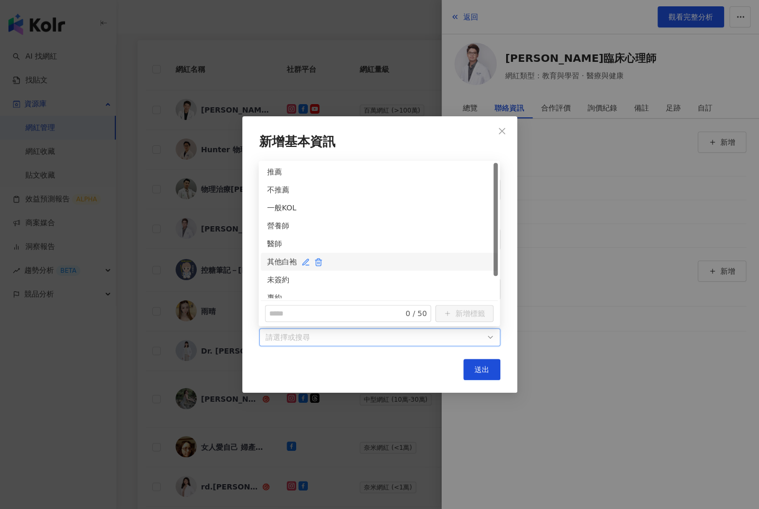
click at [271, 261] on div "其他白袍" at bounding box center [379, 262] width 224 height 12
click at [271, 278] on div "未簽約" at bounding box center [379, 280] width 224 height 12
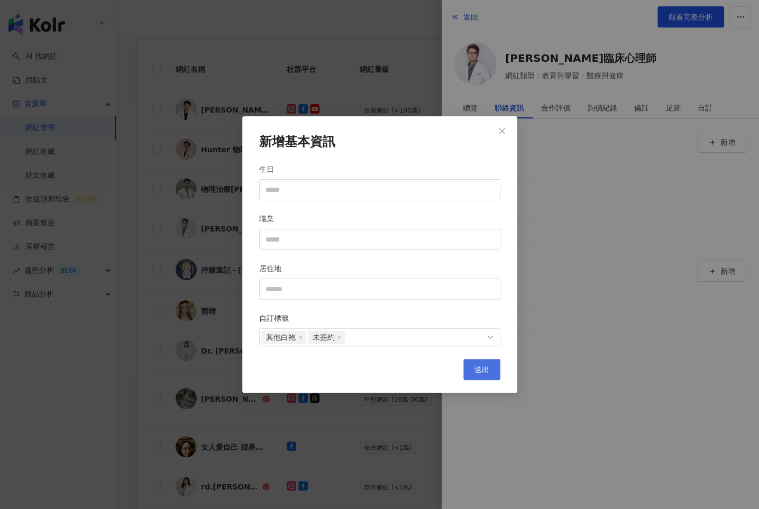
click at [486, 366] on span "送出" at bounding box center [482, 370] width 15 height 8
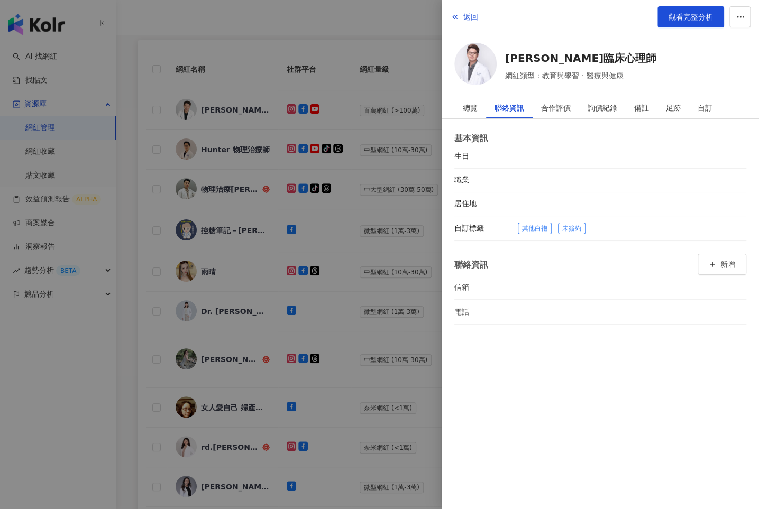
click at [406, 258] on div at bounding box center [379, 254] width 759 height 509
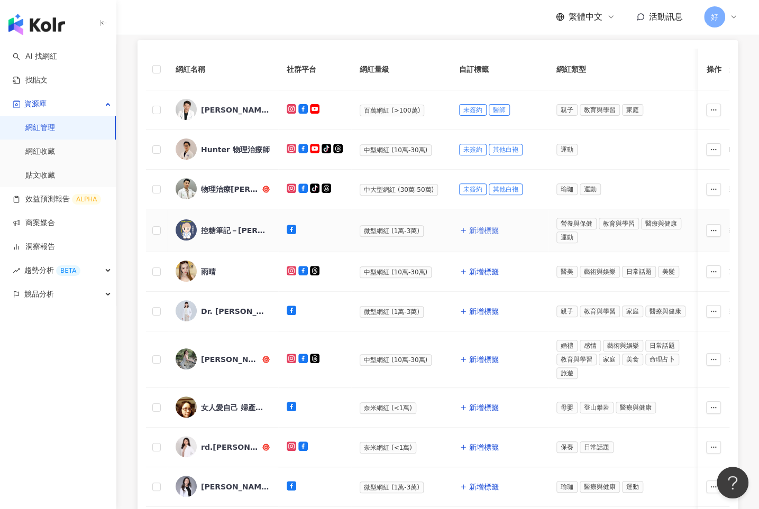
click at [476, 230] on span "新增標籤" at bounding box center [484, 230] width 30 height 8
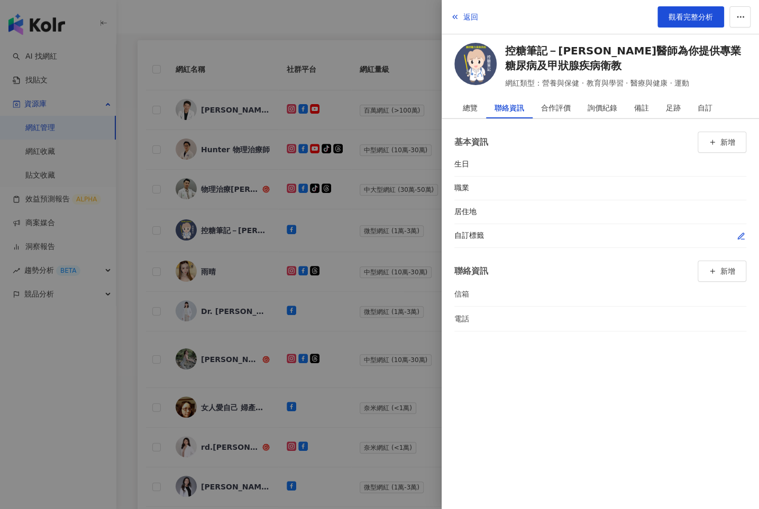
click at [738, 235] on icon "button" at bounding box center [741, 236] width 8 height 8
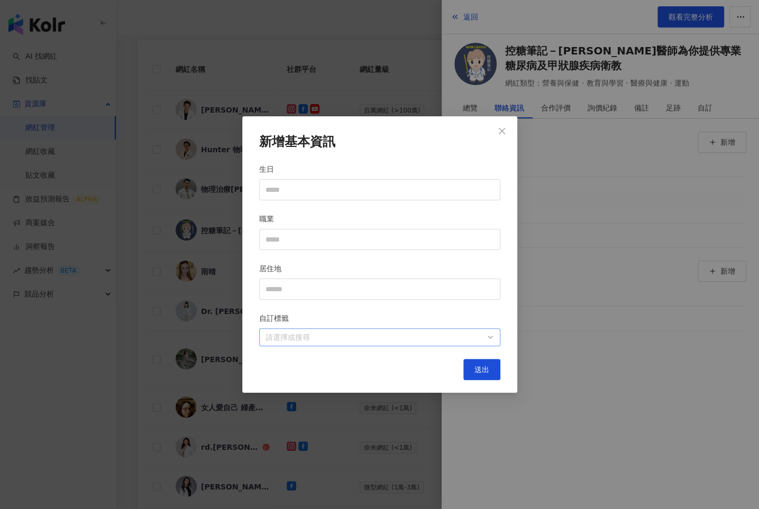
click at [470, 342] on div at bounding box center [374, 338] width 226 height 8
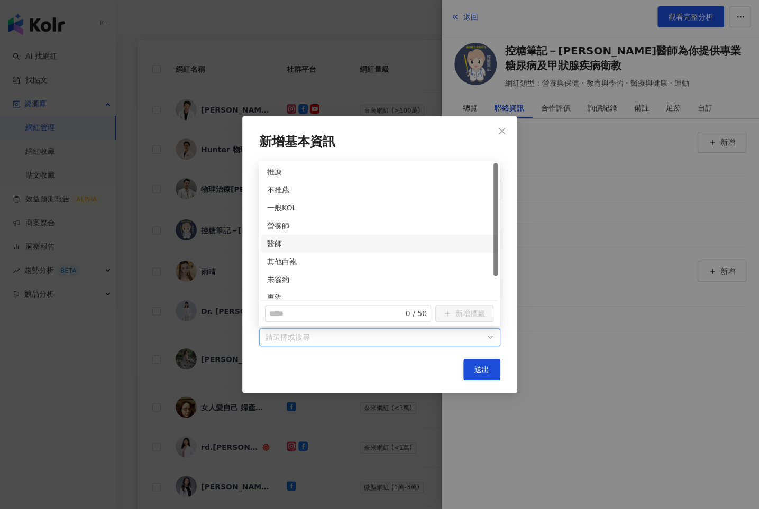
click at [268, 244] on div "醫師" at bounding box center [379, 244] width 224 height 12
click at [268, 279] on div "未簽約" at bounding box center [379, 280] width 224 height 12
click at [475, 367] on span "送出" at bounding box center [482, 370] width 15 height 8
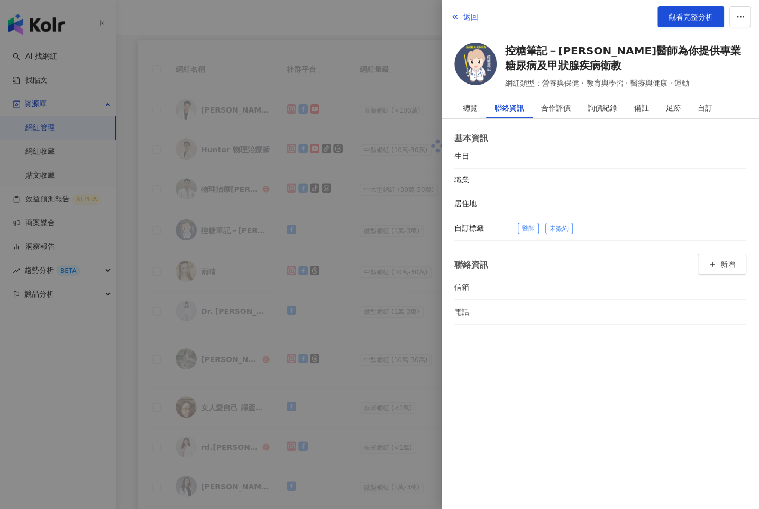
click at [344, 308] on div at bounding box center [379, 254] width 759 height 509
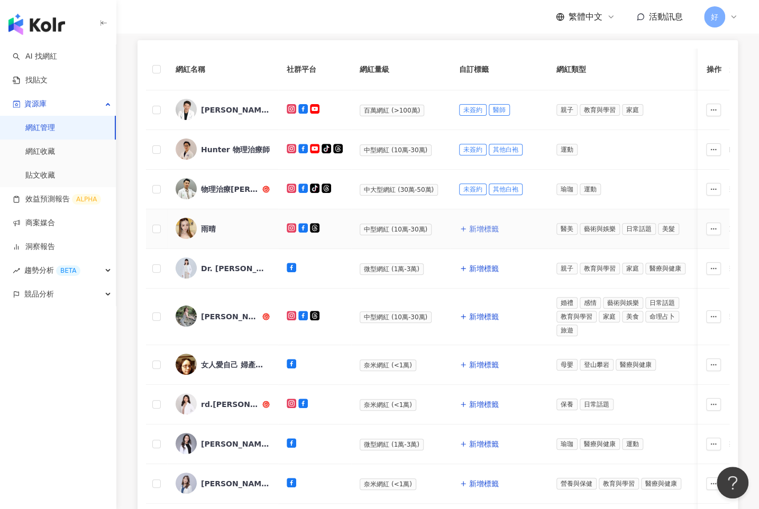
click at [479, 229] on span "新增標籤" at bounding box center [484, 229] width 30 height 8
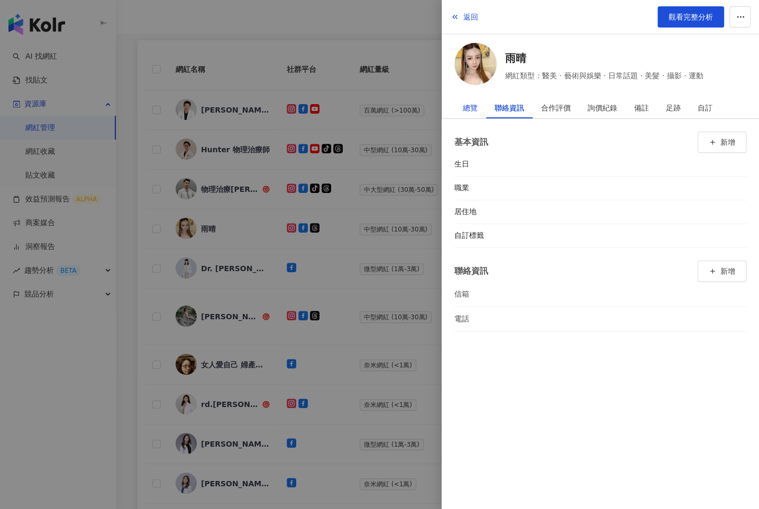
drag, startPoint x: 474, startPoint y: 107, endPoint x: 494, endPoint y: 108, distance: 20.1
click at [474, 107] on div "總覽" at bounding box center [470, 107] width 15 height 21
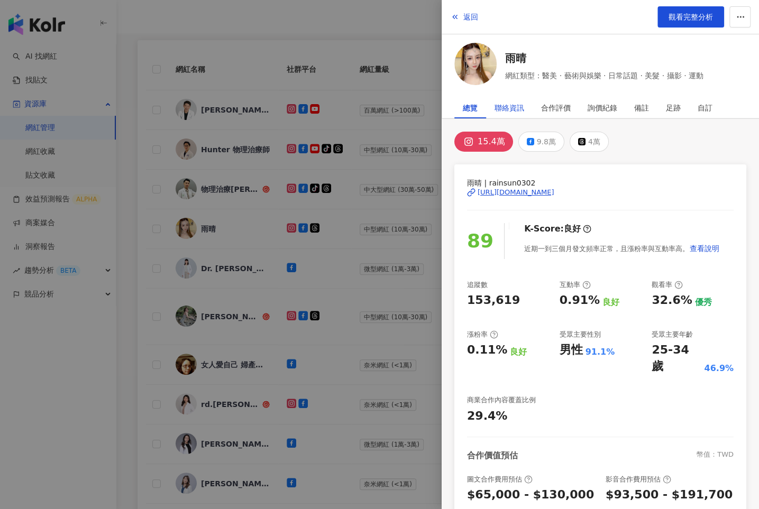
click at [507, 108] on div "聯絡資訊" at bounding box center [510, 107] width 30 height 21
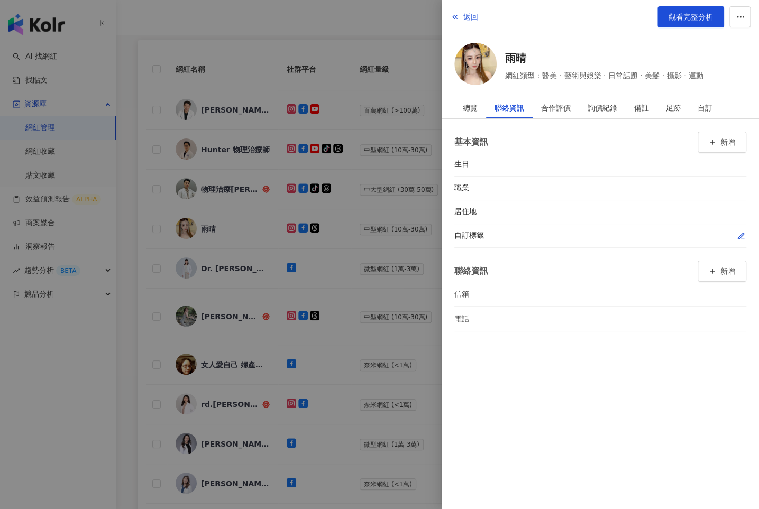
click at [741, 236] on icon "button" at bounding box center [741, 236] width 8 height 8
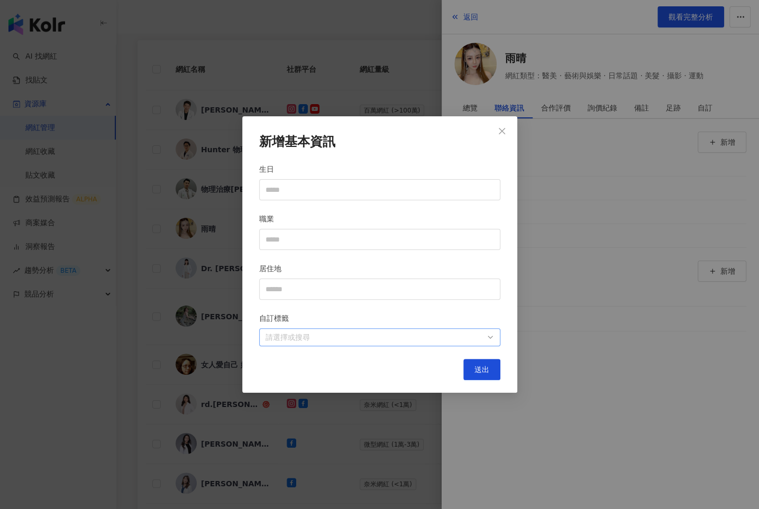
click at [427, 336] on div at bounding box center [374, 338] width 226 height 8
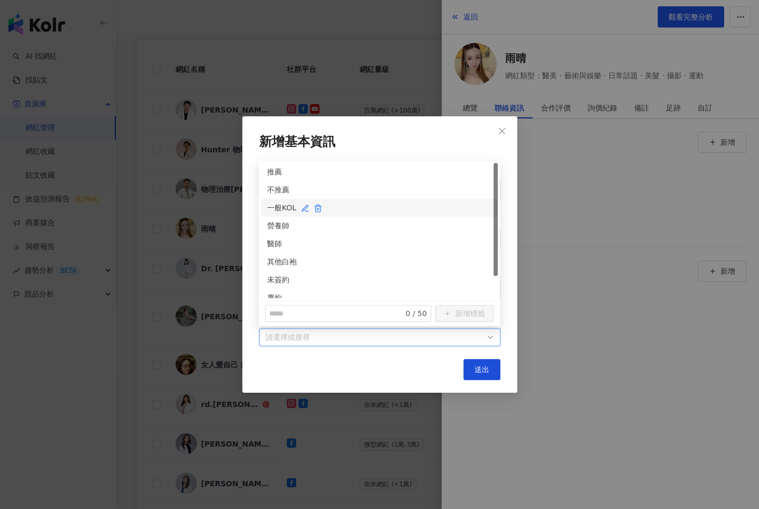
click at [270, 204] on div "一般KOL" at bounding box center [379, 208] width 224 height 12
click at [479, 368] on span "送出" at bounding box center [482, 370] width 15 height 8
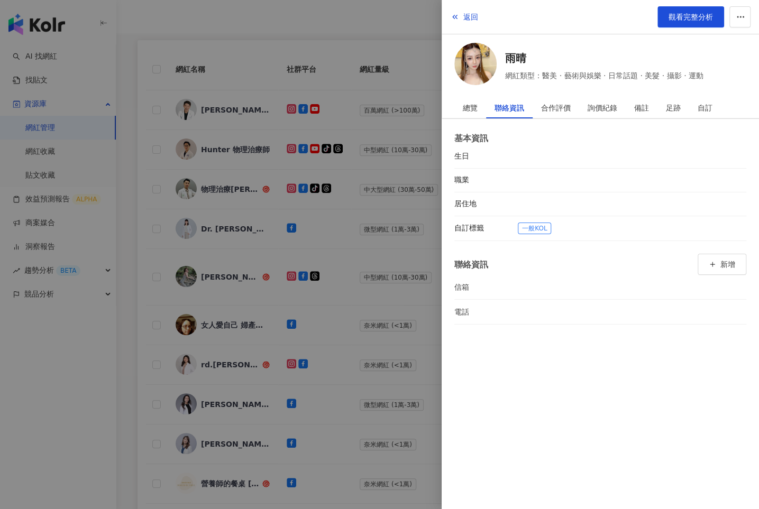
click at [343, 279] on div at bounding box center [379, 254] width 759 height 509
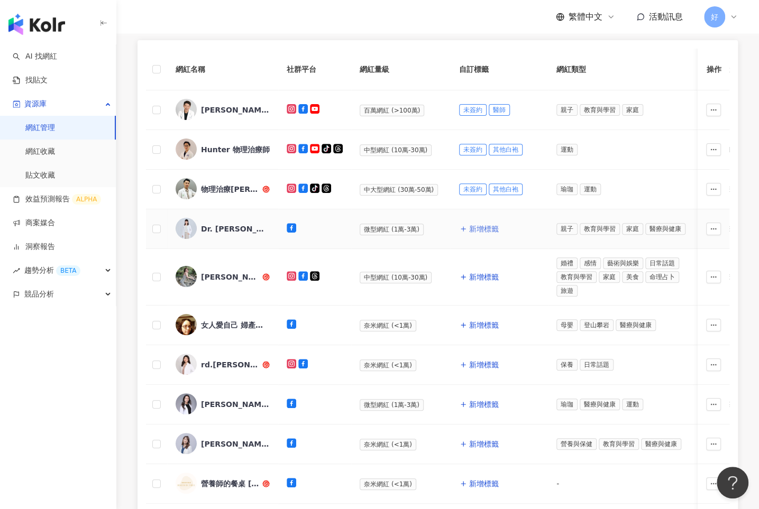
click at [485, 226] on span "新增標籤" at bounding box center [484, 229] width 30 height 8
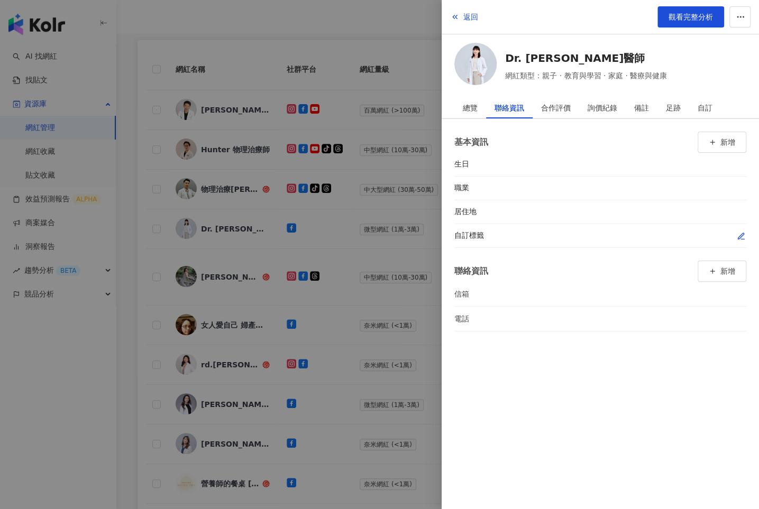
click at [738, 232] on icon "button" at bounding box center [741, 236] width 8 height 8
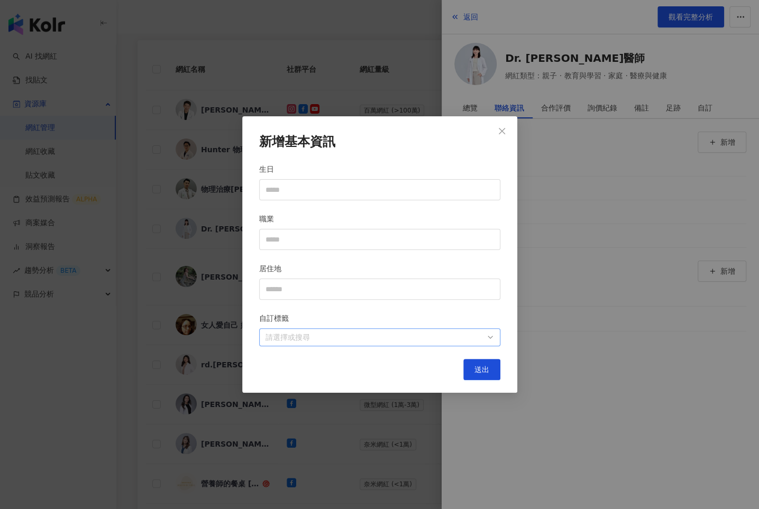
click at [485, 339] on div at bounding box center [374, 338] width 226 height 8
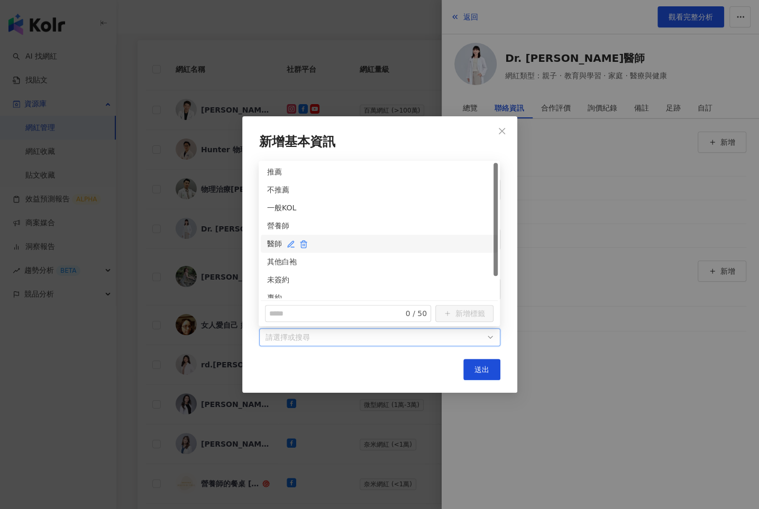
click at [276, 244] on div "醫師" at bounding box center [379, 244] width 224 height 12
click at [276, 273] on div "未簽約" at bounding box center [379, 280] width 237 height 18
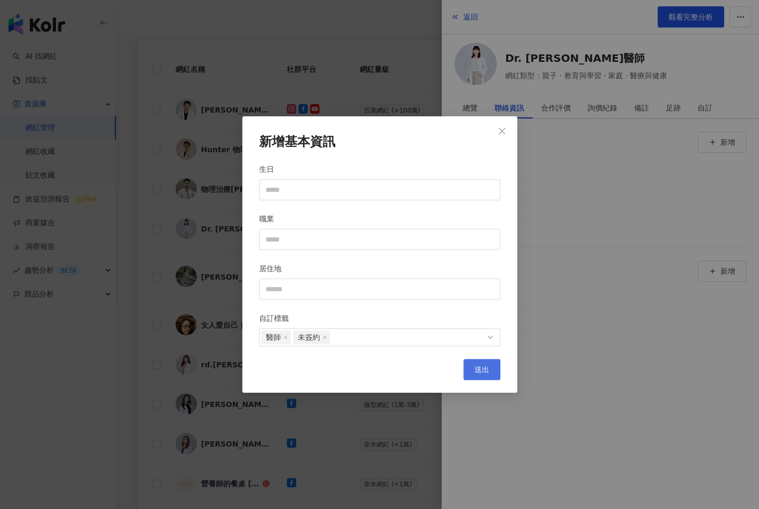
click at [481, 366] on span "送出" at bounding box center [482, 370] width 15 height 8
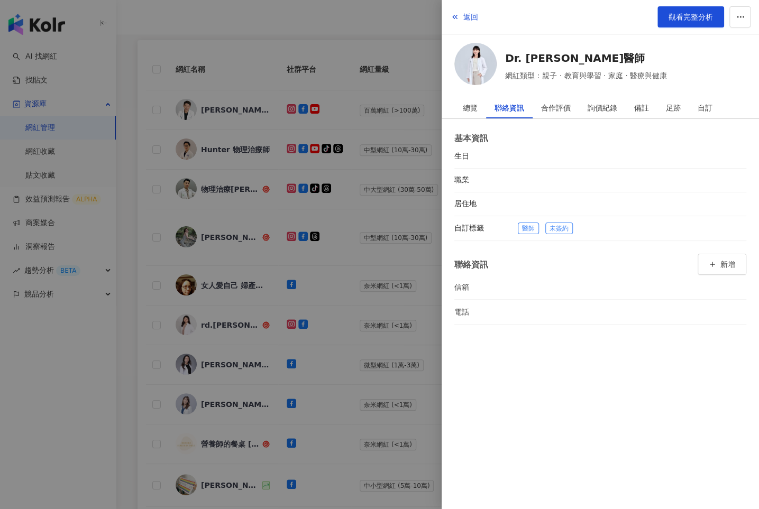
click at [414, 327] on div at bounding box center [379, 254] width 759 height 509
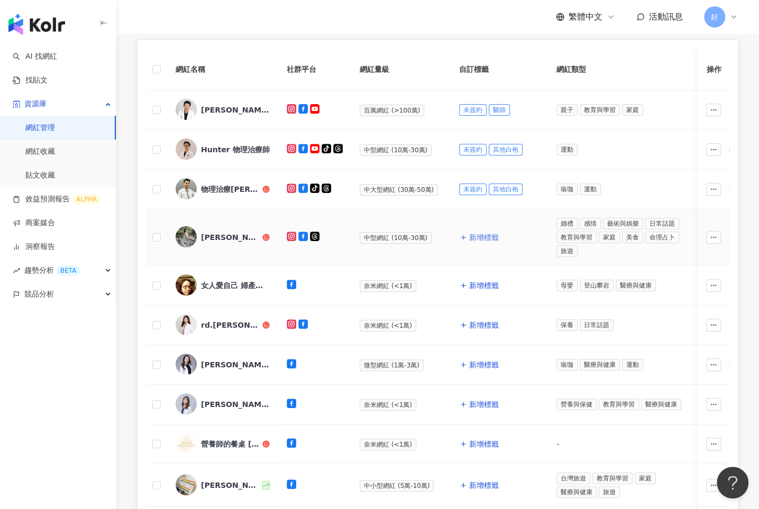
click at [478, 234] on span "新增標籤" at bounding box center [484, 237] width 30 height 8
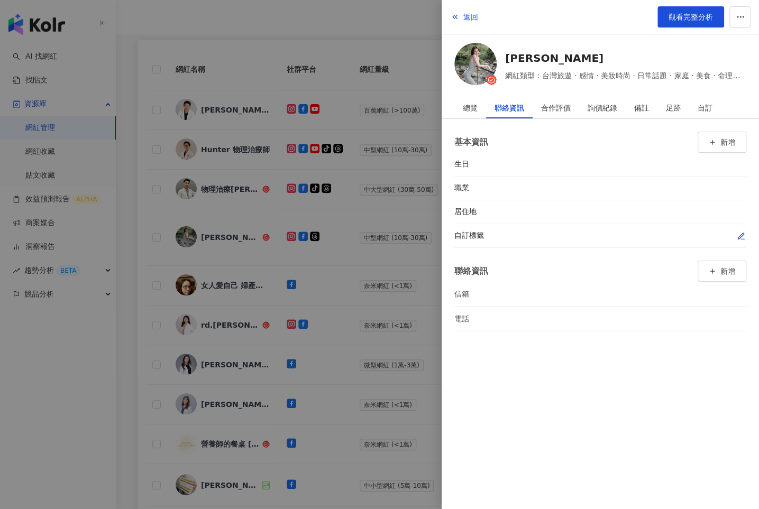
click at [742, 233] on icon "button" at bounding box center [741, 236] width 6 height 6
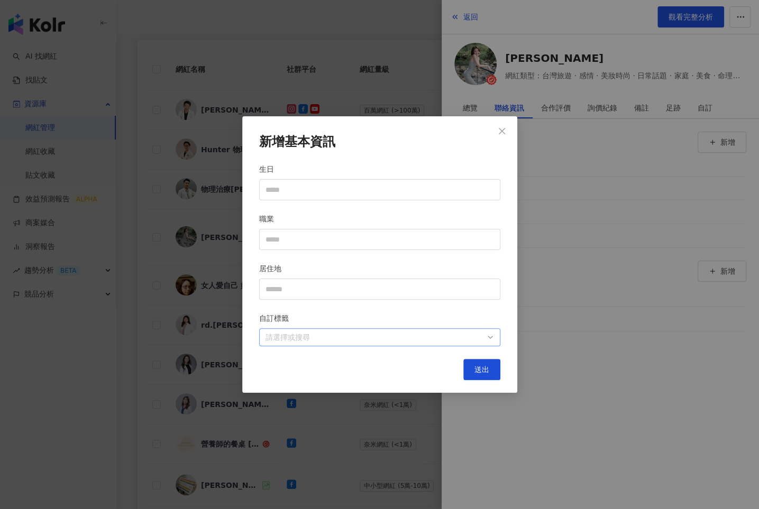
click at [413, 339] on div at bounding box center [374, 338] width 226 height 8
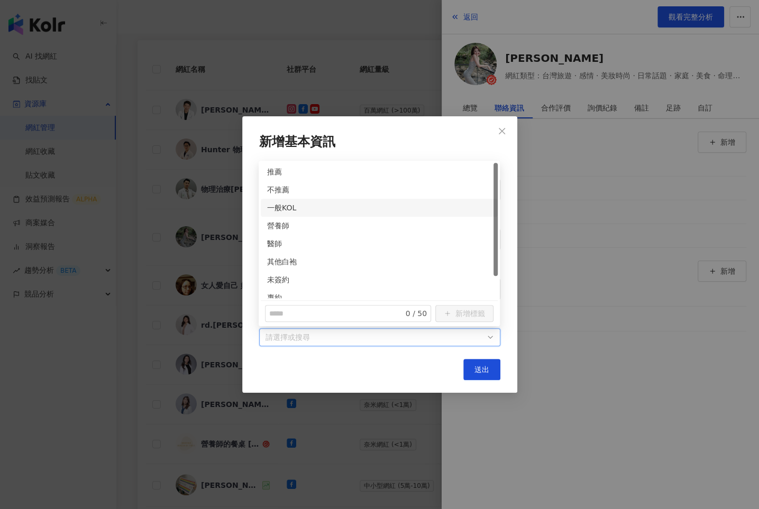
click at [272, 211] on div "一般KOL" at bounding box center [379, 208] width 224 height 12
click at [482, 373] on button "送出" at bounding box center [481, 369] width 37 height 21
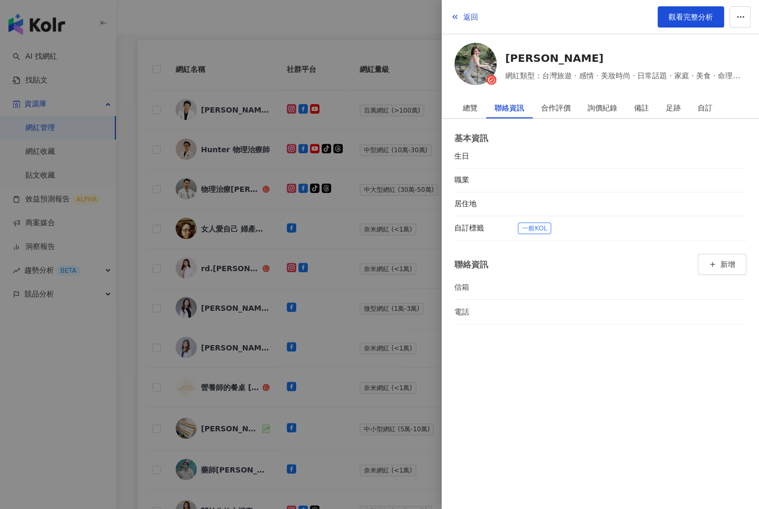
click at [316, 361] on div at bounding box center [379, 254] width 759 height 509
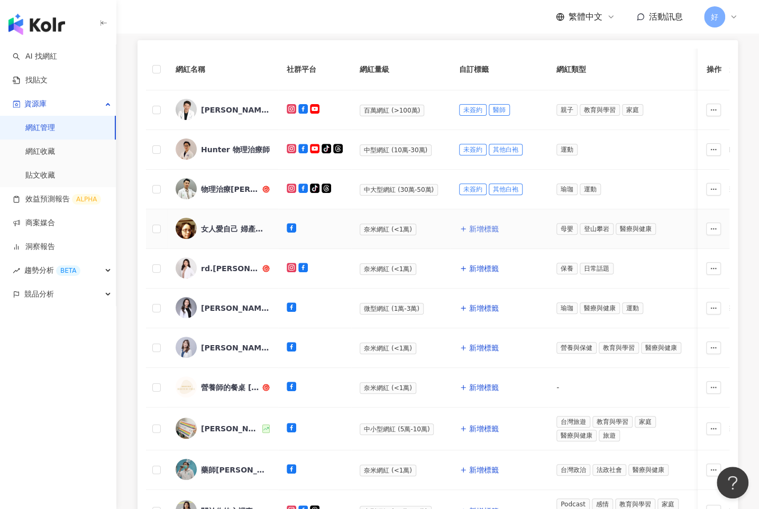
click at [472, 227] on span "新增標籤" at bounding box center [484, 229] width 30 height 8
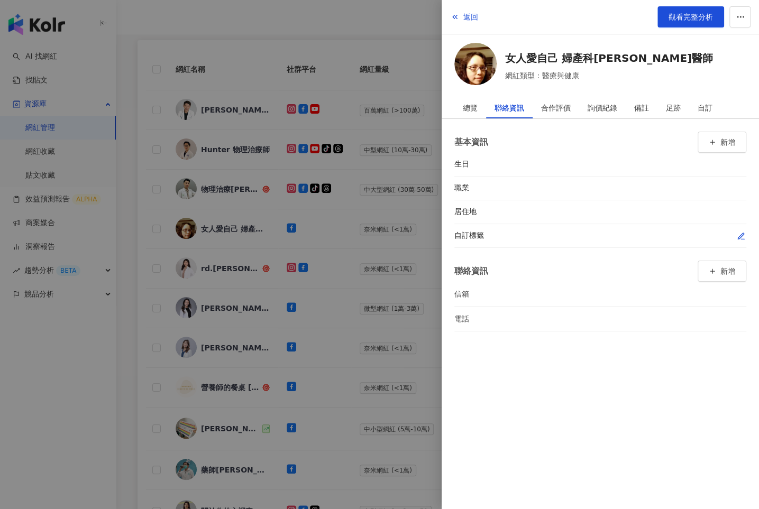
click at [741, 226] on div "自訂標籤" at bounding box center [600, 236] width 292 height 24
click at [741, 232] on icon "button" at bounding box center [741, 236] width 8 height 8
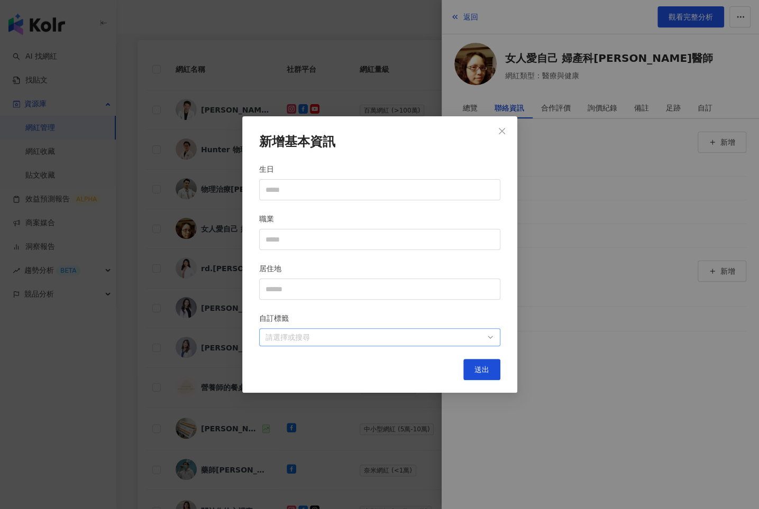
click at [443, 340] on div at bounding box center [374, 338] width 226 height 8
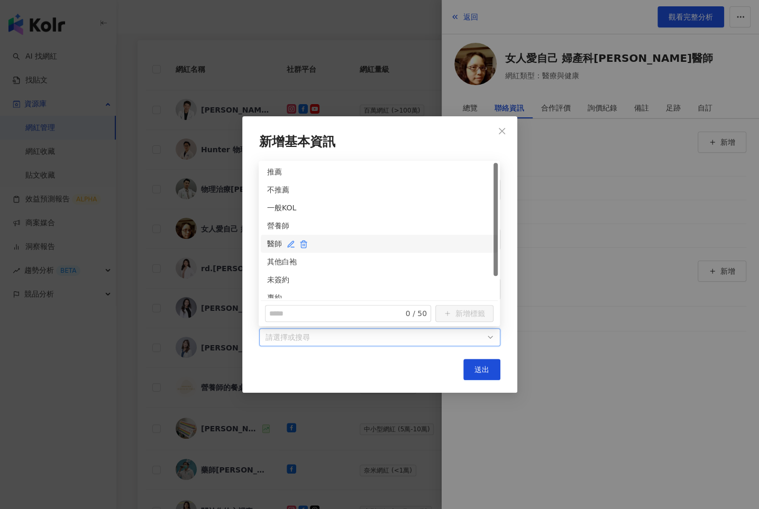
click at [277, 238] on div "醫師" at bounding box center [379, 244] width 224 height 12
click at [277, 273] on div "未簽約" at bounding box center [379, 280] width 237 height 18
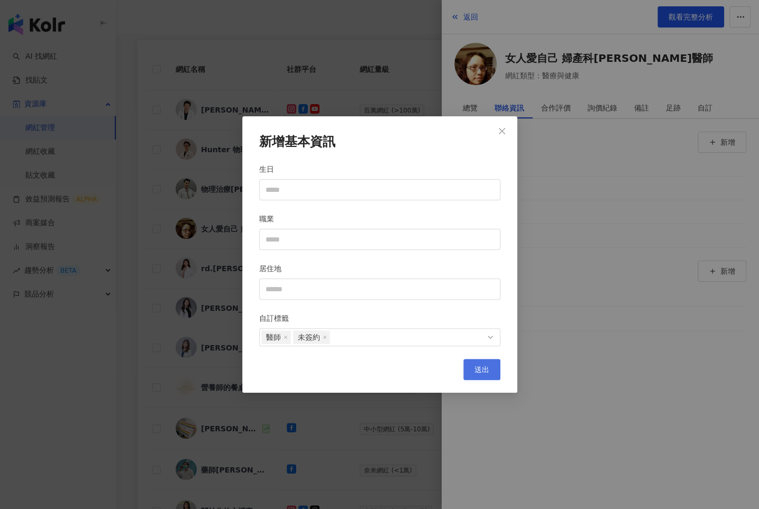
click at [493, 370] on button "送出" at bounding box center [481, 369] width 37 height 21
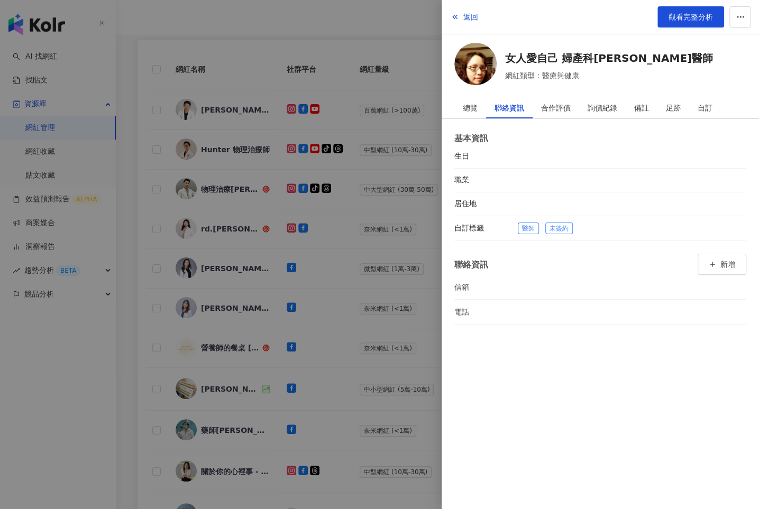
click at [357, 350] on div at bounding box center [379, 254] width 759 height 509
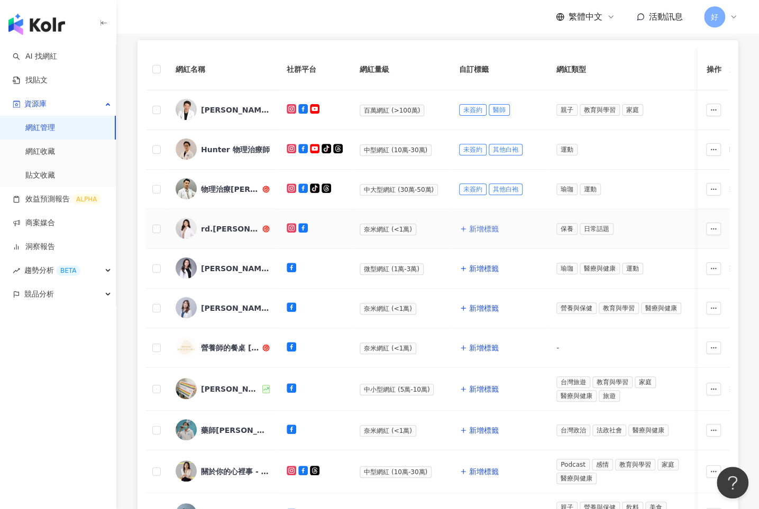
click at [469, 227] on span "新增標籤" at bounding box center [484, 229] width 30 height 8
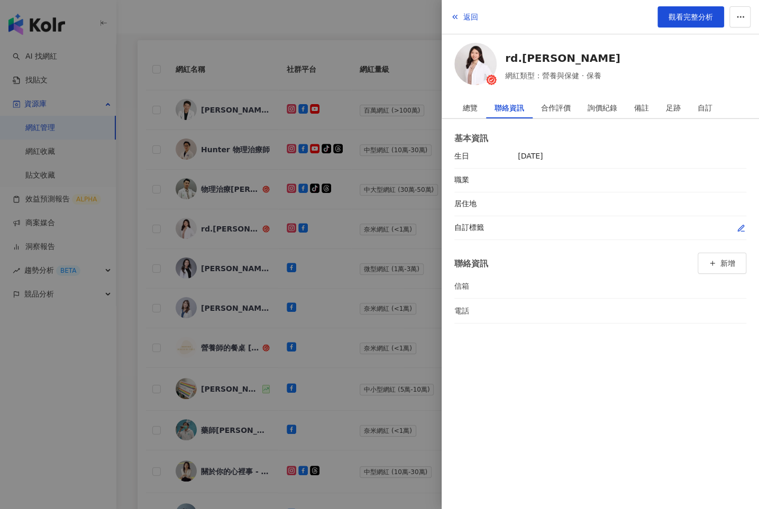
click at [742, 225] on icon "button" at bounding box center [741, 228] width 6 height 6
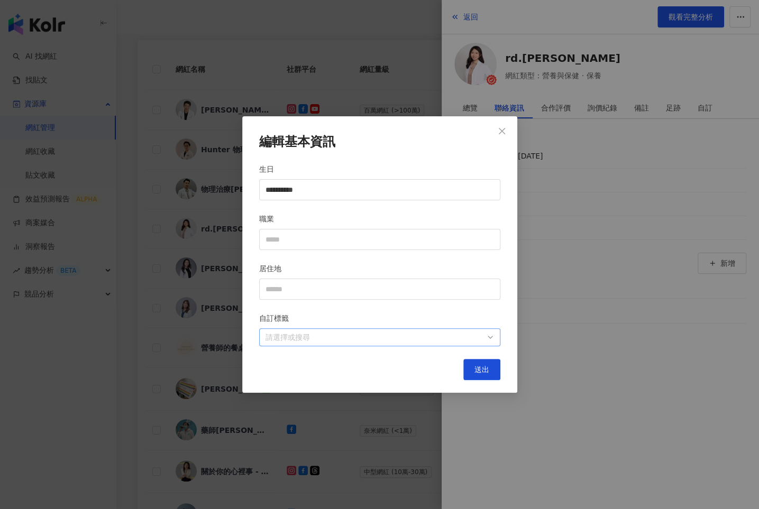
click at [470, 334] on div at bounding box center [374, 338] width 226 height 8
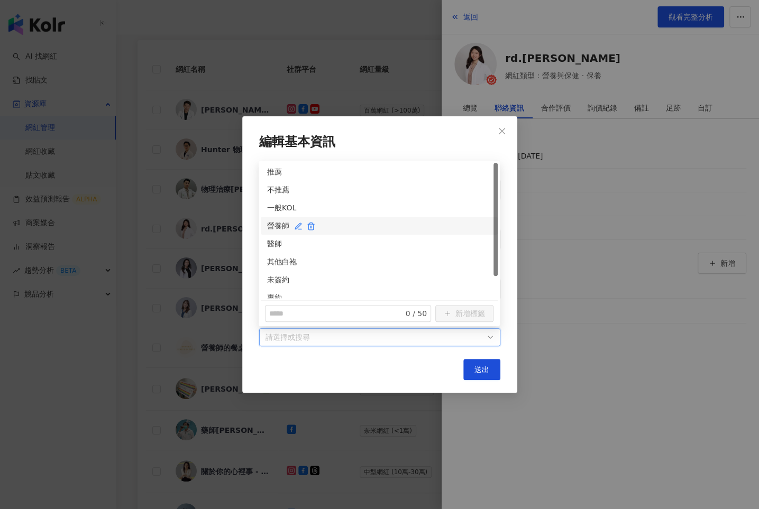
click at [282, 229] on div "營養師" at bounding box center [379, 226] width 224 height 12
click at [281, 282] on div "未簽約" at bounding box center [379, 280] width 224 height 12
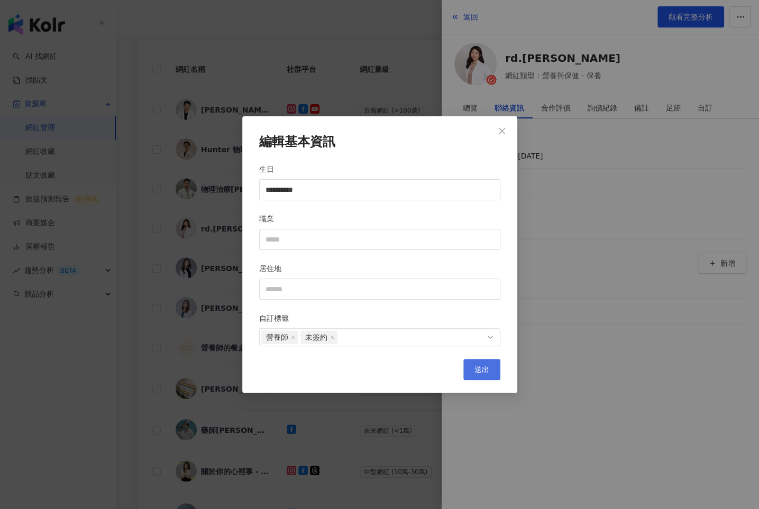
click at [486, 370] on span "送出" at bounding box center [482, 370] width 15 height 8
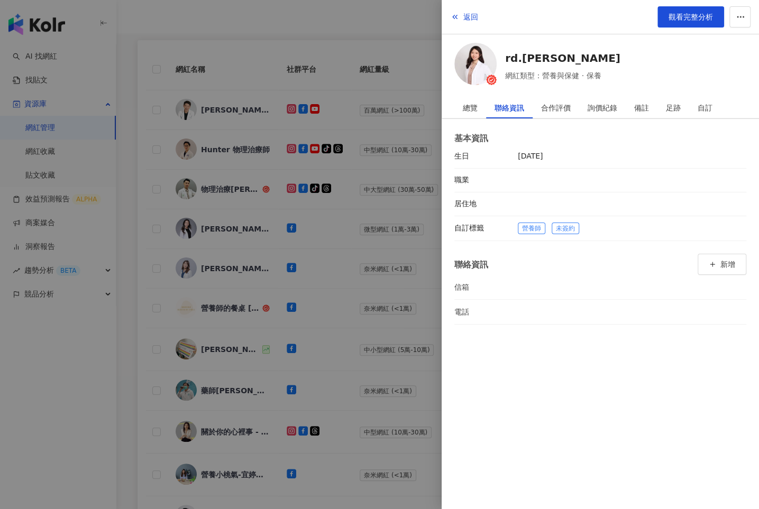
click at [295, 325] on div at bounding box center [379, 254] width 759 height 509
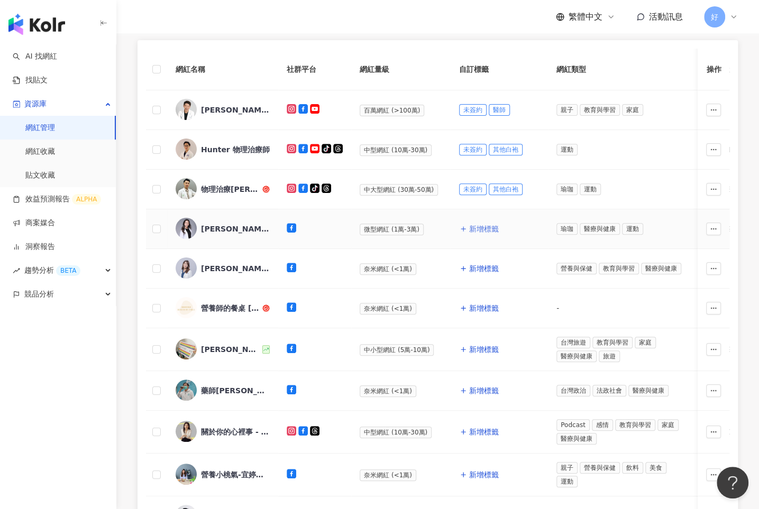
click at [471, 225] on span "新增標籤" at bounding box center [484, 229] width 30 height 8
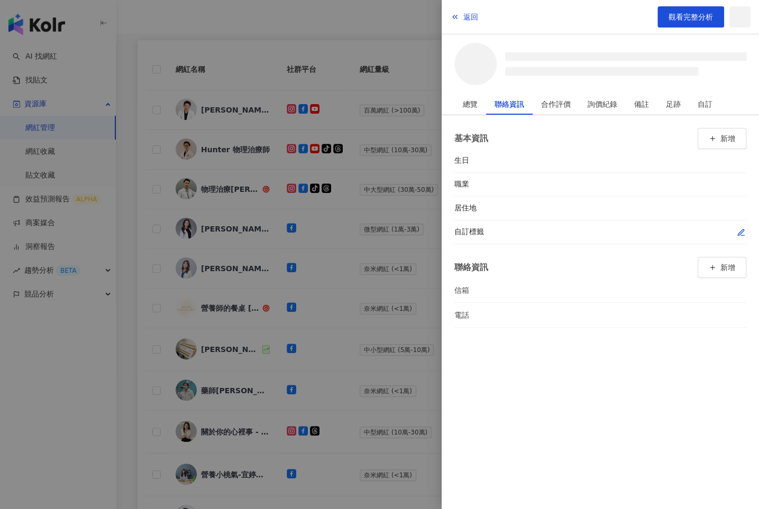
click at [742, 232] on icon "button" at bounding box center [741, 233] width 8 height 8
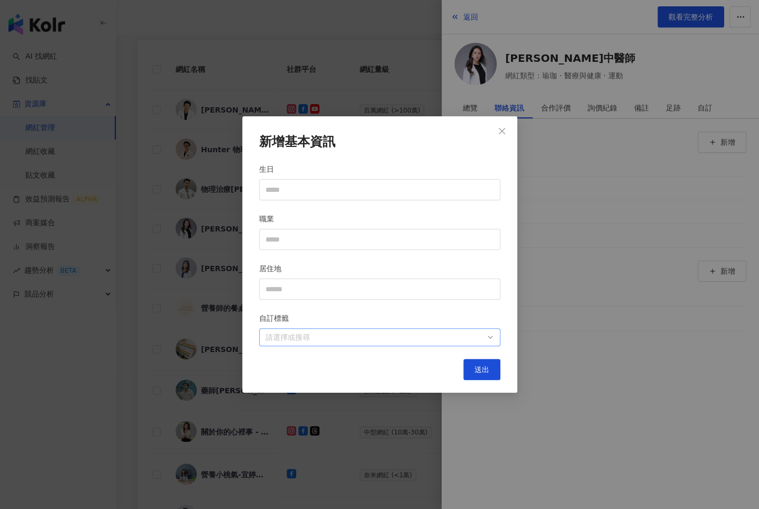
click at [472, 342] on div at bounding box center [374, 338] width 226 height 8
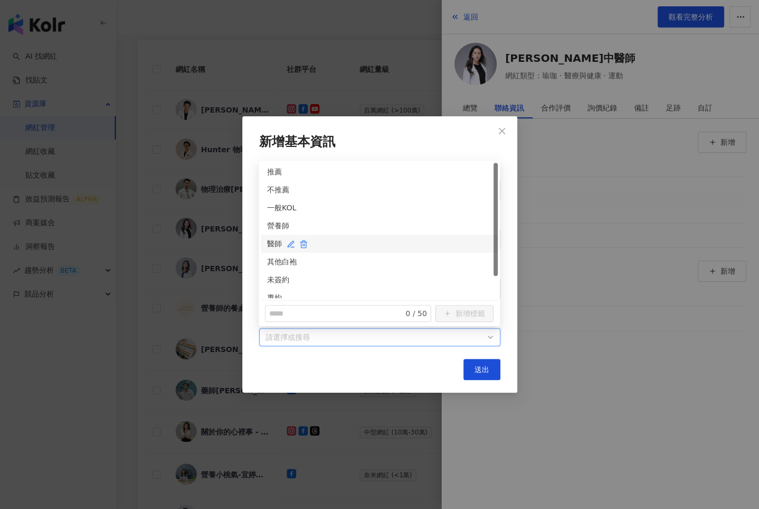
click at [275, 247] on div "醫師" at bounding box center [379, 244] width 224 height 12
click at [275, 273] on div "未簽約" at bounding box center [379, 280] width 237 height 18
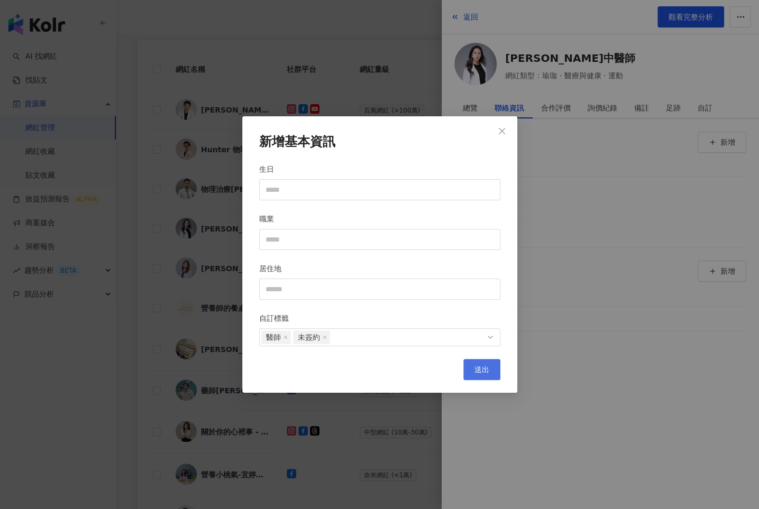
click at [484, 368] on span "送出" at bounding box center [482, 370] width 15 height 8
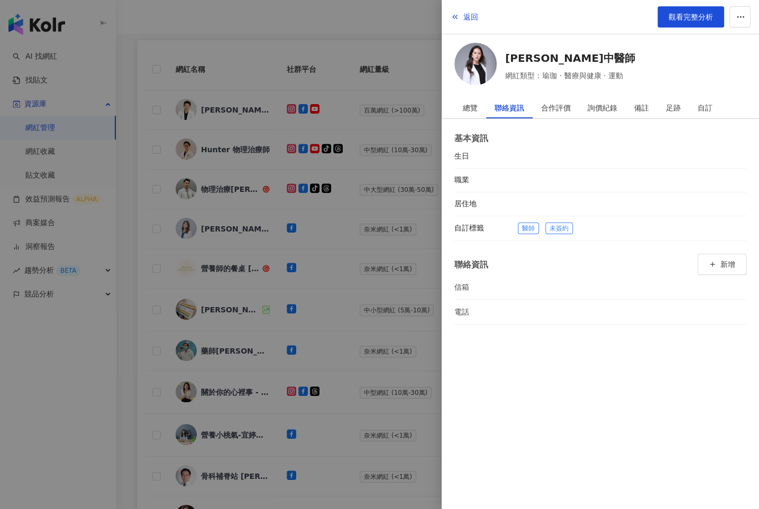
click at [377, 288] on div at bounding box center [379, 254] width 759 height 509
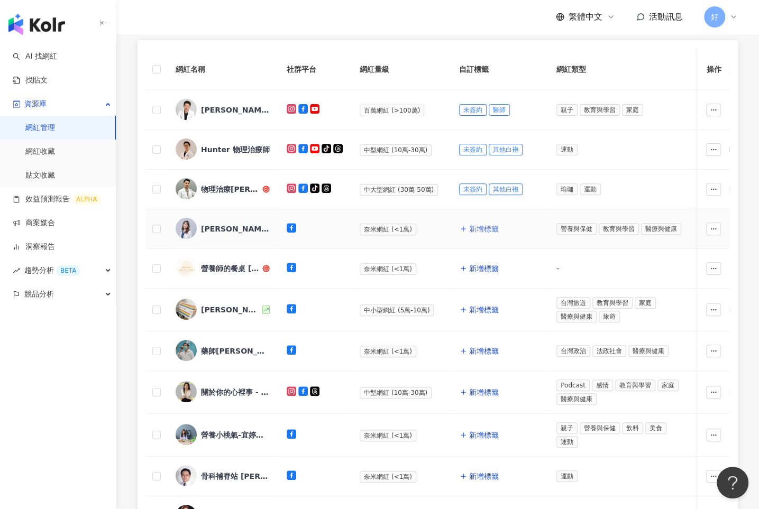
click at [469, 226] on span "新增標籤" at bounding box center [484, 229] width 30 height 8
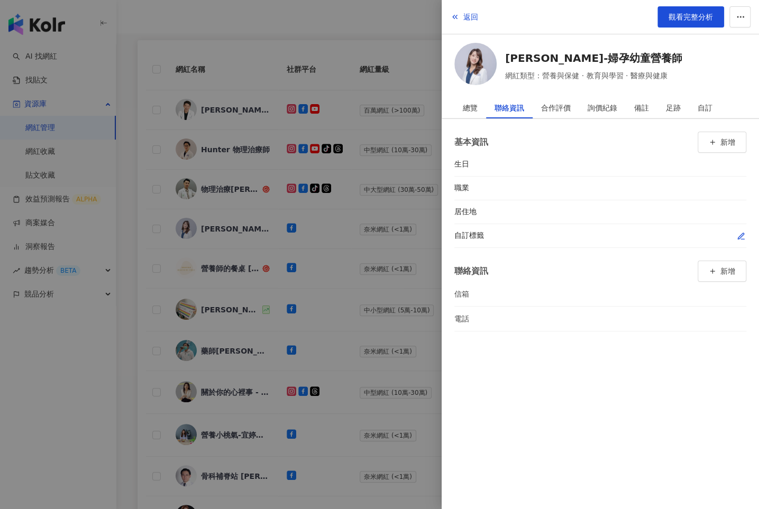
click at [741, 233] on icon "button" at bounding box center [741, 236] width 6 height 6
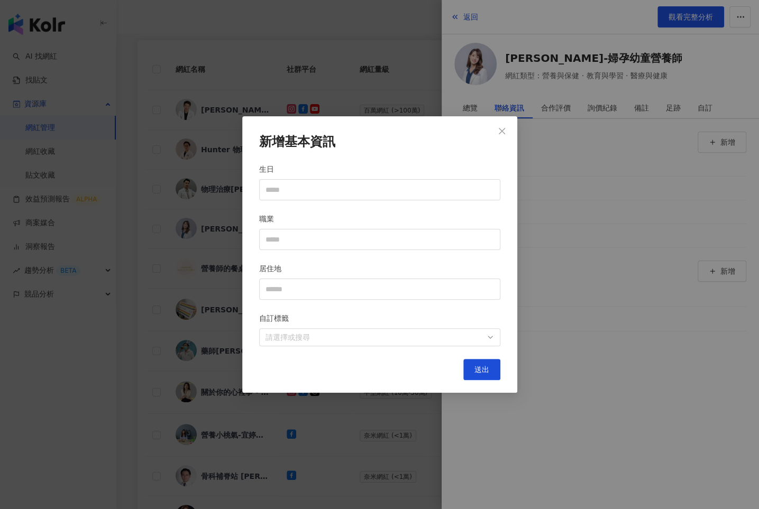
click at [433, 349] on div "新增基本資訊 生日 職業 居住地 自訂標籤 請選擇或搜尋 送出" at bounding box center [379, 254] width 275 height 277
click at [438, 339] on div at bounding box center [374, 338] width 226 height 8
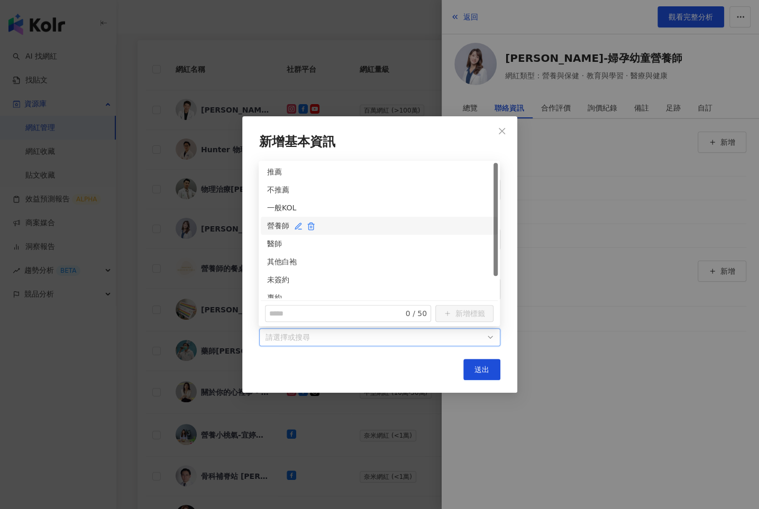
click at [280, 231] on div "營養師" at bounding box center [379, 226] width 224 height 12
click at [276, 278] on div "未簽約" at bounding box center [379, 280] width 224 height 12
click at [484, 366] on span "送出" at bounding box center [482, 370] width 15 height 8
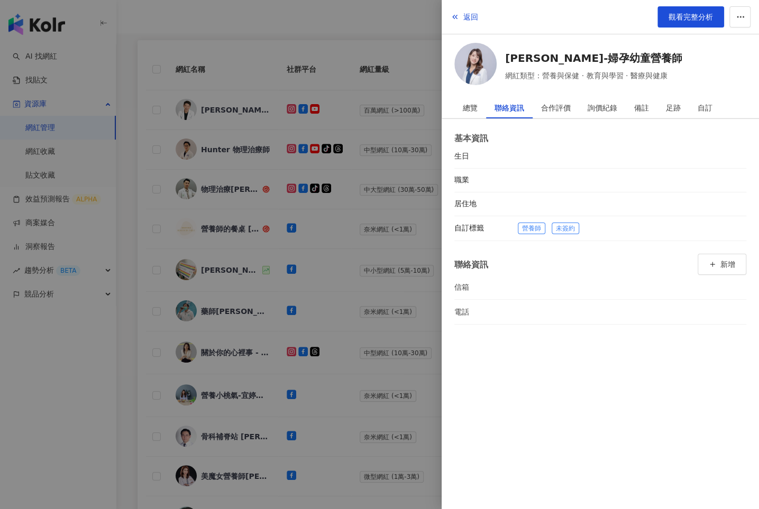
click at [348, 282] on div at bounding box center [379, 254] width 759 height 509
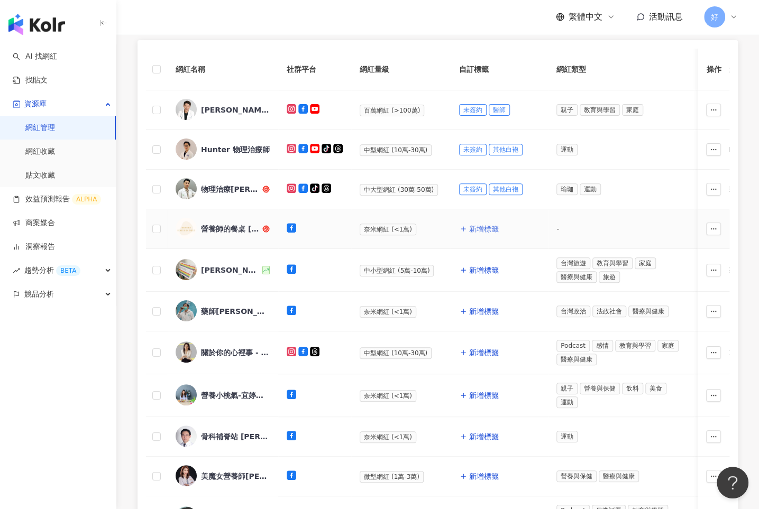
click at [477, 228] on span "新增標籤" at bounding box center [484, 229] width 30 height 8
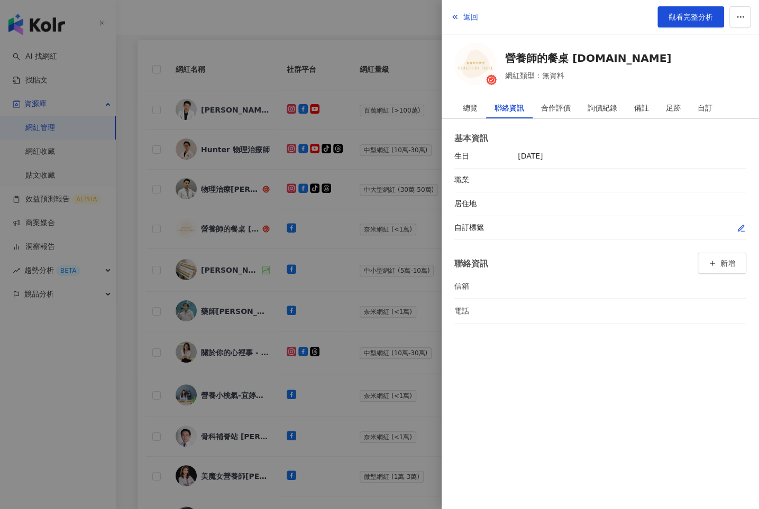
click at [739, 229] on icon "button" at bounding box center [741, 228] width 8 height 8
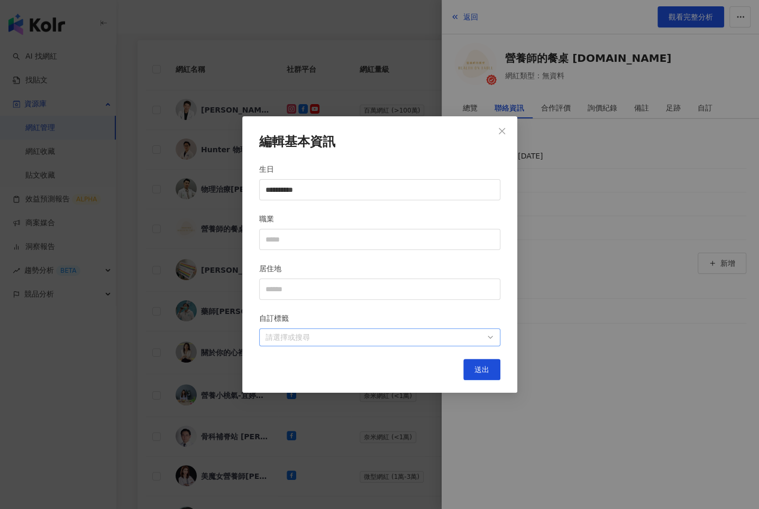
click at [382, 338] on div at bounding box center [374, 338] width 226 height 8
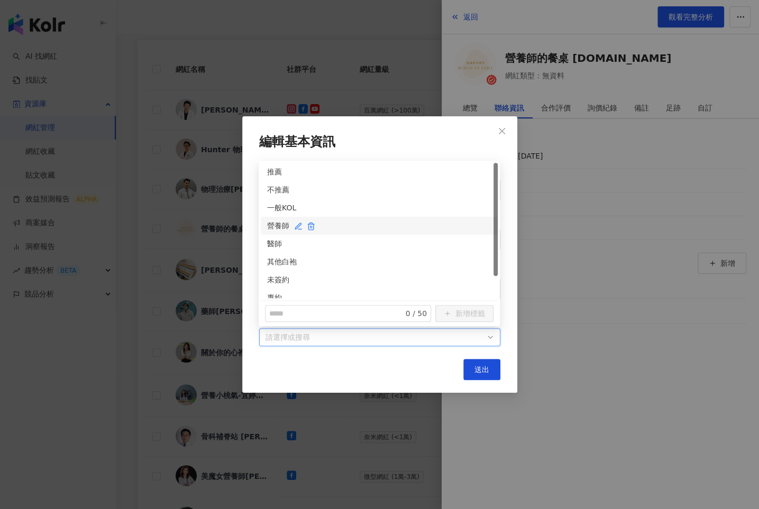
click at [272, 224] on div "營養師" at bounding box center [379, 226] width 224 height 12
click at [273, 278] on div "未簽約" at bounding box center [379, 280] width 224 height 12
click at [471, 367] on button "送出" at bounding box center [481, 369] width 37 height 21
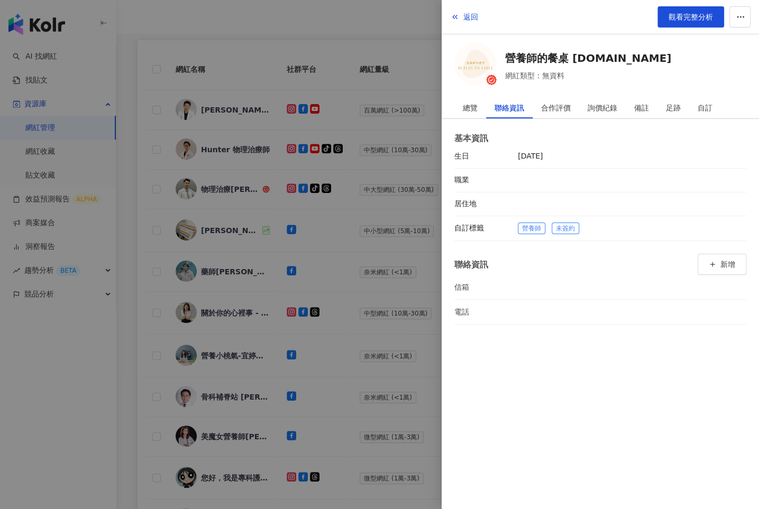
click at [341, 332] on div at bounding box center [379, 254] width 759 height 509
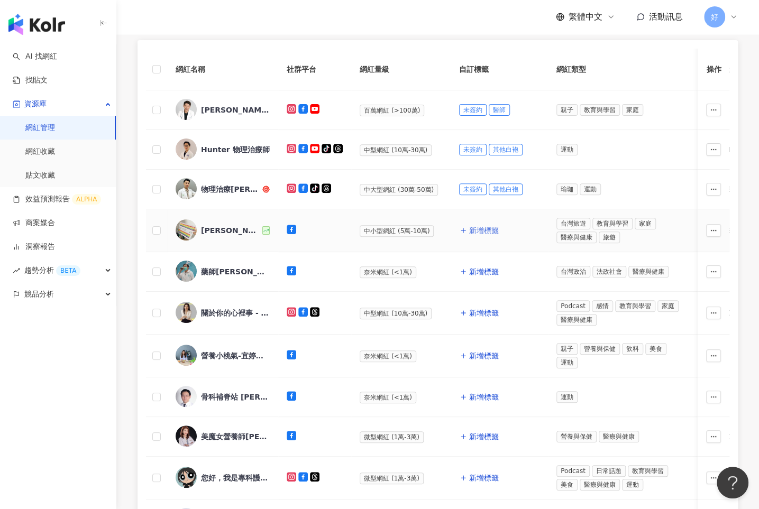
click at [473, 231] on span "新增標籤" at bounding box center [484, 230] width 30 height 8
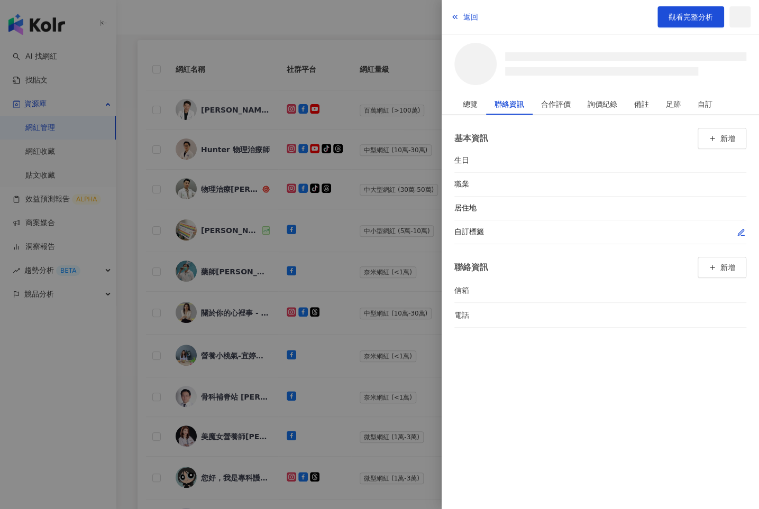
click at [742, 232] on icon "button" at bounding box center [741, 233] width 6 height 6
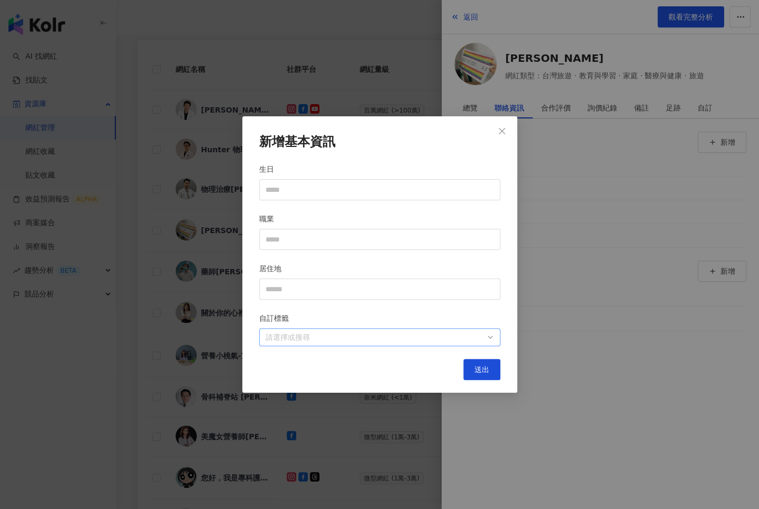
click at [454, 330] on div "請選擇或搜尋" at bounding box center [379, 338] width 241 height 18
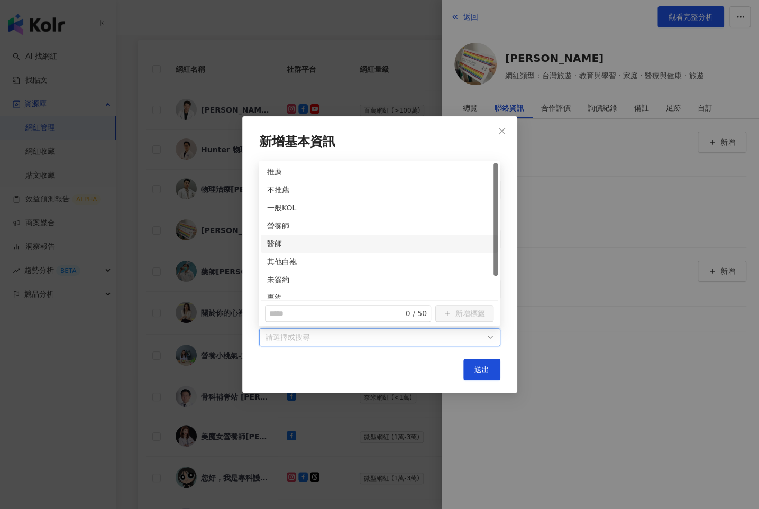
click at [275, 237] on div "醫師" at bounding box center [379, 244] width 237 height 18
click at [272, 279] on div "未簽約" at bounding box center [379, 280] width 224 height 12
click at [469, 371] on button "送出" at bounding box center [481, 369] width 37 height 21
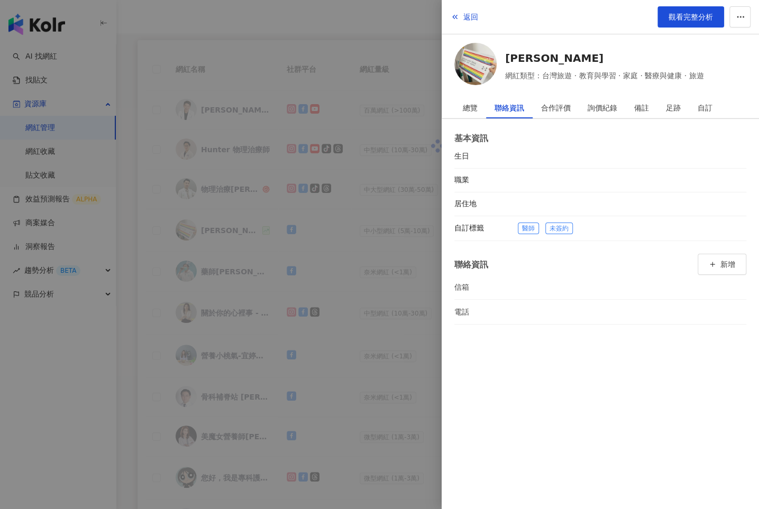
click at [365, 343] on div at bounding box center [379, 254] width 759 height 509
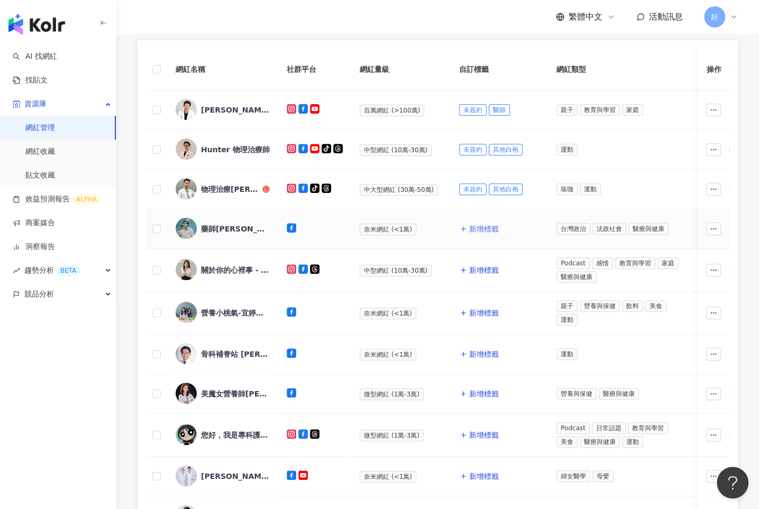
click at [470, 229] on span "新增標籤" at bounding box center [484, 229] width 30 height 8
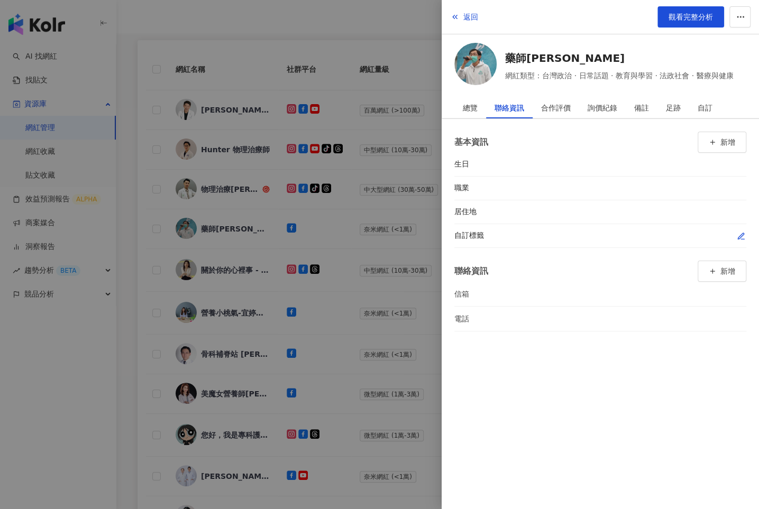
click at [739, 234] on icon "button" at bounding box center [741, 236] width 8 height 8
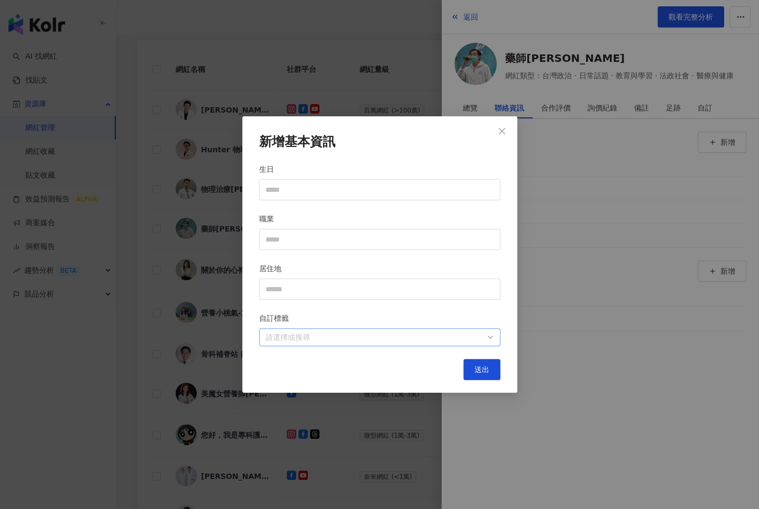
click at [460, 335] on div at bounding box center [374, 338] width 226 height 8
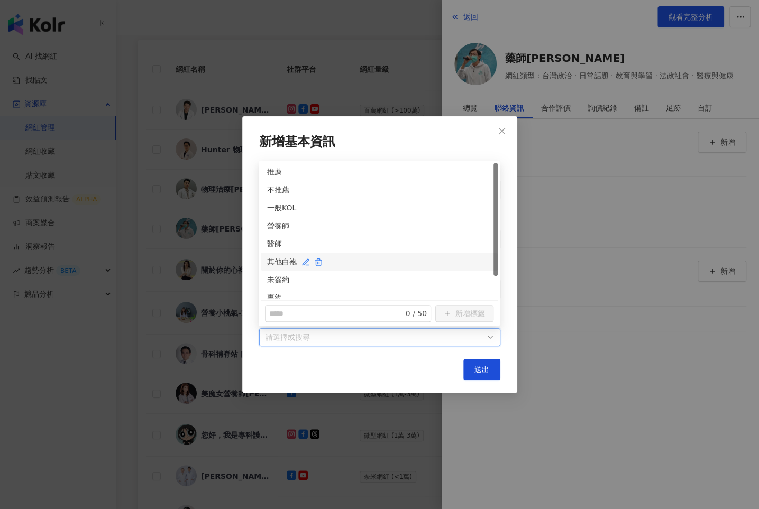
click at [277, 261] on div "其他白袍" at bounding box center [379, 262] width 224 height 12
click at [277, 276] on div "未簽約" at bounding box center [379, 280] width 224 height 12
click at [470, 367] on button "送出" at bounding box center [481, 369] width 37 height 21
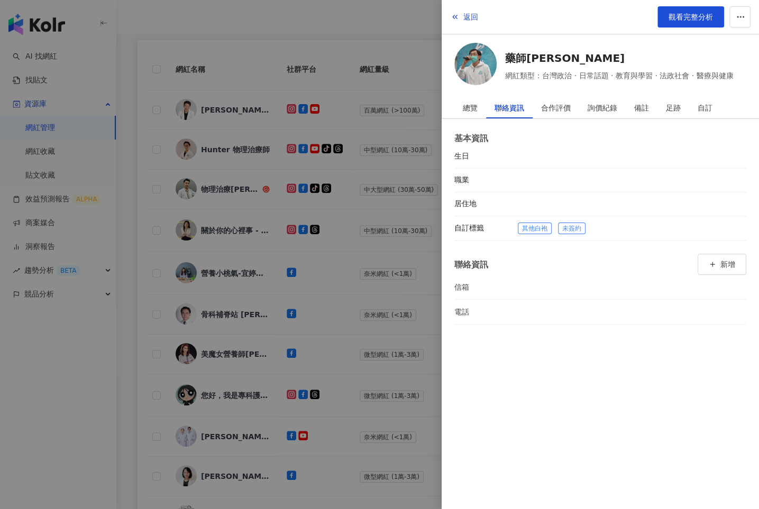
click at [381, 275] on div at bounding box center [379, 254] width 759 height 509
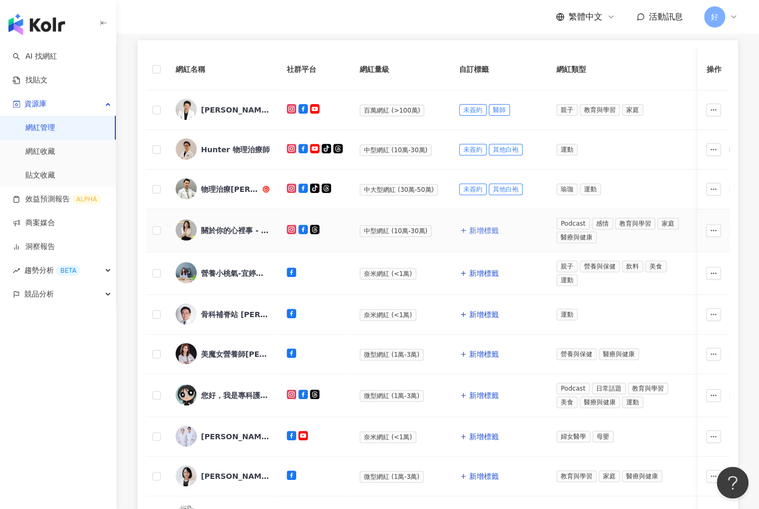
click at [477, 226] on span "新增標籤" at bounding box center [484, 230] width 30 height 8
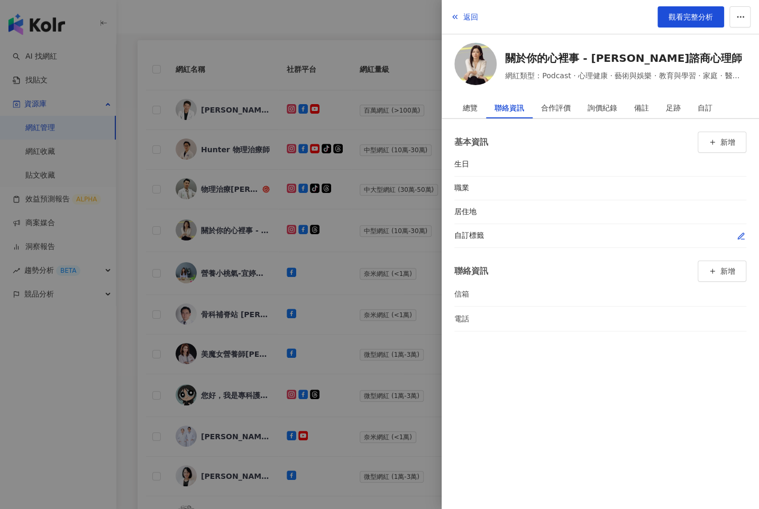
click at [736, 228] on div "自訂標籤" at bounding box center [600, 236] width 292 height 24
click at [741, 232] on icon "button" at bounding box center [741, 236] width 8 height 8
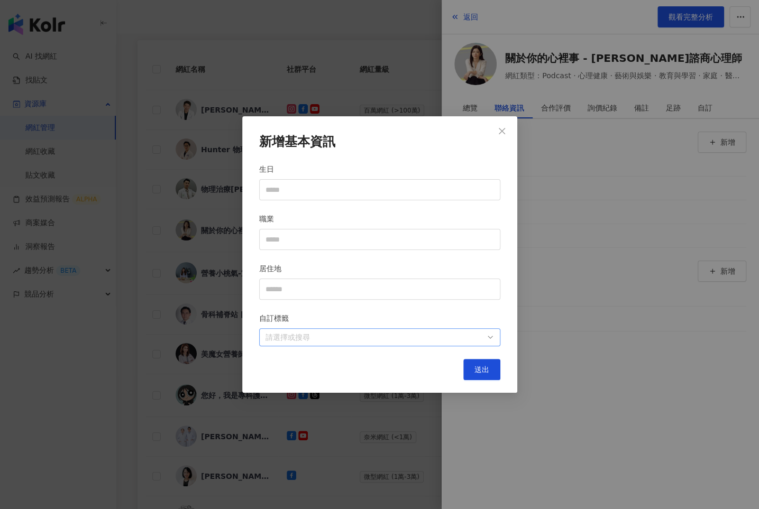
click at [471, 335] on div at bounding box center [374, 338] width 226 height 8
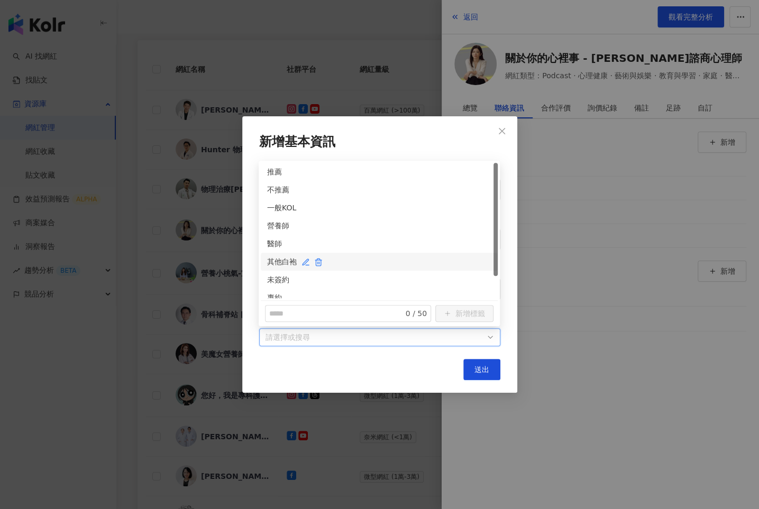
click at [273, 260] on div "其他白袍" at bounding box center [379, 262] width 224 height 12
click at [273, 281] on div "未簽約" at bounding box center [379, 280] width 224 height 12
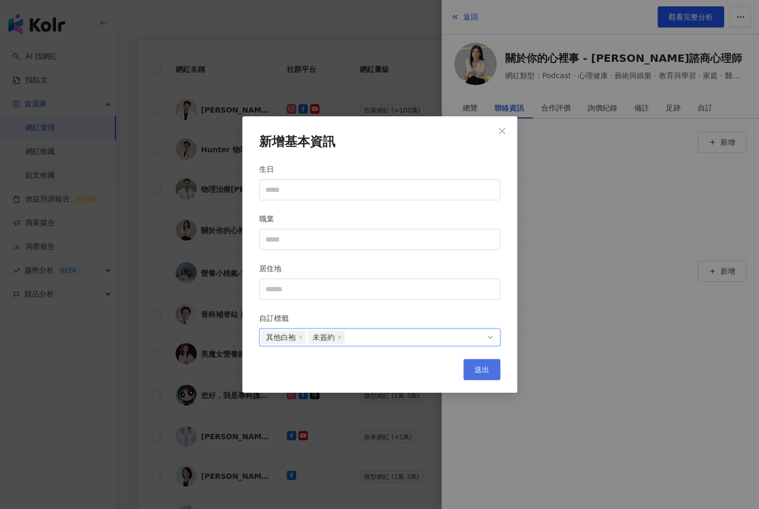
click at [484, 371] on span "送出" at bounding box center [482, 370] width 15 height 8
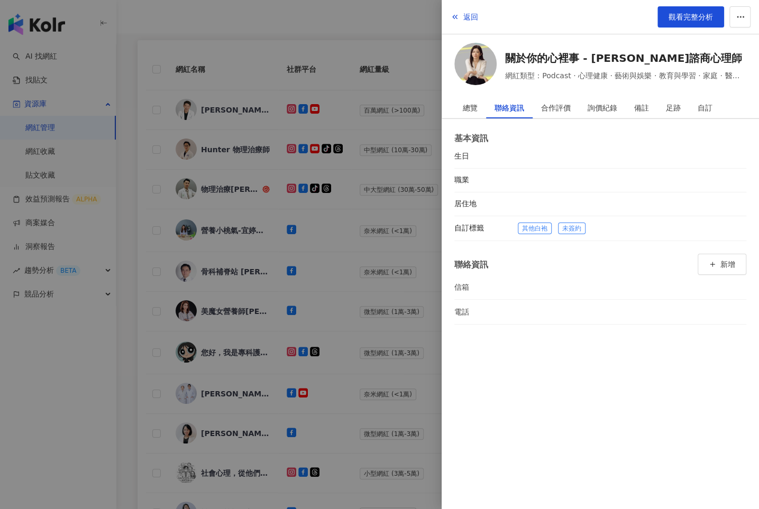
click at [389, 317] on div at bounding box center [379, 254] width 759 height 509
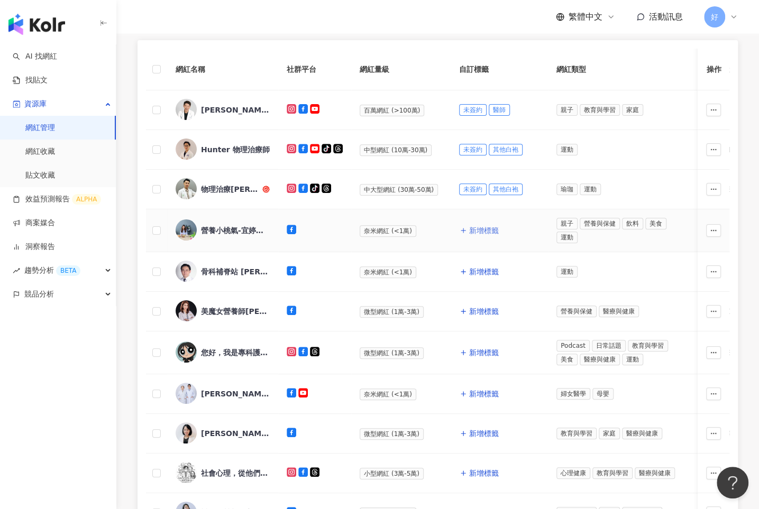
click at [464, 229] on button "新增標籤" at bounding box center [479, 230] width 40 height 21
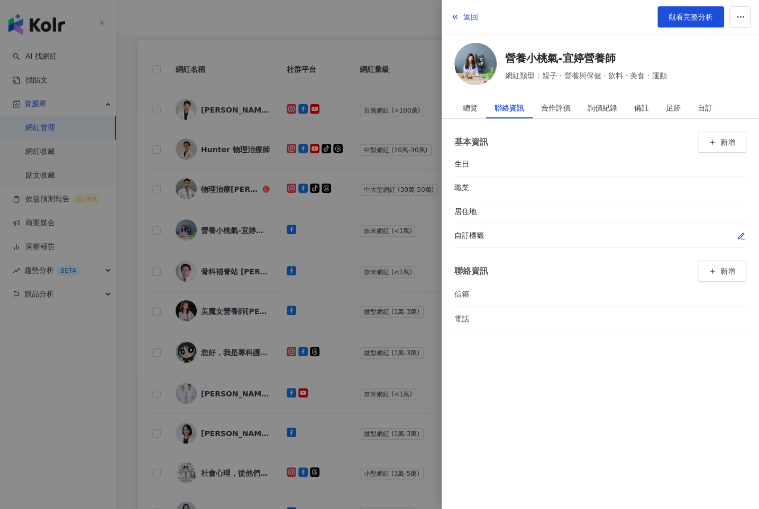
click at [736, 232] on button "button" at bounding box center [741, 236] width 11 height 11
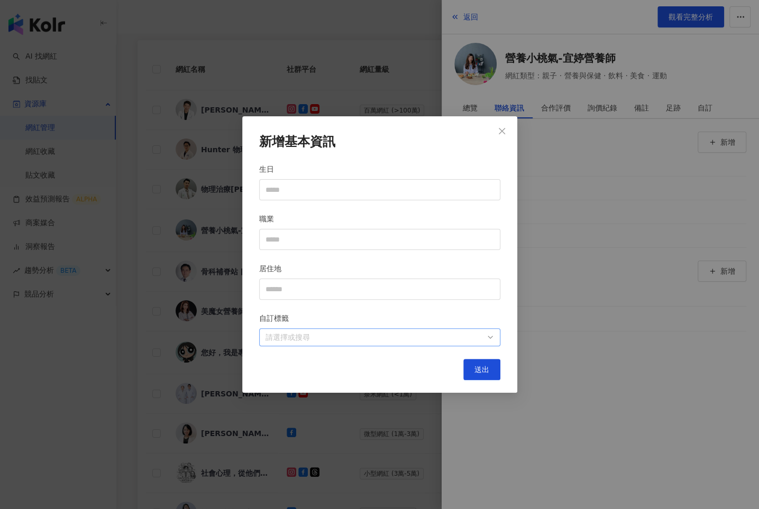
click at [438, 334] on div at bounding box center [374, 338] width 226 height 8
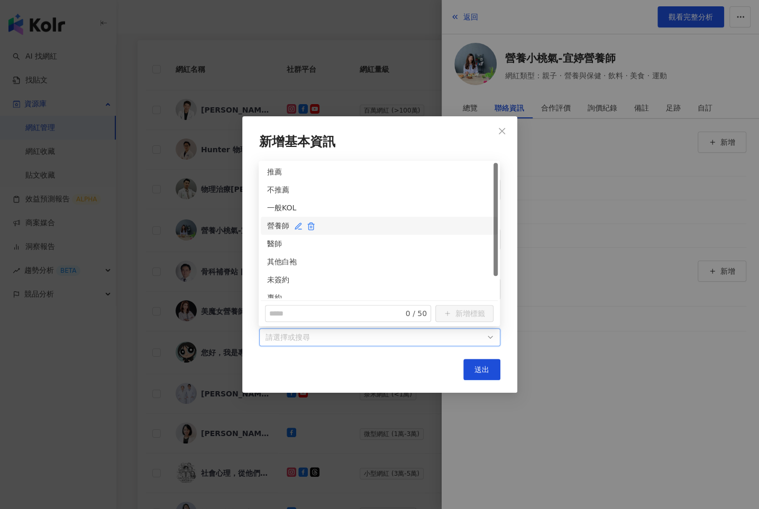
click at [275, 226] on div "營養師" at bounding box center [379, 226] width 224 height 12
click at [273, 288] on div "未簽約" at bounding box center [379, 280] width 237 height 18
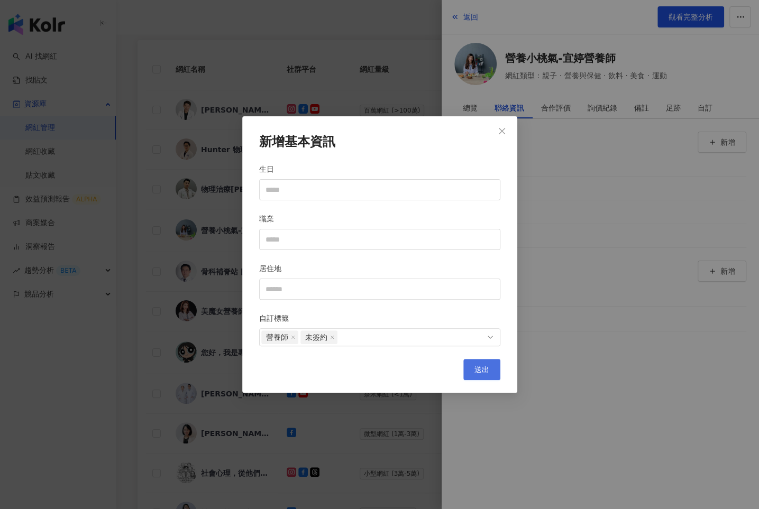
click at [489, 369] on button "送出" at bounding box center [481, 369] width 37 height 21
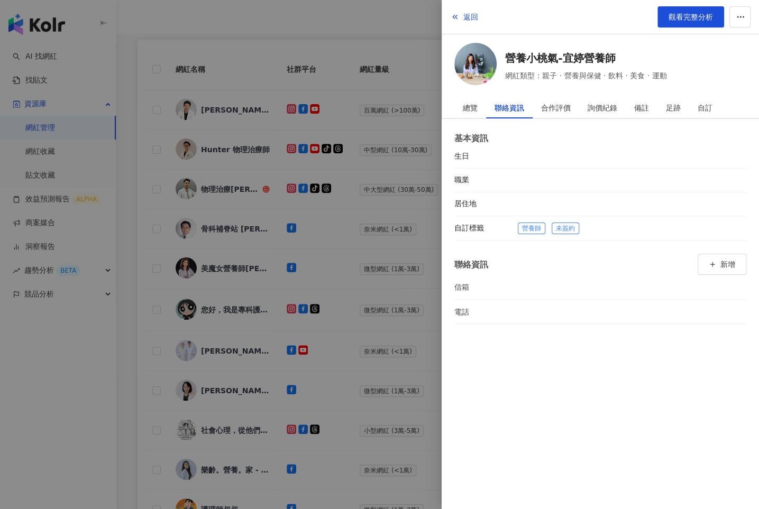
click at [365, 248] on div at bounding box center [379, 254] width 759 height 509
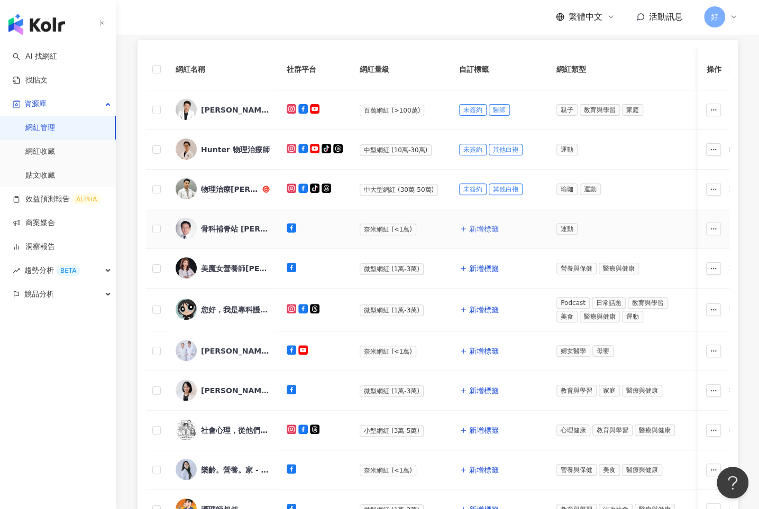
click at [479, 229] on span "新增標籤" at bounding box center [484, 229] width 30 height 8
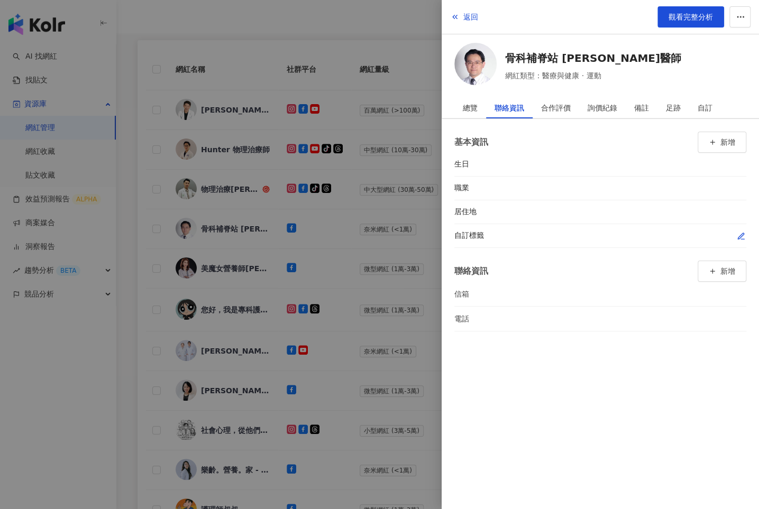
click at [734, 234] on div at bounding box center [632, 236] width 229 height 11
click at [743, 226] on div "自訂標籤" at bounding box center [600, 236] width 292 height 24
click at [743, 232] on icon "button" at bounding box center [741, 236] width 8 height 8
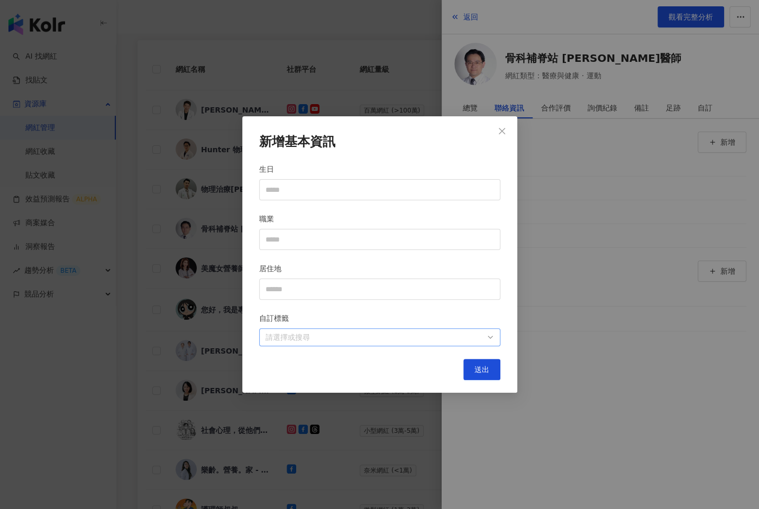
click at [422, 334] on div at bounding box center [374, 338] width 226 height 8
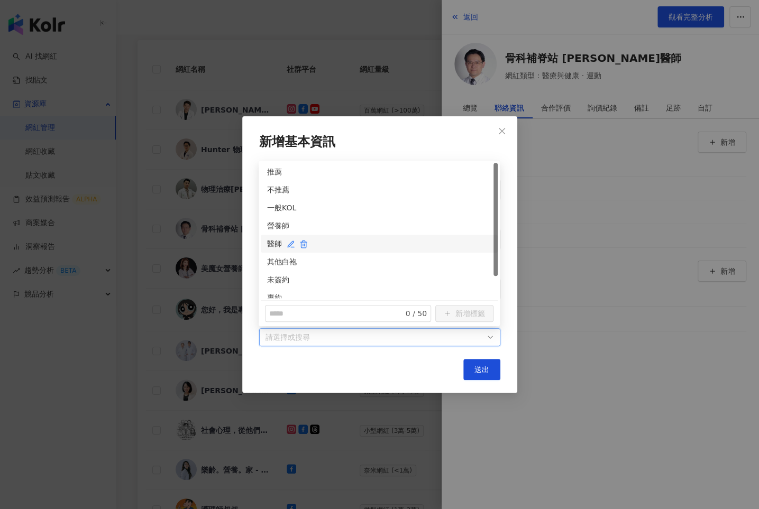
click at [268, 240] on div "醫師" at bounding box center [379, 244] width 224 height 12
click at [269, 276] on div "未簽約" at bounding box center [379, 280] width 224 height 12
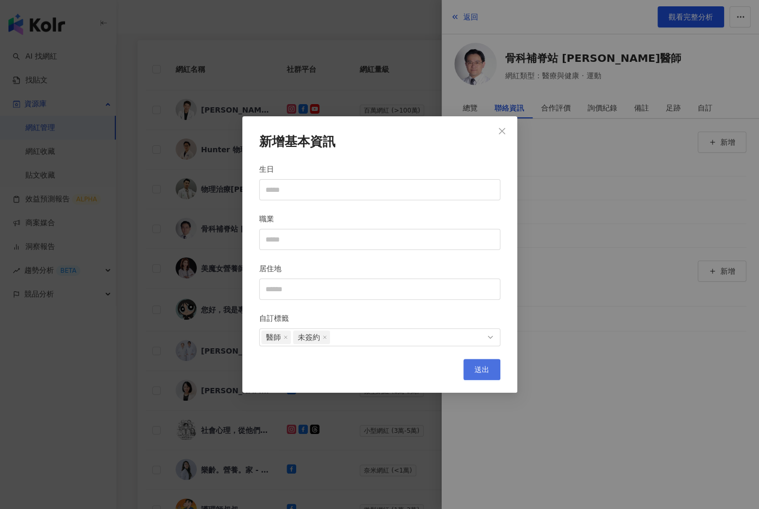
click at [475, 368] on span "送出" at bounding box center [482, 370] width 15 height 8
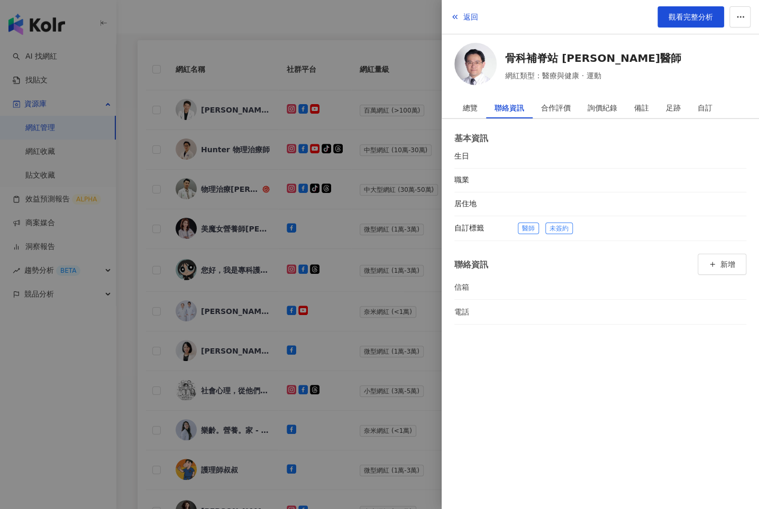
click at [363, 295] on div at bounding box center [379, 254] width 759 height 509
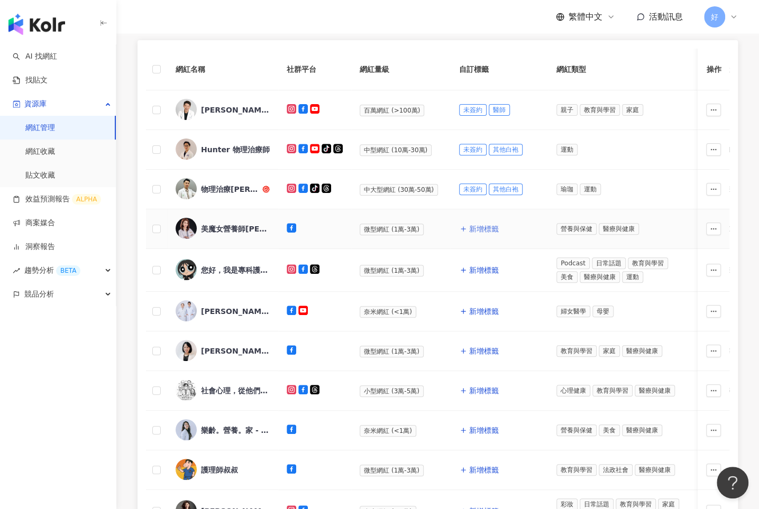
click at [476, 229] on span "新增標籤" at bounding box center [484, 229] width 30 height 8
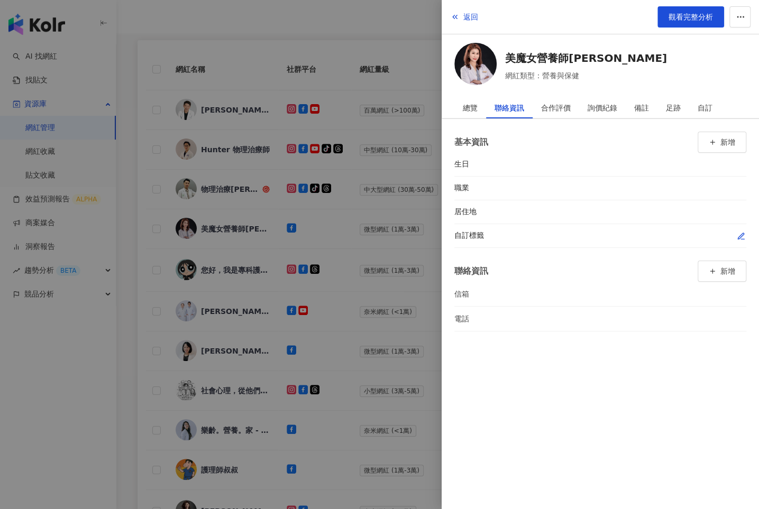
click at [741, 231] on button "button" at bounding box center [741, 236] width 11 height 11
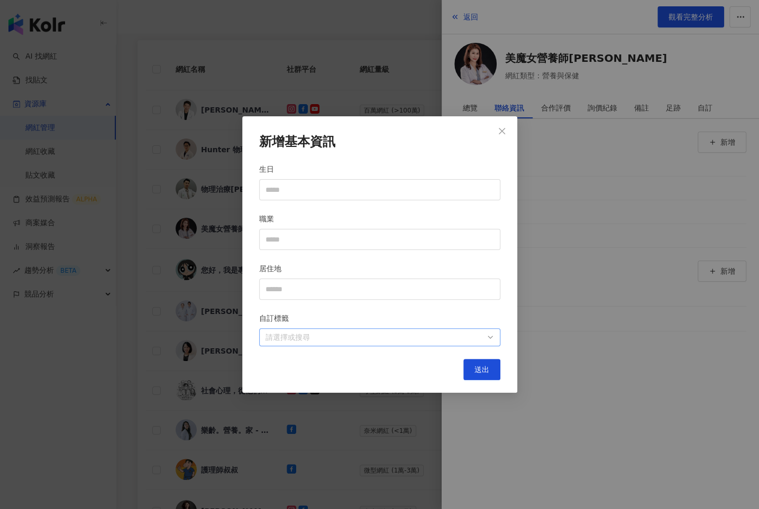
click at [494, 338] on div "請選擇或搜尋" at bounding box center [379, 338] width 241 height 18
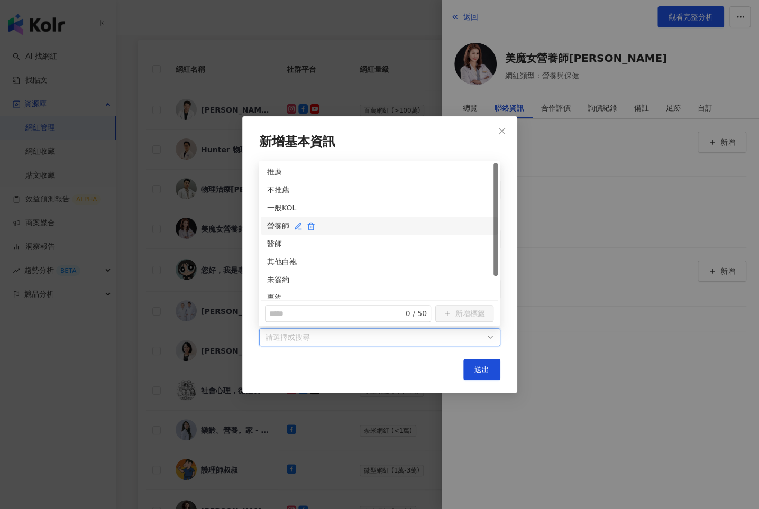
click at [276, 223] on div "營養師" at bounding box center [379, 226] width 224 height 12
click at [276, 281] on div "未簽約" at bounding box center [379, 280] width 224 height 12
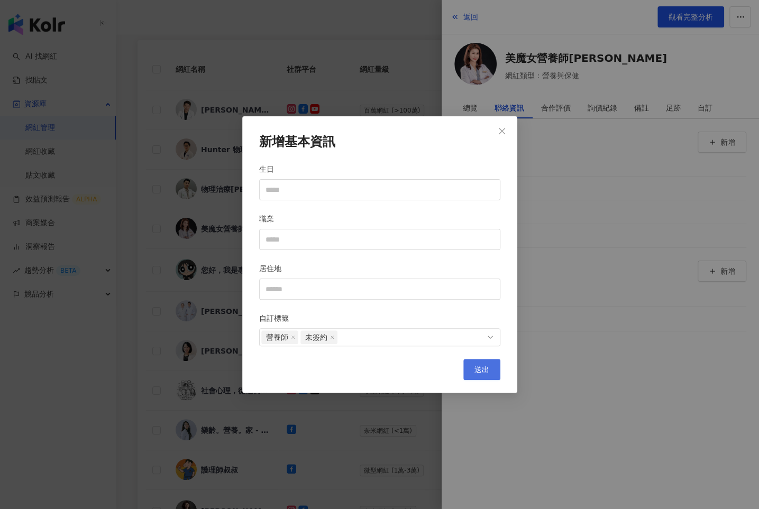
click at [479, 371] on span "送出" at bounding box center [482, 370] width 15 height 8
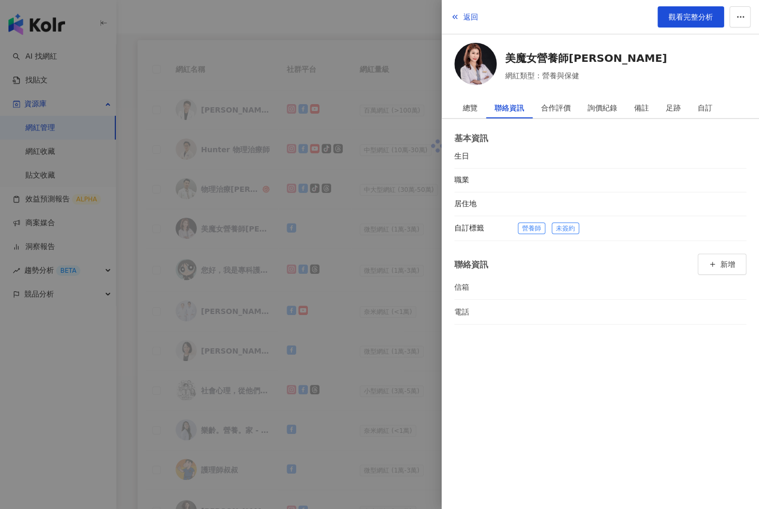
click at [361, 303] on div at bounding box center [379, 254] width 759 height 509
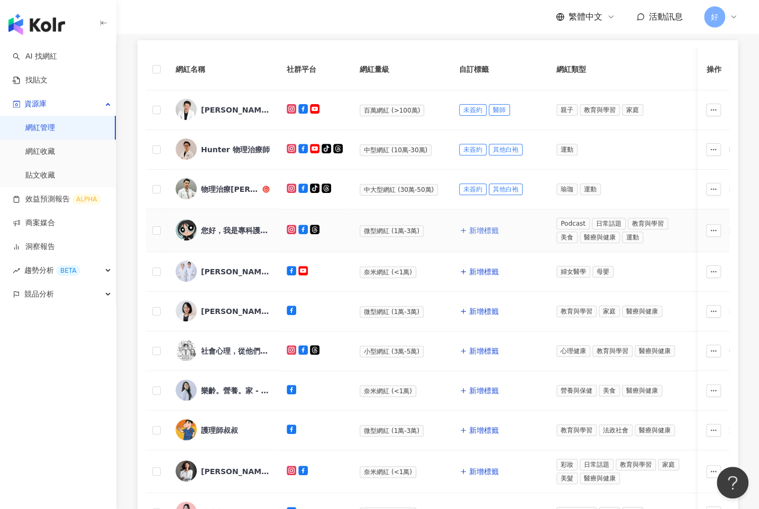
click at [482, 231] on span "新增標籤" at bounding box center [484, 230] width 30 height 8
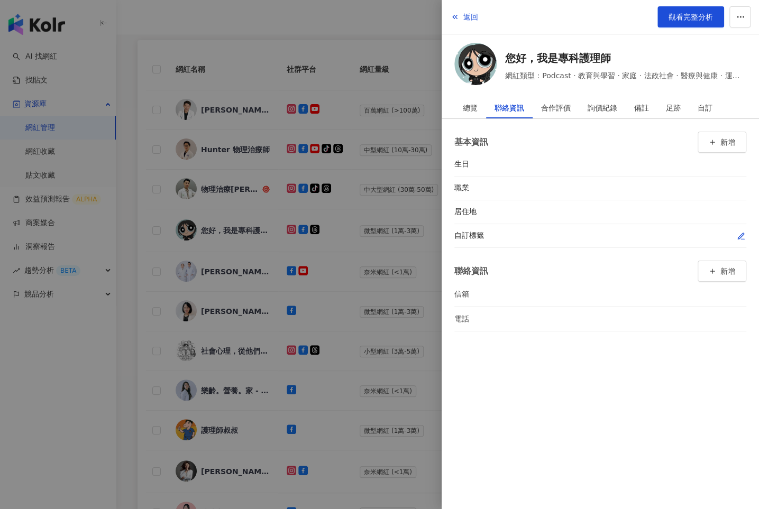
click at [740, 235] on icon "button" at bounding box center [741, 236] width 8 height 8
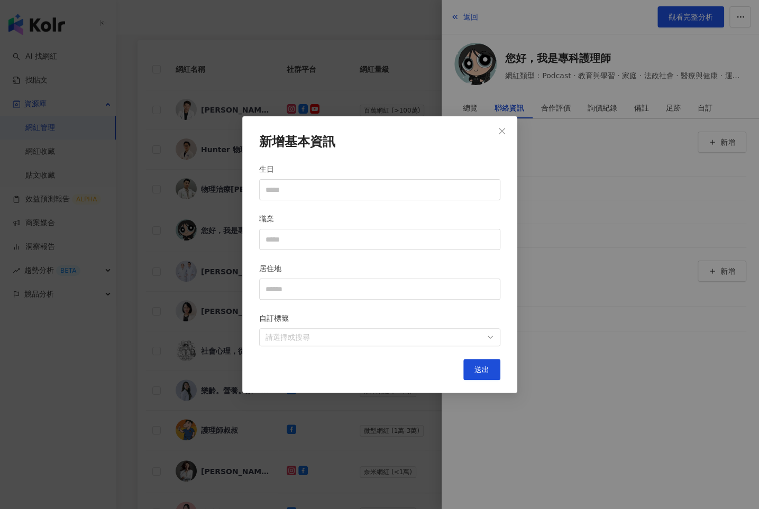
click at [419, 347] on div "新增基本資訊 生日 職業 居住地 自訂標籤 請選擇或搜尋 送出" at bounding box center [379, 254] width 275 height 277
click at [424, 334] on div at bounding box center [374, 338] width 226 height 8
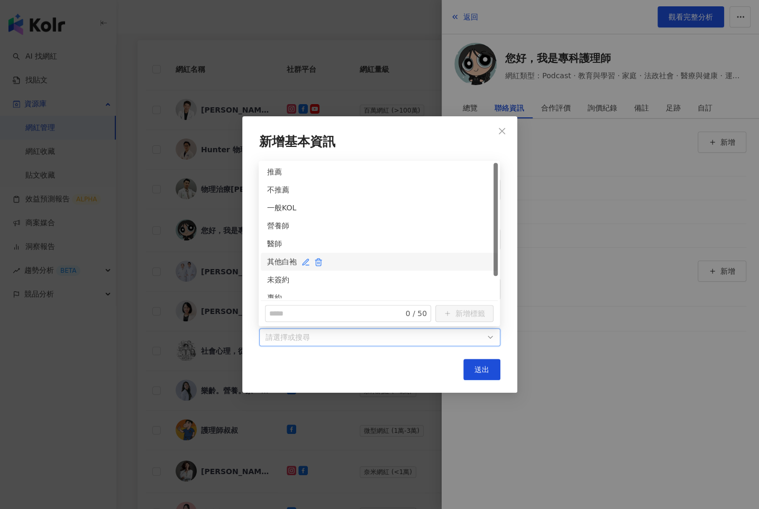
click at [273, 260] on div "其他白袍" at bounding box center [379, 262] width 224 height 12
click at [273, 276] on div "未簽約" at bounding box center [379, 280] width 224 height 12
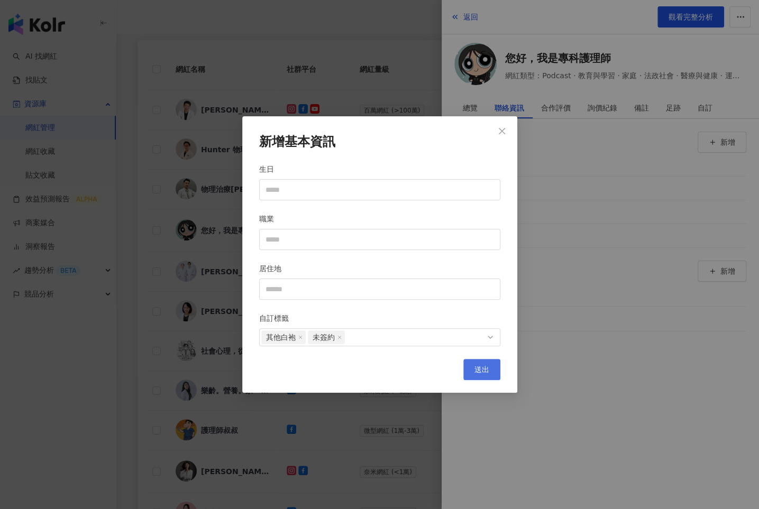
click at [486, 369] on span "送出" at bounding box center [482, 370] width 15 height 8
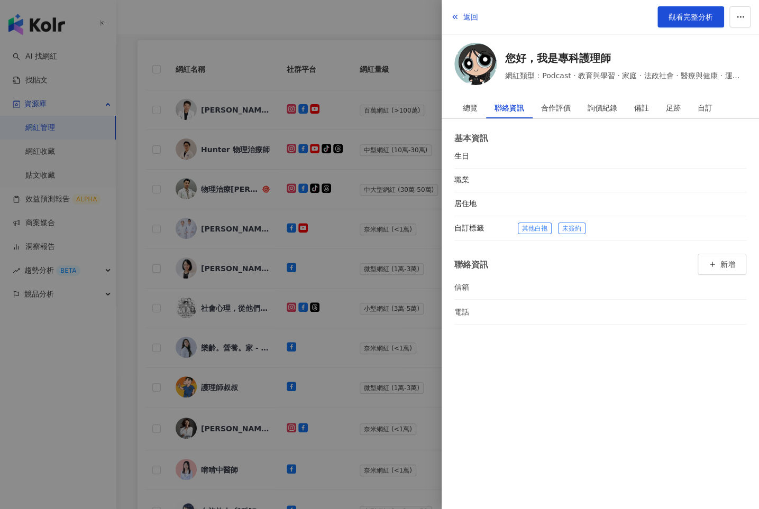
click at [396, 228] on div at bounding box center [379, 254] width 759 height 509
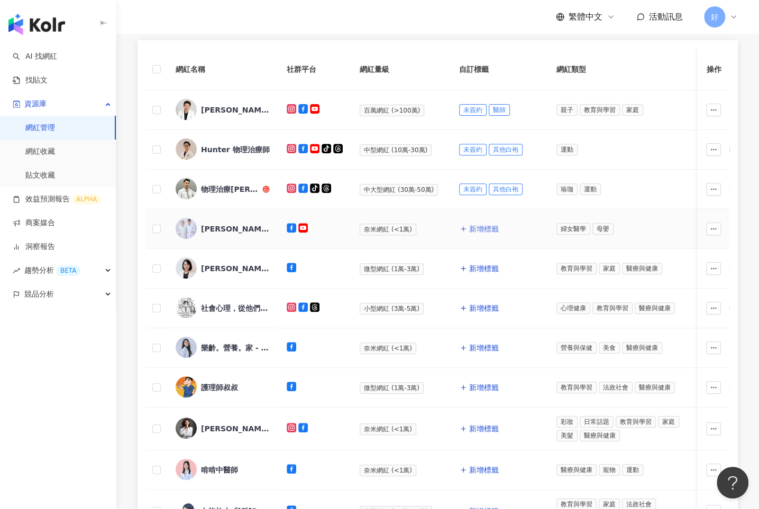
click at [472, 227] on span "新增標籤" at bounding box center [484, 229] width 30 height 8
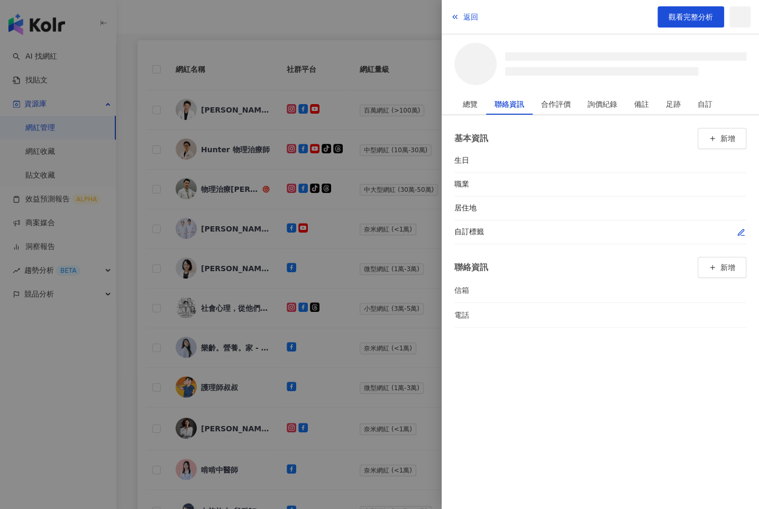
click at [742, 230] on icon "button" at bounding box center [741, 233] width 8 height 8
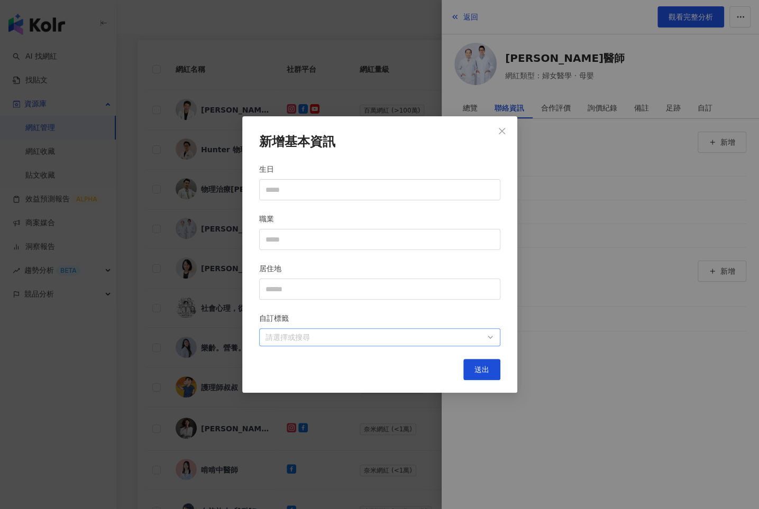
click at [473, 335] on div at bounding box center [374, 338] width 226 height 8
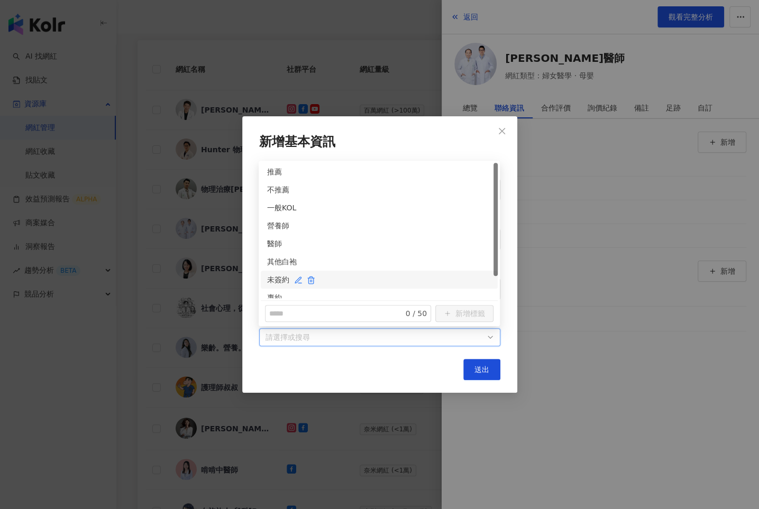
click at [276, 279] on div "未簽約" at bounding box center [379, 280] width 224 height 12
click at [276, 242] on div "醫師" at bounding box center [379, 244] width 224 height 12
click at [467, 370] on button "送出" at bounding box center [481, 369] width 37 height 21
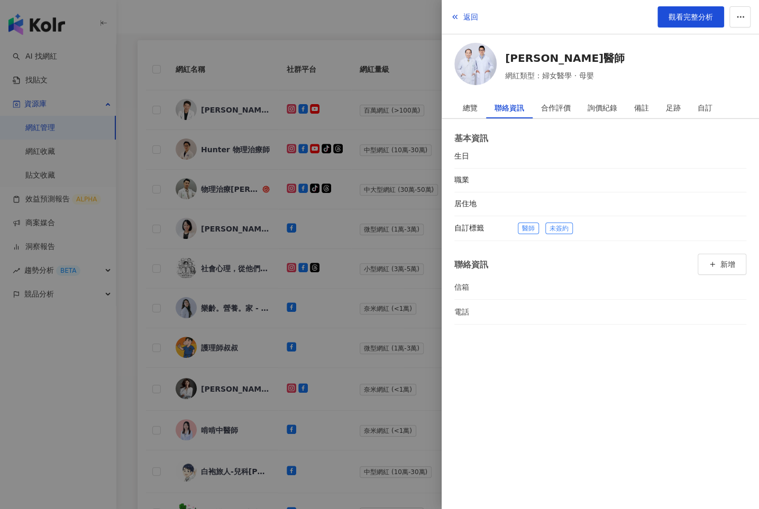
click at [405, 329] on div at bounding box center [379, 254] width 759 height 509
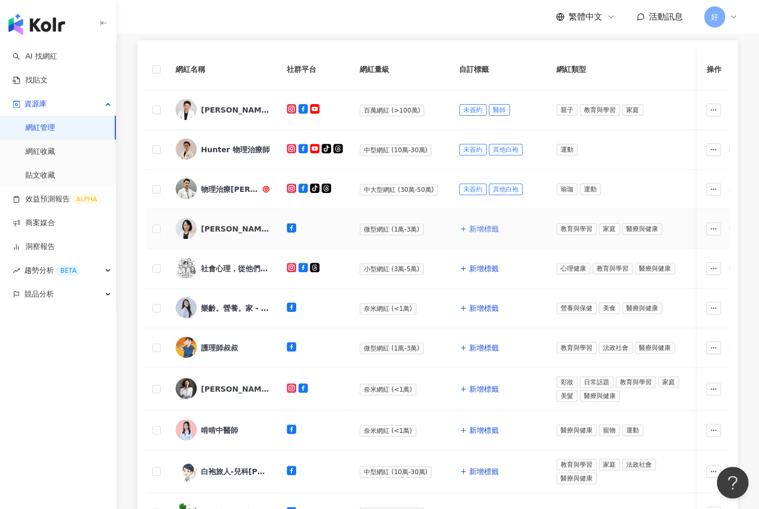
click at [469, 226] on span "新增標籤" at bounding box center [484, 229] width 30 height 8
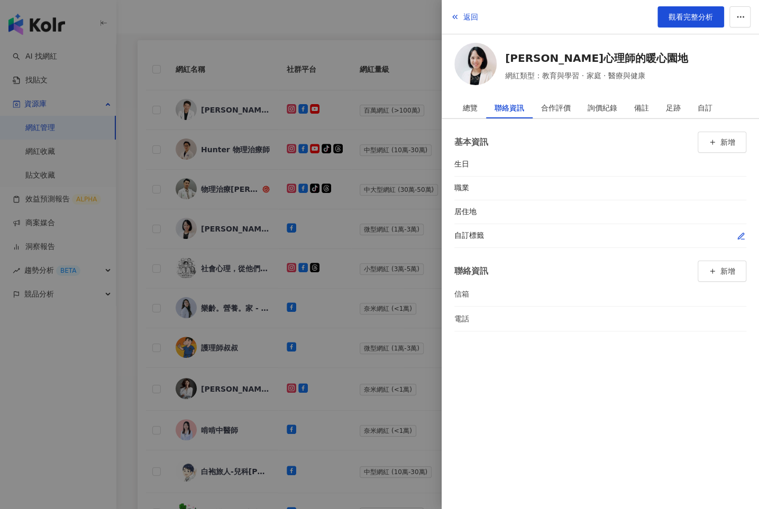
click at [741, 233] on icon "button" at bounding box center [741, 236] width 6 height 6
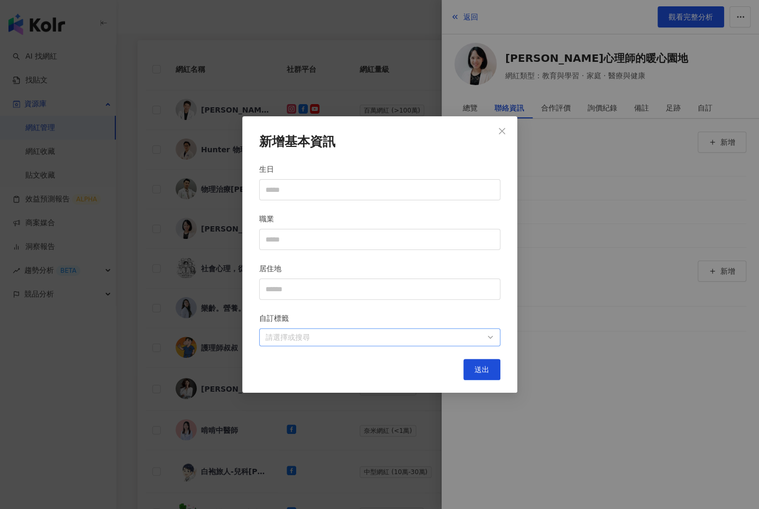
click at [475, 339] on div at bounding box center [374, 338] width 226 height 8
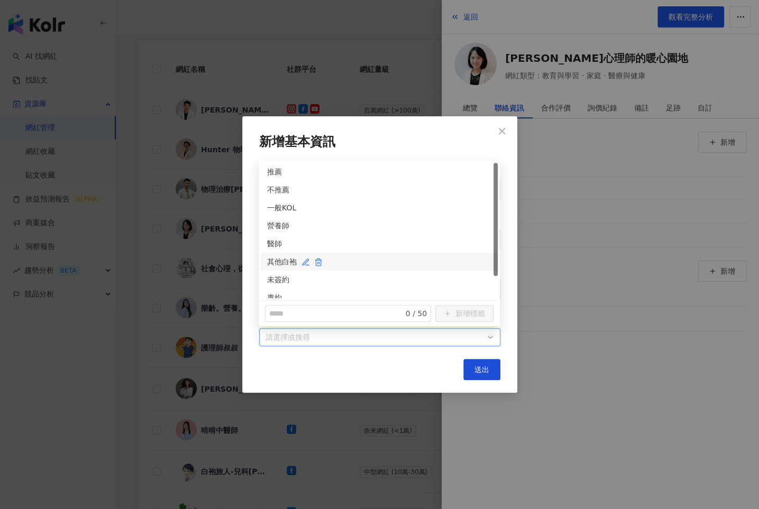
click at [277, 264] on div "其他白袍" at bounding box center [379, 262] width 224 height 12
click at [277, 279] on div "未簽約" at bounding box center [379, 280] width 224 height 12
click at [478, 366] on span "送出" at bounding box center [482, 370] width 15 height 8
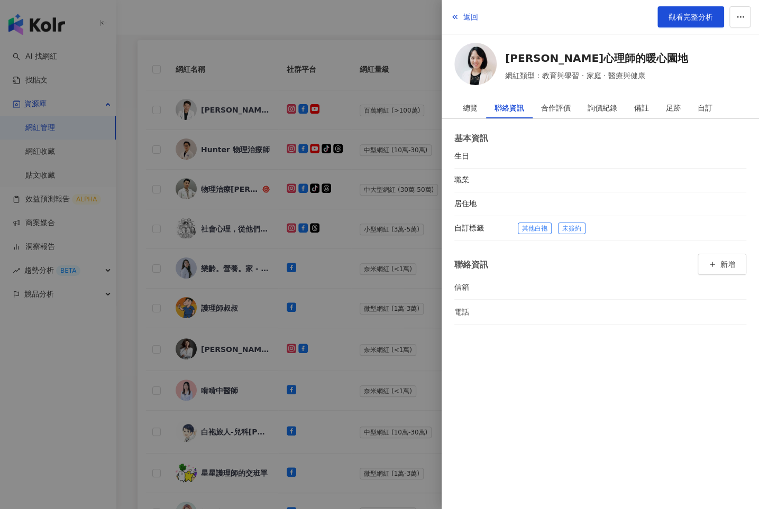
click at [388, 326] on div at bounding box center [379, 254] width 759 height 509
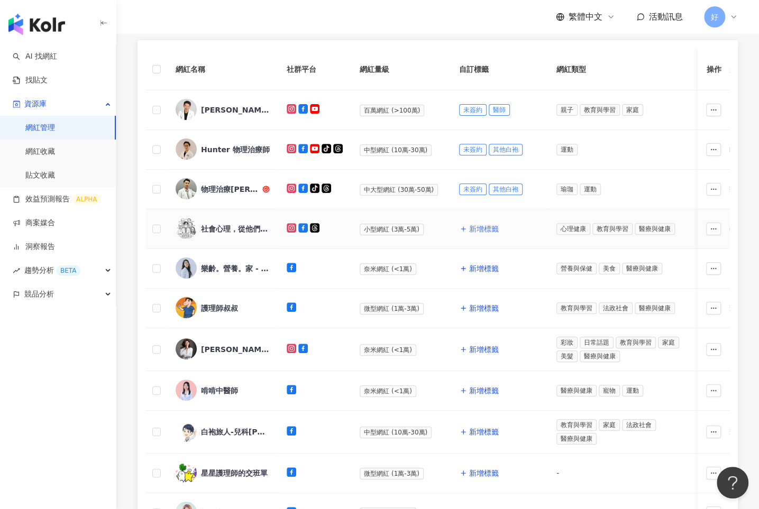
click at [464, 225] on icon "button" at bounding box center [463, 228] width 7 height 7
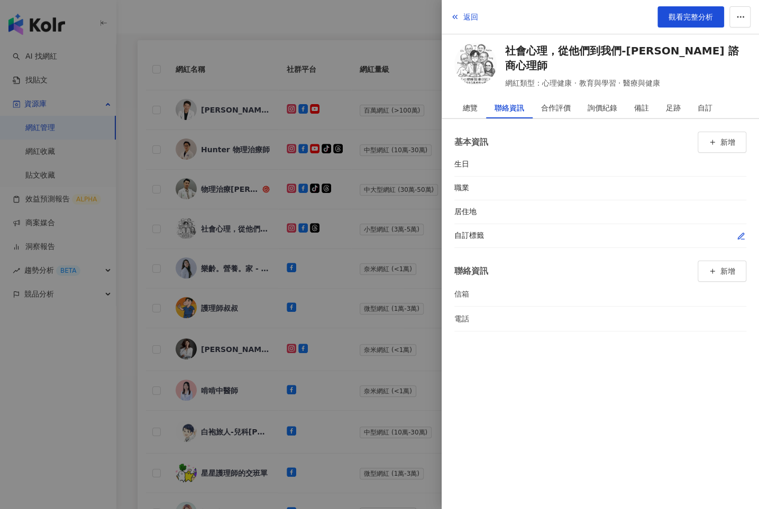
click at [742, 233] on icon "button" at bounding box center [741, 236] width 6 height 6
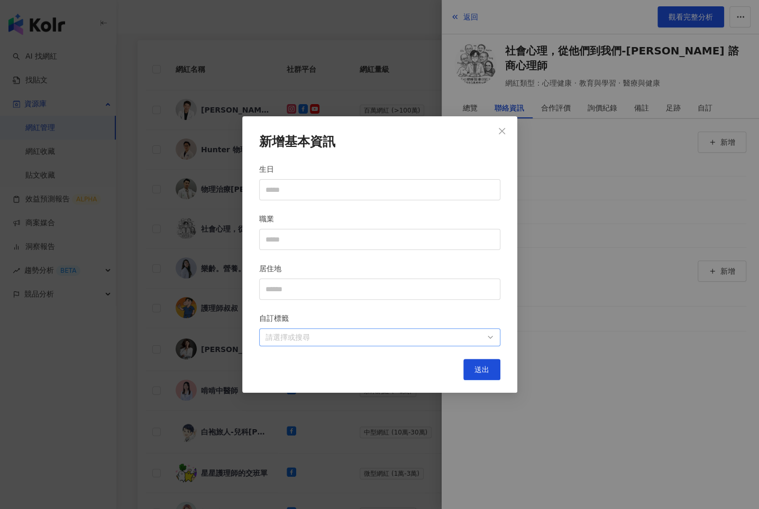
click at [435, 339] on div at bounding box center [374, 338] width 226 height 8
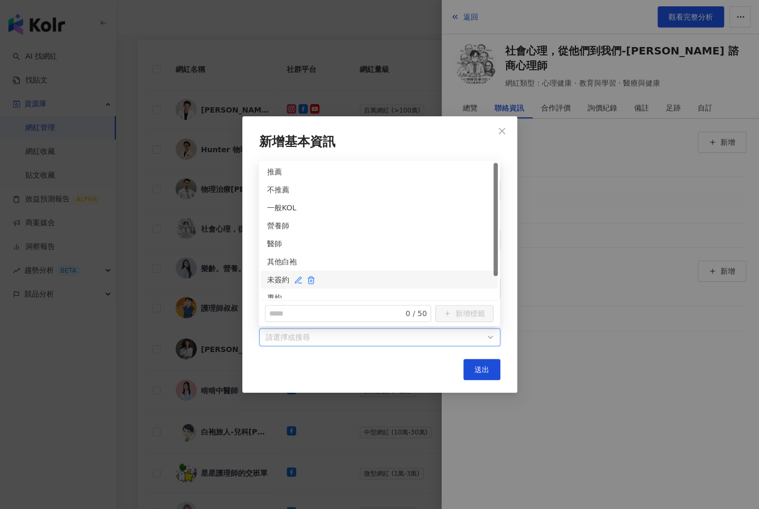
click at [277, 274] on div "未簽約" at bounding box center [379, 280] width 224 height 12
click at [273, 261] on div "其他白袍" at bounding box center [379, 262] width 224 height 12
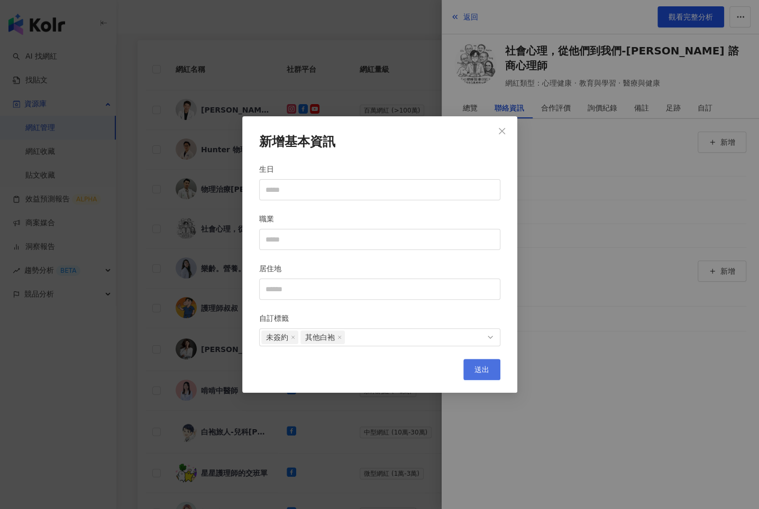
click at [481, 368] on span "送出" at bounding box center [482, 370] width 15 height 8
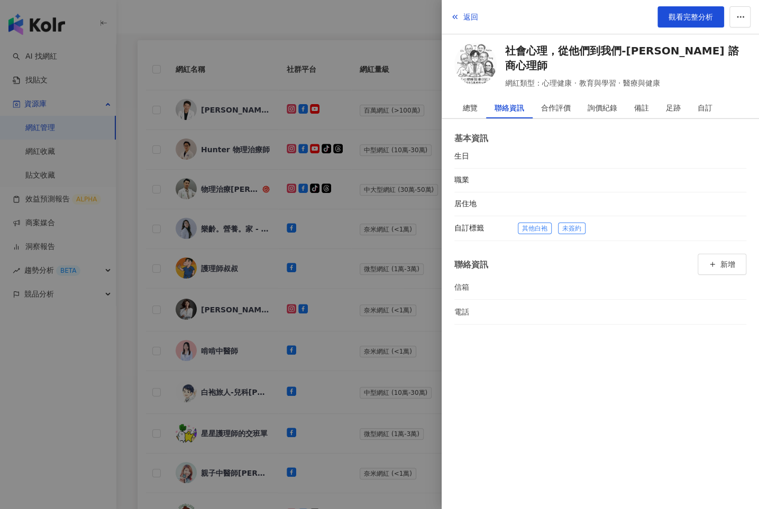
click at [394, 338] on div at bounding box center [379, 254] width 759 height 509
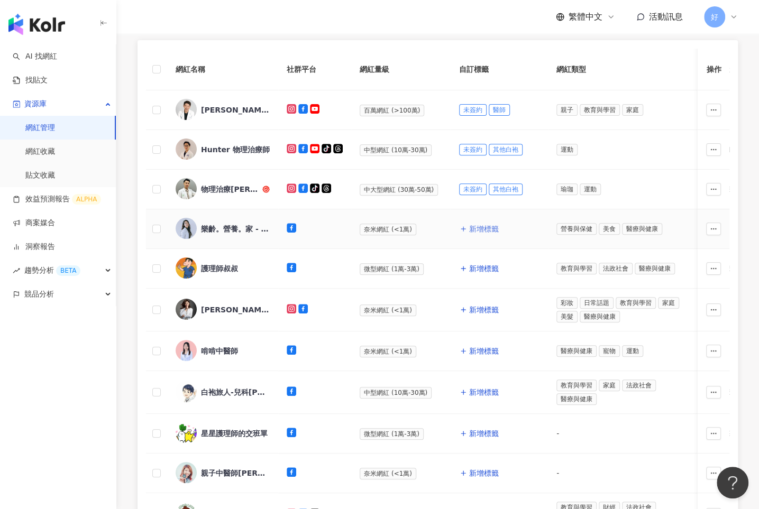
click at [486, 230] on span "新增標籤" at bounding box center [484, 229] width 30 height 8
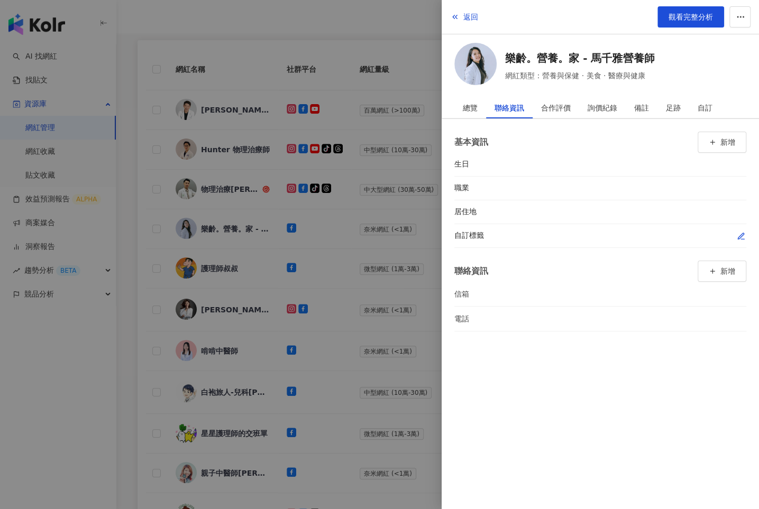
click at [743, 232] on icon "button" at bounding box center [741, 236] width 8 height 8
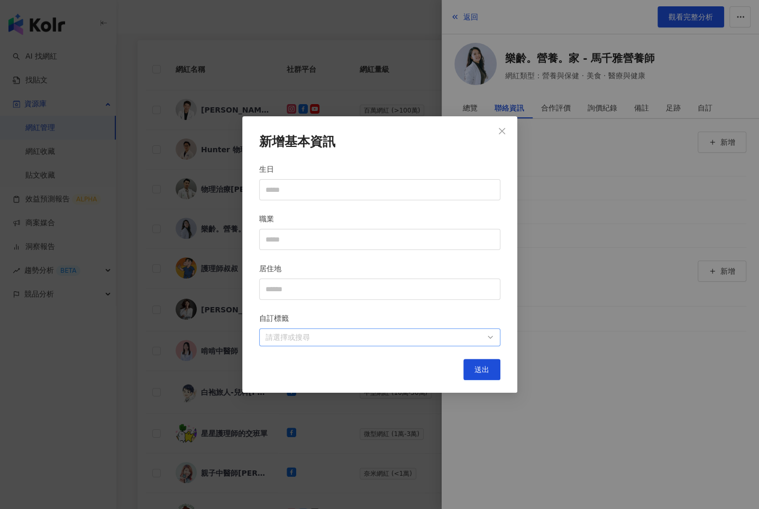
click at [441, 334] on div at bounding box center [374, 338] width 226 height 8
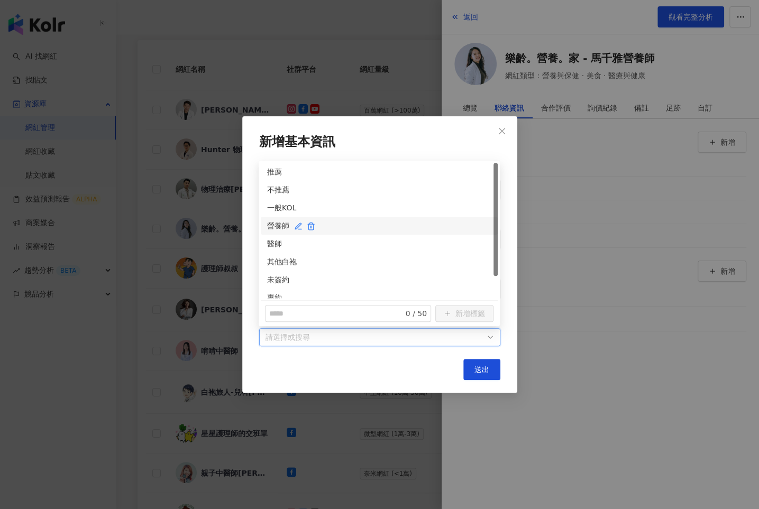
click at [277, 229] on div "營養師" at bounding box center [379, 226] width 224 height 12
click at [277, 277] on div "未簽約" at bounding box center [379, 280] width 224 height 12
click at [486, 370] on span "送出" at bounding box center [482, 370] width 15 height 8
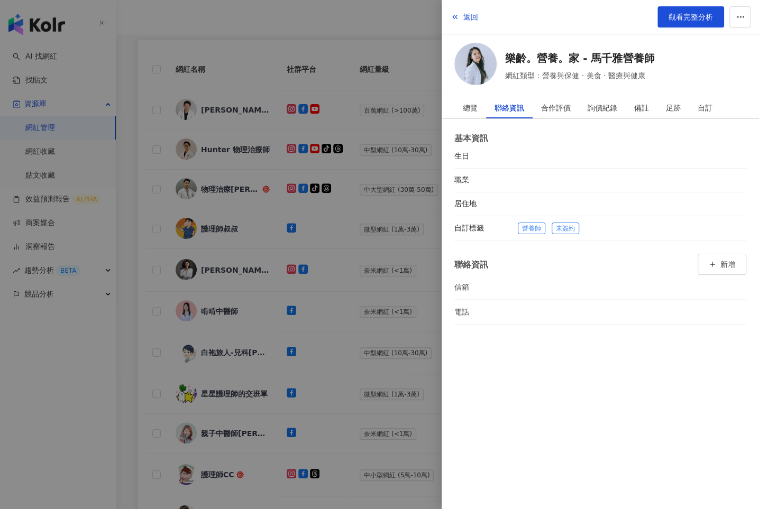
click at [366, 343] on div at bounding box center [379, 254] width 759 height 509
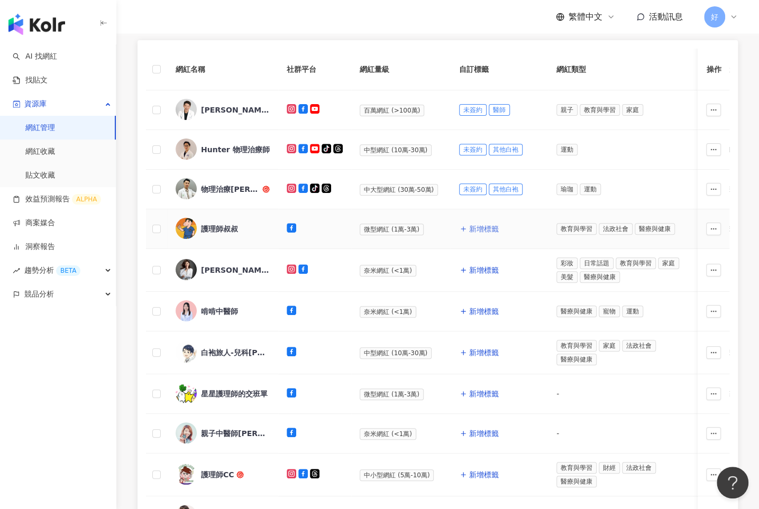
click at [480, 228] on span "新增標籤" at bounding box center [484, 229] width 30 height 8
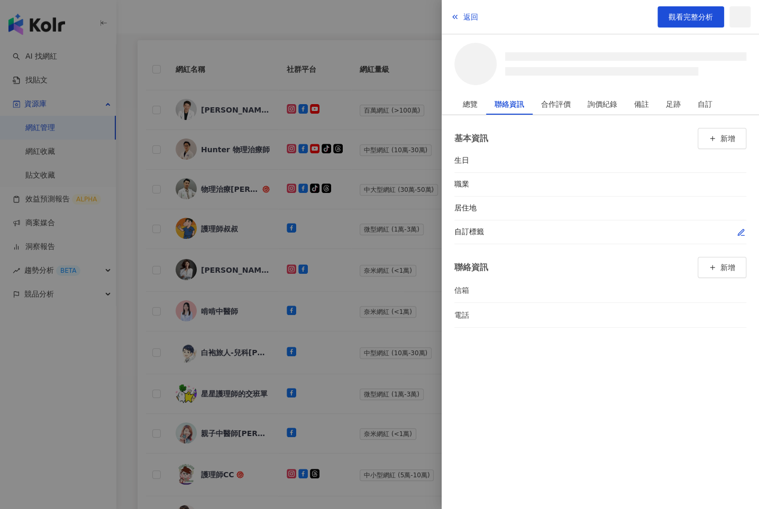
click at [740, 230] on icon "button" at bounding box center [741, 233] width 8 height 8
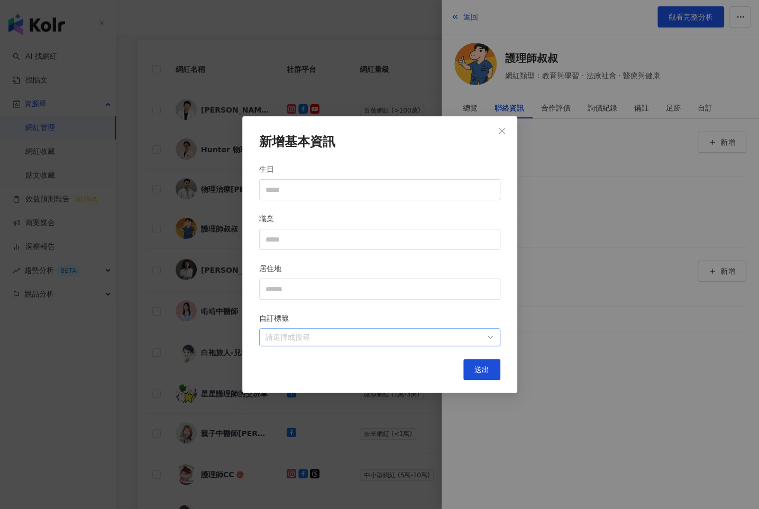
click at [460, 338] on div at bounding box center [374, 338] width 226 height 8
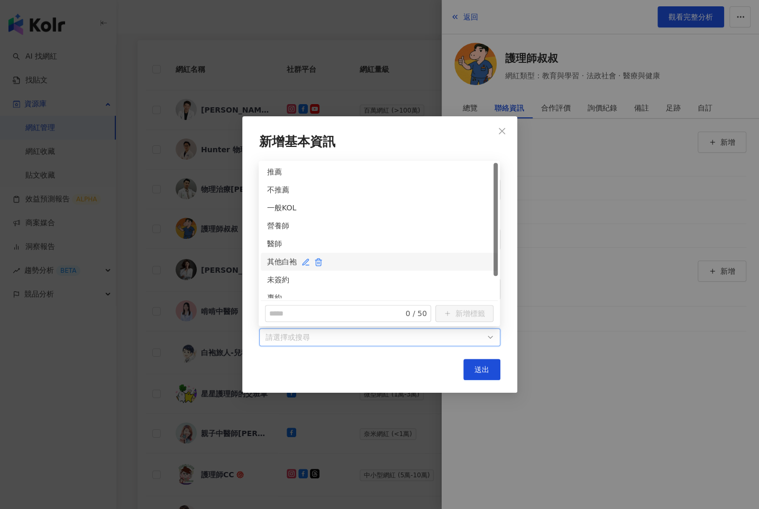
click at [277, 257] on div "其他白袍" at bounding box center [379, 262] width 224 height 12
click at [277, 278] on div "未簽約" at bounding box center [379, 280] width 224 height 12
click at [480, 376] on button "送出" at bounding box center [481, 369] width 37 height 21
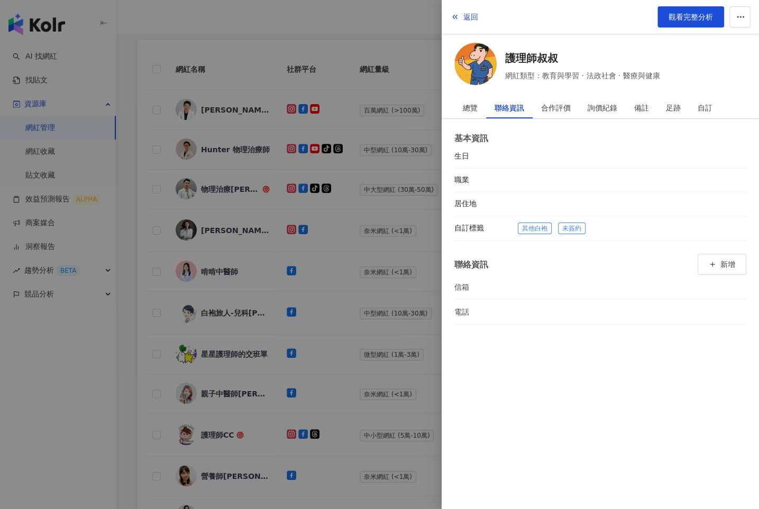
click at [397, 272] on div at bounding box center [379, 254] width 759 height 509
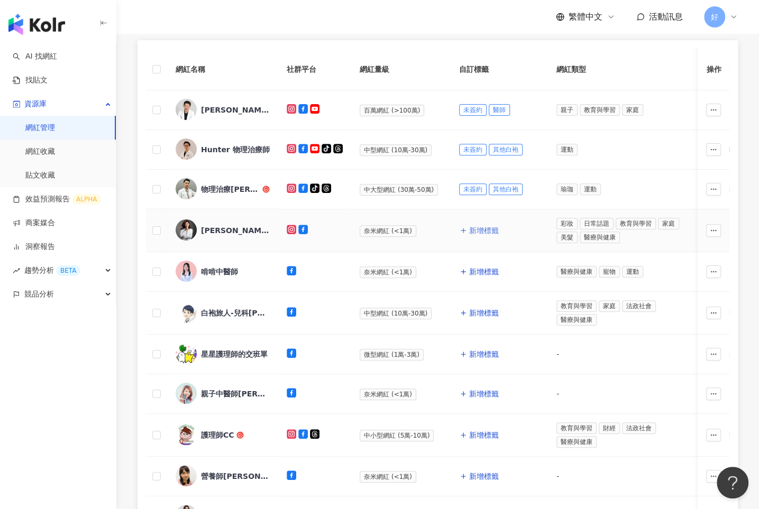
click at [476, 224] on button "新增標籤" at bounding box center [479, 230] width 40 height 21
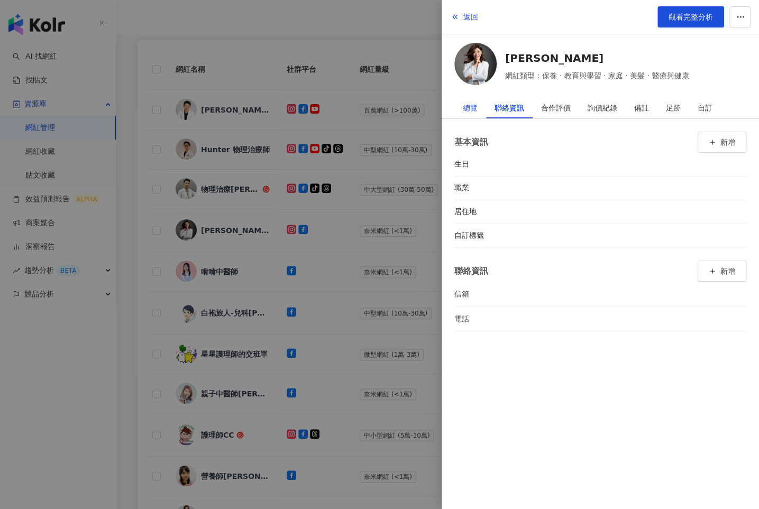
click at [464, 104] on div "總覽" at bounding box center [470, 107] width 15 height 21
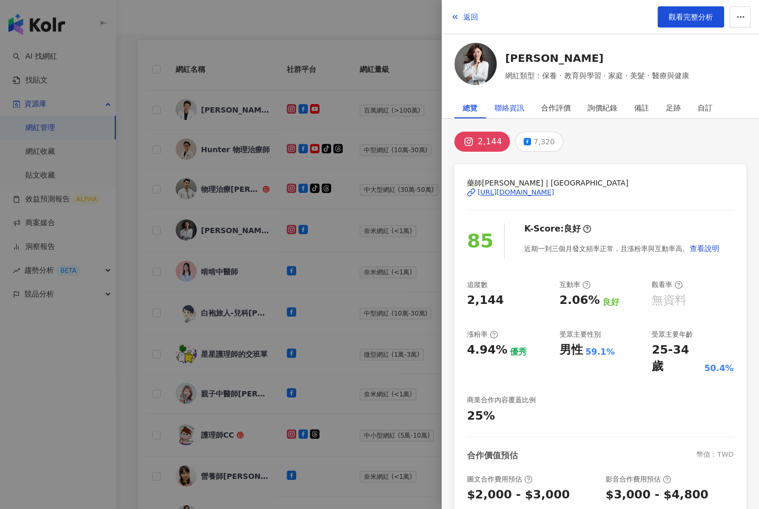
click at [514, 103] on div "聯絡資訊" at bounding box center [510, 107] width 30 height 21
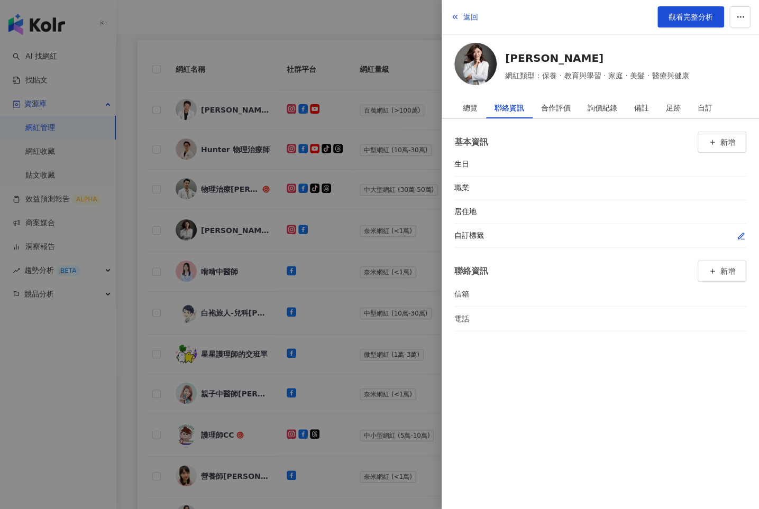
click at [737, 237] on icon "button" at bounding box center [741, 236] width 8 height 8
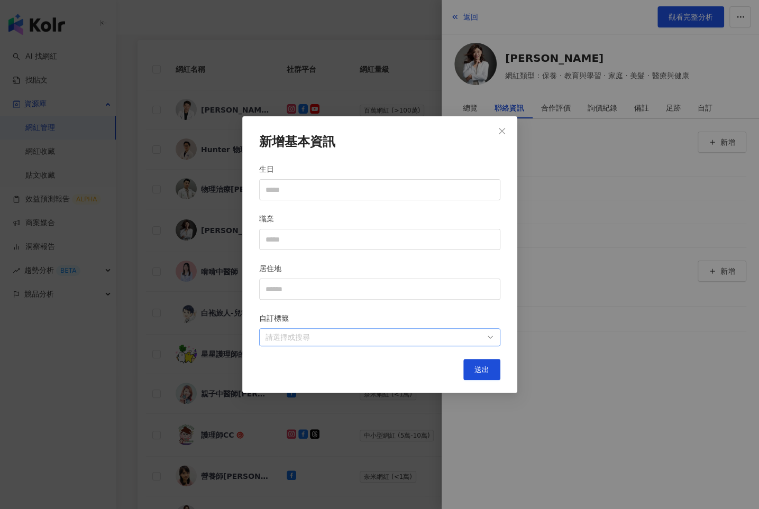
click at [400, 329] on div "請選擇或搜尋" at bounding box center [379, 338] width 241 height 18
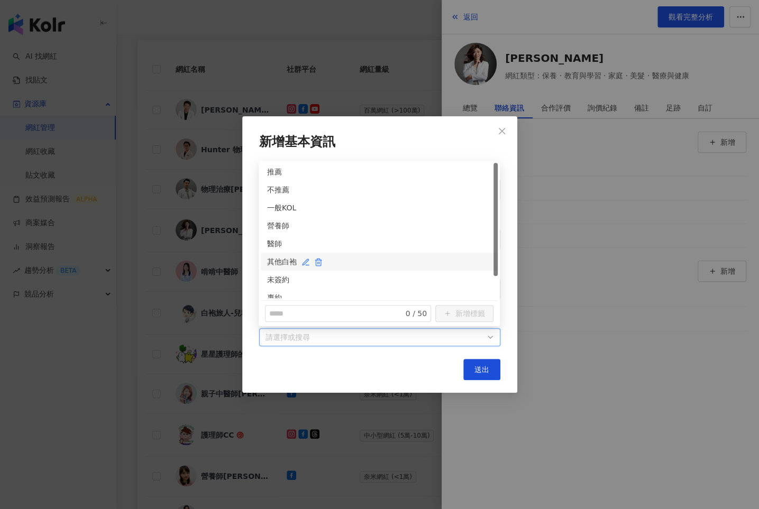
click at [275, 258] on div "其他白袍" at bounding box center [379, 262] width 224 height 12
click at [275, 273] on div "未簽約" at bounding box center [379, 280] width 237 height 18
click at [482, 362] on button "送出" at bounding box center [481, 369] width 37 height 21
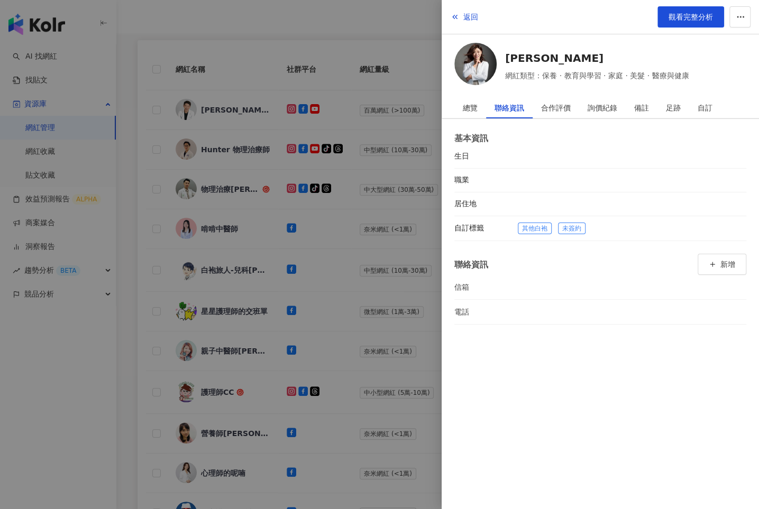
click at [379, 321] on div at bounding box center [379, 254] width 759 height 509
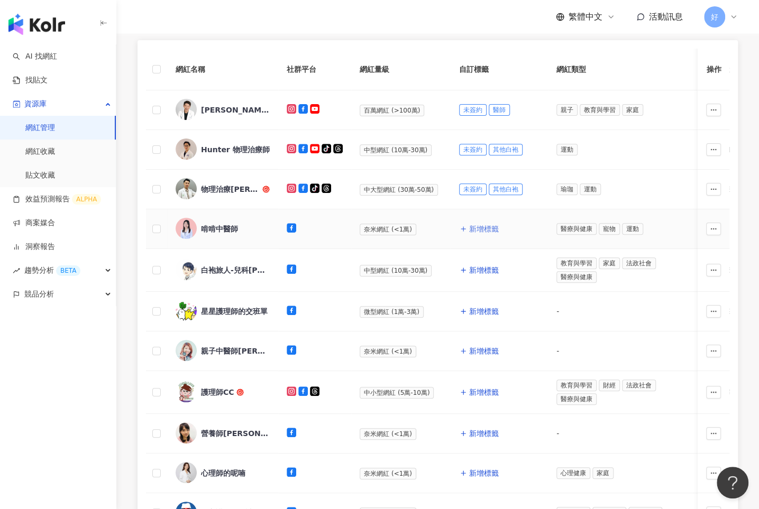
click at [482, 225] on span "新增標籤" at bounding box center [484, 229] width 30 height 8
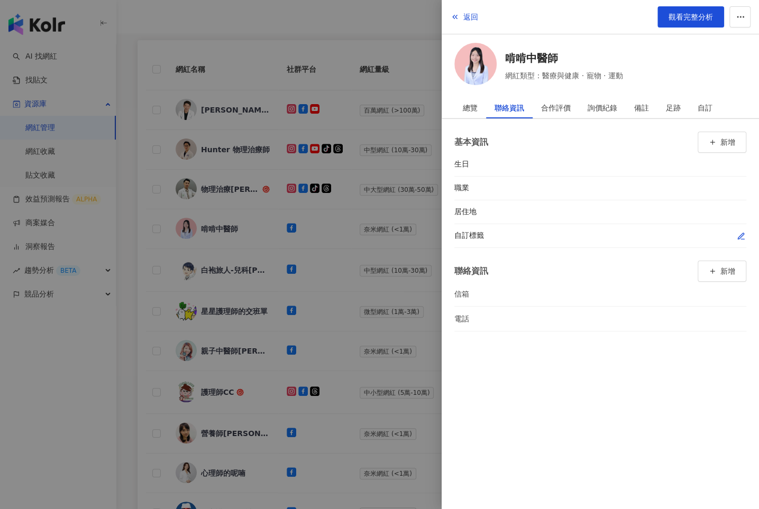
click at [742, 231] on button "button" at bounding box center [741, 236] width 11 height 11
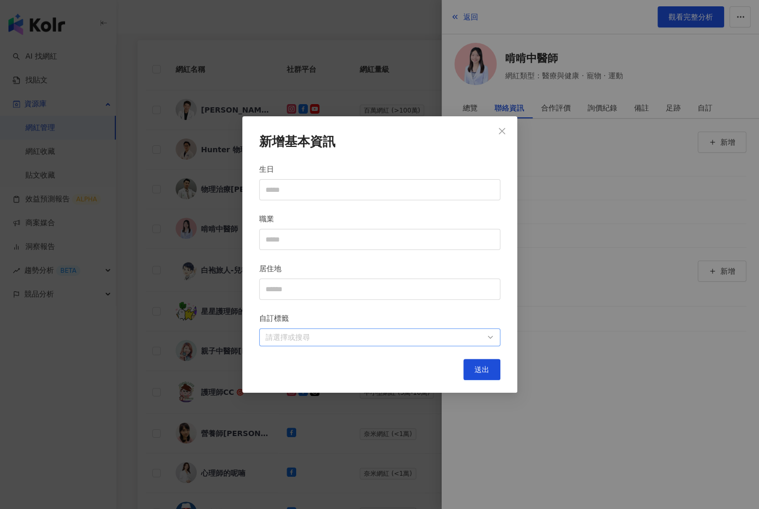
click at [479, 342] on div at bounding box center [374, 338] width 226 height 8
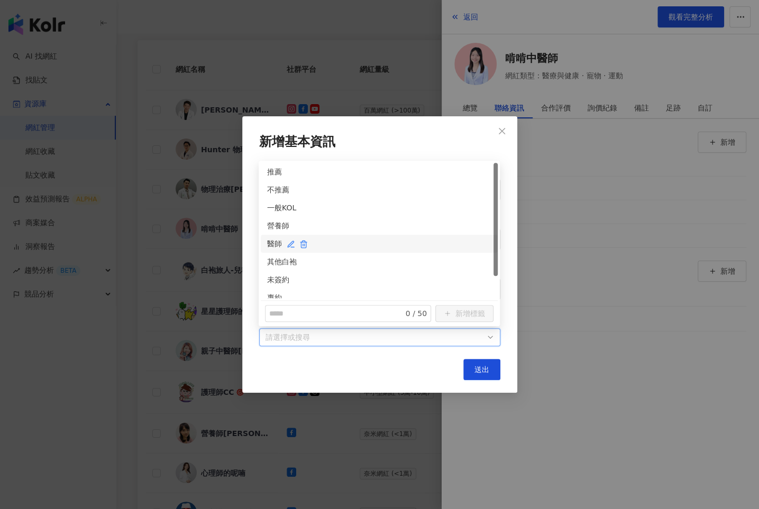
click at [272, 243] on div "醫師" at bounding box center [379, 244] width 224 height 12
click at [272, 279] on div "未簽約" at bounding box center [379, 280] width 224 height 12
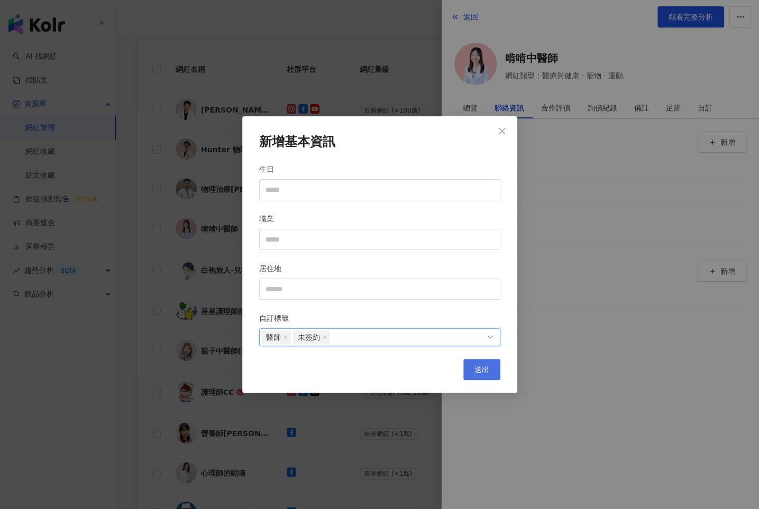
click at [476, 363] on button "送出" at bounding box center [481, 369] width 37 height 21
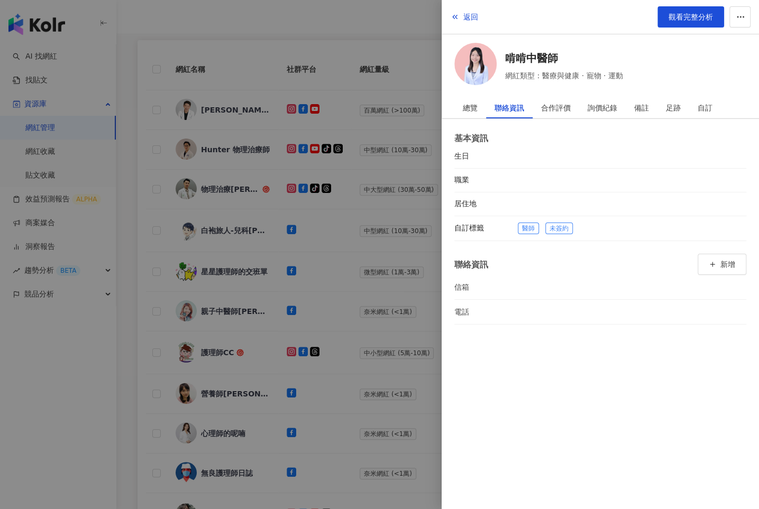
click at [385, 285] on div at bounding box center [379, 254] width 759 height 509
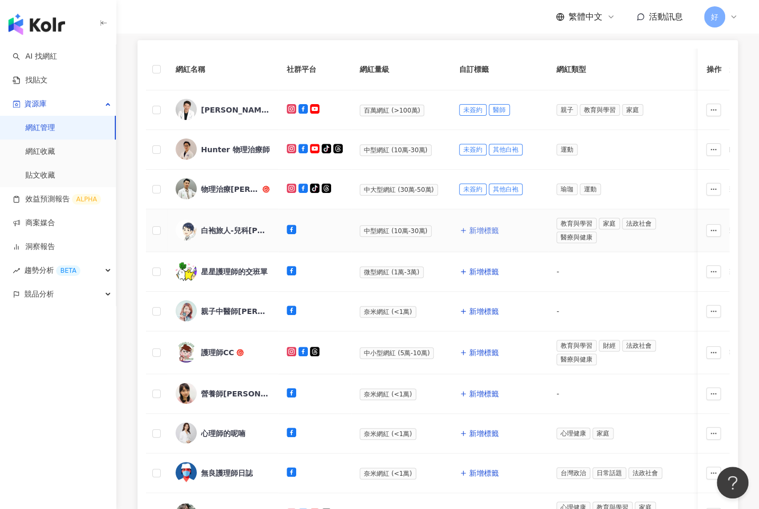
click at [486, 228] on span "新增標籤" at bounding box center [484, 230] width 30 height 8
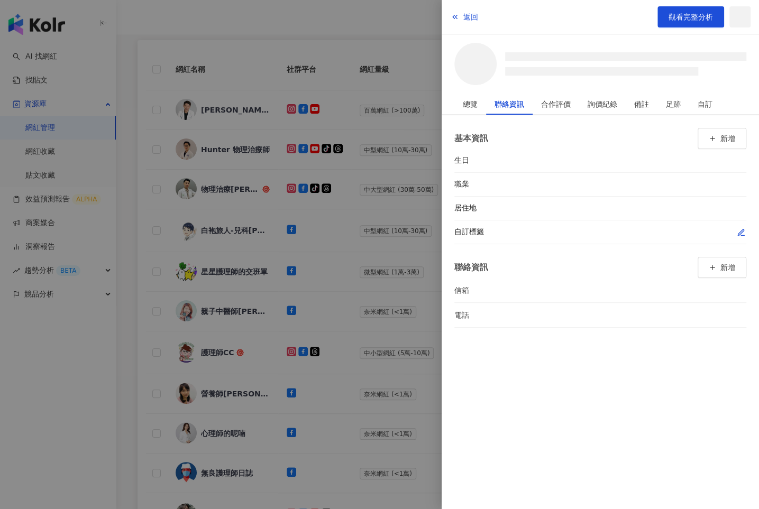
click at [735, 233] on div at bounding box center [632, 232] width 229 height 11
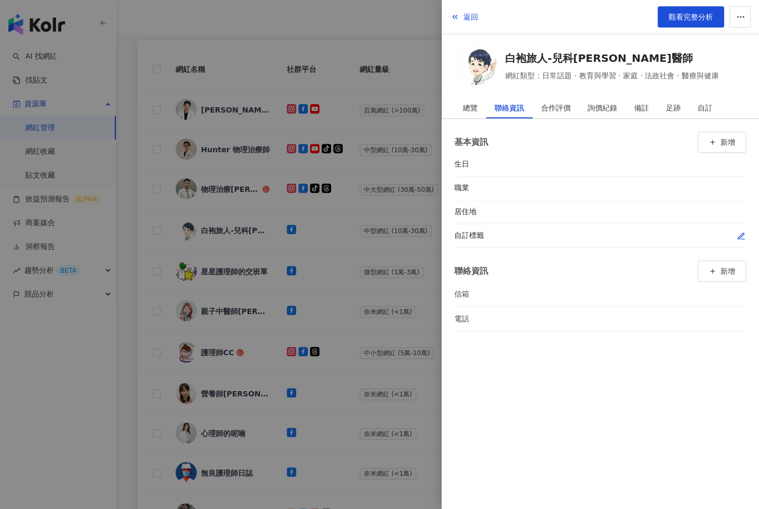
click at [737, 234] on icon "button" at bounding box center [741, 236] width 8 height 8
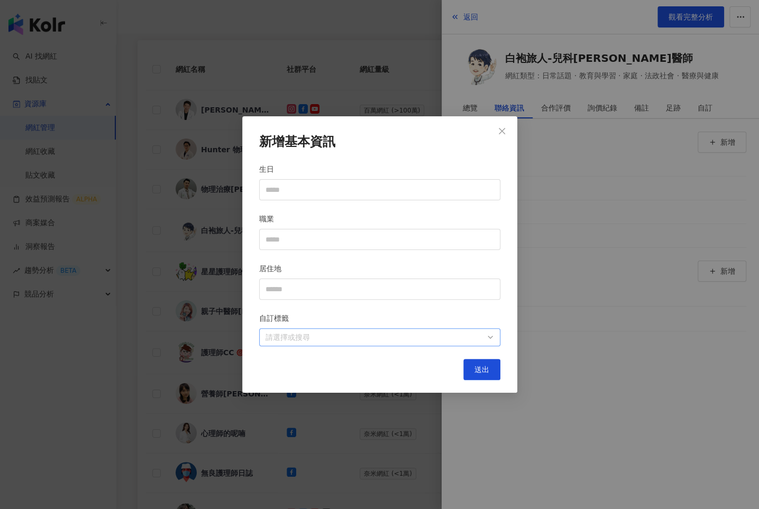
click at [474, 339] on div at bounding box center [374, 338] width 226 height 8
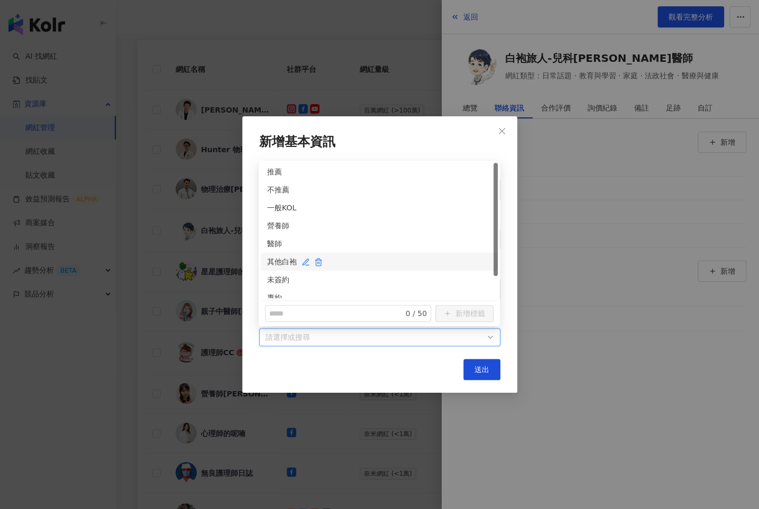
click at [283, 263] on div "其他白袍" at bounding box center [379, 262] width 224 height 12
click at [282, 263] on div "其他白袍" at bounding box center [375, 262] width 216 height 12
click at [277, 240] on div "醫師" at bounding box center [379, 244] width 224 height 12
click at [277, 276] on div "未簽約" at bounding box center [379, 280] width 224 height 12
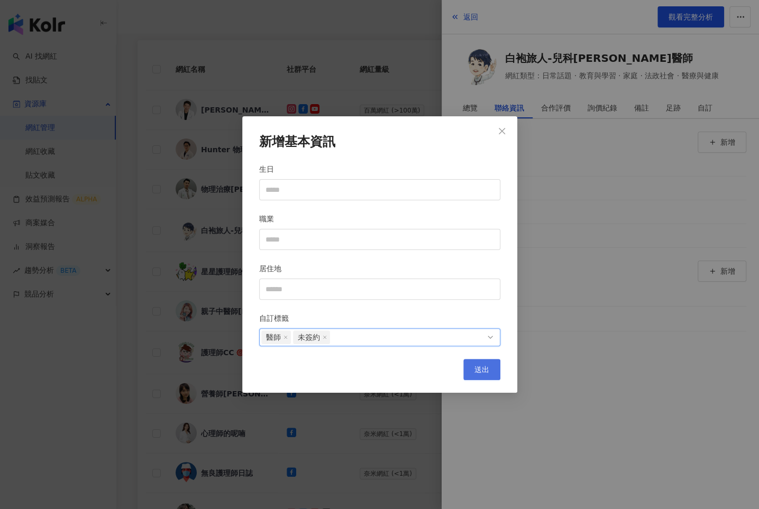
click at [478, 373] on span "送出" at bounding box center [482, 370] width 15 height 8
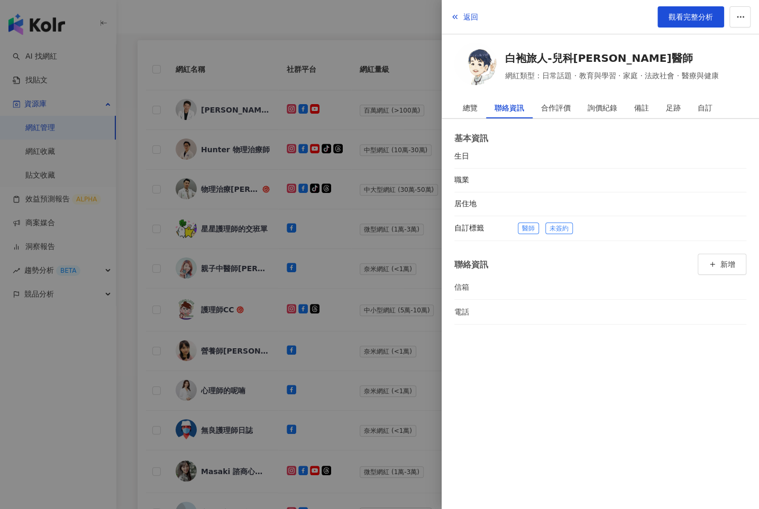
click at [395, 289] on div at bounding box center [379, 254] width 759 height 509
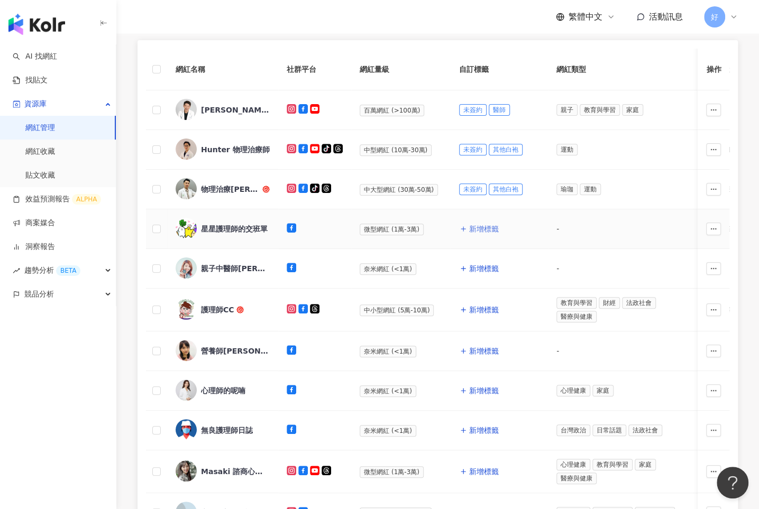
click at [469, 230] on span "新增標籤" at bounding box center [484, 229] width 30 height 8
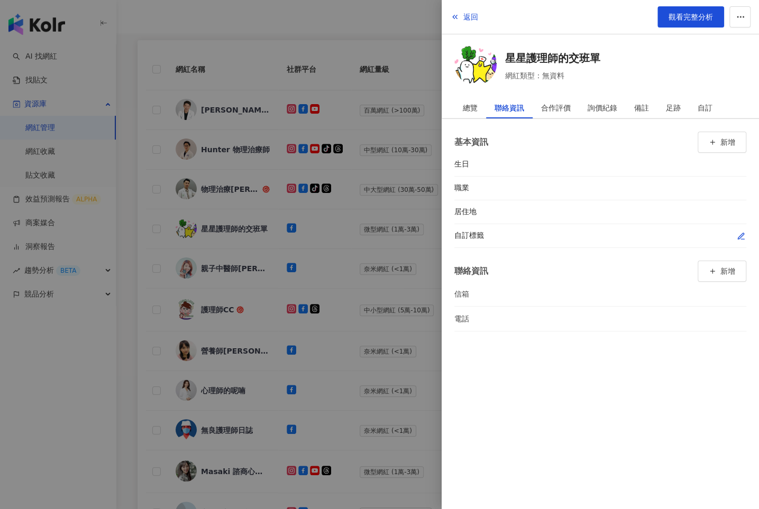
click at [742, 233] on icon "button" at bounding box center [741, 236] width 6 height 6
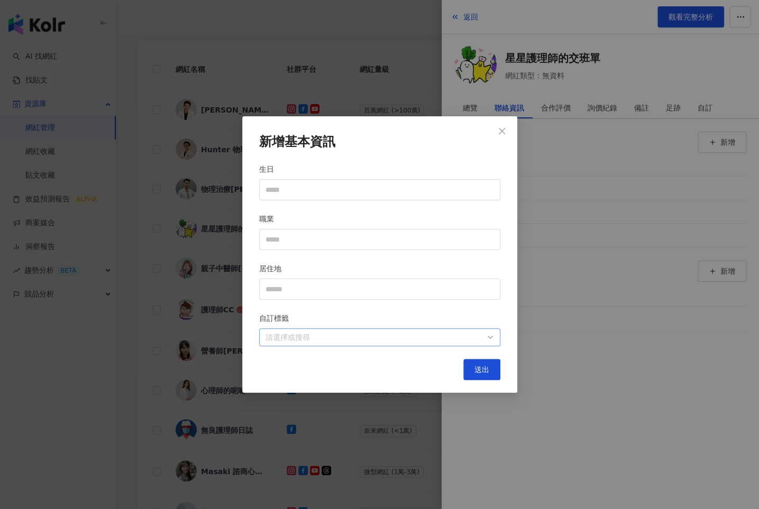
click at [463, 337] on div at bounding box center [374, 338] width 226 height 8
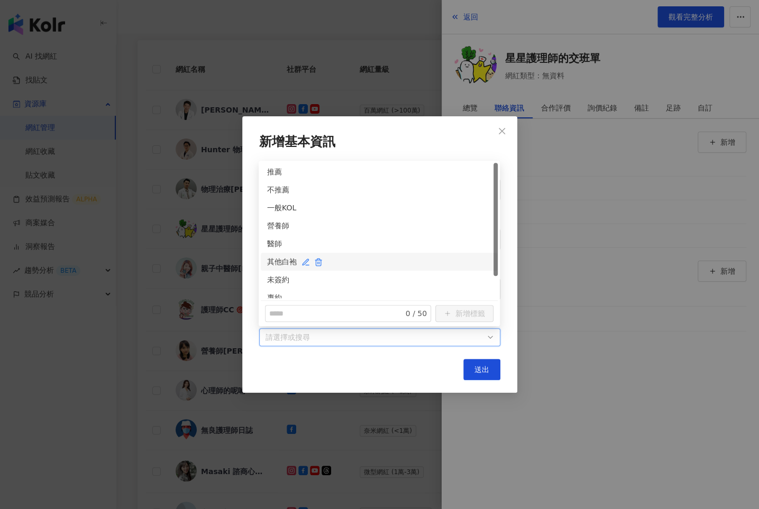
click at [275, 263] on div "其他白袍" at bounding box center [379, 262] width 224 height 12
click at [275, 272] on div "未簽約" at bounding box center [379, 280] width 237 height 18
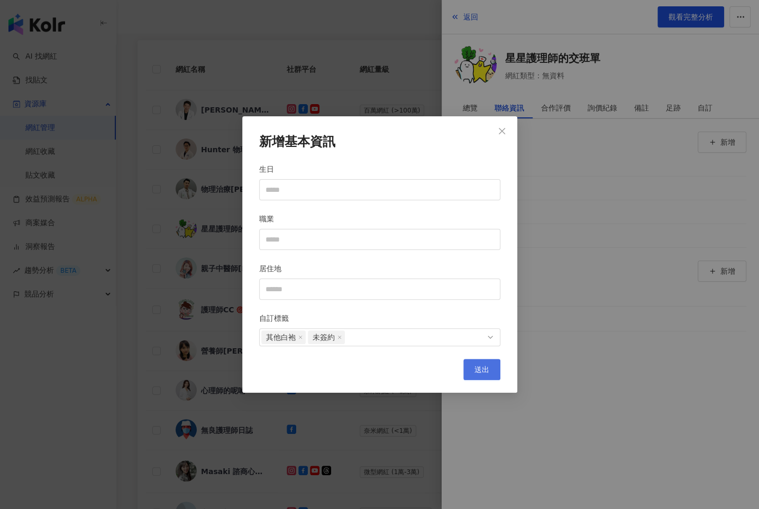
click at [480, 369] on span "送出" at bounding box center [482, 370] width 15 height 8
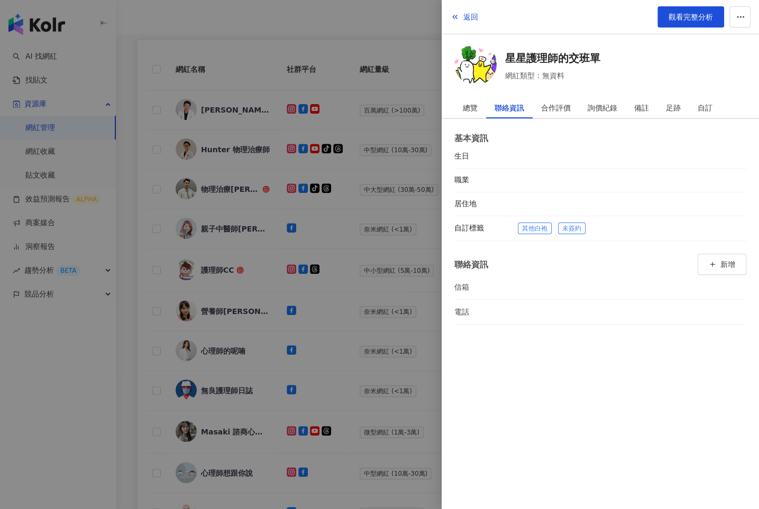
click at [386, 271] on div at bounding box center [379, 254] width 759 height 509
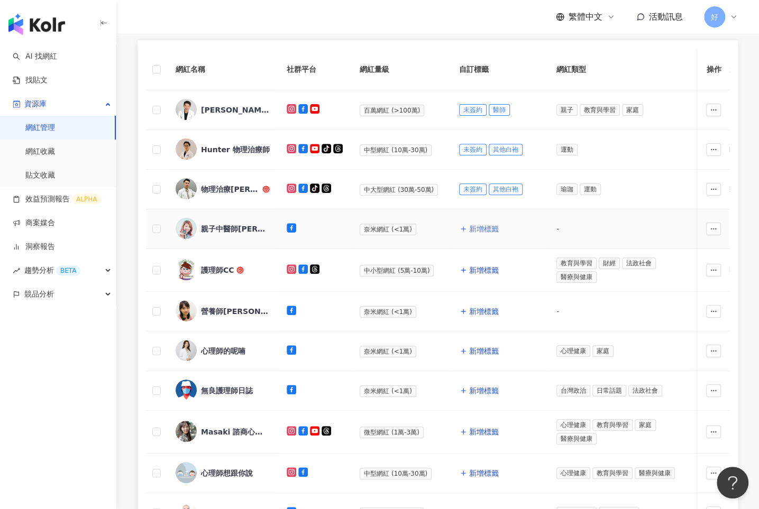
click at [477, 232] on span "新增標籤" at bounding box center [484, 229] width 30 height 8
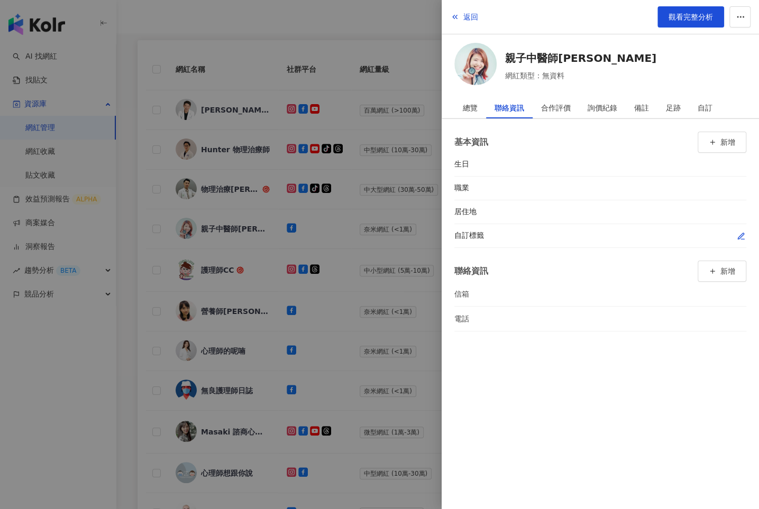
click at [741, 233] on icon "button" at bounding box center [741, 236] width 6 height 6
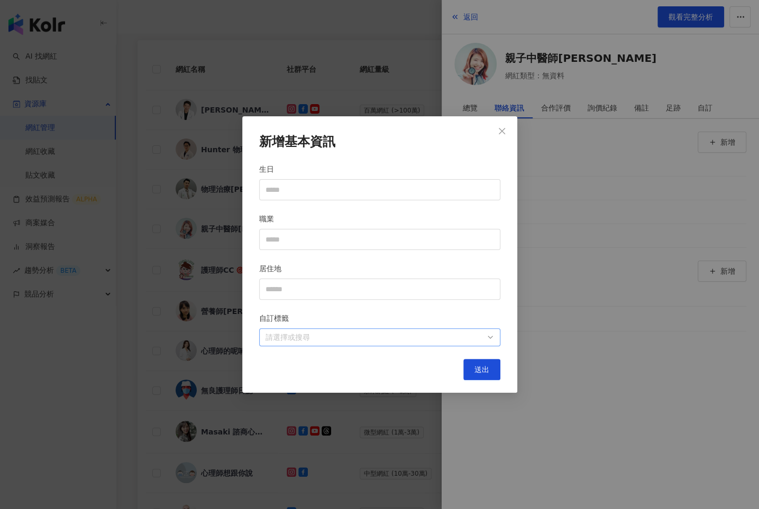
click at [478, 340] on div at bounding box center [374, 338] width 226 height 8
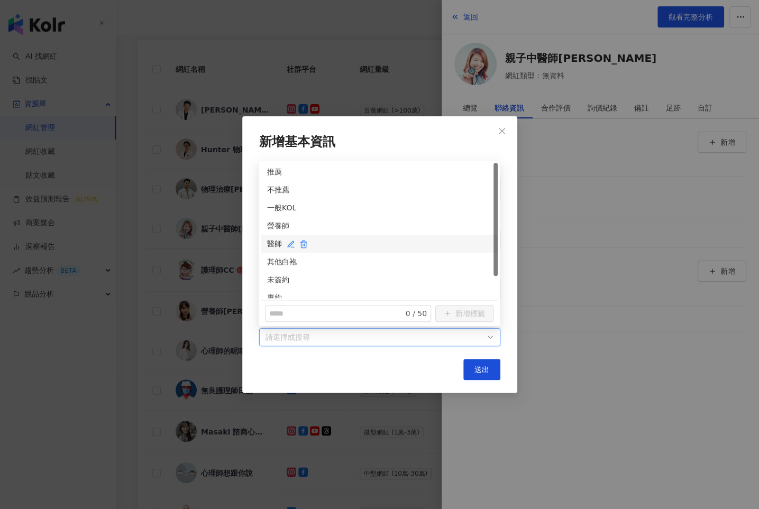
click at [267, 241] on div "醫師" at bounding box center [379, 244] width 224 height 12
click at [271, 271] on div "未簽約" at bounding box center [379, 280] width 237 height 18
click at [487, 374] on button "送出" at bounding box center [481, 369] width 37 height 21
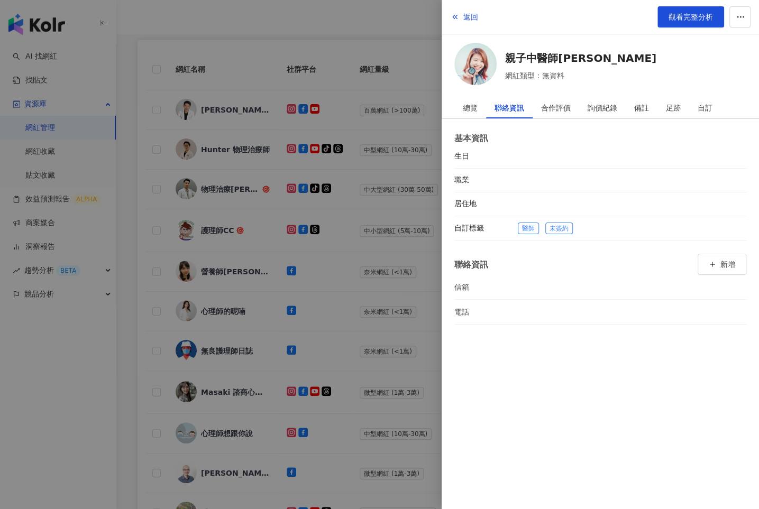
click at [415, 290] on div at bounding box center [379, 254] width 759 height 509
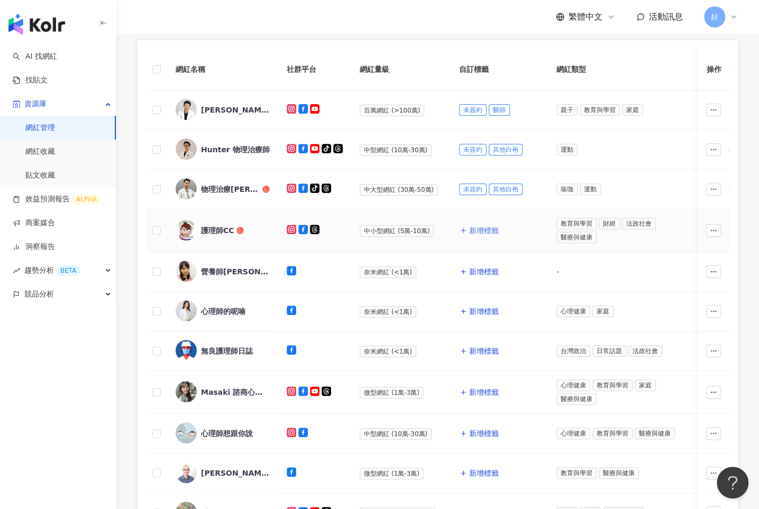
click at [484, 230] on span "新增標籤" at bounding box center [484, 230] width 30 height 8
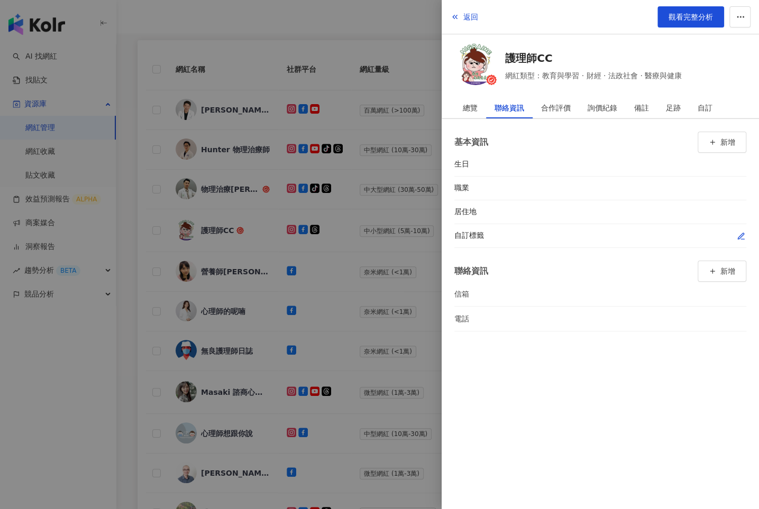
click at [743, 232] on icon "button" at bounding box center [741, 236] width 8 height 8
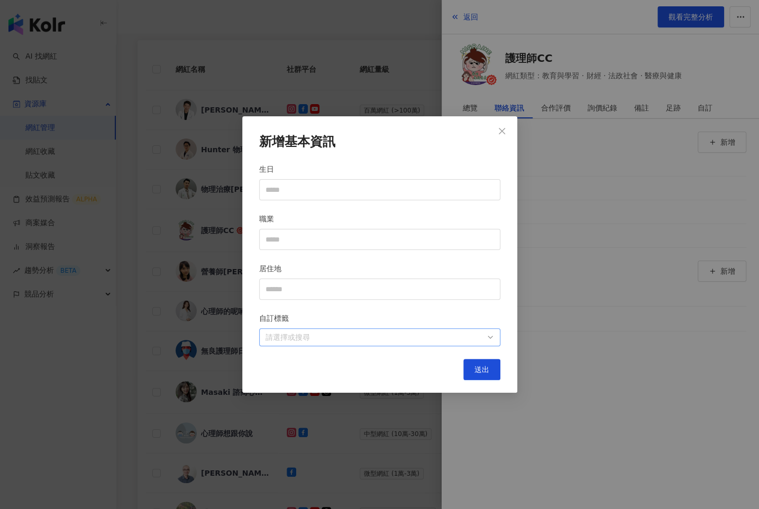
click at [416, 335] on div at bounding box center [374, 338] width 226 height 8
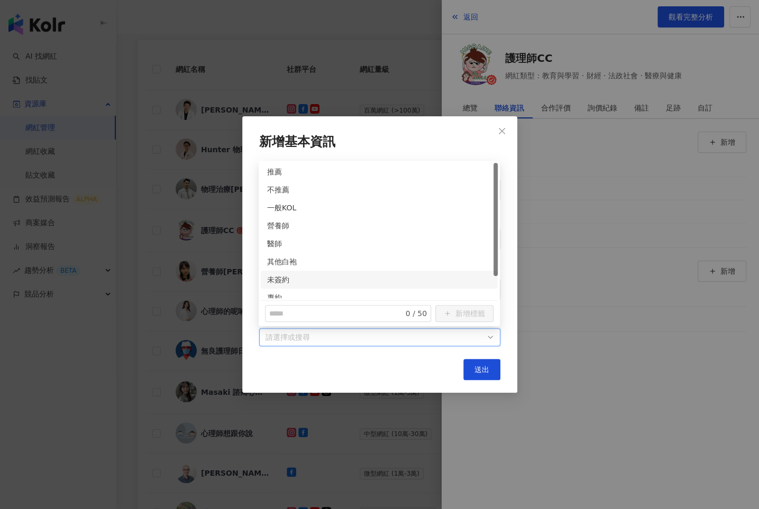
click at [275, 272] on div "未簽約" at bounding box center [379, 280] width 237 height 18
click at [275, 261] on div "其他白袍" at bounding box center [379, 262] width 224 height 12
click at [476, 375] on button "送出" at bounding box center [481, 369] width 37 height 21
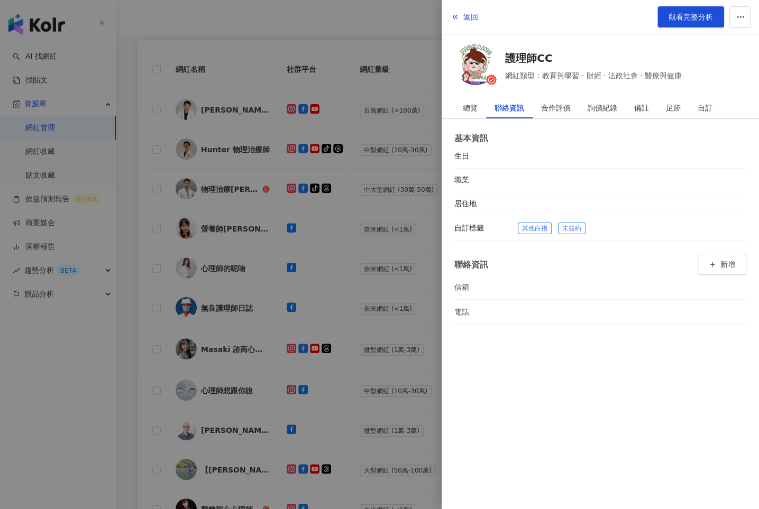
click at [374, 238] on div at bounding box center [379, 254] width 759 height 509
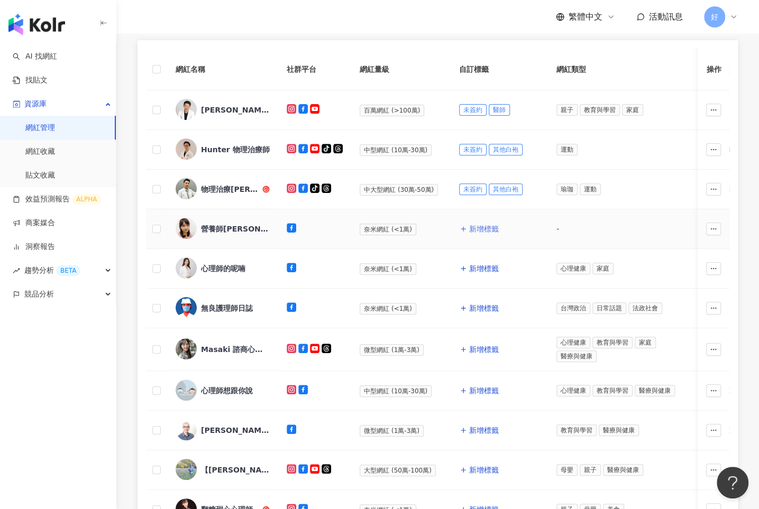
click at [466, 229] on button "新增標籤" at bounding box center [479, 228] width 40 height 21
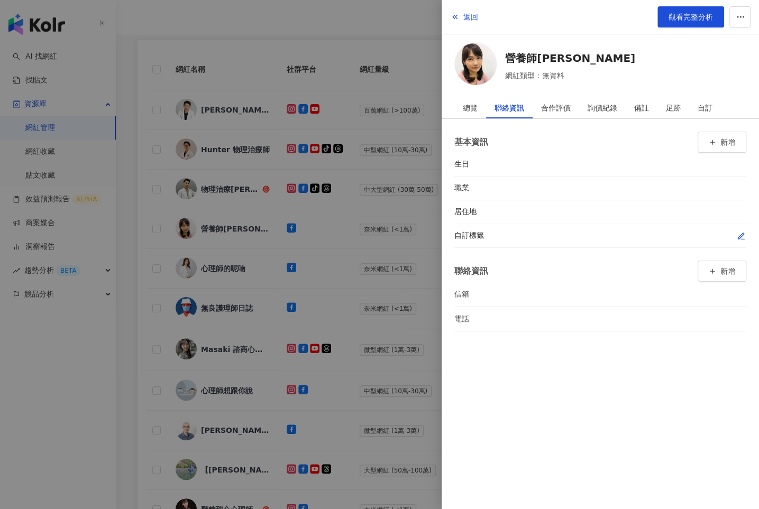
click at [736, 231] on div at bounding box center [741, 236] width 11 height 11
click at [741, 239] on icon "button" at bounding box center [742, 239] width 3 height 0
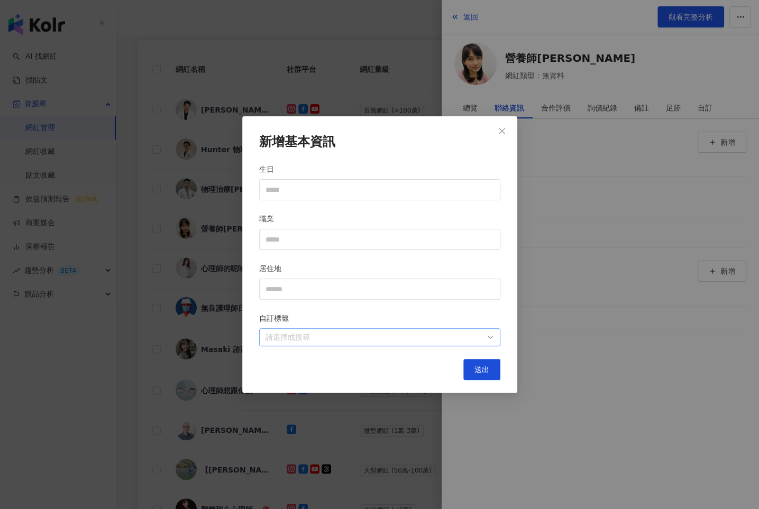
click at [432, 335] on div at bounding box center [374, 338] width 226 height 8
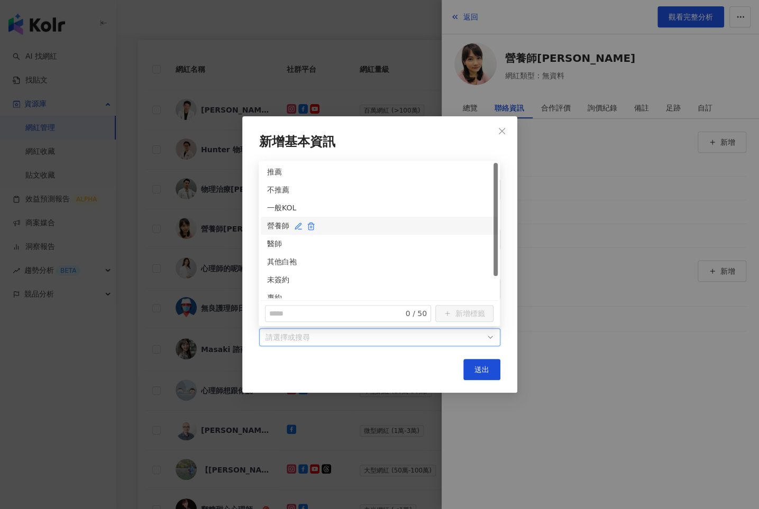
click at [276, 226] on div "營養師" at bounding box center [379, 226] width 224 height 12
click at [276, 277] on div "未簽約" at bounding box center [379, 280] width 224 height 12
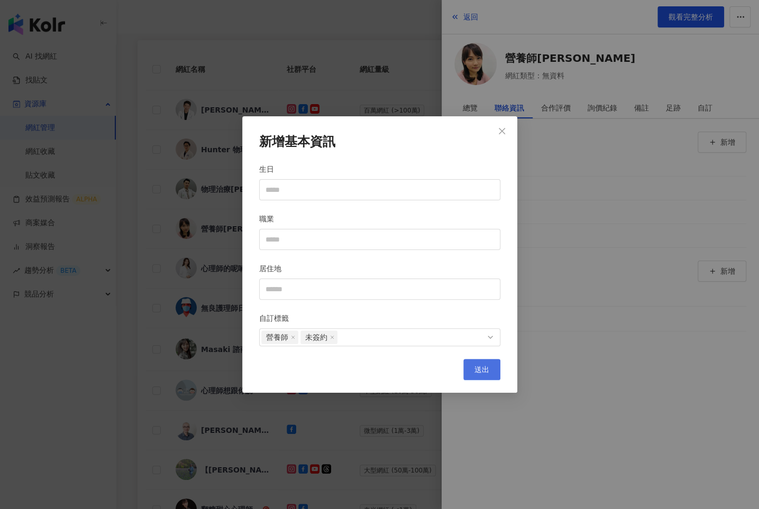
click at [477, 369] on span "送出" at bounding box center [482, 370] width 15 height 8
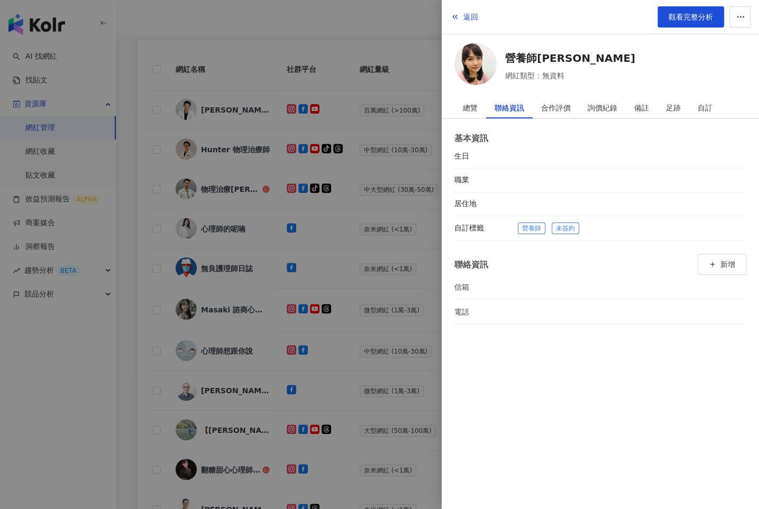
click at [399, 287] on div at bounding box center [379, 254] width 759 height 509
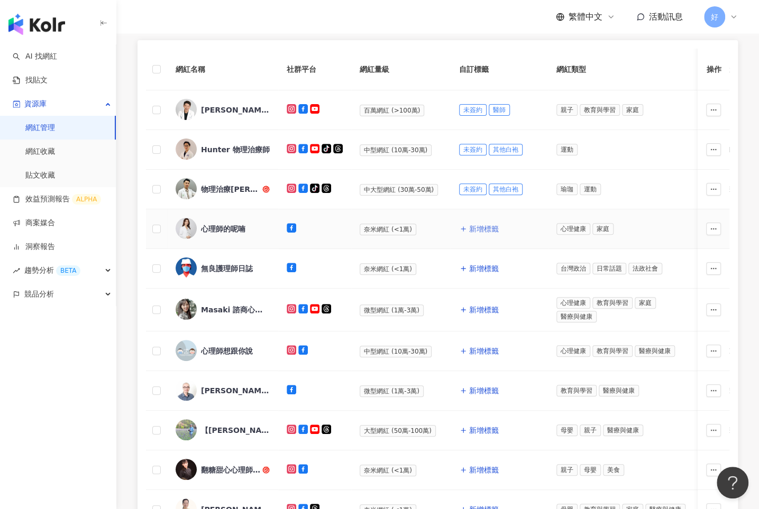
click at [472, 226] on span "新增標籤" at bounding box center [484, 229] width 30 height 8
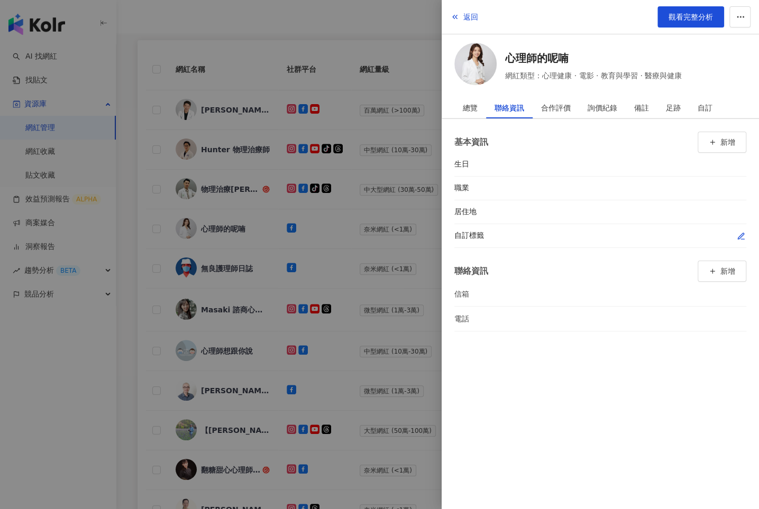
click at [737, 235] on icon "button" at bounding box center [741, 236] width 8 height 8
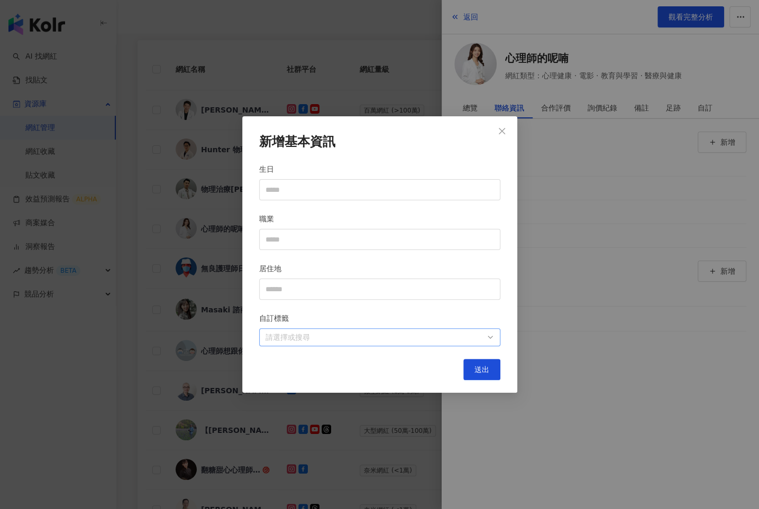
click at [446, 336] on div at bounding box center [374, 338] width 226 height 8
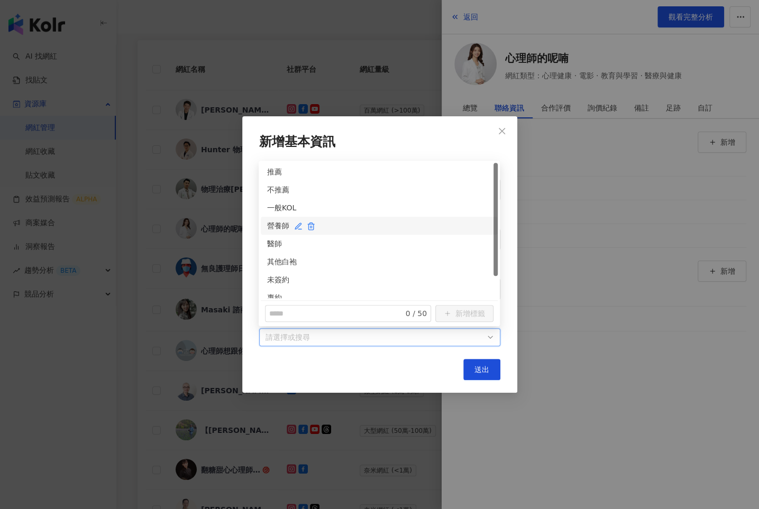
click at [272, 228] on div "營養師" at bounding box center [379, 226] width 224 height 12
click at [272, 228] on div "營養師" at bounding box center [375, 226] width 216 height 12
click at [272, 259] on div "其他白袍" at bounding box center [379, 262] width 224 height 12
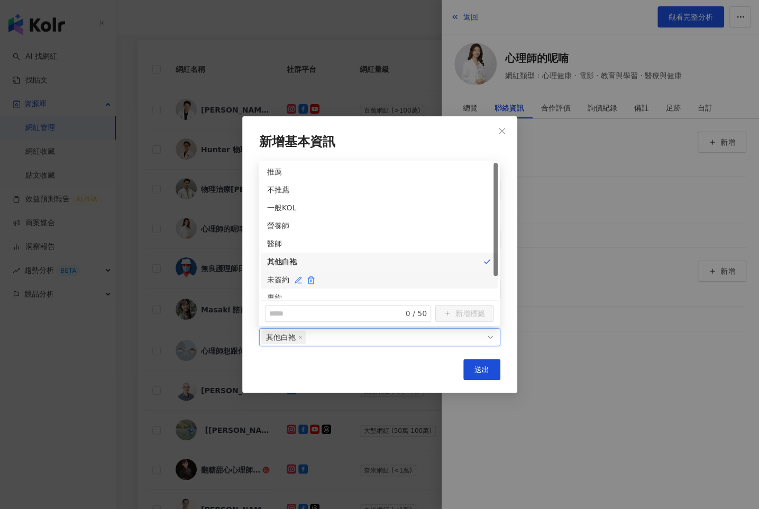
click at [272, 278] on div "未簽約" at bounding box center [379, 280] width 224 height 12
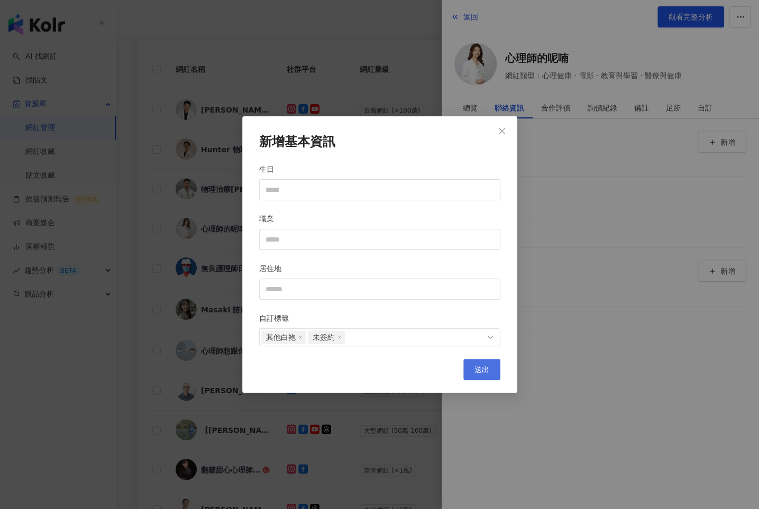
click at [480, 377] on button "送出" at bounding box center [481, 369] width 37 height 21
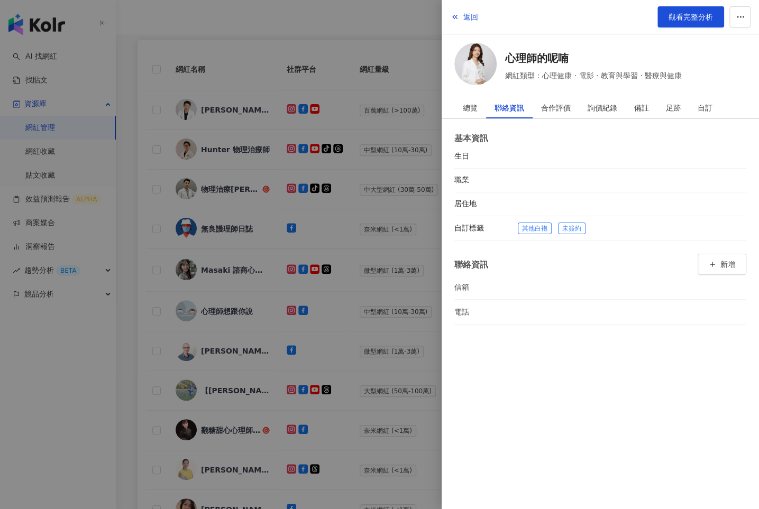
click at [387, 230] on div at bounding box center [379, 254] width 759 height 509
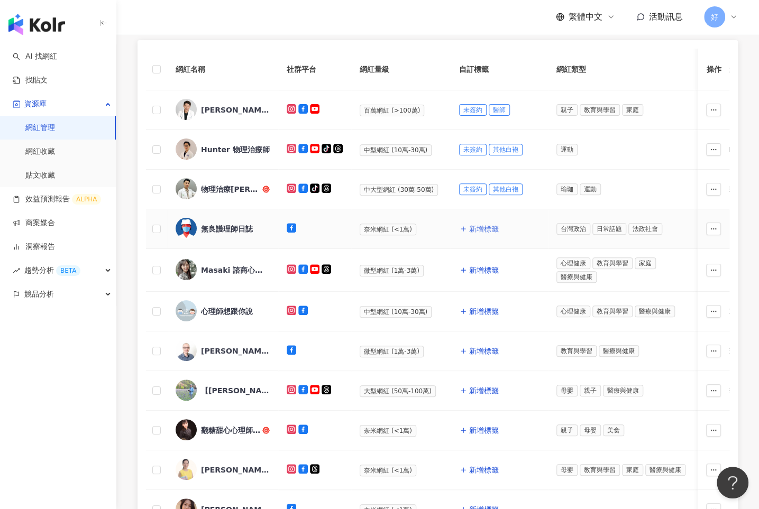
click at [472, 225] on span "新增標籤" at bounding box center [484, 229] width 30 height 8
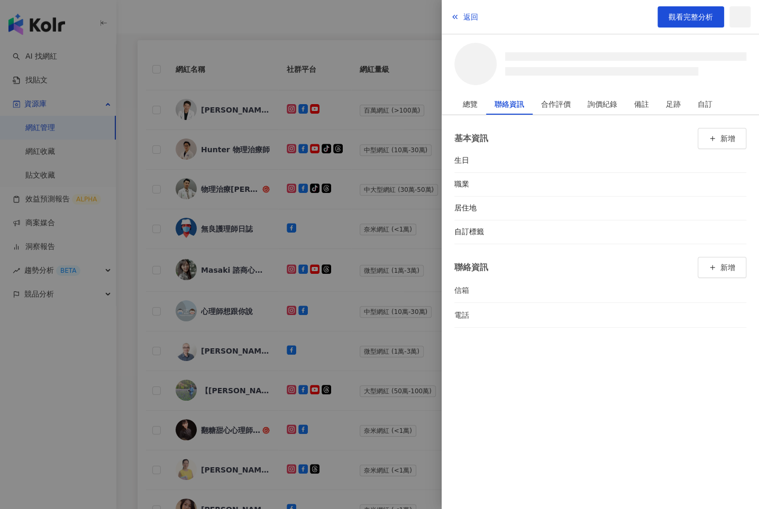
click at [417, 281] on div at bounding box center [379, 254] width 759 height 509
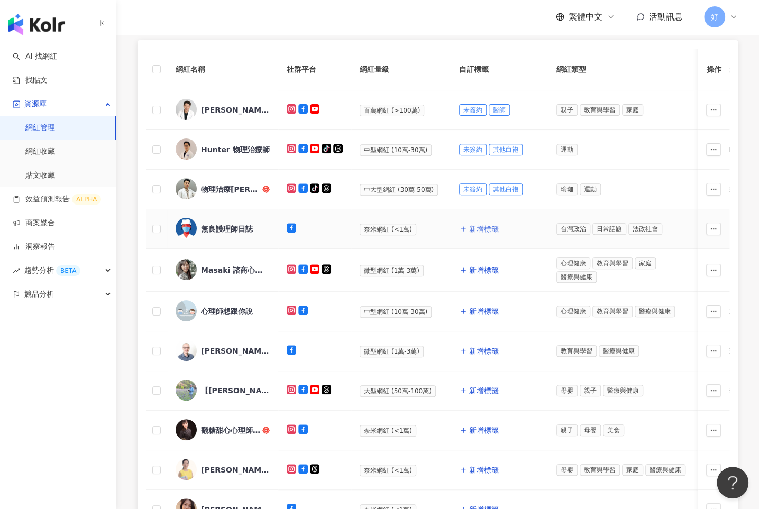
click at [479, 233] on button "新增標籤" at bounding box center [479, 228] width 40 height 21
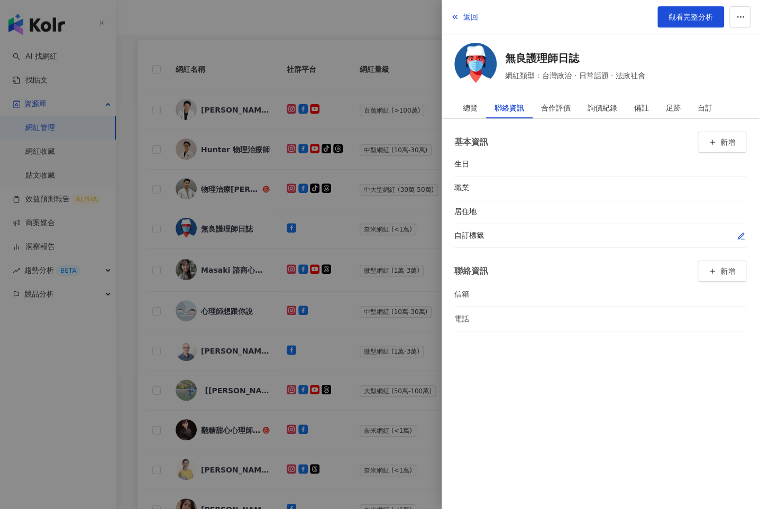
click at [744, 234] on icon "button" at bounding box center [741, 236] width 8 height 8
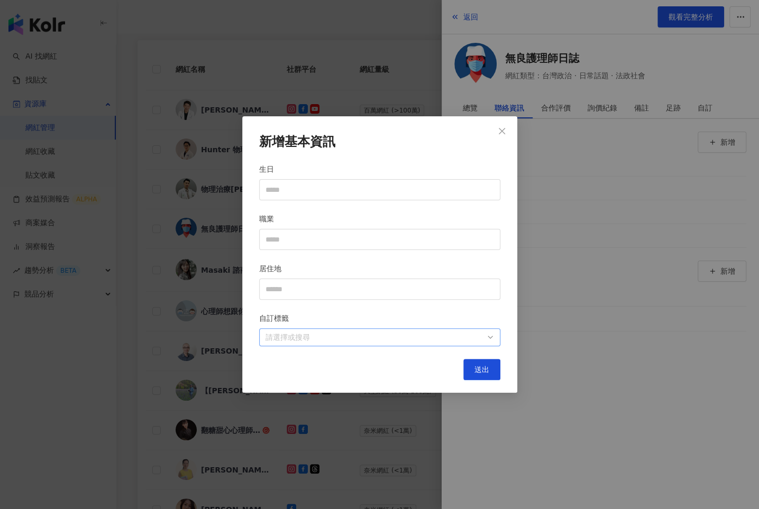
click at [471, 335] on div at bounding box center [374, 338] width 226 height 8
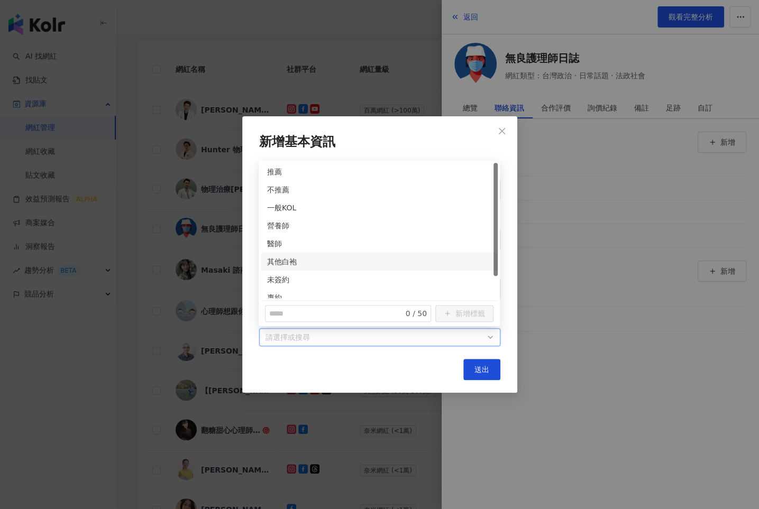
click at [269, 262] on div "其他白袍" at bounding box center [379, 262] width 224 height 12
click at [269, 278] on div "未簽約" at bounding box center [379, 280] width 224 height 12
click at [484, 374] on button "送出" at bounding box center [481, 369] width 37 height 21
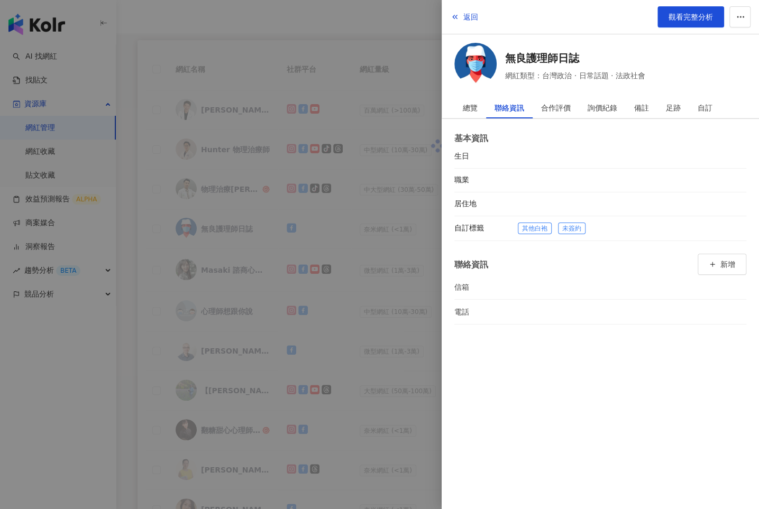
click at [417, 279] on div at bounding box center [379, 254] width 759 height 509
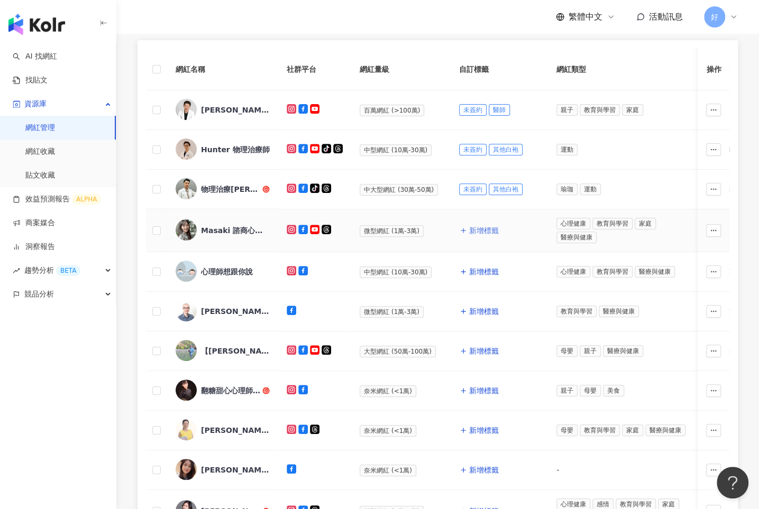
click at [481, 226] on span "新增標籤" at bounding box center [484, 230] width 30 height 8
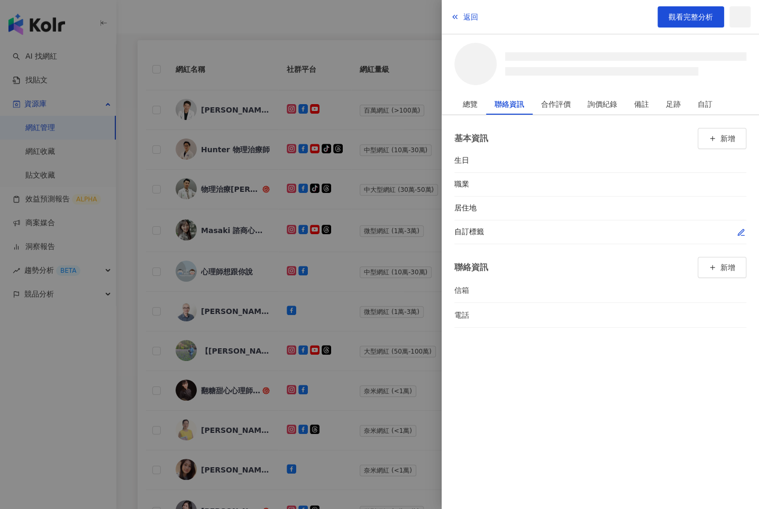
click at [743, 229] on div "自訂標籤" at bounding box center [600, 233] width 292 height 24
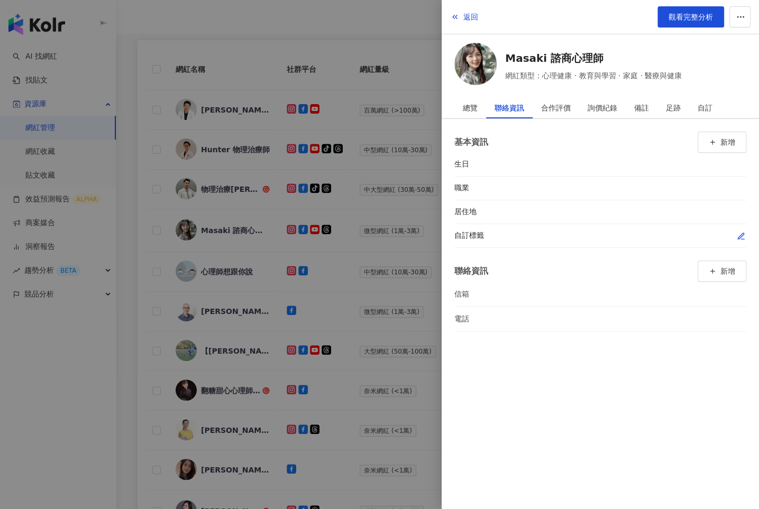
click at [738, 234] on icon "button" at bounding box center [741, 236] width 8 height 8
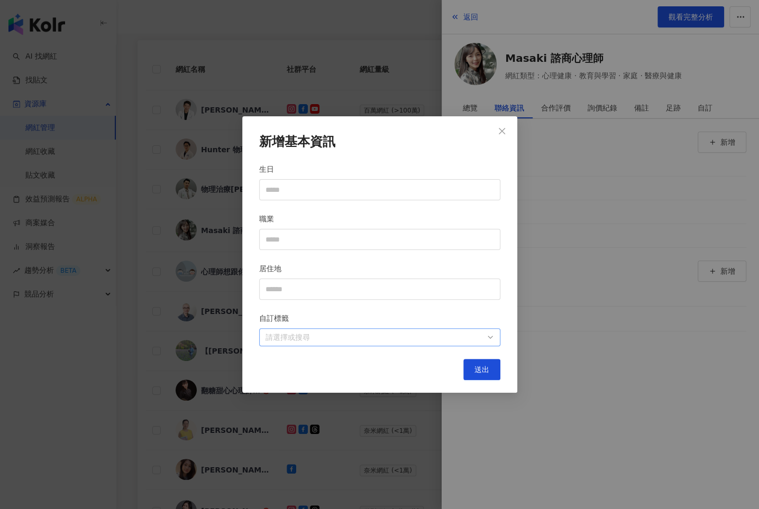
click at [458, 334] on div at bounding box center [374, 338] width 226 height 8
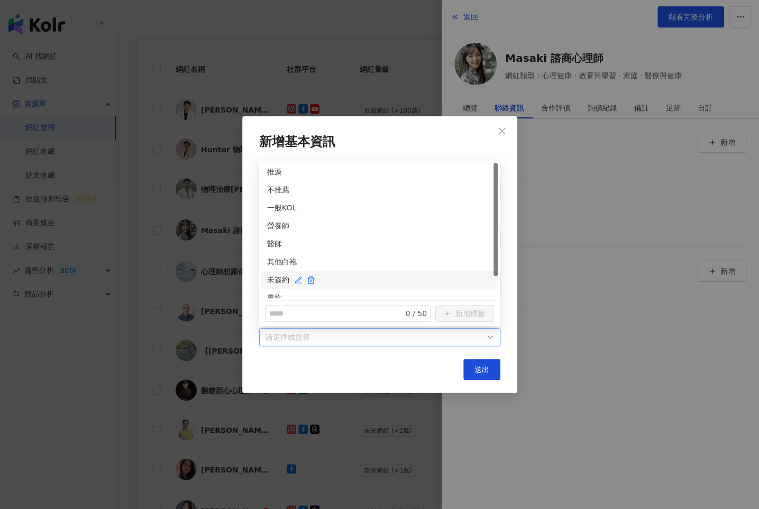
click at [277, 276] on div "未簽約" at bounding box center [379, 280] width 224 height 12
click at [277, 267] on div "其他白袍" at bounding box center [379, 262] width 224 height 12
click at [486, 375] on button "送出" at bounding box center [481, 369] width 37 height 21
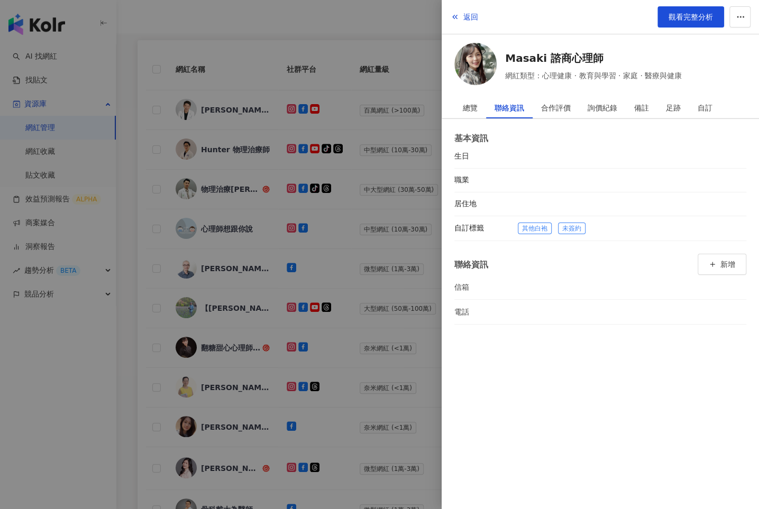
click at [427, 299] on div at bounding box center [379, 254] width 759 height 509
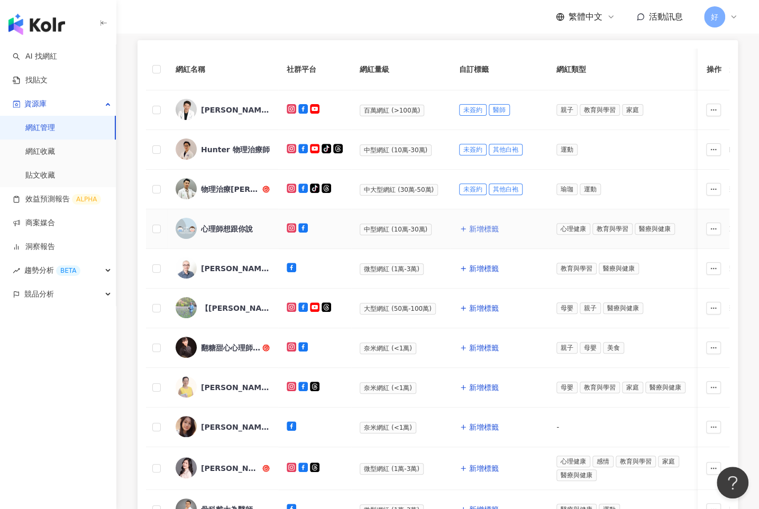
click at [486, 228] on span "新增標籤" at bounding box center [484, 229] width 30 height 8
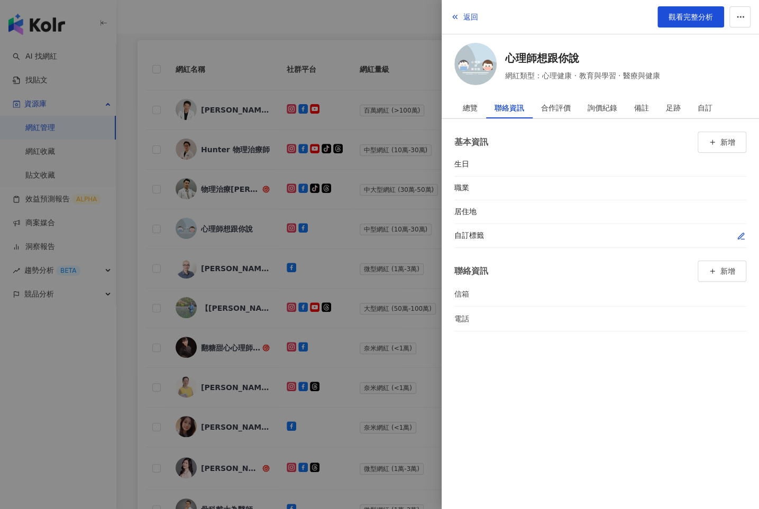
click at [742, 227] on div "自訂標籤" at bounding box center [600, 236] width 292 height 24
click at [743, 236] on icon "button" at bounding box center [741, 236] width 8 height 8
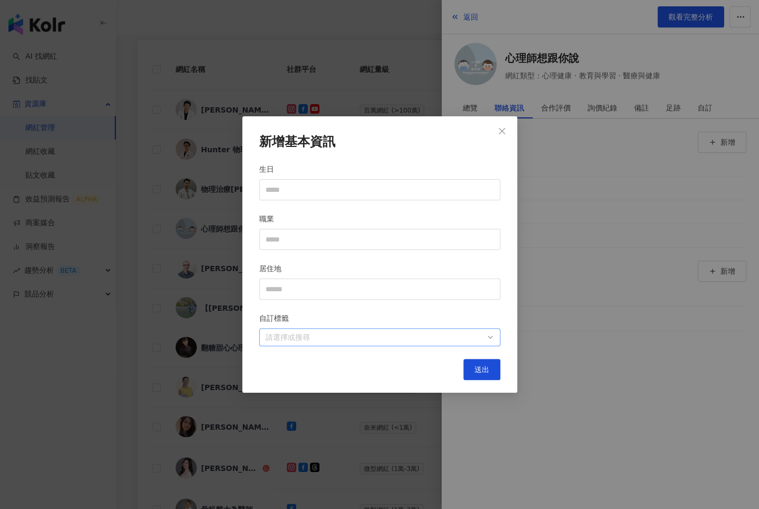
click at [473, 334] on div at bounding box center [374, 338] width 226 height 8
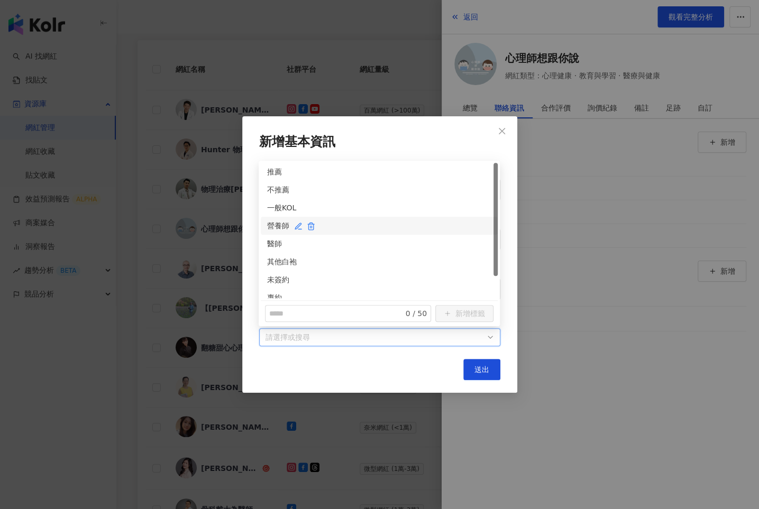
click at [279, 229] on div "營養師" at bounding box center [379, 226] width 224 height 12
click at [279, 223] on div "營養師" at bounding box center [375, 226] width 216 height 12
click at [278, 261] on div "其他白袍" at bounding box center [379, 262] width 224 height 12
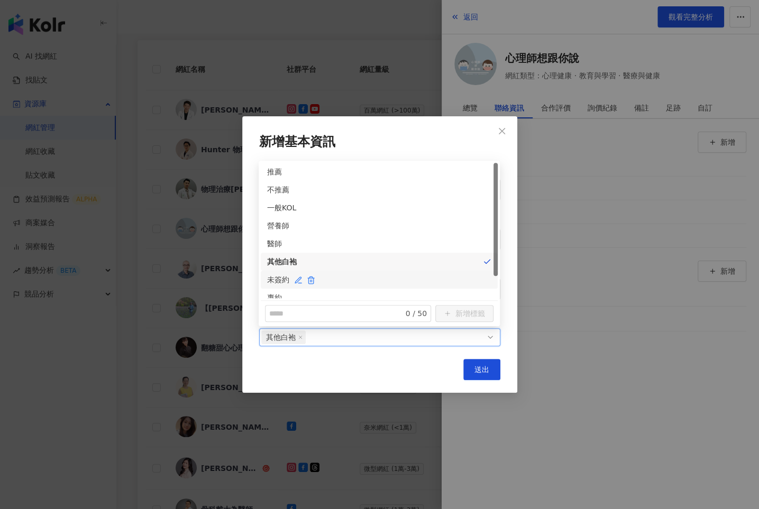
click at [278, 275] on div "未簽約" at bounding box center [379, 280] width 224 height 12
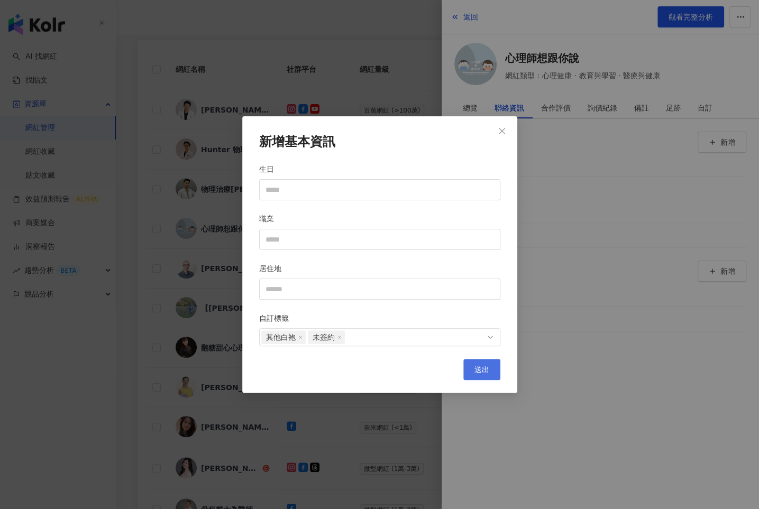
click at [475, 376] on button "送出" at bounding box center [481, 369] width 37 height 21
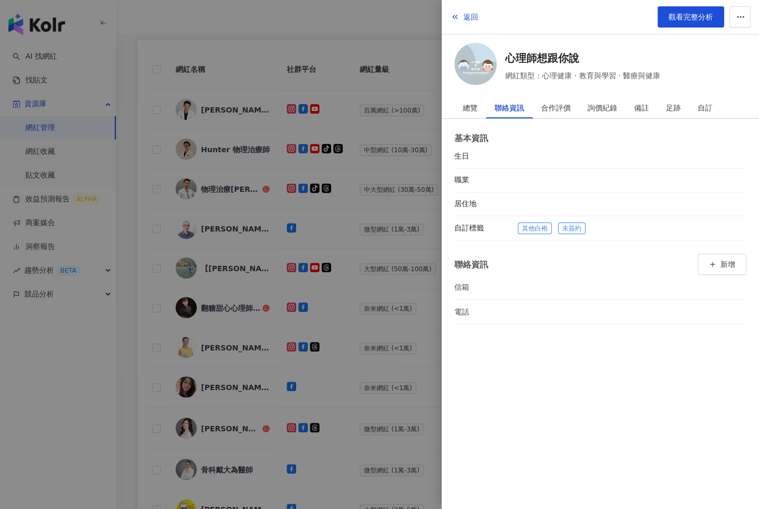
click at [415, 266] on div at bounding box center [379, 254] width 759 height 509
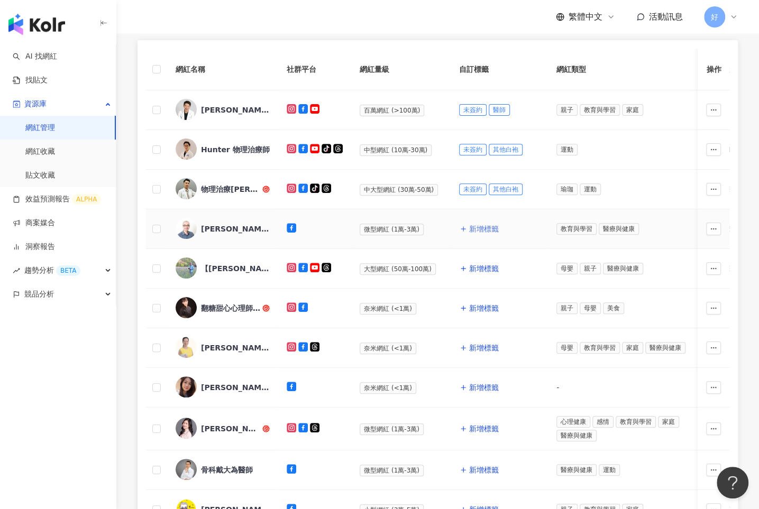
click at [476, 222] on button "新增標籤" at bounding box center [479, 228] width 40 height 21
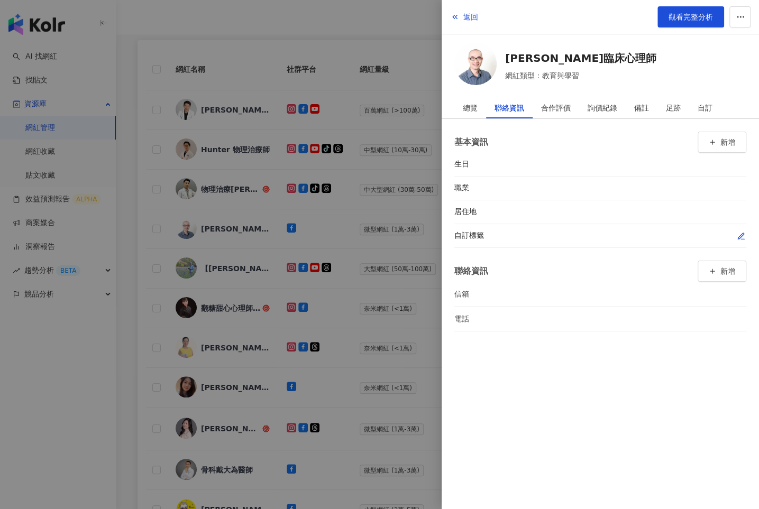
click at [742, 233] on icon "button" at bounding box center [741, 236] width 6 height 6
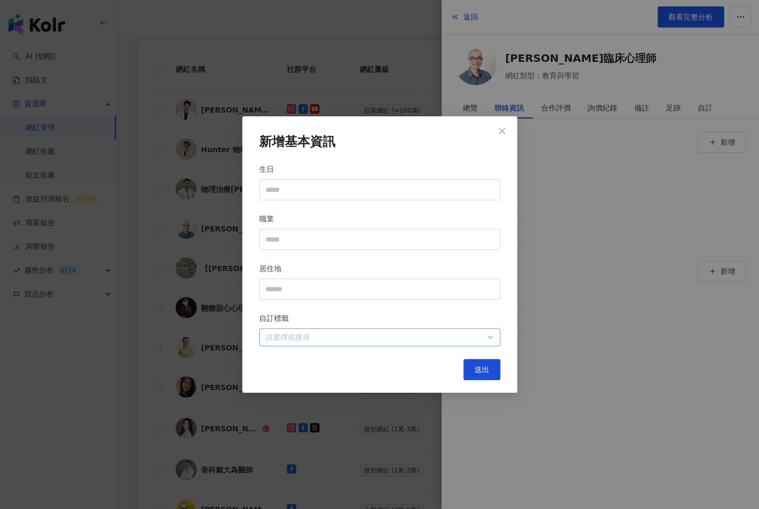
click at [416, 340] on div at bounding box center [374, 338] width 226 height 8
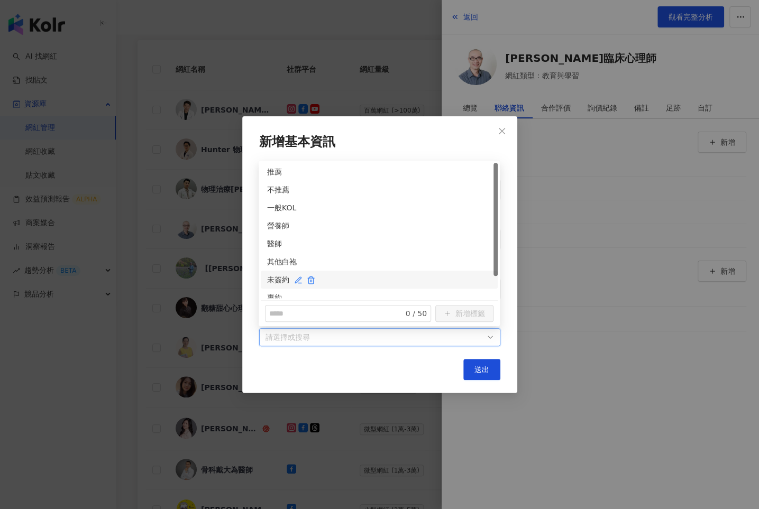
click at [269, 283] on div "未簽約" at bounding box center [379, 280] width 224 height 12
click at [270, 269] on div "其他白袍" at bounding box center [379, 262] width 237 height 18
click at [469, 370] on button "送出" at bounding box center [481, 369] width 37 height 21
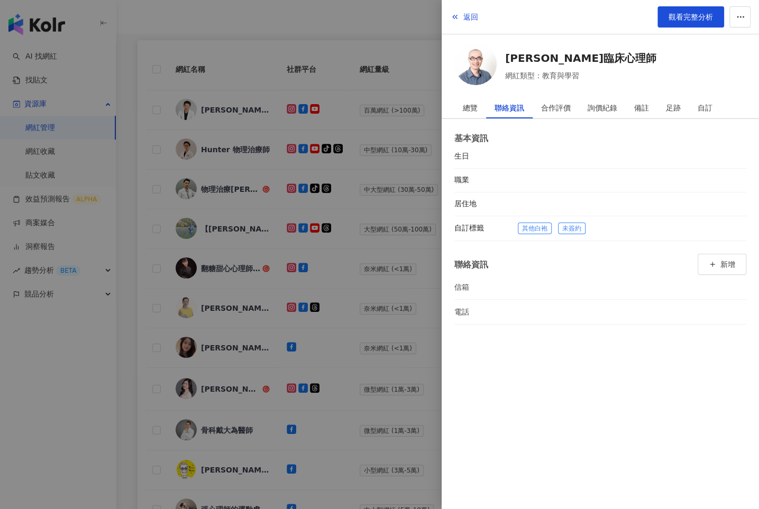
click at [336, 202] on div at bounding box center [379, 254] width 759 height 509
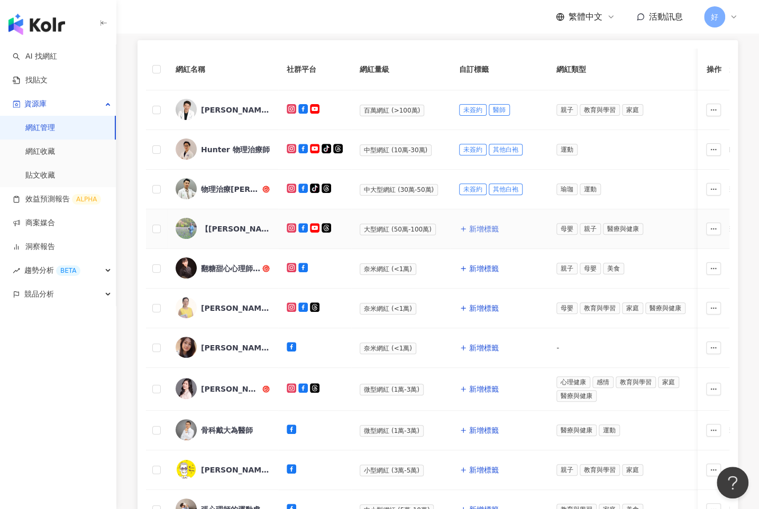
click at [481, 230] on span "新增標籤" at bounding box center [484, 229] width 30 height 8
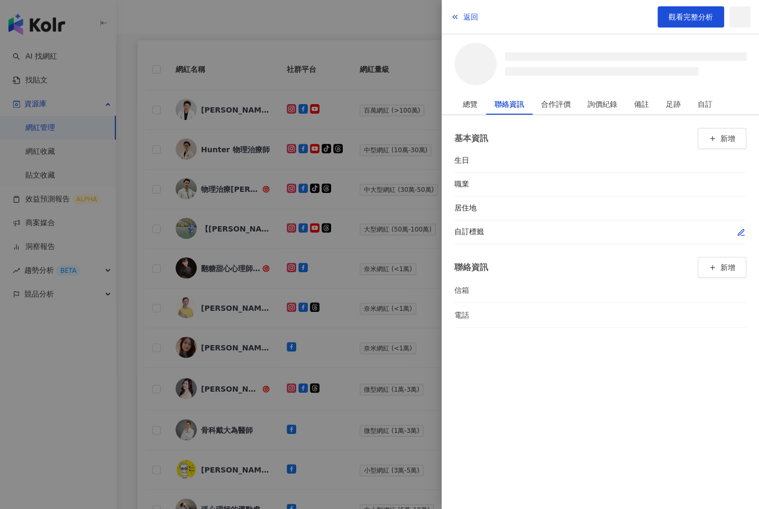
click at [742, 230] on span "button" at bounding box center [741, 232] width 8 height 11
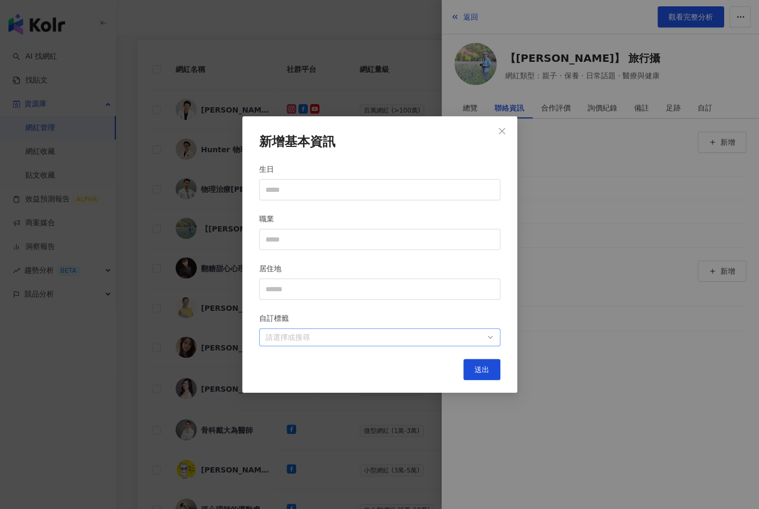
click at [438, 334] on div at bounding box center [374, 338] width 226 height 8
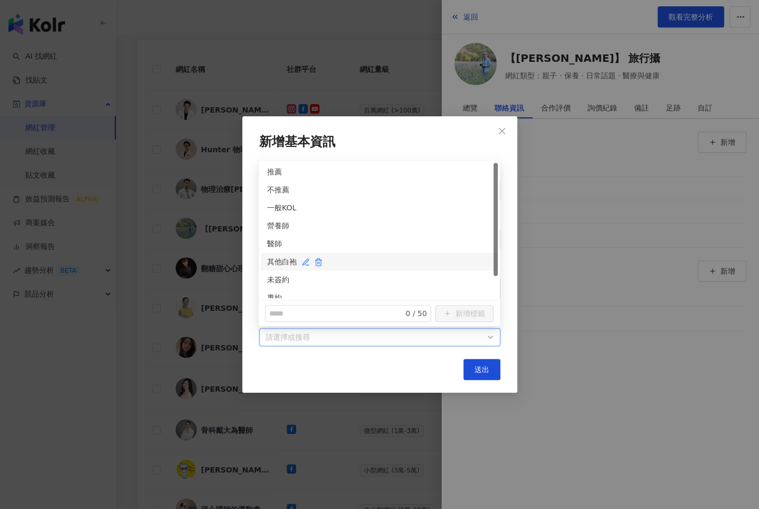
click at [272, 258] on div "其他白袍" at bounding box center [379, 262] width 224 height 12
click at [272, 271] on div "未簽約" at bounding box center [379, 280] width 237 height 18
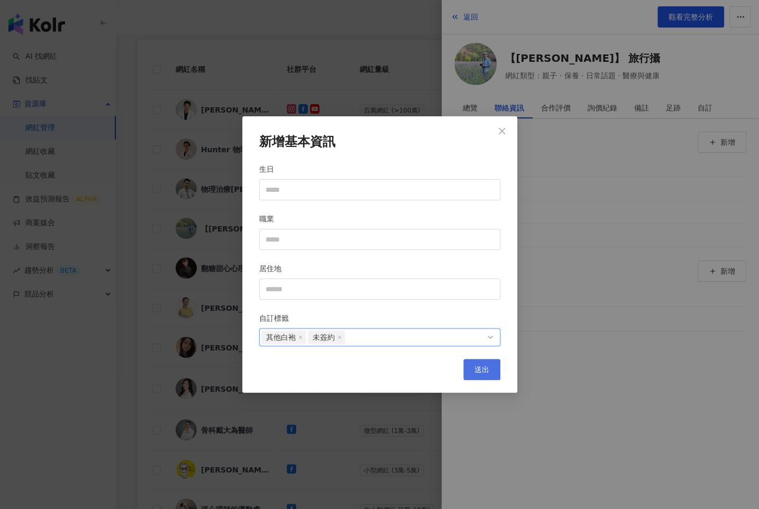
click at [471, 369] on button "送出" at bounding box center [481, 369] width 37 height 21
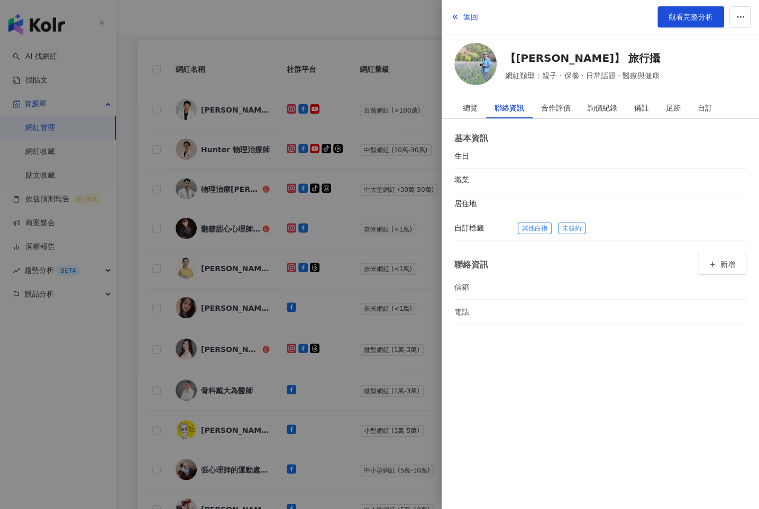
click at [344, 144] on div at bounding box center [379, 254] width 759 height 509
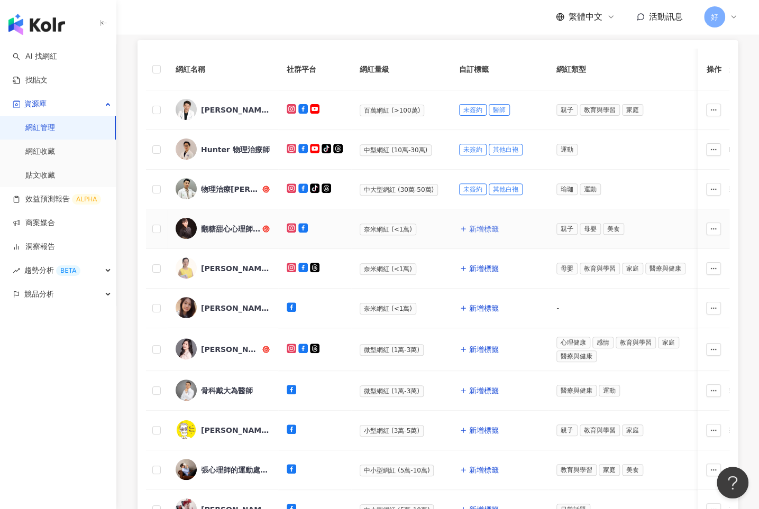
click at [487, 230] on span "新增標籤" at bounding box center [484, 229] width 30 height 8
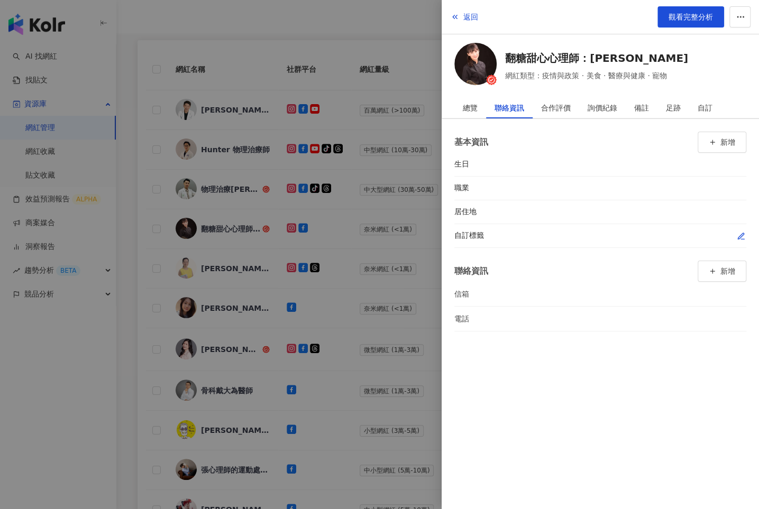
click at [741, 231] on span "button" at bounding box center [741, 236] width 8 height 11
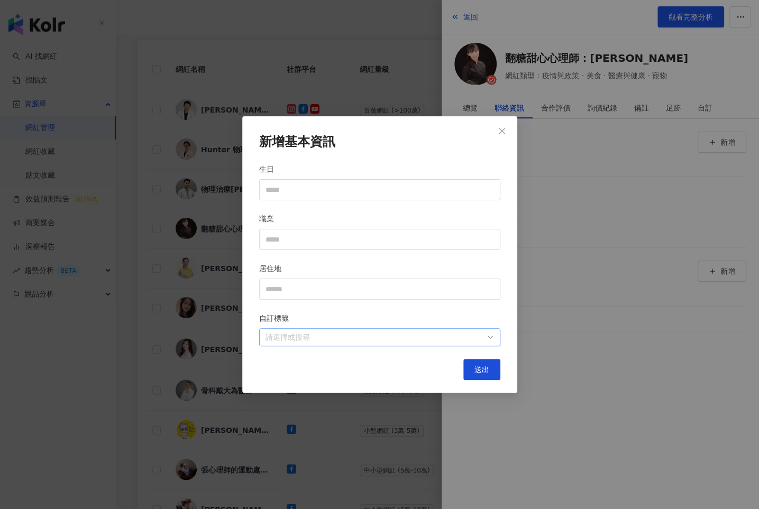
click at [431, 339] on div at bounding box center [374, 338] width 226 height 8
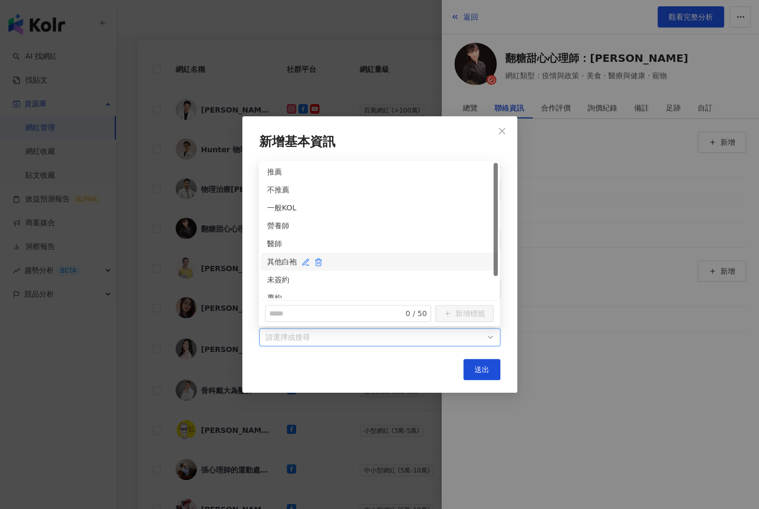
click at [270, 261] on div "其他白袍" at bounding box center [379, 262] width 224 height 12
click at [270, 277] on div "未簽約" at bounding box center [379, 280] width 224 height 12
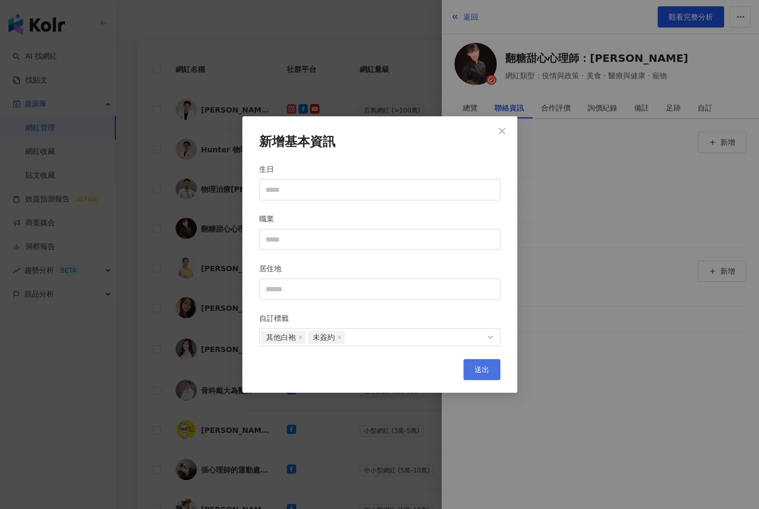
click at [471, 362] on button "送出" at bounding box center [481, 369] width 37 height 21
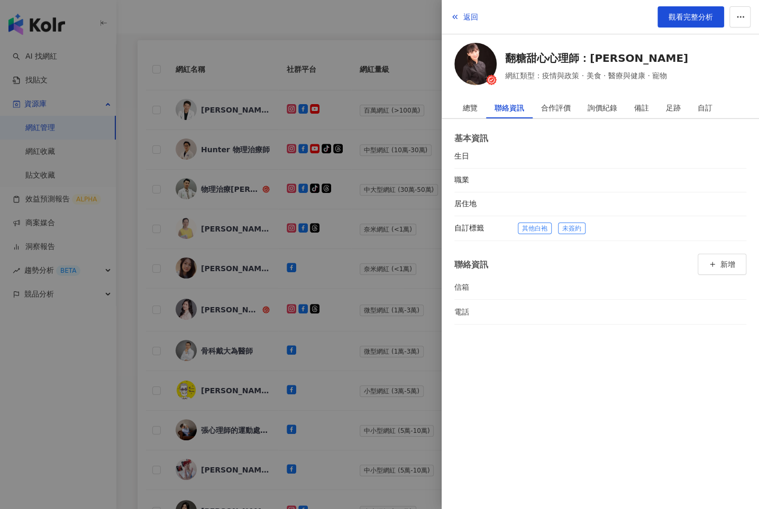
click at [354, 242] on div at bounding box center [379, 254] width 759 height 509
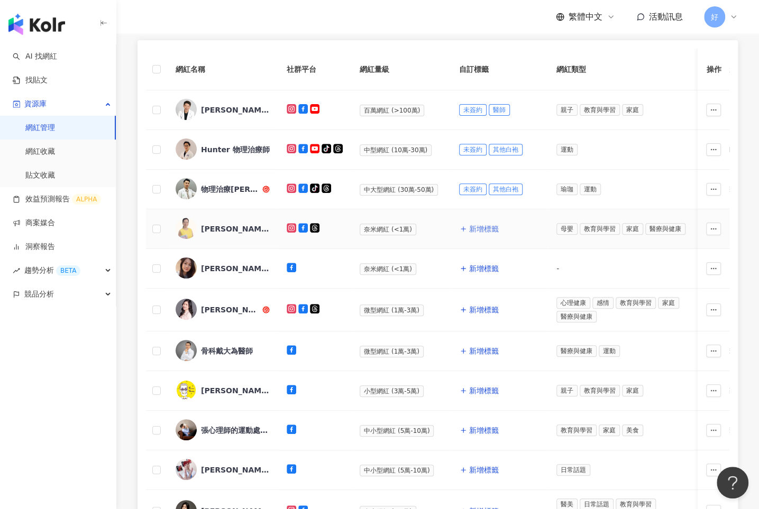
click at [473, 227] on span "新增標籤" at bounding box center [484, 229] width 30 height 8
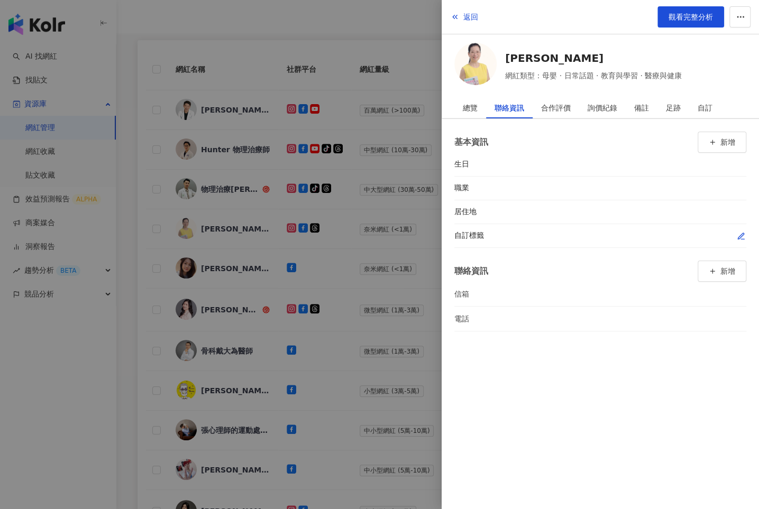
click at [737, 232] on icon "button" at bounding box center [741, 236] width 8 height 8
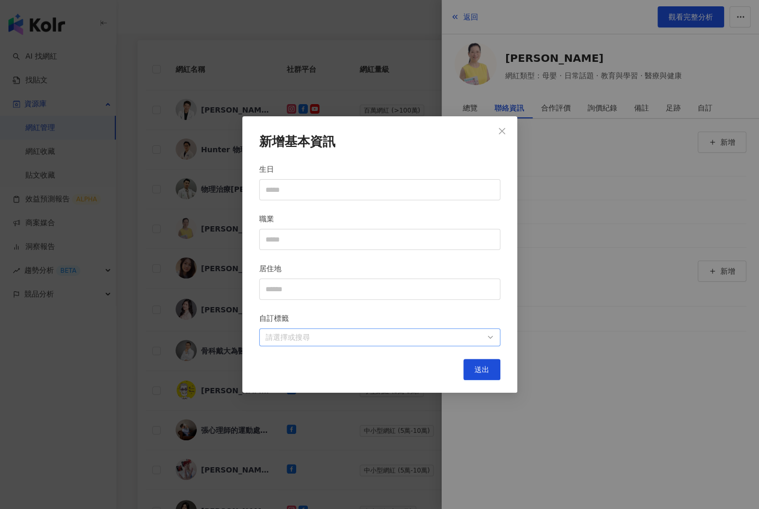
click at [429, 341] on div at bounding box center [374, 338] width 226 height 8
click at [623, 225] on div "新增基本資訊 生日 職業 居住地 自訂標籤 請選擇或搜尋 送出" at bounding box center [379, 254] width 759 height 509
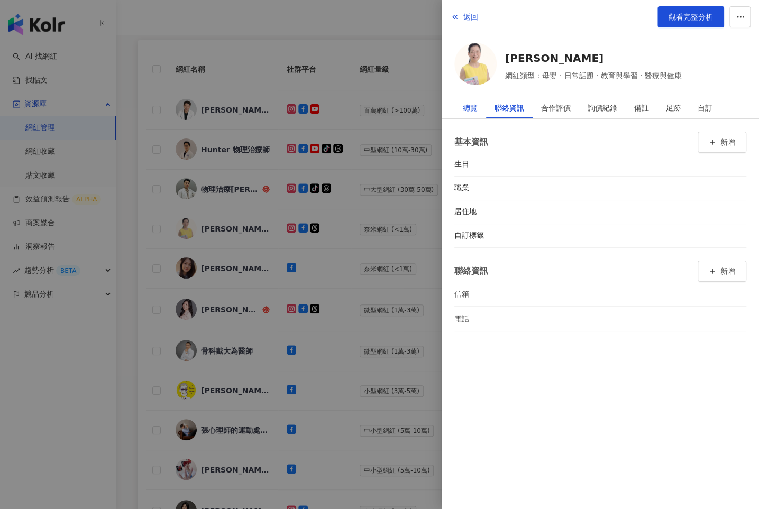
click at [477, 108] on div "總覽" at bounding box center [470, 107] width 15 height 21
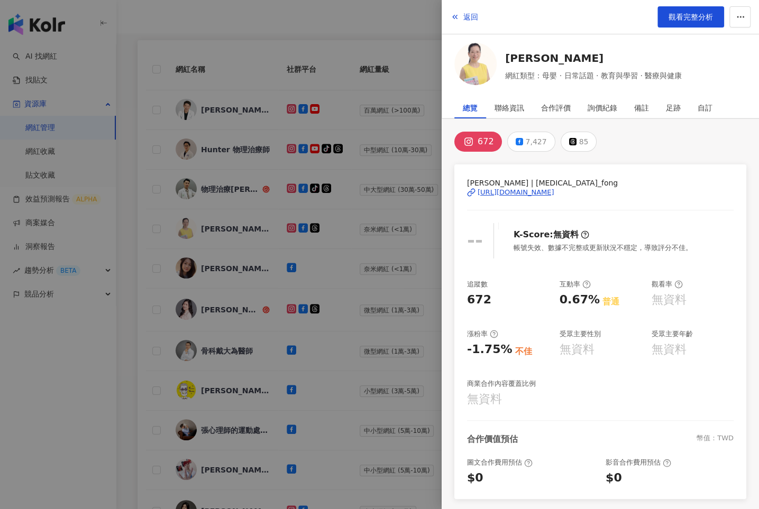
click at [527, 192] on div "https://www.instagram.com/tao_fong/" at bounding box center [516, 193] width 77 height 10
click at [528, 142] on div "7,427" at bounding box center [536, 141] width 21 height 15
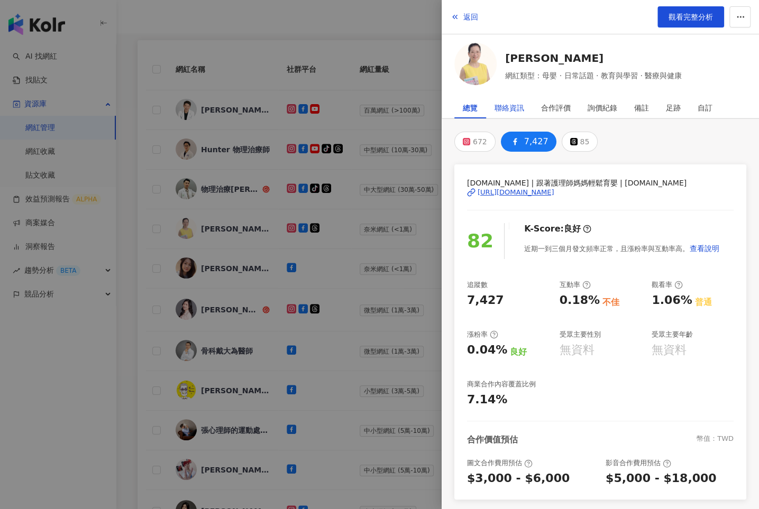
click at [512, 101] on div "聯絡資訊" at bounding box center [510, 107] width 30 height 21
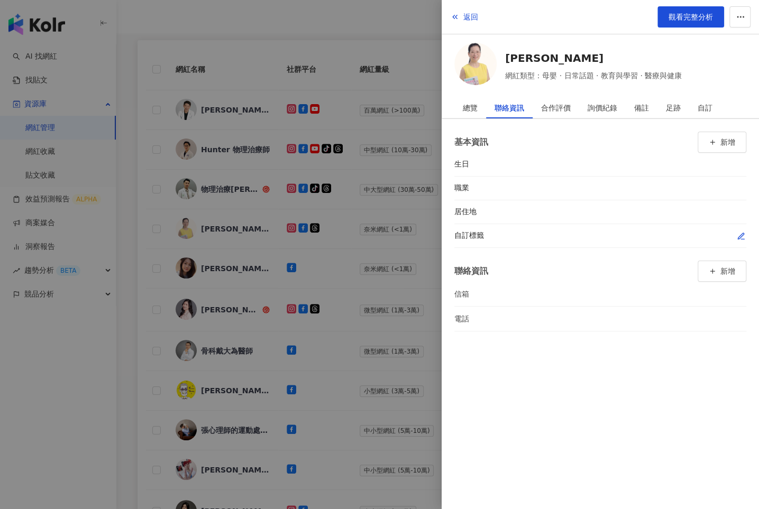
click at [739, 235] on icon "button" at bounding box center [741, 236] width 6 height 6
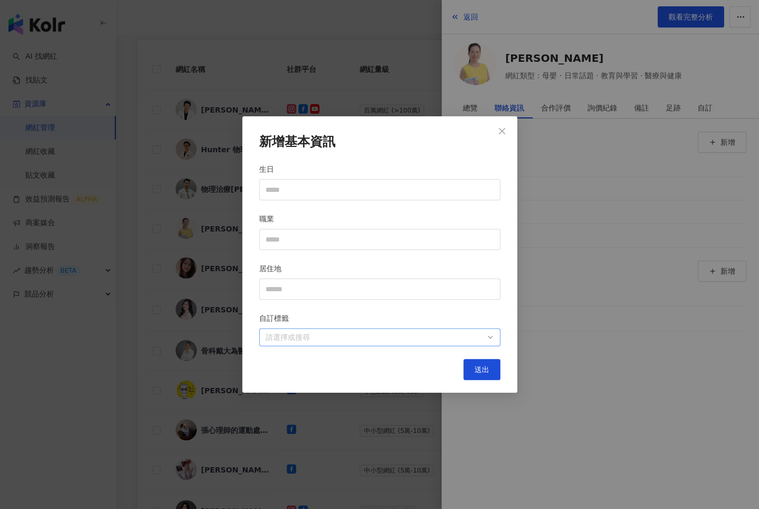
click at [459, 342] on div "請選擇或搜尋" at bounding box center [379, 338] width 241 height 18
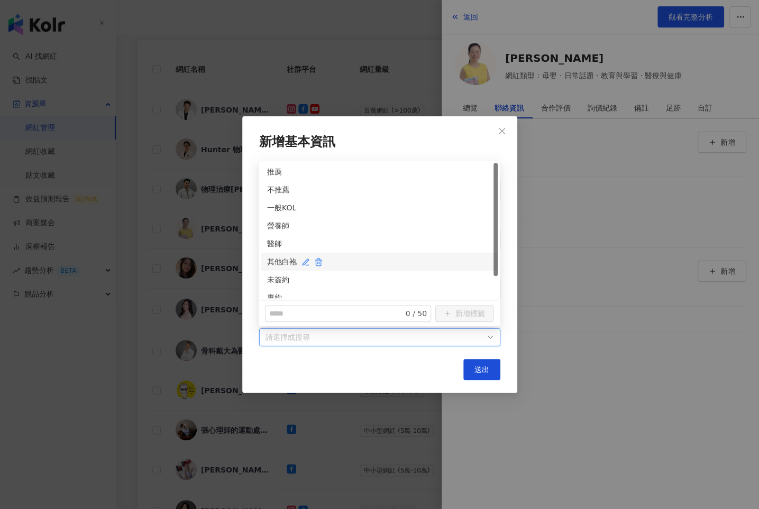
click at [271, 260] on div "其他白袍" at bounding box center [379, 262] width 224 height 12
click at [271, 279] on div "未簽約" at bounding box center [379, 280] width 224 height 12
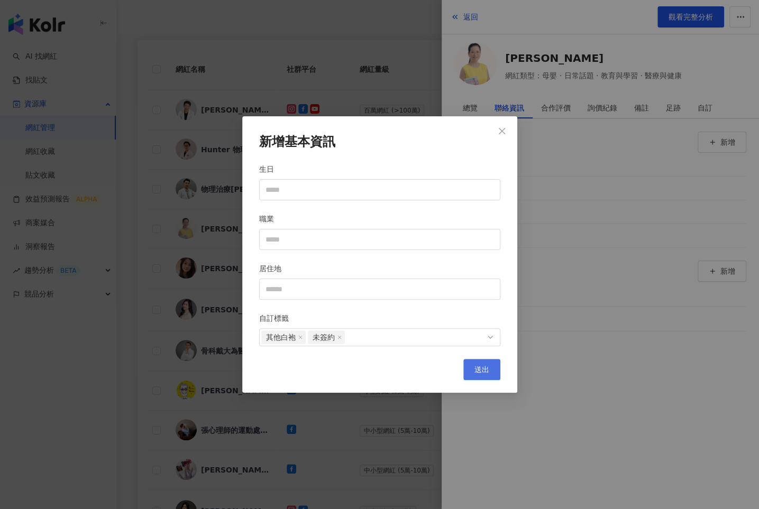
click at [471, 363] on button "送出" at bounding box center [481, 369] width 37 height 21
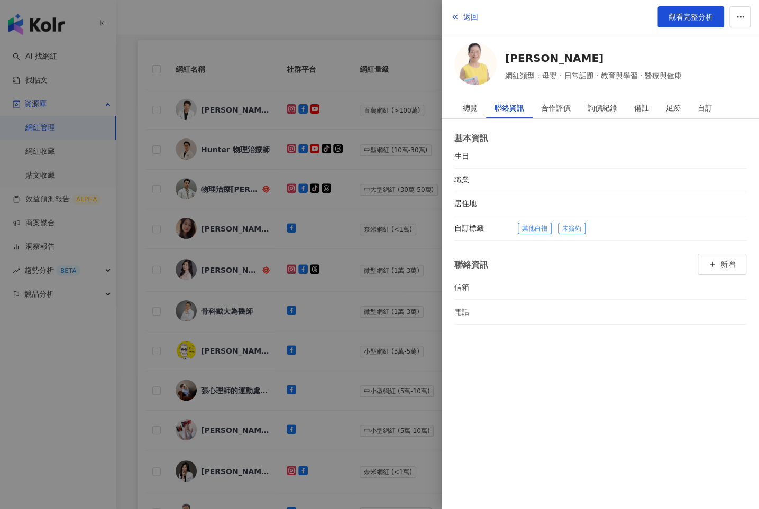
click at [390, 265] on div at bounding box center [379, 254] width 759 height 509
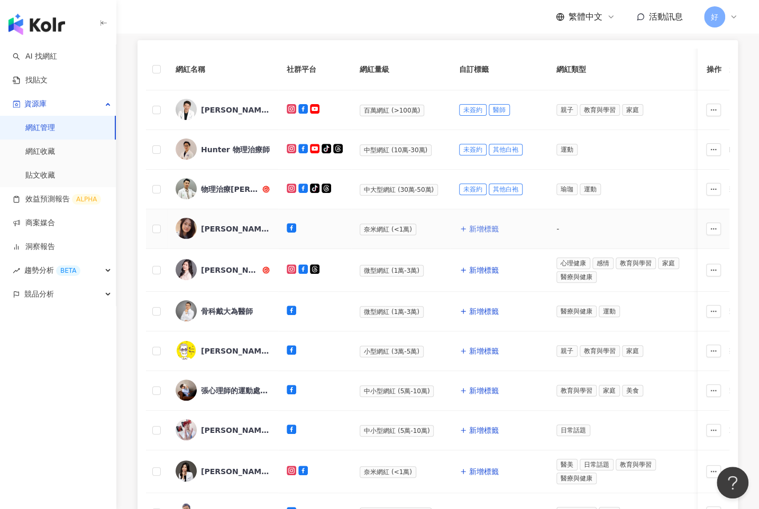
click at [469, 229] on span "新增標籤" at bounding box center [484, 229] width 30 height 8
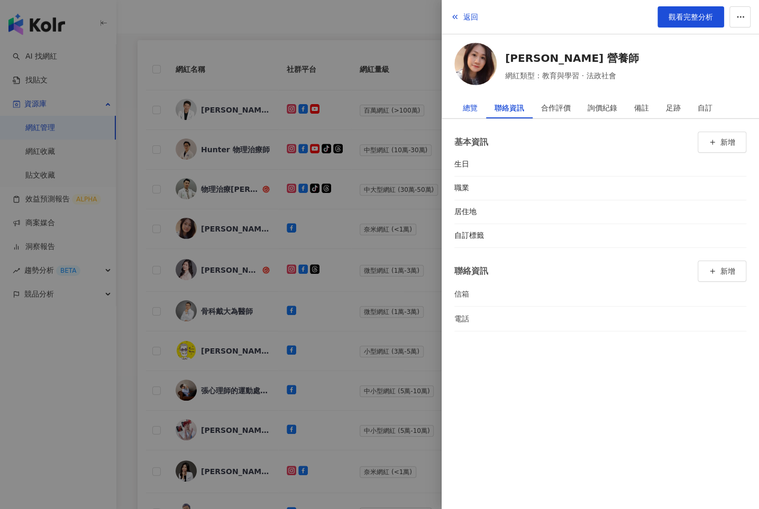
click at [472, 103] on div "總覽" at bounding box center [470, 107] width 15 height 21
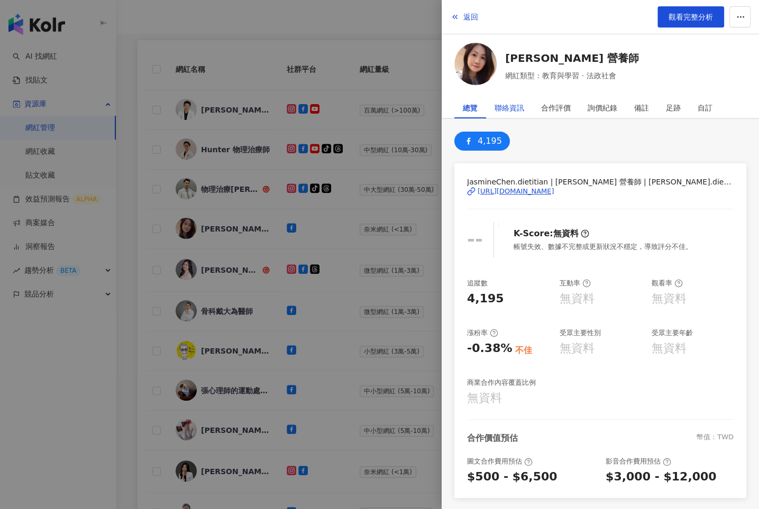
click at [510, 108] on div "聯絡資訊" at bounding box center [510, 107] width 30 height 21
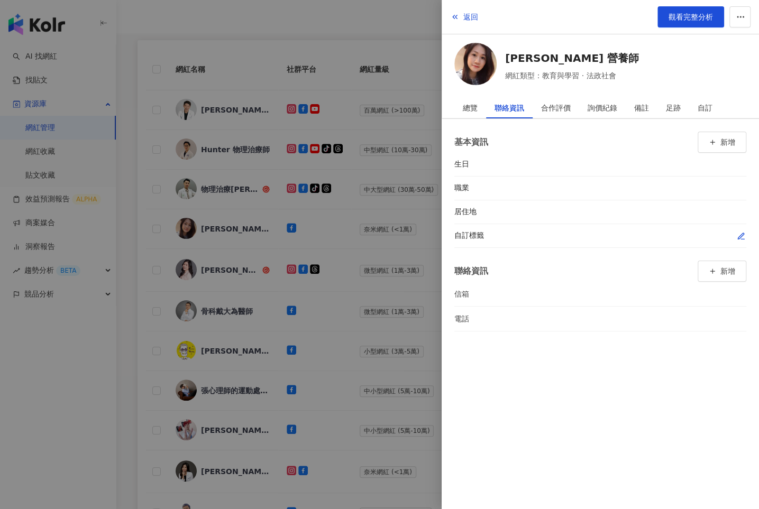
click at [740, 239] on icon "button" at bounding box center [741, 236] width 8 height 8
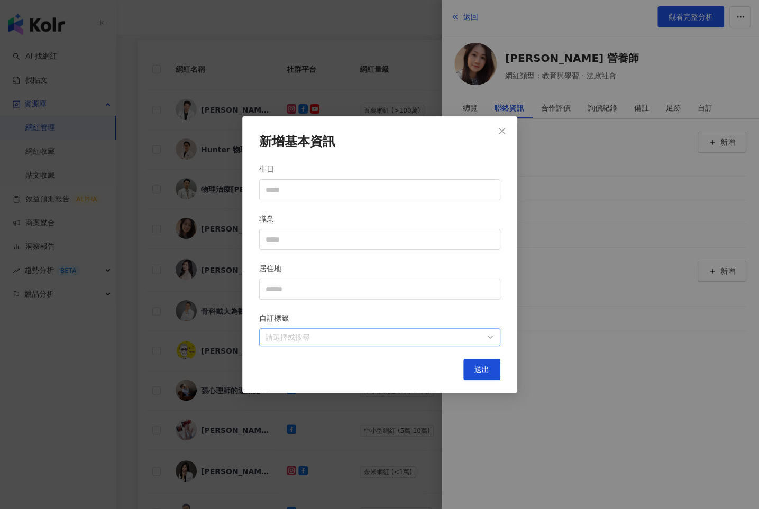
click at [481, 337] on div at bounding box center [374, 338] width 226 height 8
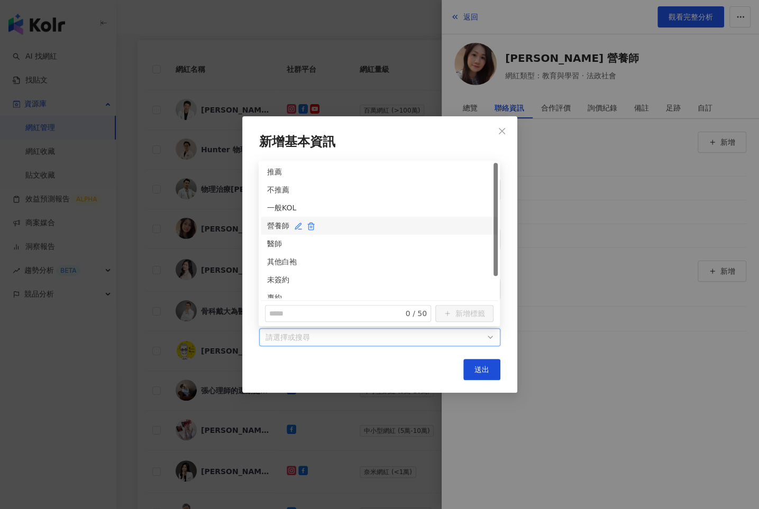
click at [272, 223] on div "營養師" at bounding box center [379, 226] width 224 height 12
click at [272, 282] on div "未簽約" at bounding box center [379, 280] width 224 height 12
click at [476, 367] on span "送出" at bounding box center [482, 370] width 15 height 8
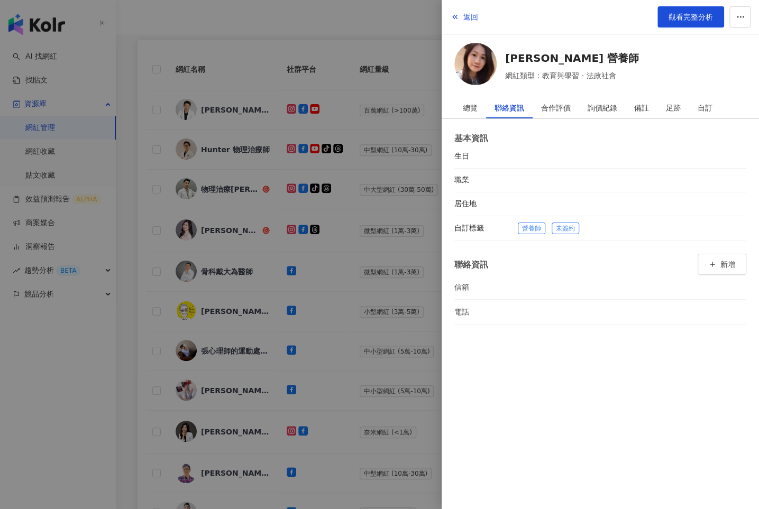
click at [354, 282] on div at bounding box center [379, 254] width 759 height 509
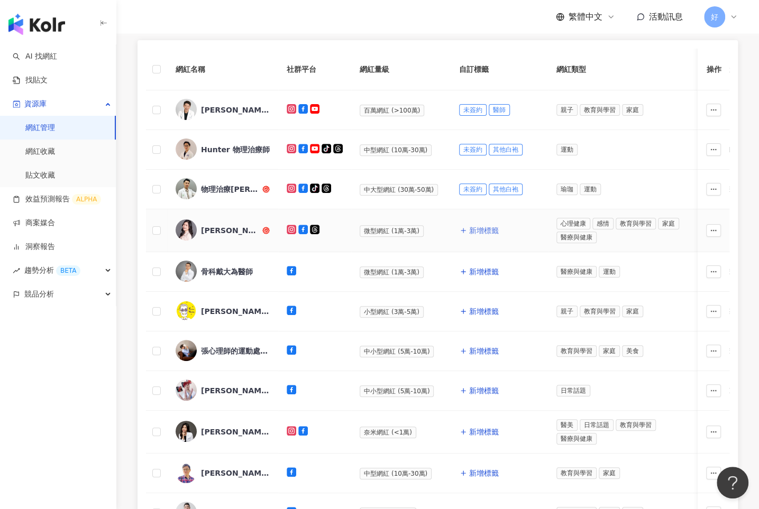
click at [479, 230] on span "新增標籤" at bounding box center [484, 230] width 30 height 8
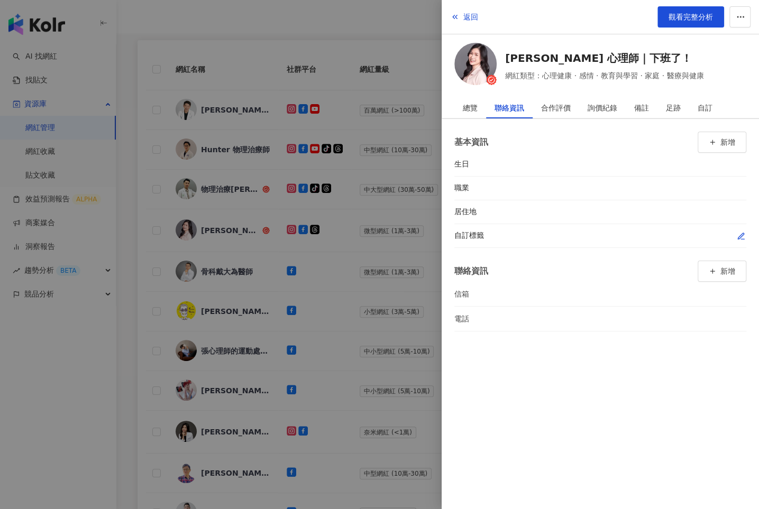
click at [737, 225] on div "自訂標籤" at bounding box center [600, 236] width 292 height 24
click at [739, 231] on button "button" at bounding box center [741, 236] width 11 height 11
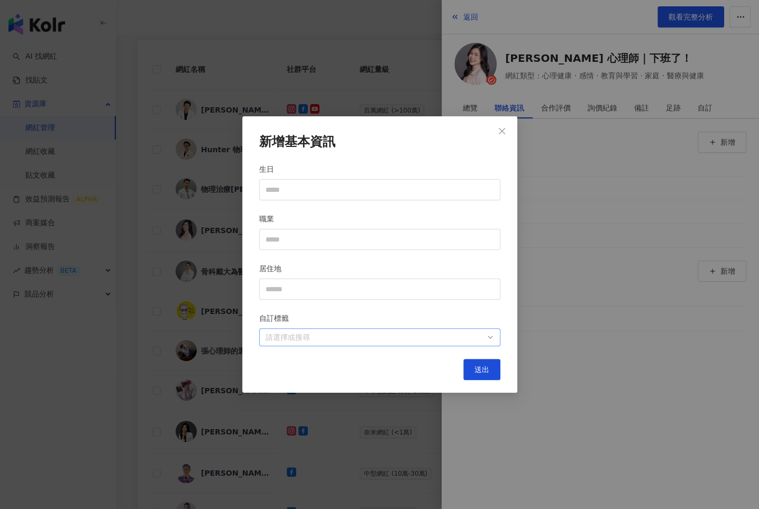
click at [444, 340] on div at bounding box center [374, 338] width 226 height 8
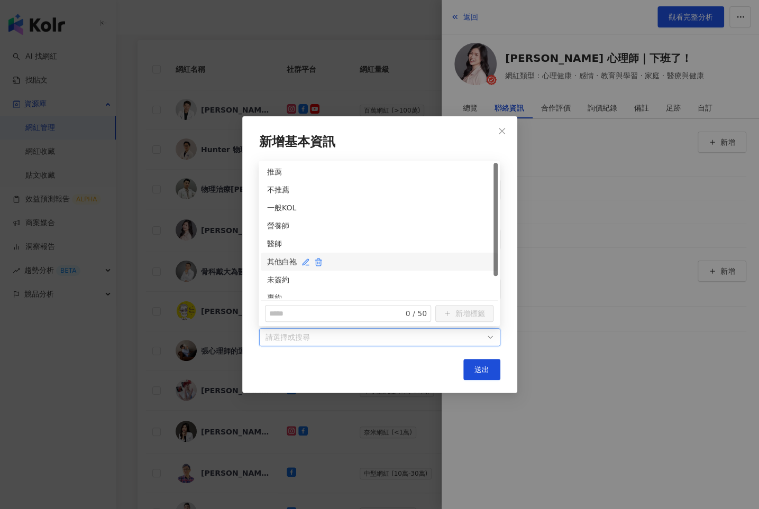
click at [270, 264] on div "其他白袍" at bounding box center [379, 262] width 224 height 12
click at [270, 272] on div "未簽約" at bounding box center [379, 280] width 237 height 18
click at [480, 369] on span "送出" at bounding box center [482, 370] width 15 height 8
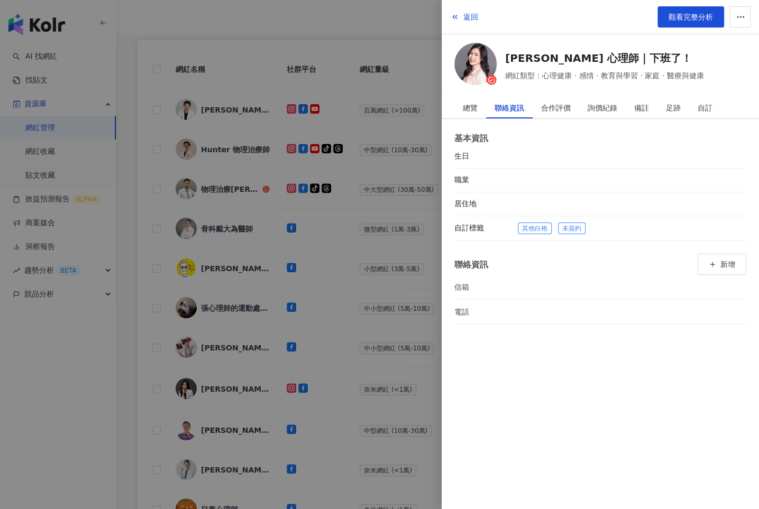
click at [390, 303] on div at bounding box center [379, 254] width 759 height 509
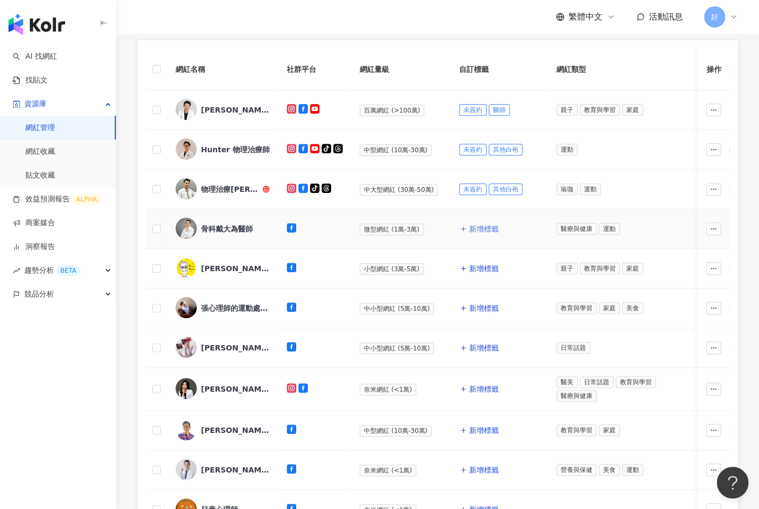
click at [474, 230] on span "新增標籤" at bounding box center [484, 229] width 30 height 8
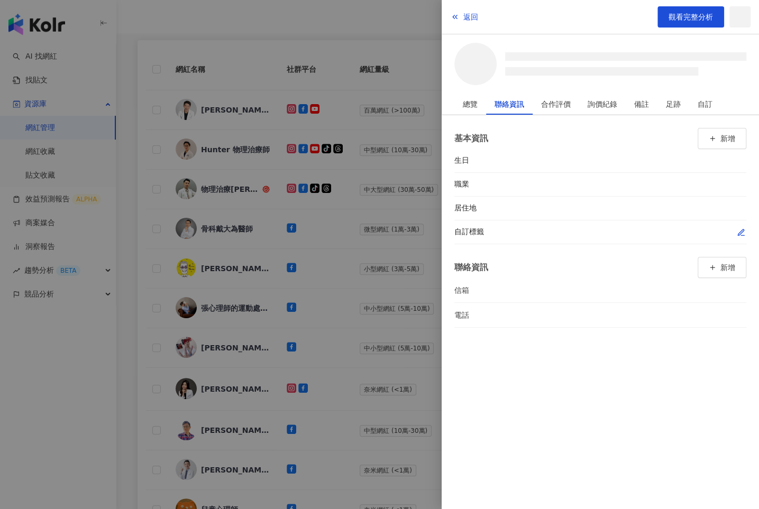
click at [740, 231] on icon "button" at bounding box center [741, 233] width 8 height 8
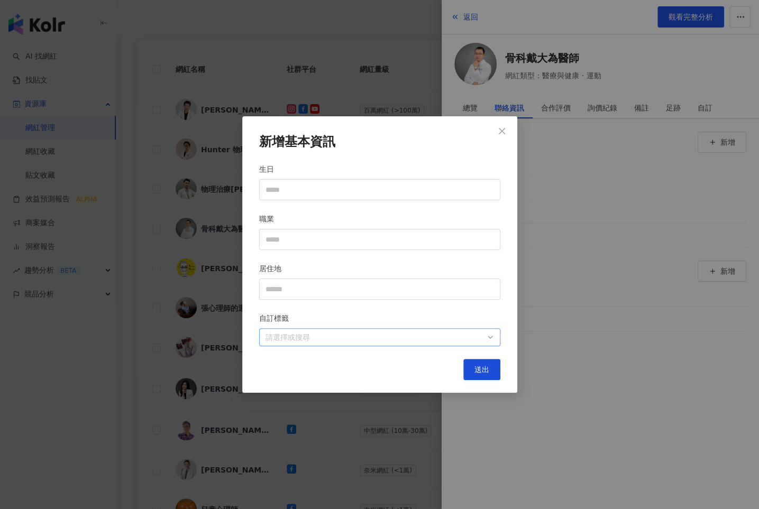
click at [481, 334] on div at bounding box center [374, 338] width 226 height 8
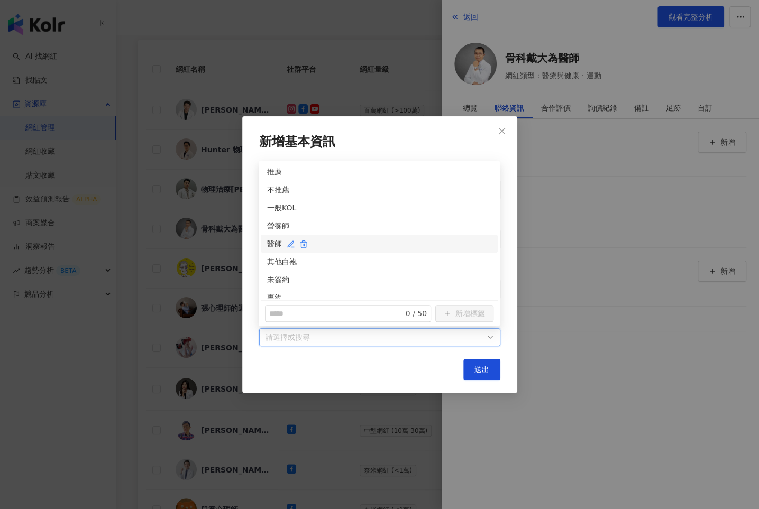
click at [274, 242] on div "醫師" at bounding box center [379, 244] width 224 height 12
click at [275, 278] on div "未簽約" at bounding box center [379, 280] width 224 height 12
click at [472, 369] on button "送出" at bounding box center [481, 369] width 37 height 21
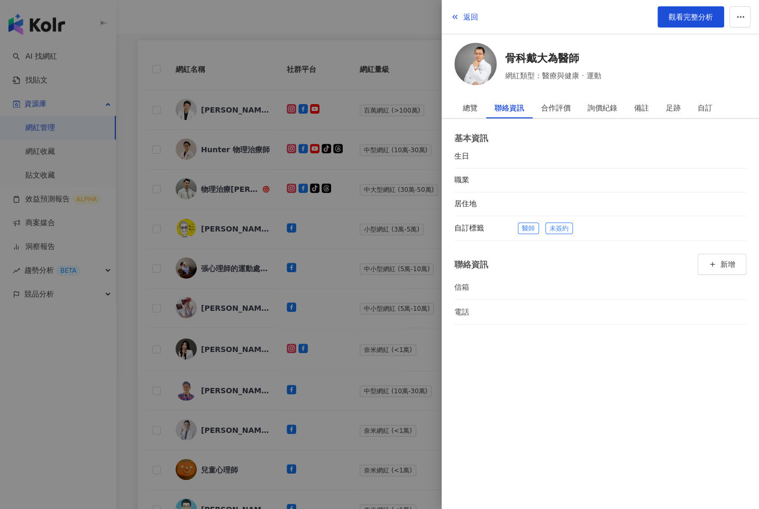
click at [369, 282] on div at bounding box center [379, 254] width 759 height 509
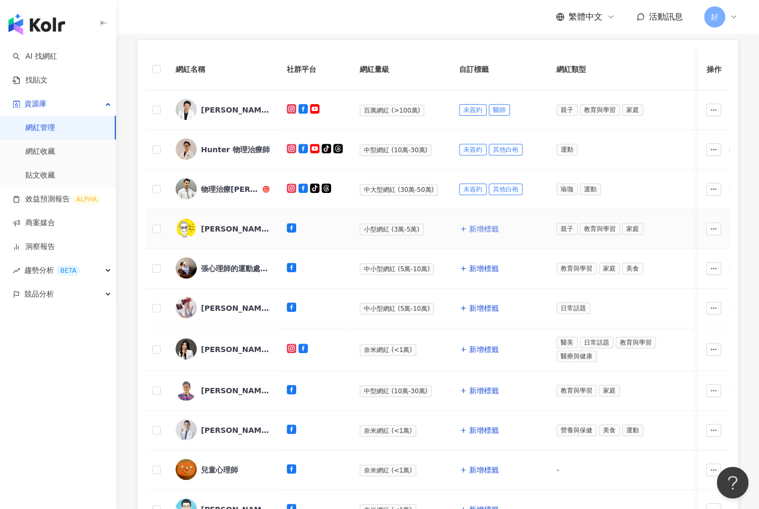
click at [478, 228] on span "新增標籤" at bounding box center [484, 229] width 30 height 8
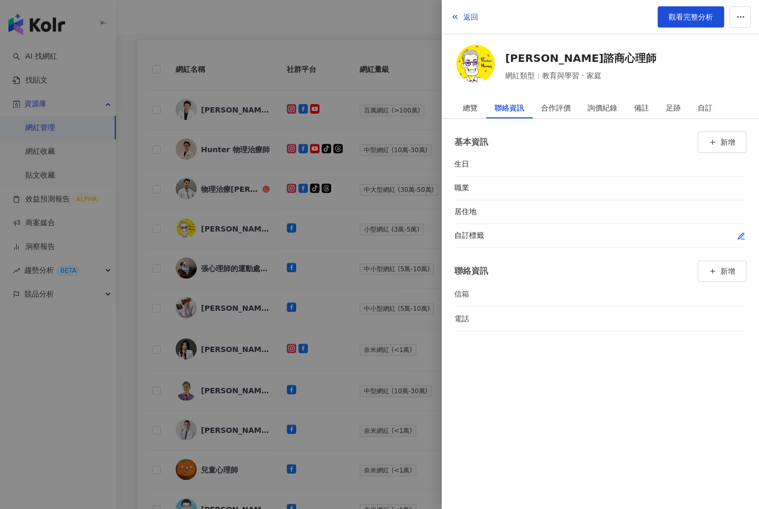
click at [738, 234] on icon "button" at bounding box center [741, 236] width 8 height 8
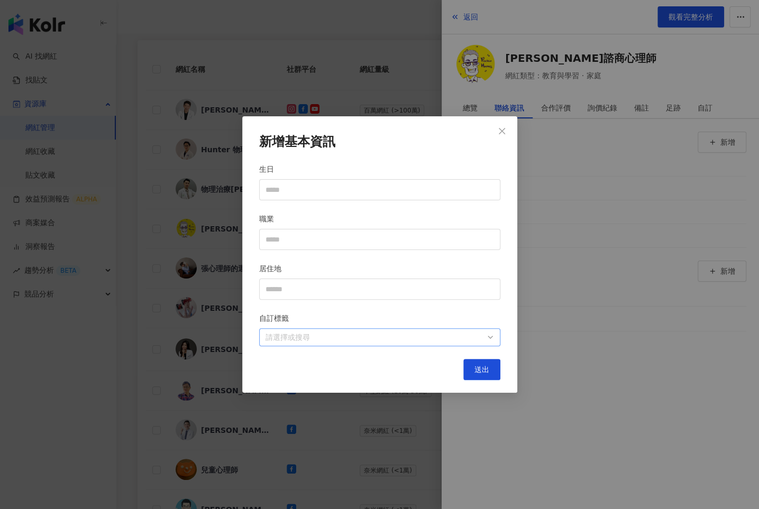
click at [475, 334] on div at bounding box center [374, 338] width 226 height 8
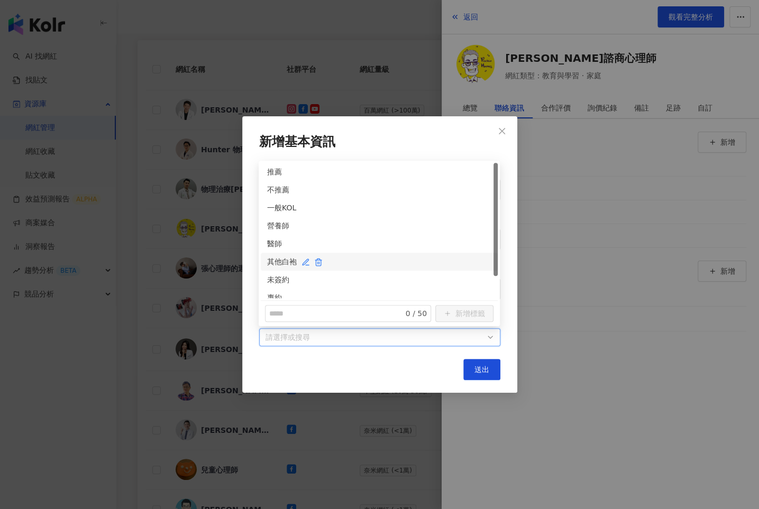
click at [272, 256] on div "其他白袍" at bounding box center [379, 262] width 224 height 12
click at [272, 278] on div "未簽約" at bounding box center [379, 280] width 224 height 12
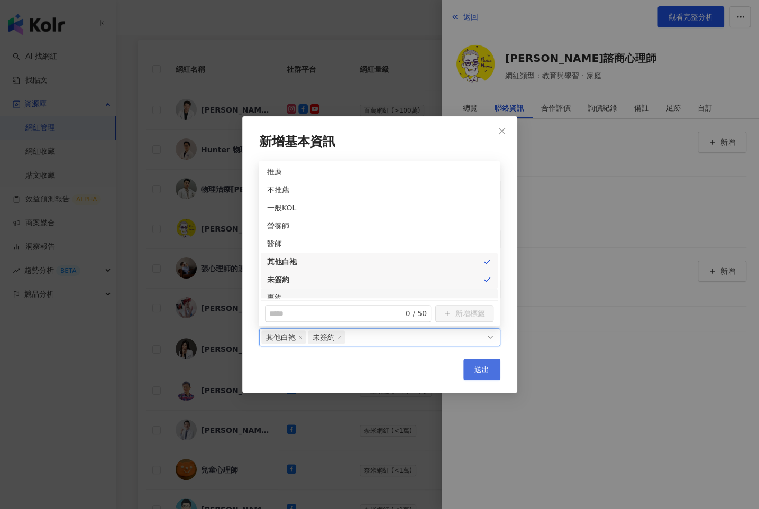
click at [473, 362] on button "送出" at bounding box center [481, 369] width 37 height 21
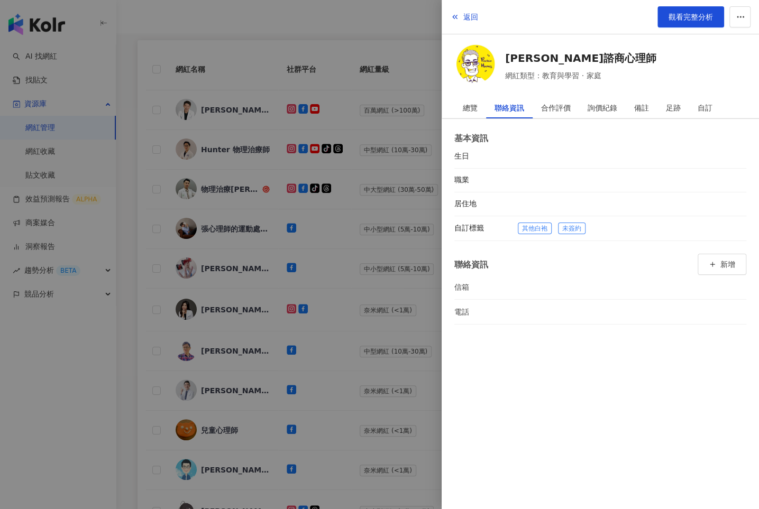
click at [329, 243] on div at bounding box center [379, 254] width 759 height 509
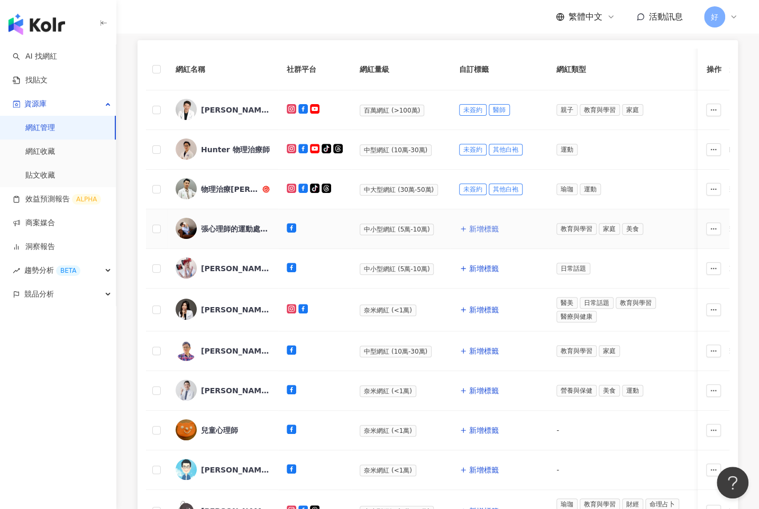
click at [471, 229] on span "新增標籤" at bounding box center [484, 229] width 30 height 8
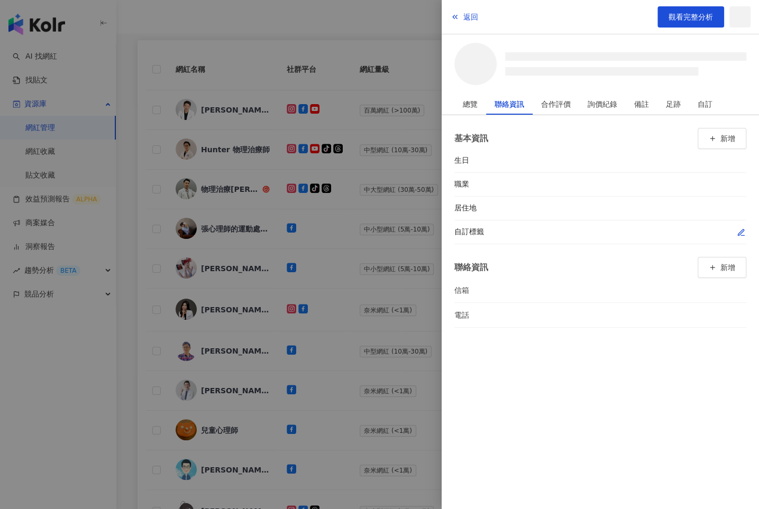
click at [736, 231] on button "button" at bounding box center [741, 232] width 11 height 11
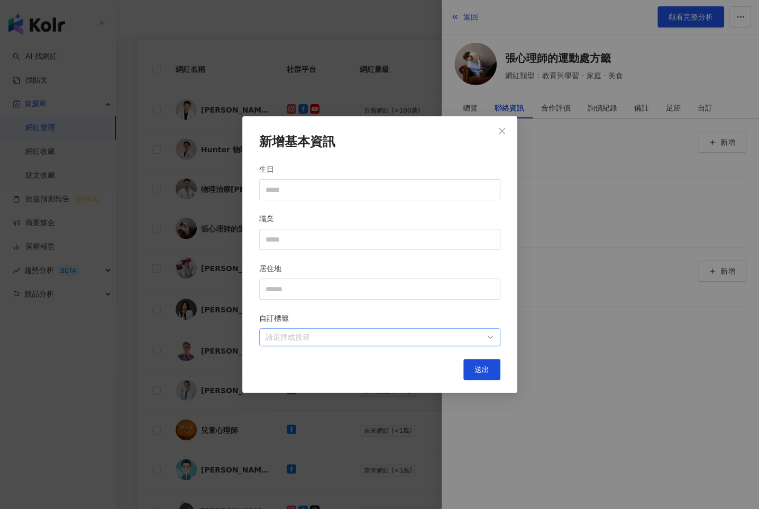
click at [460, 339] on div at bounding box center [374, 338] width 226 height 8
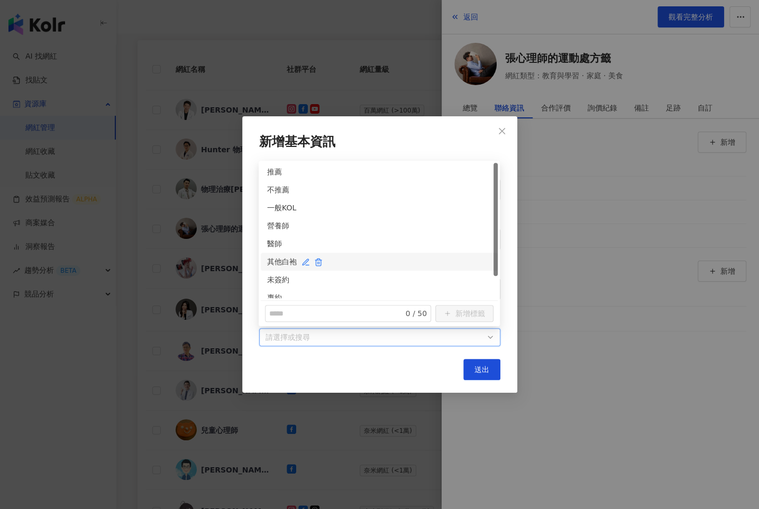
click at [274, 262] on div "其他白袍" at bounding box center [379, 262] width 224 height 12
click at [274, 276] on div "未簽約" at bounding box center [379, 280] width 224 height 12
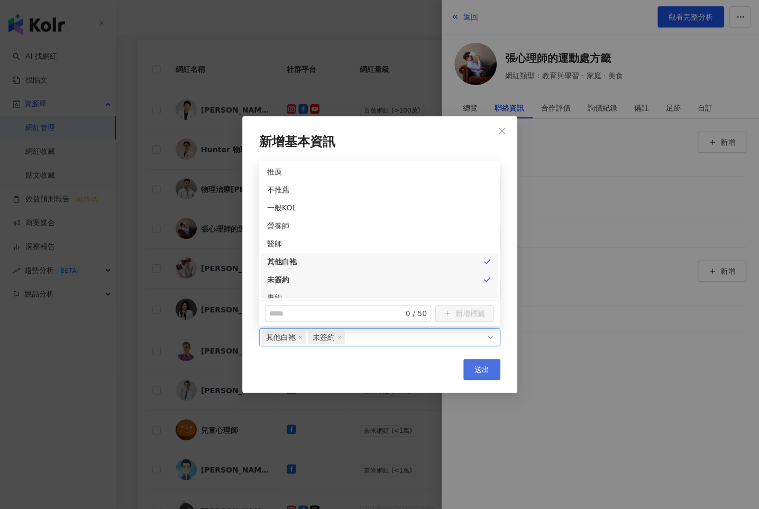
click at [477, 369] on span "送出" at bounding box center [482, 370] width 15 height 8
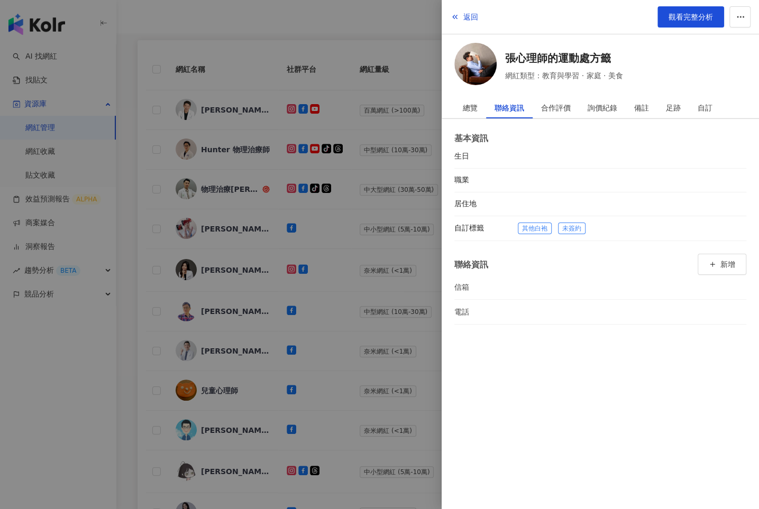
click at [371, 267] on div at bounding box center [379, 254] width 759 height 509
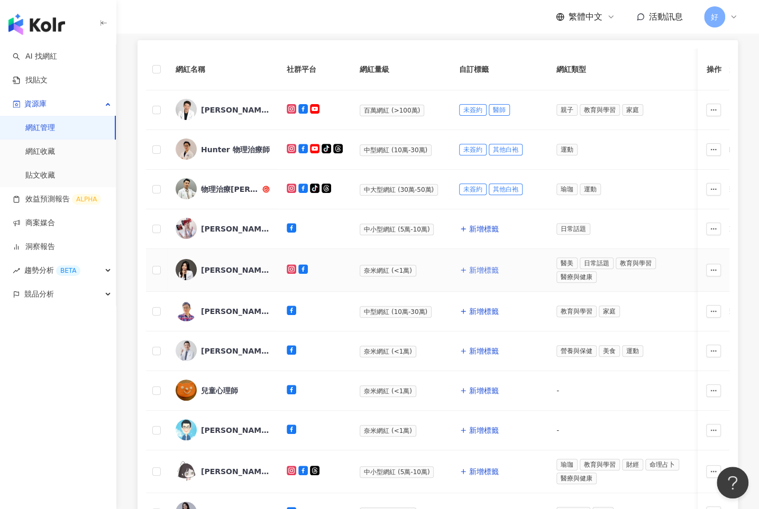
click at [472, 266] on span "新增標籤" at bounding box center [484, 270] width 30 height 8
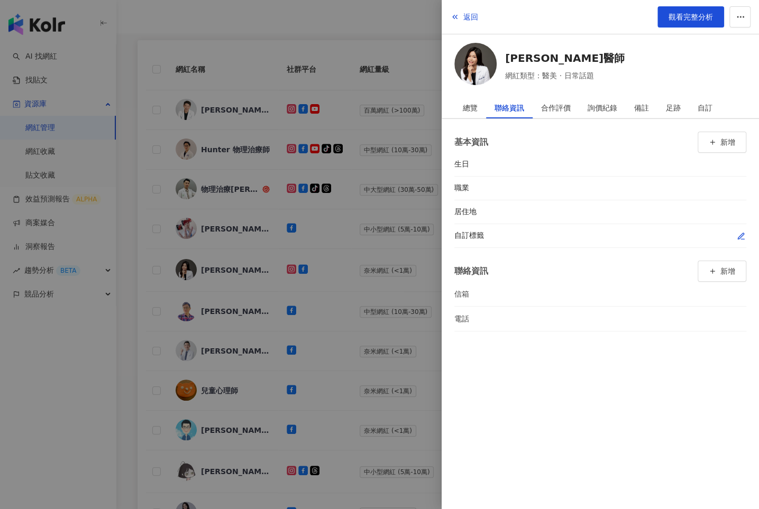
click at [741, 234] on icon "button" at bounding box center [741, 236] width 8 height 8
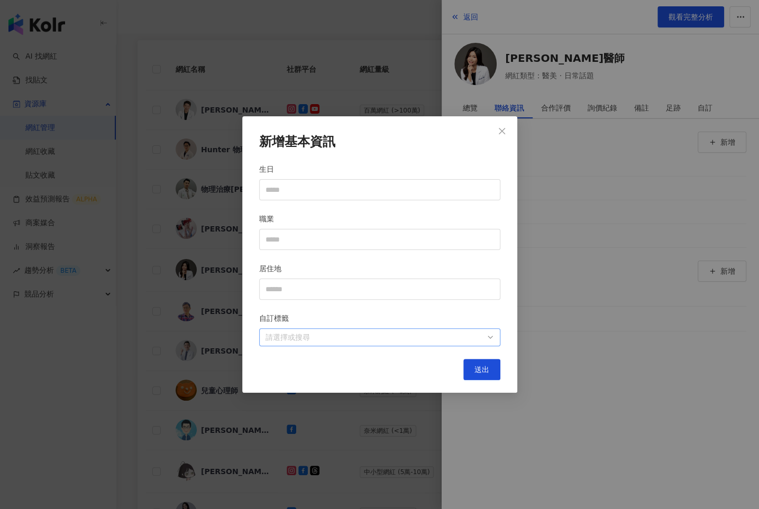
click at [465, 339] on div at bounding box center [374, 338] width 226 height 8
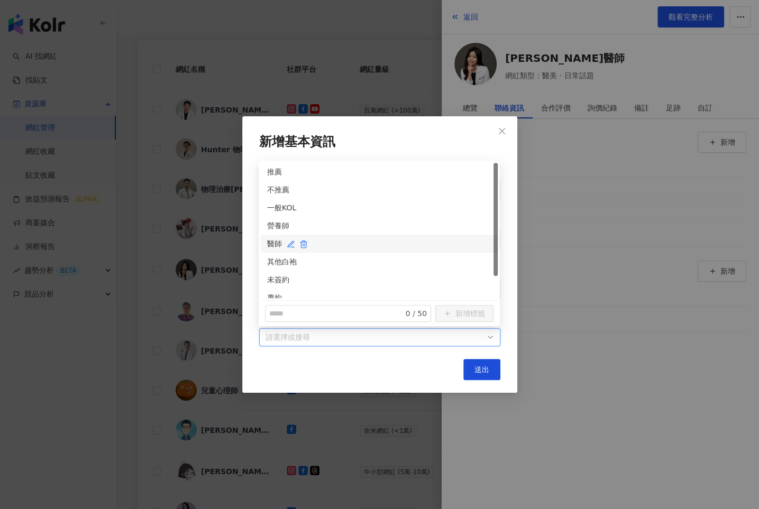
click at [281, 243] on div "醫師" at bounding box center [379, 244] width 224 height 12
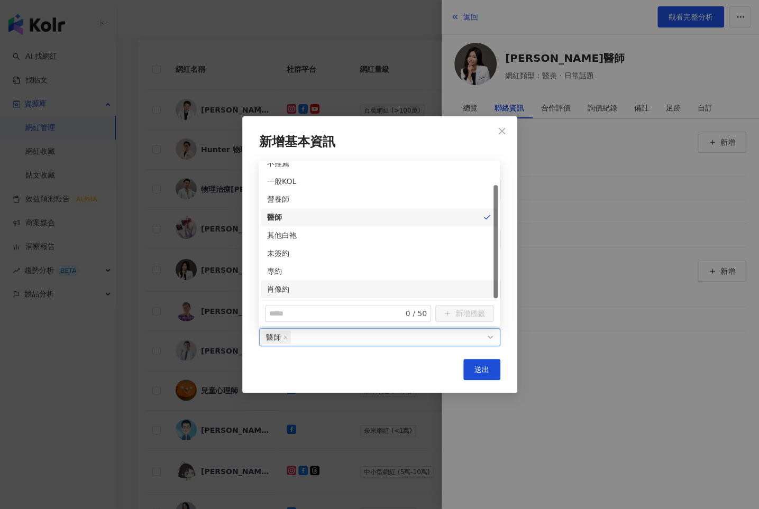
click at [278, 284] on div "肖像約" at bounding box center [379, 290] width 224 height 12
click at [470, 369] on button "送出" at bounding box center [481, 369] width 37 height 21
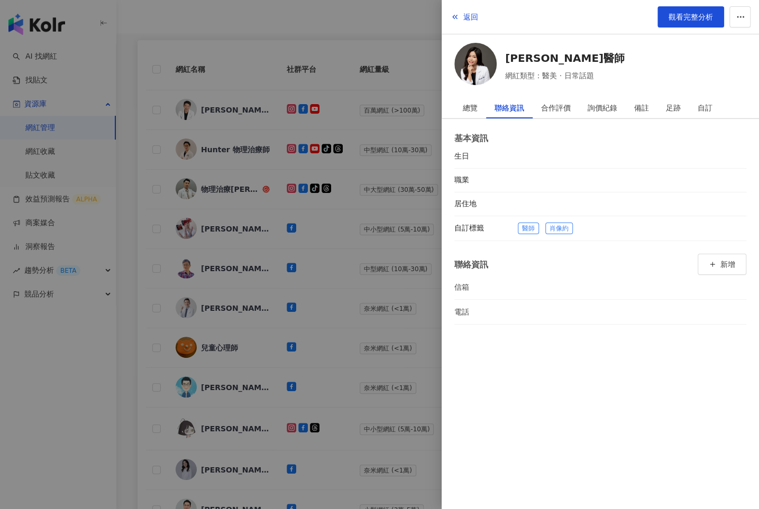
click at [380, 285] on div at bounding box center [379, 254] width 759 height 509
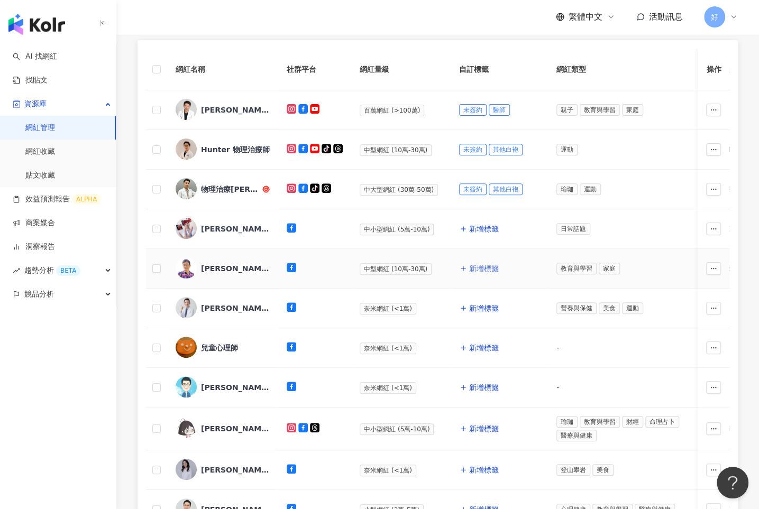
click at [477, 266] on span "新增標籤" at bounding box center [484, 269] width 30 height 8
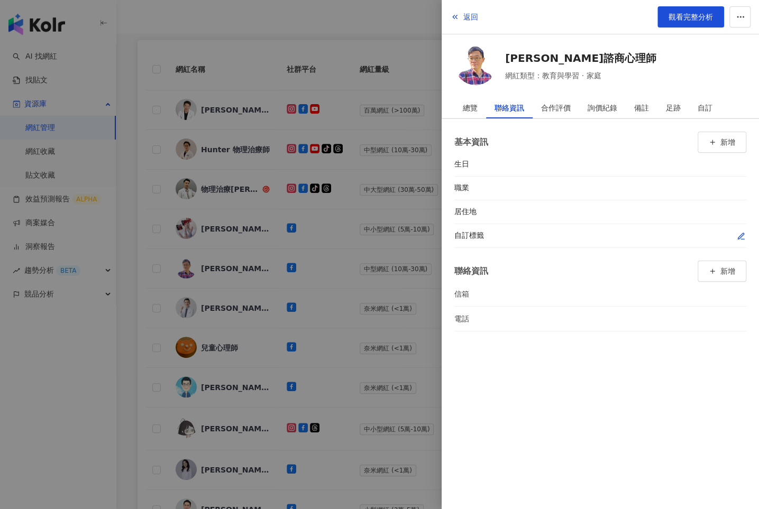
click at [740, 233] on icon "button" at bounding box center [741, 236] width 8 height 8
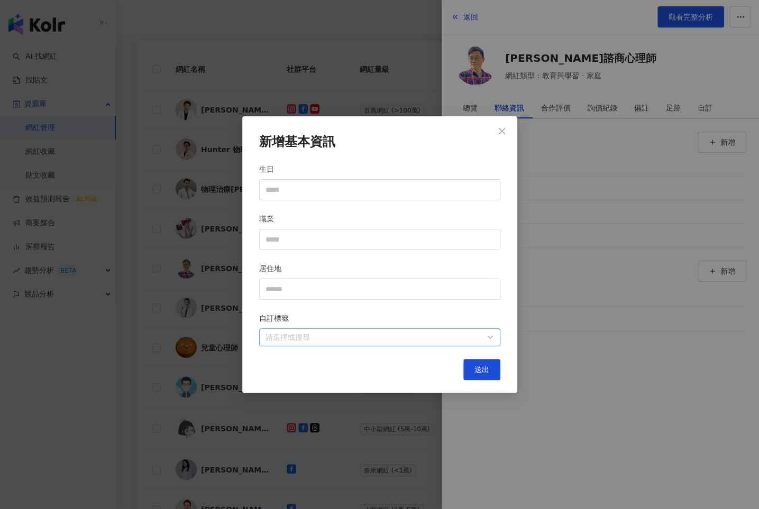
click at [458, 338] on div at bounding box center [374, 338] width 226 height 8
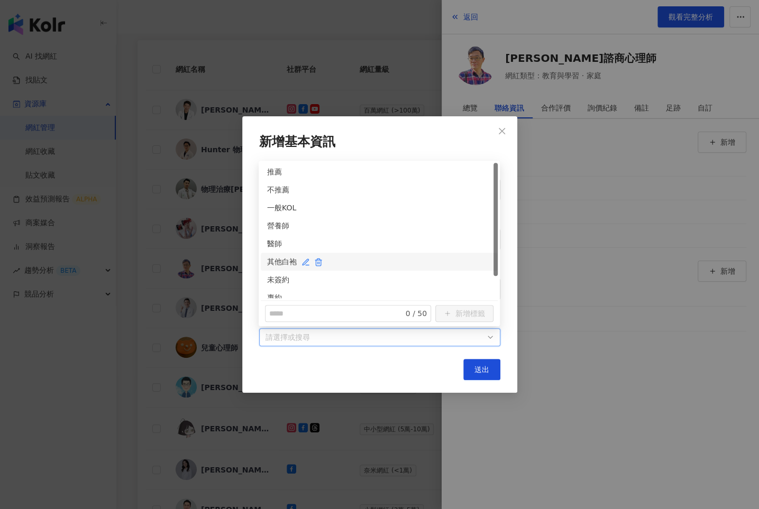
click at [275, 263] on div "其他白袍" at bounding box center [379, 262] width 224 height 12
click at [275, 284] on div "未簽約" at bounding box center [379, 280] width 224 height 12
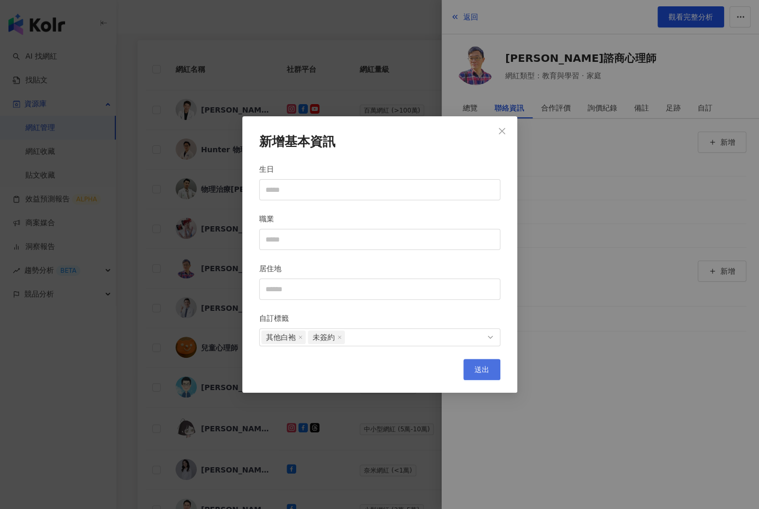
click at [481, 367] on span "送出" at bounding box center [482, 370] width 15 height 8
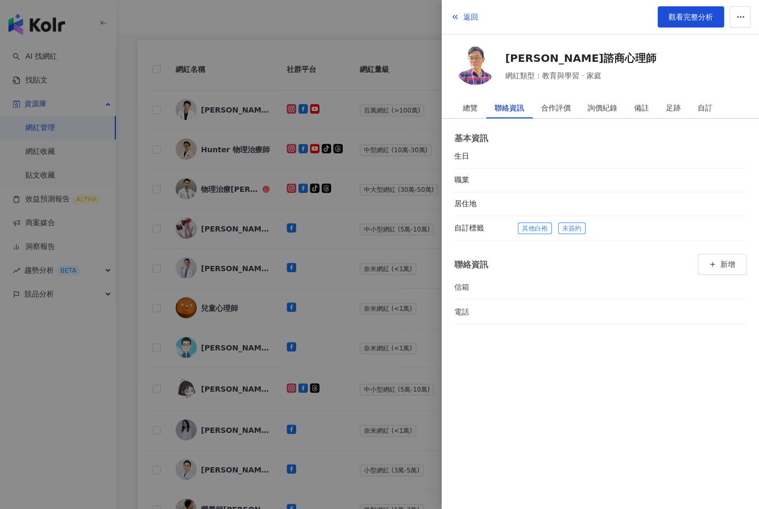
click at [358, 249] on div at bounding box center [379, 254] width 759 height 509
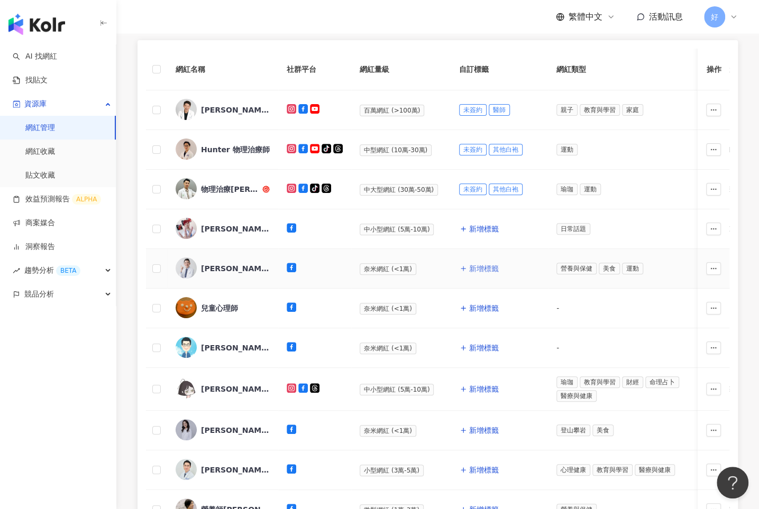
click at [485, 267] on span "新增標籤" at bounding box center [484, 269] width 30 height 8
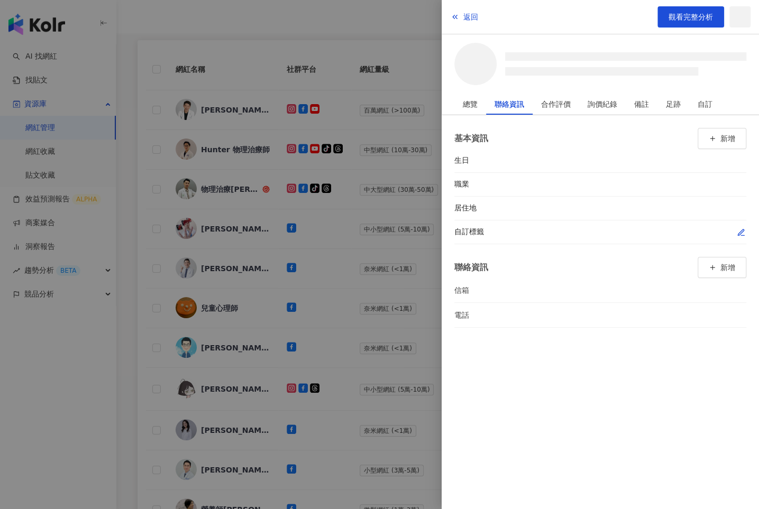
click at [738, 233] on icon "button" at bounding box center [741, 233] width 6 height 6
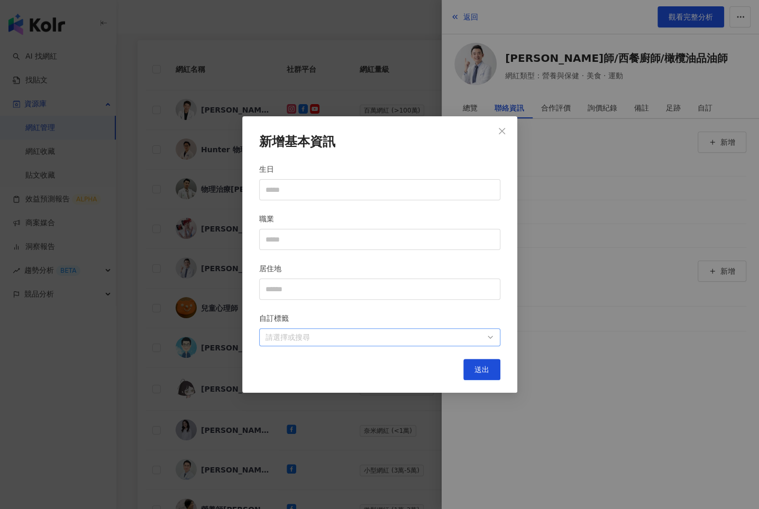
click at [400, 339] on div at bounding box center [374, 338] width 226 height 8
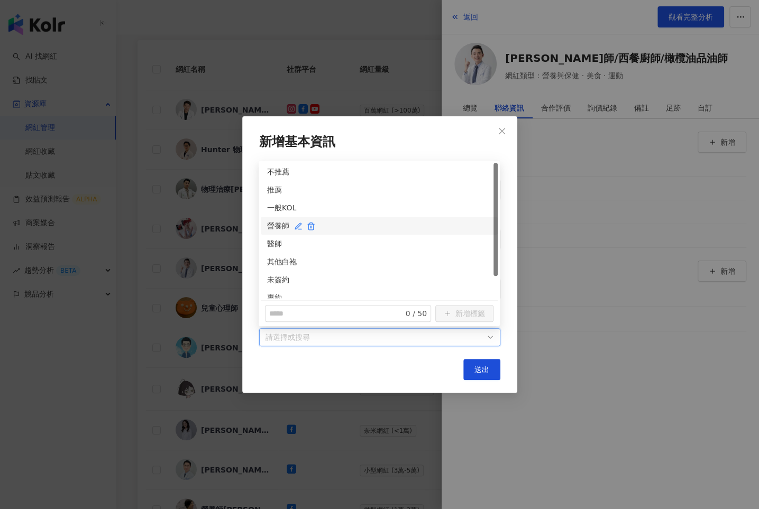
click at [271, 223] on div "營養師" at bounding box center [379, 226] width 224 height 12
click at [272, 273] on div "未簽約" at bounding box center [379, 280] width 237 height 18
click at [479, 363] on button "送出" at bounding box center [481, 369] width 37 height 21
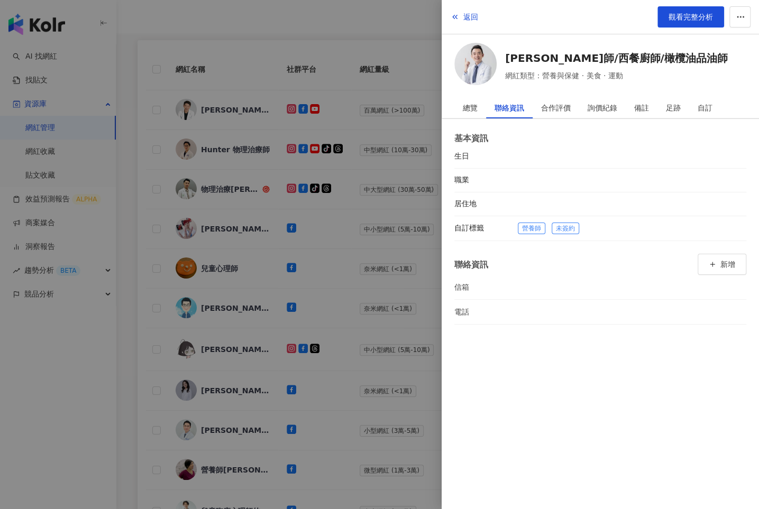
click at [393, 266] on div at bounding box center [379, 254] width 759 height 509
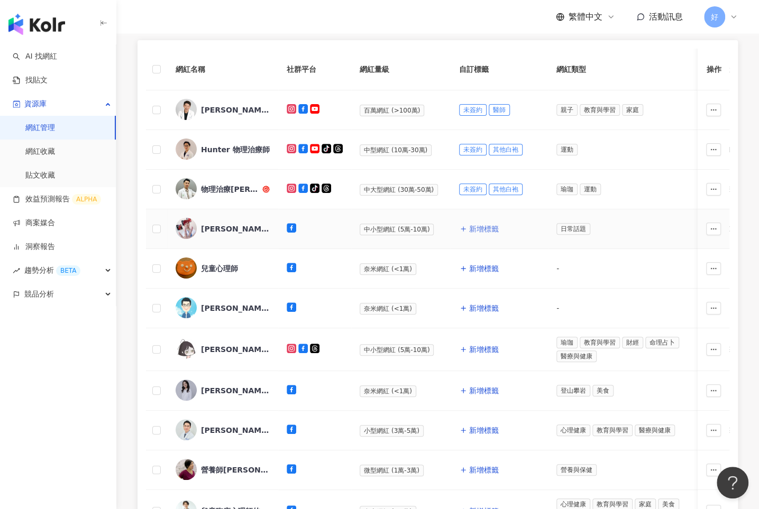
click at [469, 230] on span "新增標籤" at bounding box center [484, 229] width 30 height 8
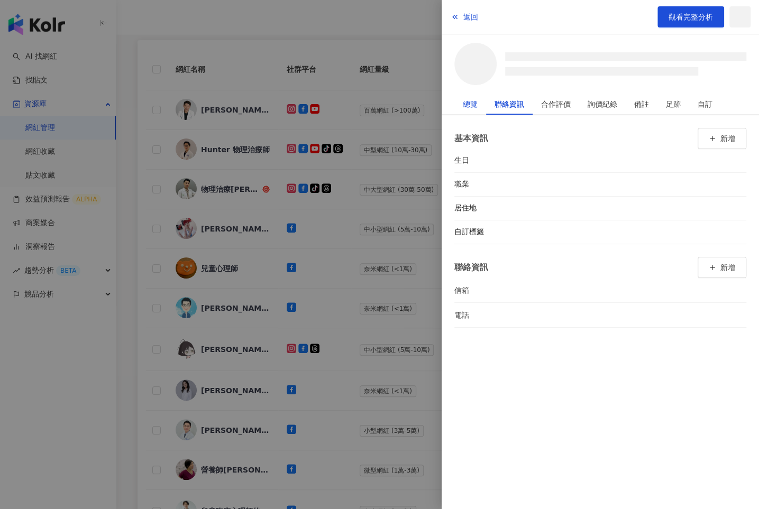
click at [468, 103] on div "總覽" at bounding box center [470, 104] width 15 height 21
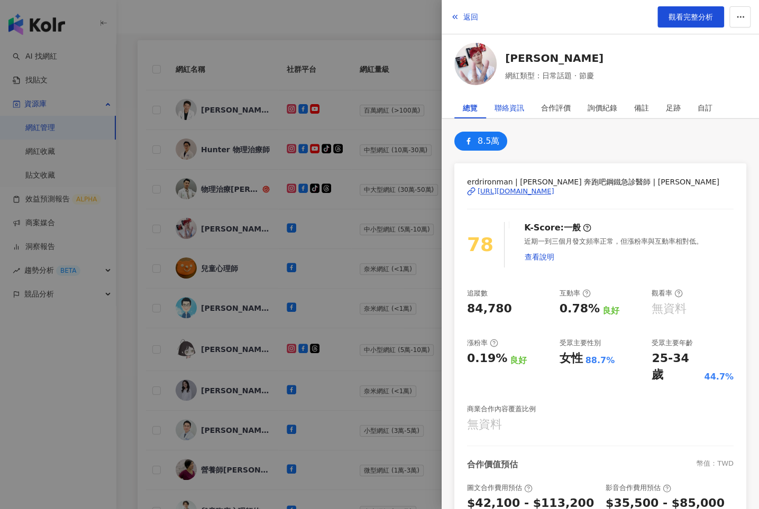
click at [505, 105] on div "聯絡資訊" at bounding box center [510, 107] width 30 height 21
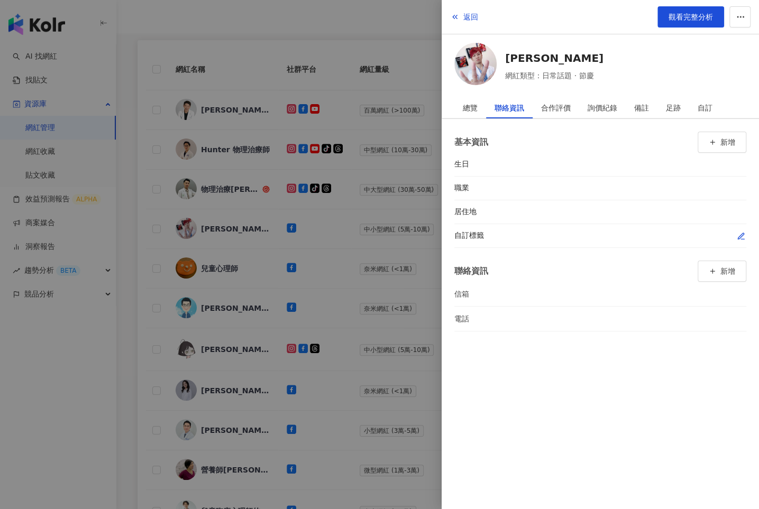
click at [741, 232] on icon "button" at bounding box center [741, 236] width 8 height 8
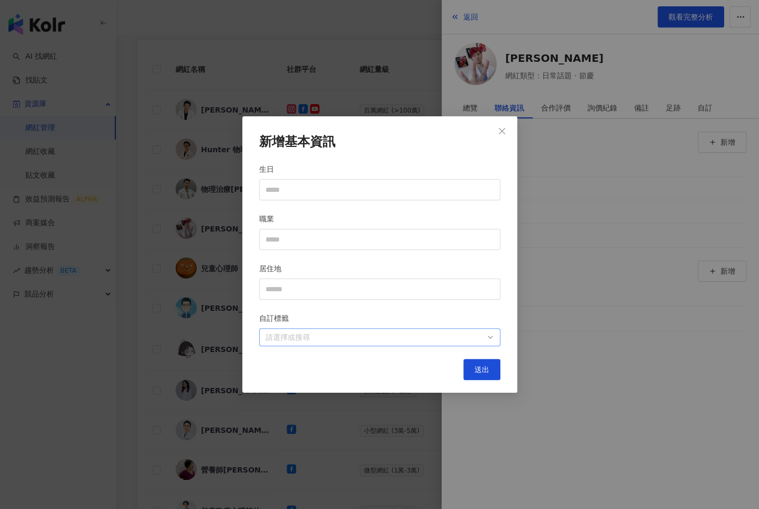
click at [457, 341] on div at bounding box center [374, 338] width 226 height 8
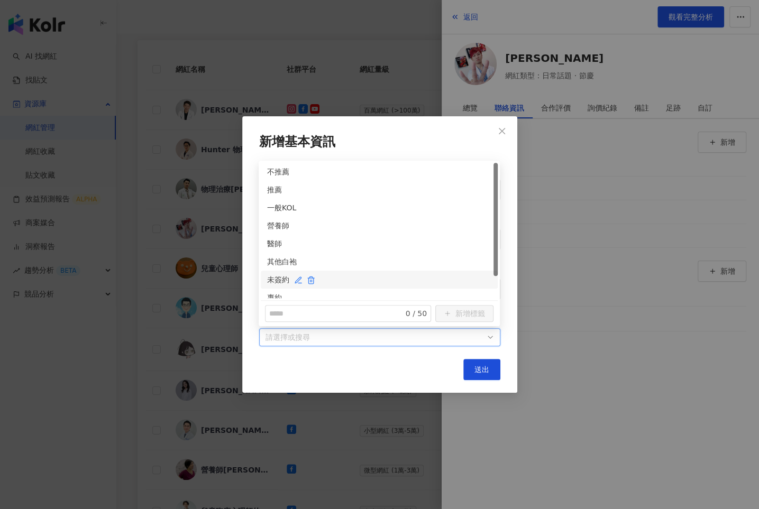
click at [269, 277] on div "未簽約" at bounding box center [379, 280] width 224 height 12
click at [269, 247] on div "醫師" at bounding box center [379, 244] width 224 height 12
click at [485, 368] on span "送出" at bounding box center [482, 370] width 15 height 8
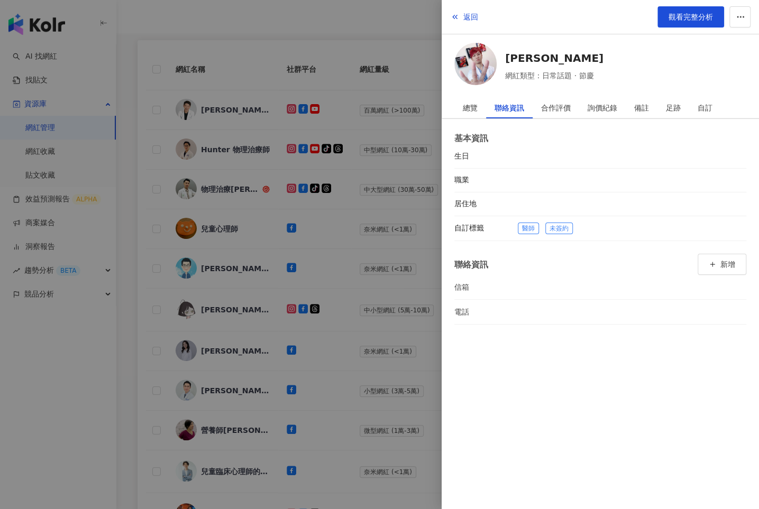
scroll to position [387, 0]
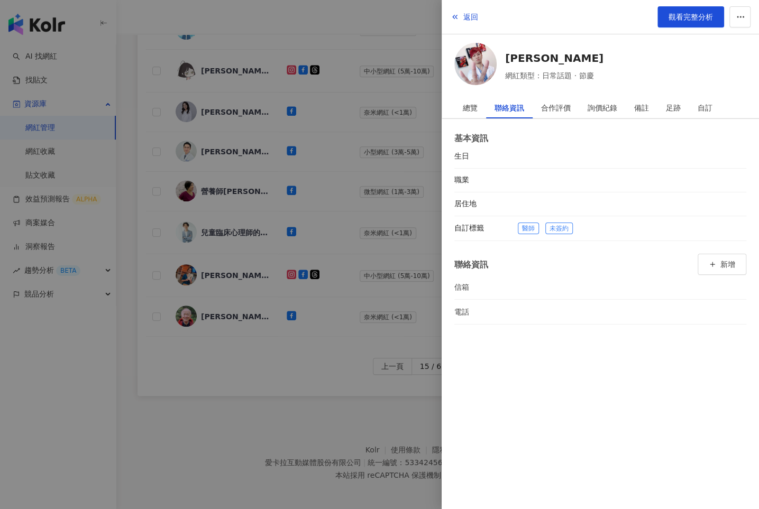
click at [330, 369] on div at bounding box center [379, 254] width 759 height 509
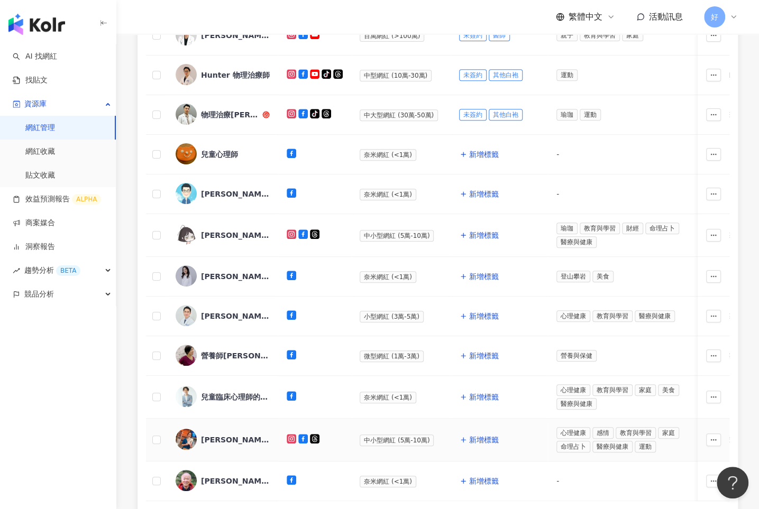
scroll to position [220, 0]
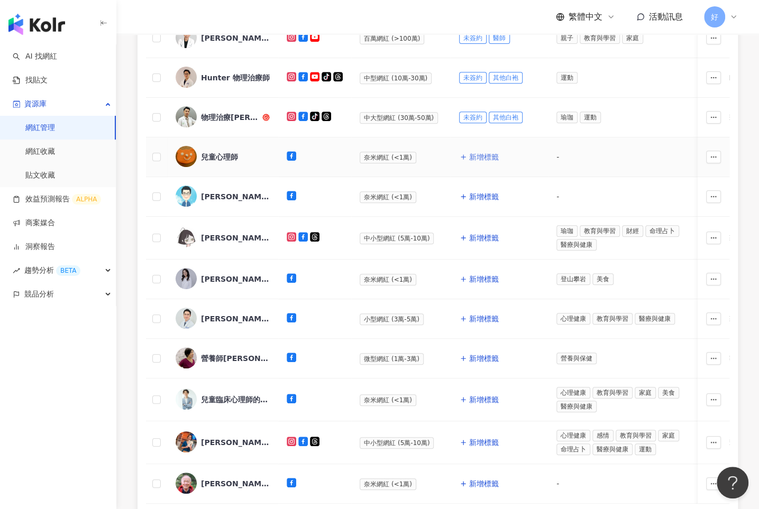
click at [476, 150] on button "新增標籤" at bounding box center [479, 157] width 40 height 21
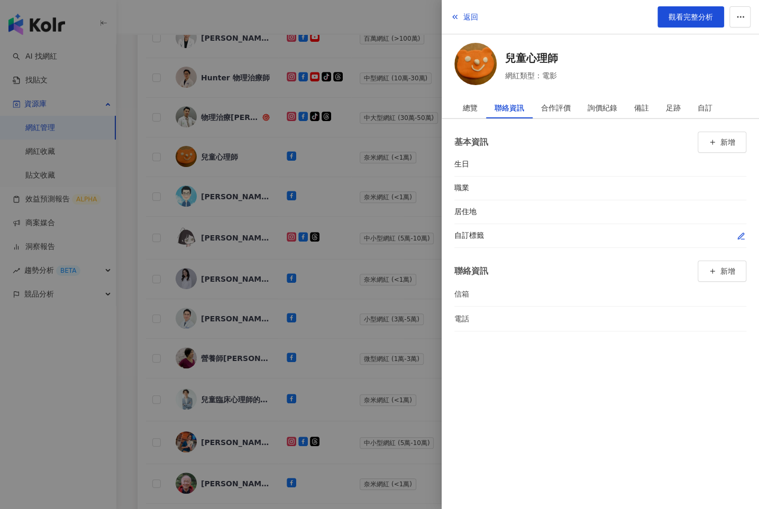
click at [738, 236] on icon "button" at bounding box center [741, 236] width 6 height 6
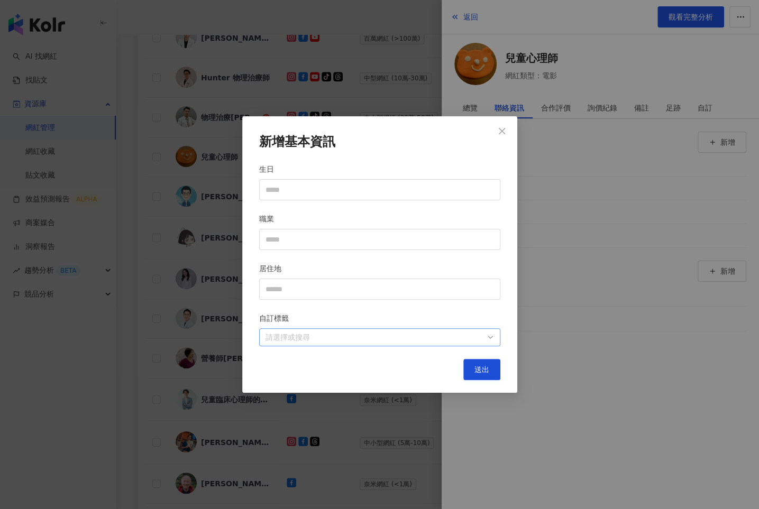
click at [455, 338] on div at bounding box center [374, 338] width 226 height 8
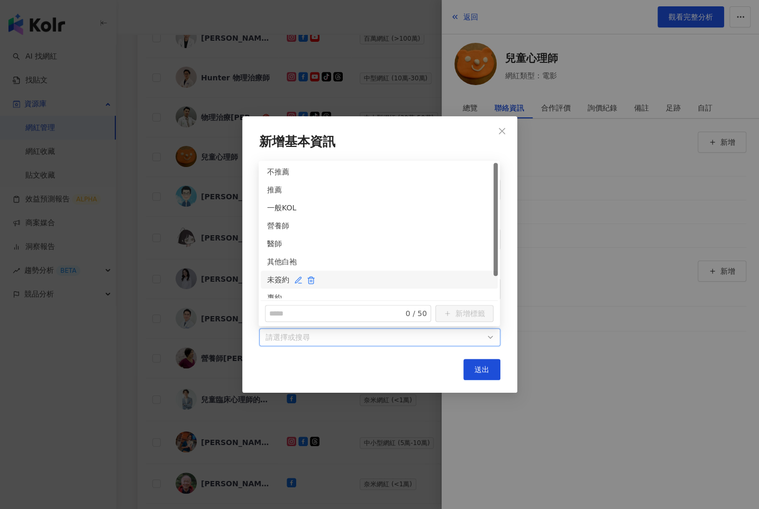
click at [281, 277] on div "未簽約" at bounding box center [379, 280] width 224 height 12
click at [277, 258] on div "其他白袍" at bounding box center [379, 262] width 224 height 12
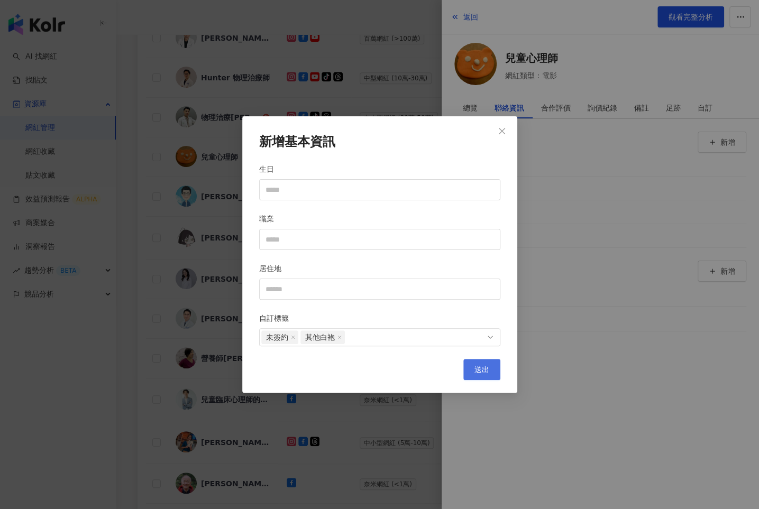
click at [487, 371] on span "送出" at bounding box center [482, 370] width 15 height 8
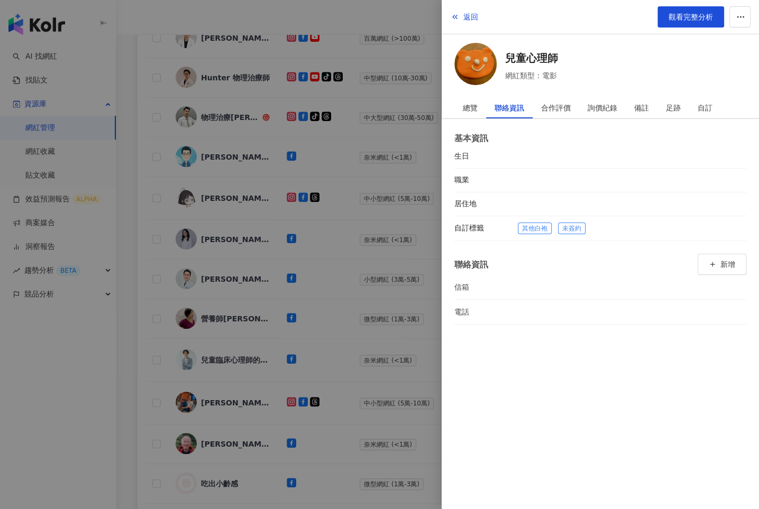
click at [370, 266] on div at bounding box center [379, 254] width 759 height 509
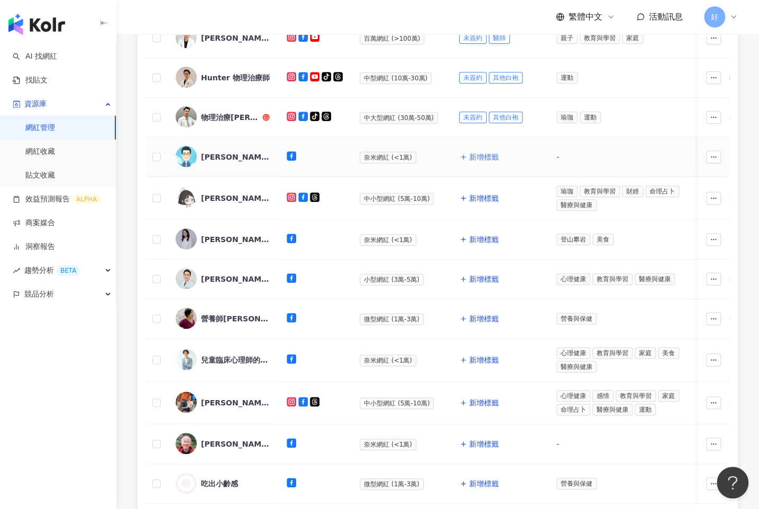
click at [475, 151] on button "新增標籤" at bounding box center [479, 157] width 40 height 21
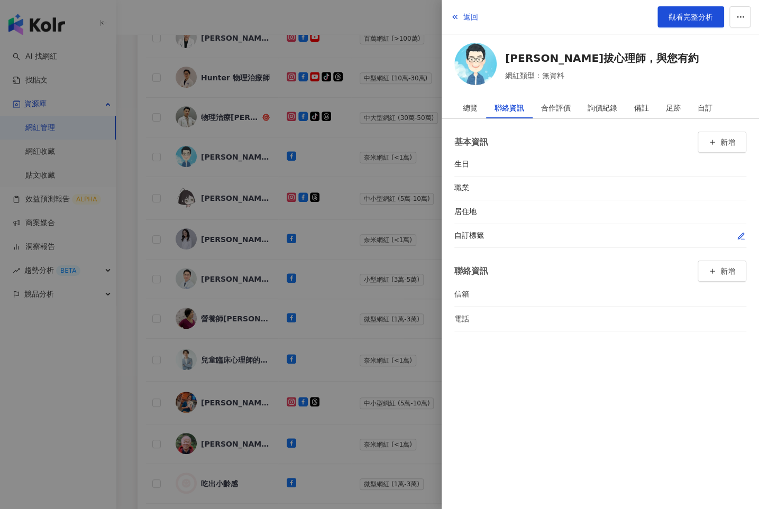
click at [741, 232] on icon "button" at bounding box center [741, 236] width 8 height 8
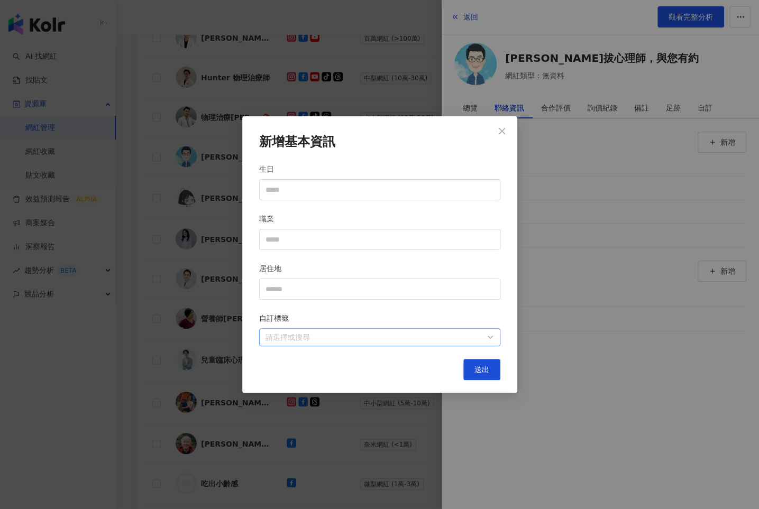
click at [452, 337] on div at bounding box center [374, 338] width 226 height 8
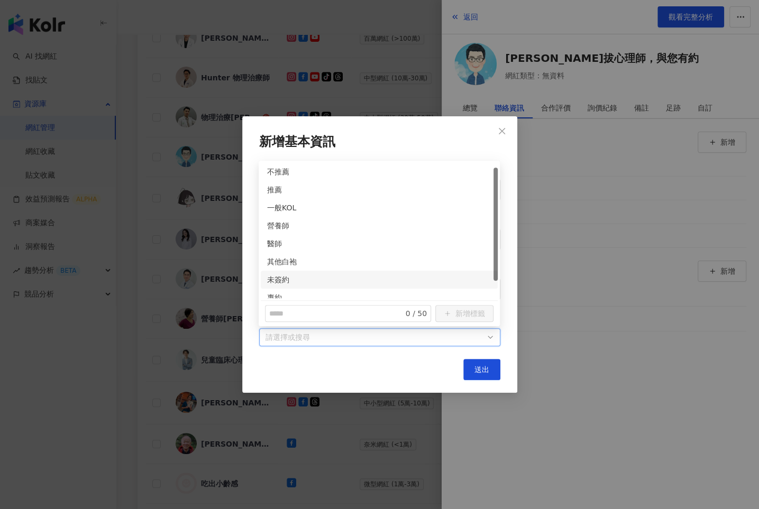
scroll to position [26, 0]
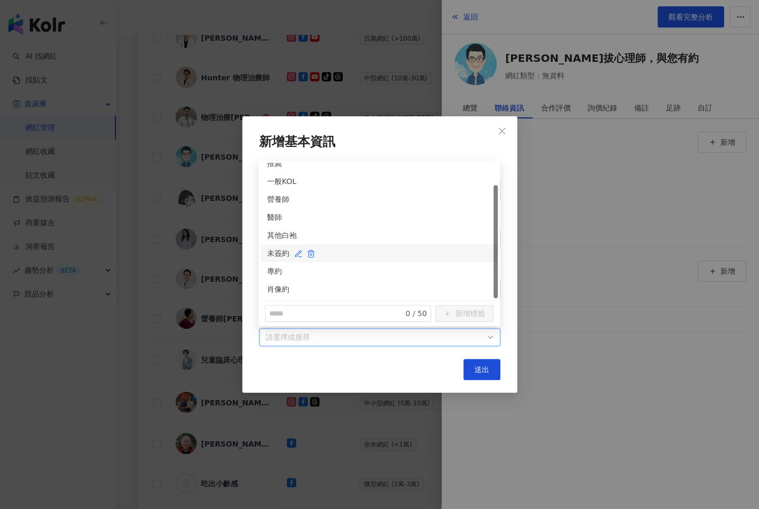
click at [270, 253] on div "未簽約" at bounding box center [379, 254] width 224 height 12
click at [272, 232] on div "其他白袍" at bounding box center [379, 236] width 224 height 12
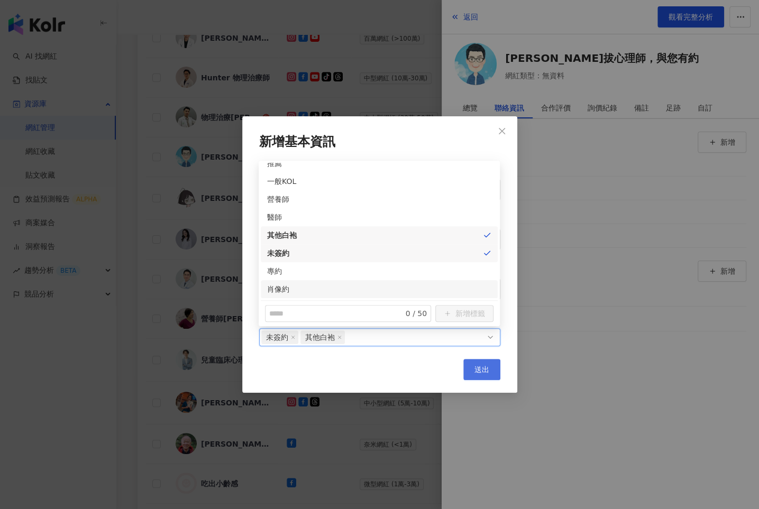
click at [488, 373] on span "送出" at bounding box center [482, 370] width 15 height 8
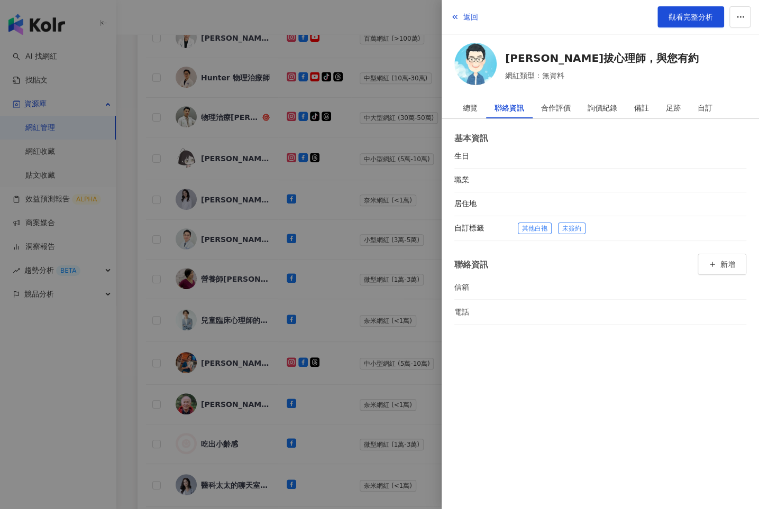
click at [359, 304] on div at bounding box center [379, 254] width 759 height 509
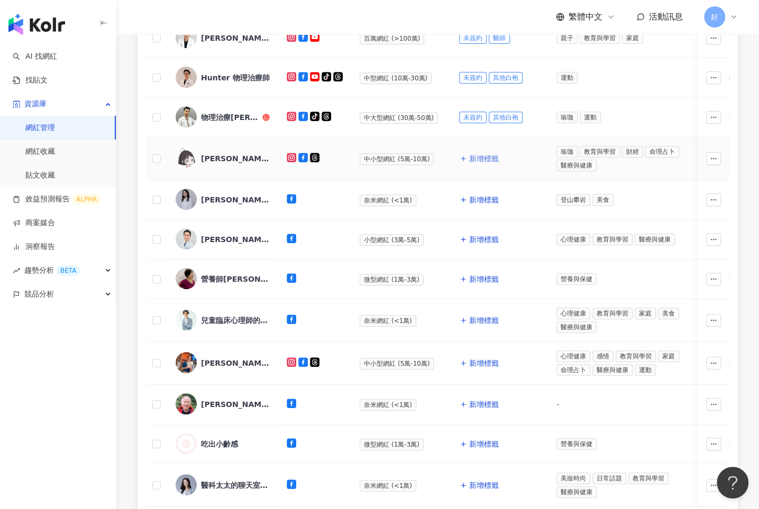
click at [472, 159] on span "新增標籤" at bounding box center [484, 158] width 30 height 8
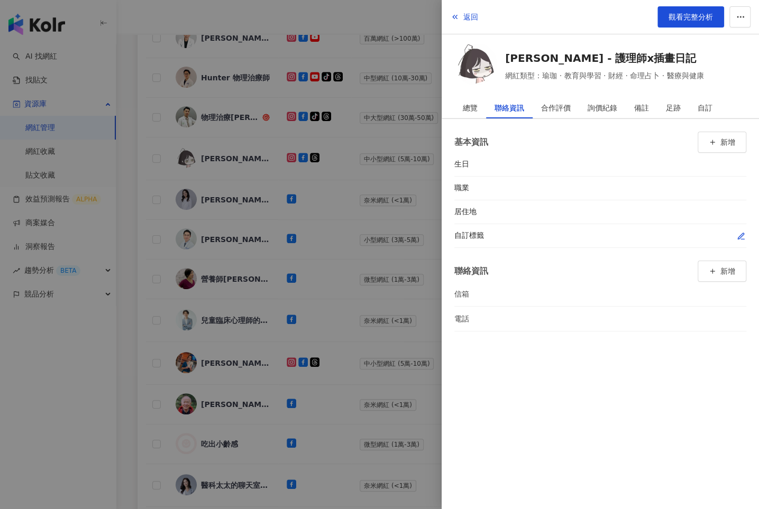
click at [738, 234] on icon "button" at bounding box center [741, 236] width 8 height 8
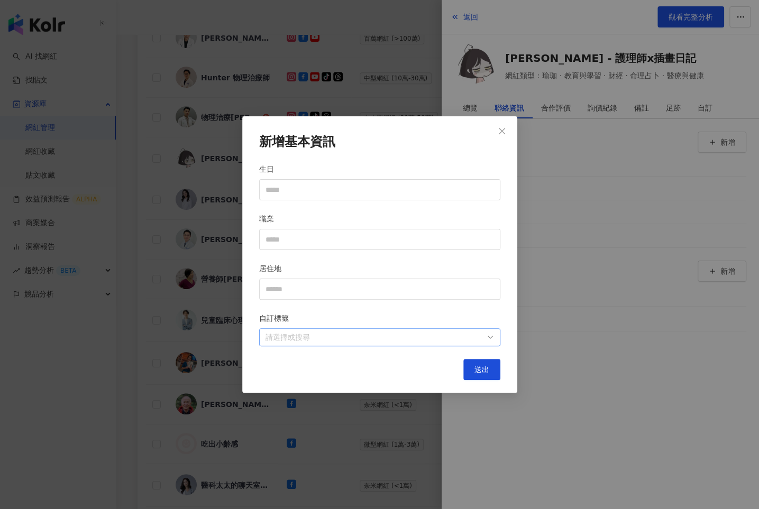
click at [428, 336] on div at bounding box center [374, 338] width 226 height 8
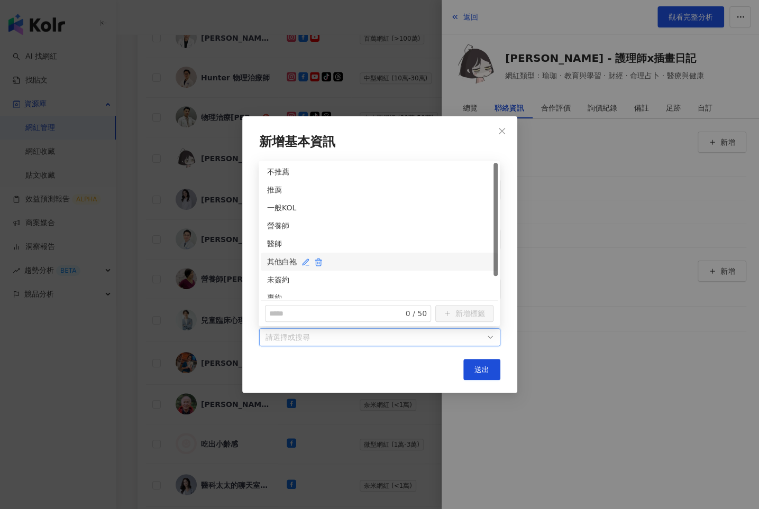
click at [273, 260] on div "其他白袍" at bounding box center [379, 262] width 224 height 12
click at [273, 278] on div "未簽約" at bounding box center [379, 280] width 224 height 12
click at [471, 366] on button "送出" at bounding box center [481, 369] width 37 height 21
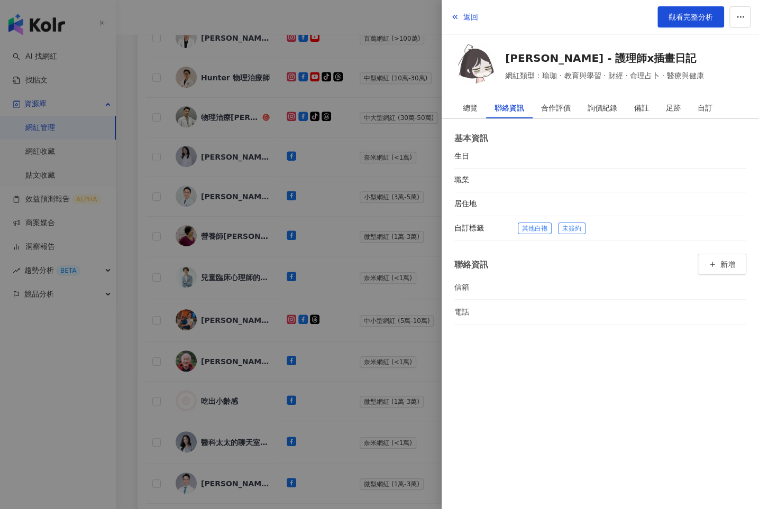
click at [386, 234] on div at bounding box center [379, 254] width 759 height 509
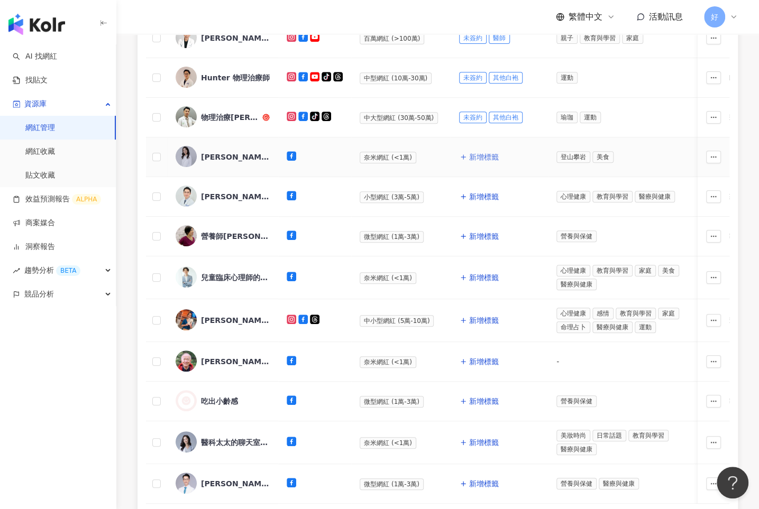
click at [473, 153] on span "新增標籤" at bounding box center [484, 157] width 30 height 8
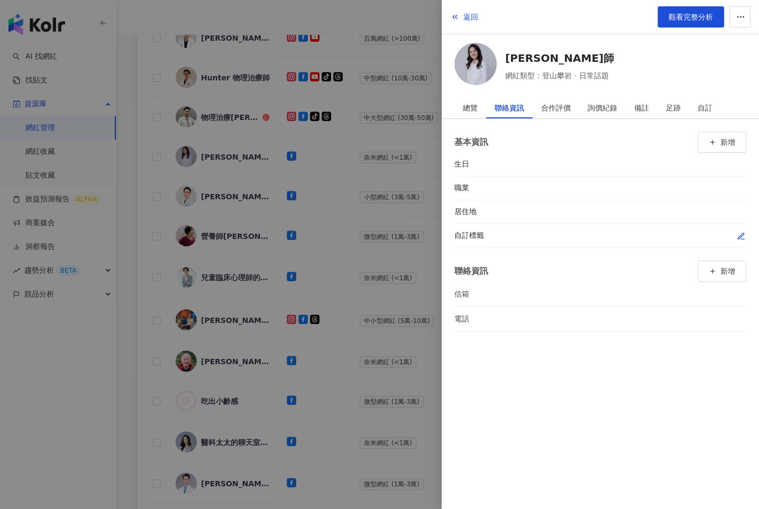
click at [739, 235] on icon "button" at bounding box center [741, 236] width 6 height 6
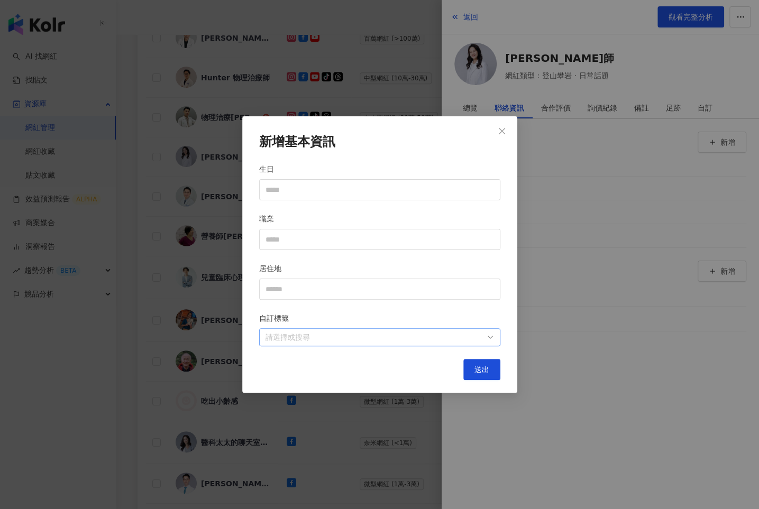
click at [453, 338] on div at bounding box center [374, 338] width 226 height 8
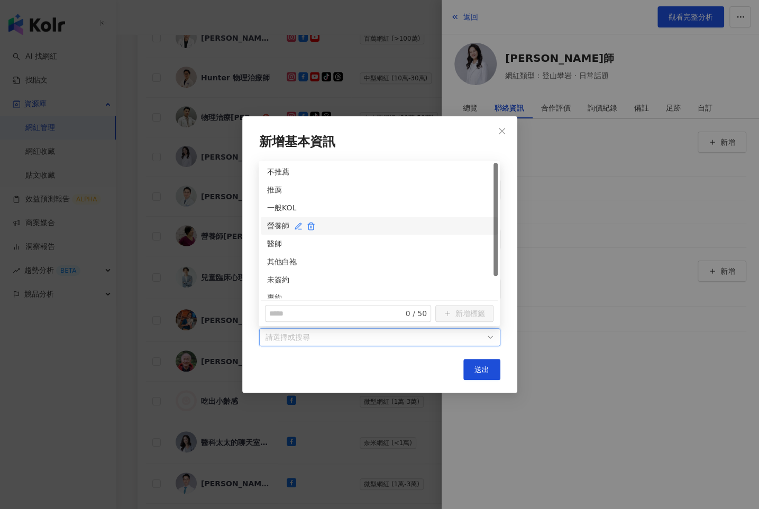
click at [271, 222] on div "營養師" at bounding box center [379, 226] width 224 height 12
click at [276, 277] on div "未簽約" at bounding box center [379, 280] width 224 height 12
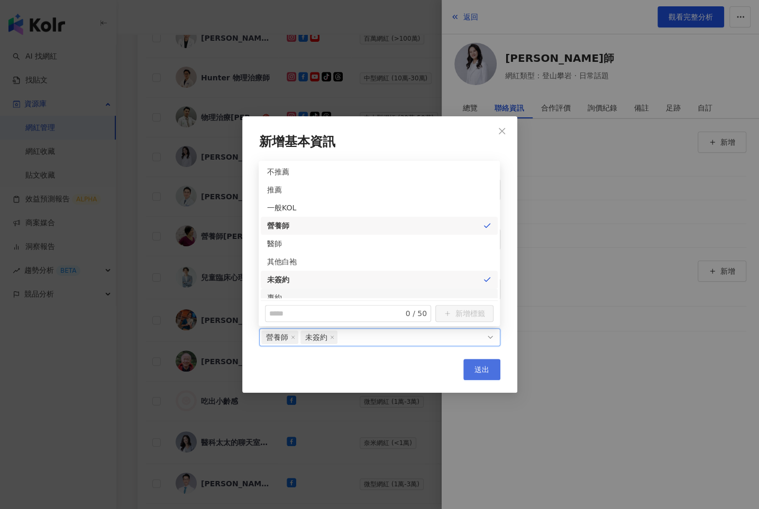
click at [480, 366] on span "送出" at bounding box center [482, 370] width 15 height 8
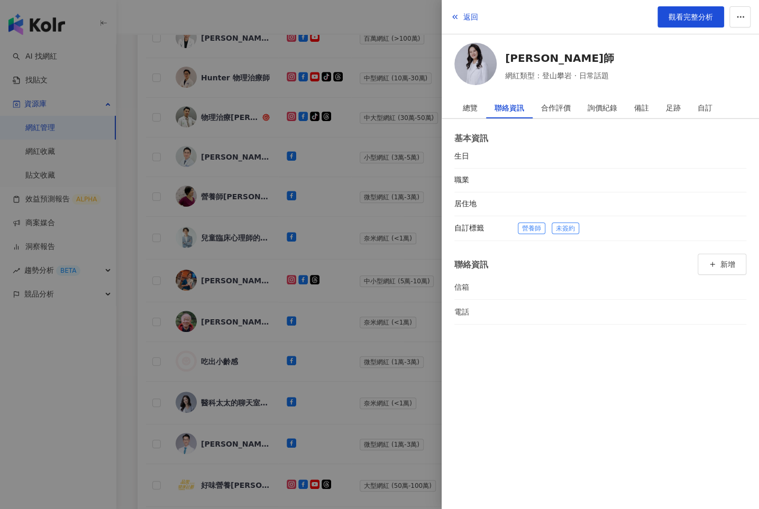
click at [380, 203] on div at bounding box center [379, 254] width 759 height 509
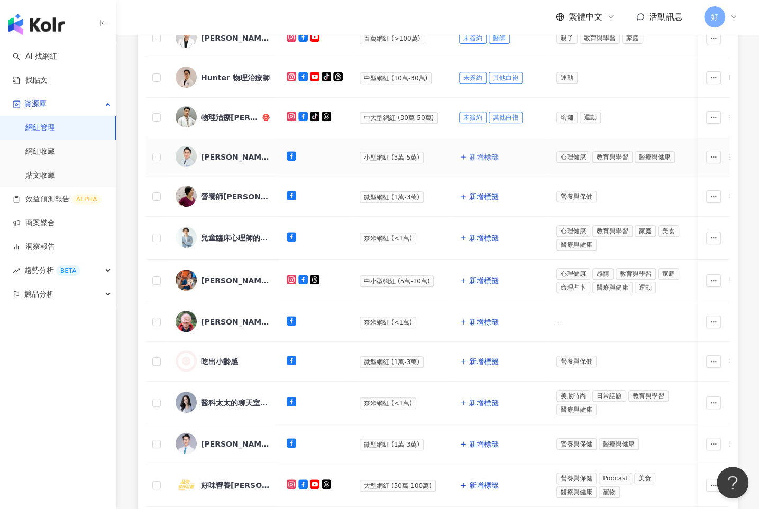
click at [470, 159] on span "新增標籤" at bounding box center [484, 157] width 30 height 8
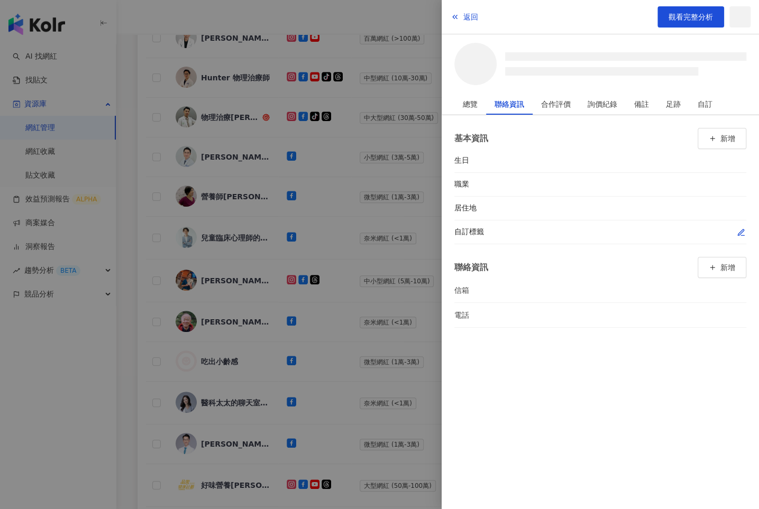
click at [742, 230] on icon "button" at bounding box center [741, 233] width 8 height 8
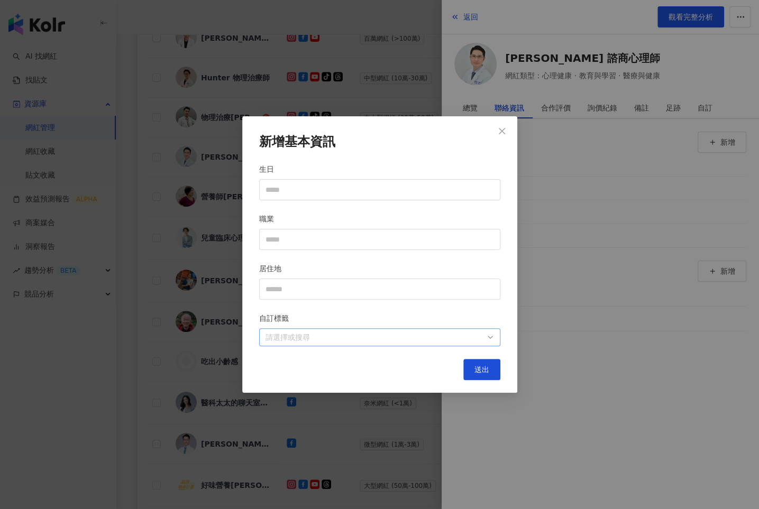
click at [467, 334] on div at bounding box center [374, 338] width 226 height 8
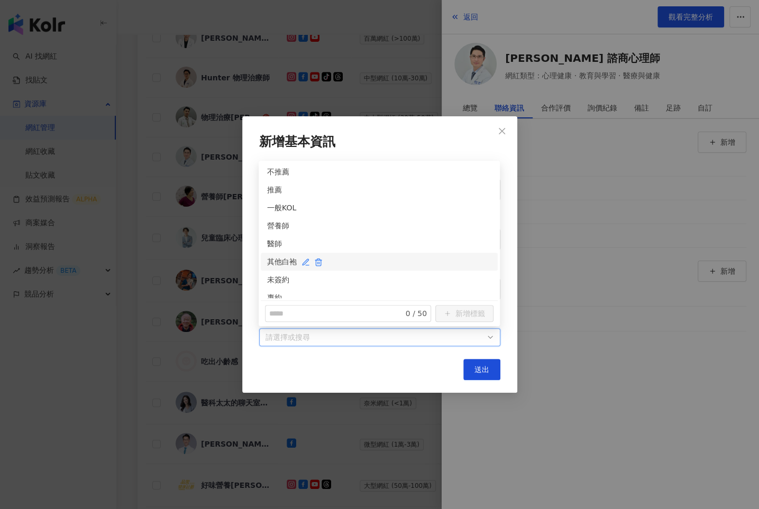
click at [278, 261] on div "其他白袍" at bounding box center [379, 262] width 224 height 12
click at [278, 281] on div "未簽約" at bounding box center [379, 280] width 224 height 12
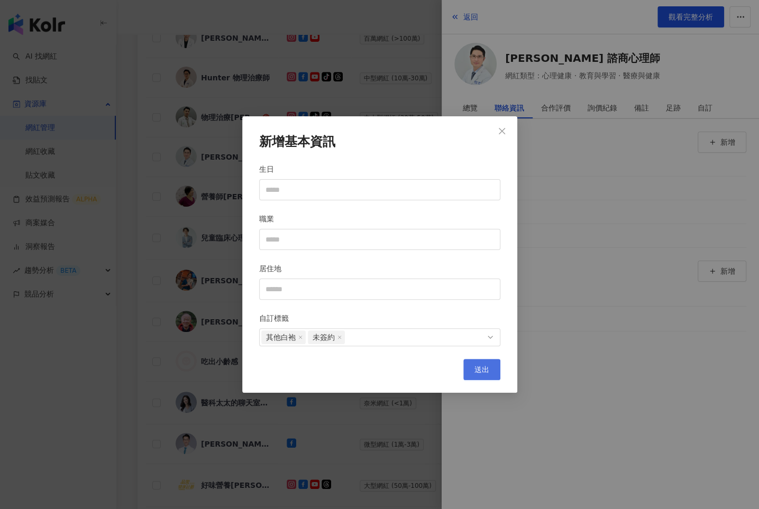
click at [476, 377] on button "送出" at bounding box center [481, 369] width 37 height 21
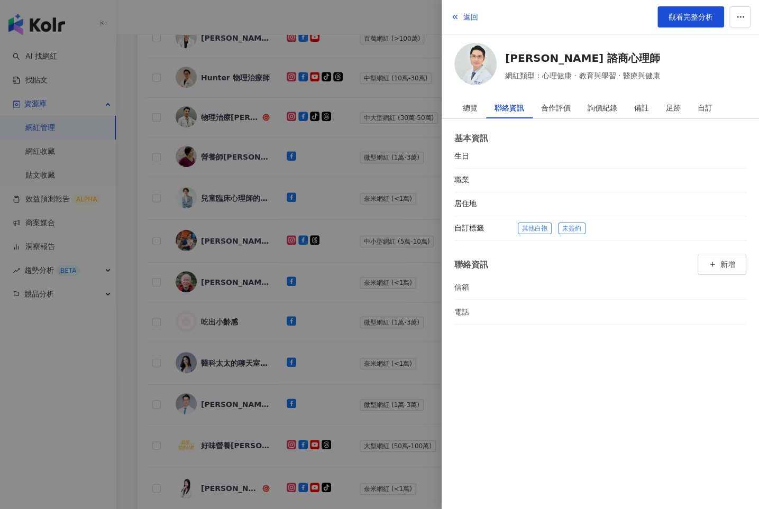
click at [390, 219] on div at bounding box center [379, 254] width 759 height 509
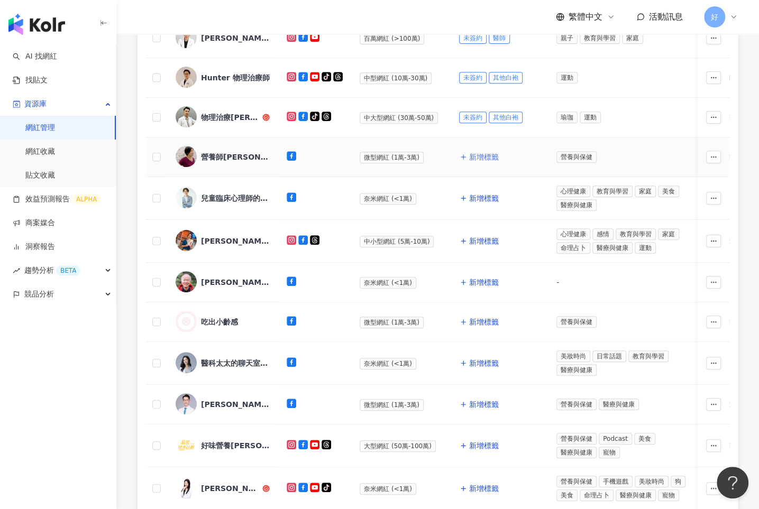
click at [482, 155] on span "新增標籤" at bounding box center [484, 157] width 30 height 8
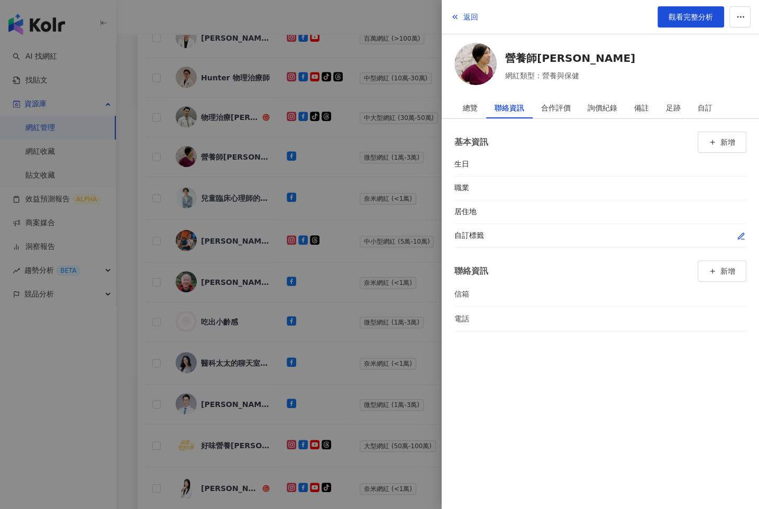
click at [739, 234] on icon "button" at bounding box center [741, 236] width 6 height 6
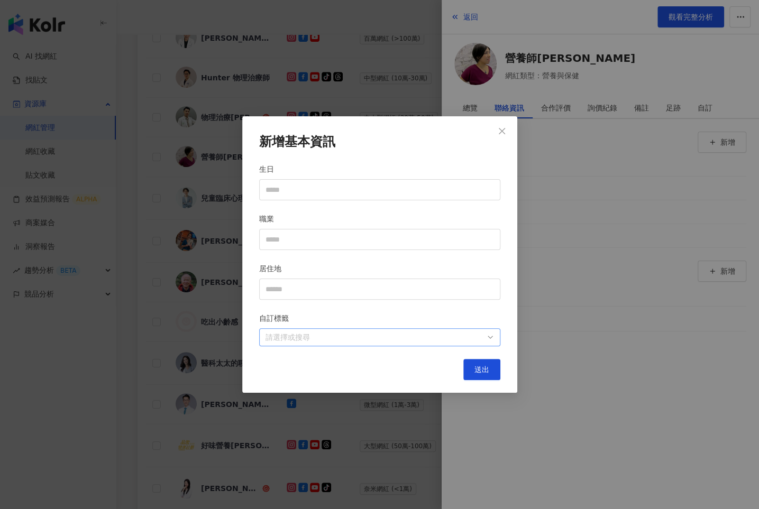
click at [405, 335] on div at bounding box center [374, 338] width 226 height 8
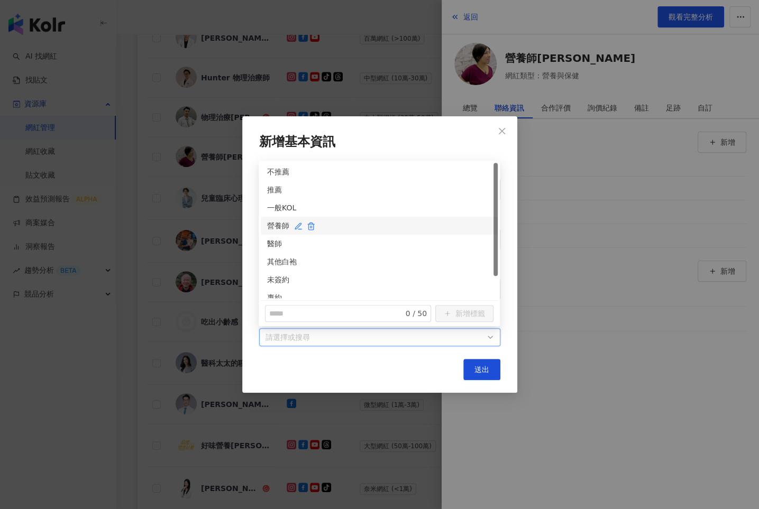
click at [273, 223] on div "營養師" at bounding box center [379, 226] width 224 height 12
click at [273, 264] on div "其他白袍" at bounding box center [379, 262] width 224 height 12
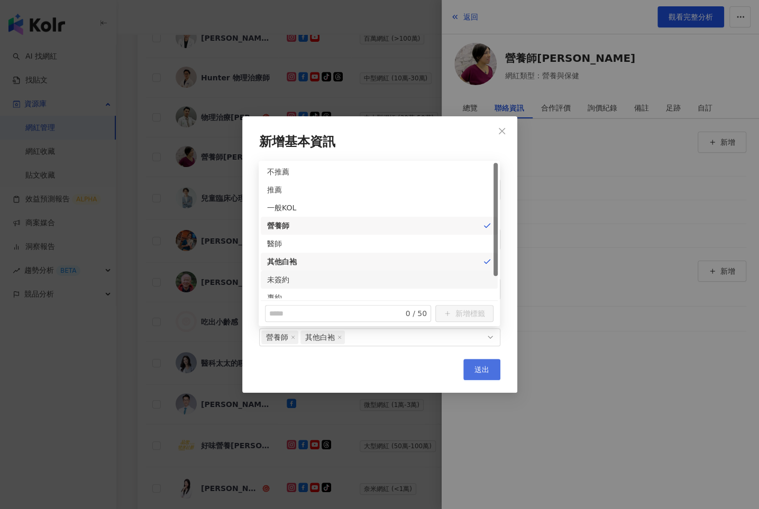
click at [493, 366] on button "送出" at bounding box center [481, 369] width 37 height 21
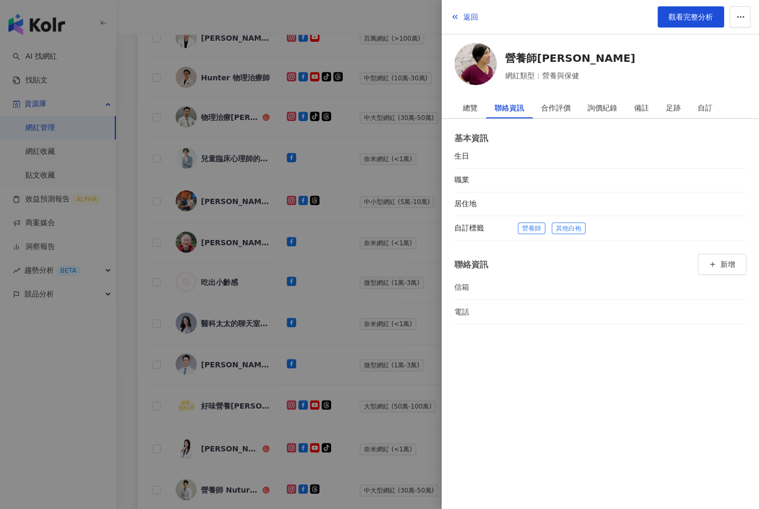
click at [371, 236] on div at bounding box center [379, 254] width 759 height 509
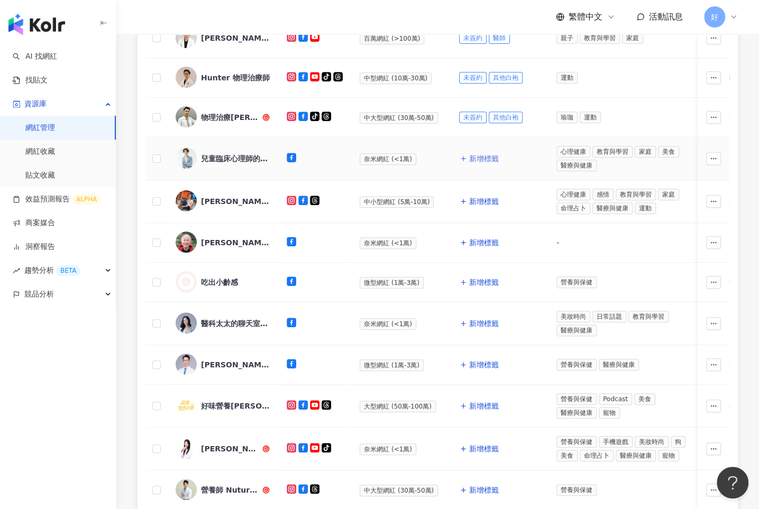
click at [478, 154] on span "新增標籤" at bounding box center [484, 158] width 30 height 8
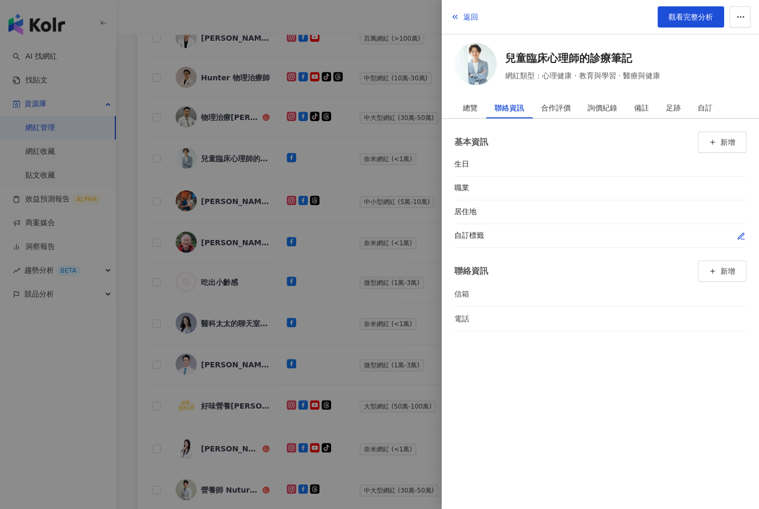
click at [743, 234] on icon "button" at bounding box center [741, 236] width 6 height 6
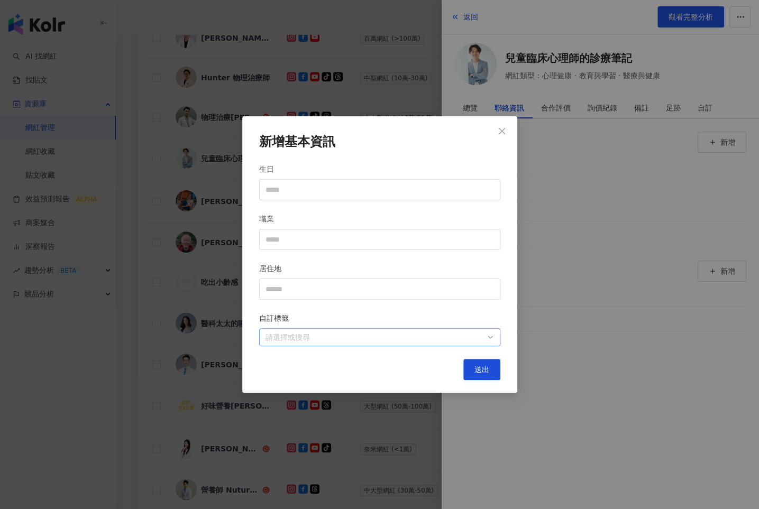
click at [426, 338] on div at bounding box center [374, 338] width 226 height 8
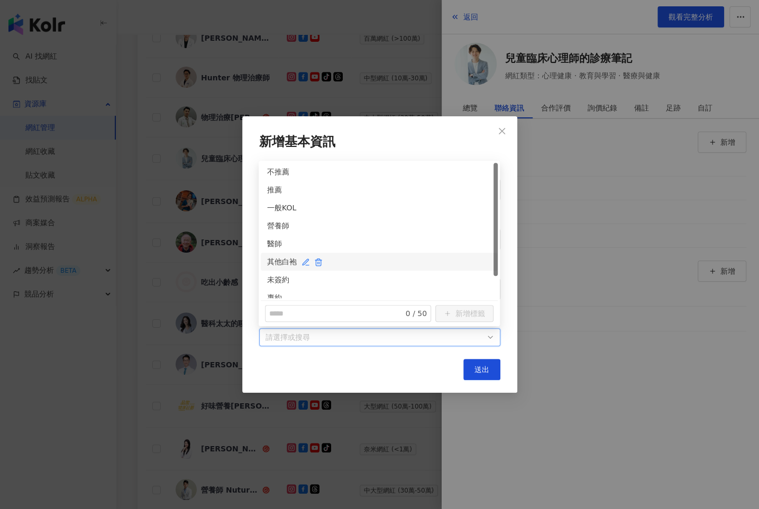
click at [276, 262] on div "其他白袍" at bounding box center [379, 262] width 224 height 12
click at [273, 281] on div "未簽約" at bounding box center [379, 280] width 224 height 12
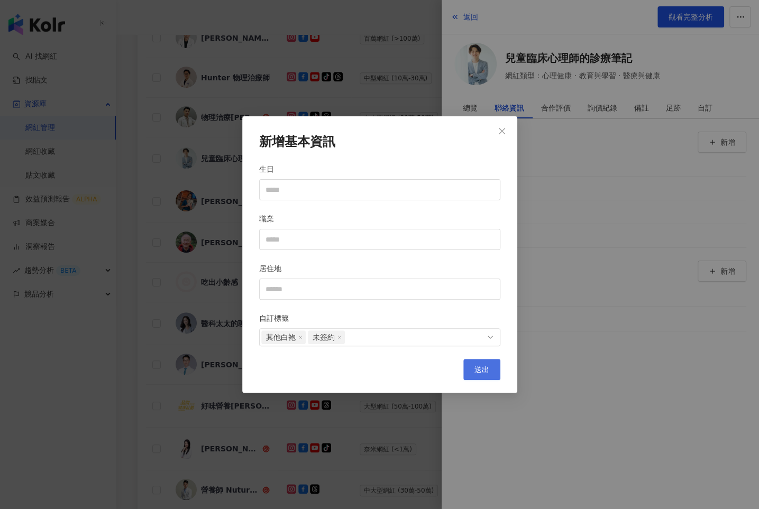
click at [482, 369] on span "送出" at bounding box center [482, 370] width 15 height 8
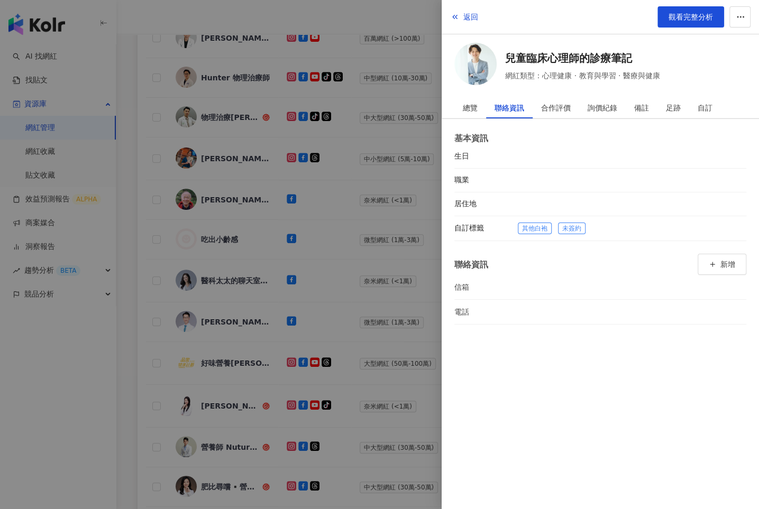
click at [354, 170] on div at bounding box center [379, 254] width 759 height 509
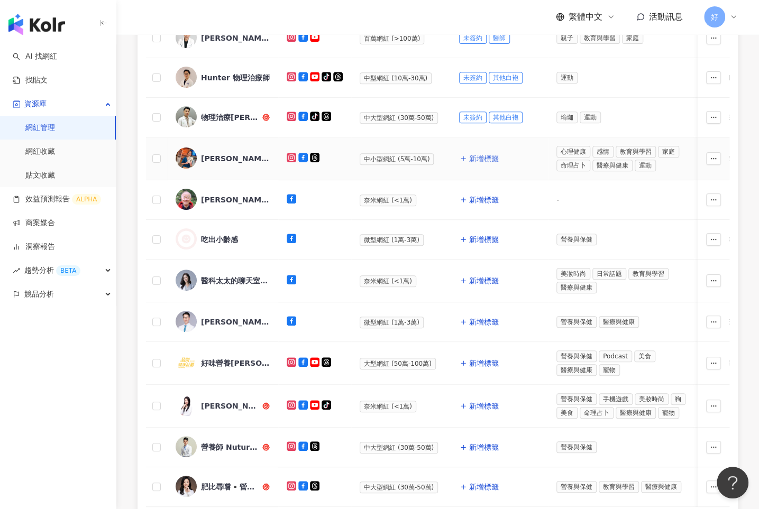
click at [485, 155] on span "新增標籤" at bounding box center [484, 158] width 30 height 8
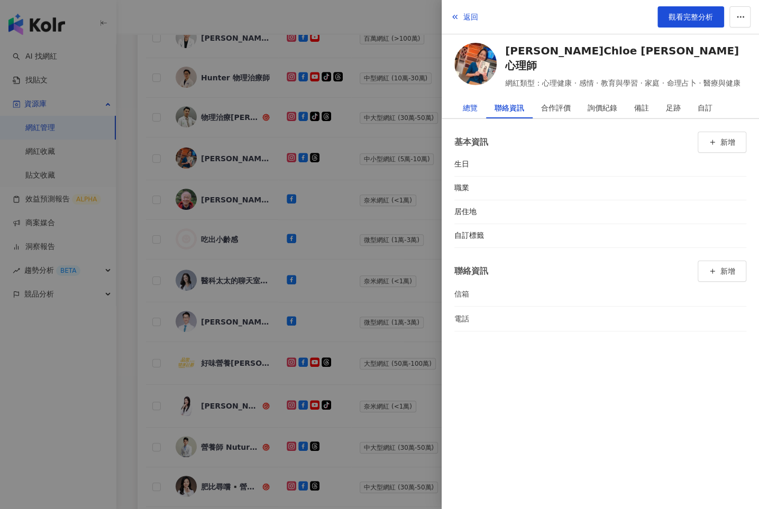
click at [470, 105] on div "總覽" at bounding box center [470, 107] width 15 height 21
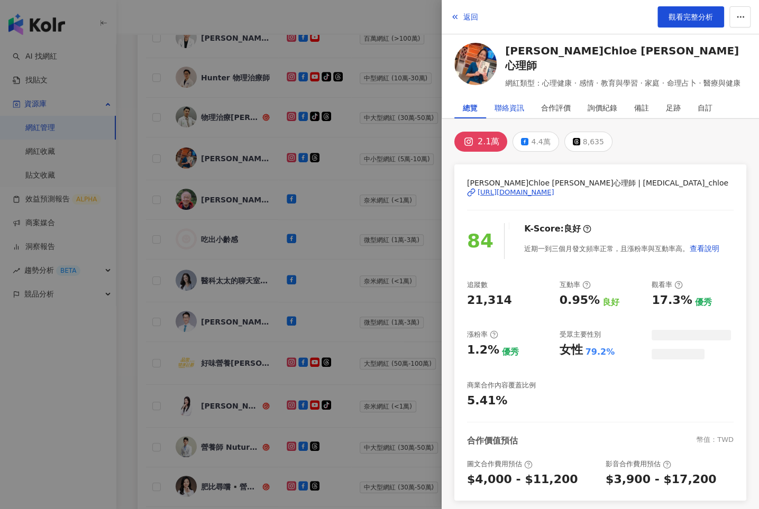
click at [510, 106] on div "聯絡資訊" at bounding box center [510, 107] width 30 height 21
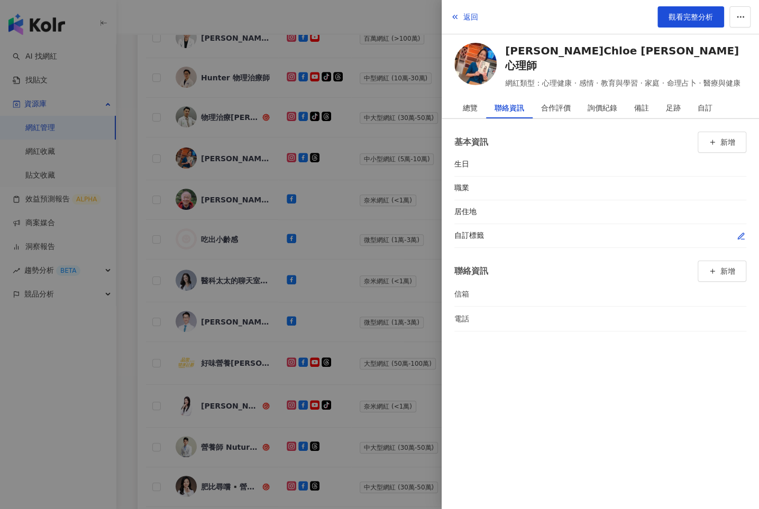
click at [742, 229] on div "自訂標籤" at bounding box center [600, 236] width 292 height 24
click at [740, 233] on icon "button" at bounding box center [741, 236] width 8 height 8
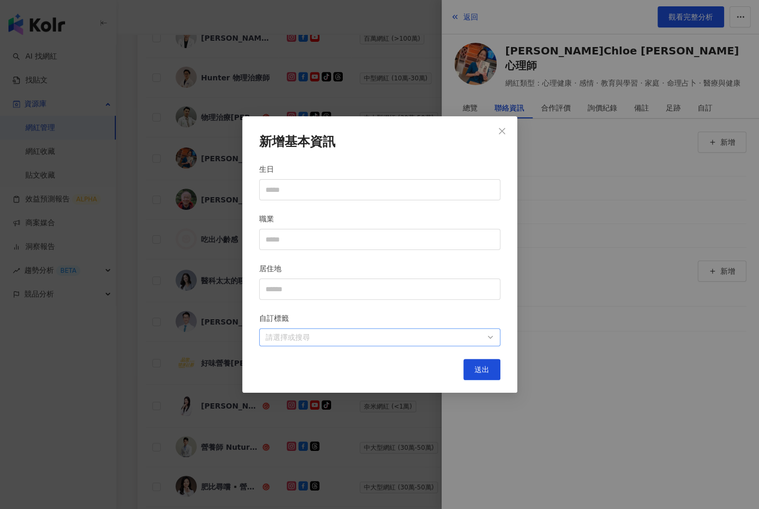
click at [414, 342] on div at bounding box center [374, 338] width 226 height 8
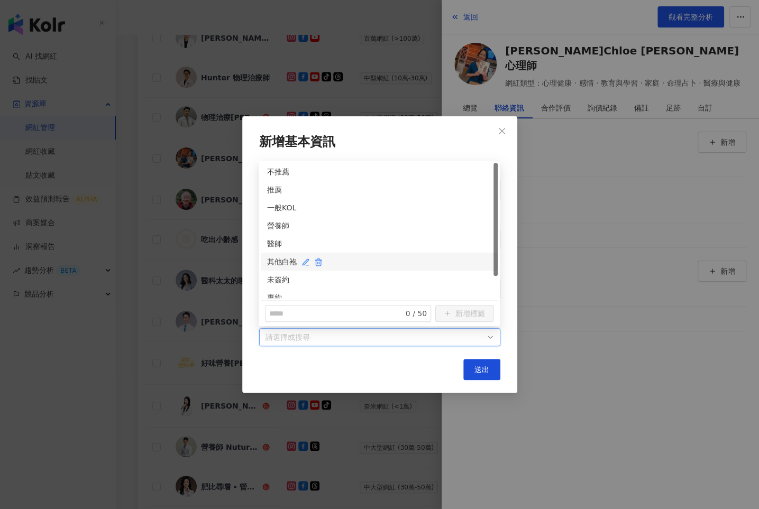
click at [273, 262] on div "其他白袍" at bounding box center [379, 262] width 224 height 12
click at [277, 282] on div "未簽約" at bounding box center [379, 280] width 224 height 12
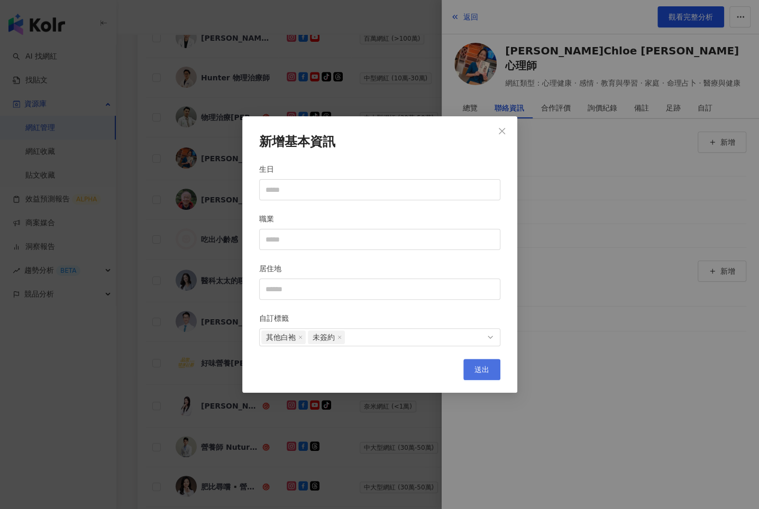
click at [482, 370] on span "送出" at bounding box center [482, 370] width 15 height 8
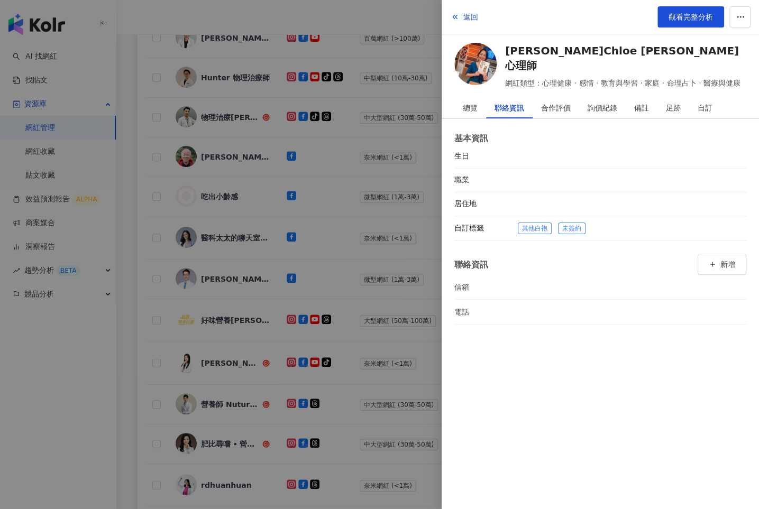
click at [380, 183] on div at bounding box center [379, 254] width 759 height 509
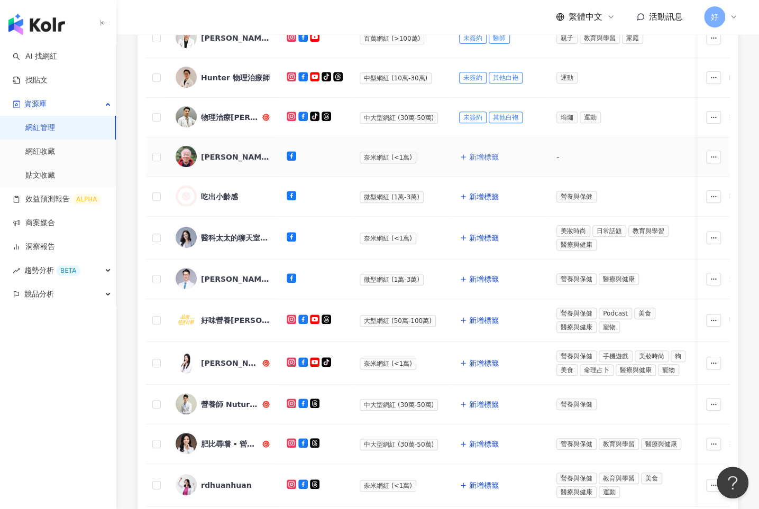
click at [482, 153] on span "新增標籤" at bounding box center [484, 157] width 30 height 8
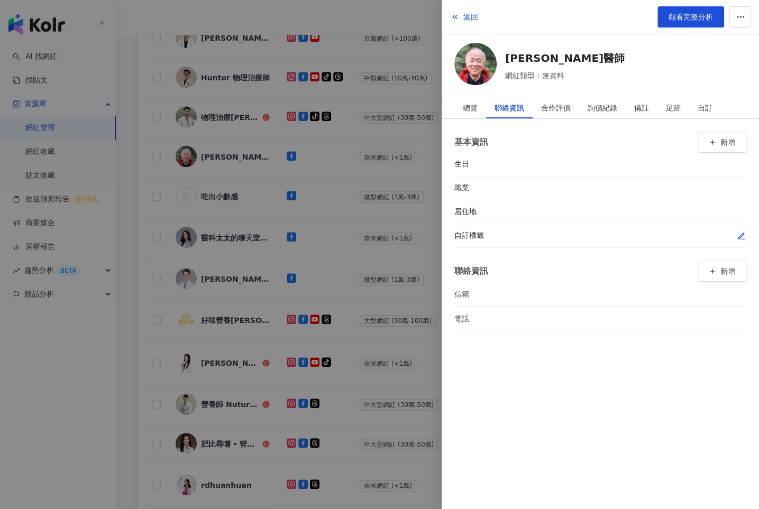
click at [737, 232] on icon "button" at bounding box center [741, 236] width 8 height 8
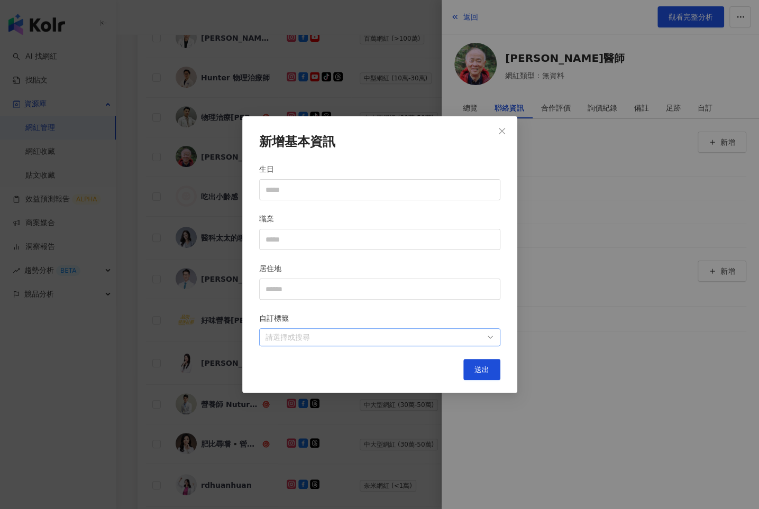
click at [382, 341] on div at bounding box center [374, 338] width 226 height 8
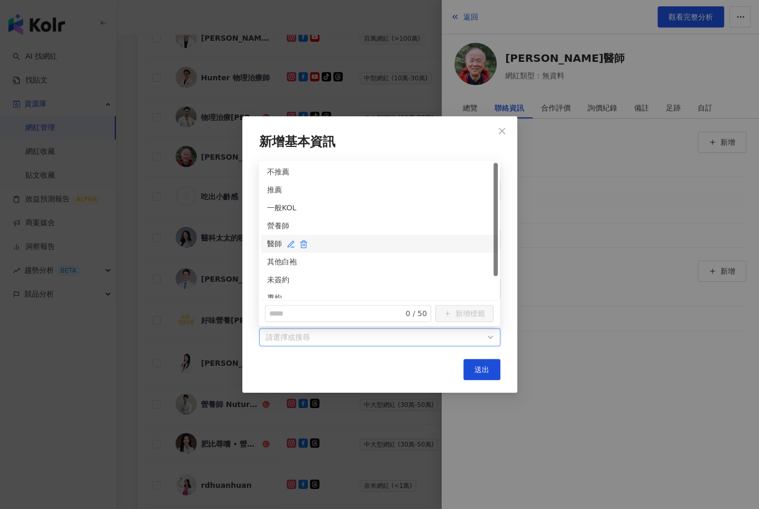
click at [274, 245] on div "醫師" at bounding box center [379, 244] width 224 height 12
click at [274, 278] on div "未簽約" at bounding box center [379, 280] width 224 height 12
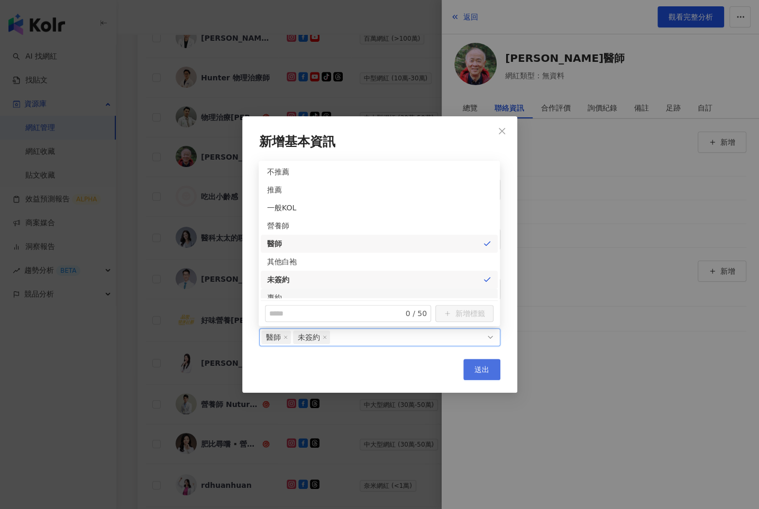
click at [480, 367] on span "送出" at bounding box center [482, 370] width 15 height 8
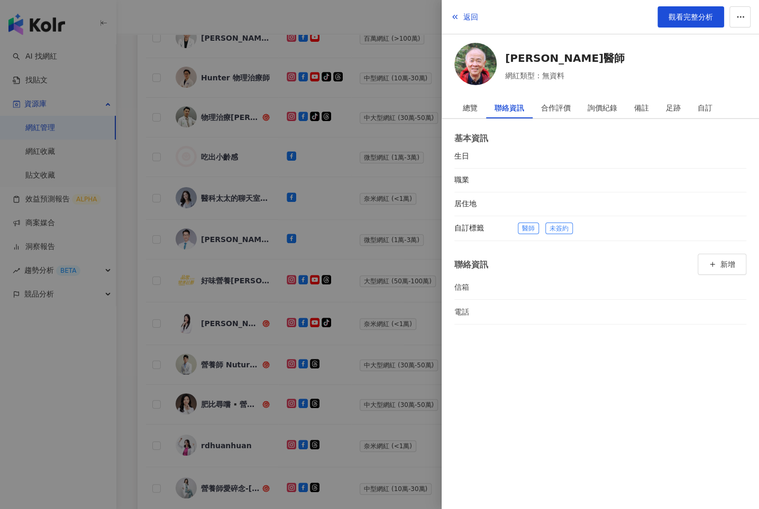
click at [358, 428] on div at bounding box center [379, 254] width 759 height 509
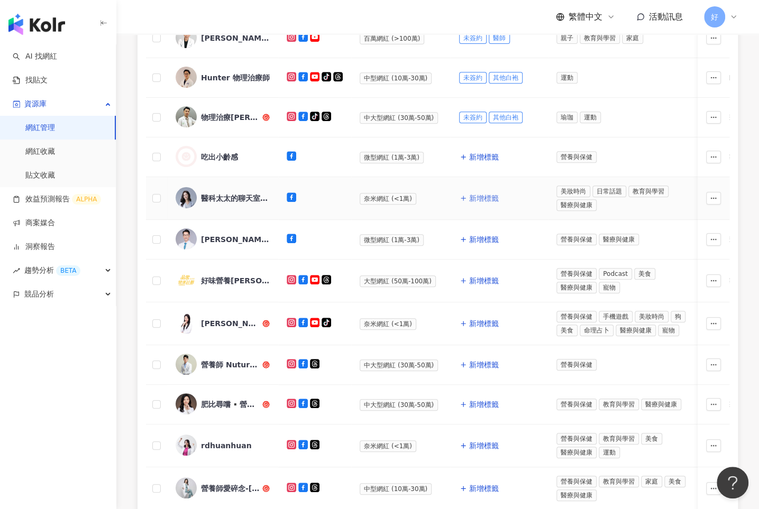
click at [475, 196] on span "新增標籤" at bounding box center [484, 198] width 30 height 8
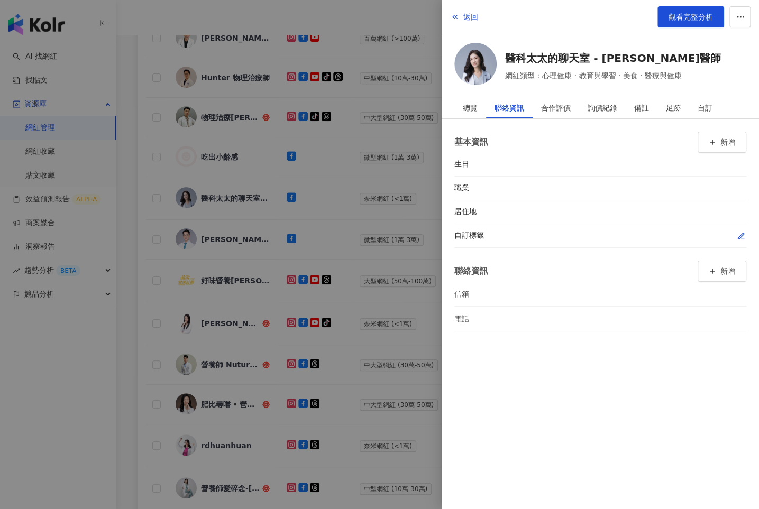
click at [737, 232] on icon "button" at bounding box center [741, 236] width 8 height 8
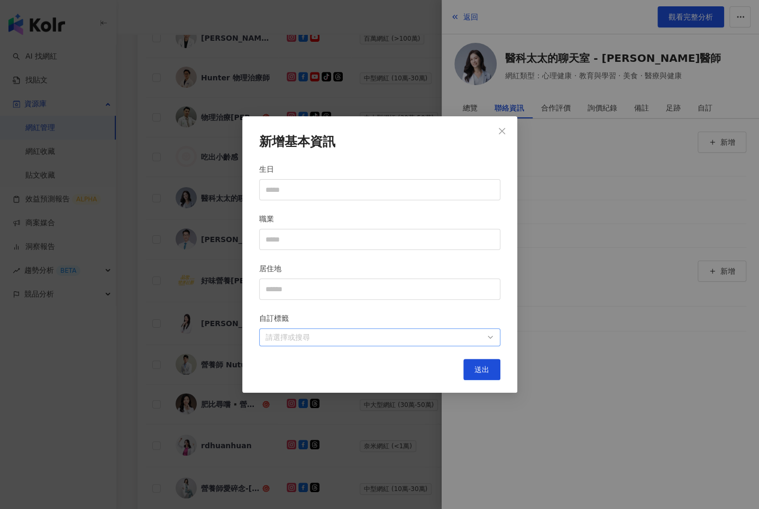
click at [401, 342] on div at bounding box center [374, 338] width 226 height 8
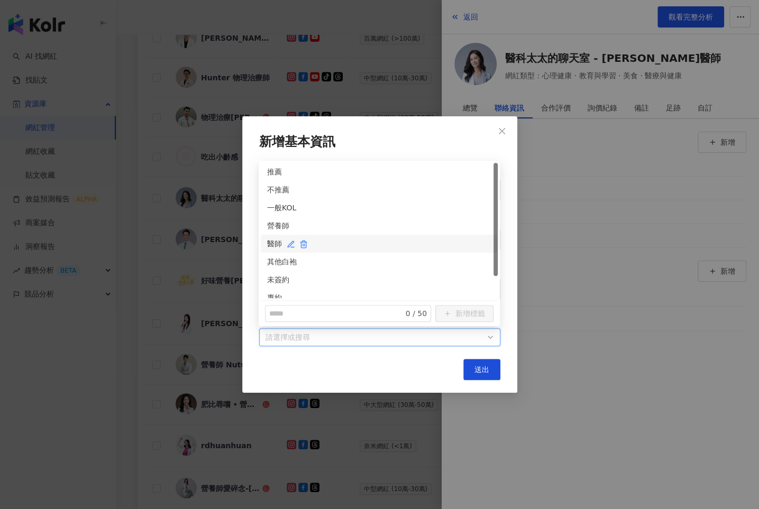
click at [275, 238] on div "醫師" at bounding box center [379, 244] width 224 height 12
click at [276, 280] on div "未簽約" at bounding box center [379, 280] width 224 height 12
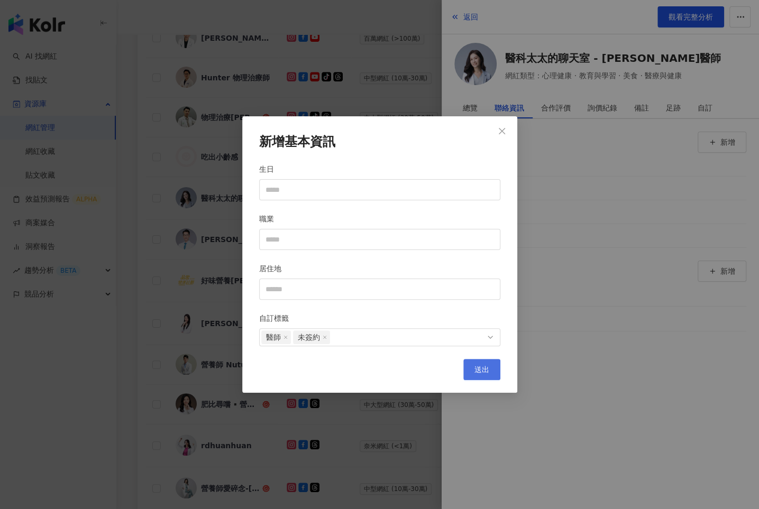
click at [485, 372] on span "送出" at bounding box center [482, 370] width 15 height 8
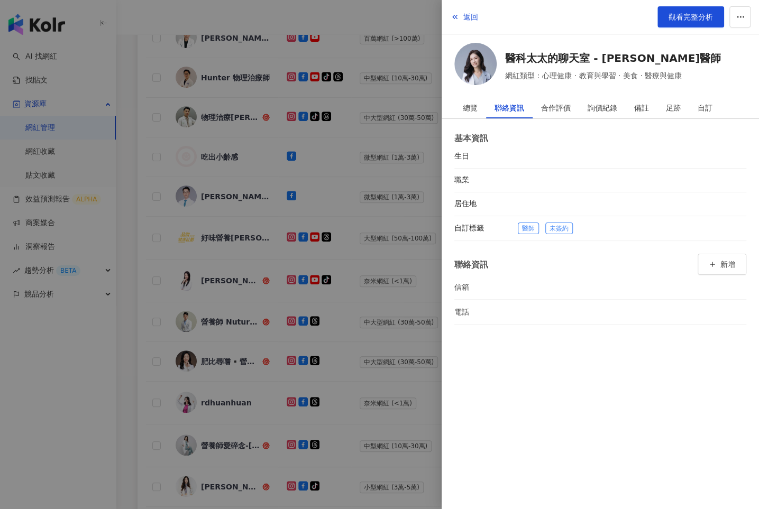
click at [402, 216] on div at bounding box center [379, 254] width 759 height 509
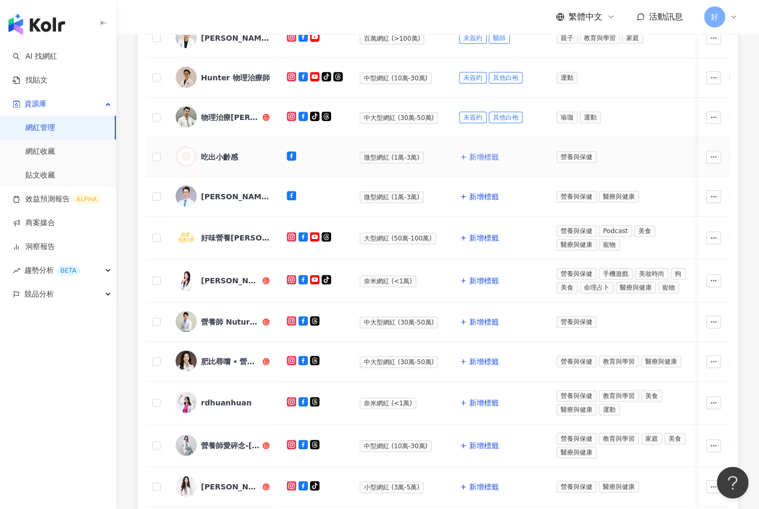
click at [484, 158] on span "新增標籤" at bounding box center [484, 157] width 30 height 8
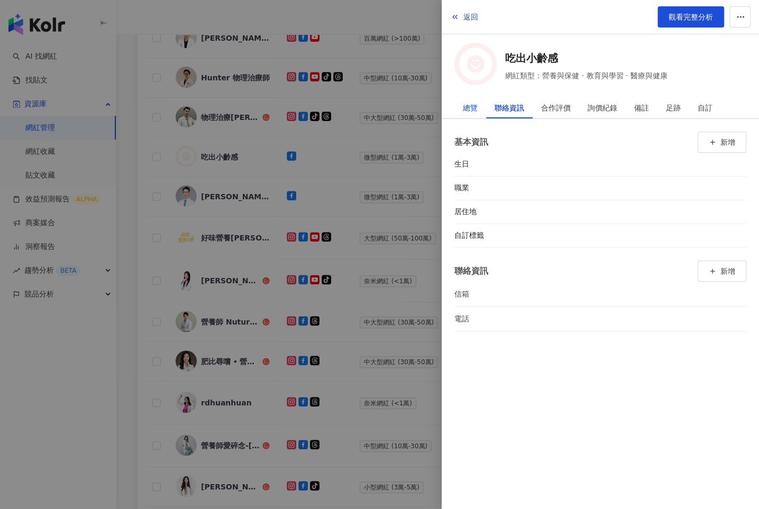
click at [467, 104] on div "總覽" at bounding box center [470, 107] width 15 height 21
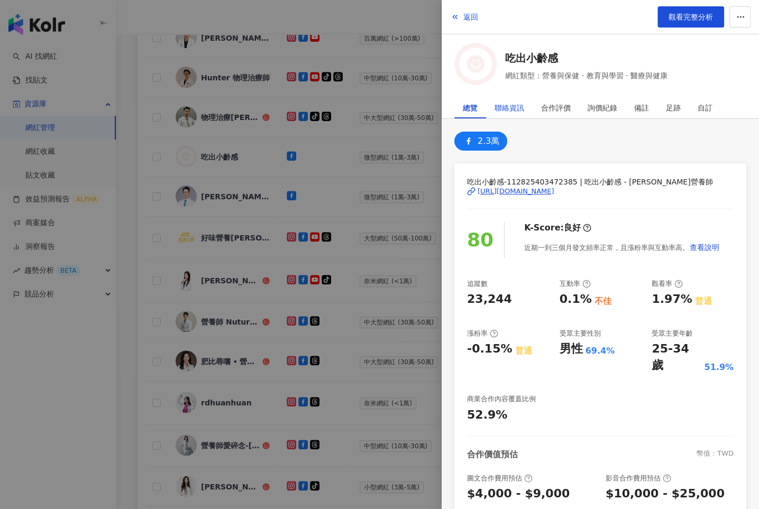
click at [519, 104] on div "聯絡資訊" at bounding box center [510, 107] width 30 height 21
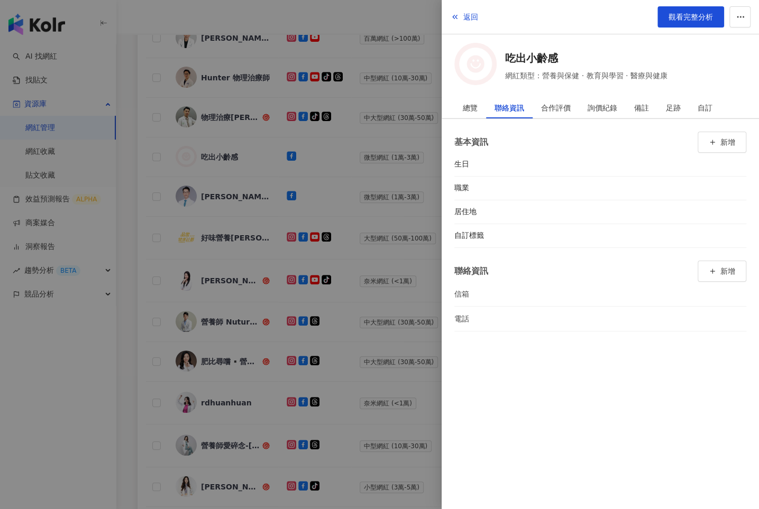
click at [746, 234] on div "基本資訊 新增 生日 職業 居住地 自訂標籤 聯絡資訊 新增 信箱 電話" at bounding box center [600, 231] width 317 height 225
click at [738, 234] on icon "button" at bounding box center [741, 236] width 8 height 8
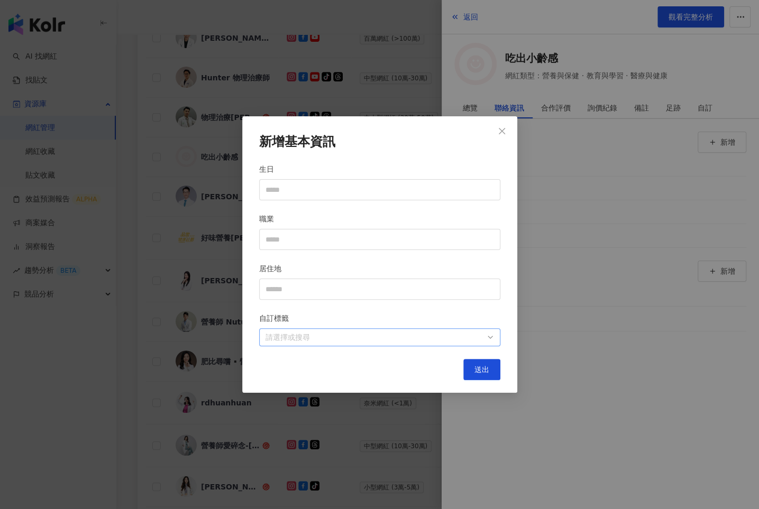
click at [478, 337] on div at bounding box center [374, 338] width 226 height 8
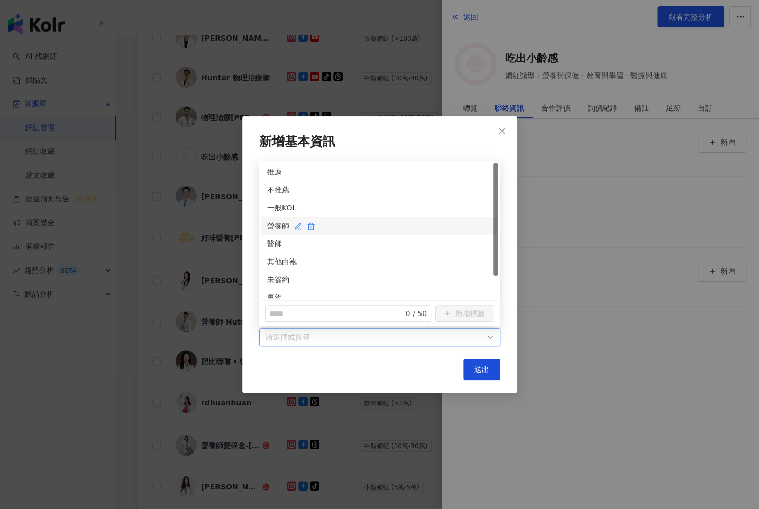
click at [271, 225] on div "營養師" at bounding box center [379, 226] width 224 height 12
click at [276, 277] on div "未簽約" at bounding box center [379, 280] width 224 height 12
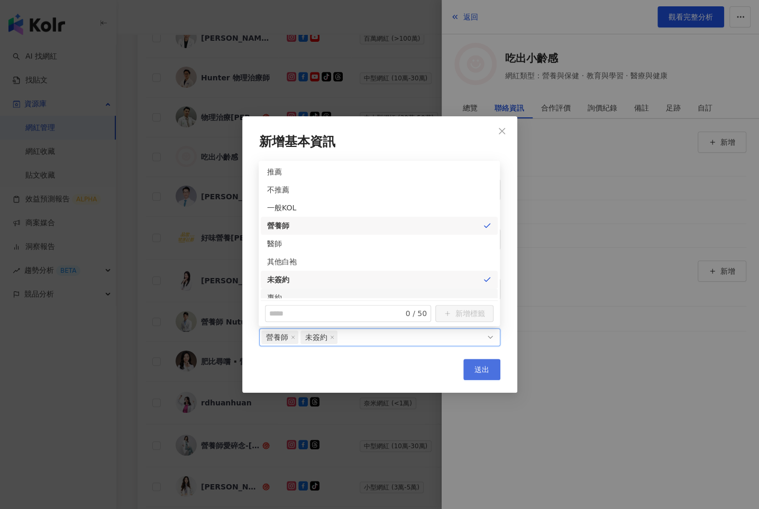
click at [473, 368] on button "送出" at bounding box center [481, 369] width 37 height 21
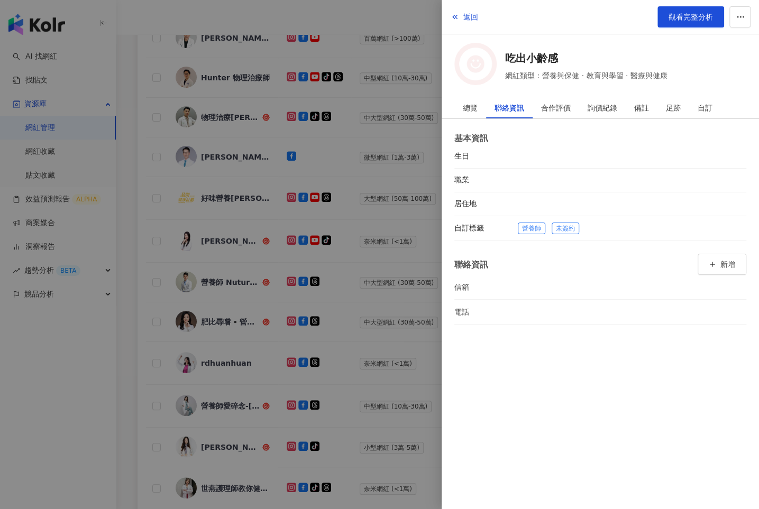
click at [330, 206] on div at bounding box center [379, 254] width 759 height 509
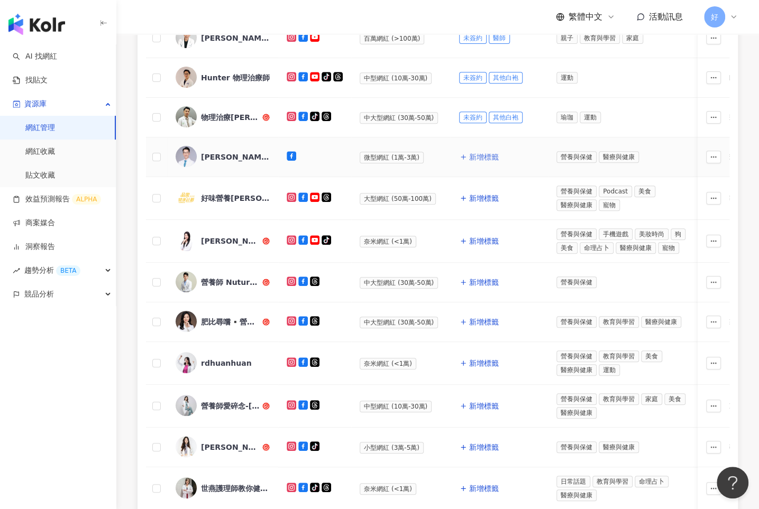
click at [473, 156] on span "新增標籤" at bounding box center [484, 157] width 30 height 8
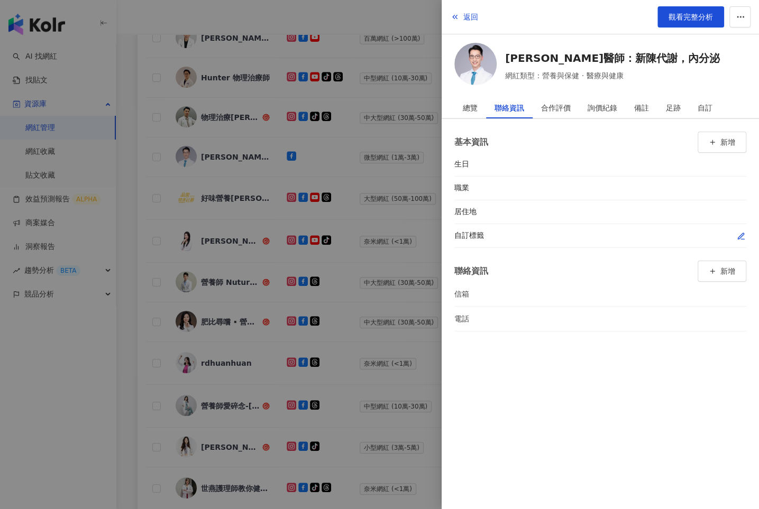
click at [742, 235] on icon "button" at bounding box center [741, 236] width 8 height 8
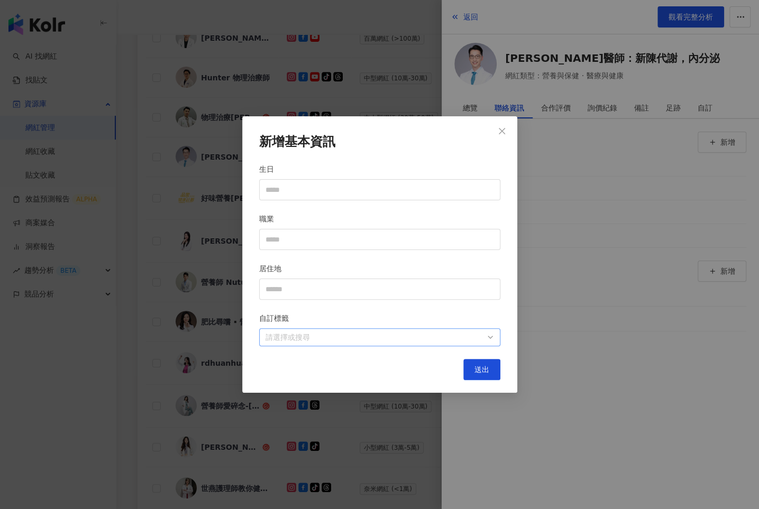
click at [367, 336] on div at bounding box center [374, 338] width 226 height 8
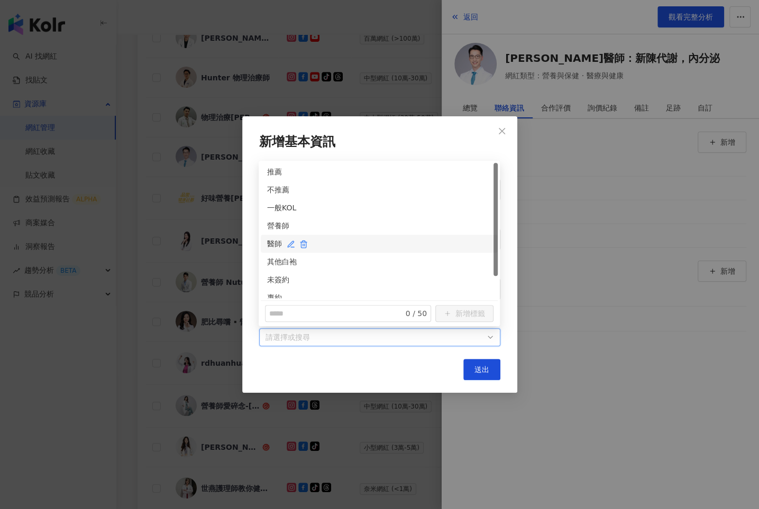
click at [270, 242] on div "醫師" at bounding box center [379, 244] width 224 height 12
click at [276, 281] on div "未簽約" at bounding box center [379, 280] width 224 height 12
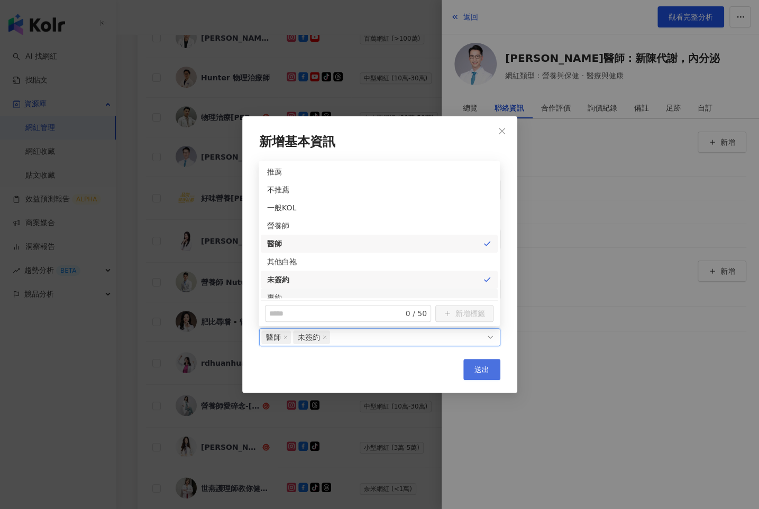
click at [485, 368] on span "送出" at bounding box center [482, 370] width 15 height 8
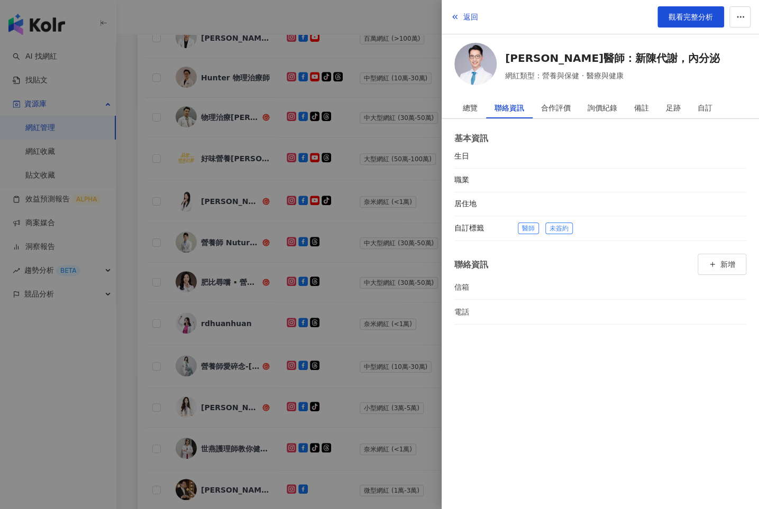
click at [412, 249] on div at bounding box center [379, 254] width 759 height 509
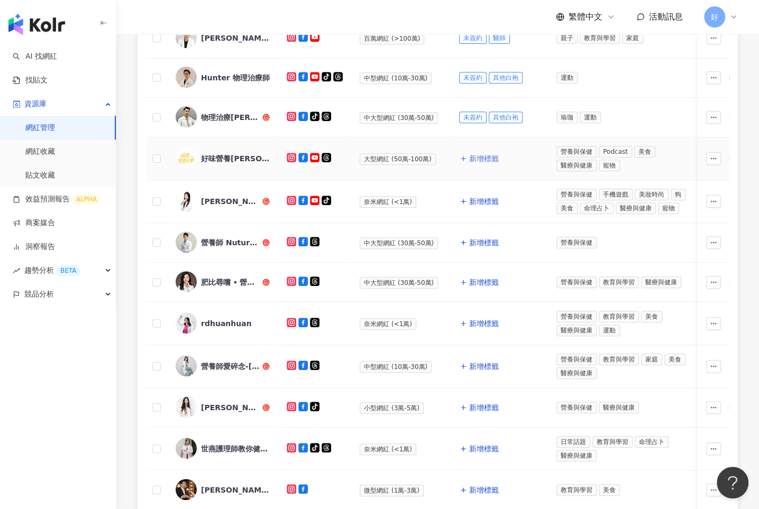
click at [477, 157] on span "新增標籤" at bounding box center [484, 158] width 30 height 8
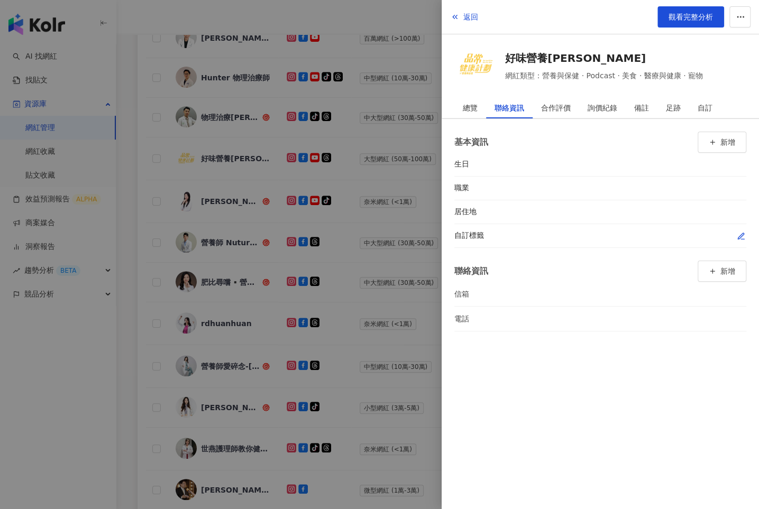
click at [739, 236] on icon "button" at bounding box center [741, 236] width 8 height 8
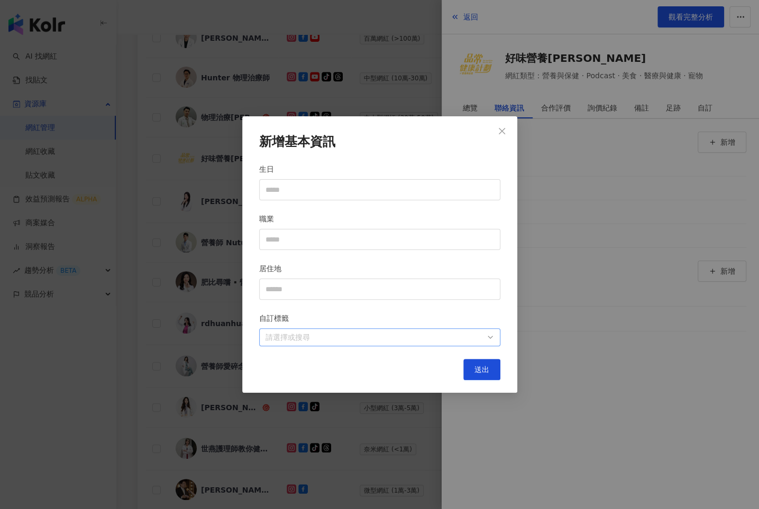
click at [403, 338] on div at bounding box center [374, 338] width 226 height 8
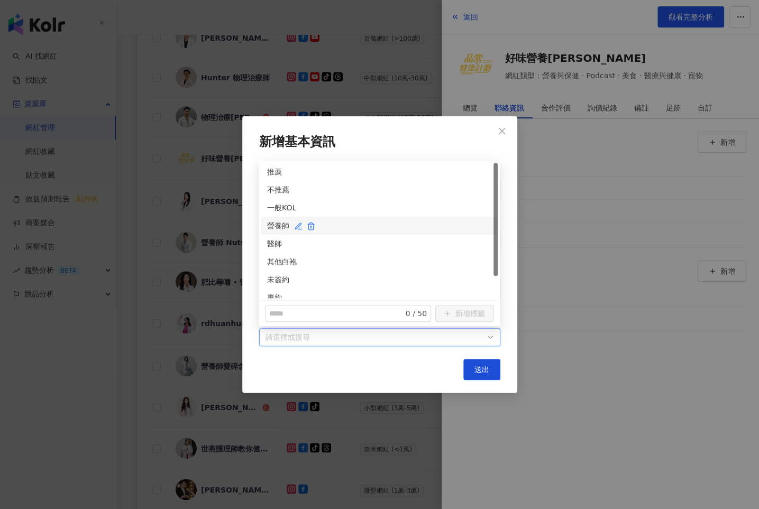
click at [270, 223] on div "營養師" at bounding box center [379, 226] width 224 height 12
click at [278, 278] on div "未簽約" at bounding box center [379, 280] width 224 height 12
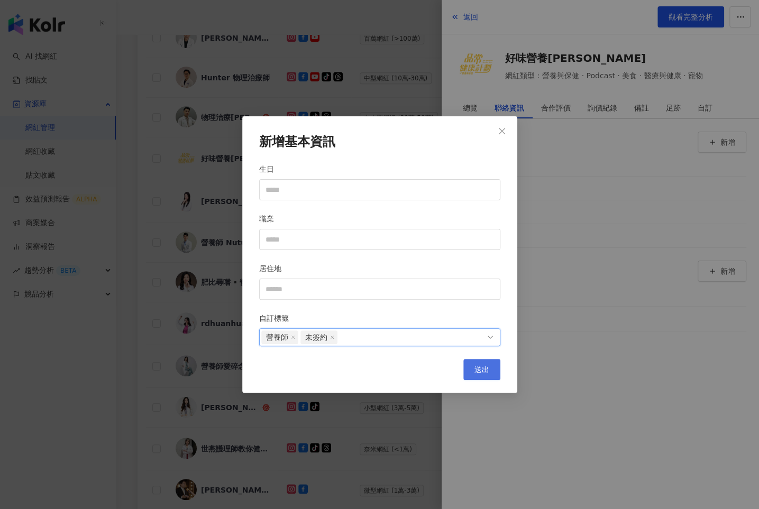
click at [480, 370] on span "送出" at bounding box center [482, 370] width 15 height 8
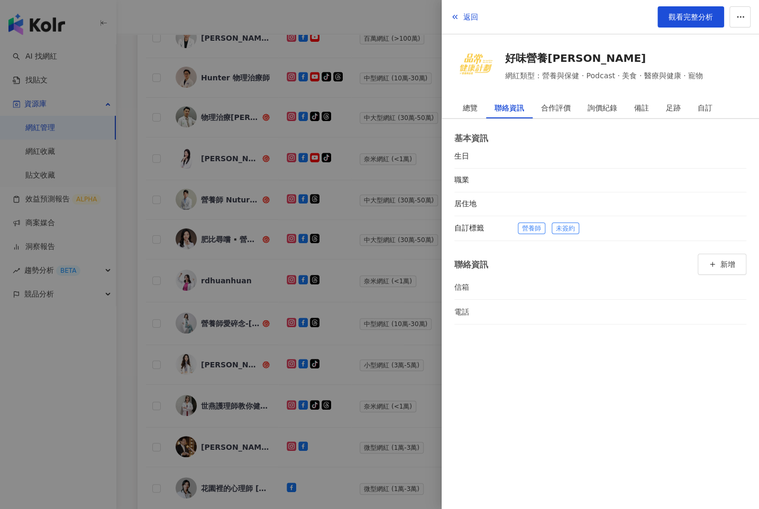
click at [361, 225] on div at bounding box center [379, 254] width 759 height 509
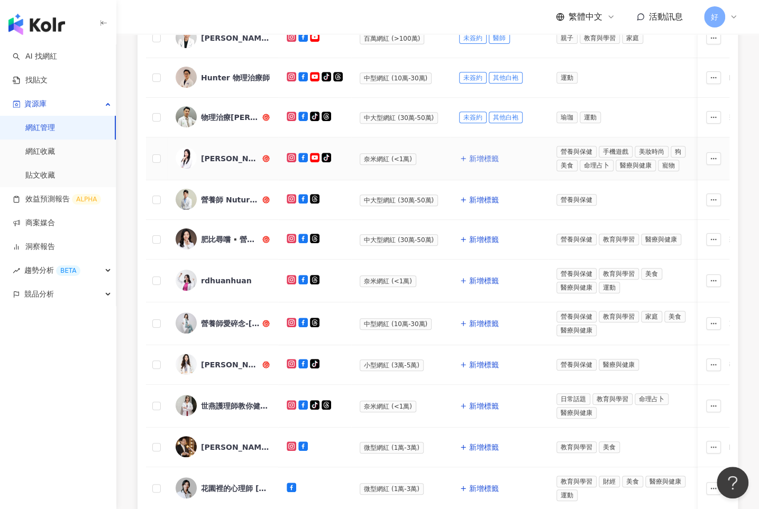
click at [479, 159] on span "新增標籤" at bounding box center [484, 158] width 30 height 8
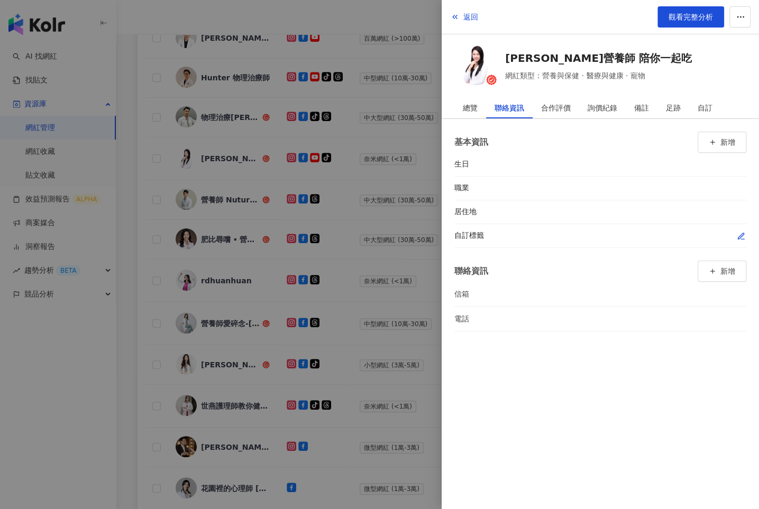
click at [740, 236] on icon "button" at bounding box center [741, 236] width 6 height 6
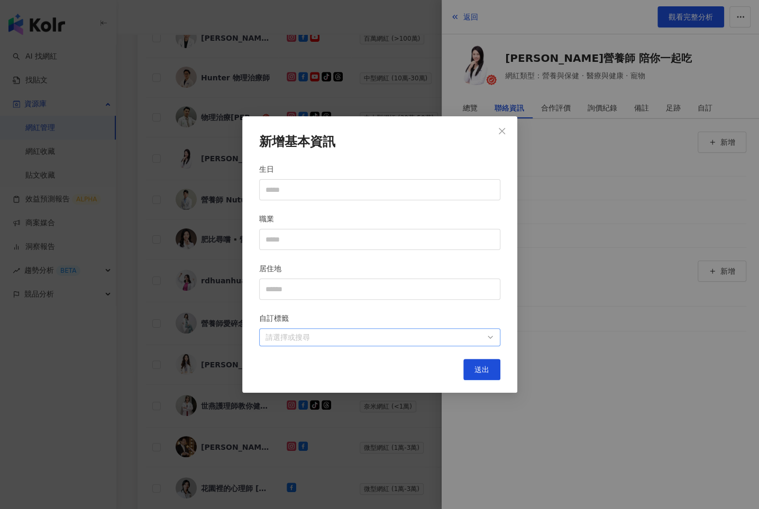
click at [387, 338] on div at bounding box center [374, 338] width 226 height 8
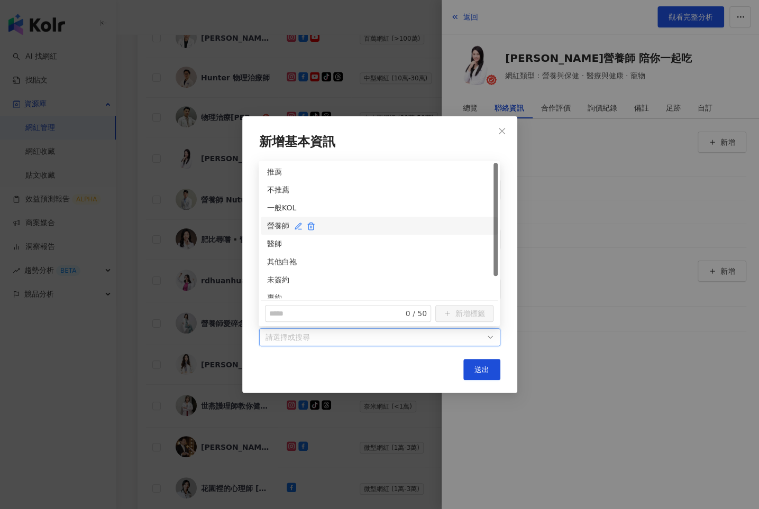
click at [273, 229] on div "營養師" at bounding box center [379, 226] width 224 height 12
click at [273, 275] on div "未簽約" at bounding box center [379, 280] width 224 height 12
click at [482, 364] on button "送出" at bounding box center [481, 369] width 37 height 21
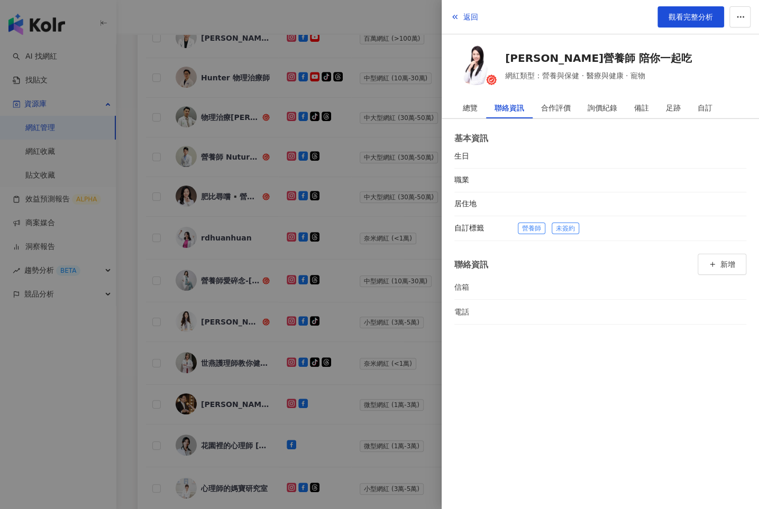
click at [361, 325] on div at bounding box center [379, 254] width 759 height 509
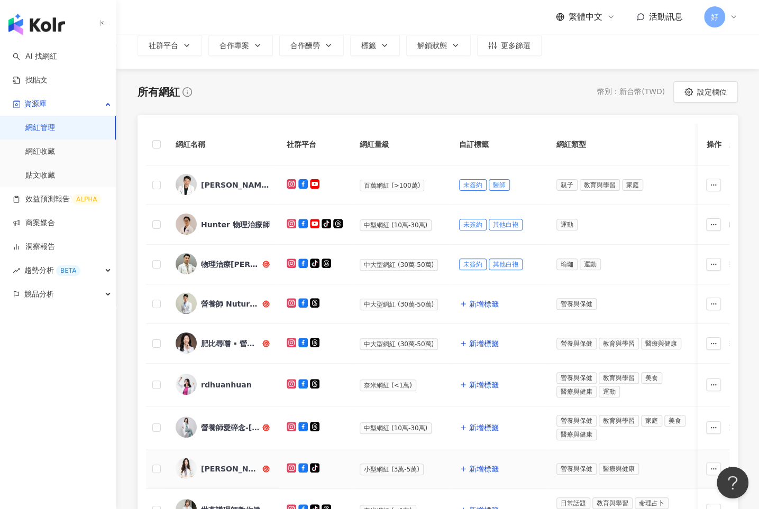
scroll to position [66, 0]
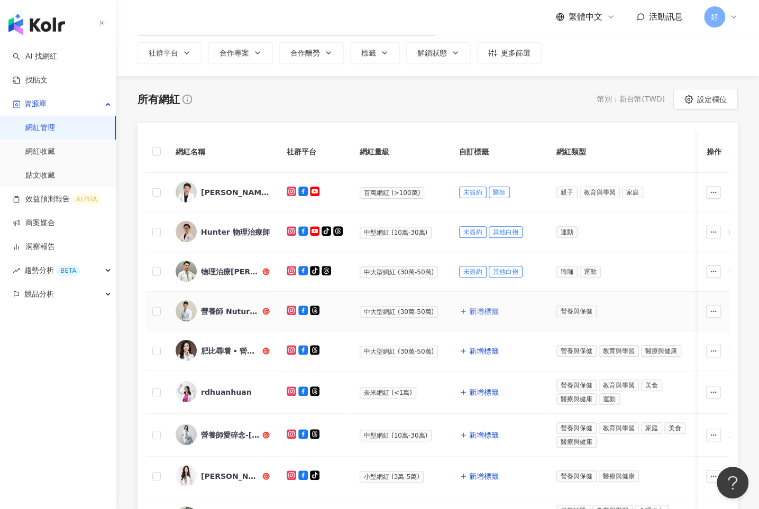
click at [475, 308] on span "新增標籤" at bounding box center [484, 311] width 30 height 8
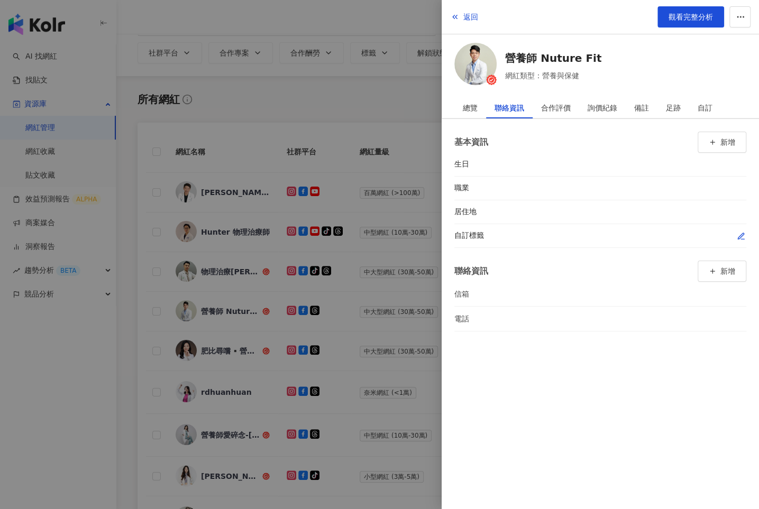
click at [741, 232] on icon "button" at bounding box center [741, 236] width 8 height 8
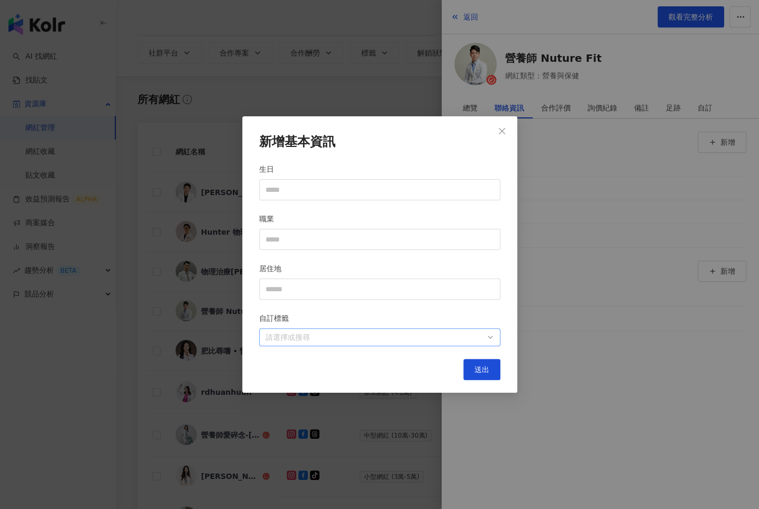
click at [441, 340] on div at bounding box center [374, 338] width 226 height 8
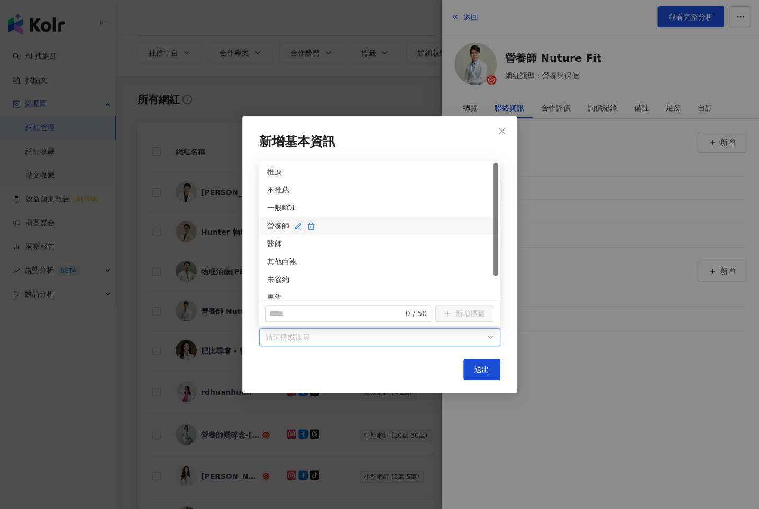
click at [277, 225] on div "營養師" at bounding box center [379, 226] width 224 height 12
click at [276, 282] on div "未簽約" at bounding box center [379, 280] width 224 height 12
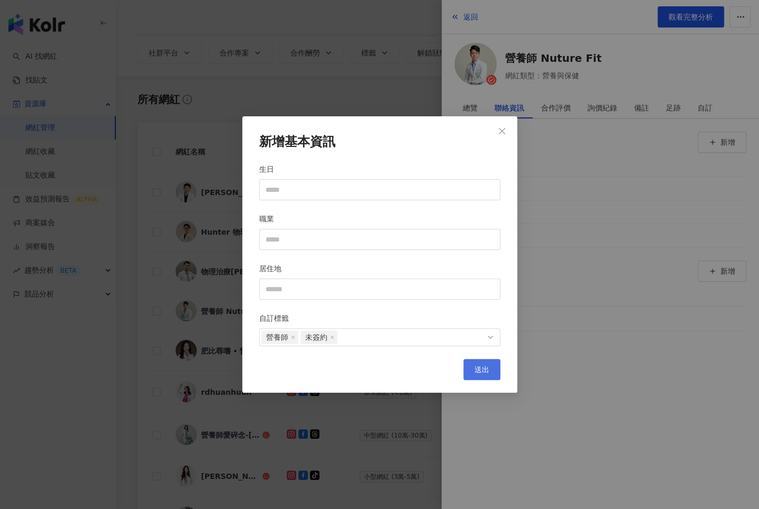
click at [489, 367] on button "送出" at bounding box center [481, 369] width 37 height 21
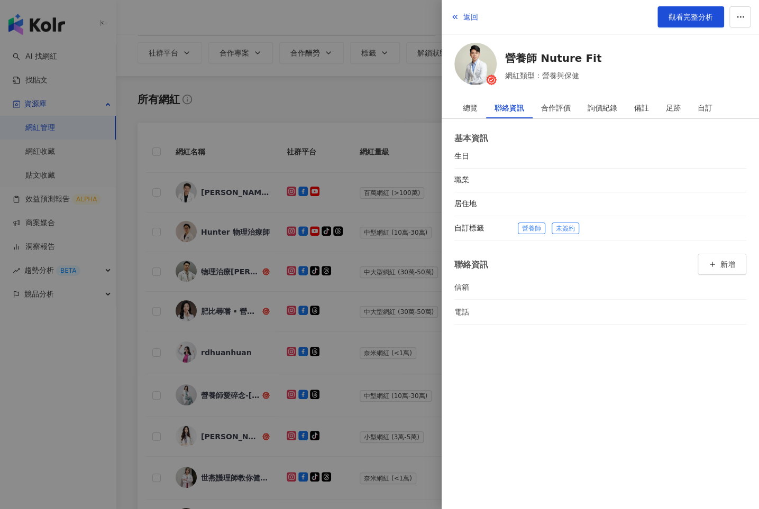
click at [339, 238] on div at bounding box center [379, 254] width 759 height 509
